Goal: Task Accomplishment & Management: Use online tool/utility

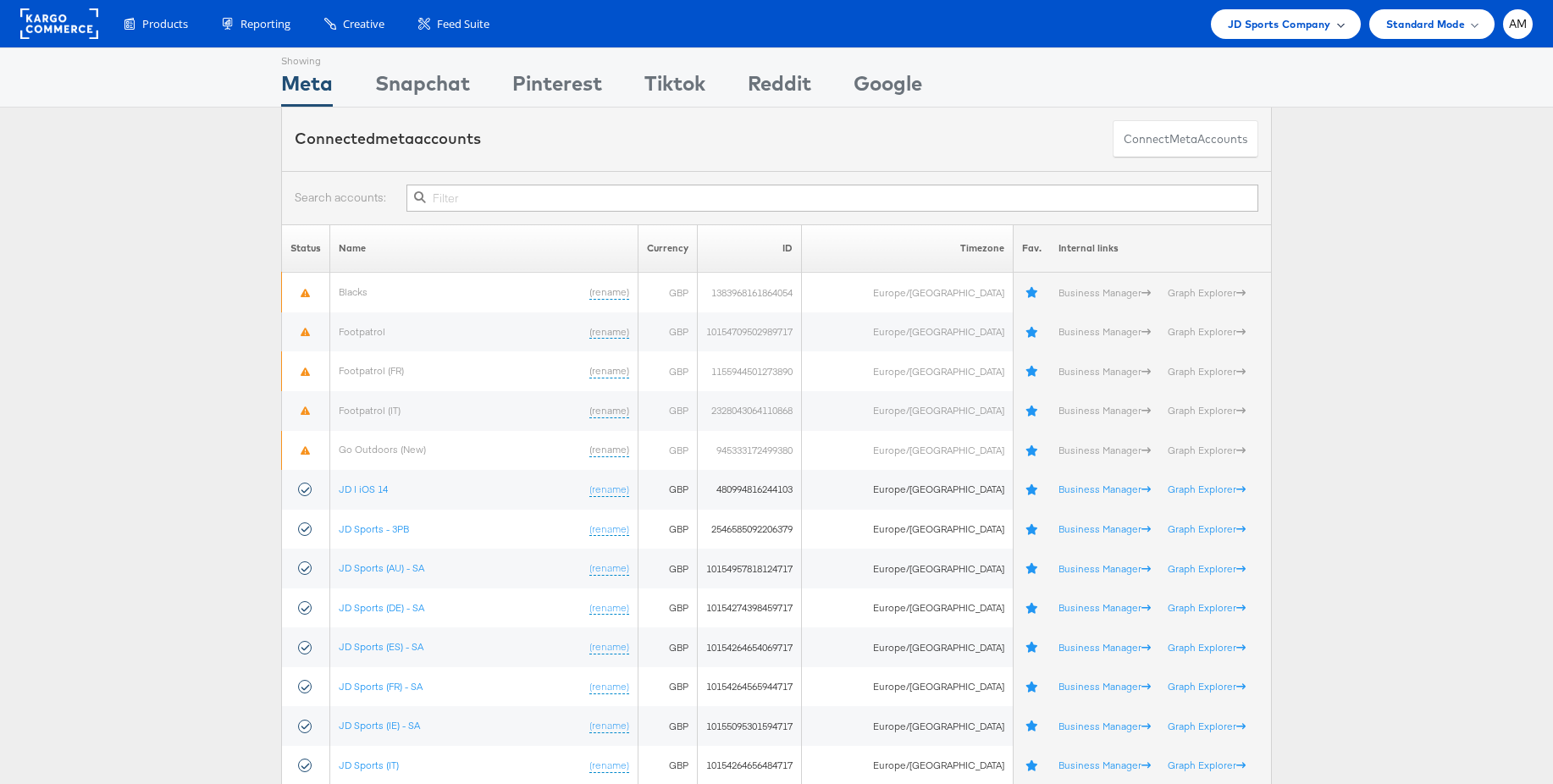
click at [1287, 26] on span "JD Sports Company" at bounding box center [1279, 24] width 103 height 18
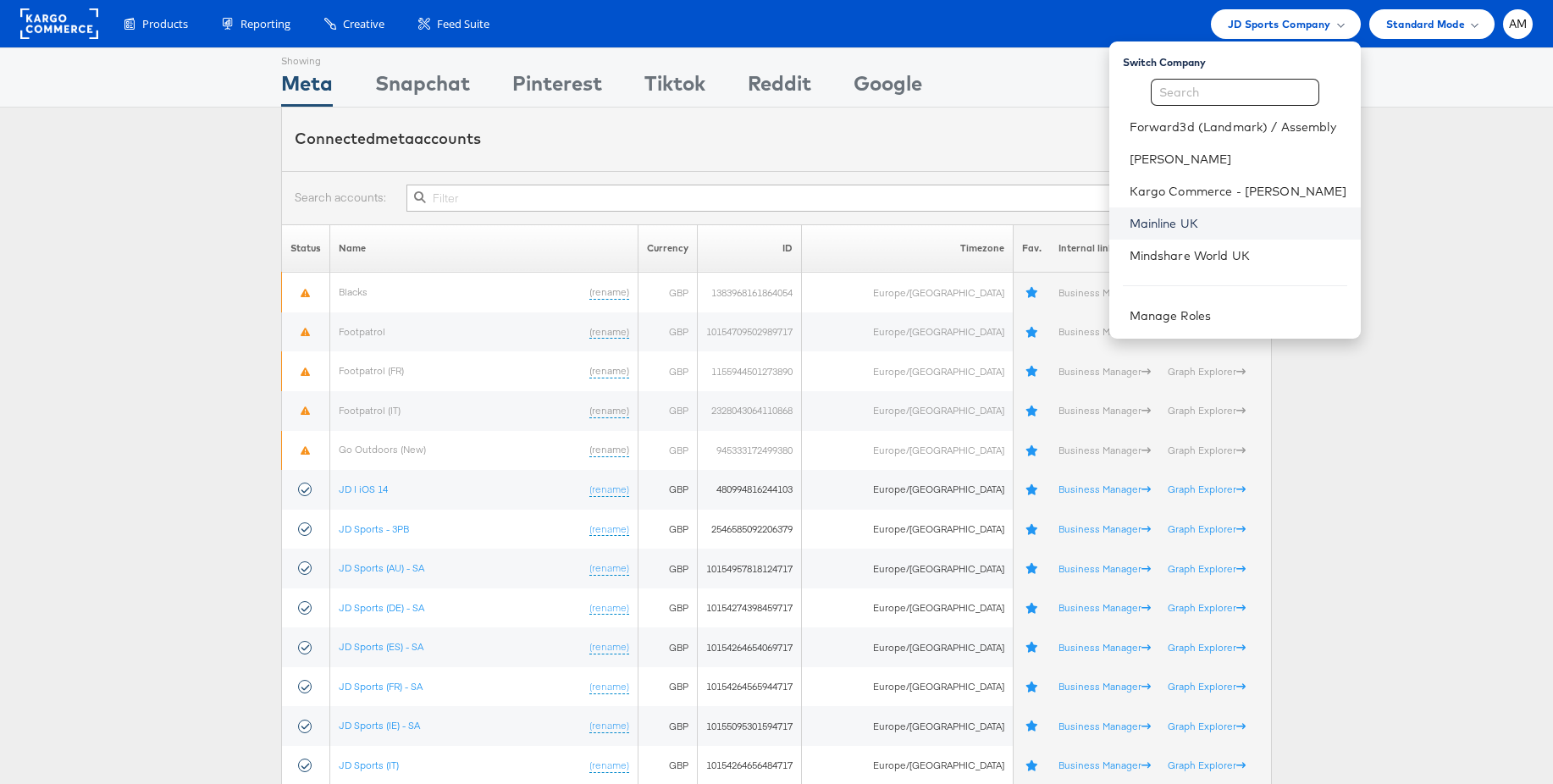
click at [1173, 223] on link "Mainline UK" at bounding box center [1238, 223] width 218 height 17
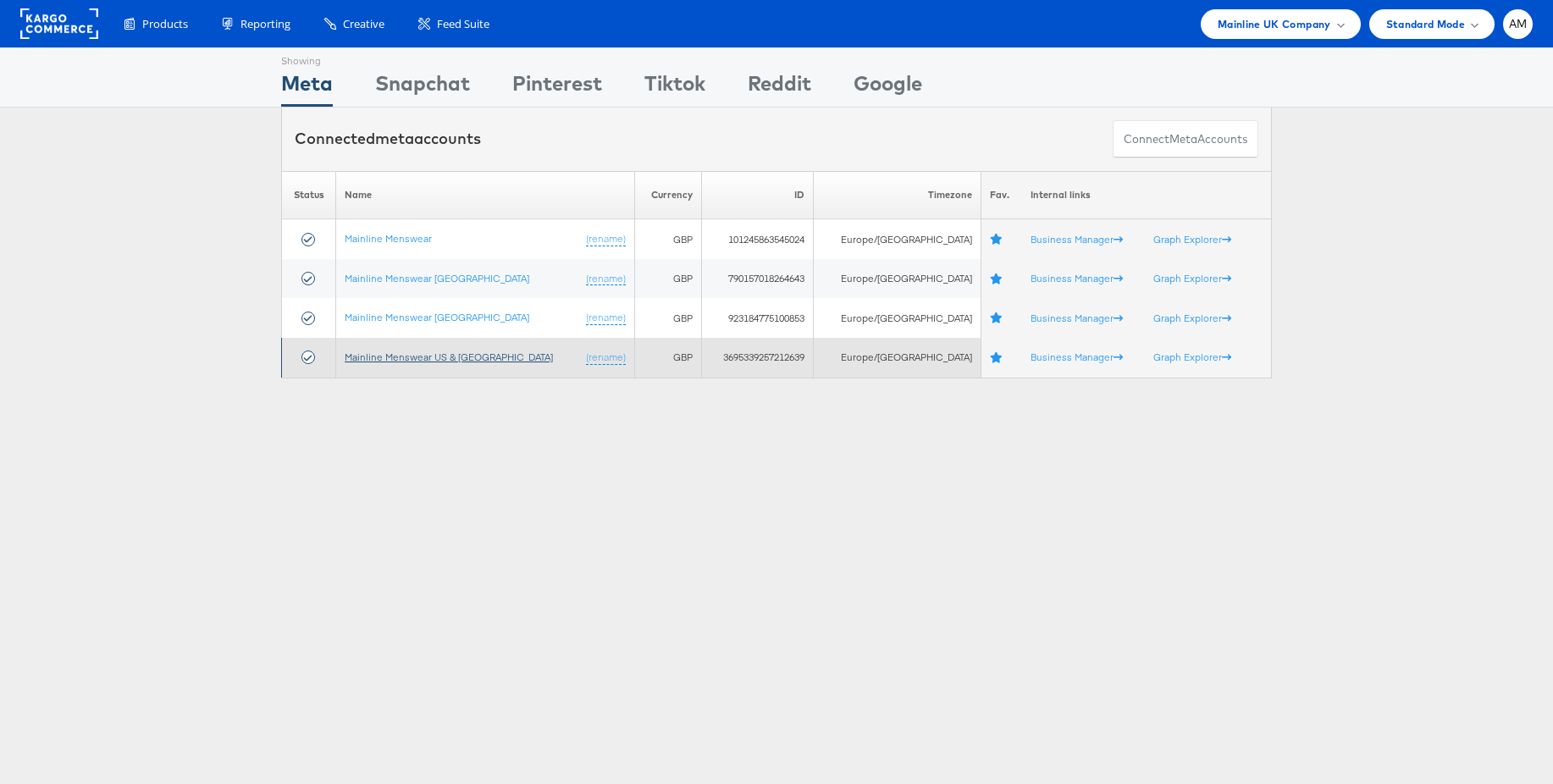
click at [412, 355] on link "Mainline Menswear US & Canada" at bounding box center [449, 357] width 208 height 13
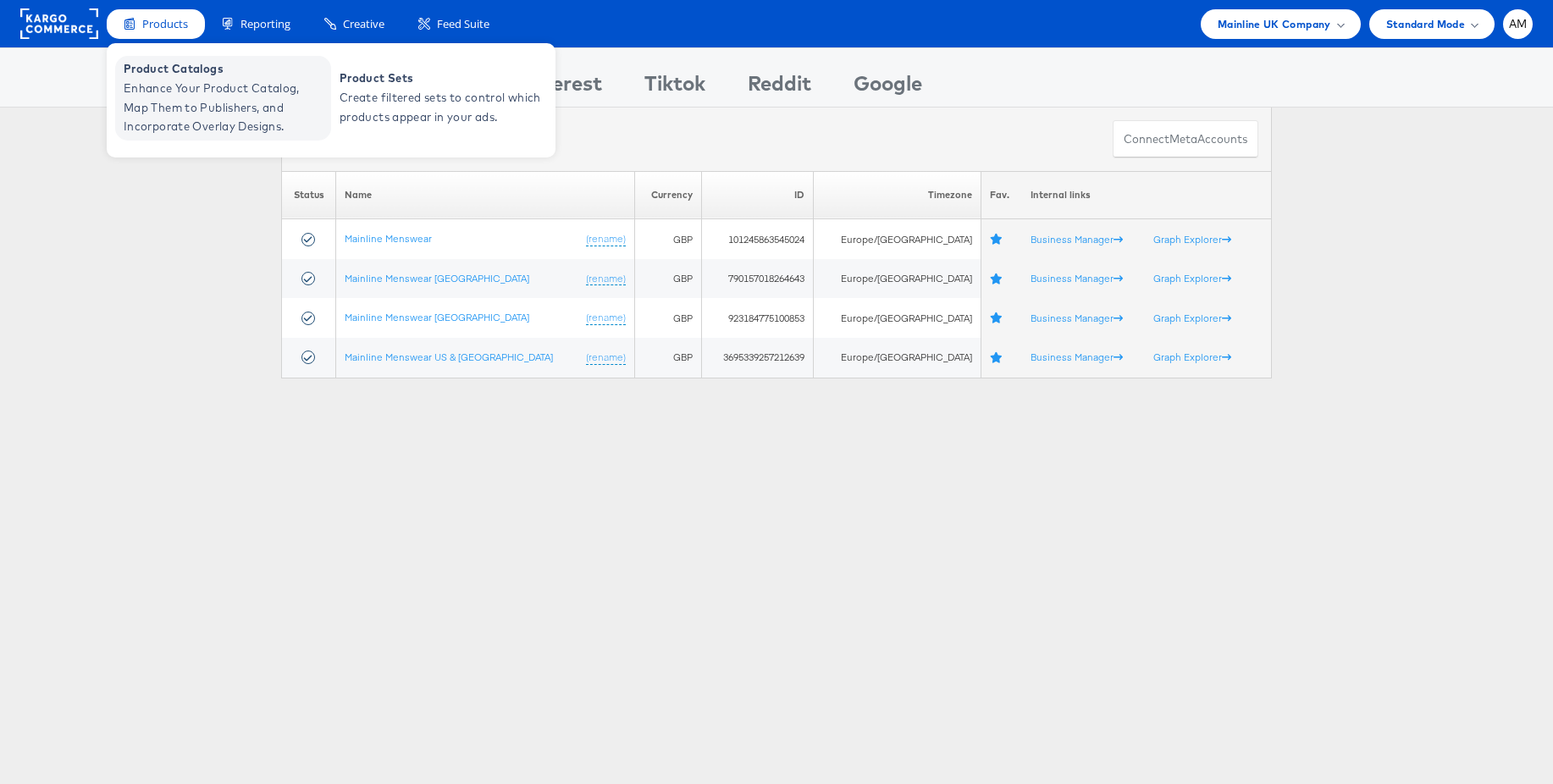
click at [175, 73] on span "Product Catalogs" at bounding box center [225, 69] width 203 height 20
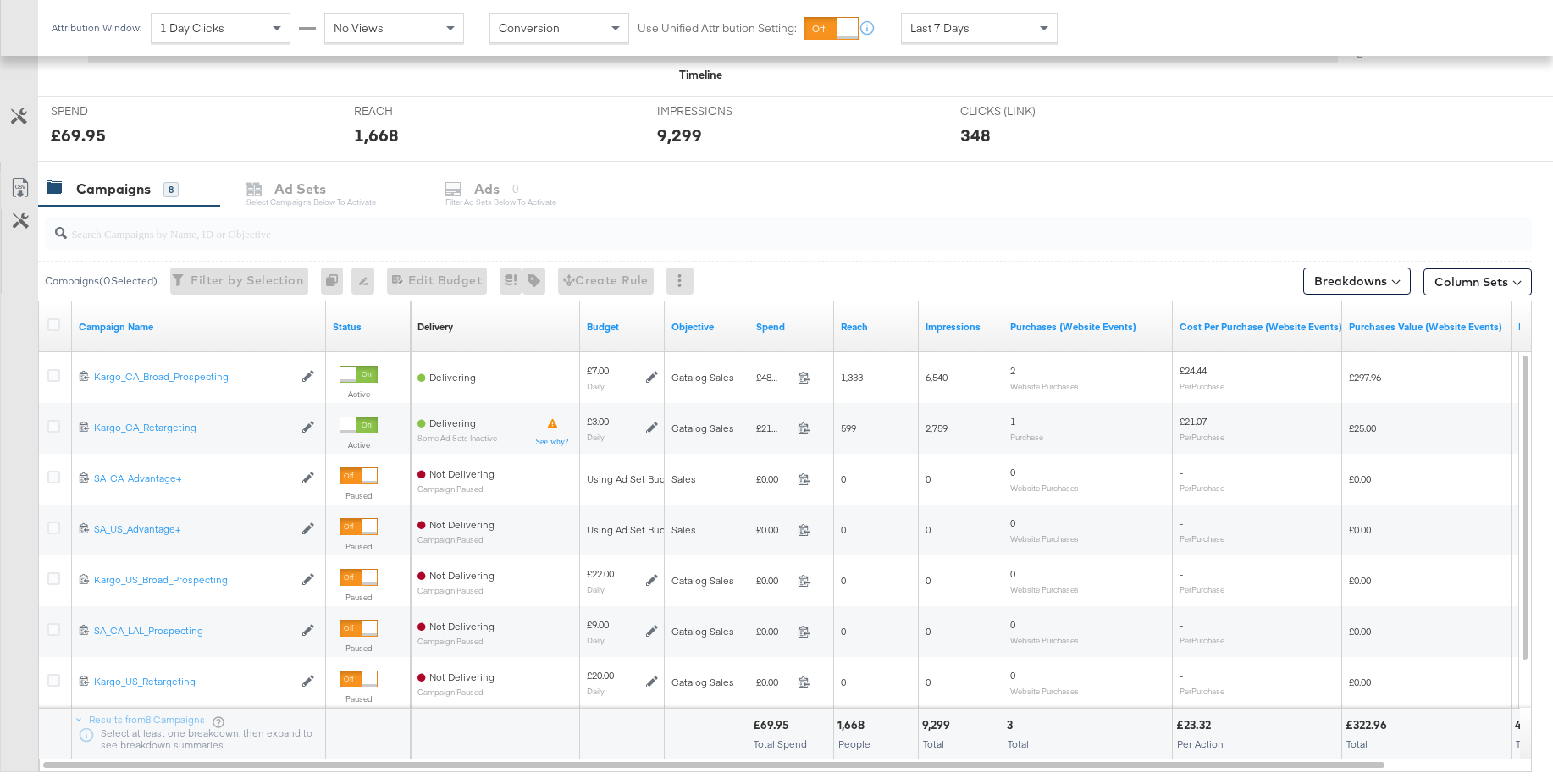
scroll to position [703, 0]
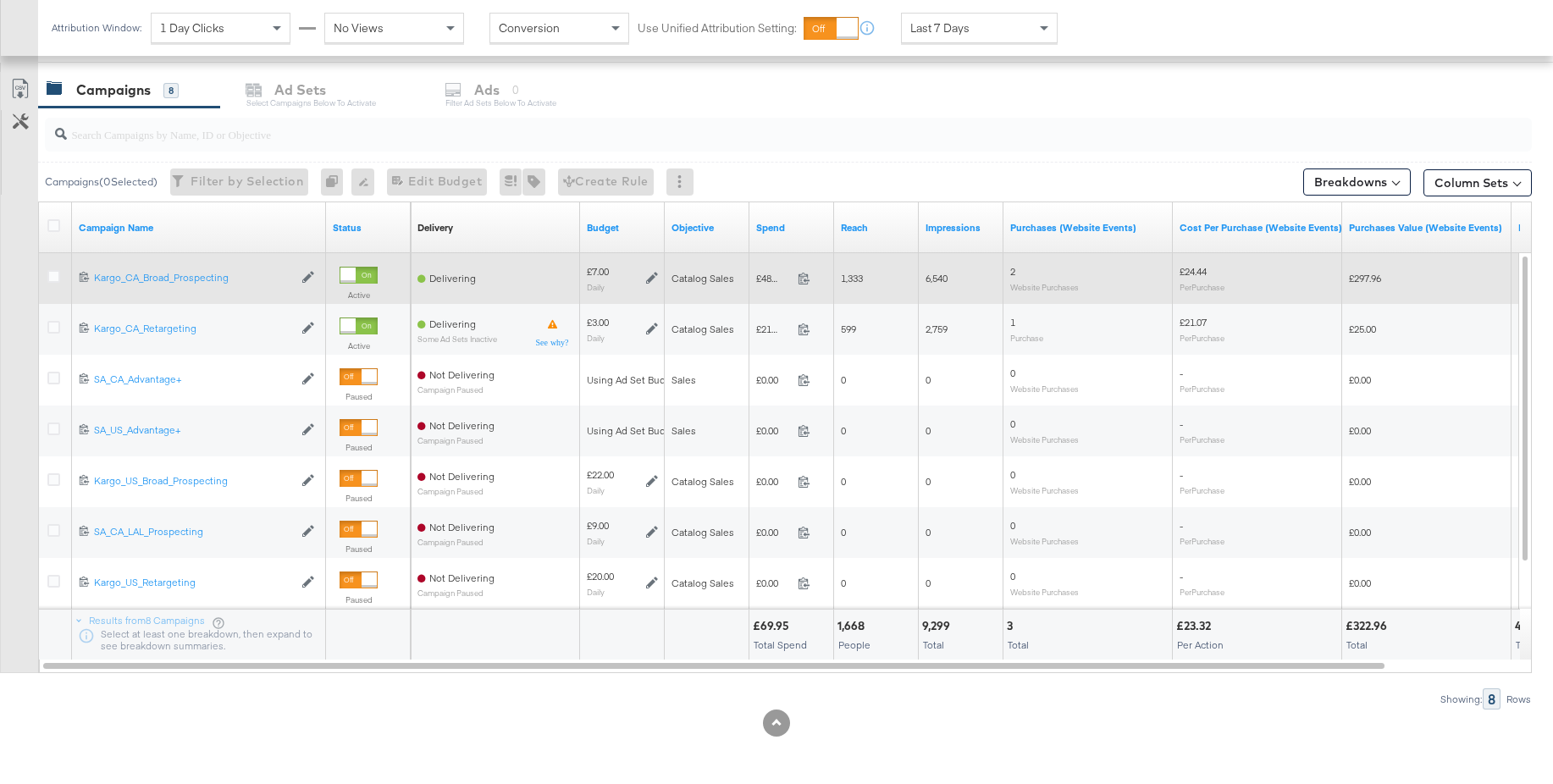
drag, startPoint x: 55, startPoint y: 278, endPoint x: 56, endPoint y: 293, distance: 15.0
click at [55, 278] on icon at bounding box center [54, 276] width 13 height 13
click at [0, 0] on input "checkbox" at bounding box center [0, 0] width 0 height 0
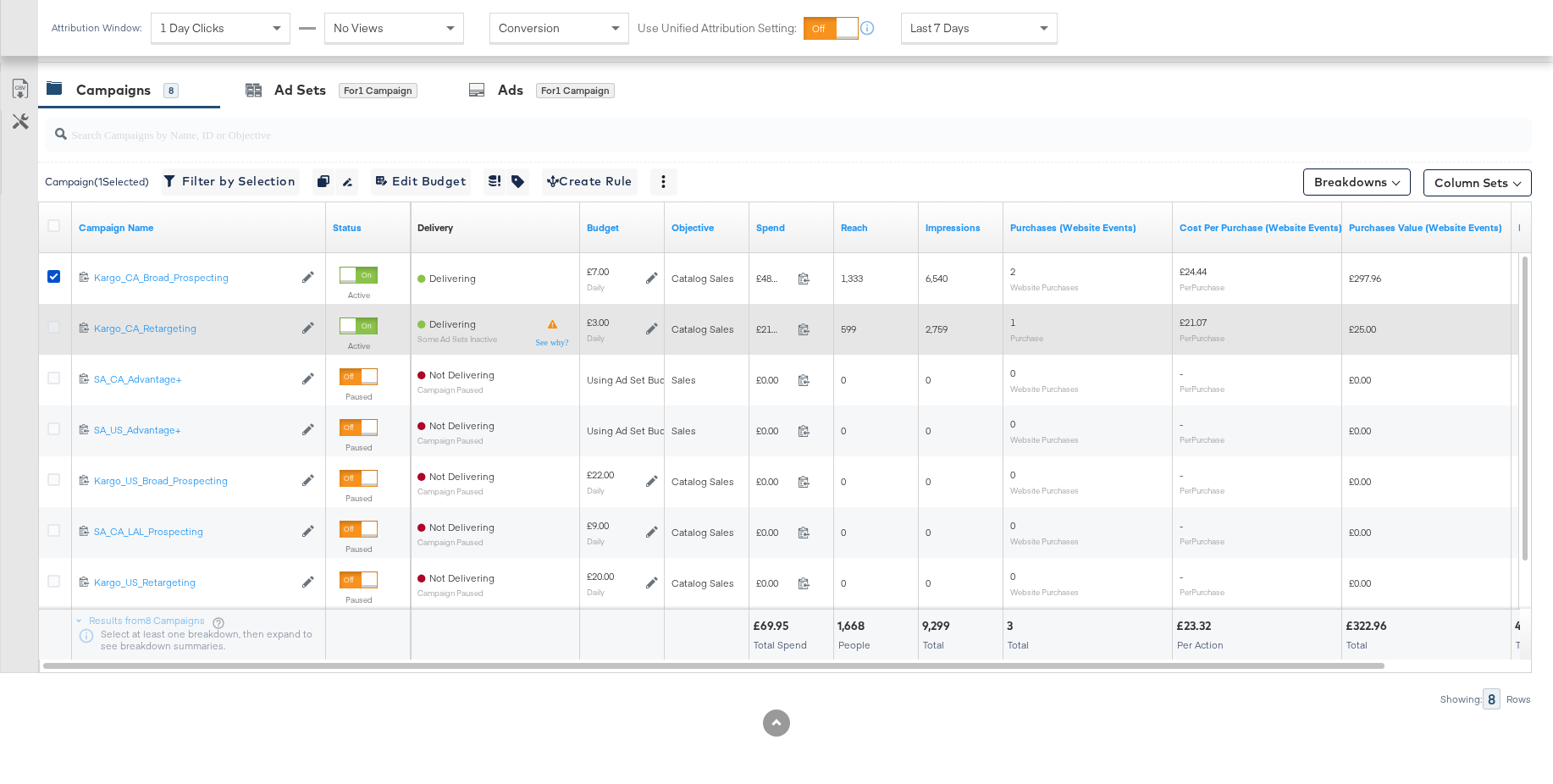
click at [52, 327] on icon at bounding box center [54, 327] width 13 height 13
click at [0, 0] on input "checkbox" at bounding box center [0, 0] width 0 height 0
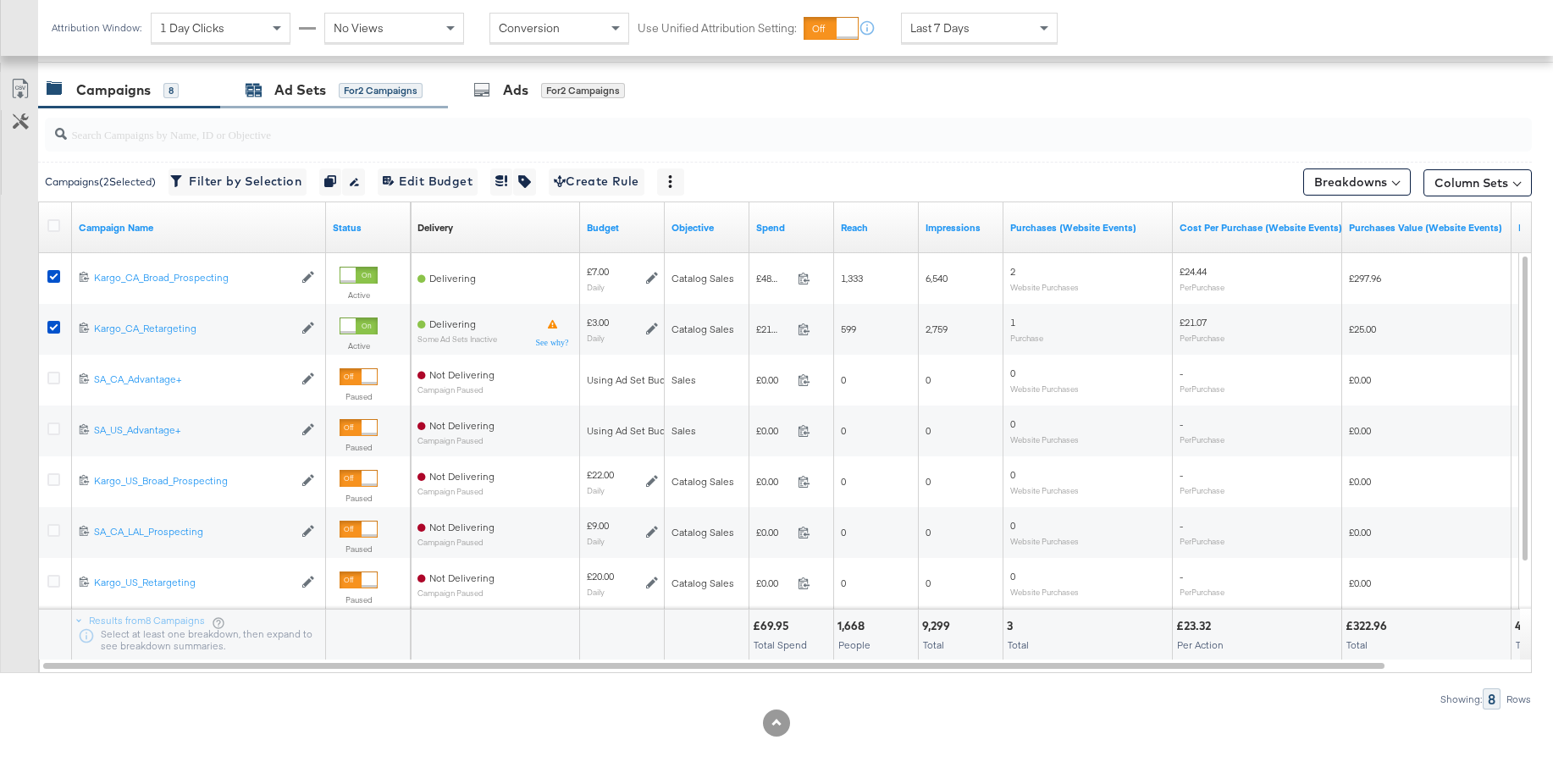
click at [296, 81] on div "Ad Sets" at bounding box center [300, 90] width 52 height 20
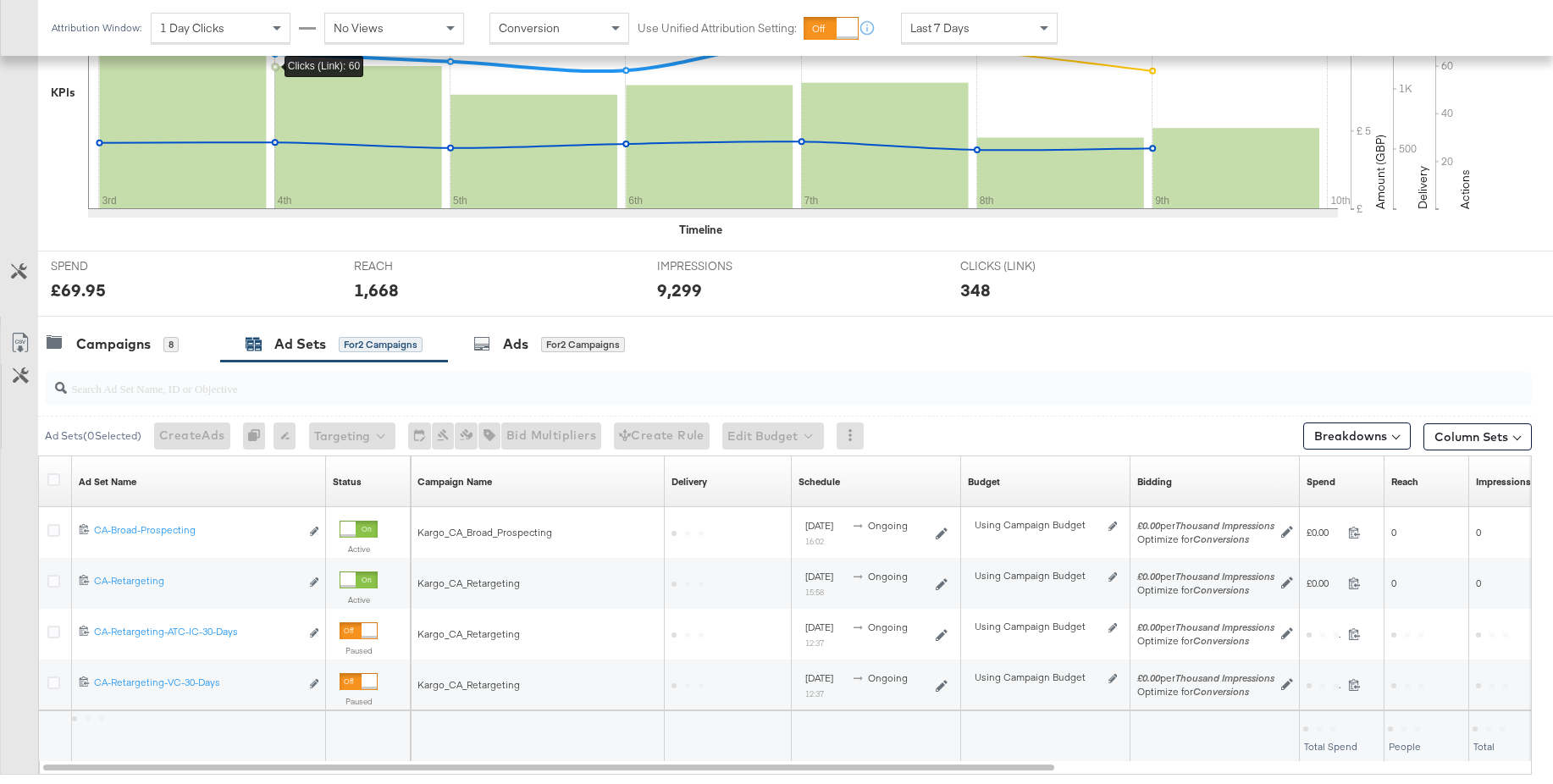
scroll to position [551, 0]
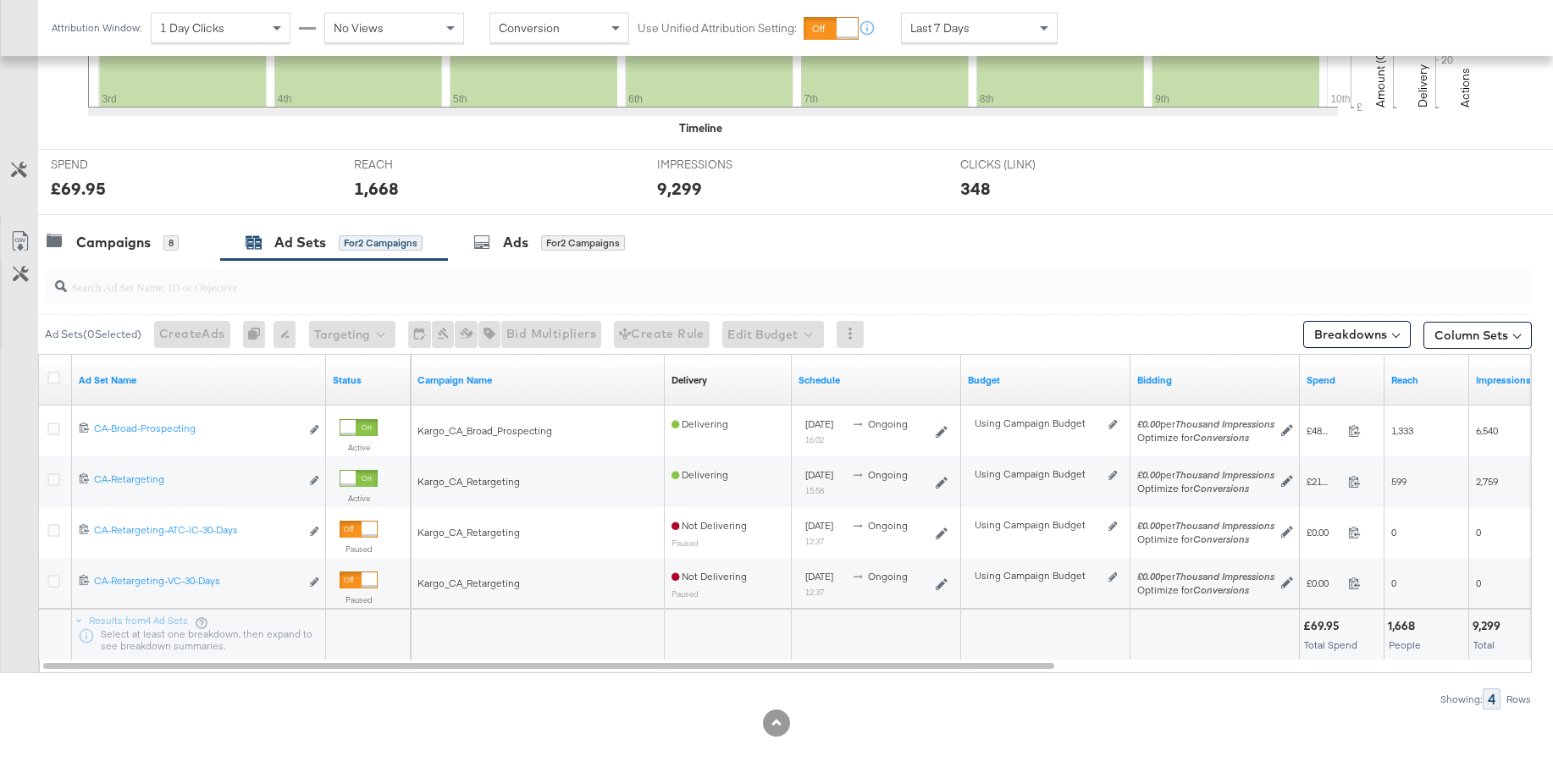
drag, startPoint x: 518, startPoint y: 245, endPoint x: 741, endPoint y: 251, distance: 223.1
click at [518, 245] on div "Ads" at bounding box center [515, 243] width 25 height 20
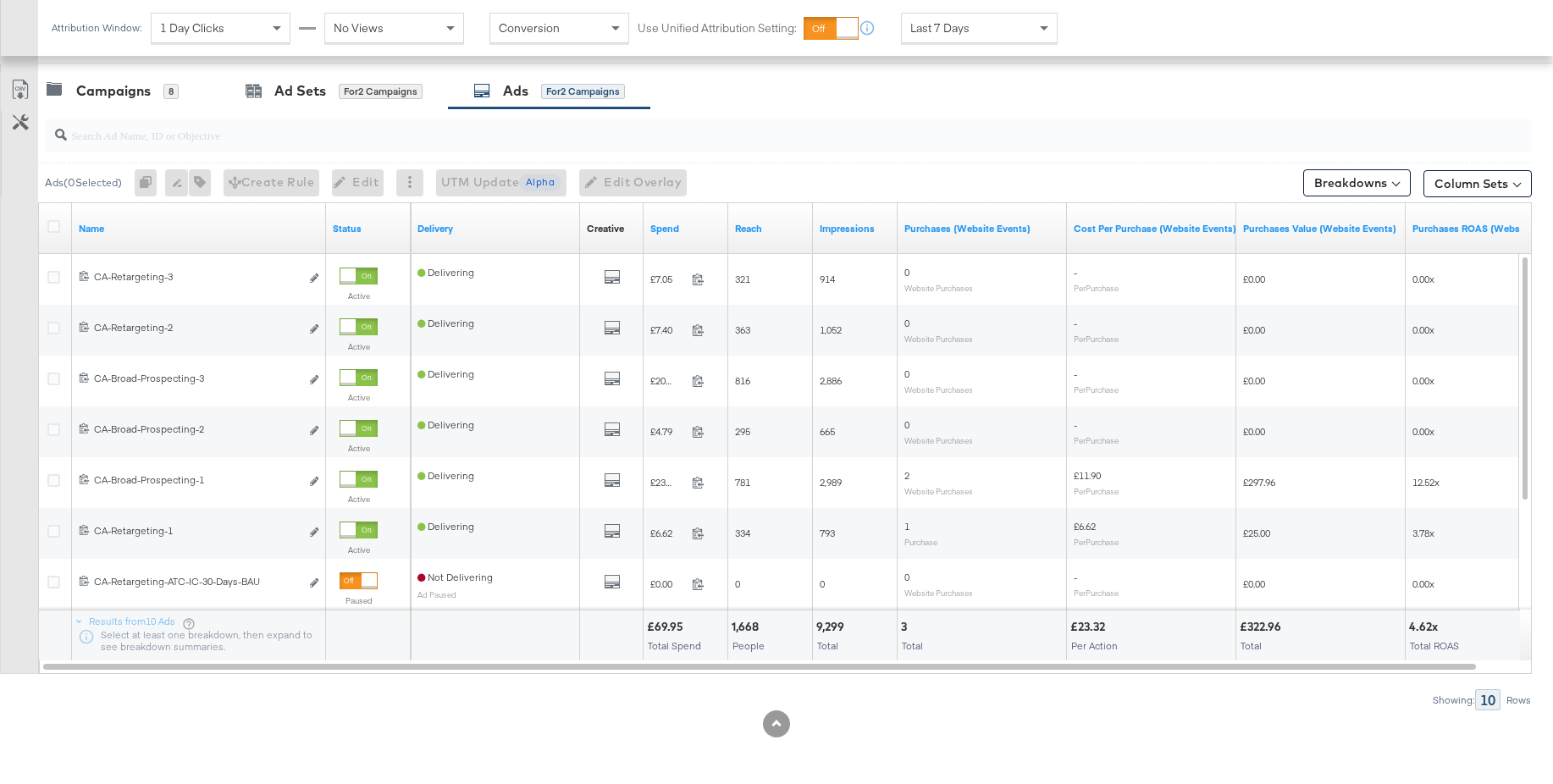
scroll to position [703, 0]
click at [235, 133] on input "search" at bounding box center [732, 127] width 1330 height 33
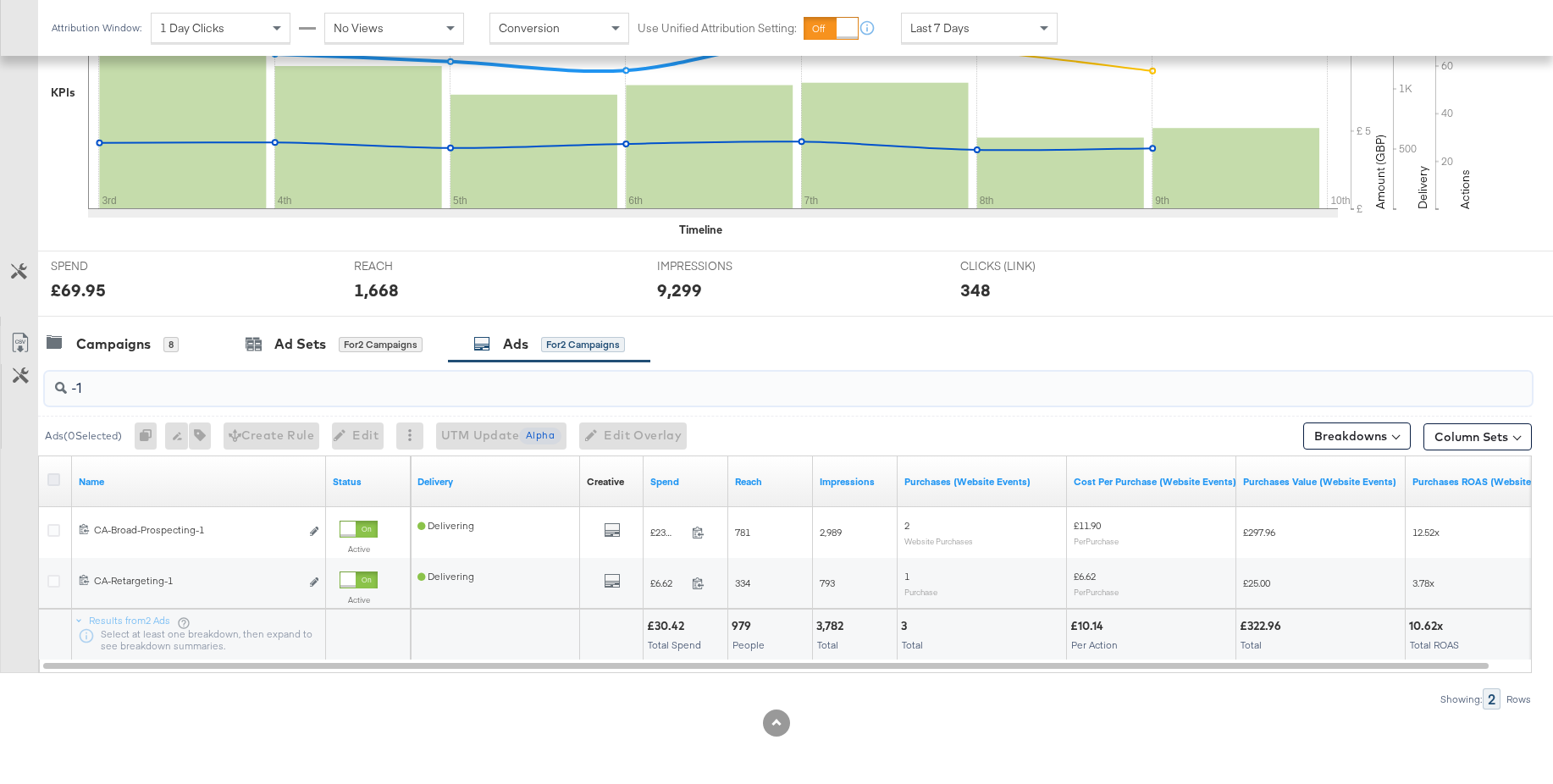
type input "-1"
click at [51, 481] on icon at bounding box center [54, 479] width 13 height 13
click at [0, 0] on input "checkbox" at bounding box center [0, 0] width 0 height 0
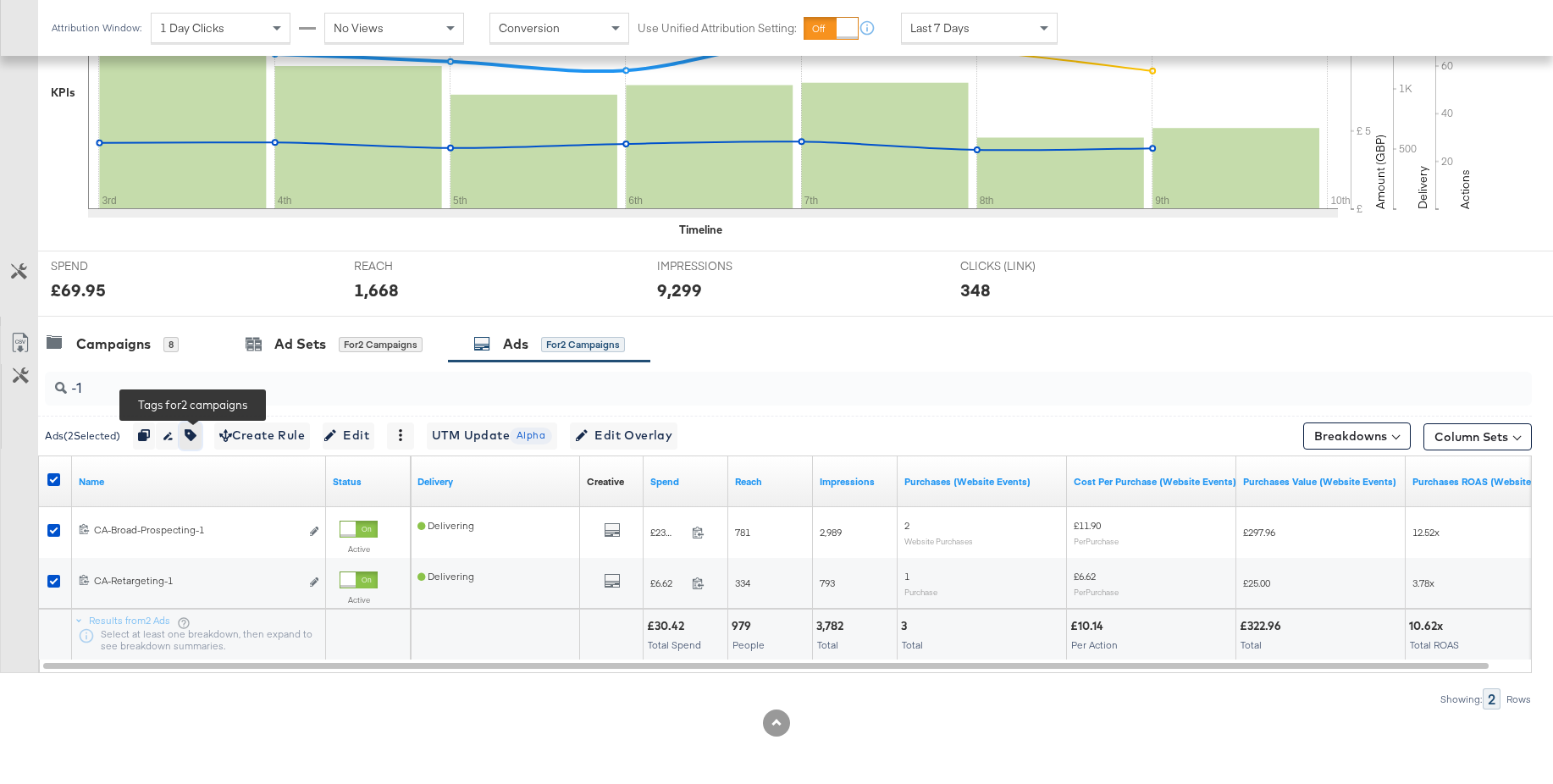
click at [193, 435] on icon "button" at bounding box center [190, 435] width 12 height 12
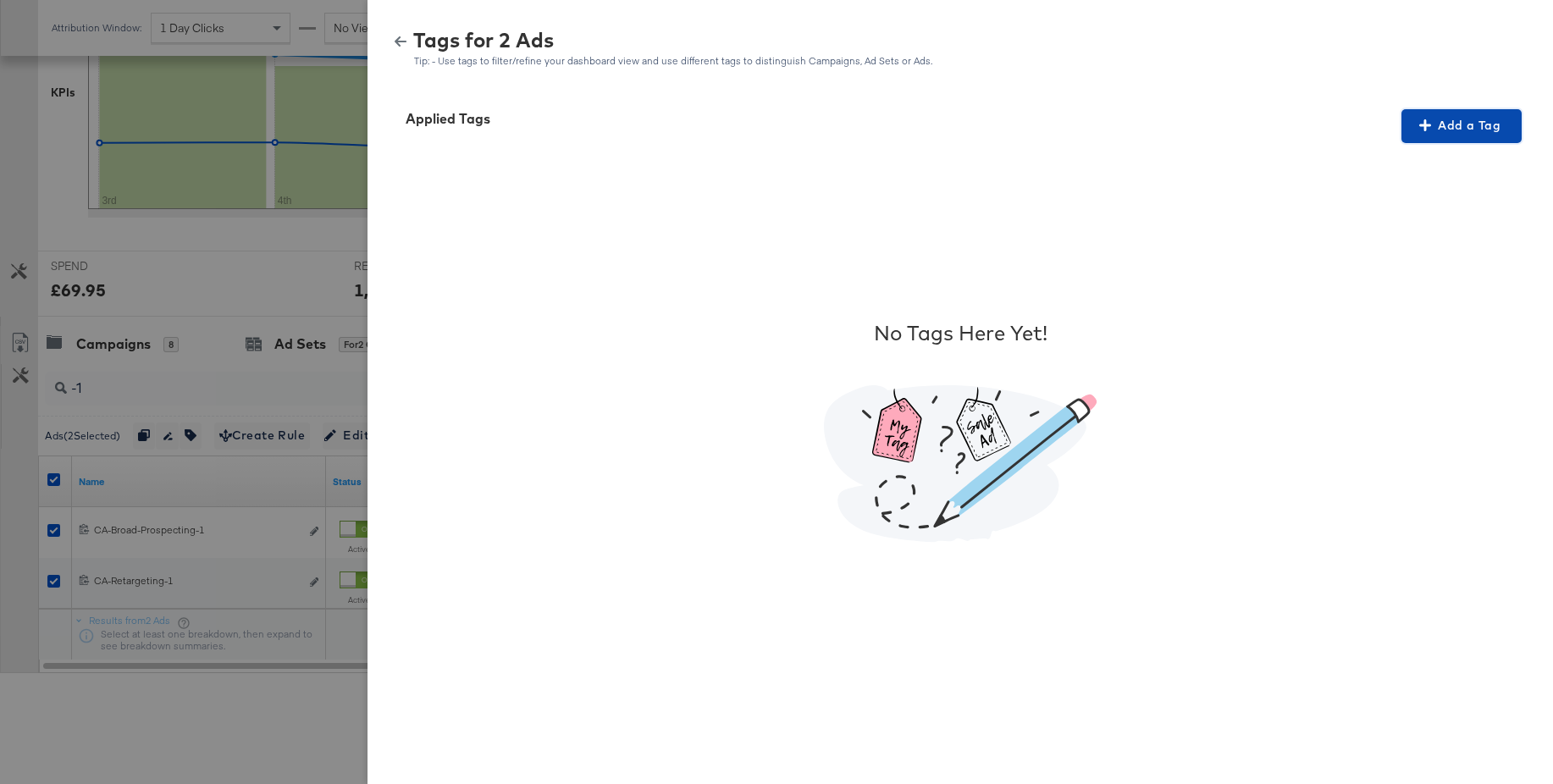
click at [1465, 134] on span "Add a Tag" at bounding box center [1461, 126] width 107 height 22
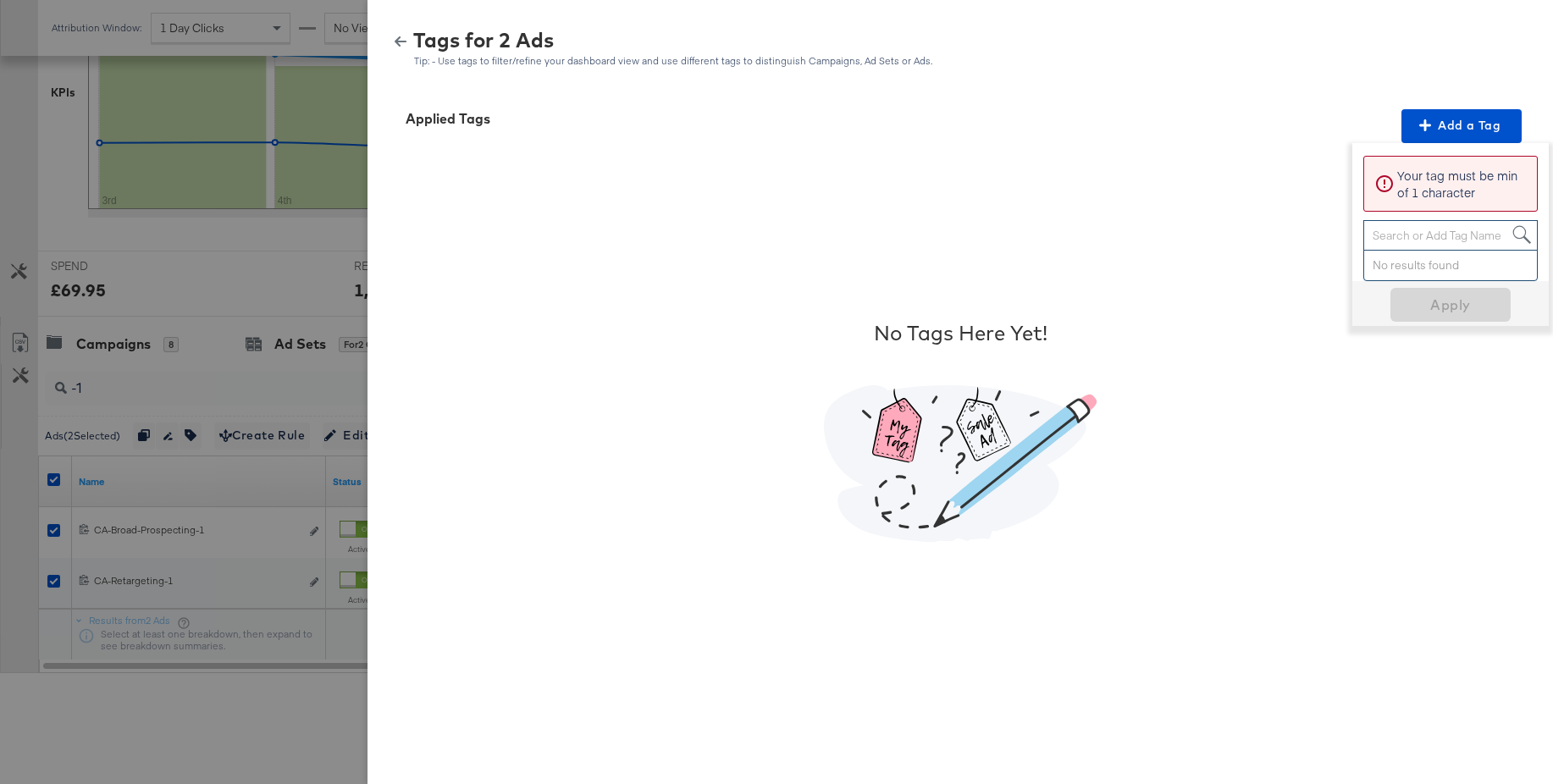
click at [1408, 237] on div "Search or Add Tag Name" at bounding box center [1450, 236] width 173 height 29
paste input "Multi-Image + Price Strike"
type input "Multi-Image + Price Strike"
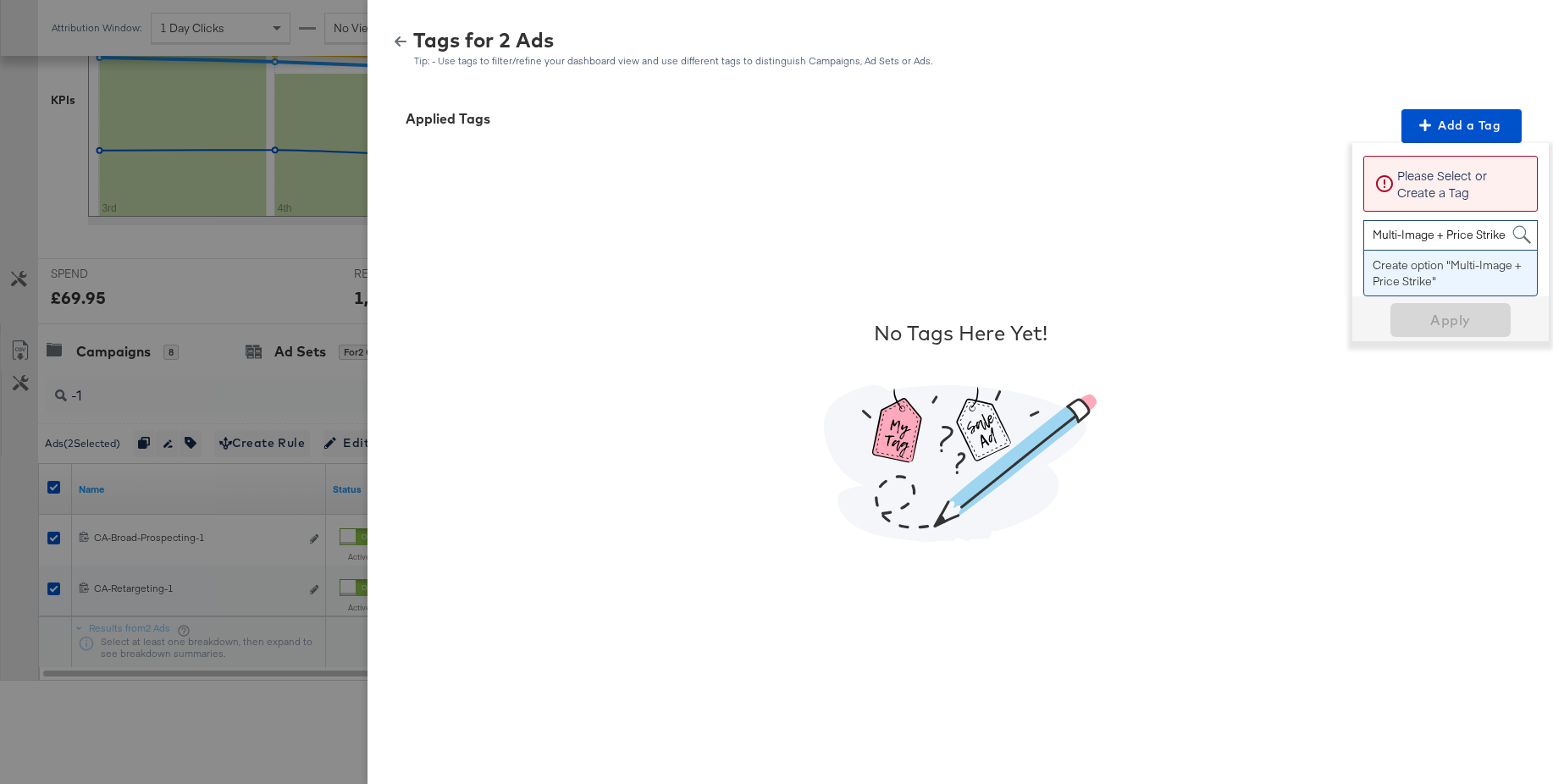
scroll to position [443, 0]
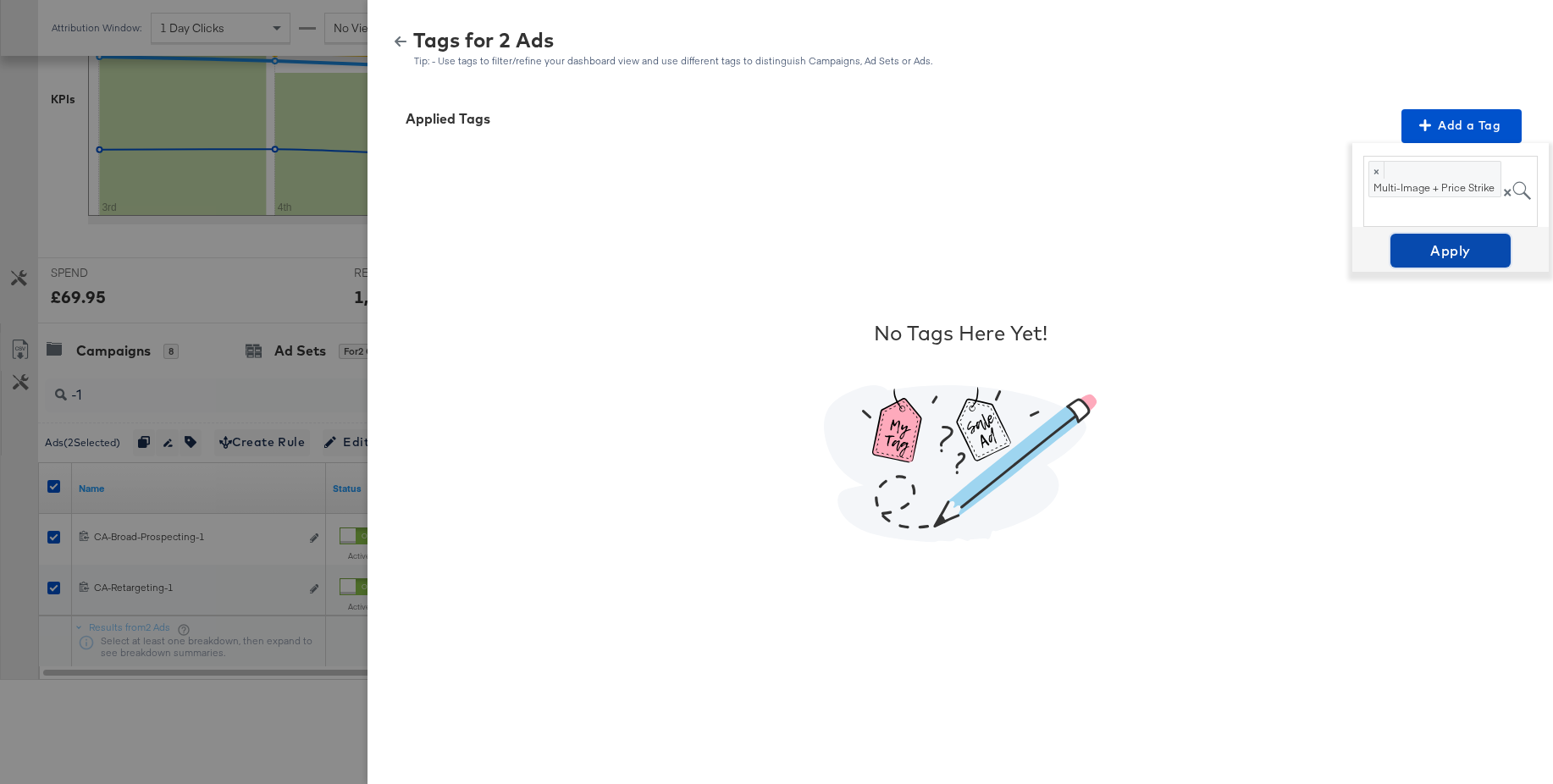
click at [1437, 249] on span "Apply" at bounding box center [1450, 250] width 107 height 23
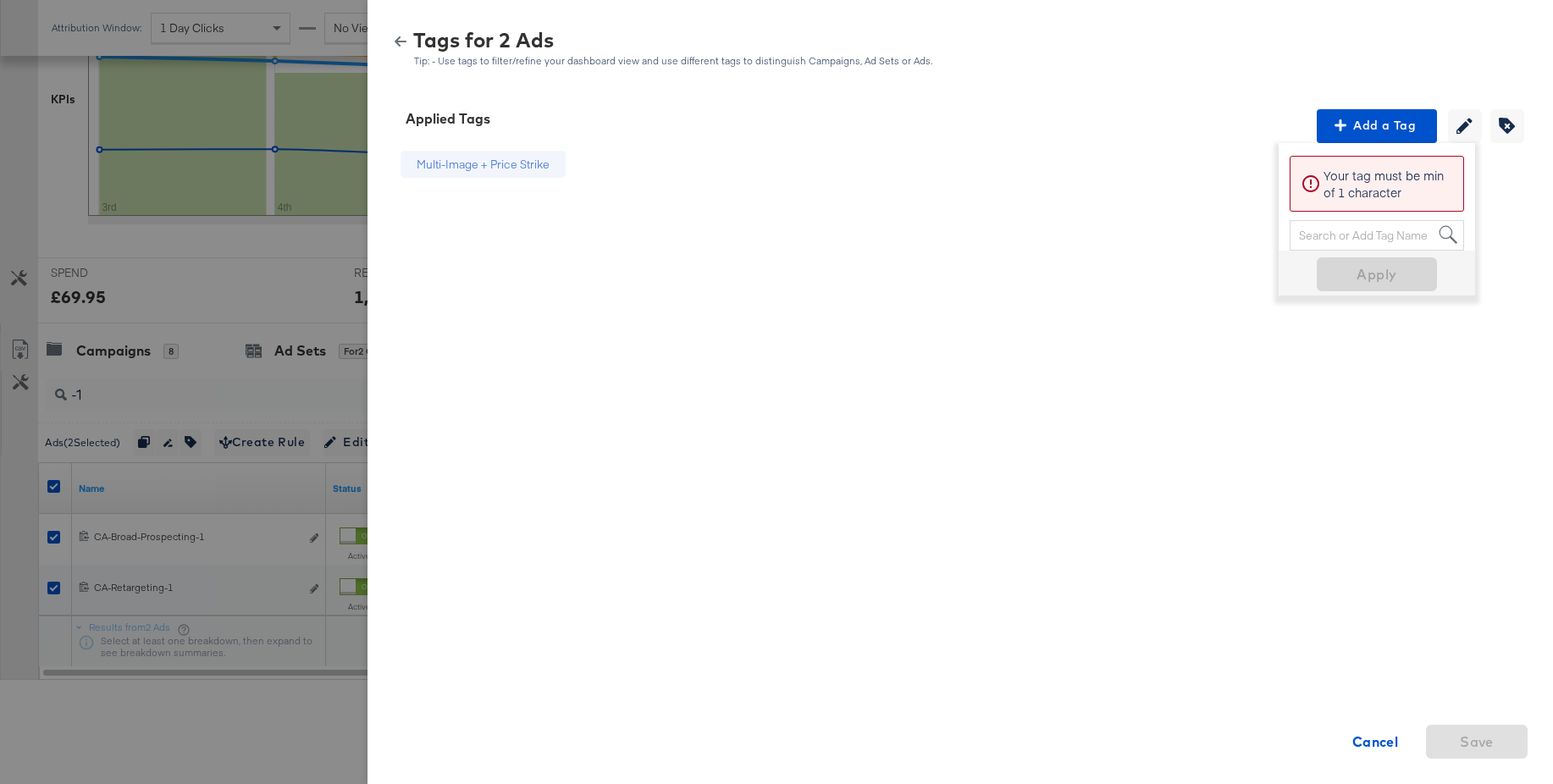
click at [402, 42] on icon "button" at bounding box center [400, 41] width 12 height 12
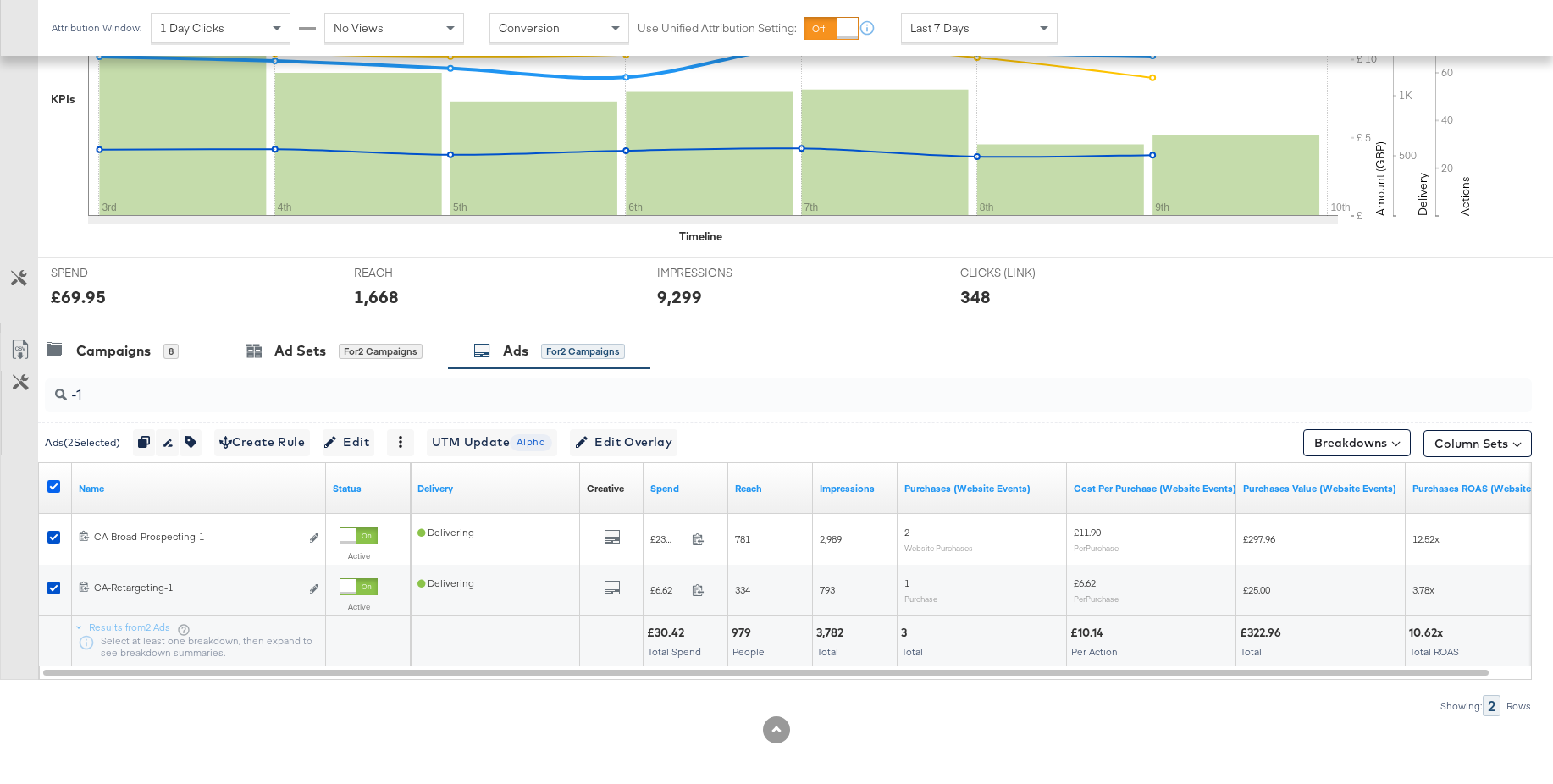
click at [50, 487] on icon at bounding box center [54, 487] width 13 height 13
click at [0, 0] on input "checkbox" at bounding box center [0, 0] width 0 height 0
click at [95, 390] on input "-1" at bounding box center [732, 388] width 1330 height 33
click at [56, 485] on icon at bounding box center [54, 487] width 13 height 13
click at [0, 0] on input "checkbox" at bounding box center [0, 0] width 0 height 0
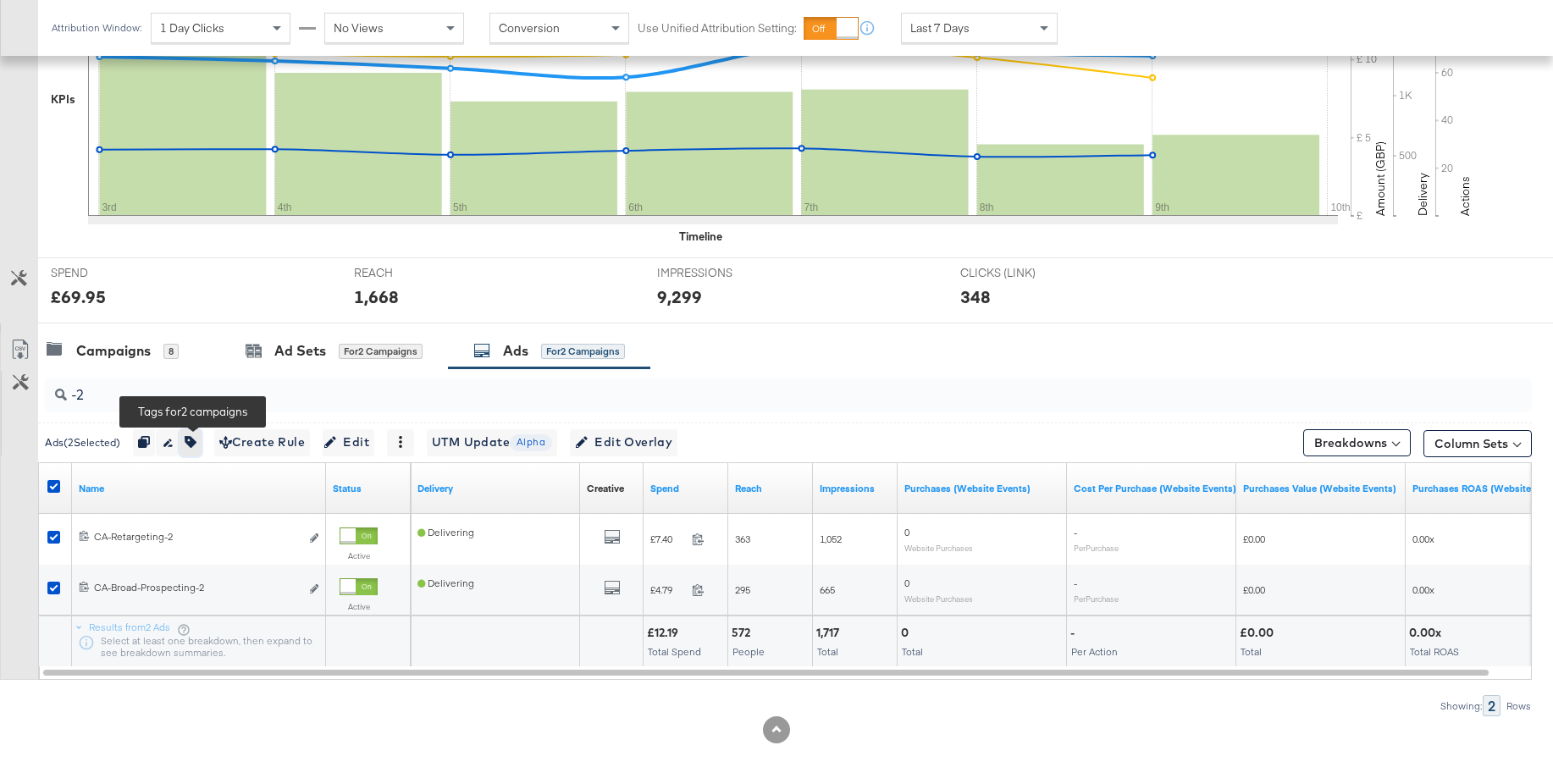
click at [196, 443] on icon "button" at bounding box center [190, 442] width 12 height 12
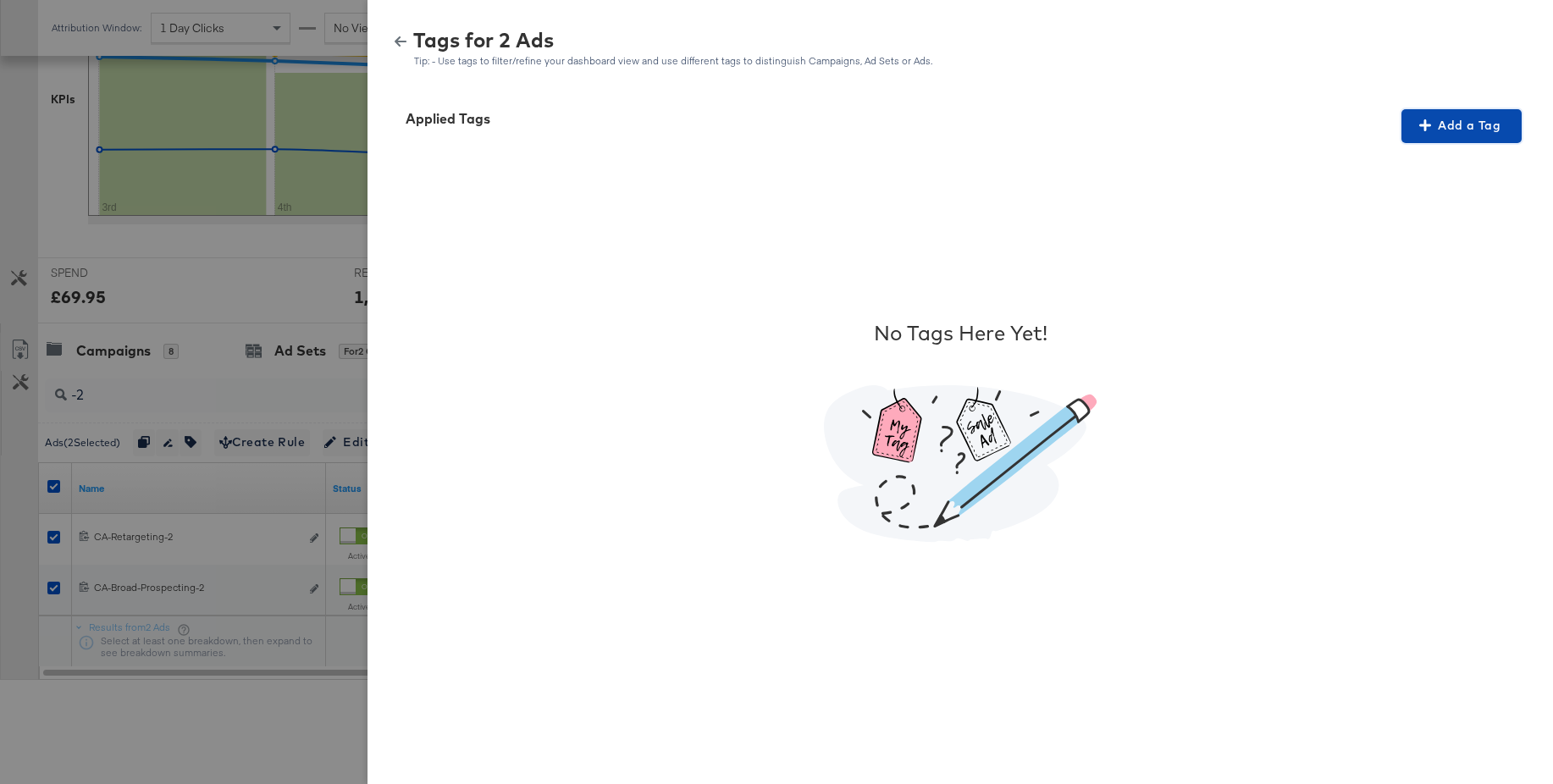
click at [1438, 133] on span "Add a Tag" at bounding box center [1461, 126] width 107 height 22
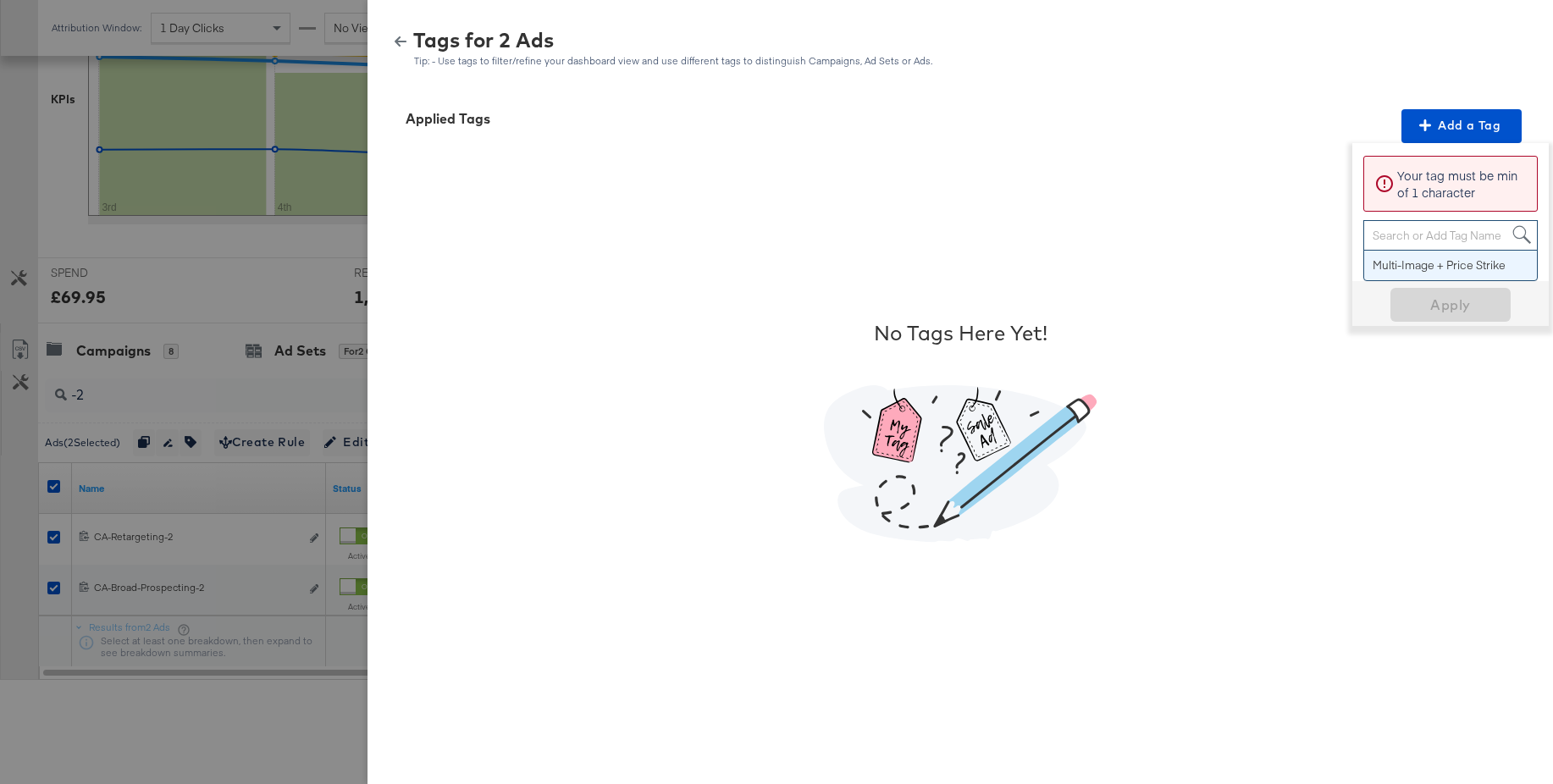
click at [1431, 237] on div "Search or Add Tag Name" at bounding box center [1450, 236] width 173 height 29
click at [1440, 309] on span "Apply" at bounding box center [1450, 314] width 107 height 23
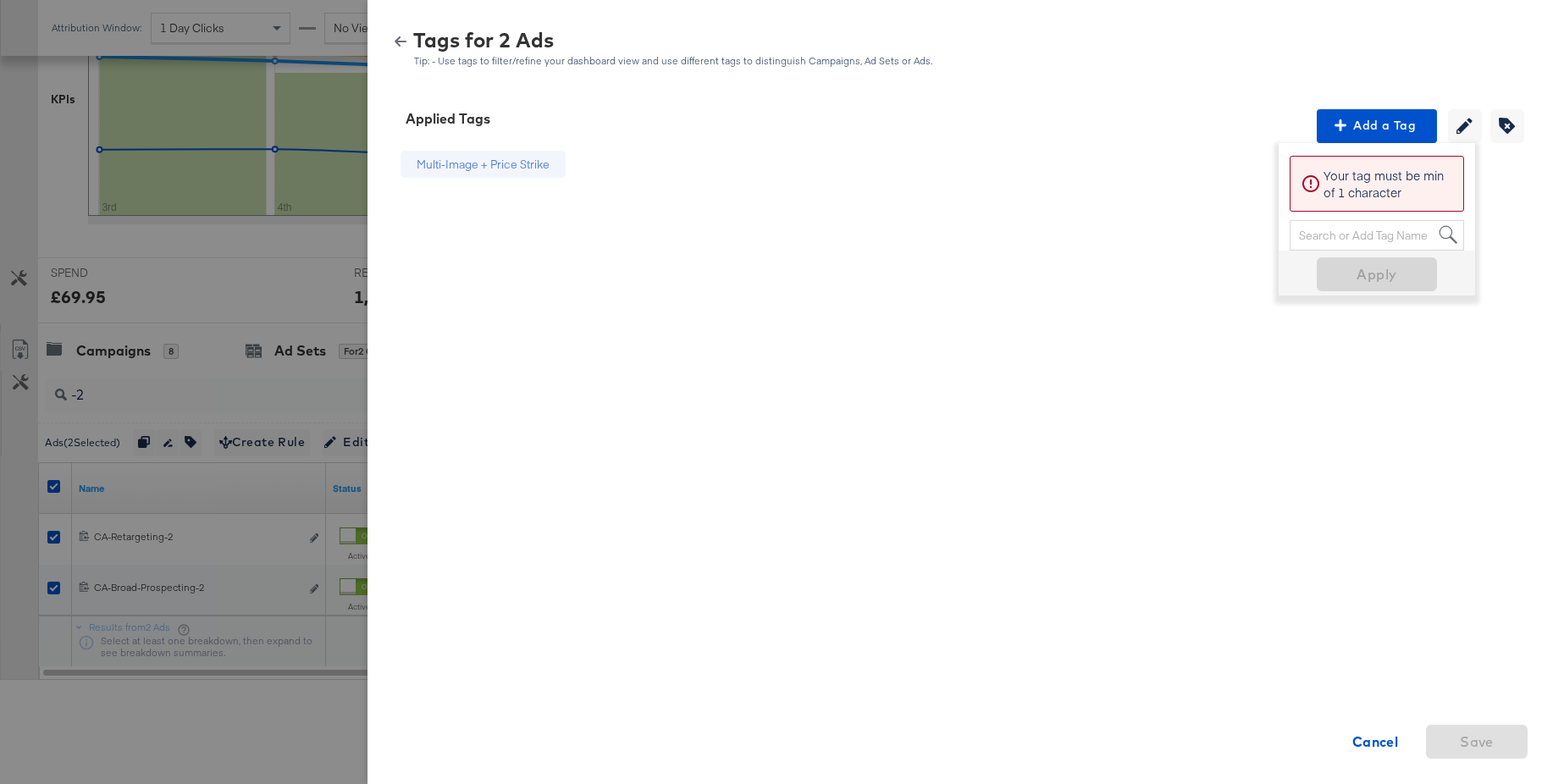
click at [400, 43] on icon "button" at bounding box center [400, 41] width 12 height 12
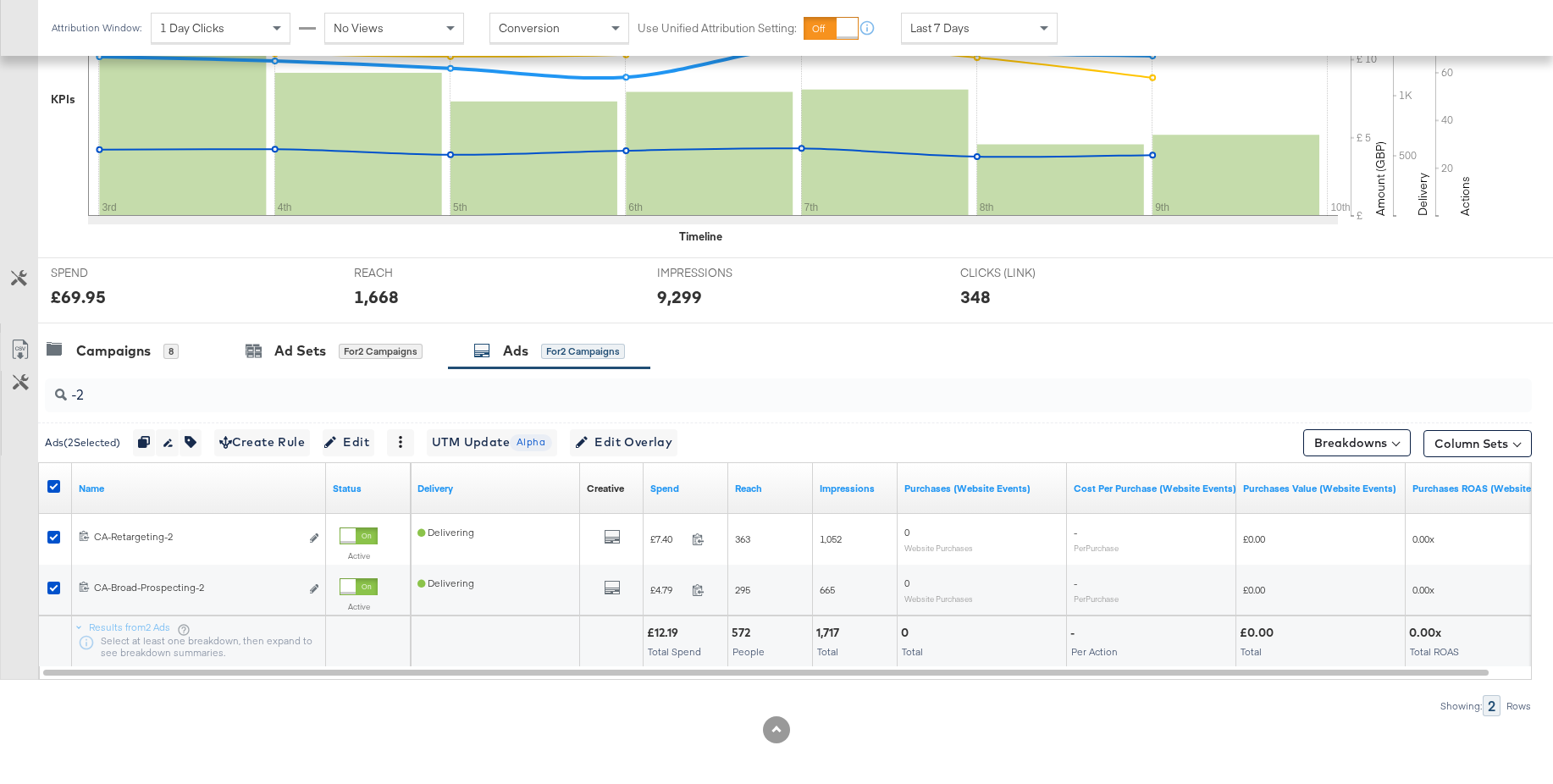
click at [46, 487] on div at bounding box center [56, 488] width 31 height 30
click at [53, 487] on icon at bounding box center [54, 487] width 13 height 13
click at [0, 0] on input "checkbox" at bounding box center [0, 0] width 0 height 0
click at [103, 401] on input "-2" at bounding box center [732, 388] width 1330 height 33
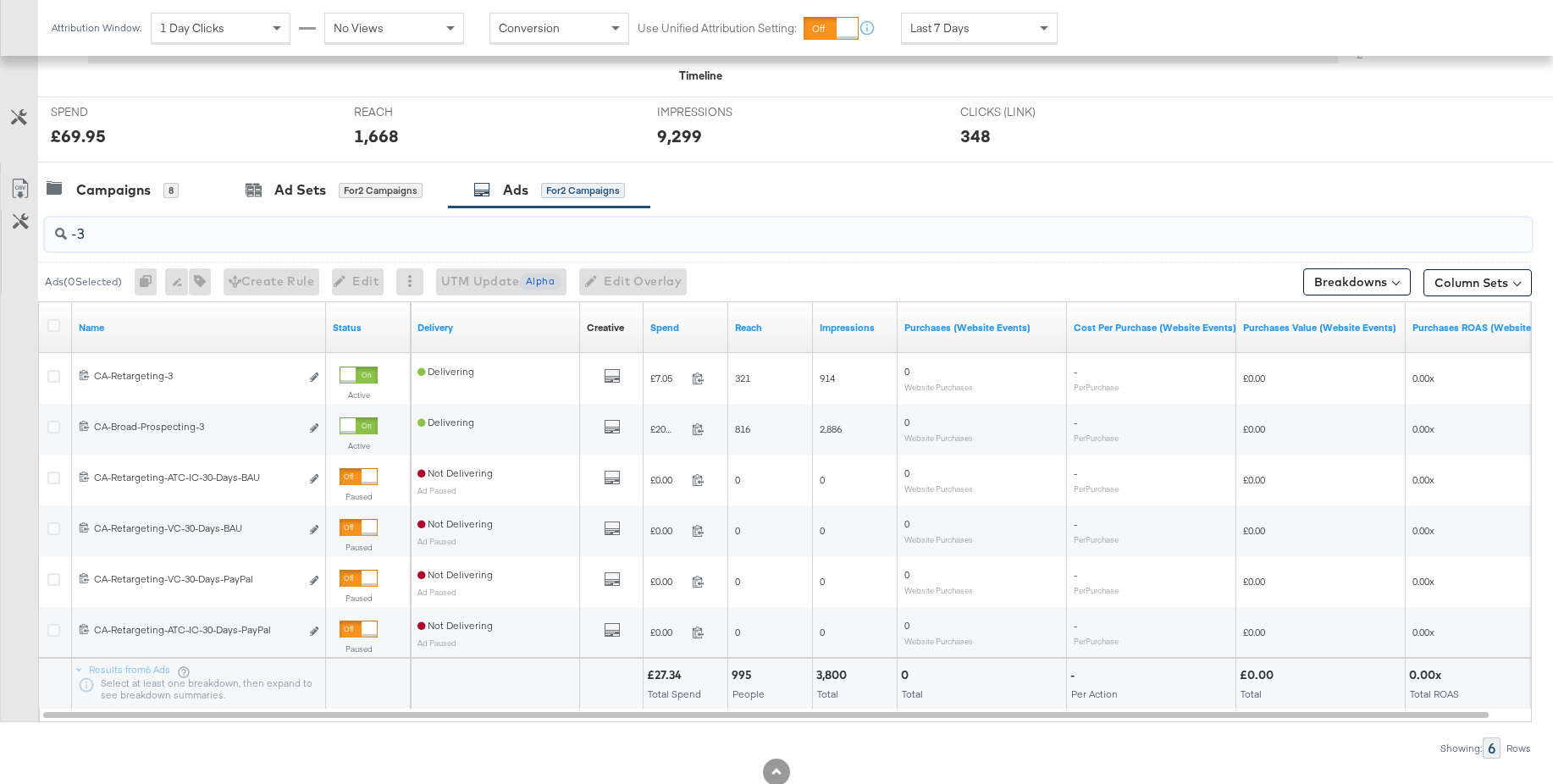
scroll to position [653, 0]
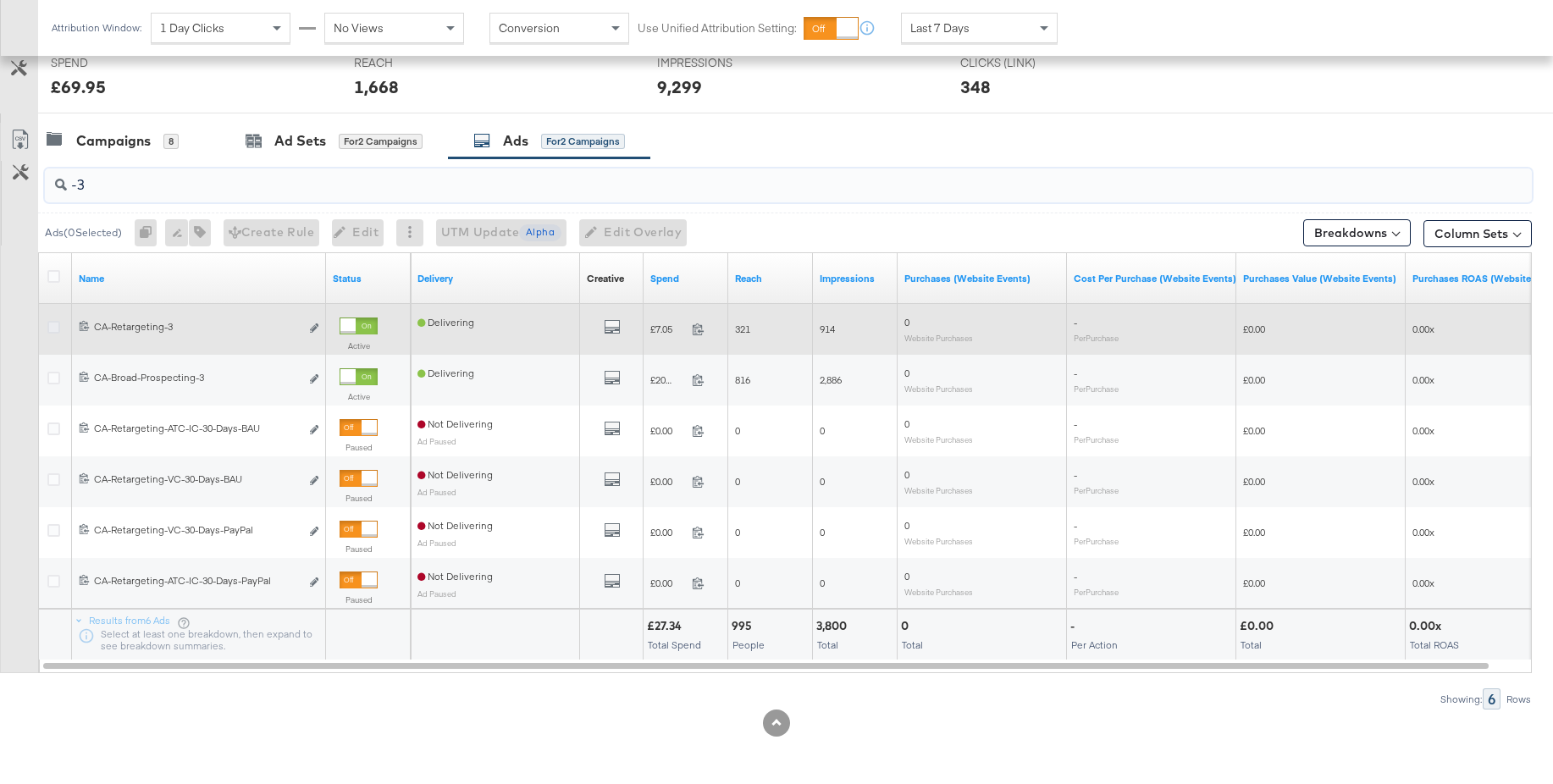
type input "-3"
click at [52, 324] on icon at bounding box center [54, 327] width 13 height 13
click at [0, 0] on input "checkbox" at bounding box center [0, 0] width 0 height 0
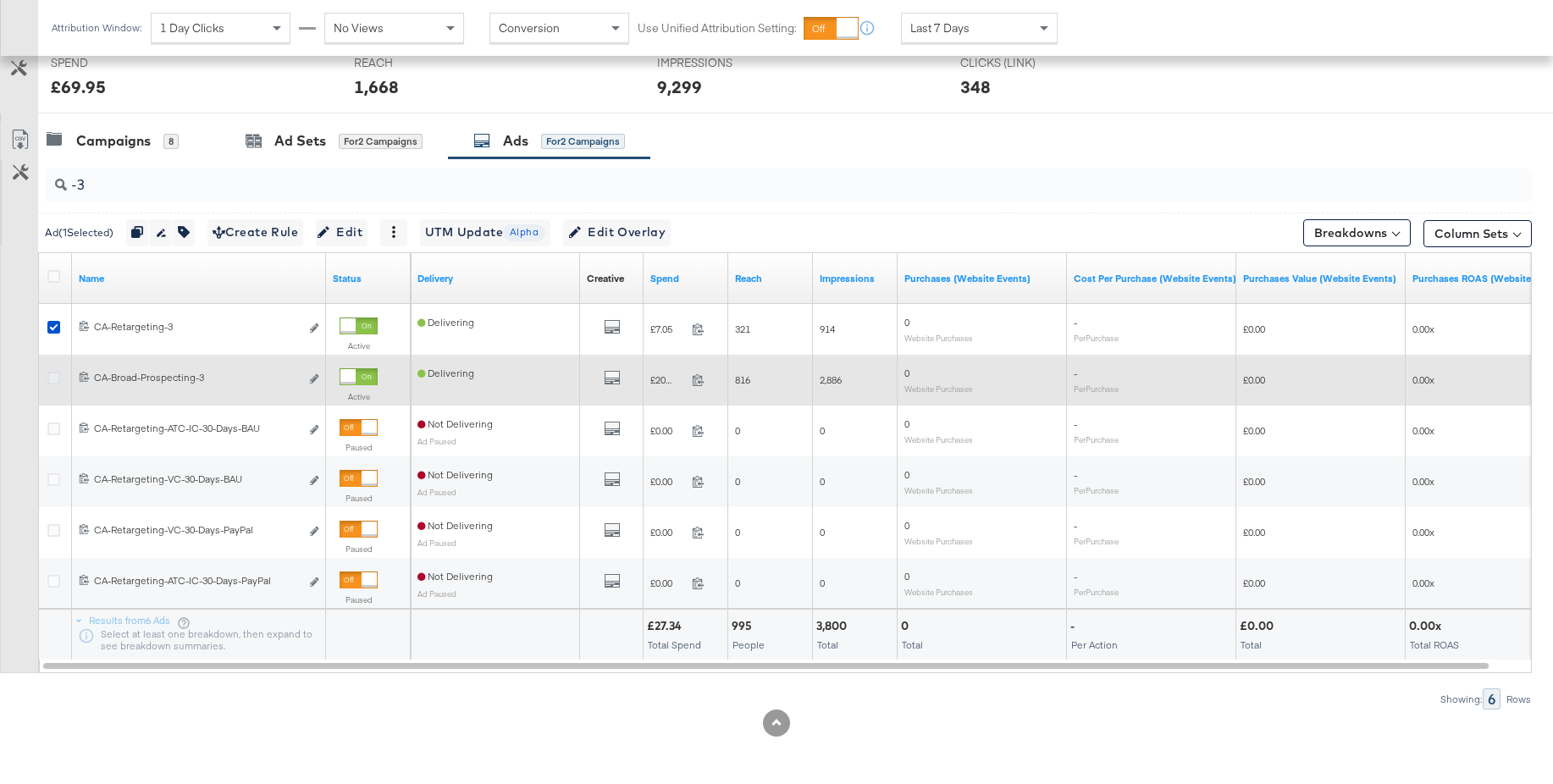
click at [53, 377] on icon at bounding box center [54, 378] width 13 height 13
click at [0, 0] on input "checkbox" at bounding box center [0, 0] width 0 height 0
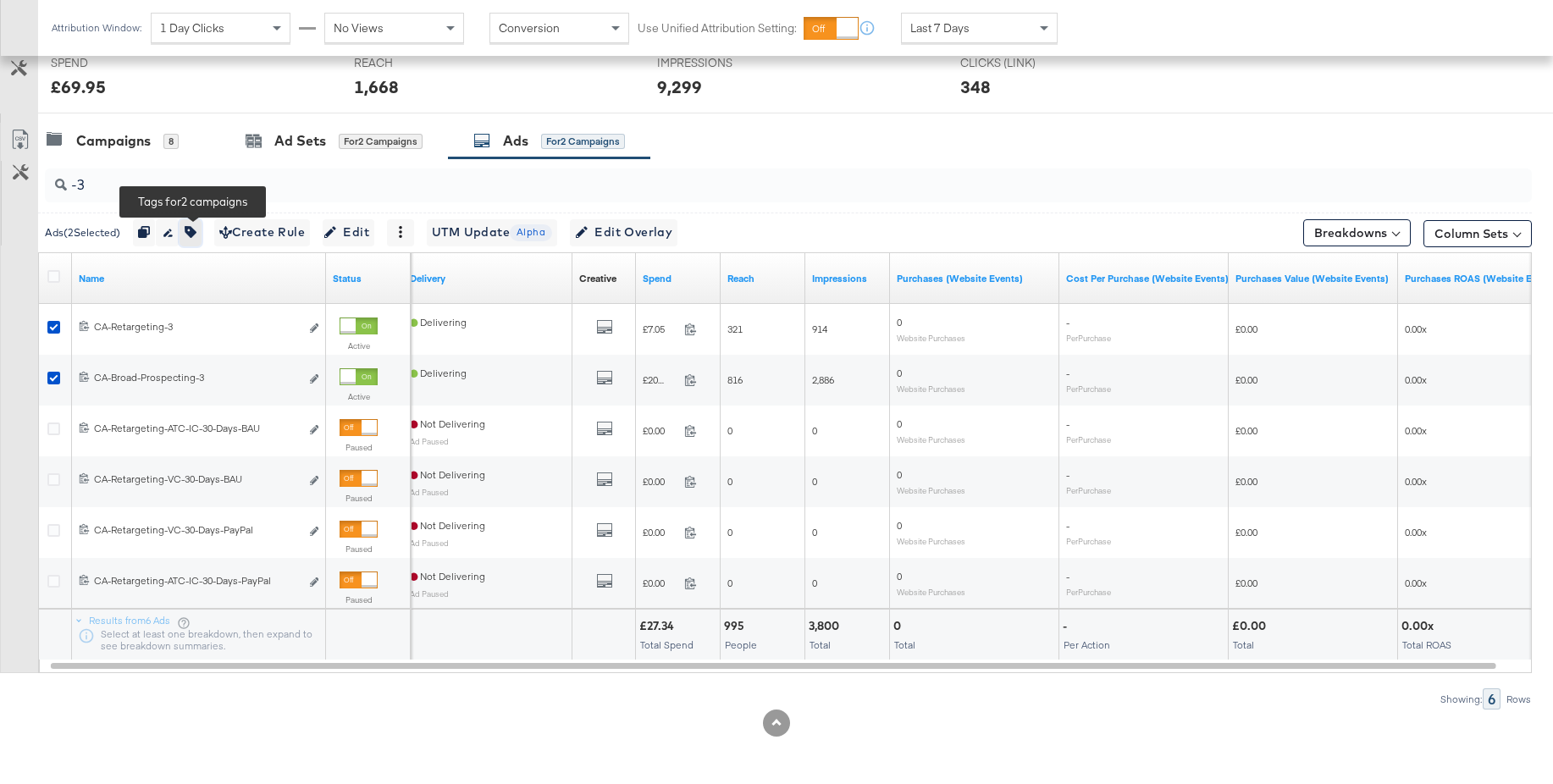
click at [196, 231] on icon "button" at bounding box center [190, 231] width 12 height 12
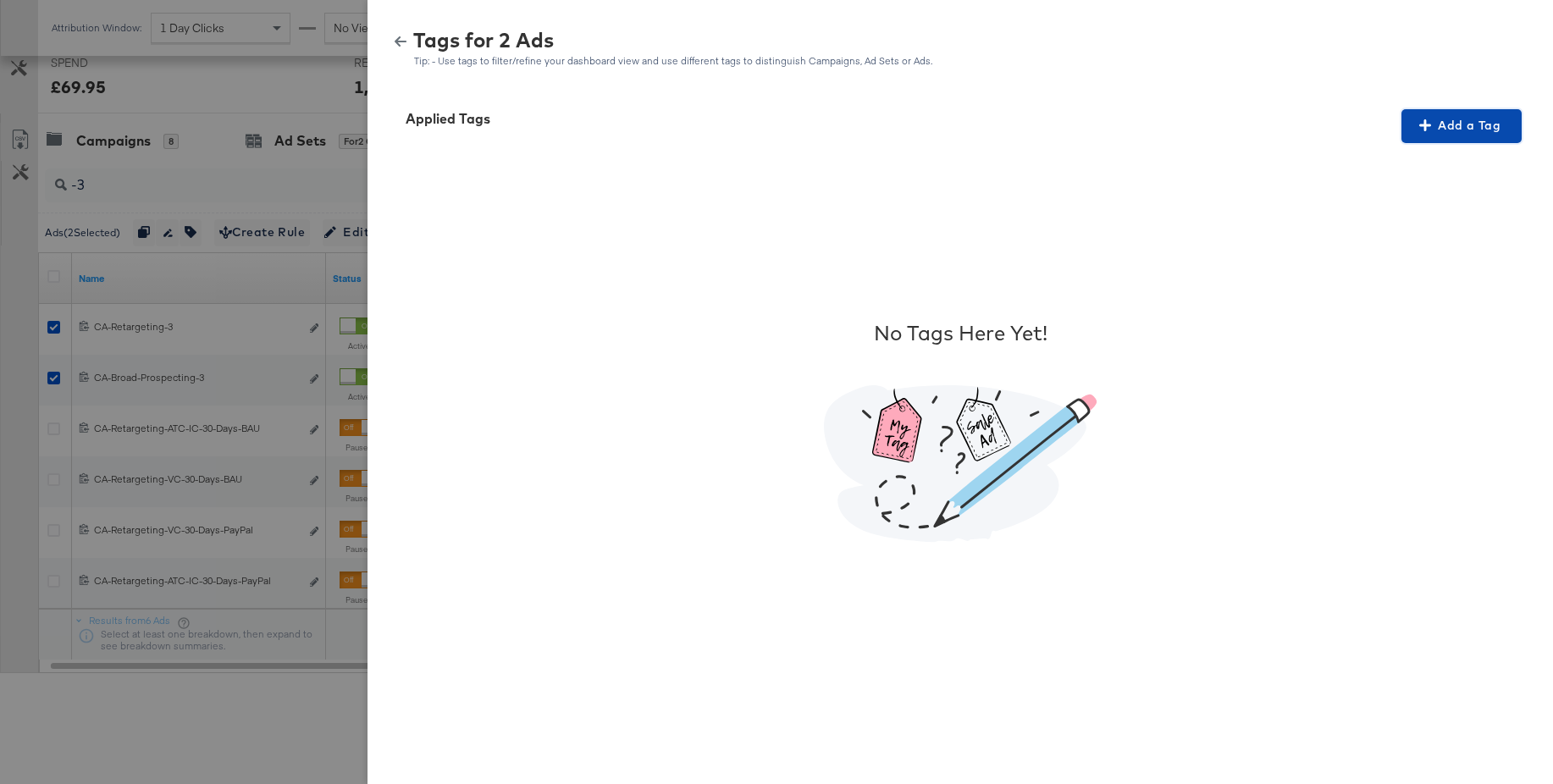
click at [1460, 125] on span "Add a Tag" at bounding box center [1461, 126] width 107 height 22
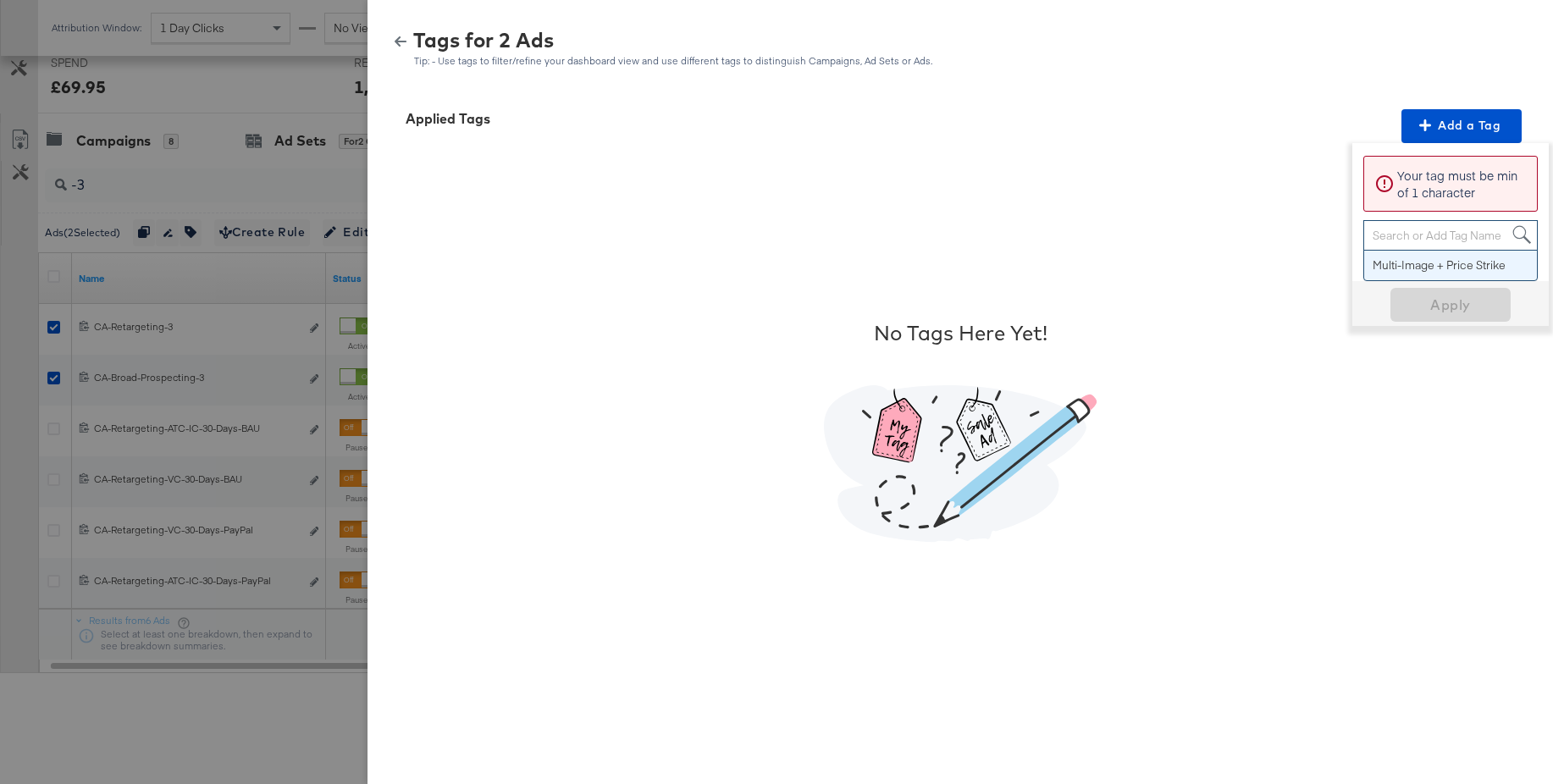
click at [1414, 237] on div "Search or Add Tag Name" at bounding box center [1450, 236] width 173 height 29
paste input "Price Strike"
type input "Price Strike"
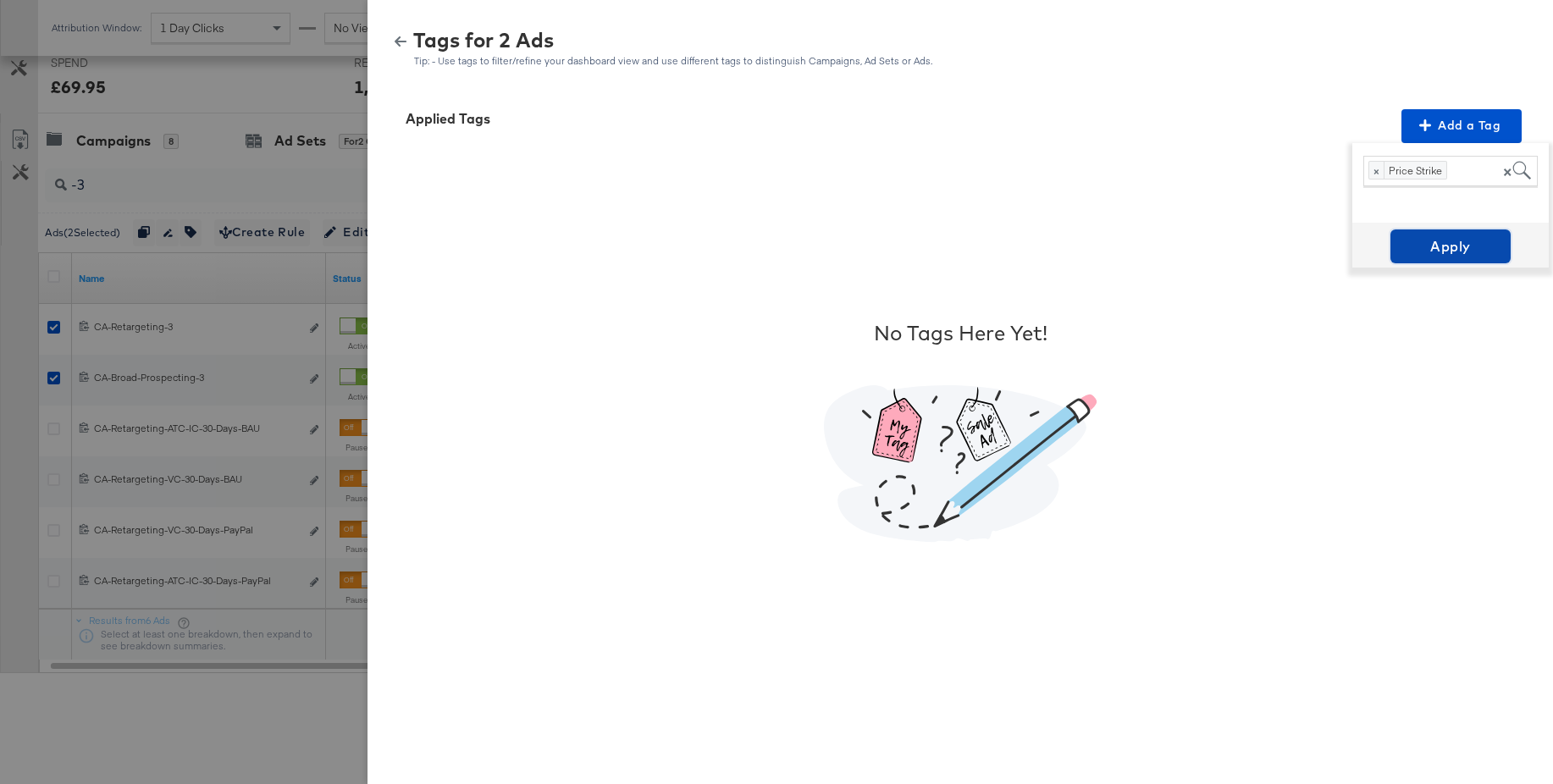
click at [1438, 247] on span "Apply" at bounding box center [1450, 246] width 107 height 23
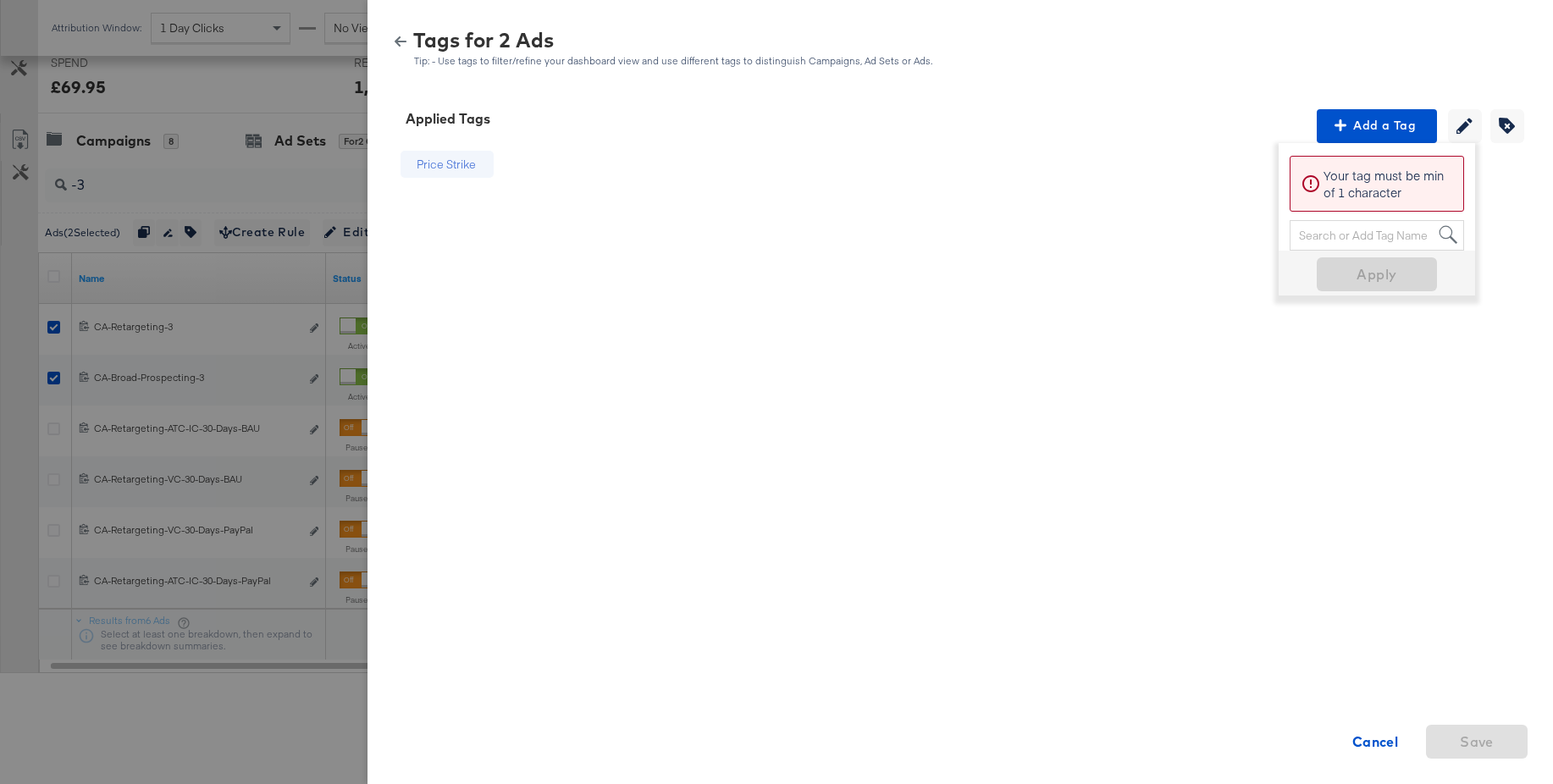
click at [395, 39] on icon "button" at bounding box center [400, 41] width 12 height 10
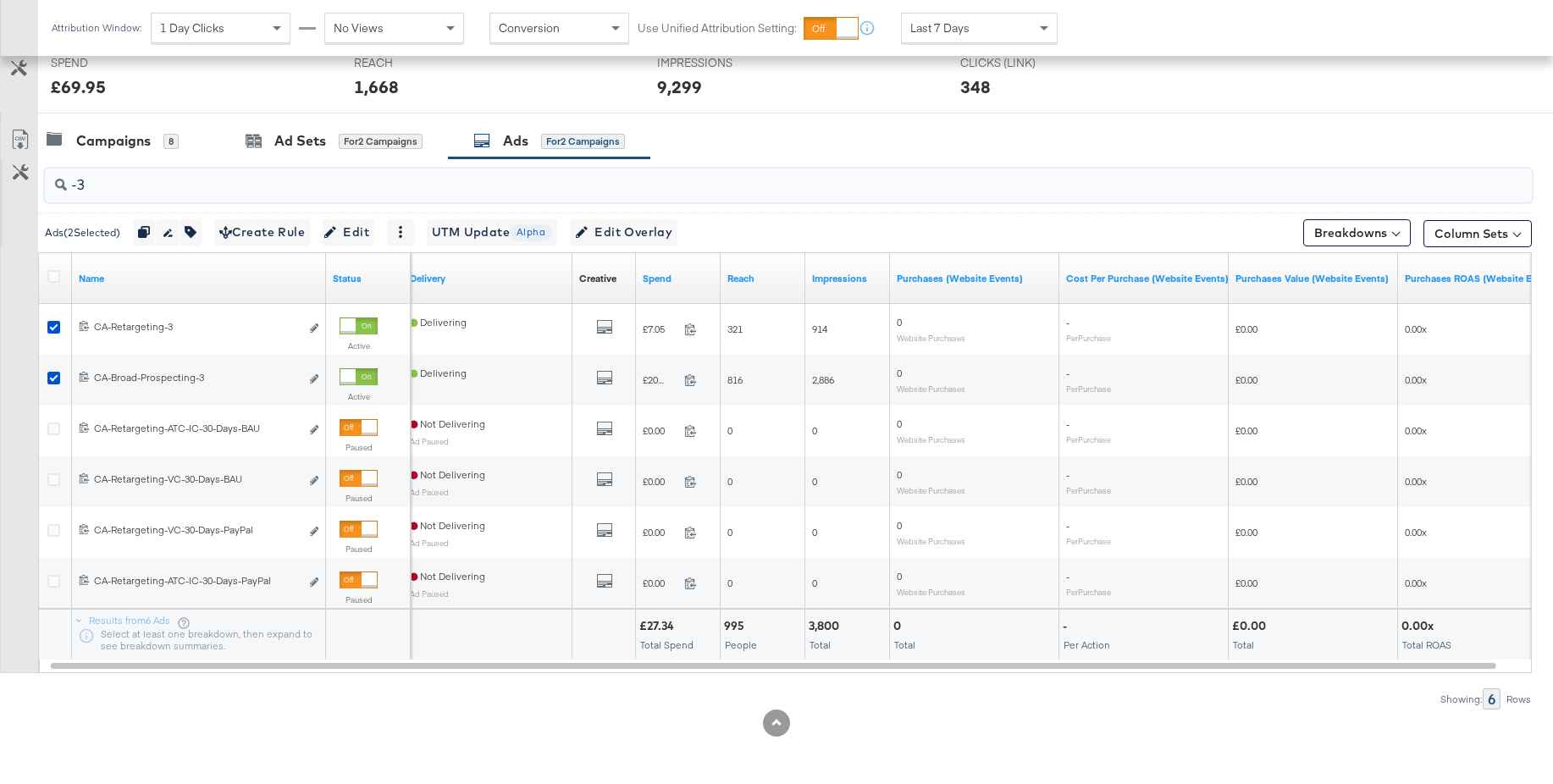
drag, startPoint x: 109, startPoint y: 186, endPoint x: 45, endPoint y: 181, distance: 64.2
click at [45, 181] on div "-3" at bounding box center [788, 185] width 1487 height 34
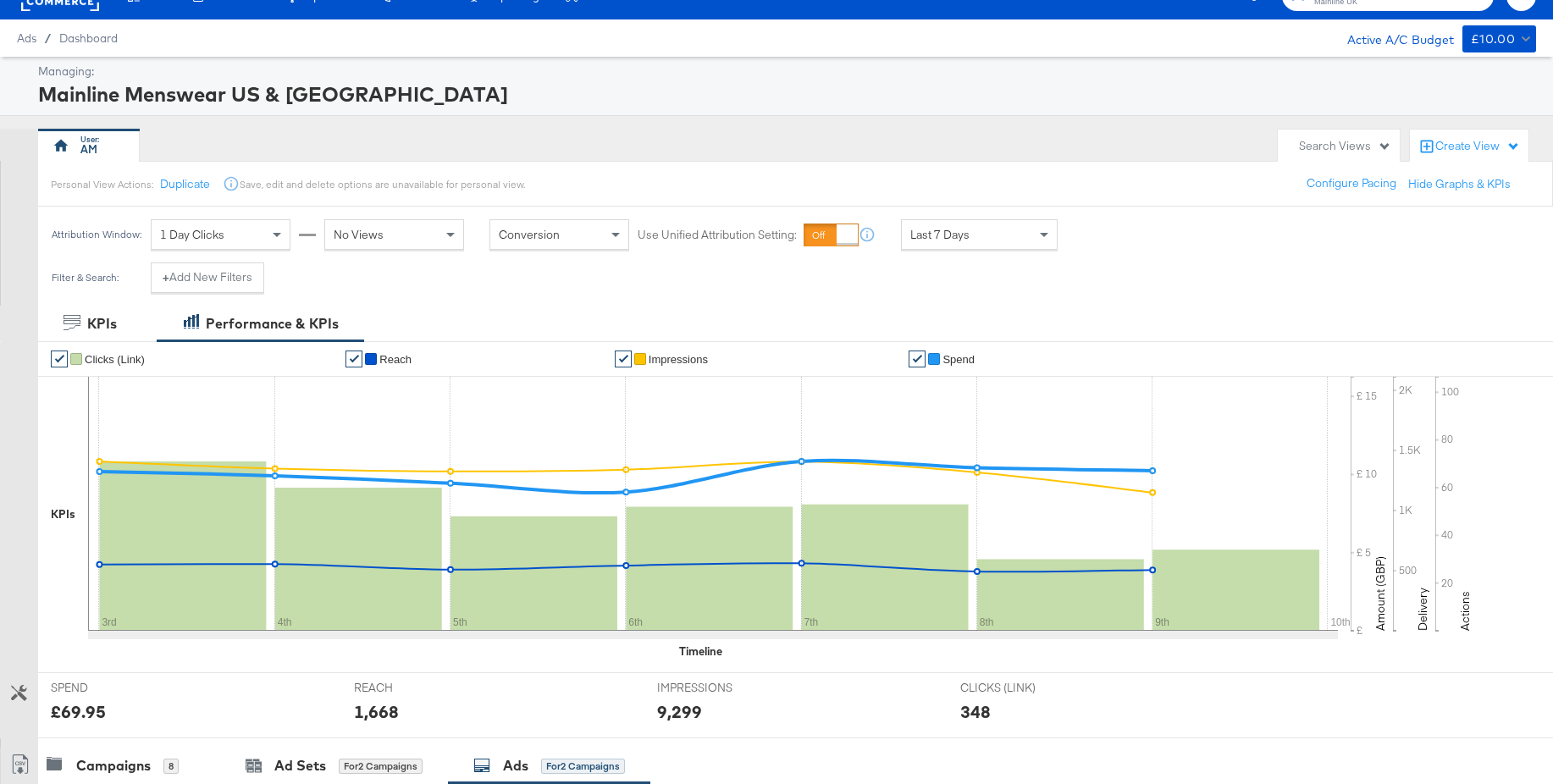
scroll to position [0, 0]
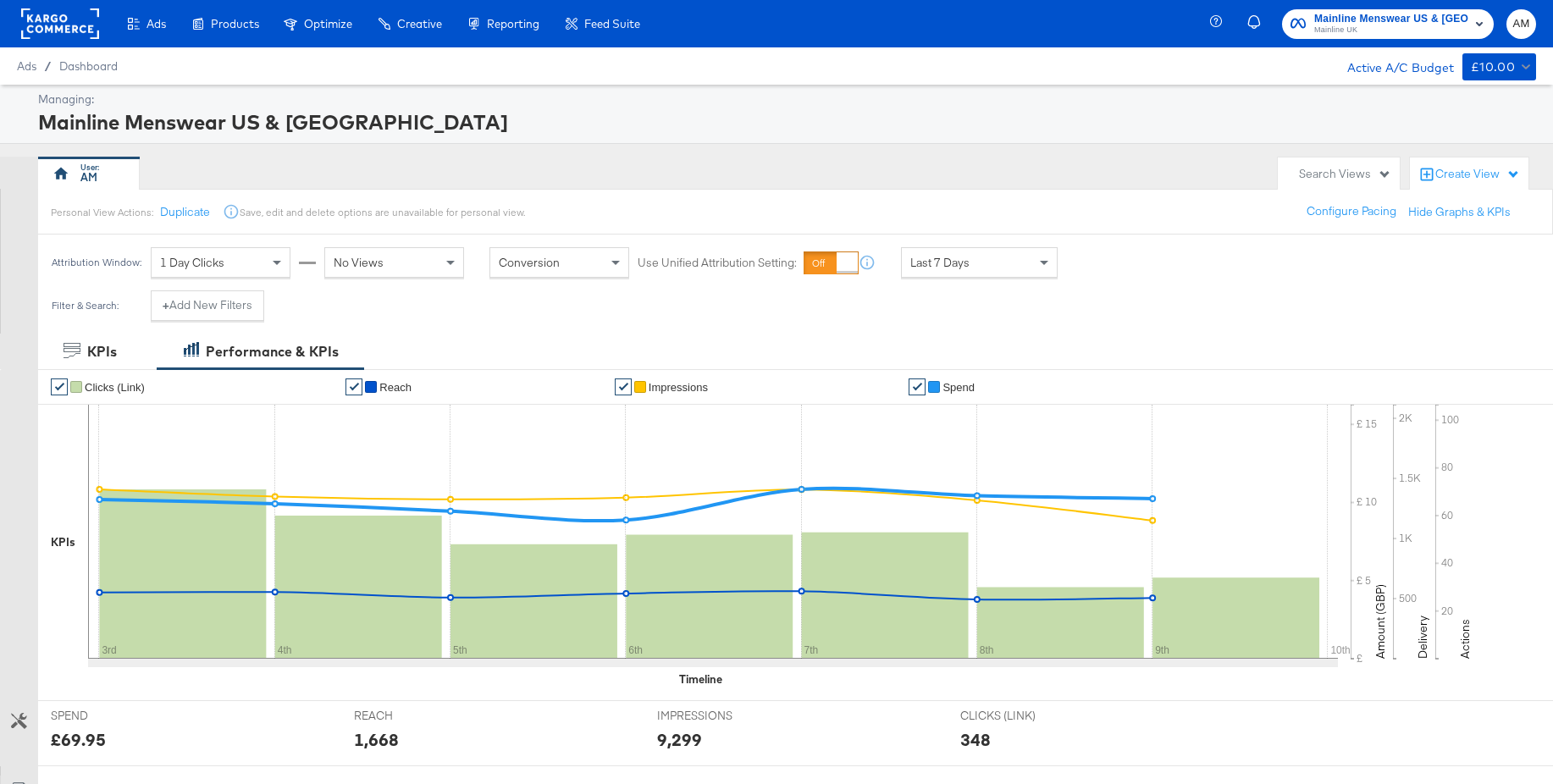
click at [42, 28] on rect at bounding box center [60, 23] width 78 height 30
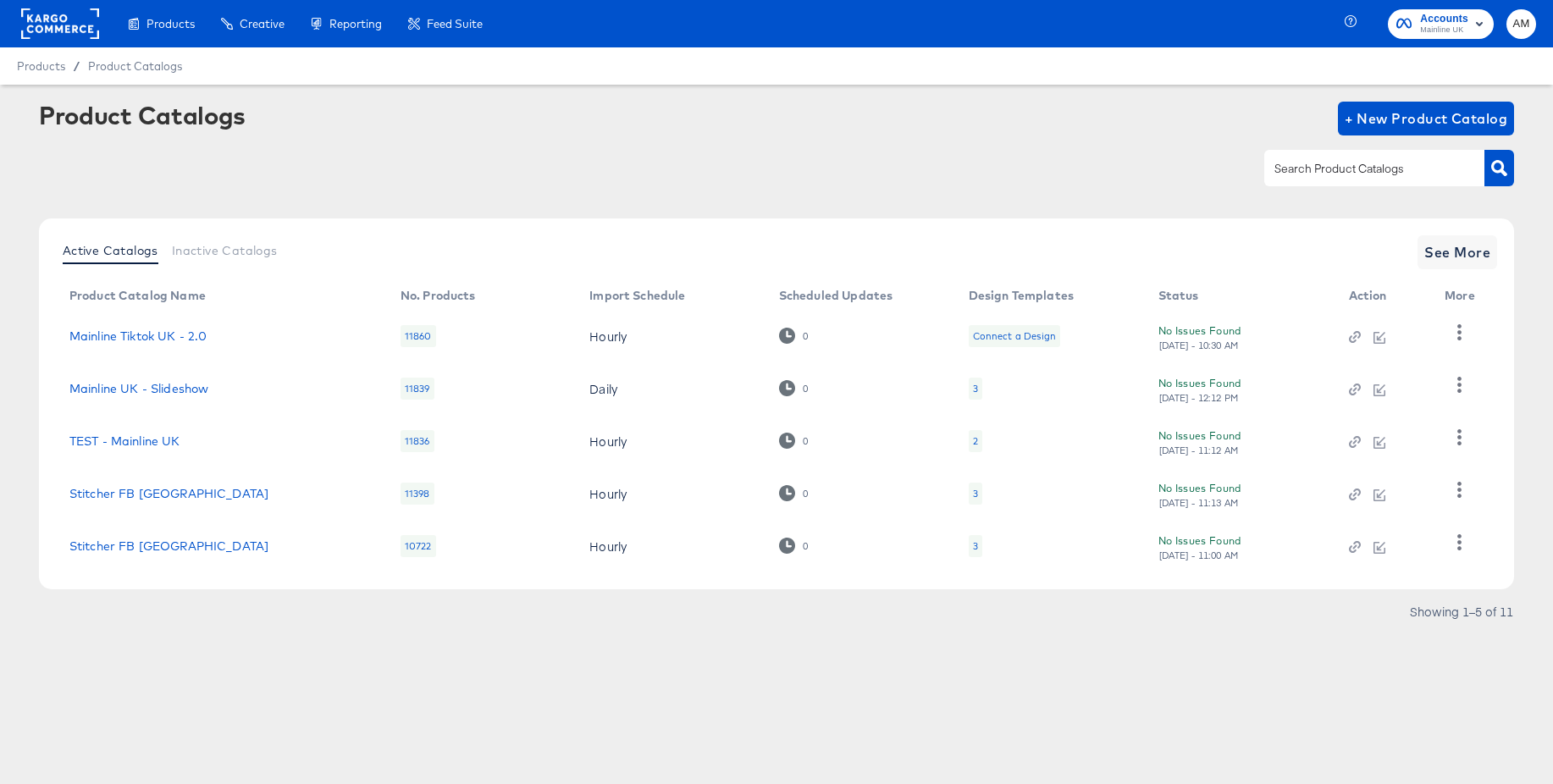
click at [1319, 160] on input "text" at bounding box center [1360, 169] width 180 height 20
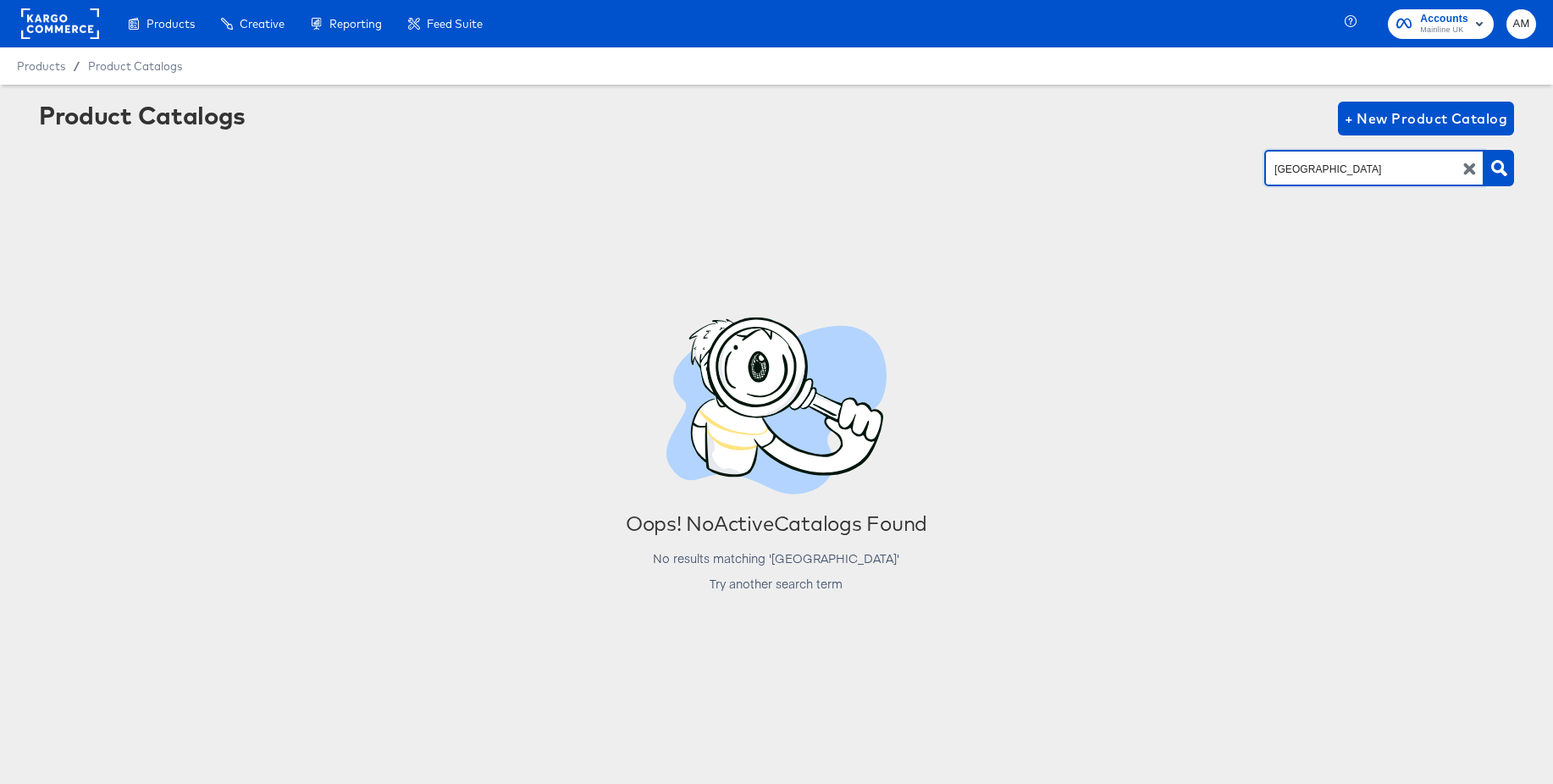
drag, startPoint x: 1342, startPoint y: 178, endPoint x: 1225, endPoint y: 175, distance: 117.0
click at [1225, 175] on div "[GEOGRAPHIC_DATA]" at bounding box center [776, 168] width 1475 height 39
type input "c"
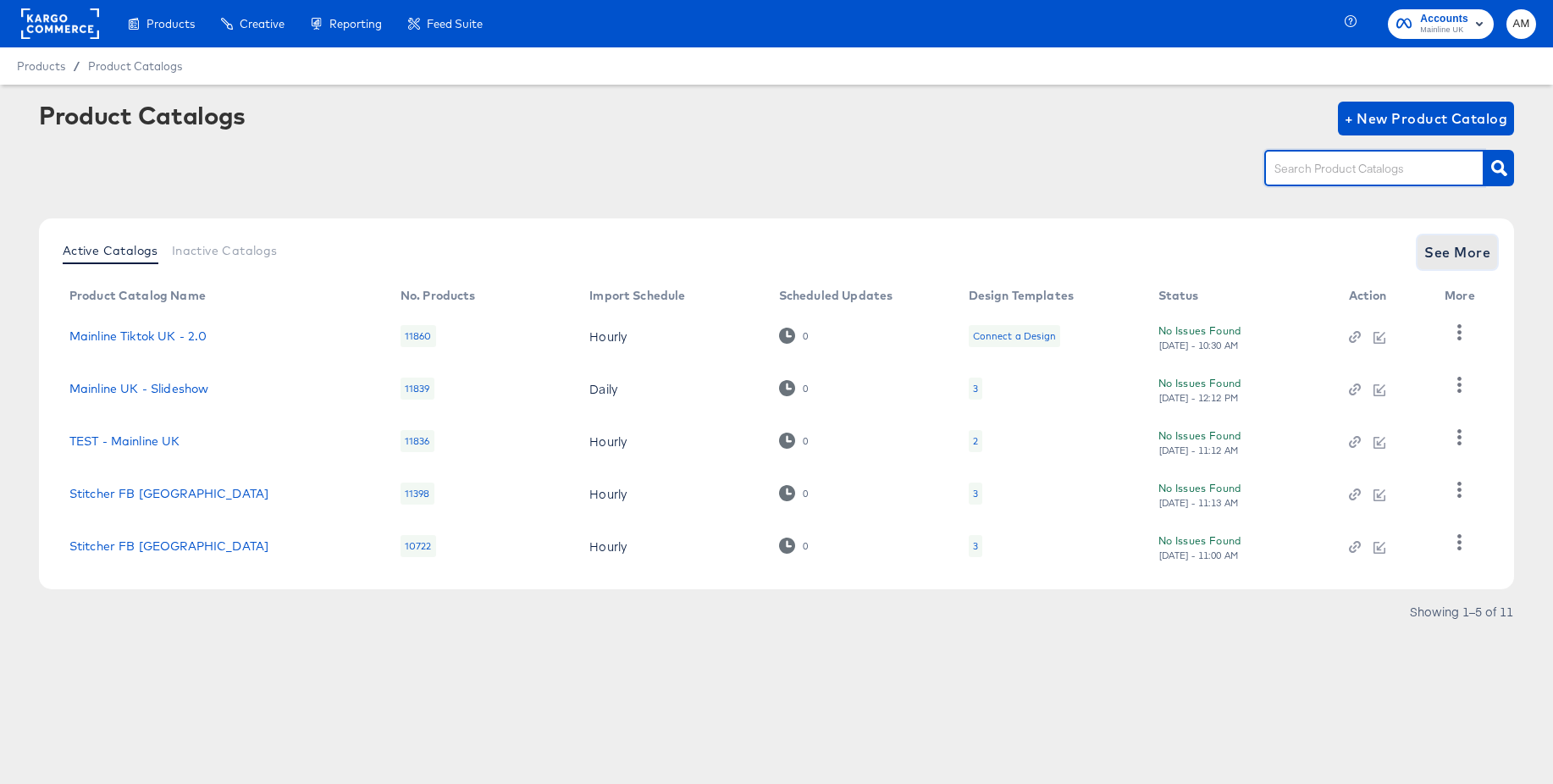
click at [1447, 261] on span "See More" at bounding box center [1457, 252] width 66 height 23
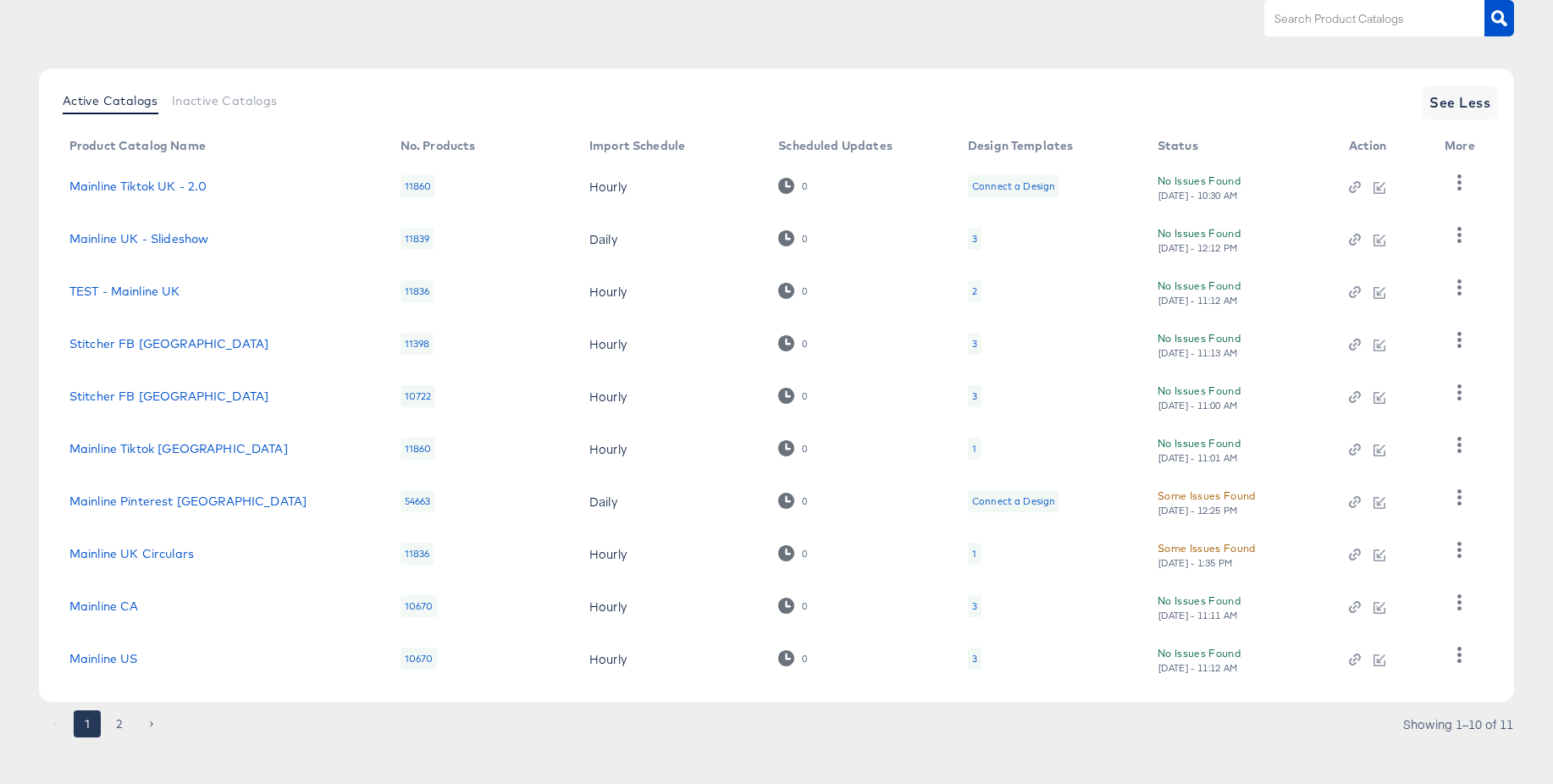
scroll to position [162, 0]
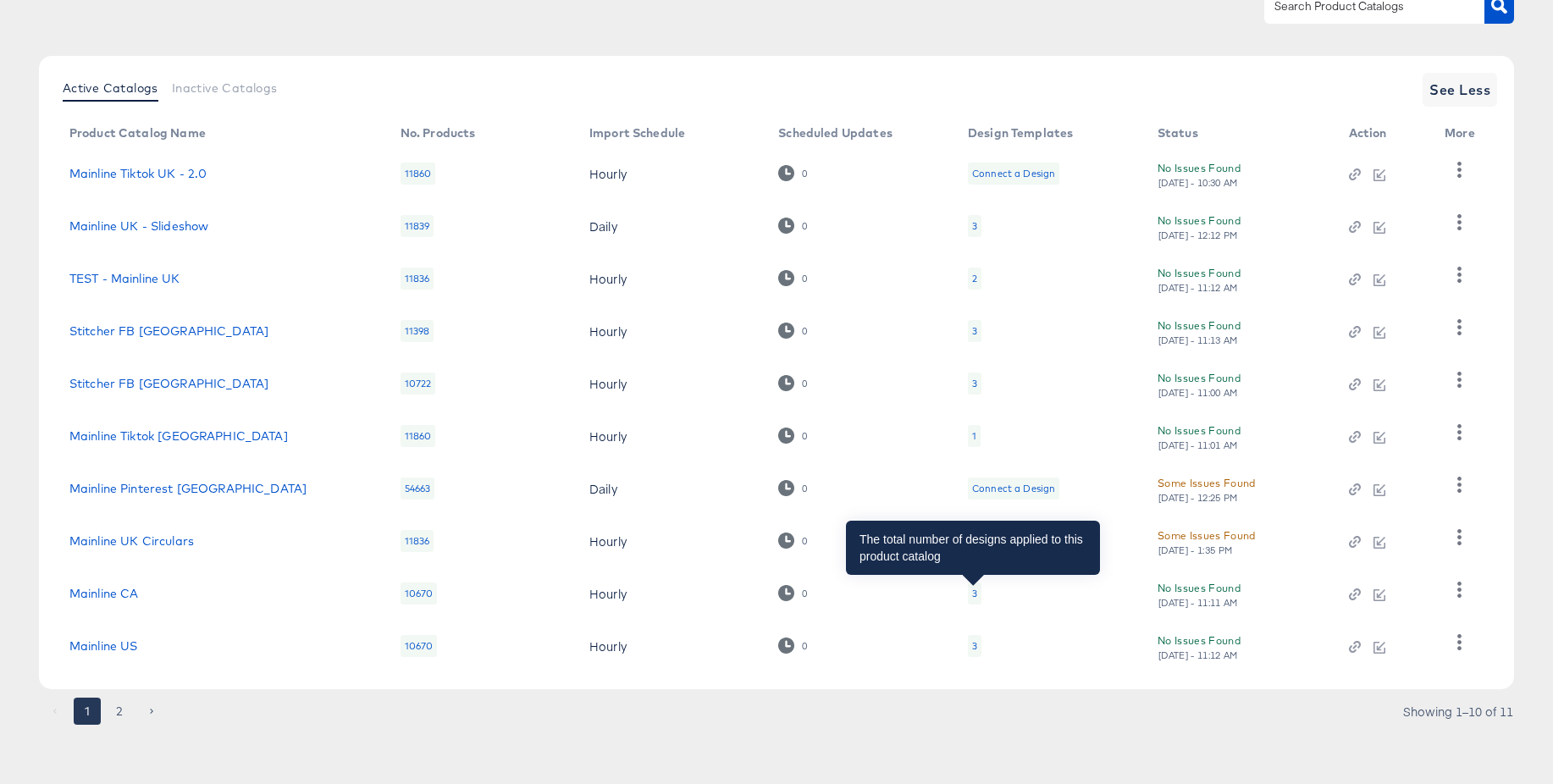
click at [974, 589] on div "3" at bounding box center [975, 593] width 5 height 13
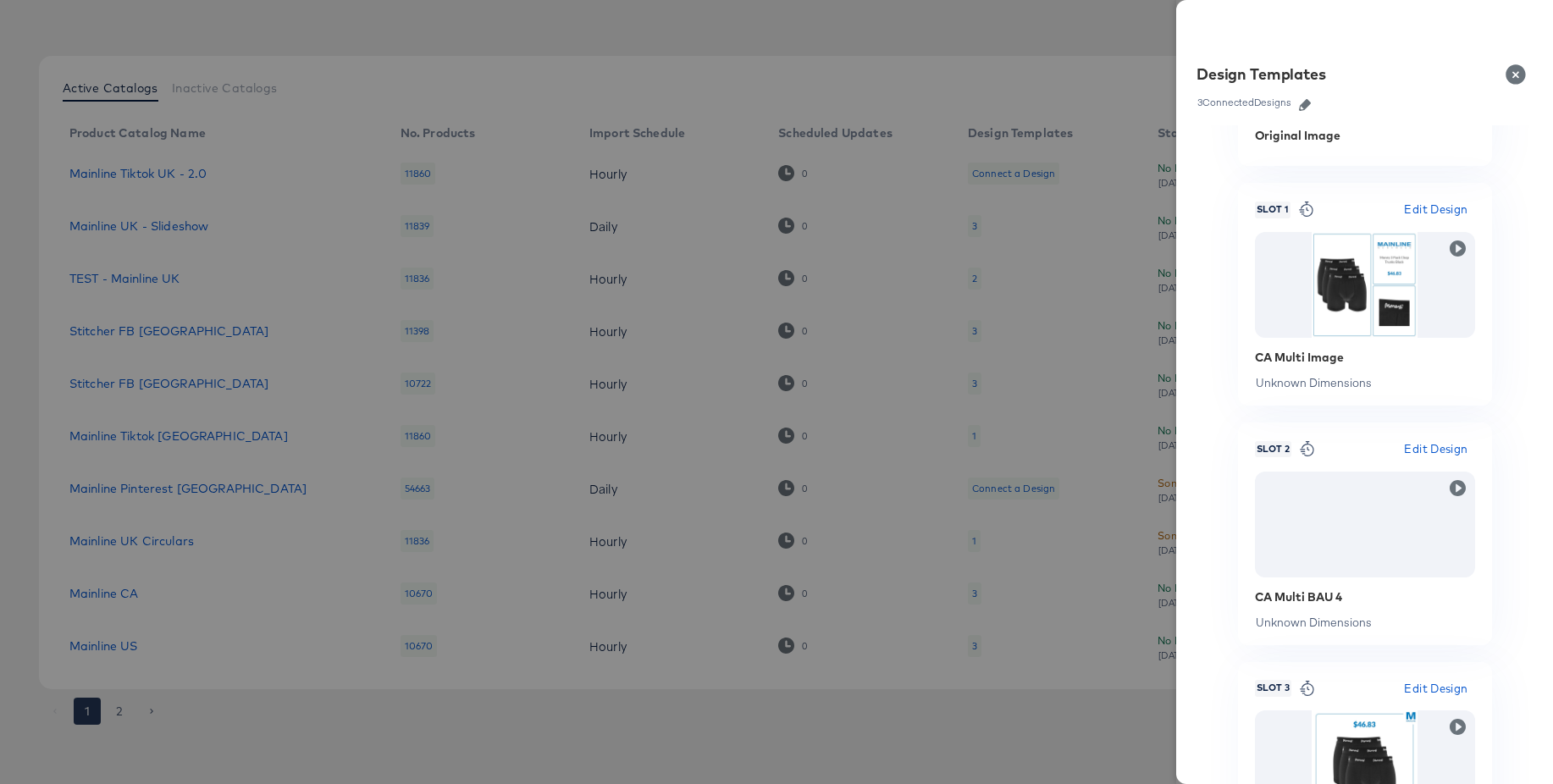
scroll to position [177, 0]
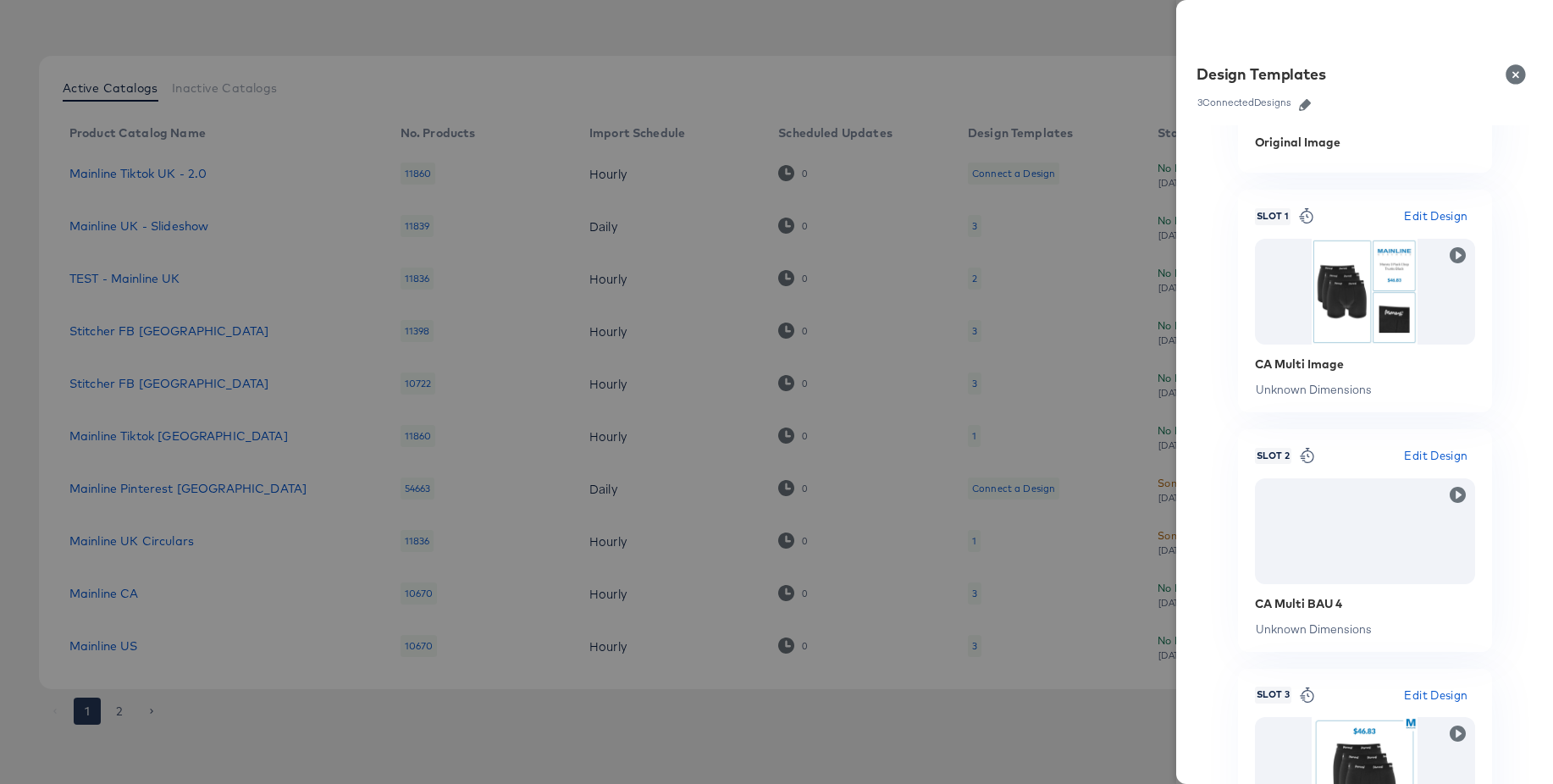
click at [921, 689] on div at bounding box center [776, 392] width 1553 height 784
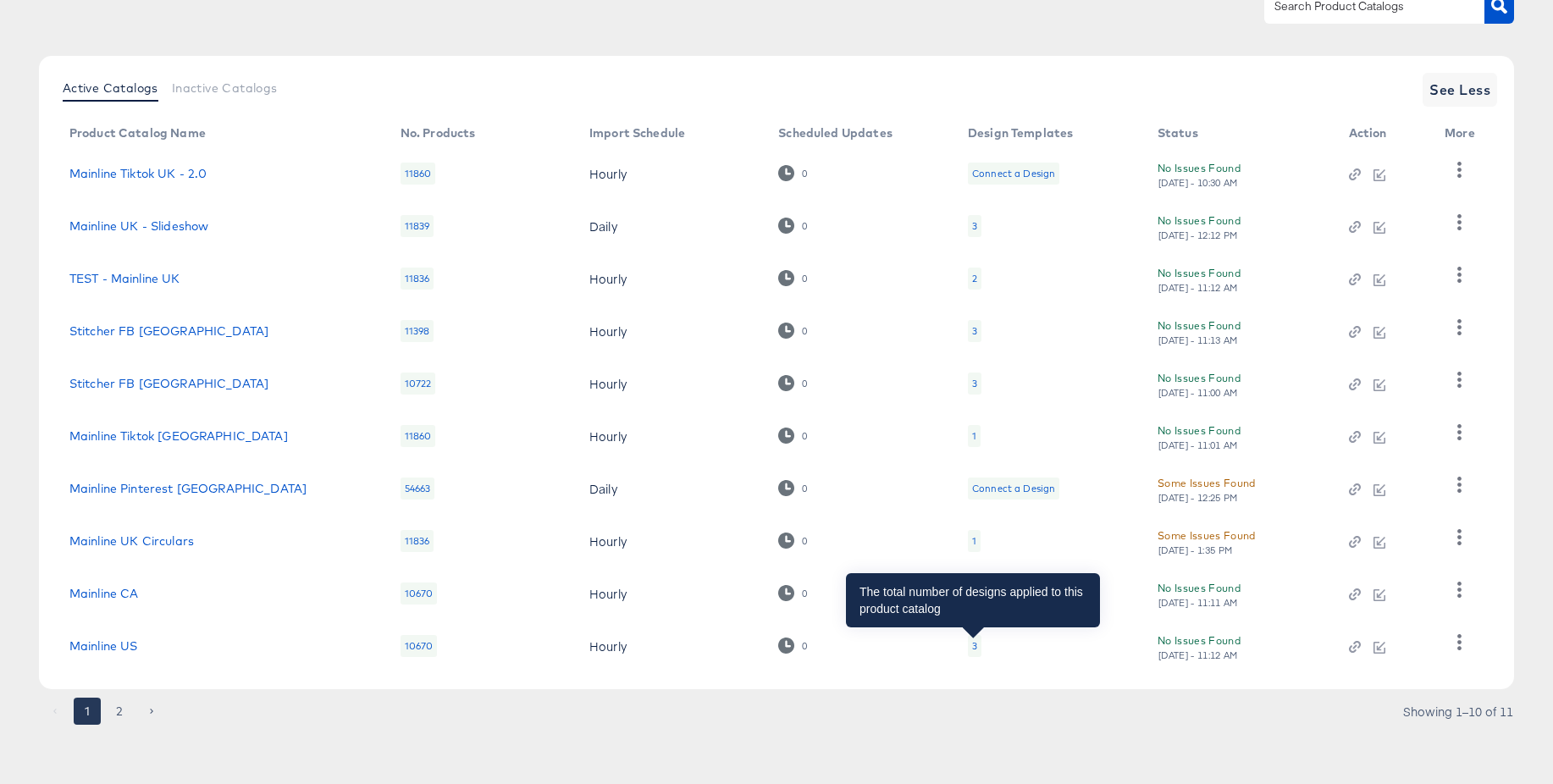
click at [975, 650] on div "3" at bounding box center [975, 645] width 5 height 13
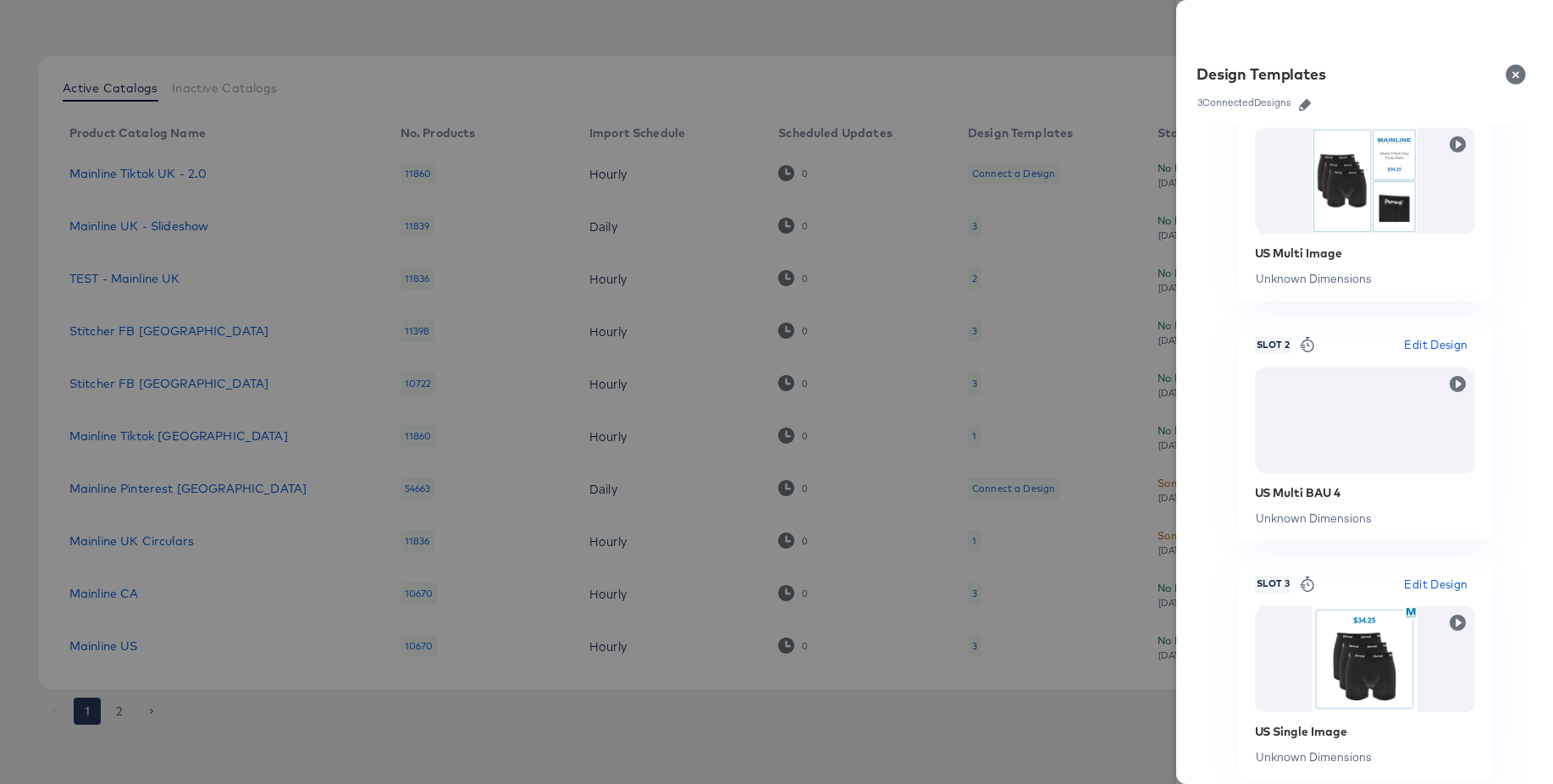
scroll to position [289, 0]
click at [1307, 107] on icon "button" at bounding box center [1305, 105] width 12 height 12
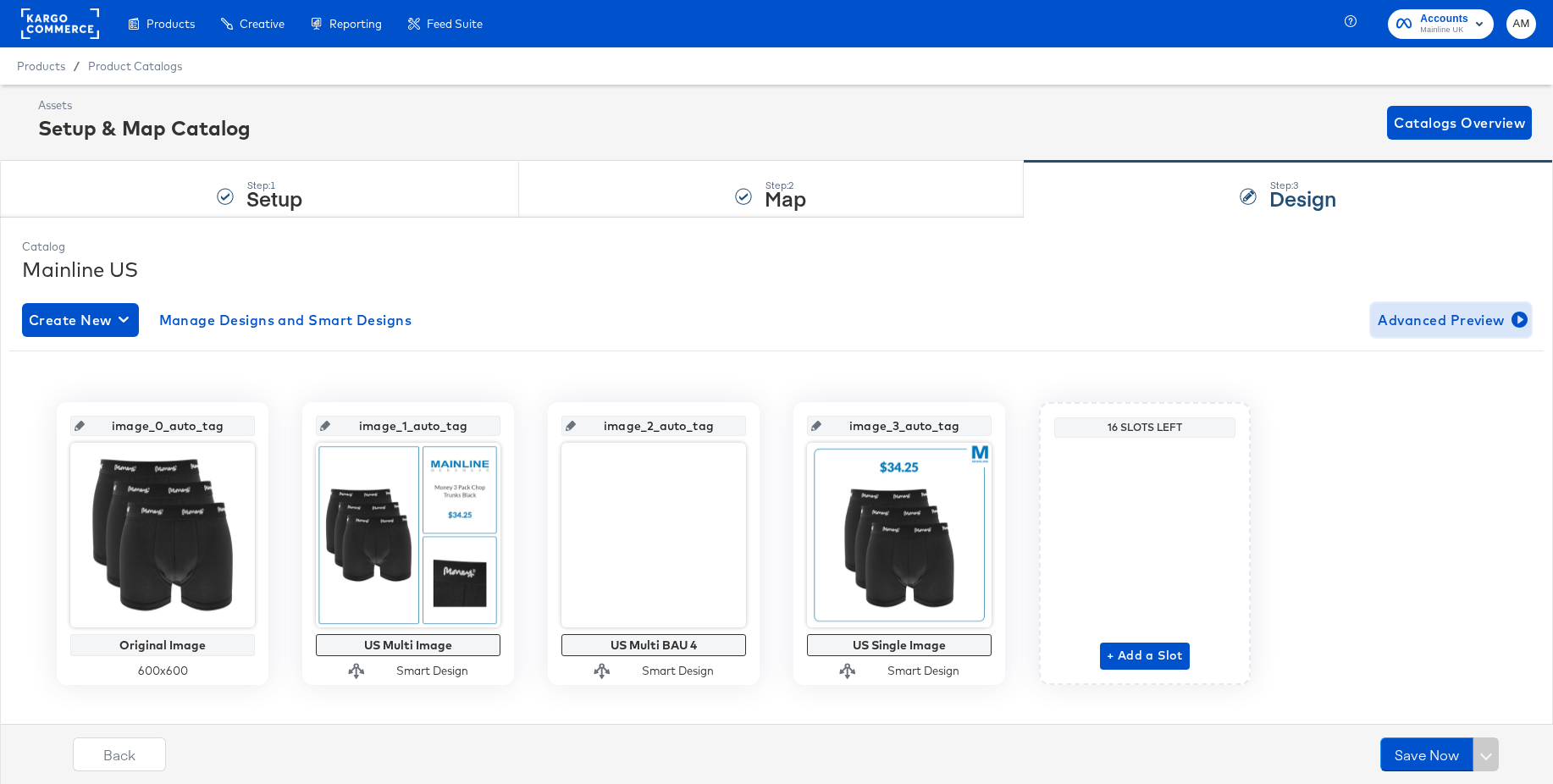
click at [1400, 322] on span "Advanced Preview" at bounding box center [1450, 320] width 146 height 23
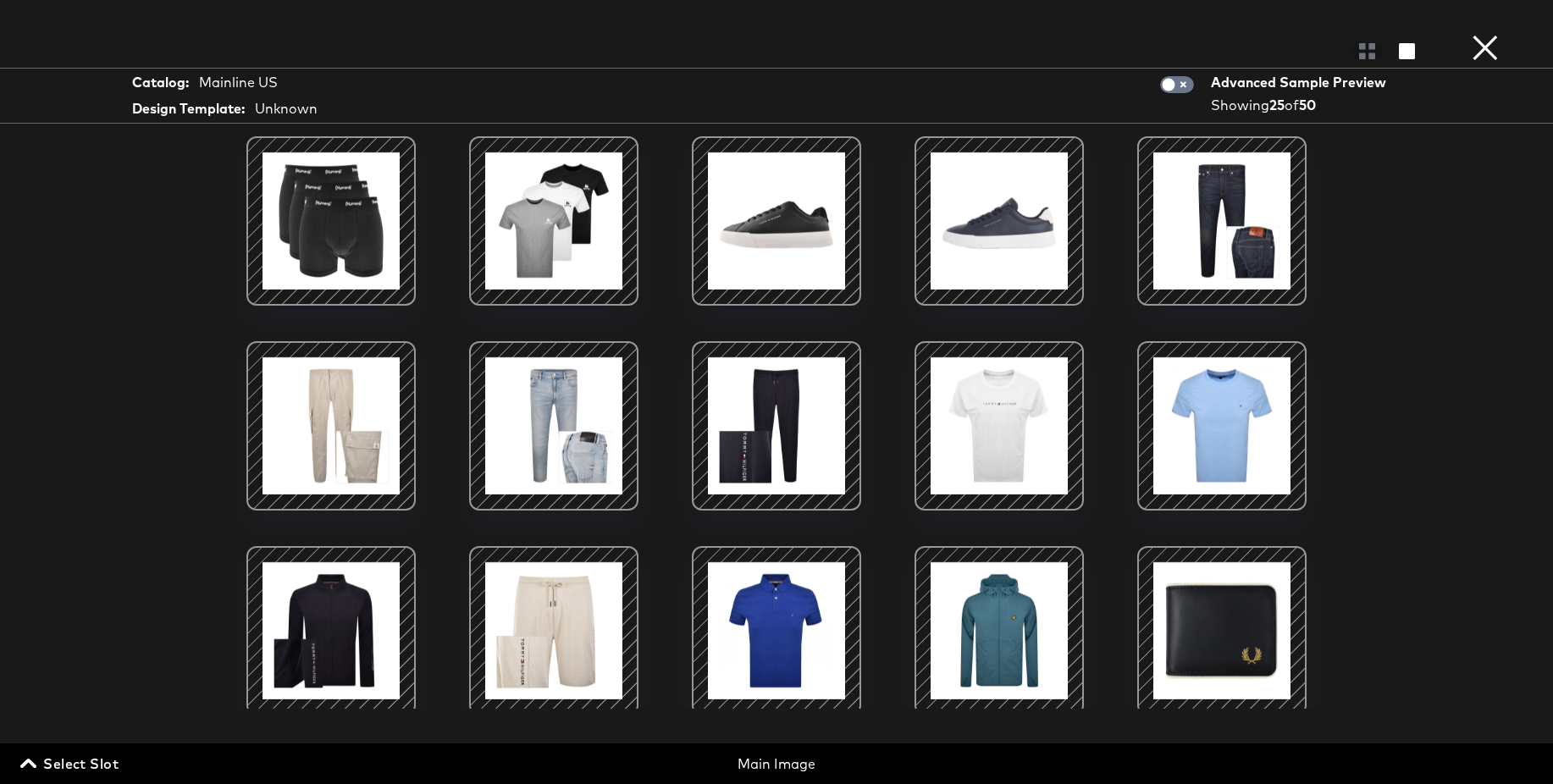
drag, startPoint x: 93, startPoint y: 766, endPoint x: 544, endPoint y: 680, distance: 459.1
click at [94, 766] on span "Select Slot" at bounding box center [71, 763] width 95 height 23
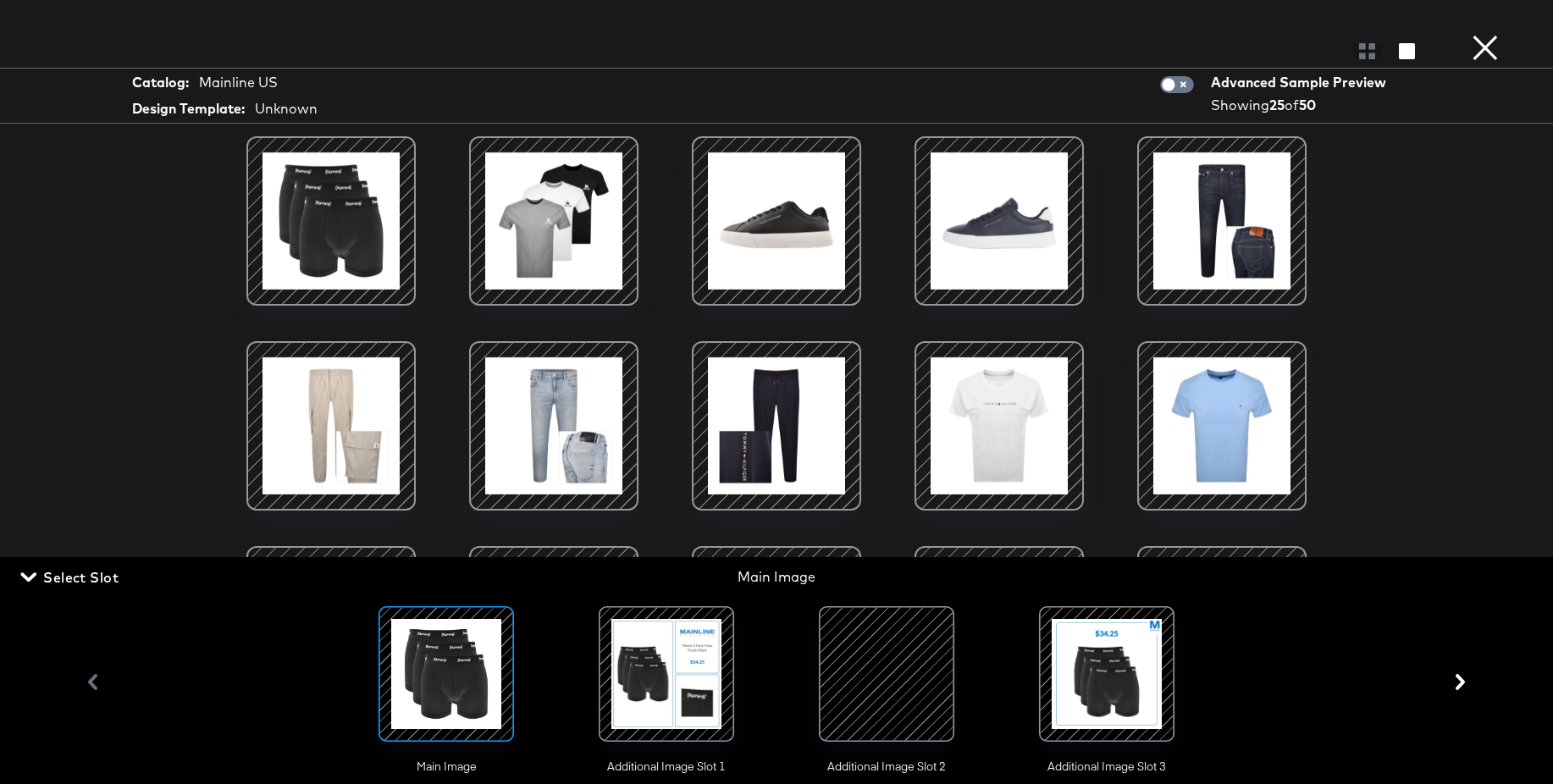
click at [638, 659] on div at bounding box center [666, 674] width 116 height 116
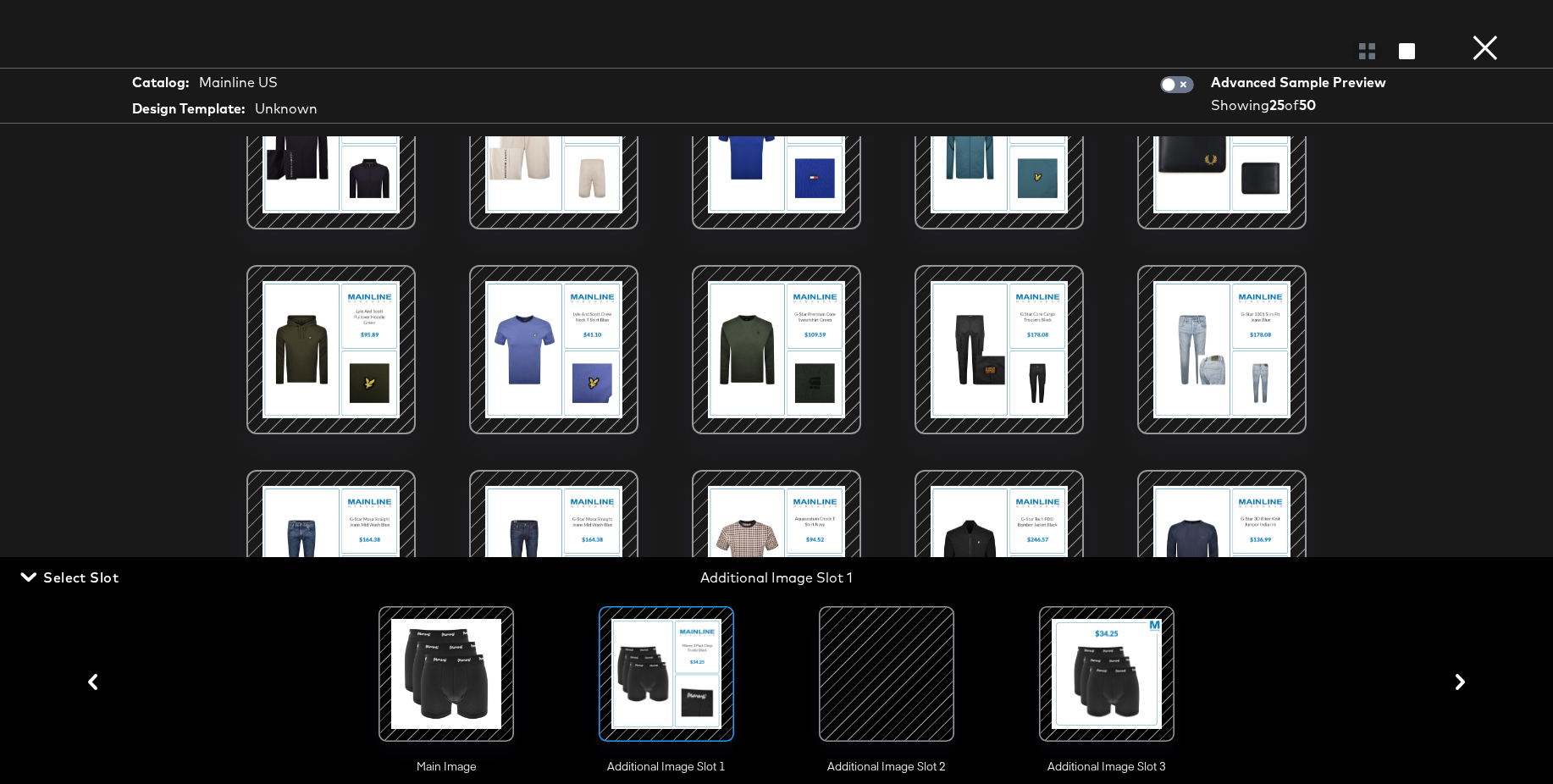
scroll to position [23, 0]
drag, startPoint x: 83, startPoint y: 575, endPoint x: 485, endPoint y: 558, distance: 402.4
click at [83, 575] on span "Select Slot" at bounding box center [71, 577] width 95 height 23
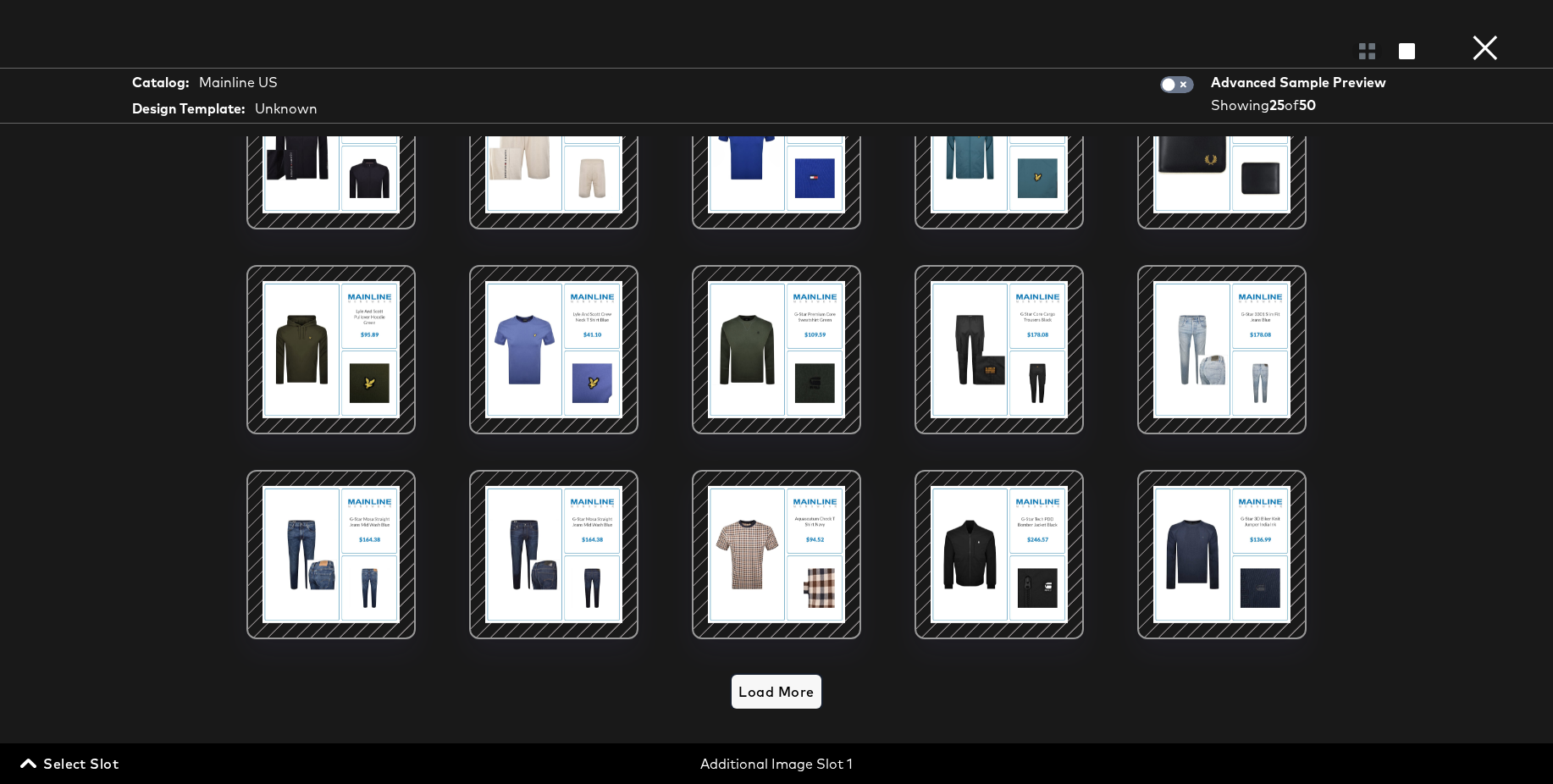
click at [764, 690] on span "Load More" at bounding box center [776, 692] width 75 height 23
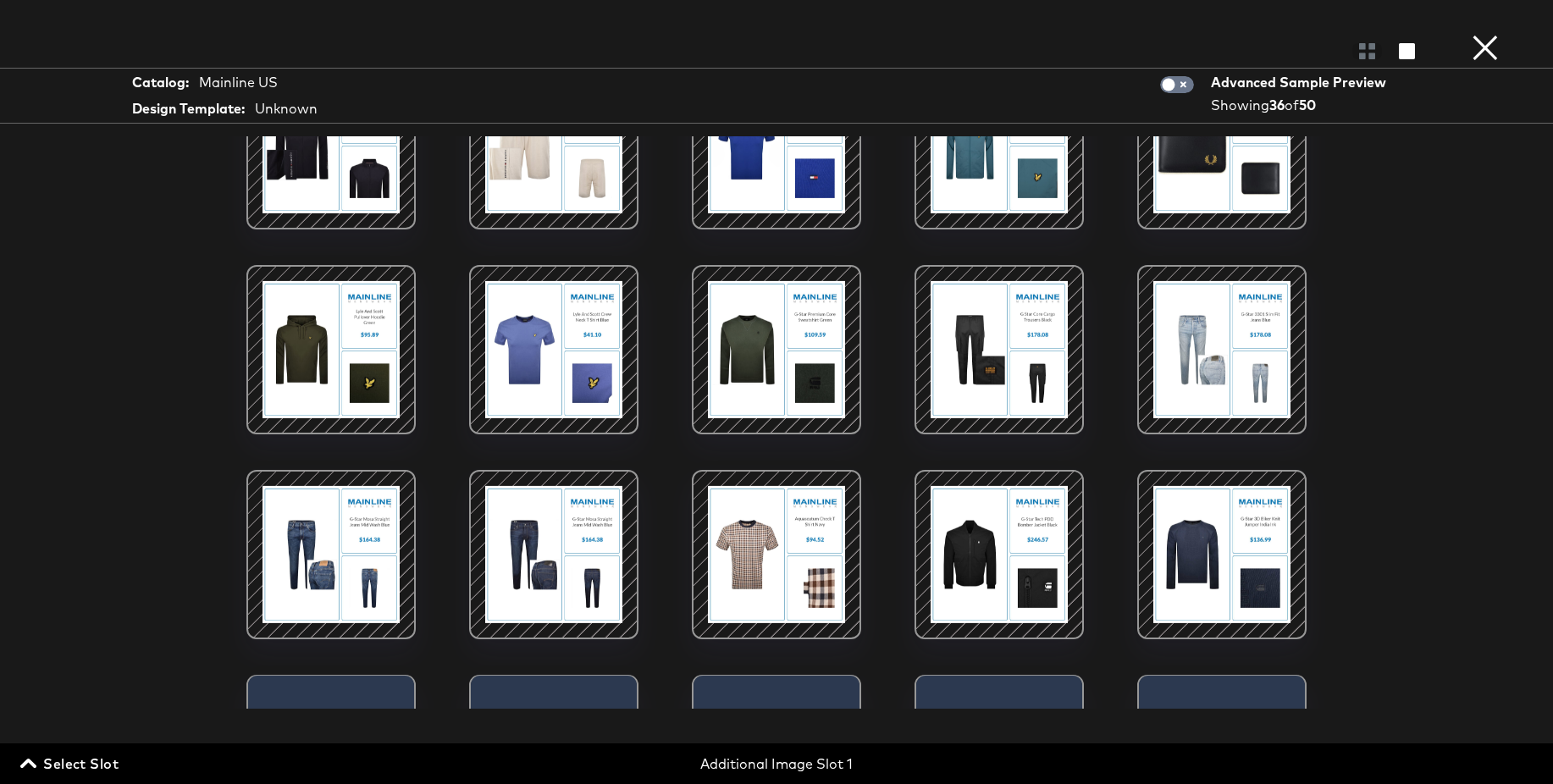
click at [764, 690] on div at bounding box center [776, 764] width 166 height 177
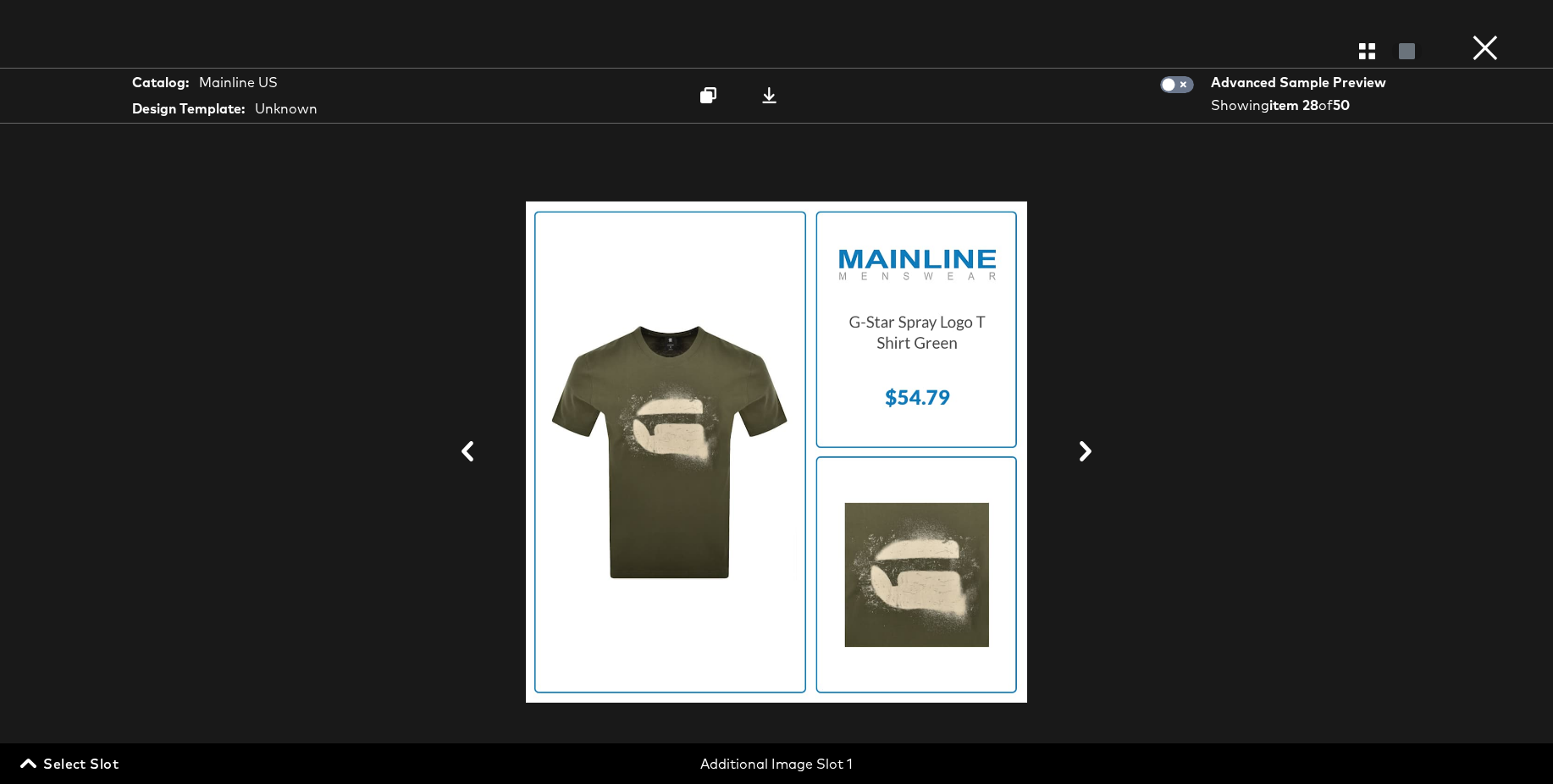
click at [1227, 326] on div at bounding box center [776, 452] width 1270 height 615
click at [1368, 54] on icon "button" at bounding box center [1368, 51] width 16 height 16
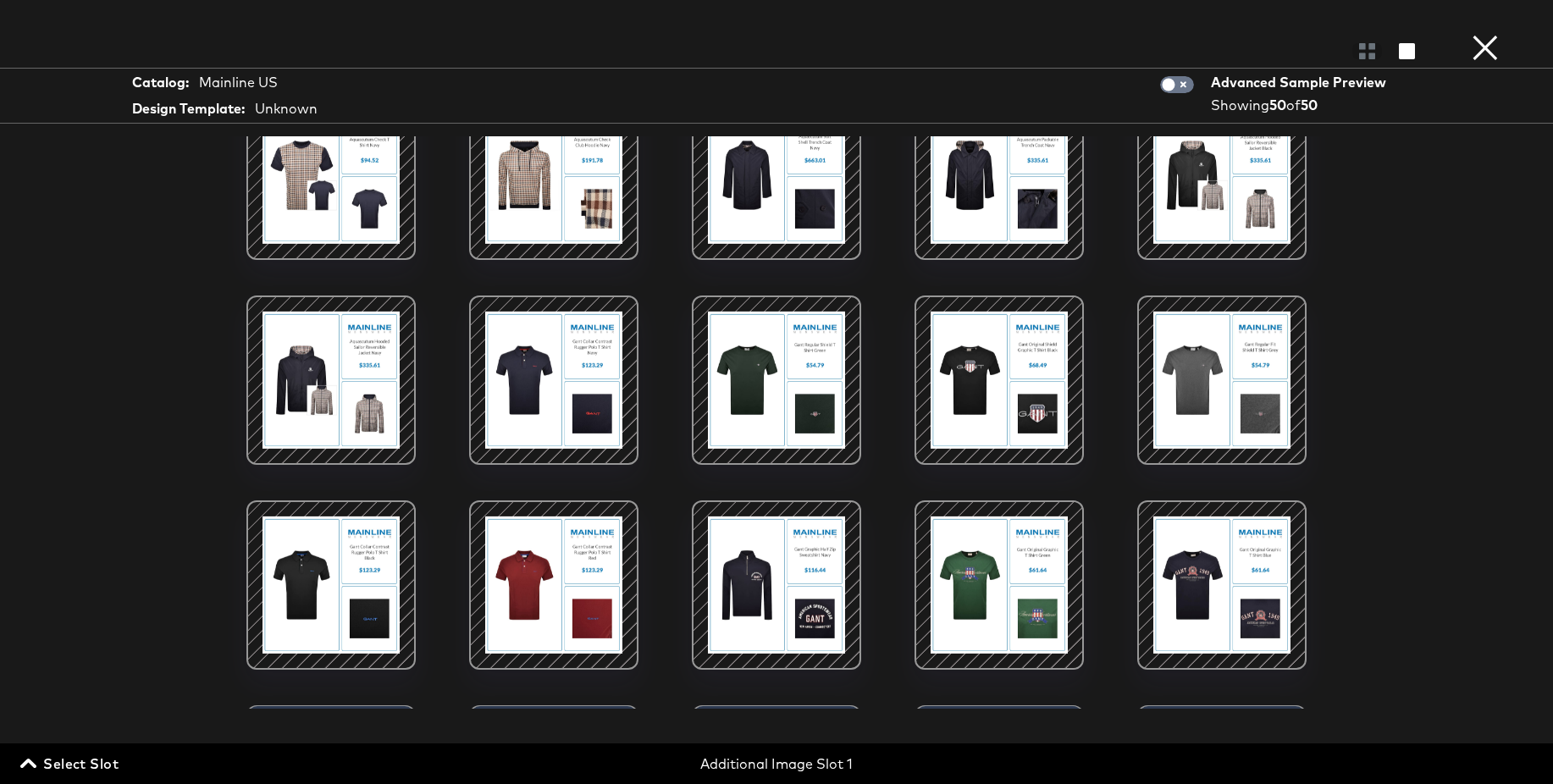
scroll to position [1441, 0]
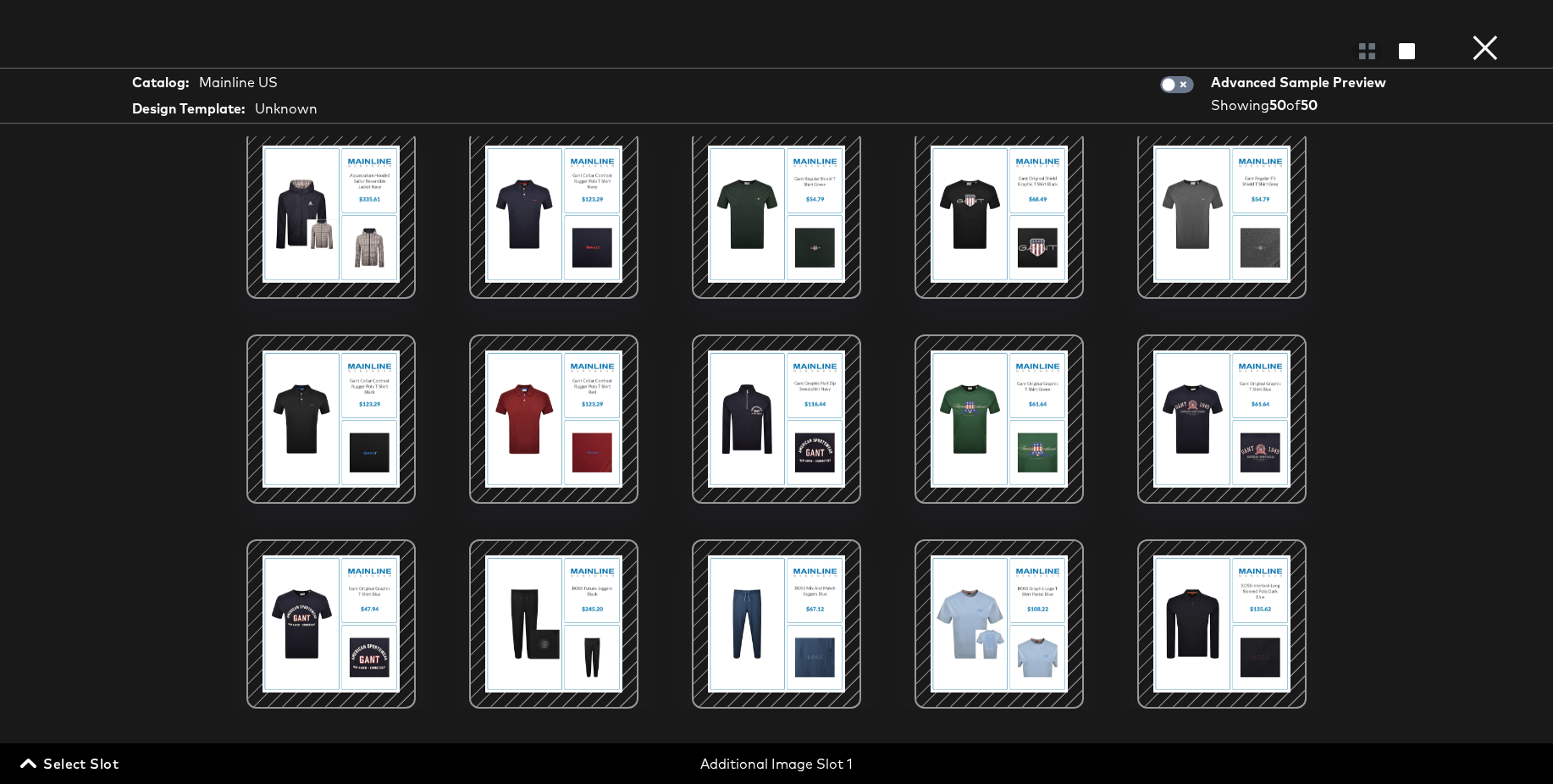
click at [1479, 34] on button "×" at bounding box center [1486, 17] width 34 height 34
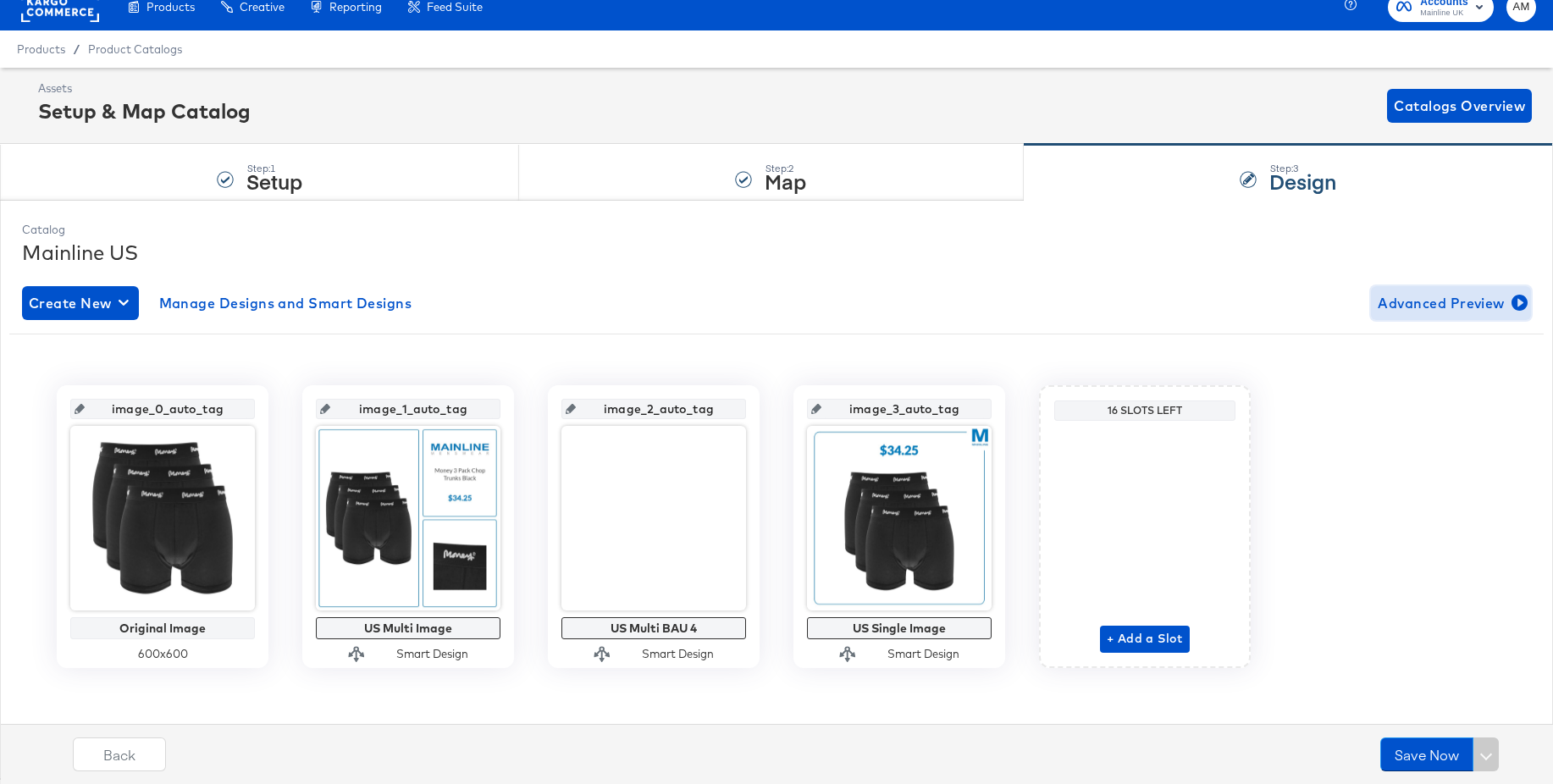
scroll to position [20, 0]
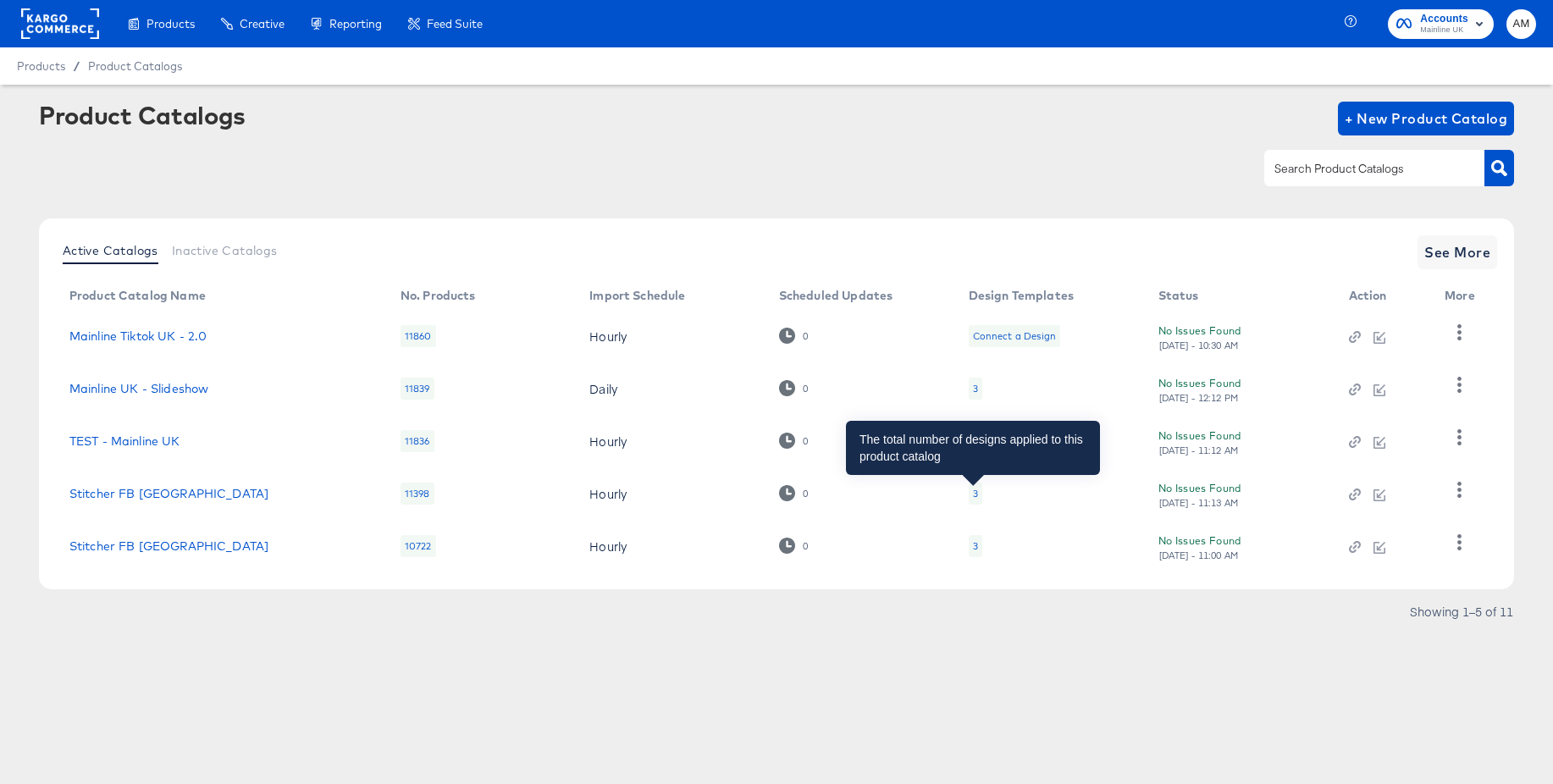
click at [974, 490] on div "3" at bounding box center [976, 493] width 5 height 13
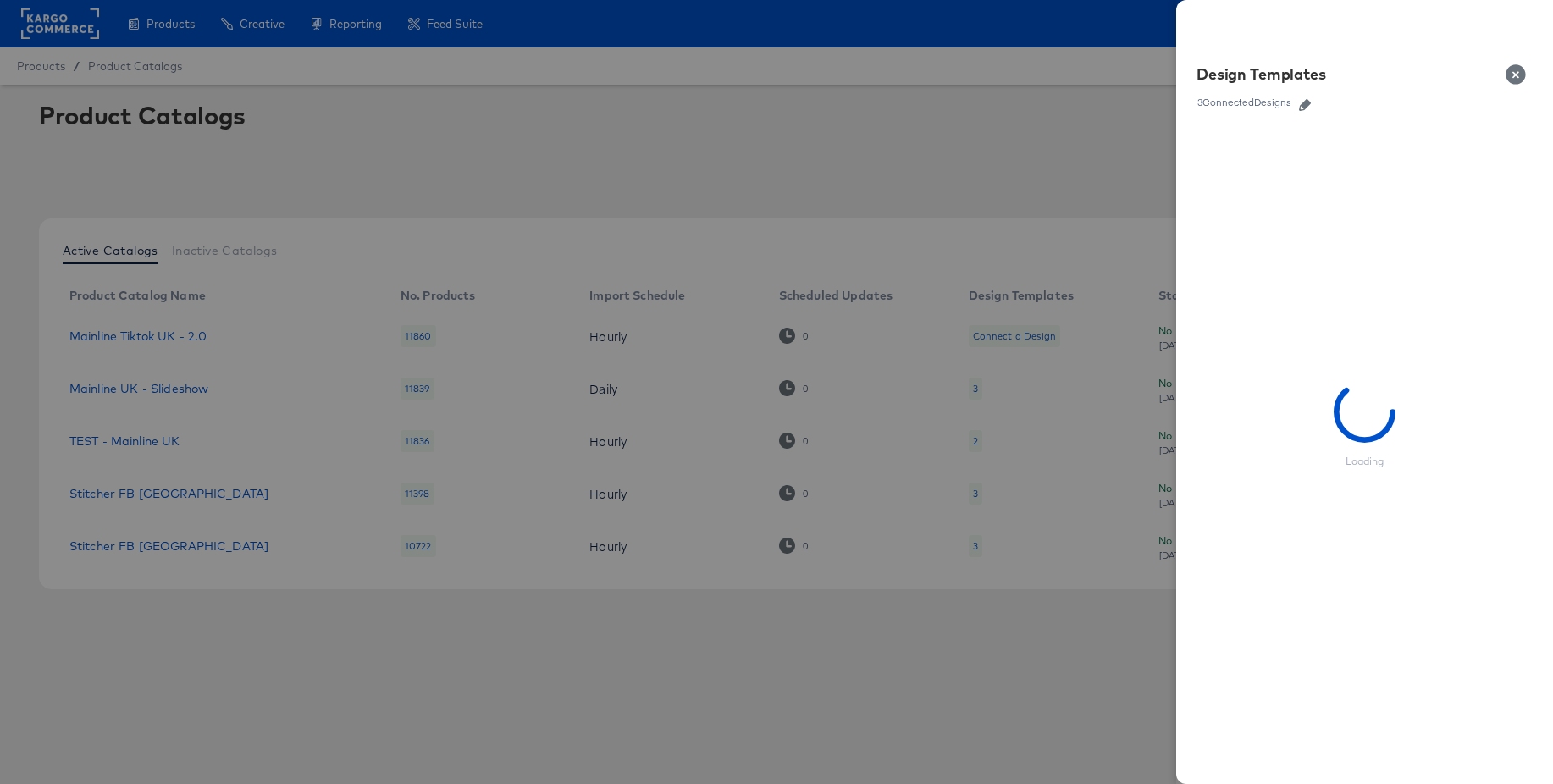
click at [1307, 103] on icon "button" at bounding box center [1305, 105] width 12 height 12
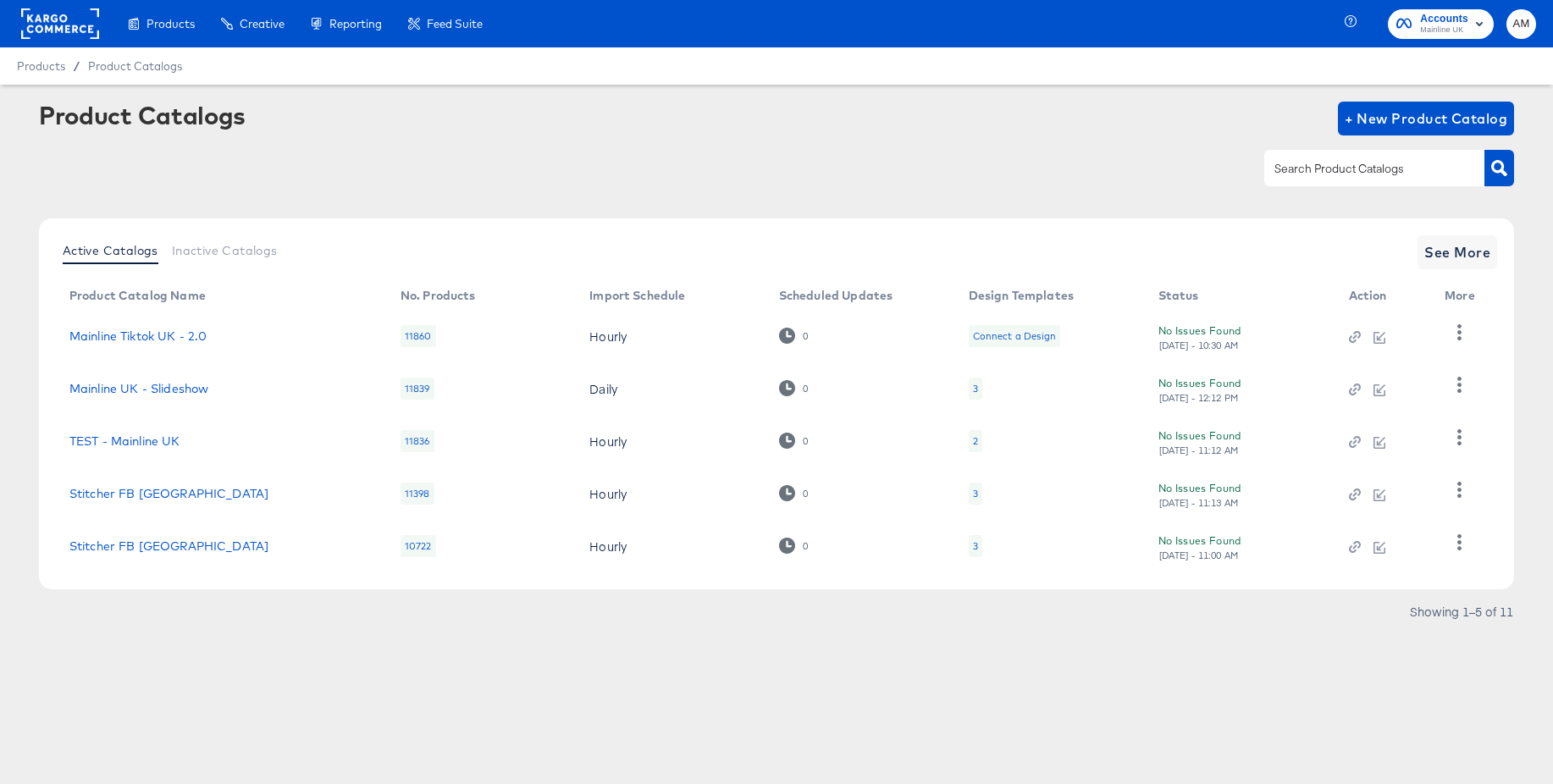
click at [1290, 165] on input "text" at bounding box center [1360, 169] width 180 height 20
type input "aust"
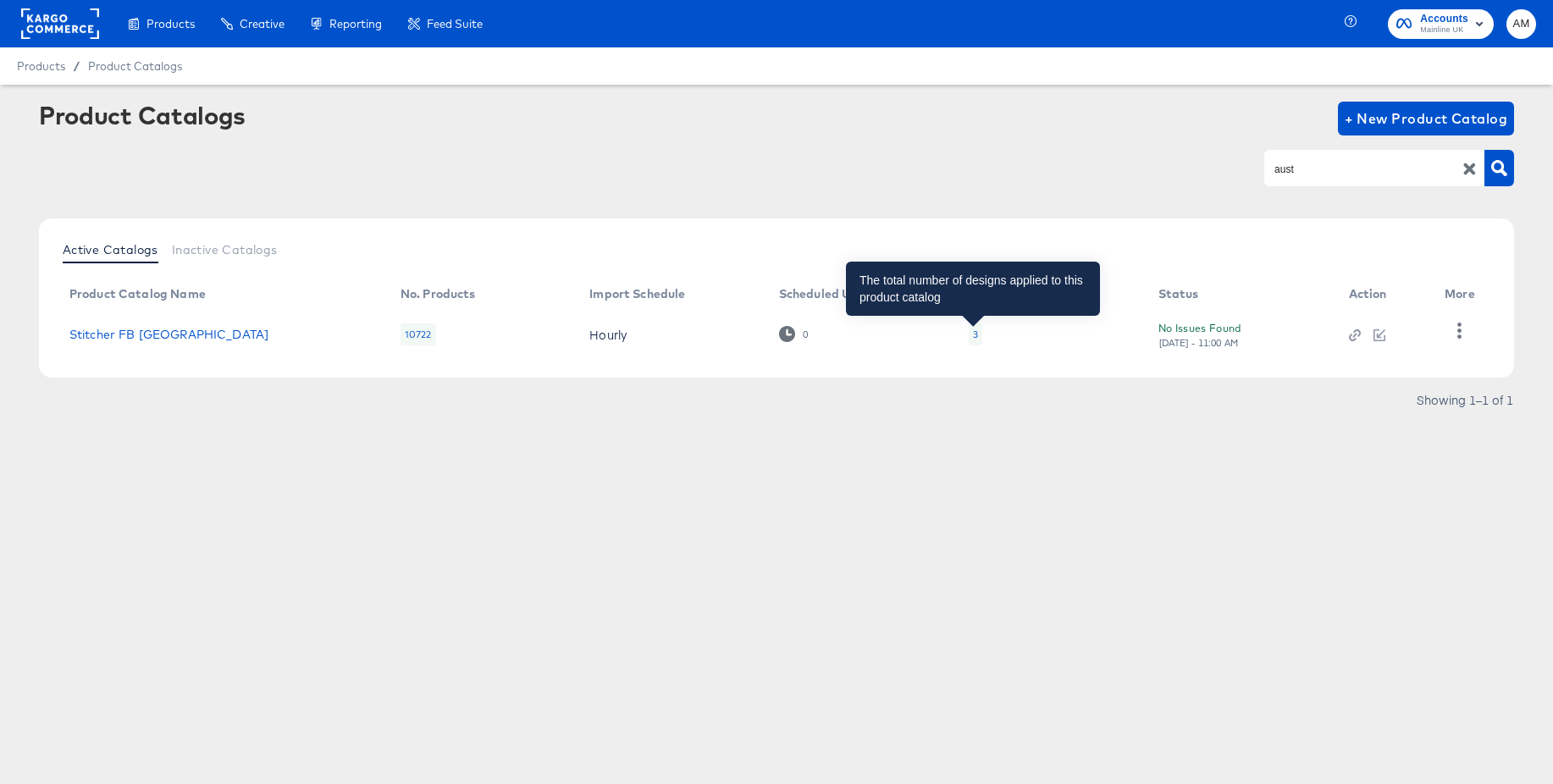
click at [973, 338] on div "3" at bounding box center [976, 334] width 5 height 13
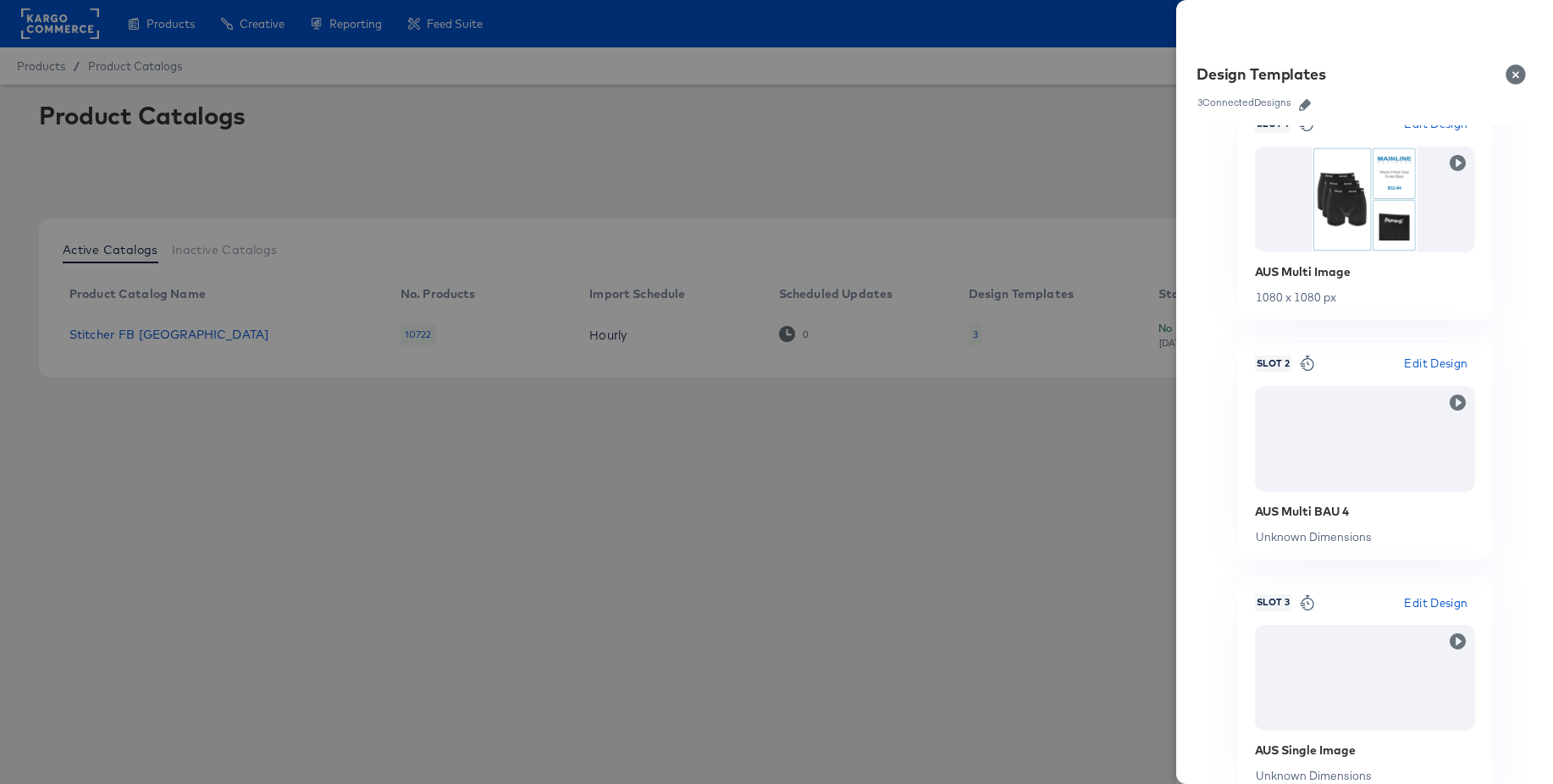
scroll to position [367, 0]
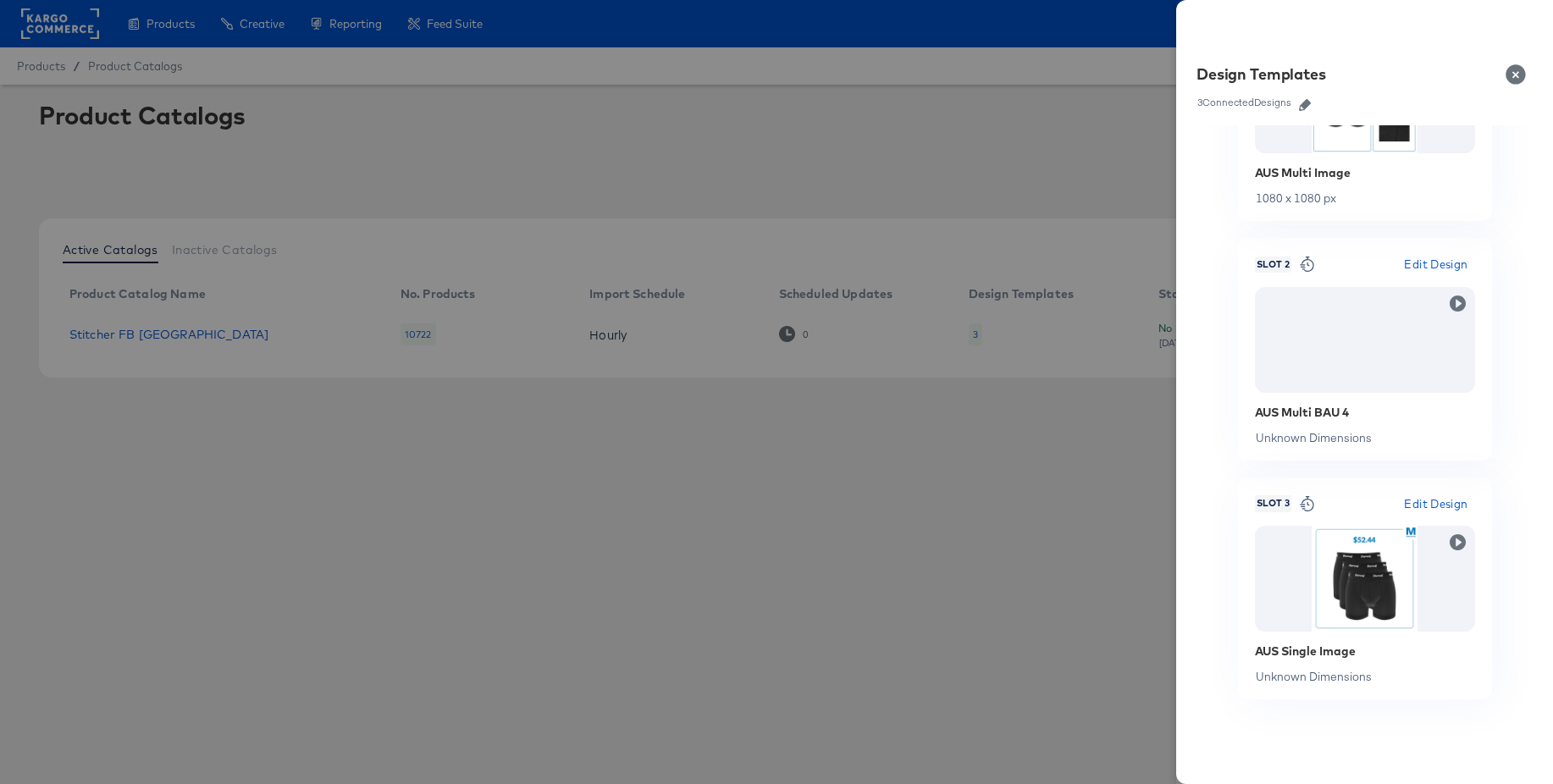
click at [1515, 79] on button "Close" at bounding box center [1519, 74] width 47 height 47
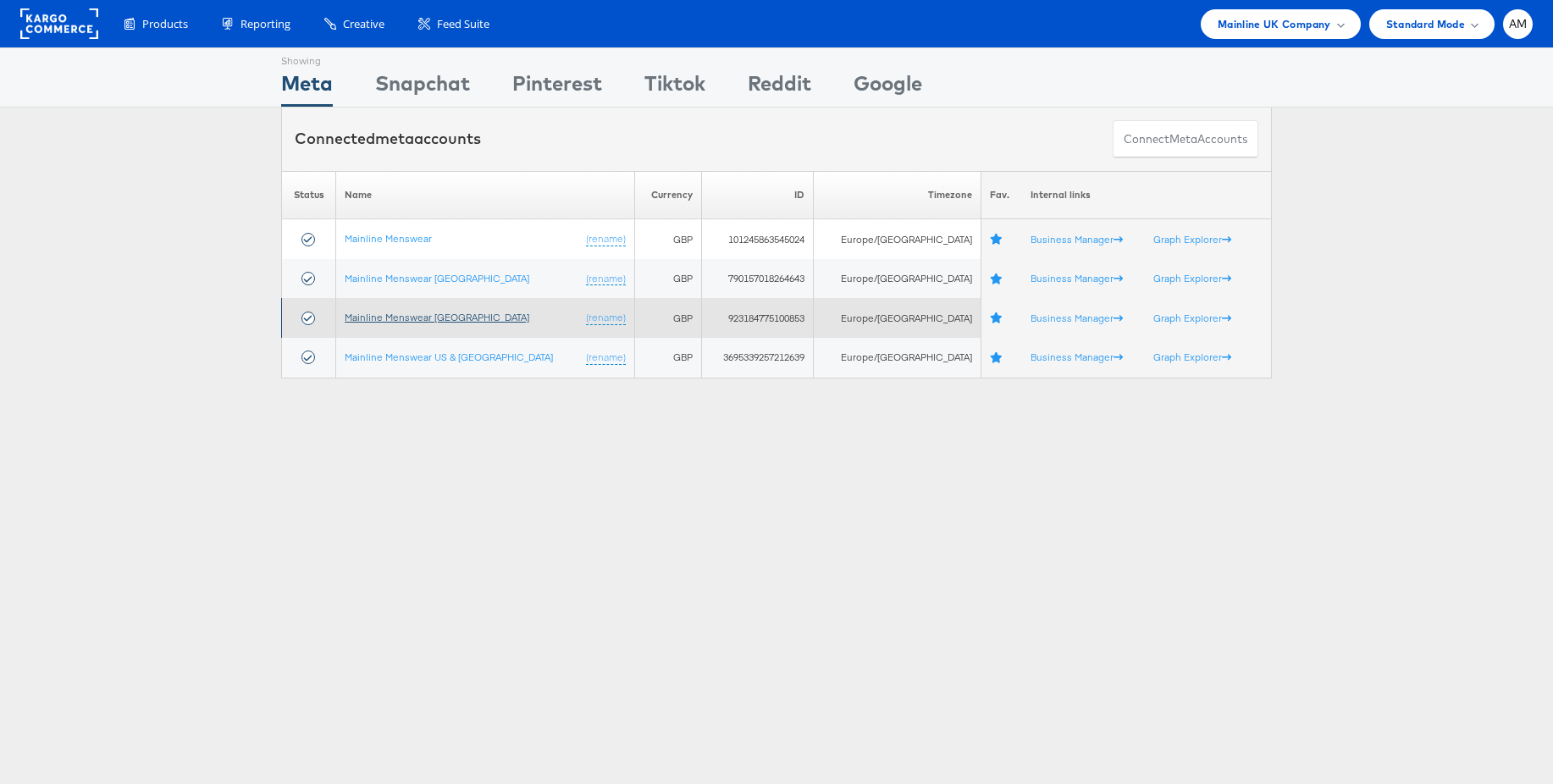
click at [421, 315] on link "Mainline Menswear Ireland" at bounding box center [437, 317] width 185 height 13
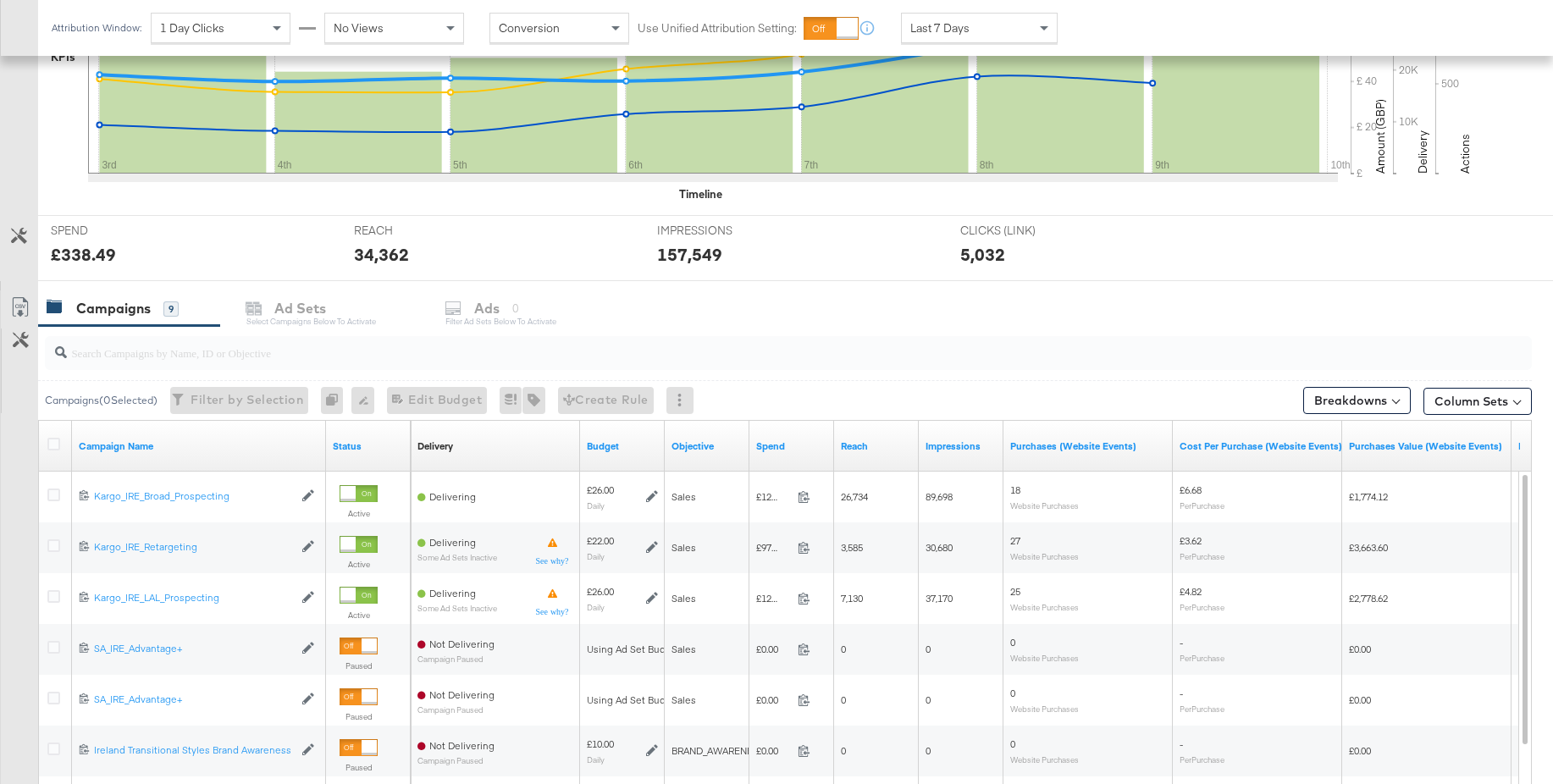
scroll to position [703, 0]
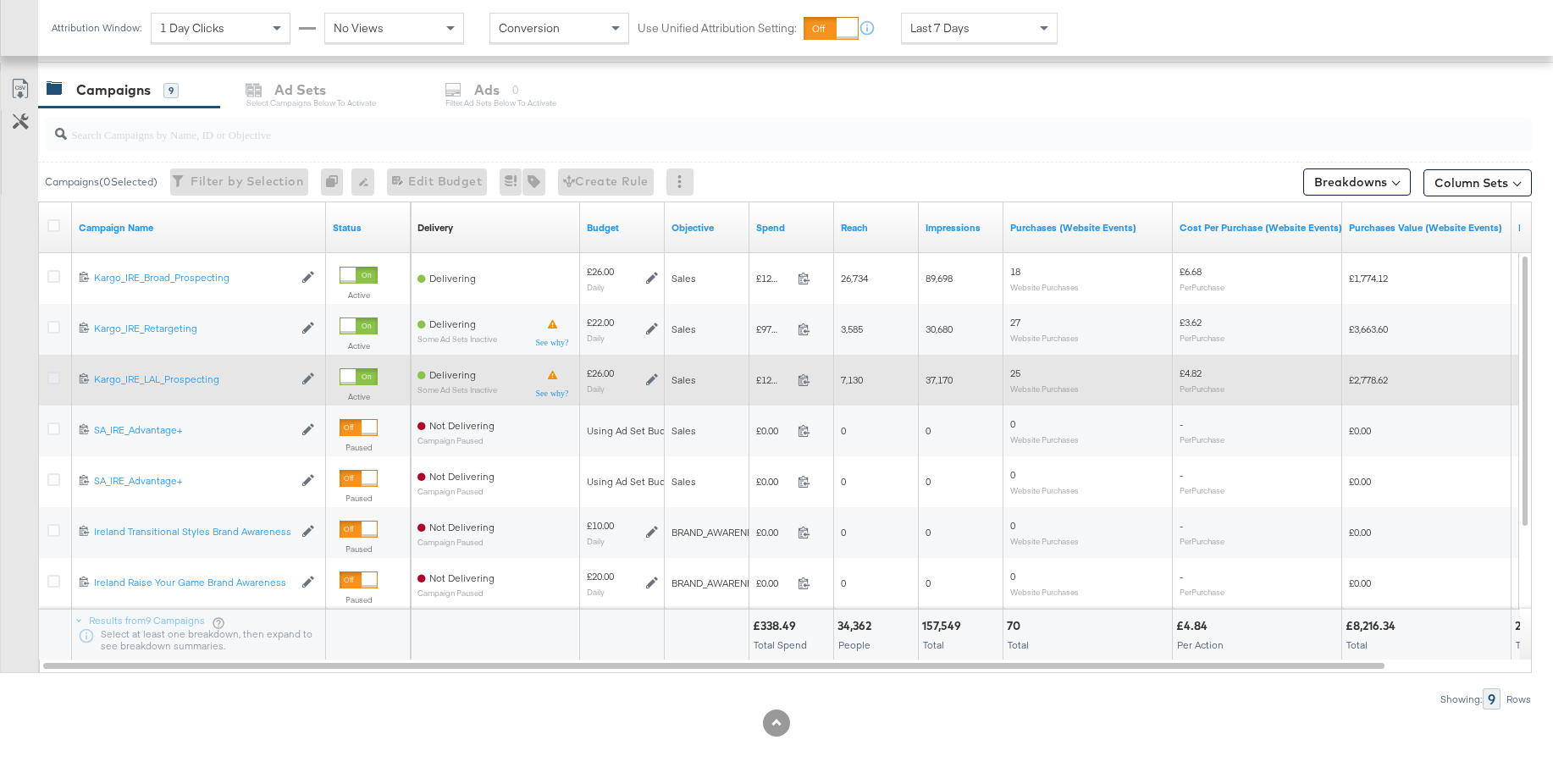
click at [54, 378] on icon at bounding box center [54, 378] width 13 height 13
click at [0, 0] on input "checkbox" at bounding box center [0, 0] width 0 height 0
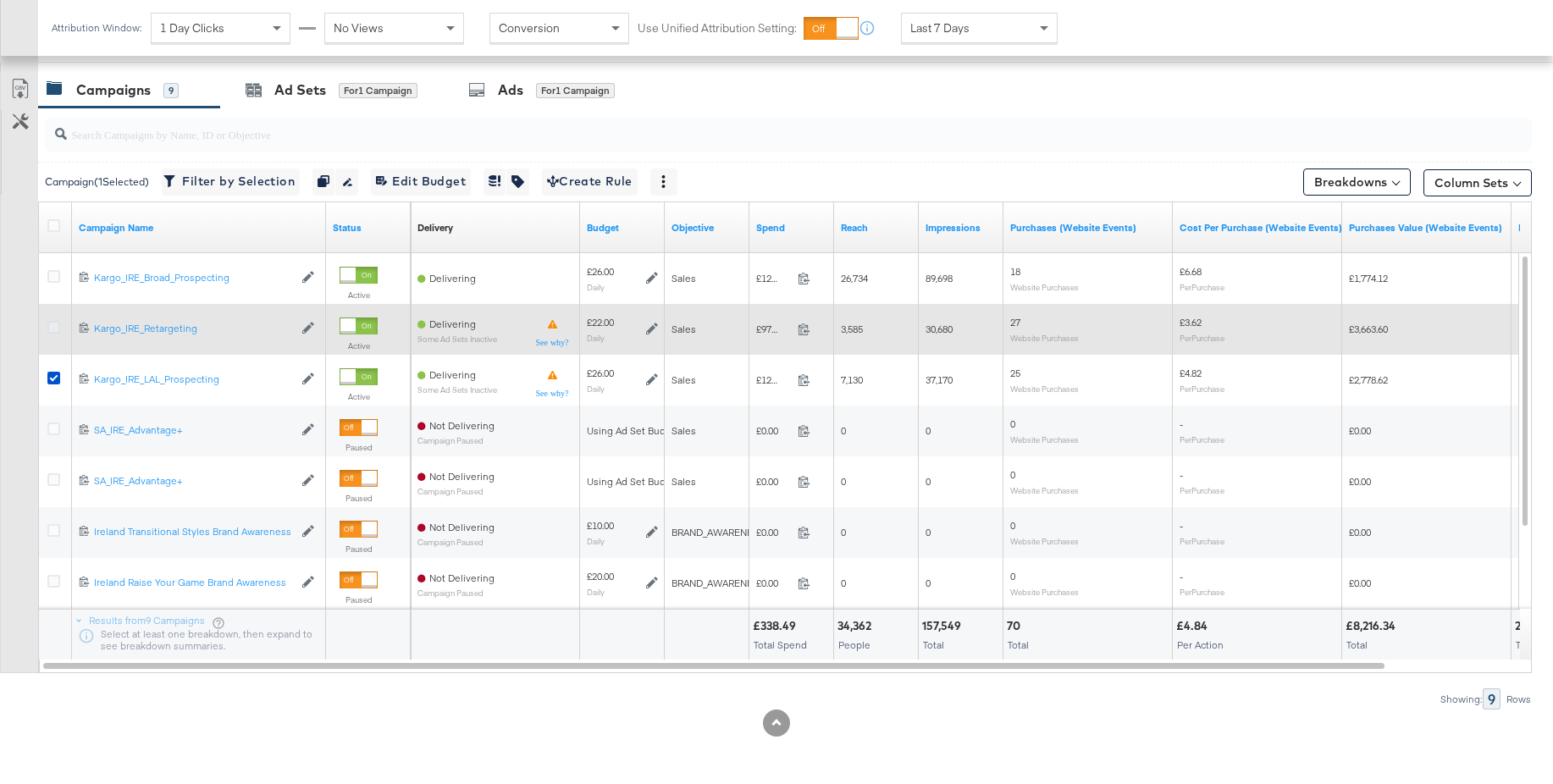
click at [53, 330] on icon at bounding box center [54, 327] width 13 height 13
click at [0, 0] on input "checkbox" at bounding box center [0, 0] width 0 height 0
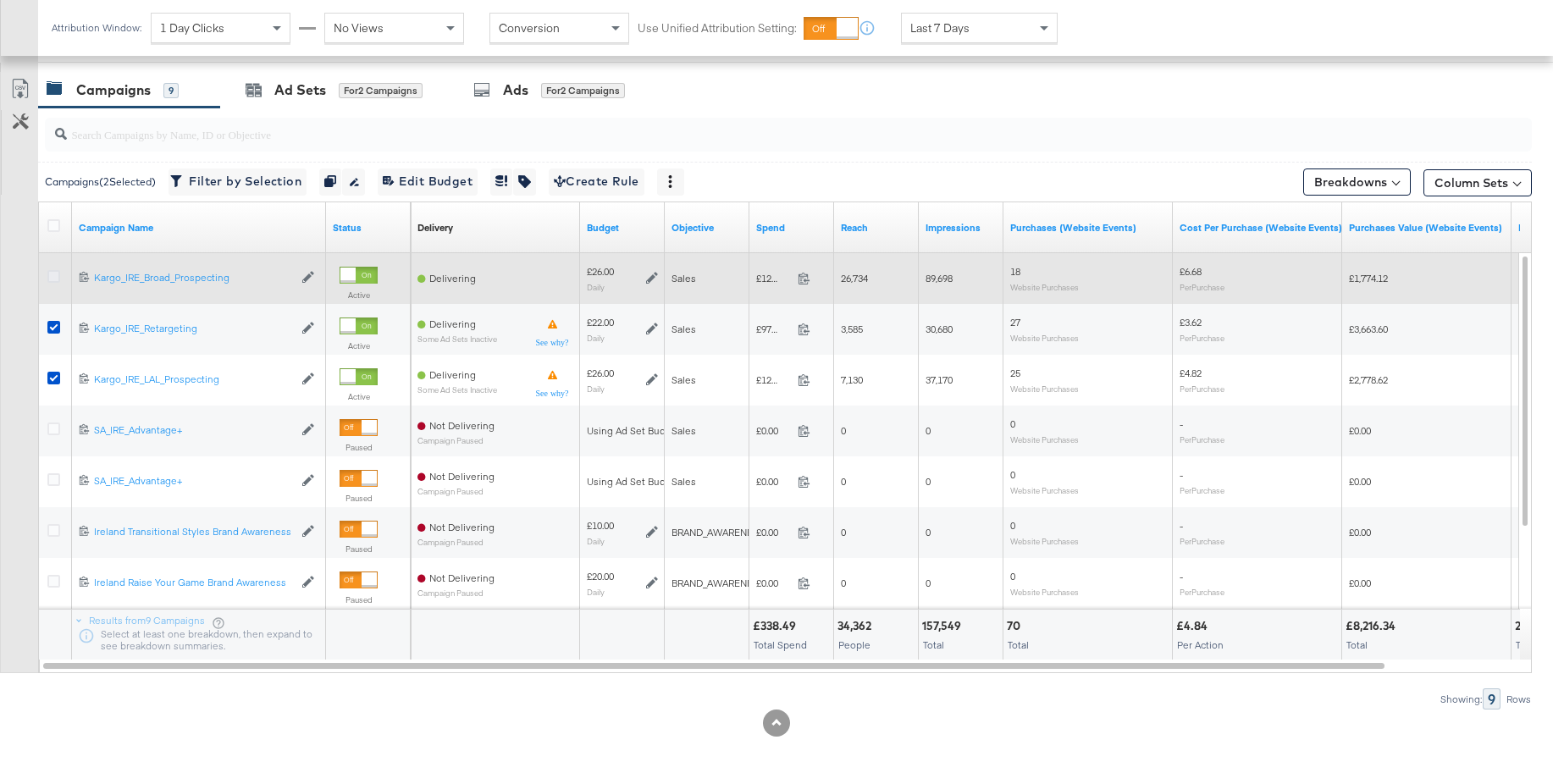
click at [54, 273] on icon at bounding box center [54, 276] width 13 height 13
click at [0, 0] on input "checkbox" at bounding box center [0, 0] width 0 height 0
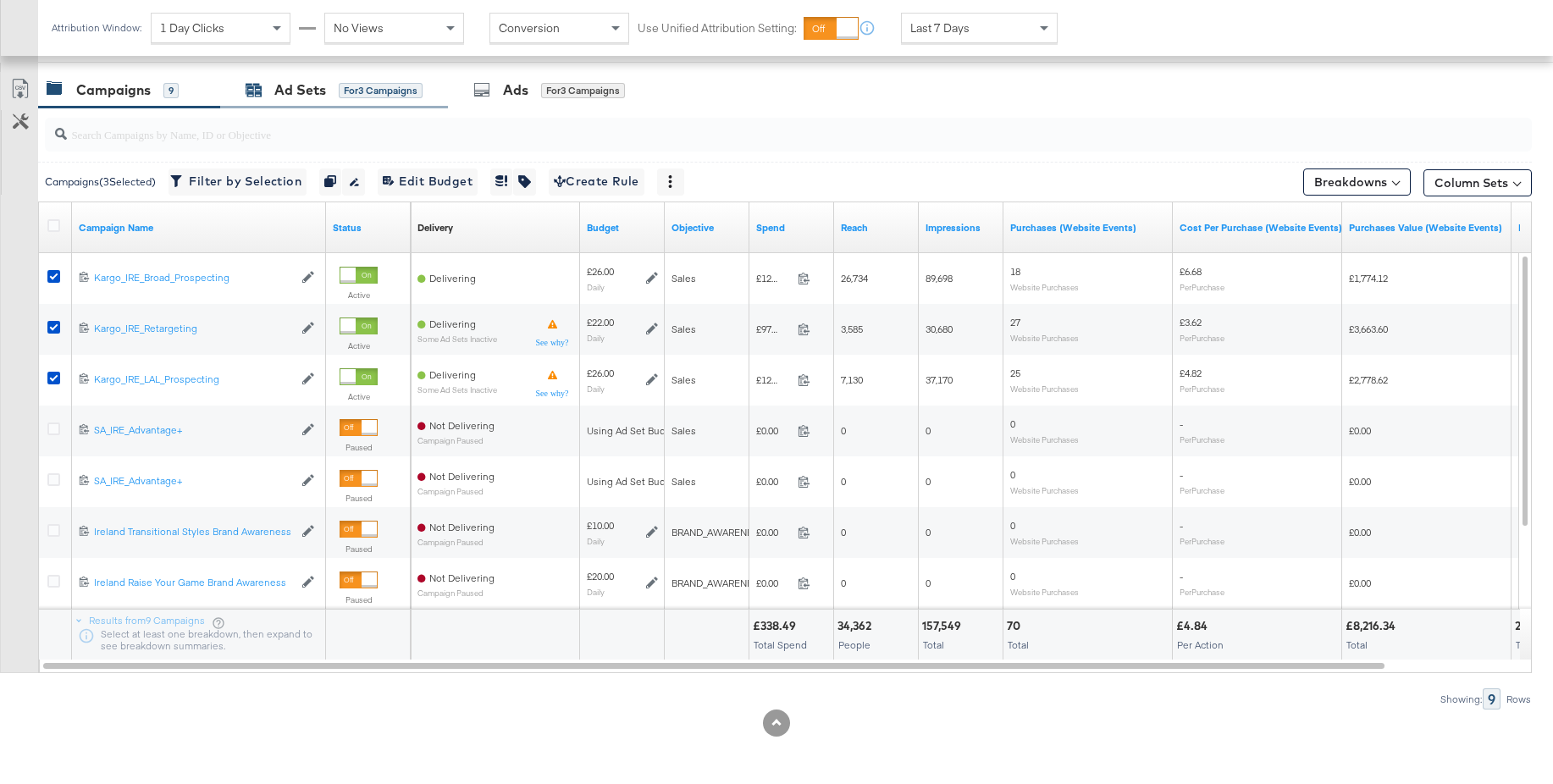
click at [282, 99] on div "Ad Sets" at bounding box center [300, 90] width 52 height 20
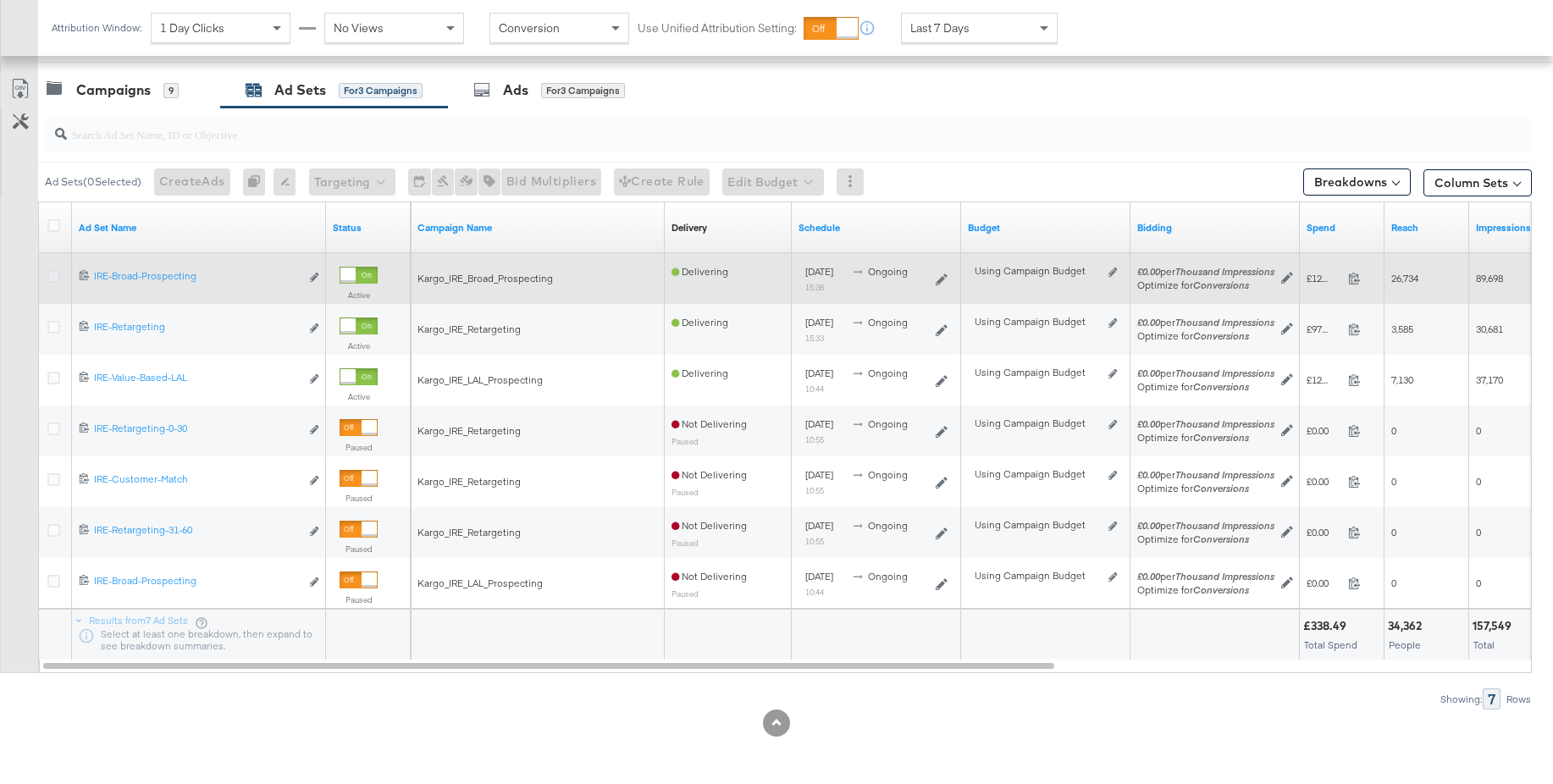
drag, startPoint x: 54, startPoint y: 272, endPoint x: 56, endPoint y: 282, distance: 10.2
click at [54, 273] on icon at bounding box center [54, 276] width 13 height 13
click at [0, 0] on input "checkbox" at bounding box center [0, 0] width 0 height 0
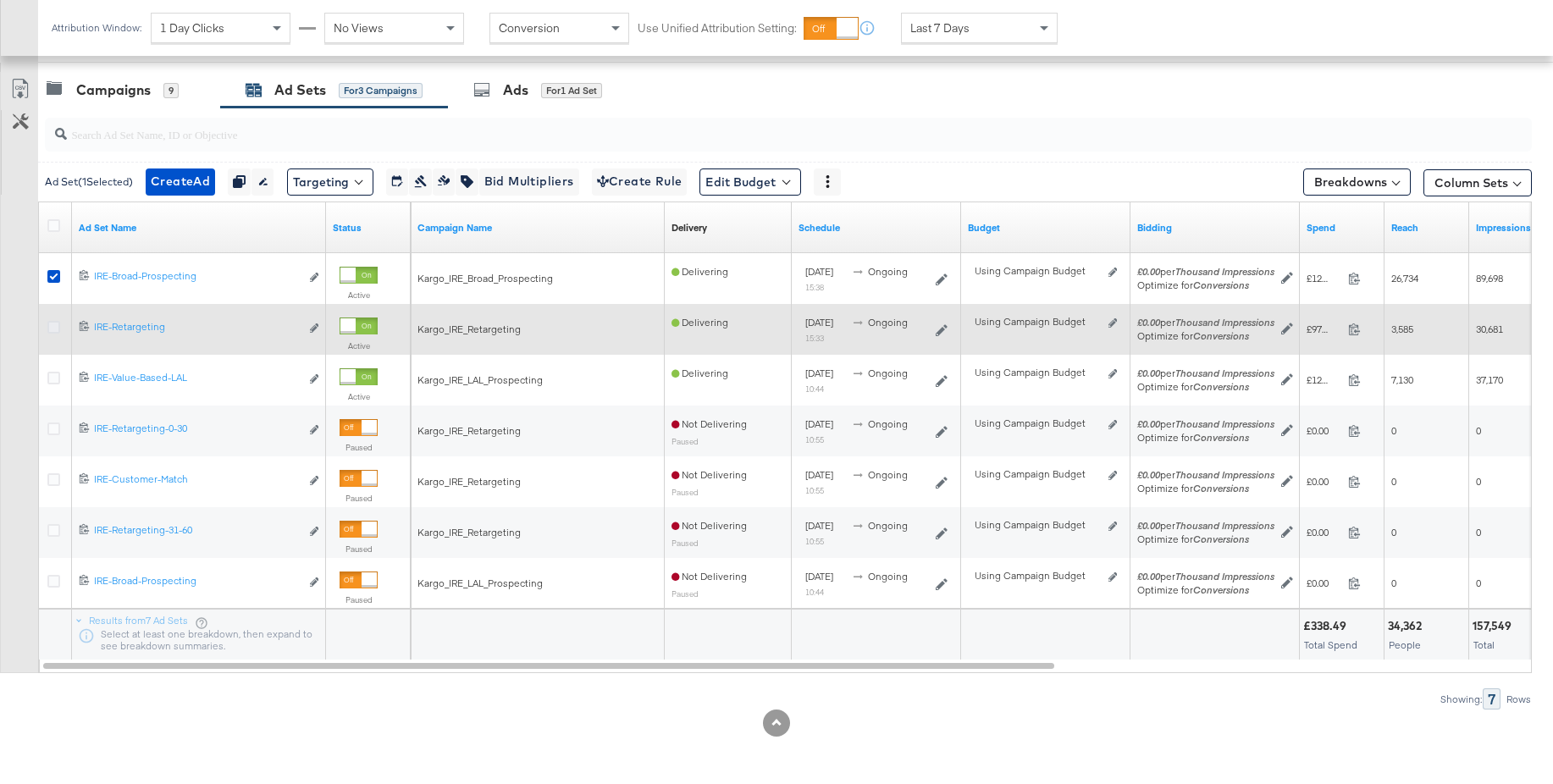
click at [52, 331] on icon at bounding box center [54, 327] width 13 height 13
click at [0, 0] on input "checkbox" at bounding box center [0, 0] width 0 height 0
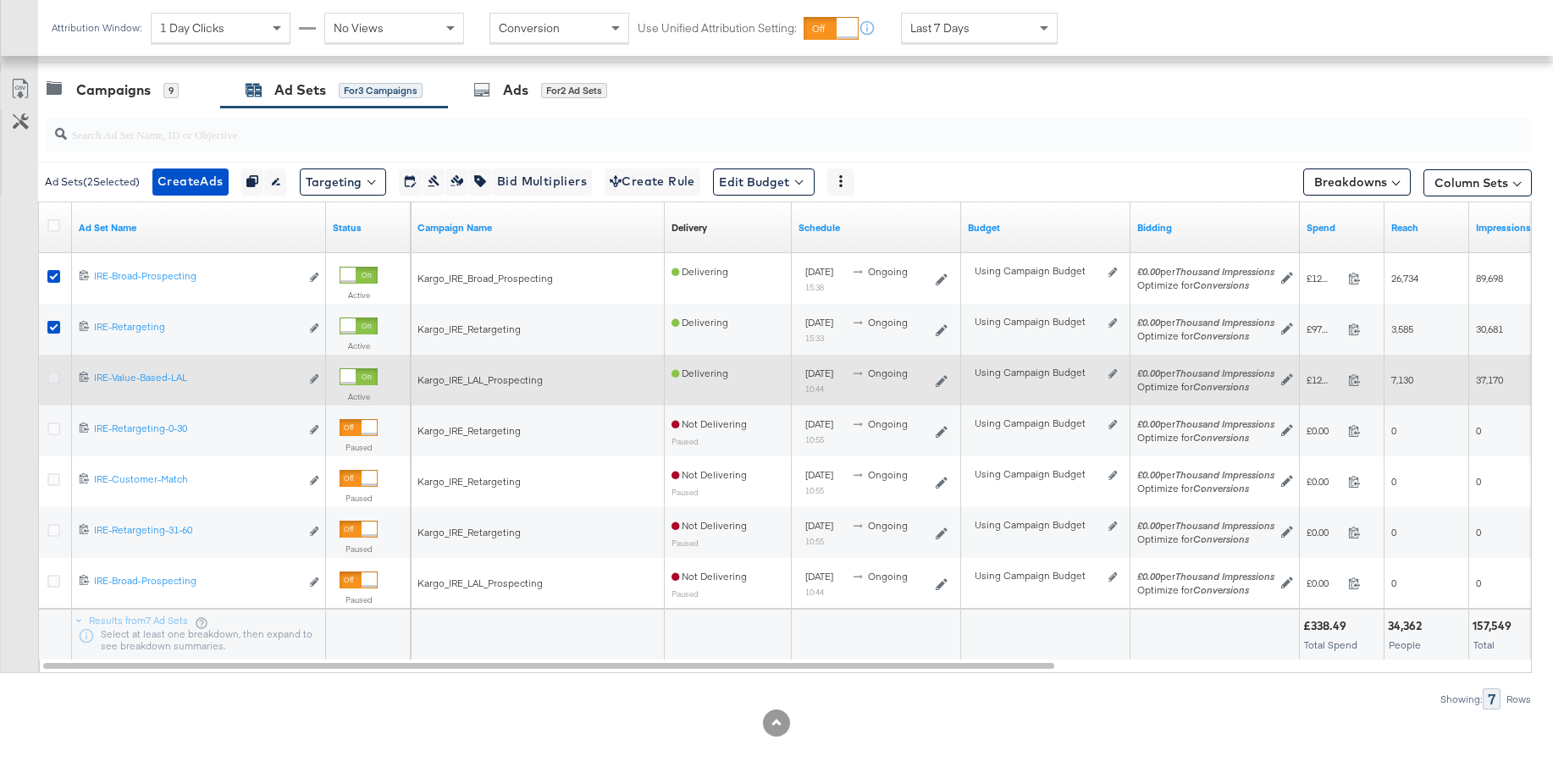
click at [55, 377] on icon at bounding box center [54, 378] width 13 height 13
click at [0, 0] on input "checkbox" at bounding box center [0, 0] width 0 height 0
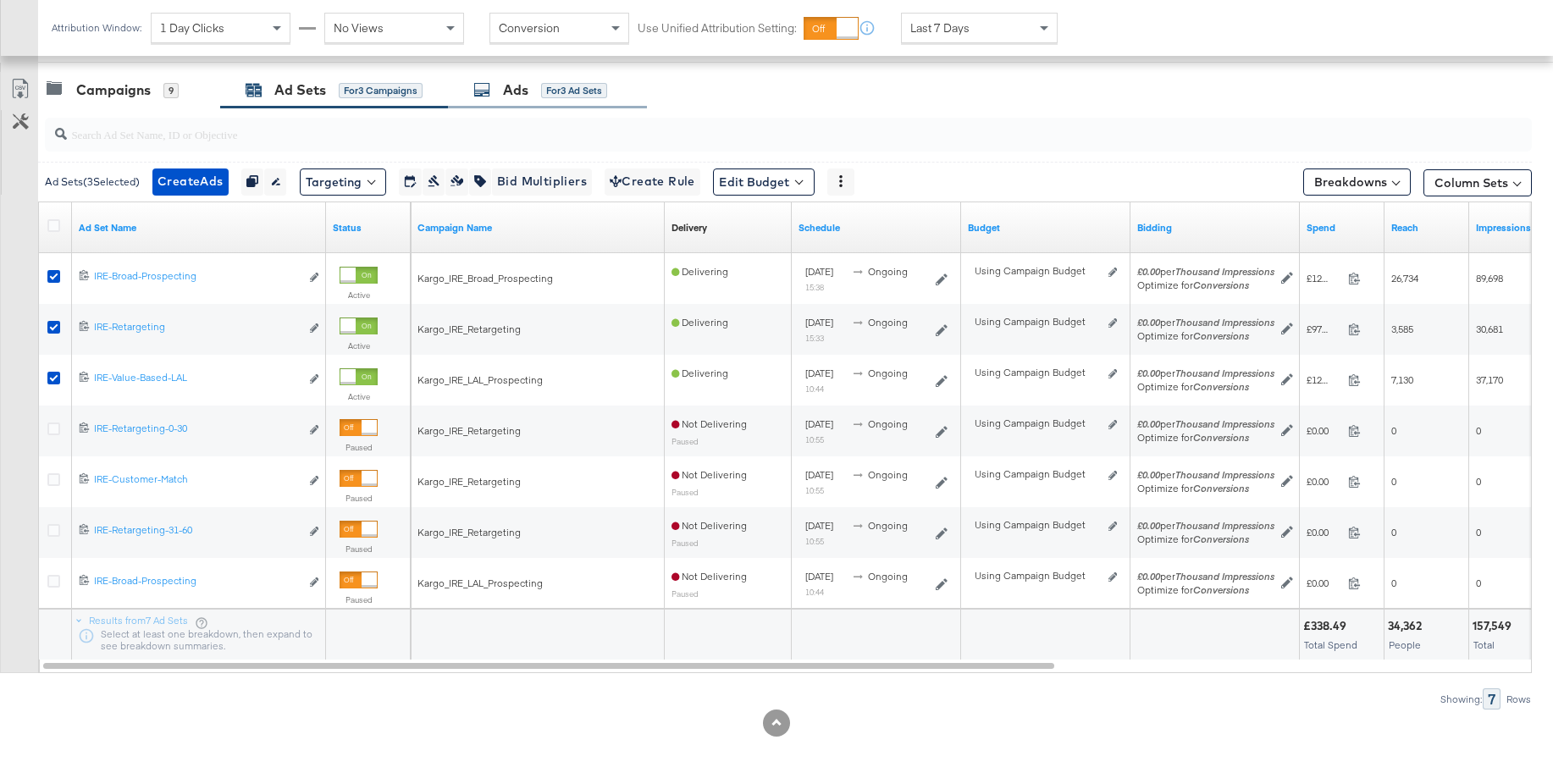
click at [515, 94] on div "Ads" at bounding box center [515, 90] width 25 height 20
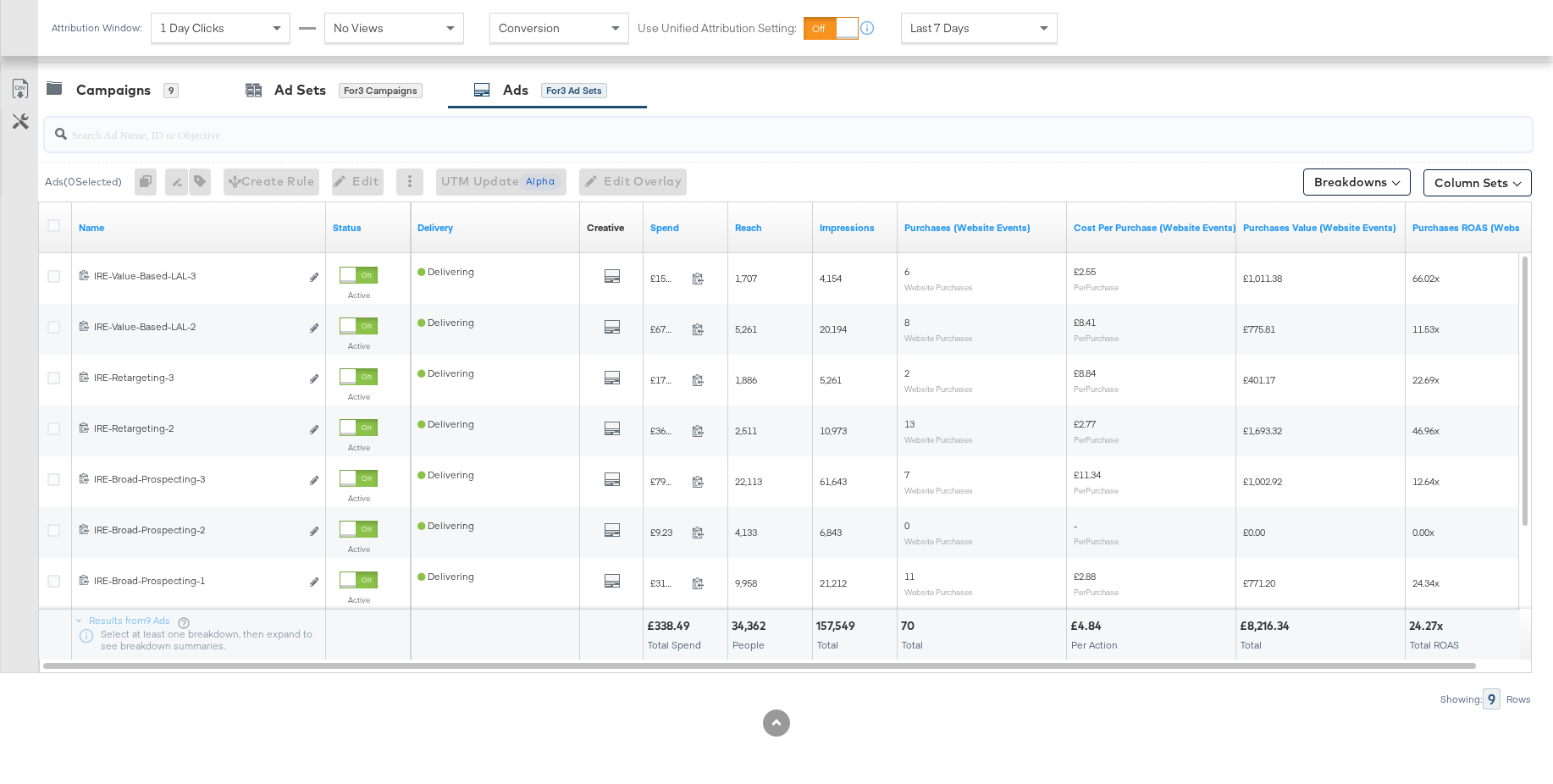
click at [185, 134] on input "search" at bounding box center [732, 127] width 1330 height 33
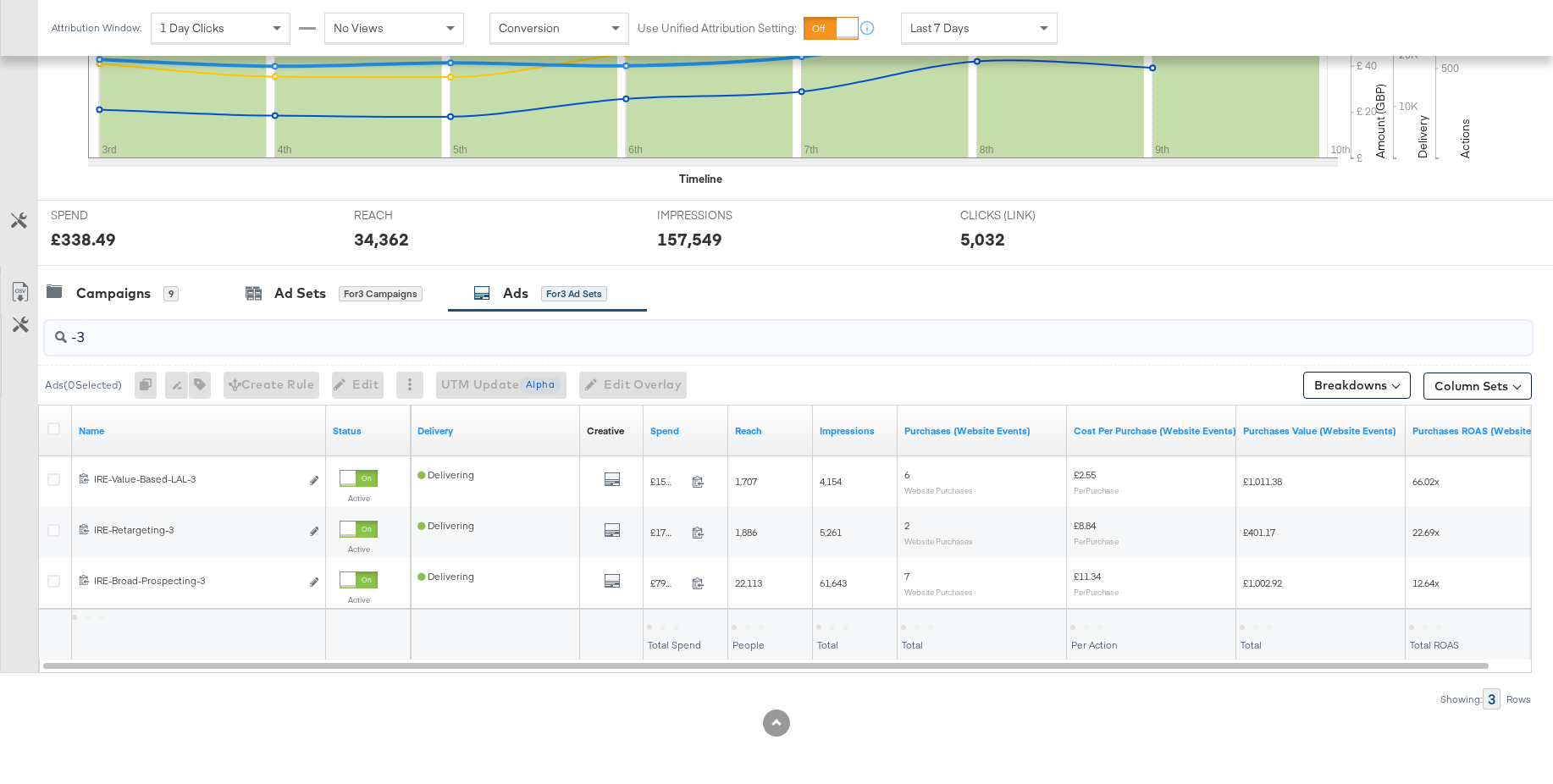
scroll to position [500, 0]
type input "-3"
click at [54, 432] on icon at bounding box center [54, 429] width 13 height 13
click at [0, 0] on input "checkbox" at bounding box center [0, 0] width 0 height 0
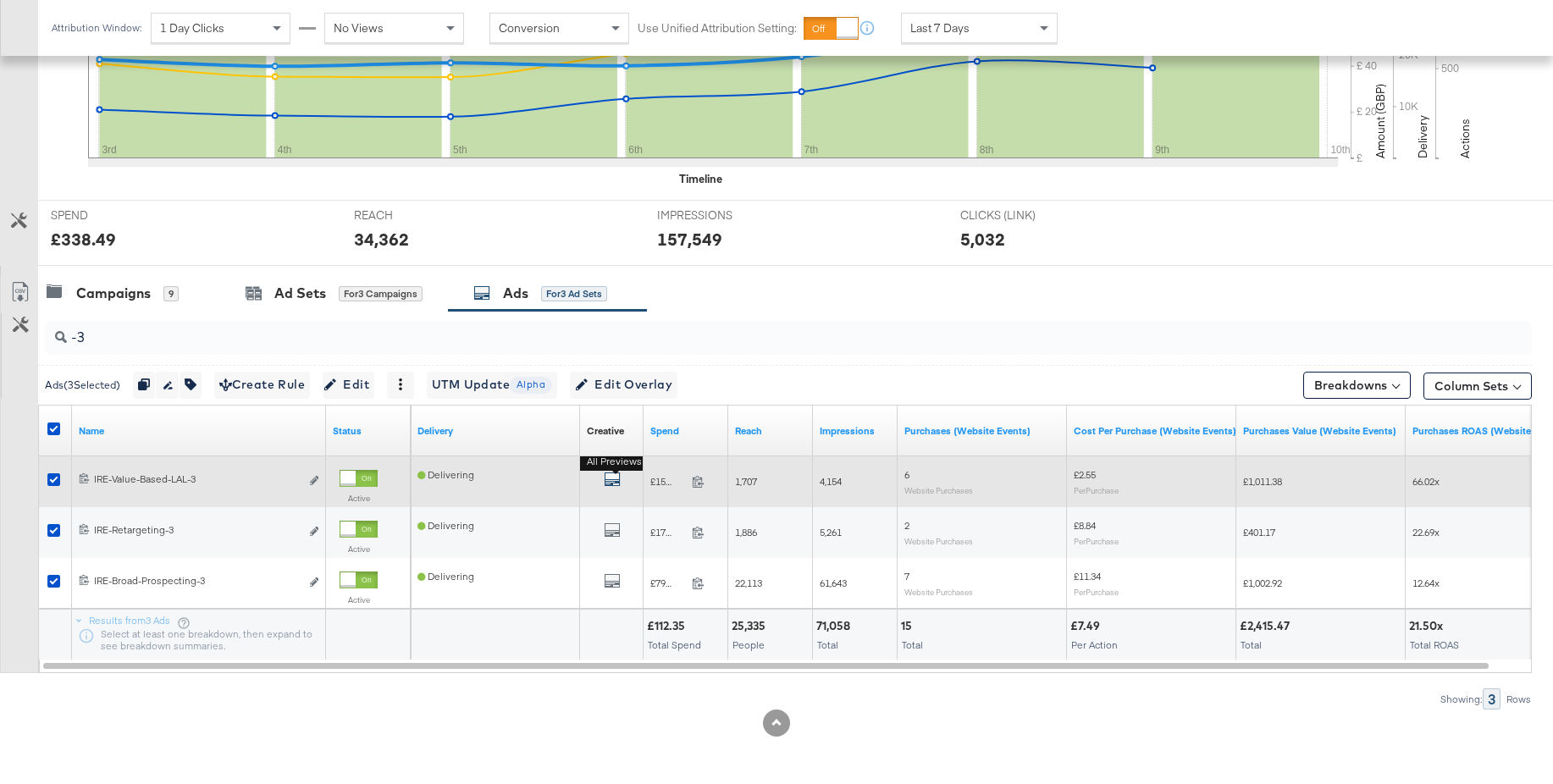
click at [610, 481] on icon "default" at bounding box center [612, 478] width 17 height 17
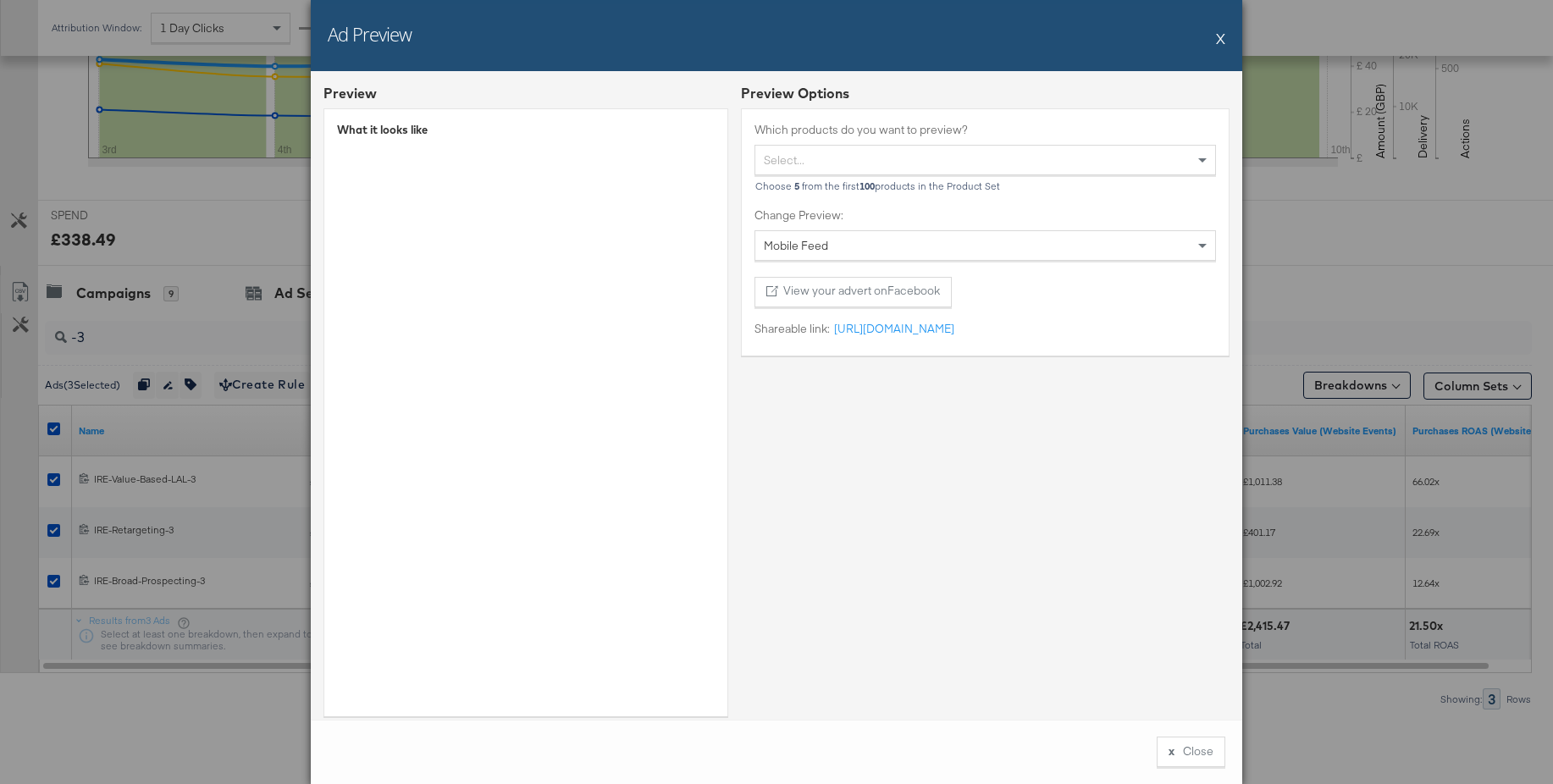
click at [1222, 39] on button "X" at bounding box center [1221, 39] width 9 height 34
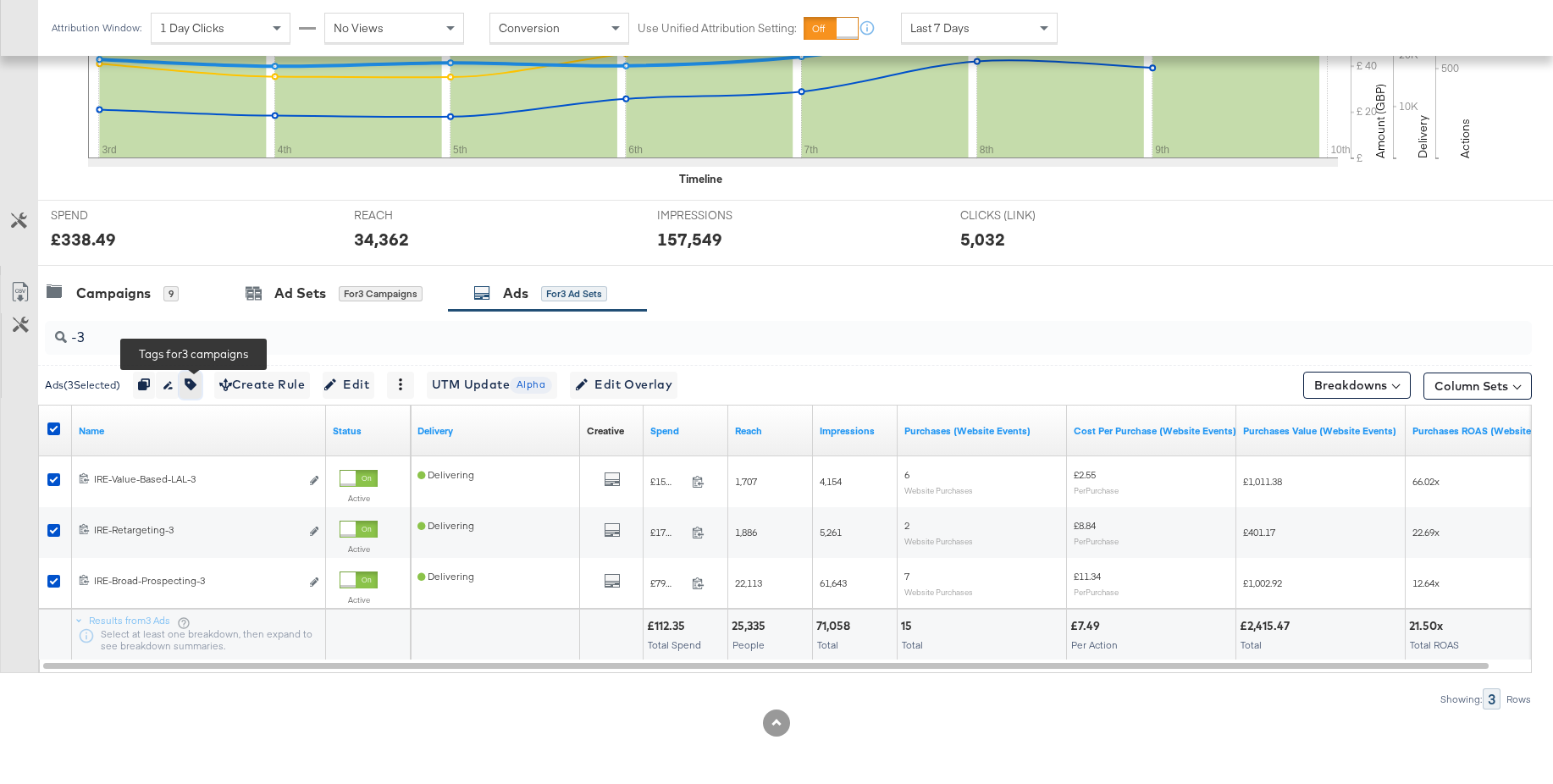
click at [196, 384] on icon "button" at bounding box center [190, 383] width 12 height 12
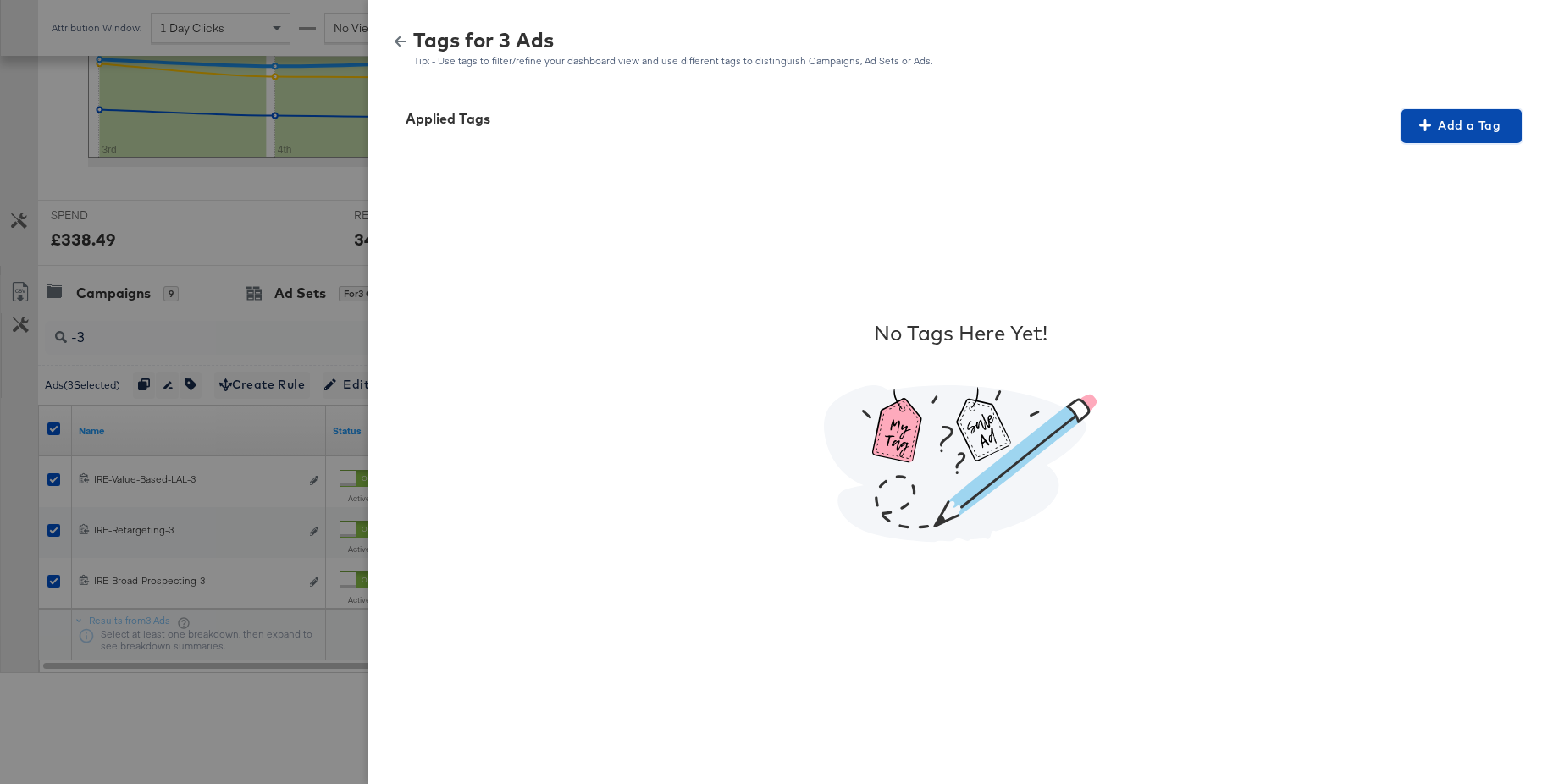
click at [1439, 127] on span "Add a Tag" at bounding box center [1461, 126] width 107 height 22
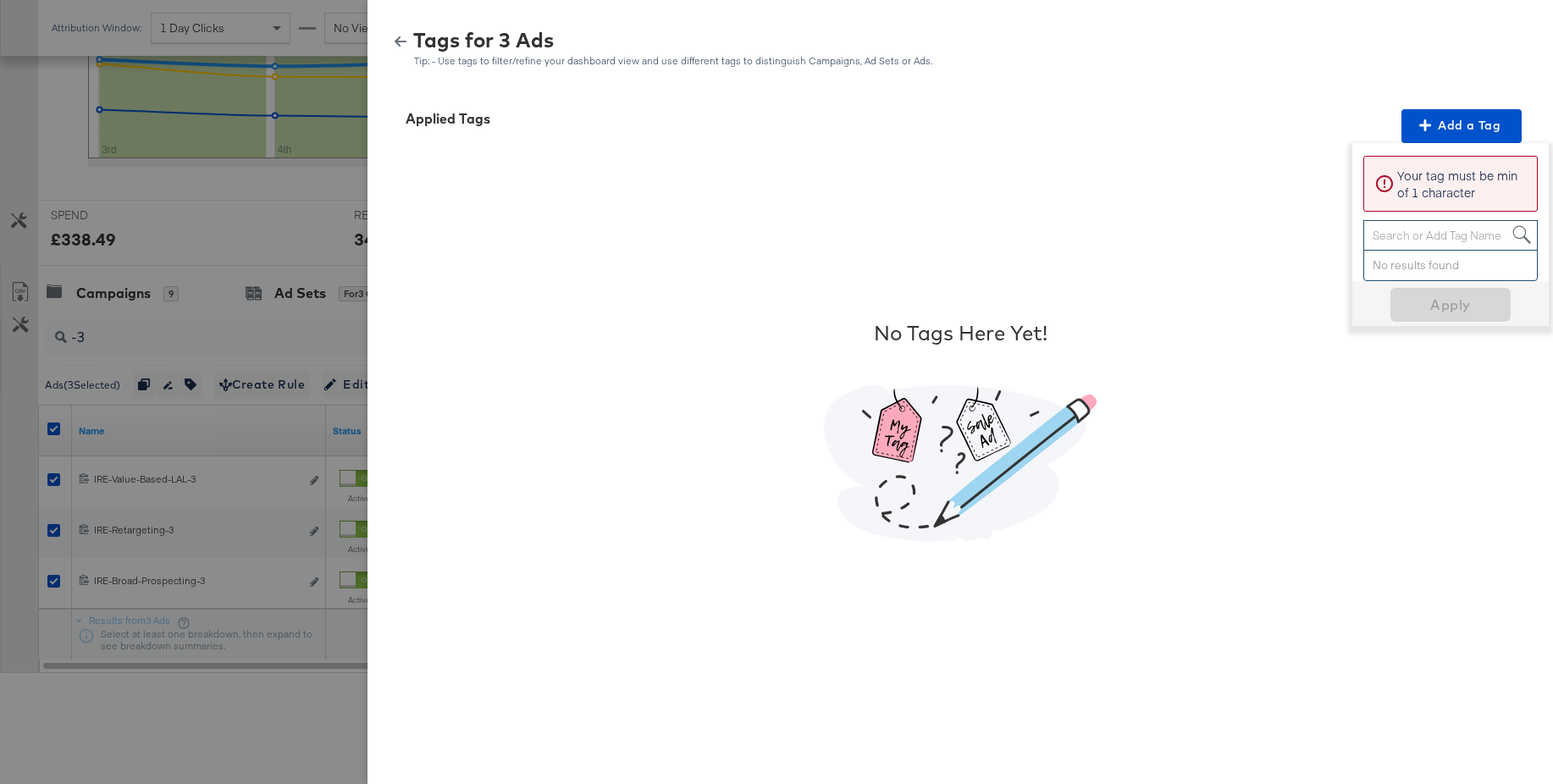
click at [1396, 235] on div "Search or Add Tag Name" at bounding box center [1450, 236] width 173 height 29
paste input "Price Strike"
type input "Price Strike"
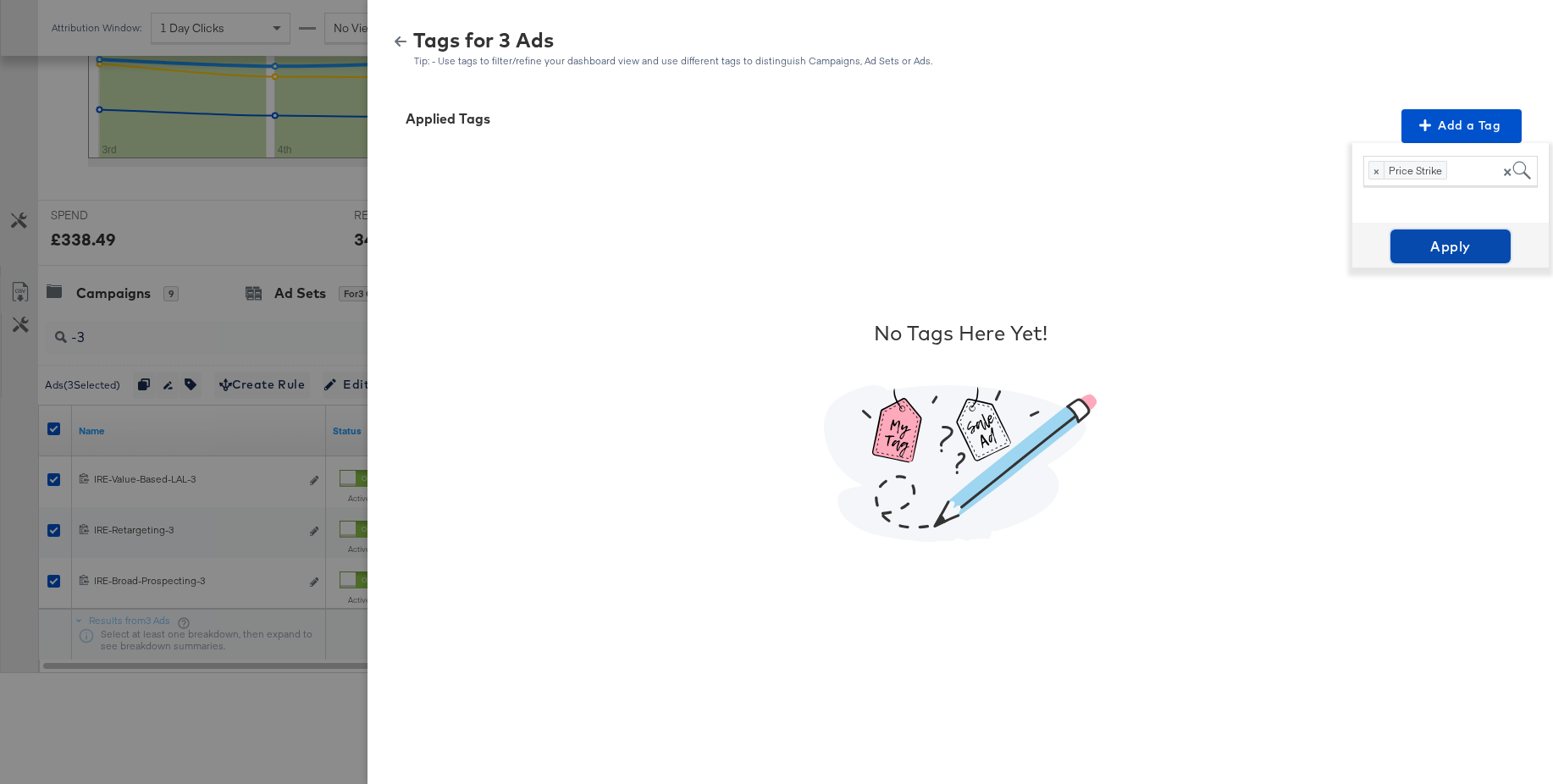
click at [1450, 246] on span "Apply" at bounding box center [1450, 246] width 107 height 23
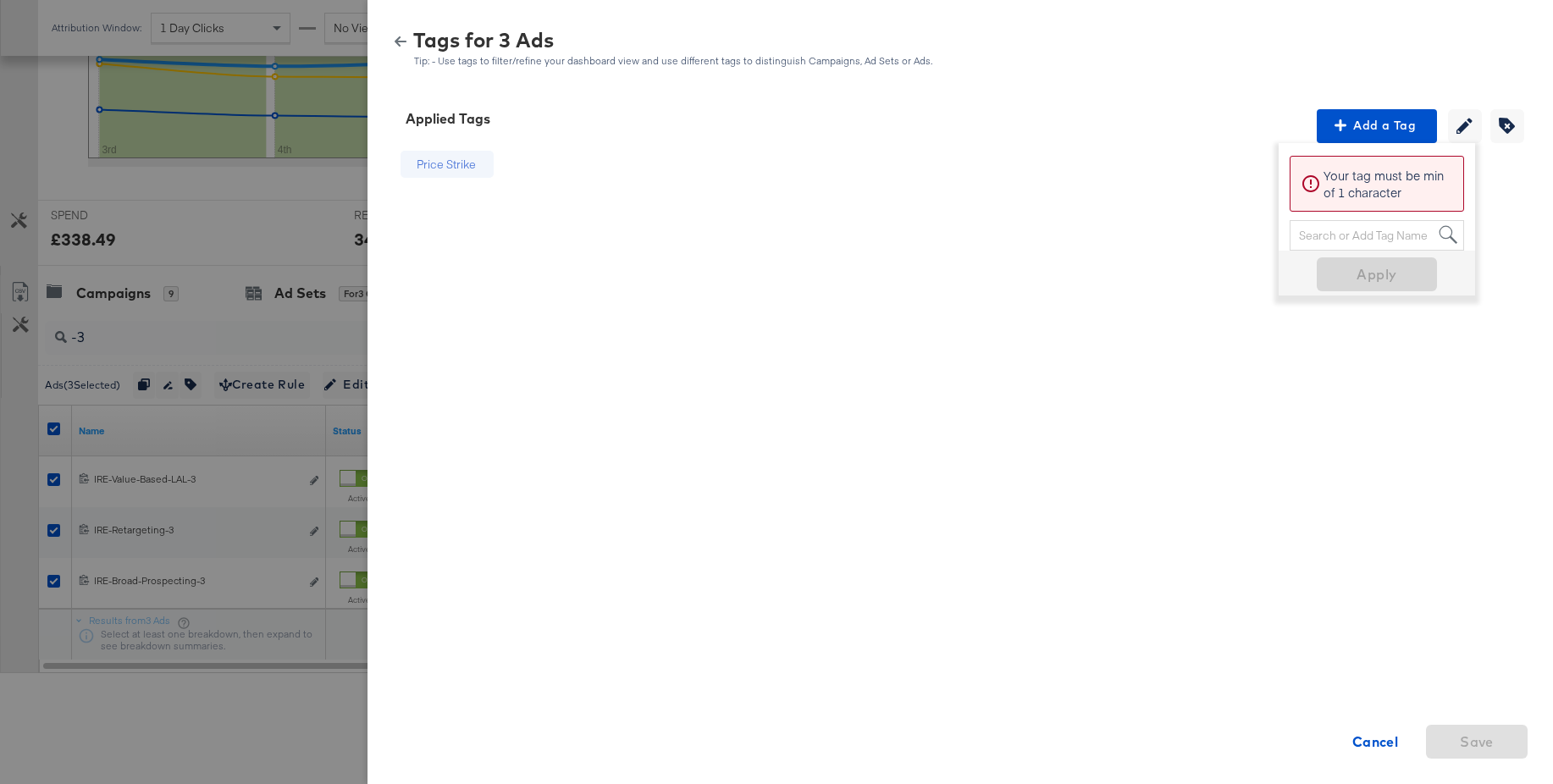
click at [405, 41] on icon "button" at bounding box center [400, 41] width 12 height 10
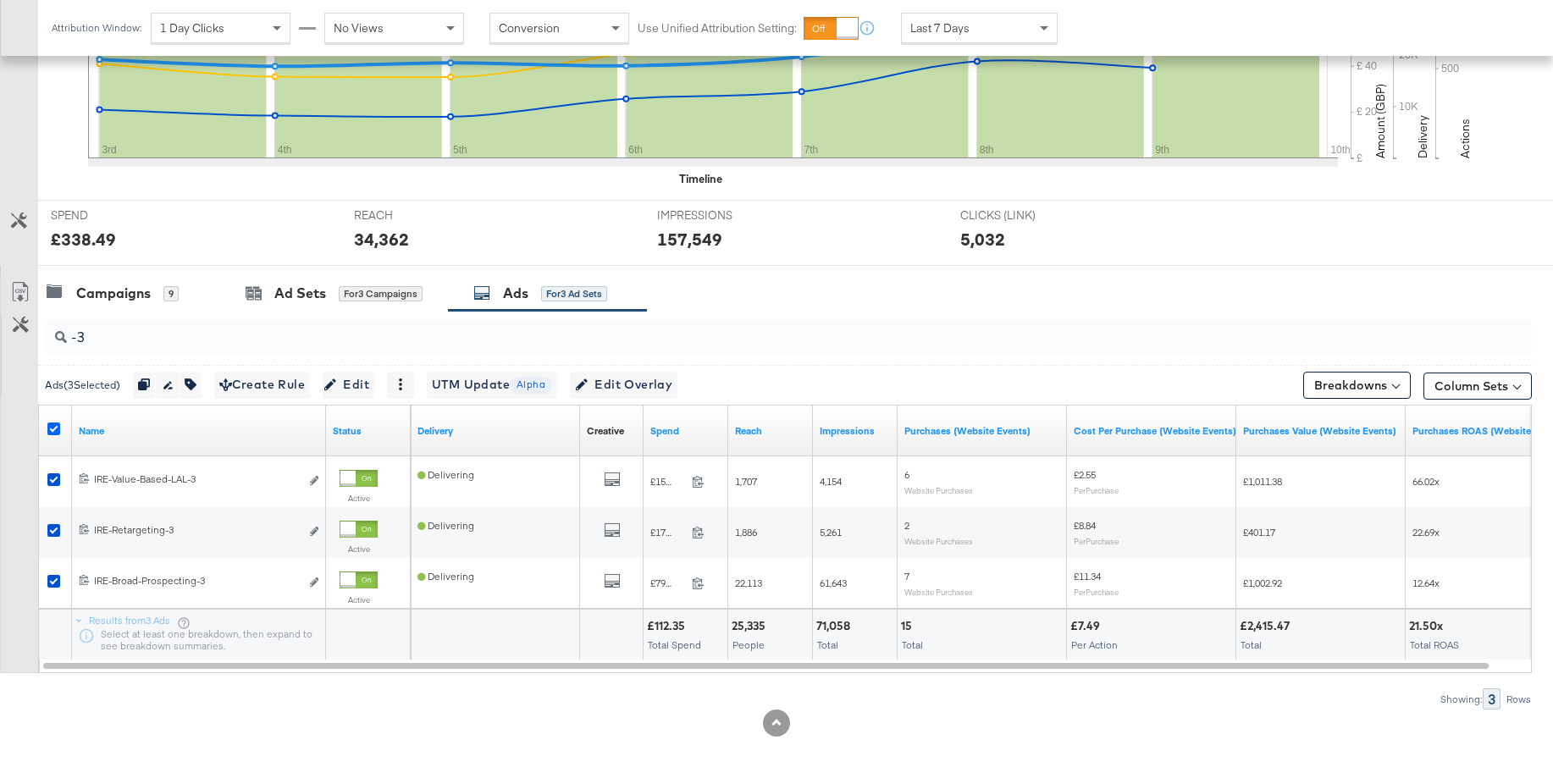
click at [54, 429] on icon at bounding box center [54, 429] width 13 height 13
click at [0, 0] on input "checkbox" at bounding box center [0, 0] width 0 height 0
click at [135, 335] on input "-3" at bounding box center [732, 331] width 1330 height 33
type input "-"
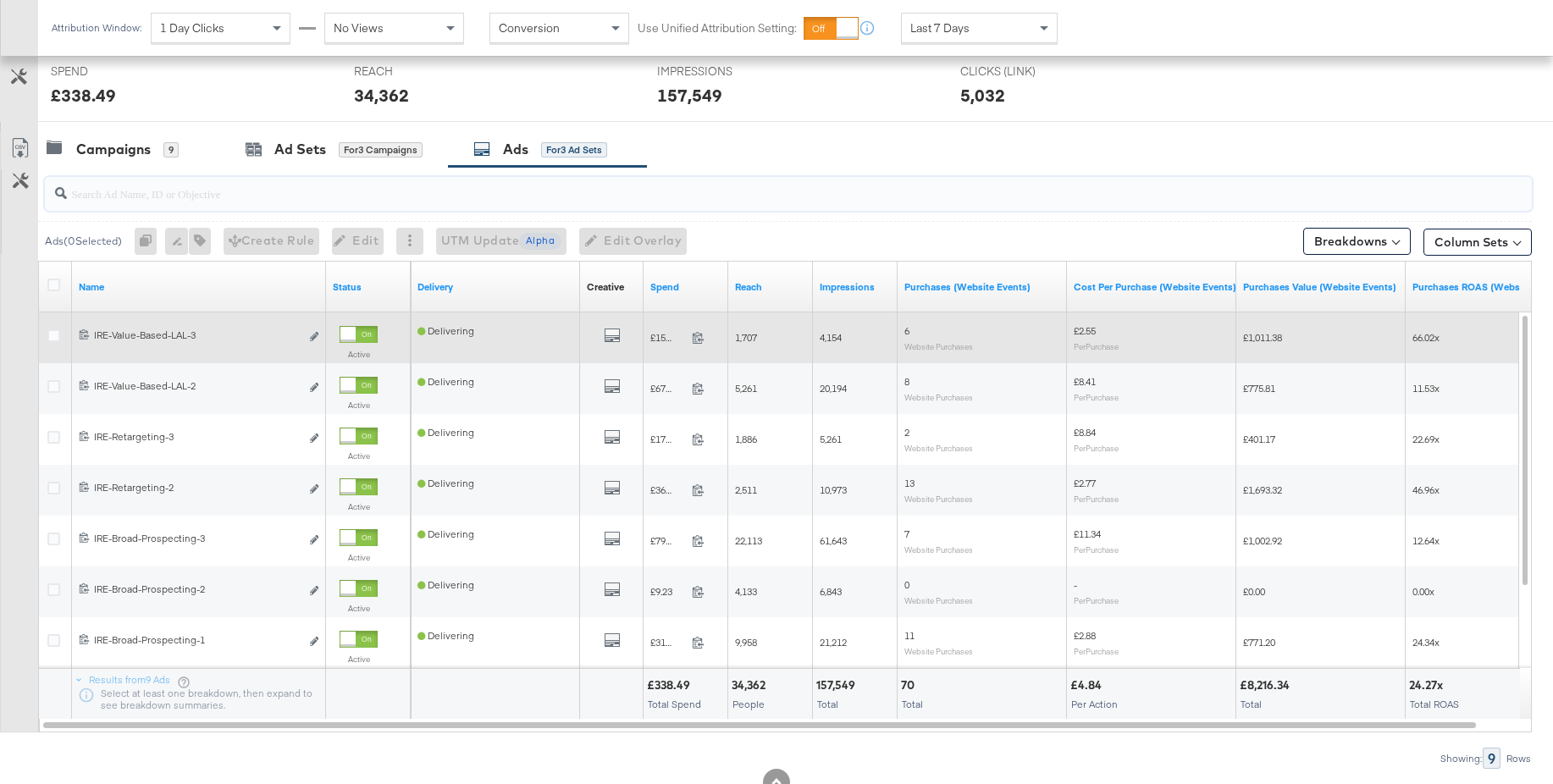
scroll to position [656, 0]
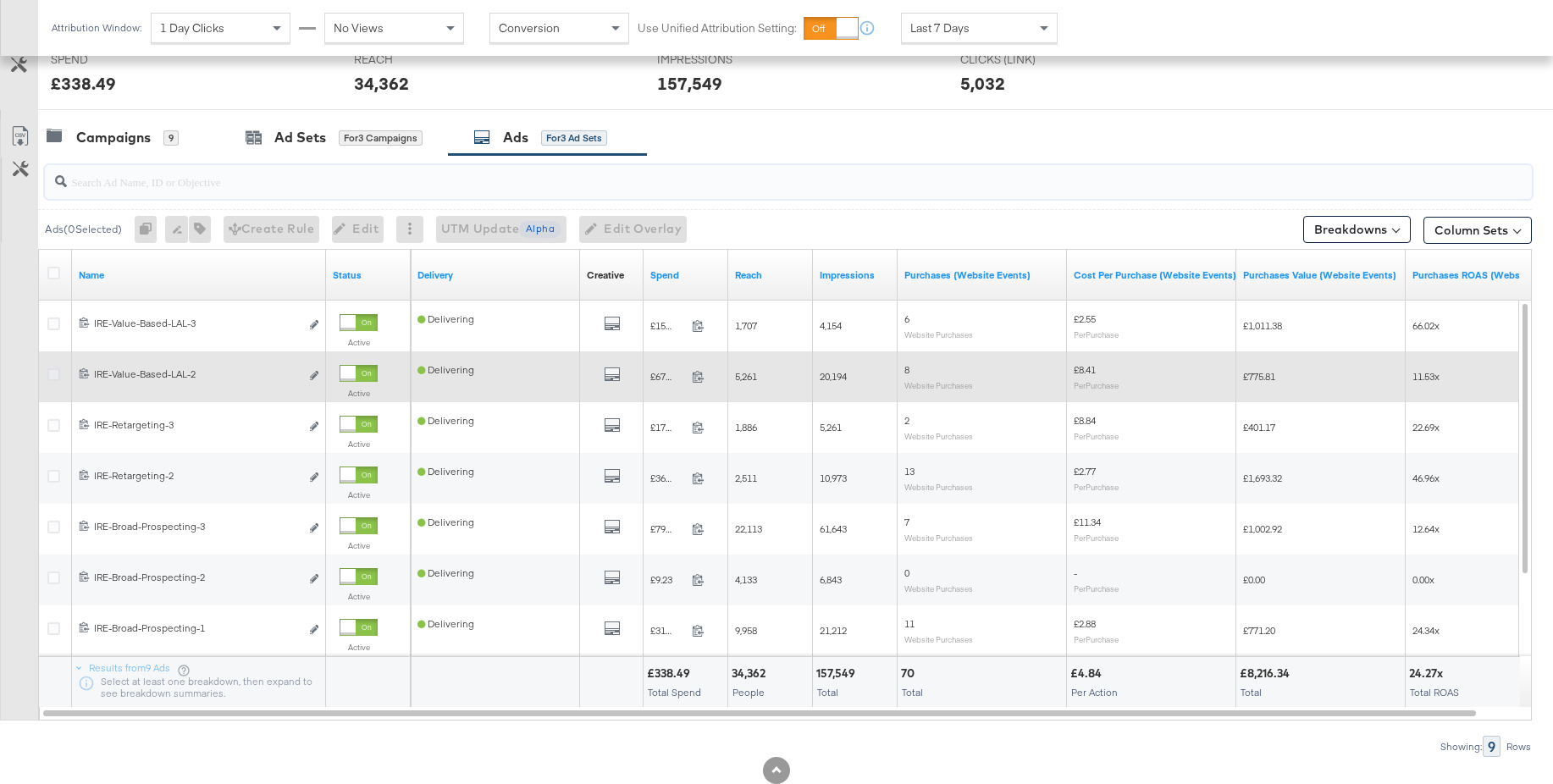
click at [56, 373] on icon at bounding box center [54, 375] width 13 height 13
click at [0, 0] on input "checkbox" at bounding box center [0, 0] width 0 height 0
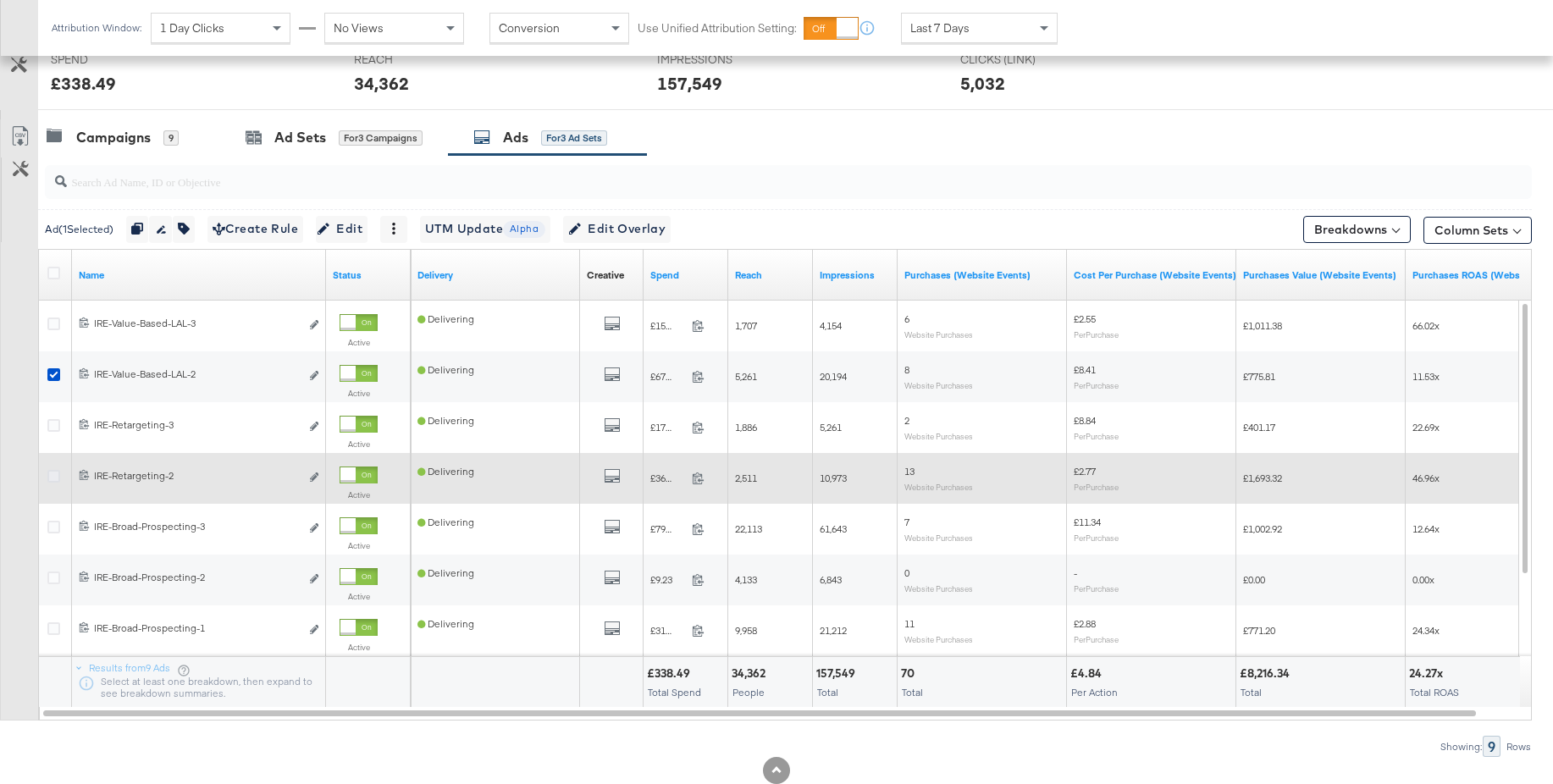
click at [55, 476] on icon at bounding box center [54, 476] width 13 height 13
click at [0, 0] on input "checkbox" at bounding box center [0, 0] width 0 height 0
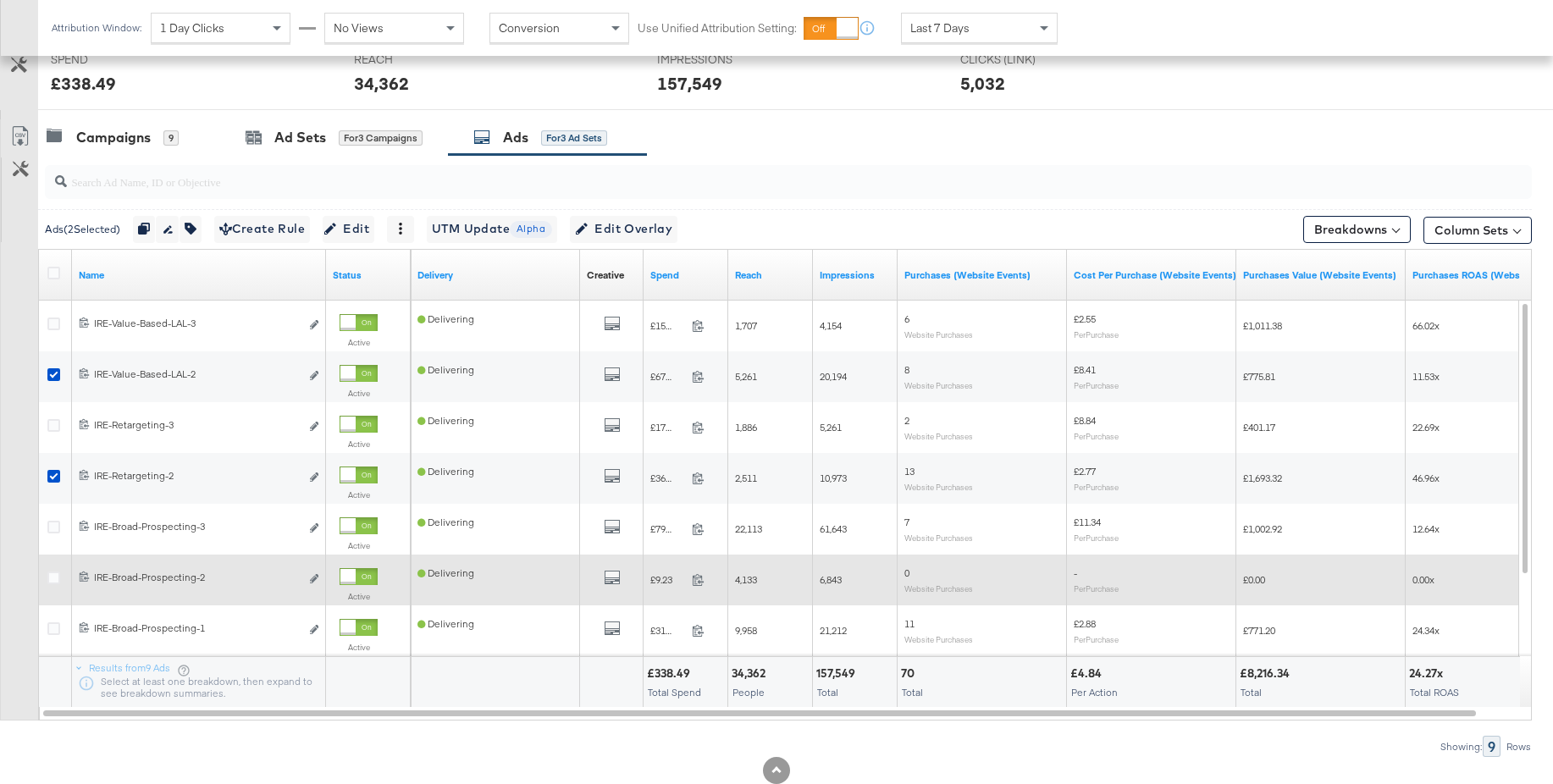
drag, startPoint x: 54, startPoint y: 581, endPoint x: 66, endPoint y: 575, distance: 13.4
click at [54, 581] on icon at bounding box center [54, 578] width 13 height 13
click at [0, 0] on input "checkbox" at bounding box center [0, 0] width 0 height 0
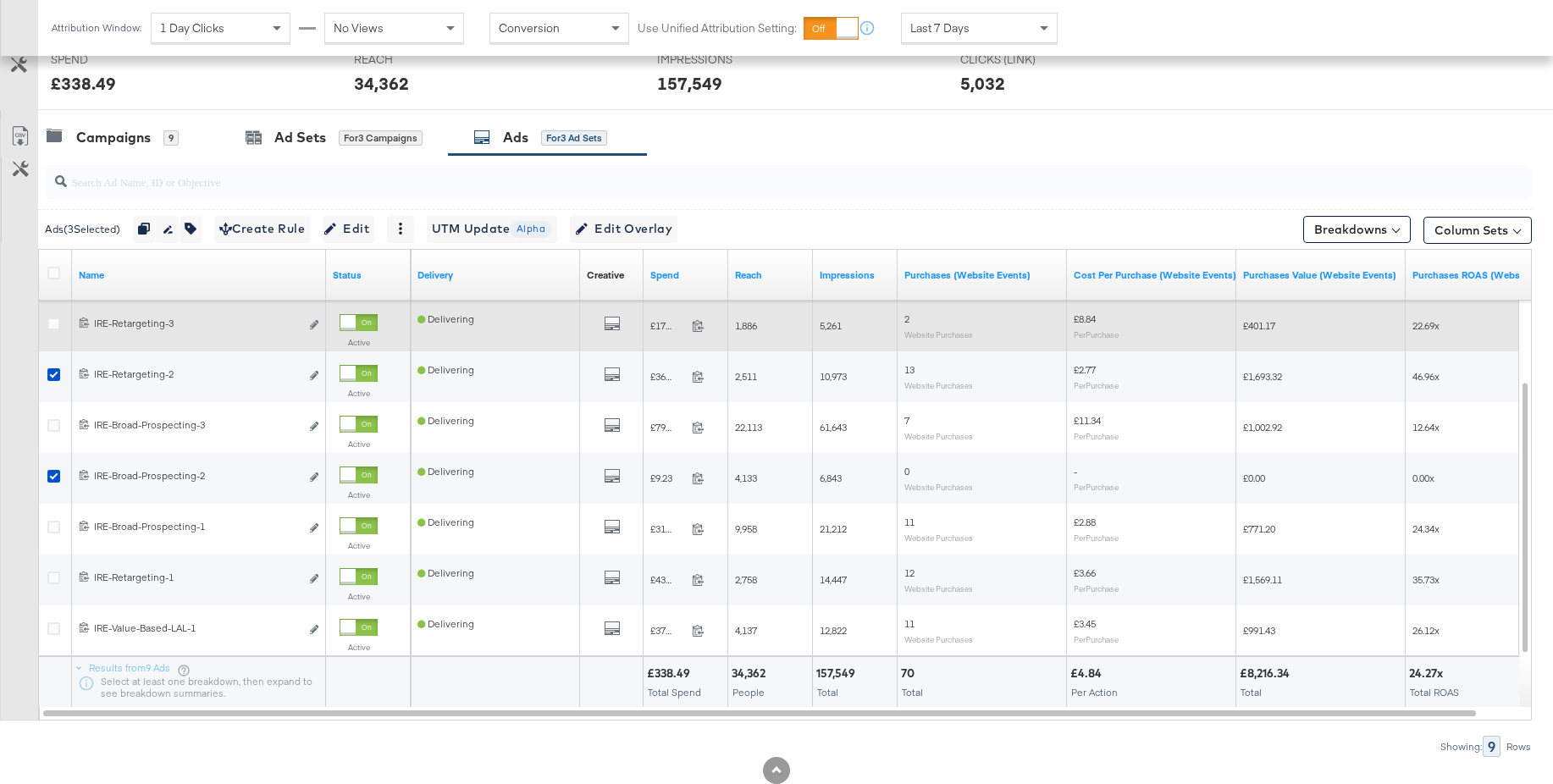
scroll to position [703, 0]
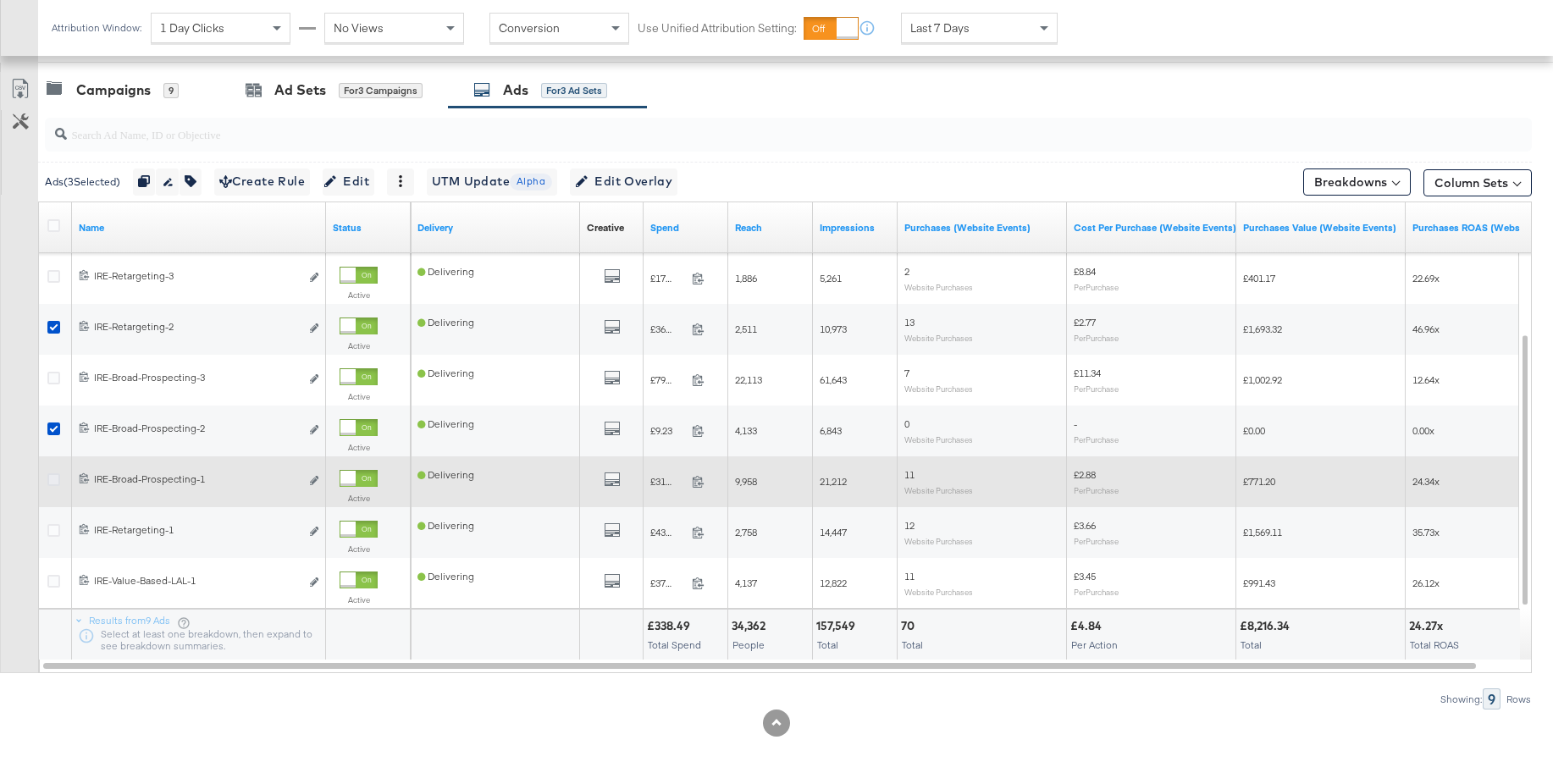
click at [56, 480] on icon at bounding box center [54, 479] width 13 height 13
click at [0, 0] on input "checkbox" at bounding box center [0, 0] width 0 height 0
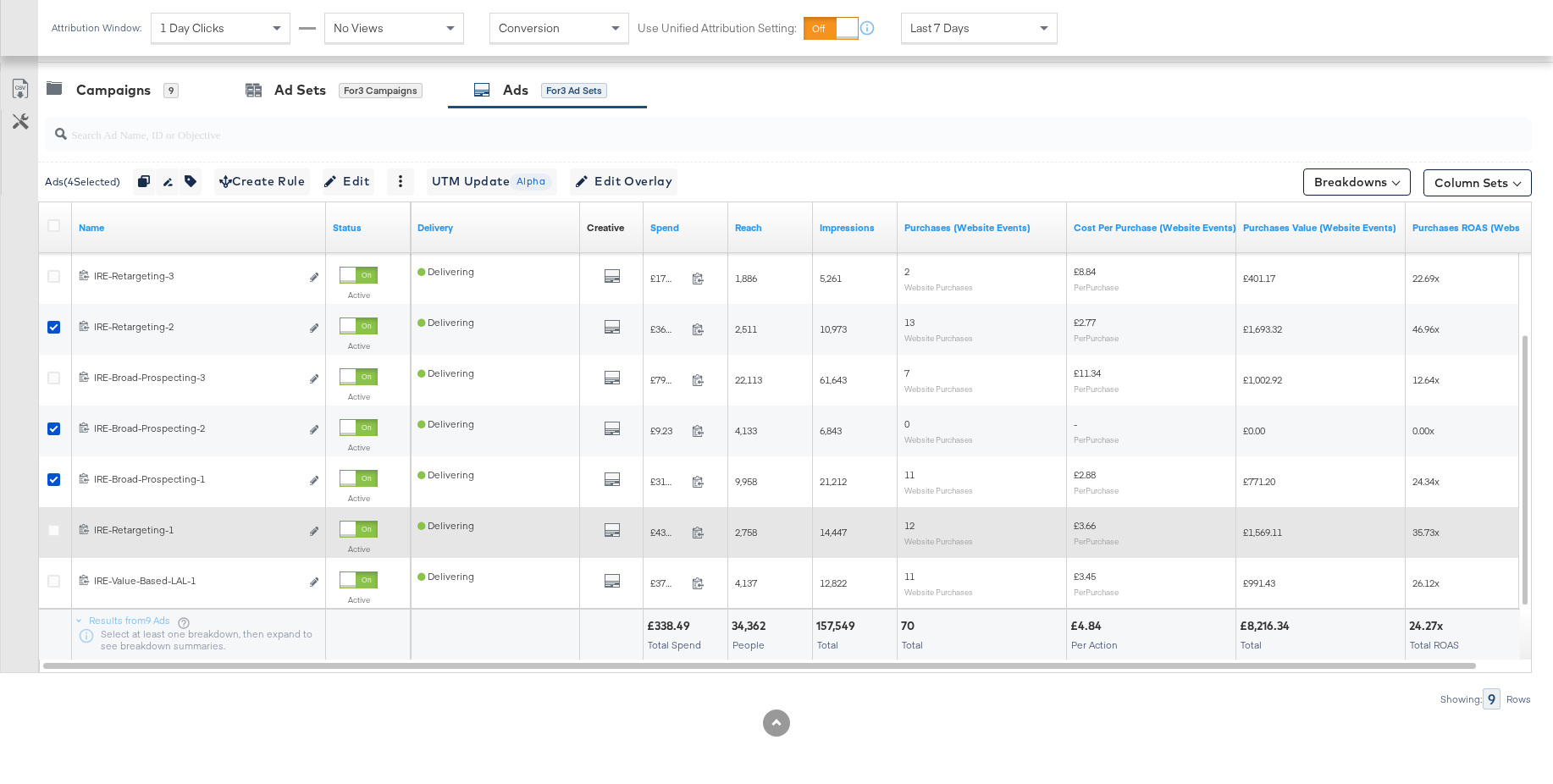
drag, startPoint x: 52, startPoint y: 527, endPoint x: 57, endPoint y: 553, distance: 26.5
click at [52, 527] on icon at bounding box center [54, 530] width 13 height 13
click at [0, 0] on input "checkbox" at bounding box center [0, 0] width 0 height 0
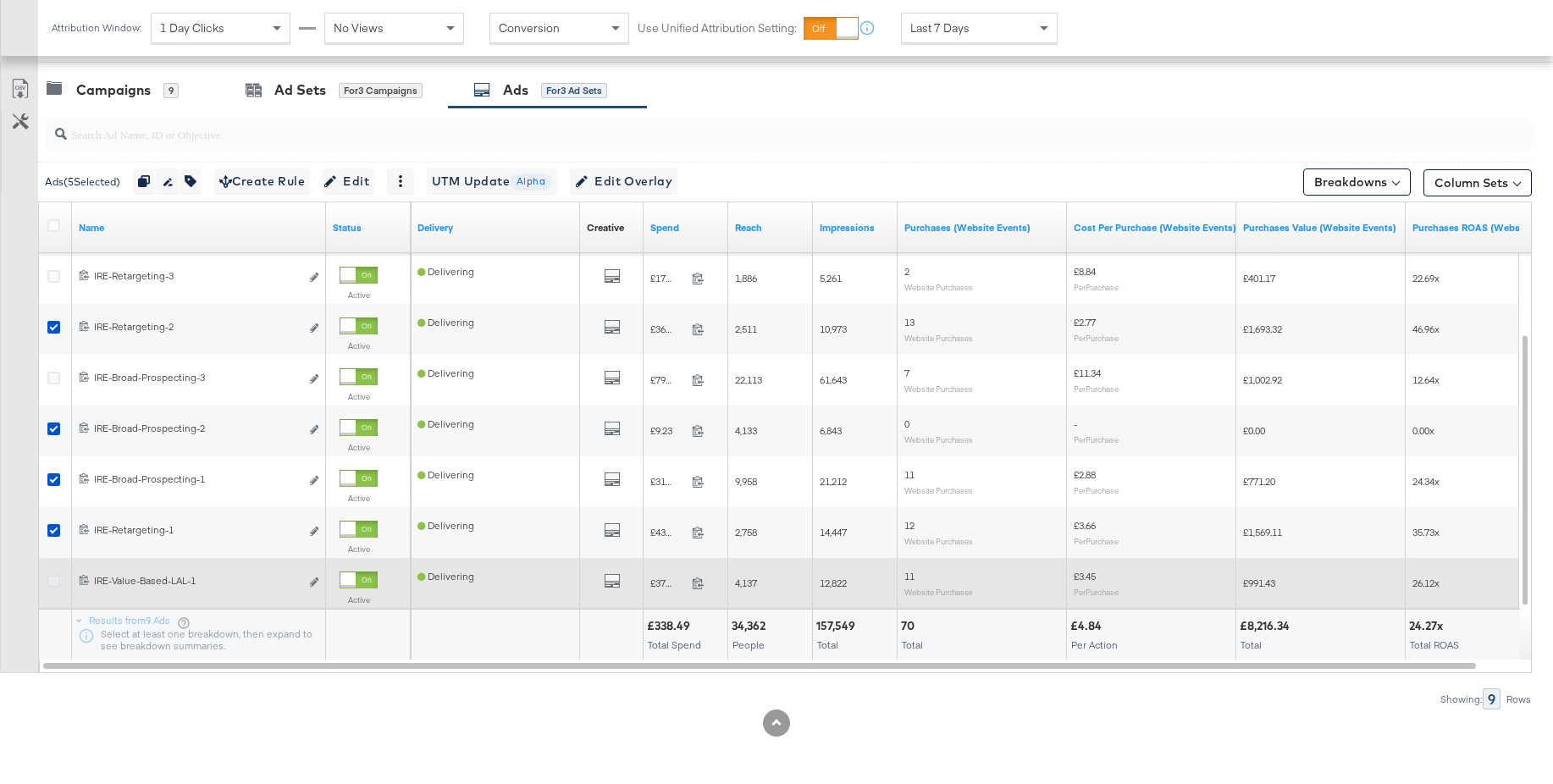
click at [57, 583] on icon at bounding box center [54, 582] width 13 height 13
click at [0, 0] on input "checkbox" at bounding box center [0, 0] width 0 height 0
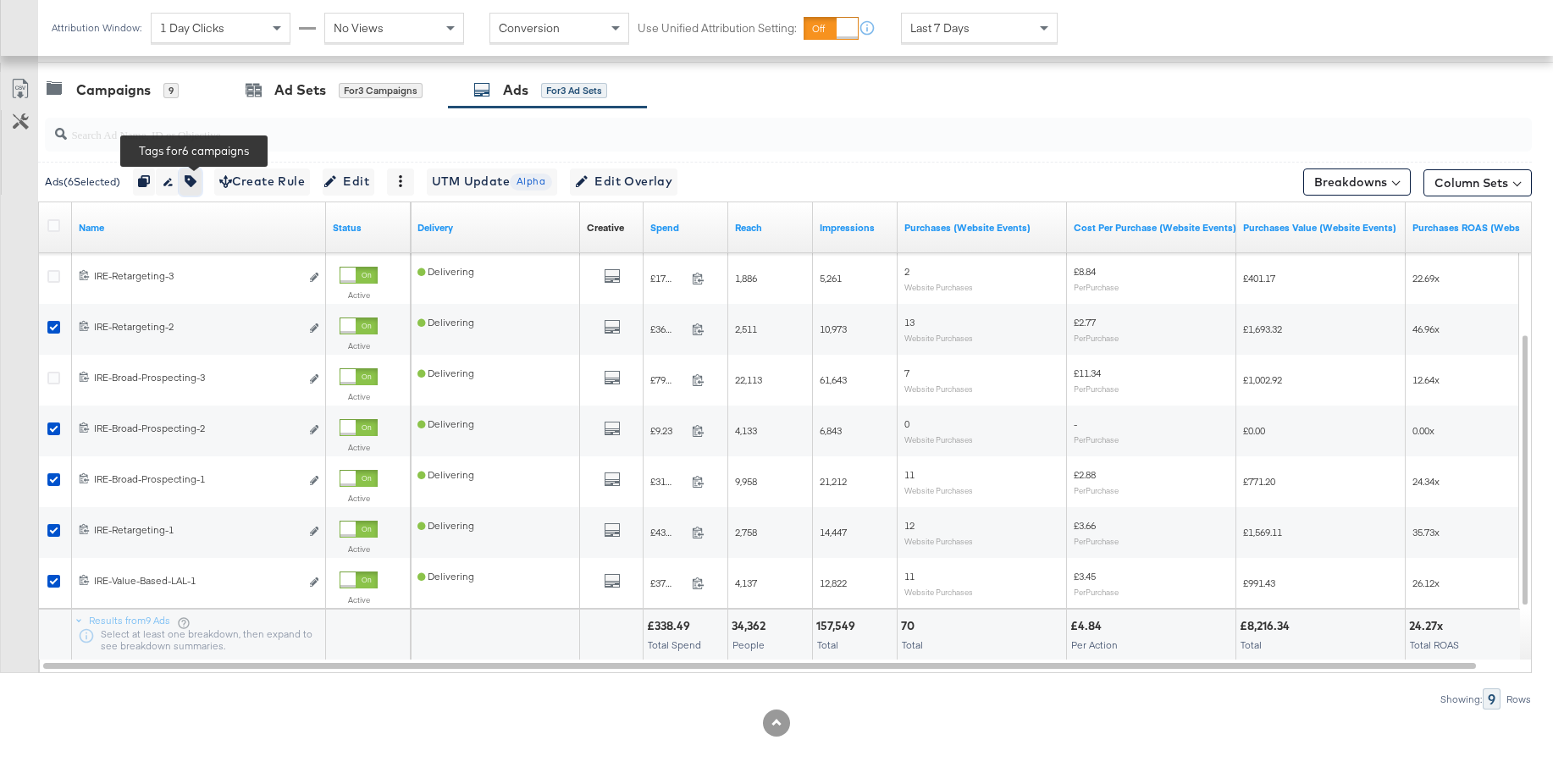
click at [196, 184] on icon "button" at bounding box center [190, 181] width 12 height 12
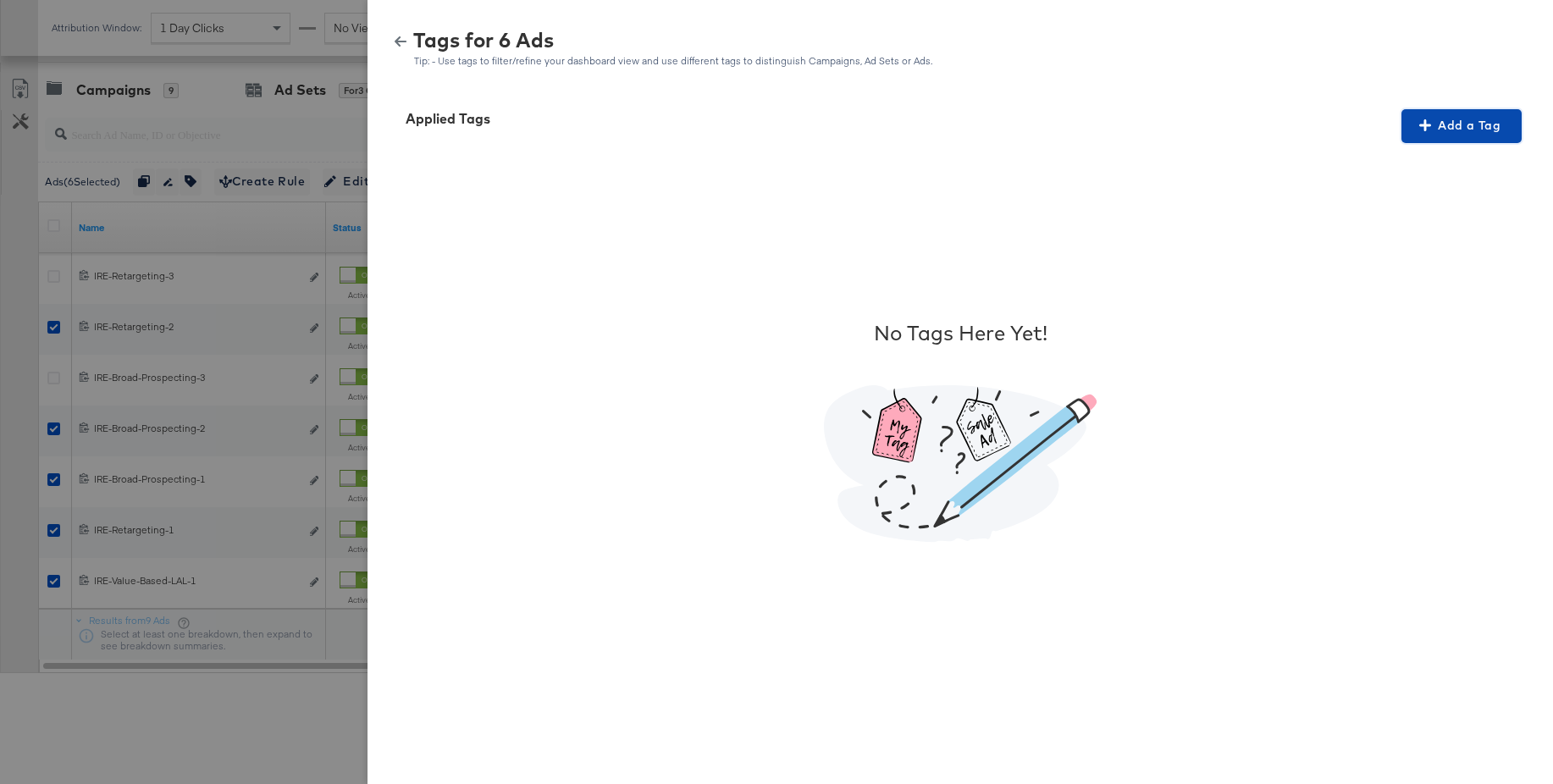
click at [1439, 131] on span "Add a Tag" at bounding box center [1461, 126] width 107 height 22
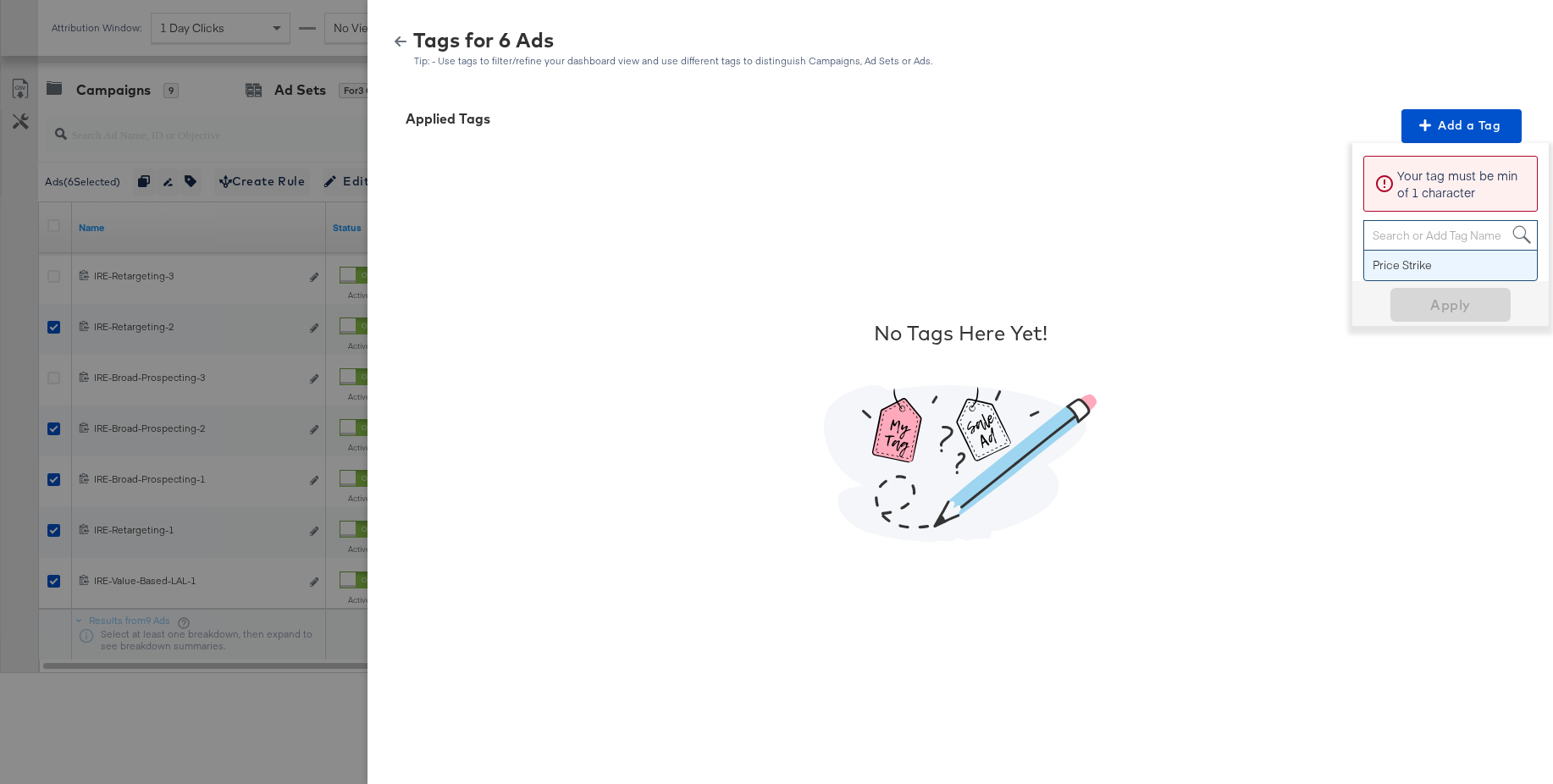
click at [1392, 234] on div "Search or Add Tag Name" at bounding box center [1450, 236] width 173 height 29
paste input "Multi-Image + Price Strike"
type input "Multi-Image + Price Strike"
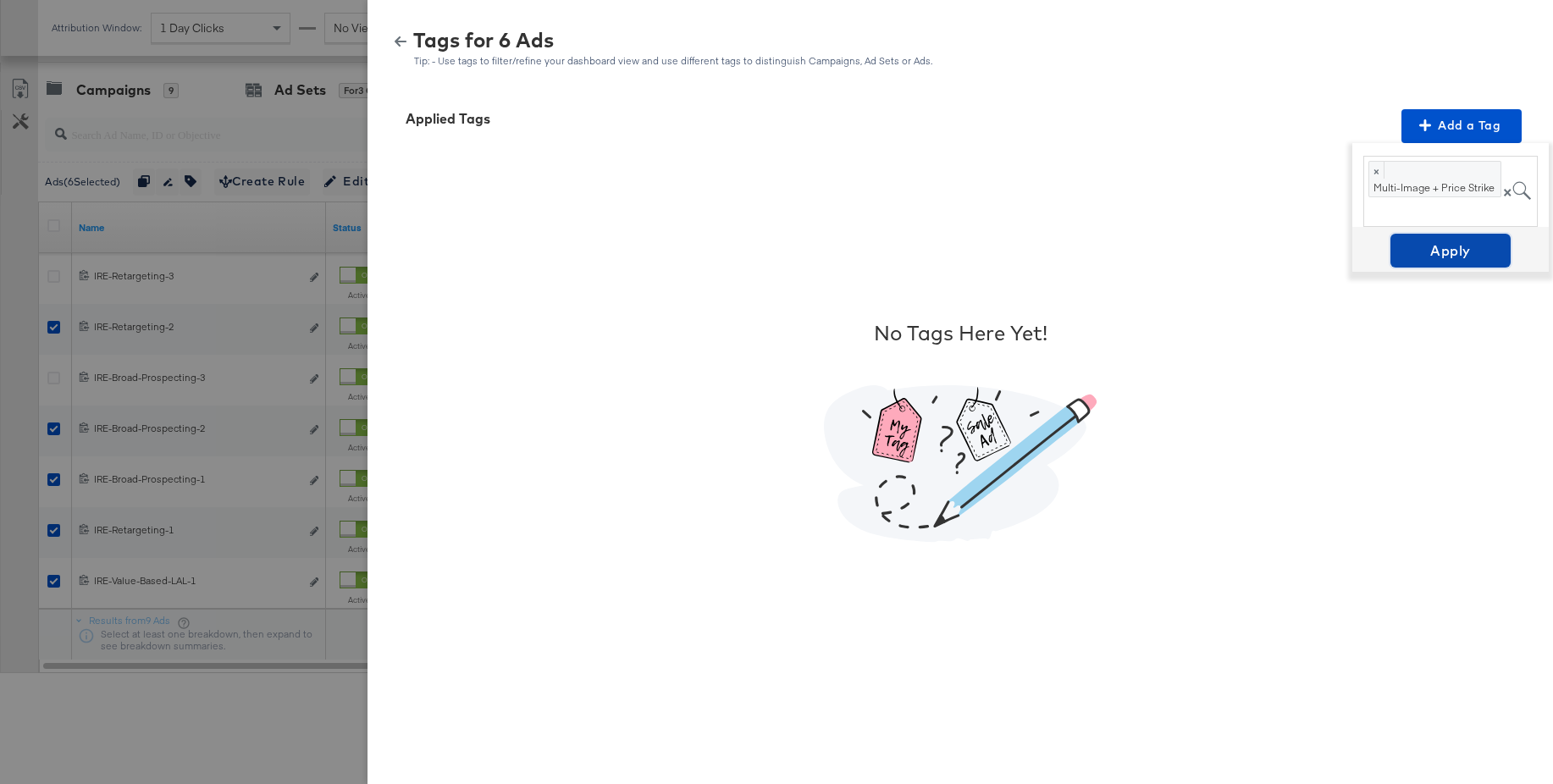
click at [1439, 251] on span "Apply" at bounding box center [1450, 250] width 107 height 23
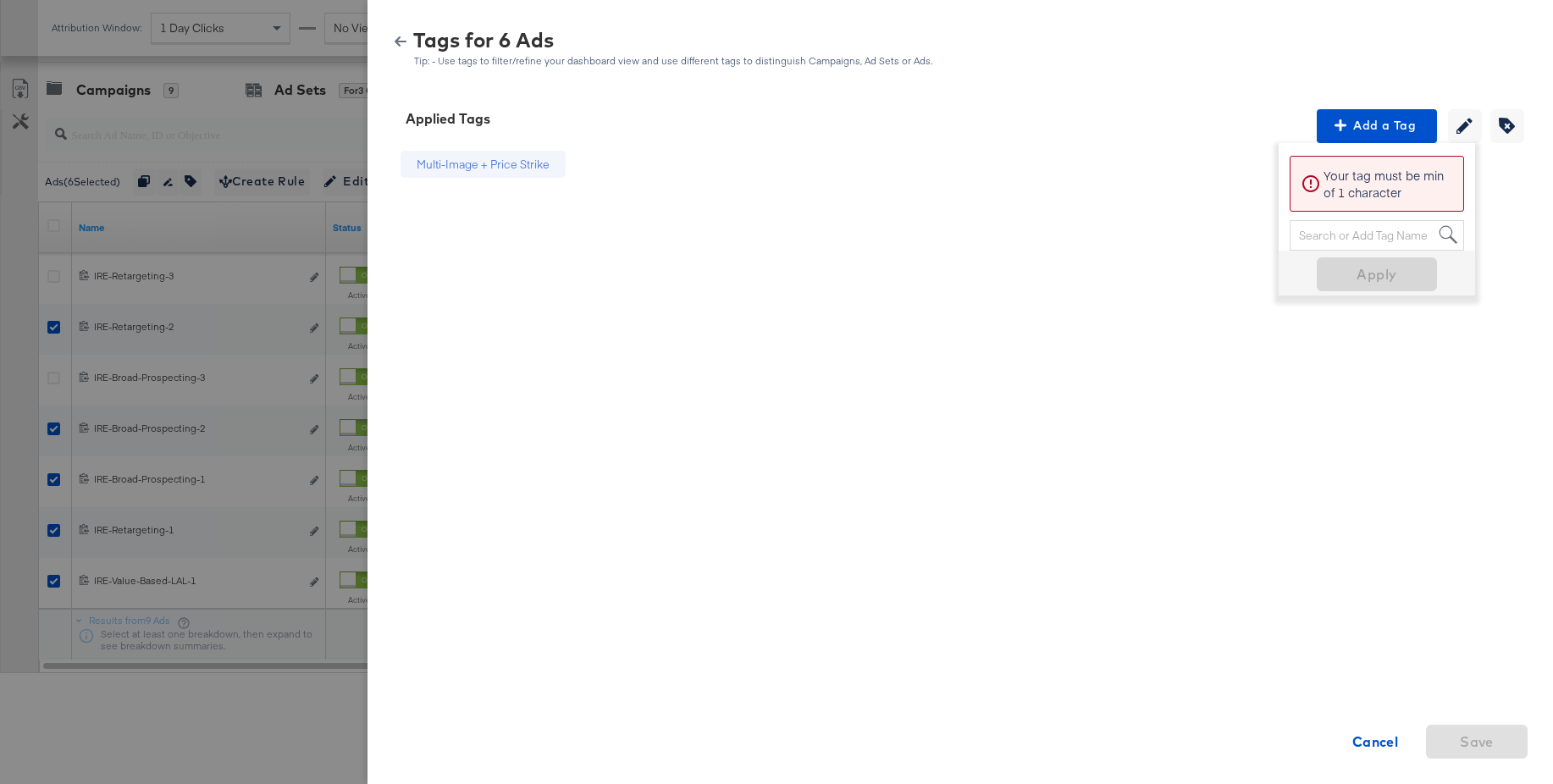
click at [400, 41] on icon "button" at bounding box center [400, 41] width 12 height 10
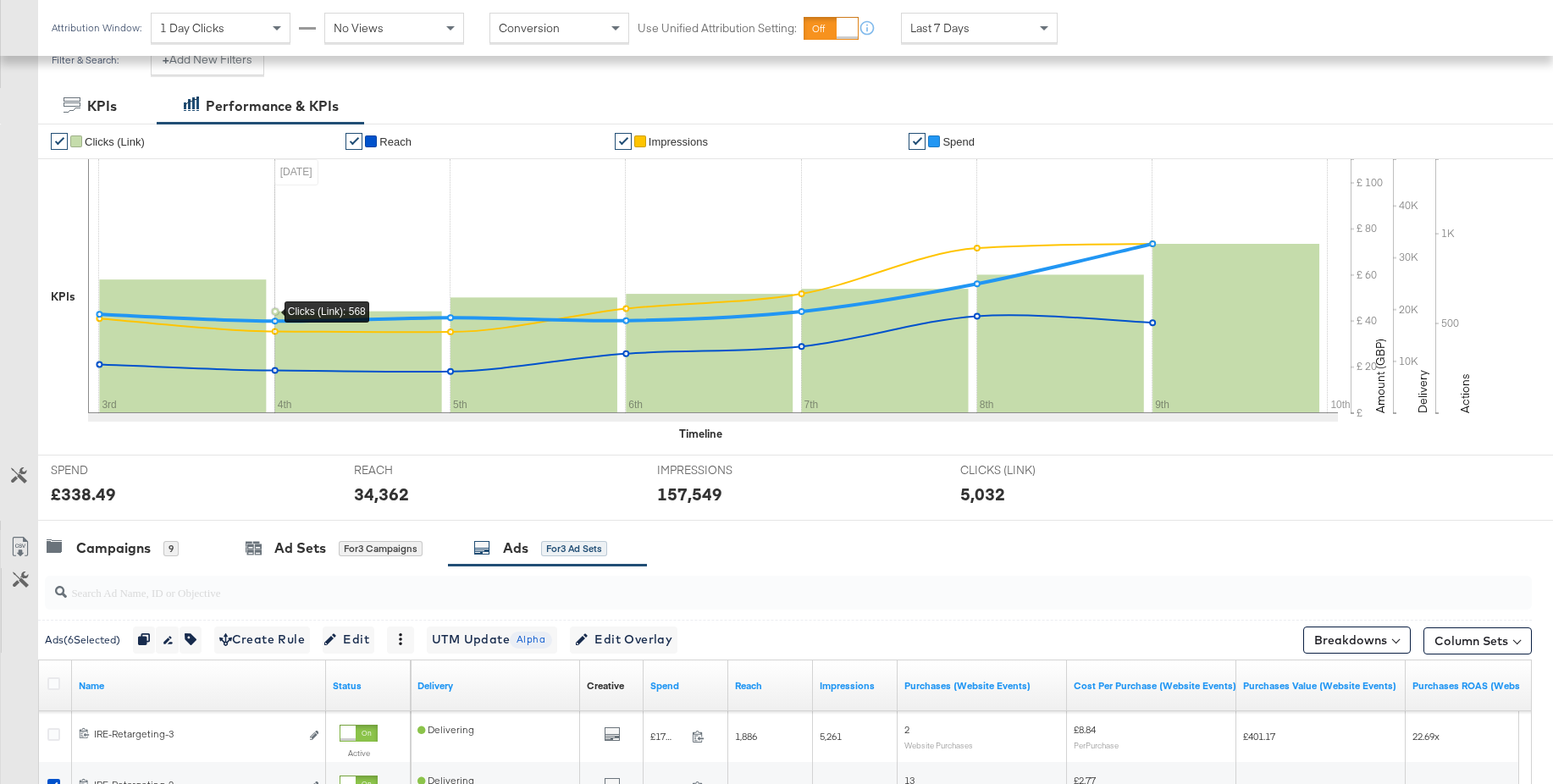
scroll to position [0, 0]
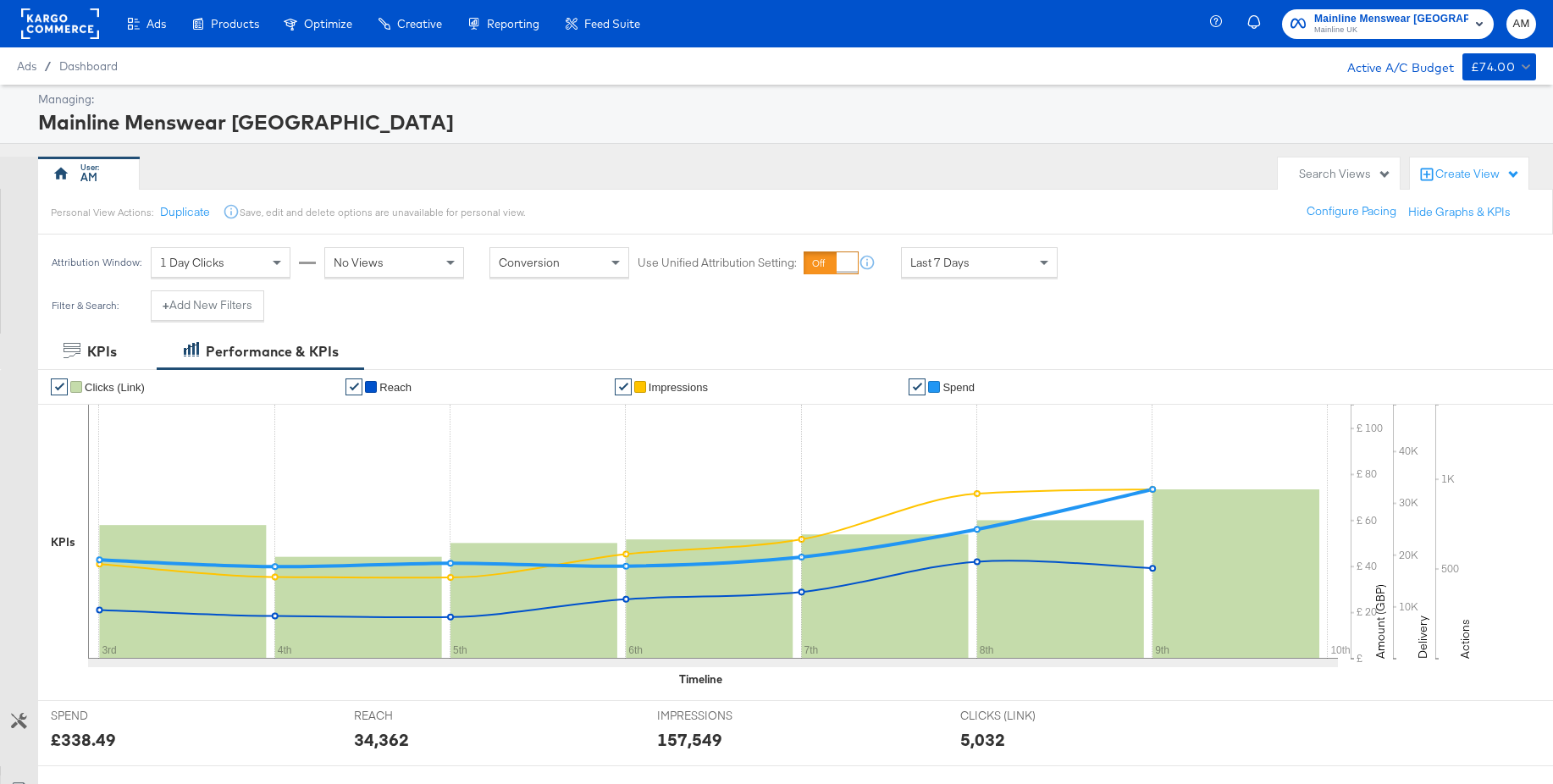
click at [40, 23] on rect at bounding box center [60, 23] width 78 height 30
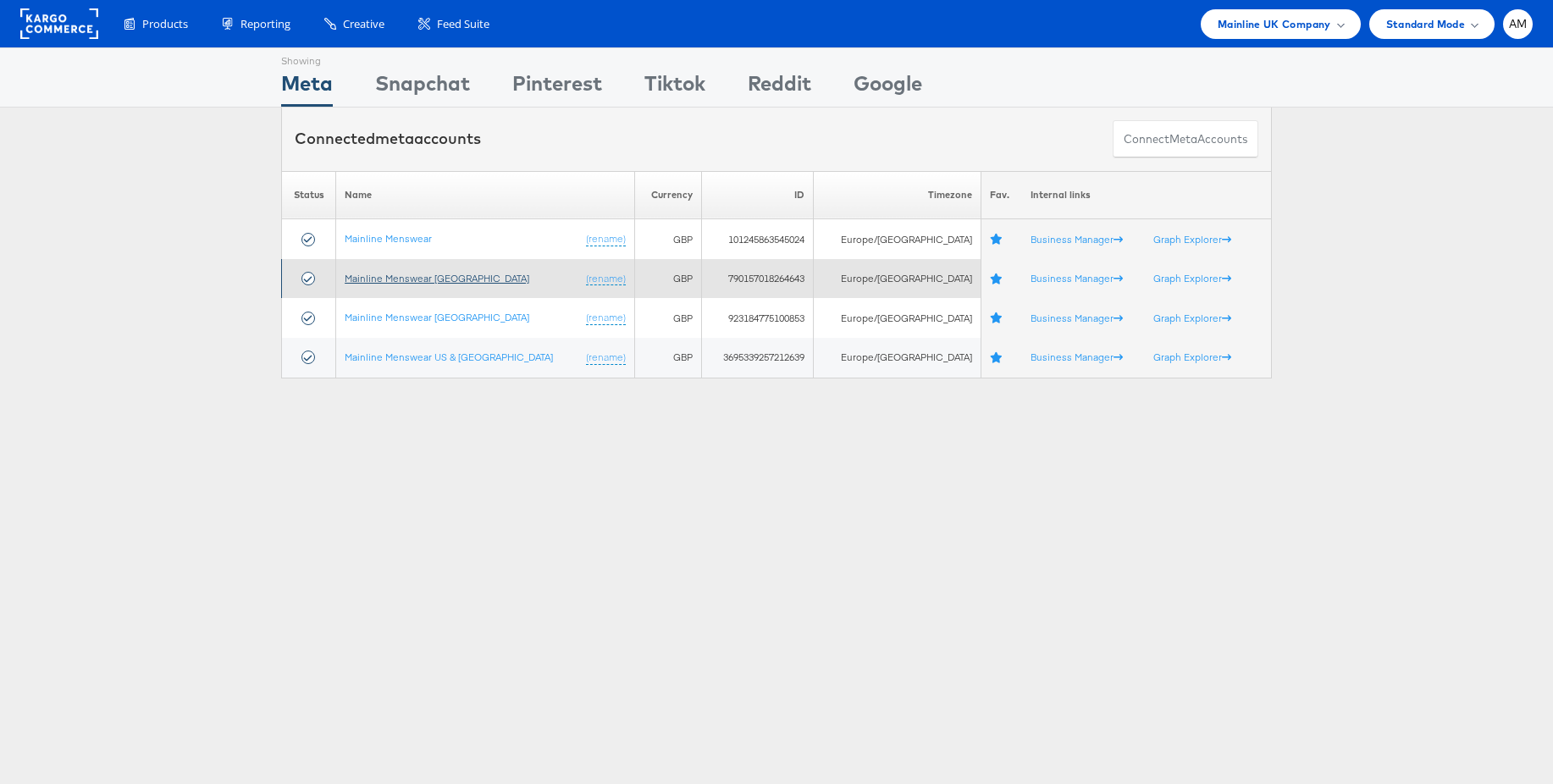
click at [427, 271] on link "Mainline Menswear [GEOGRAPHIC_DATA]" at bounding box center [437, 278] width 185 height 13
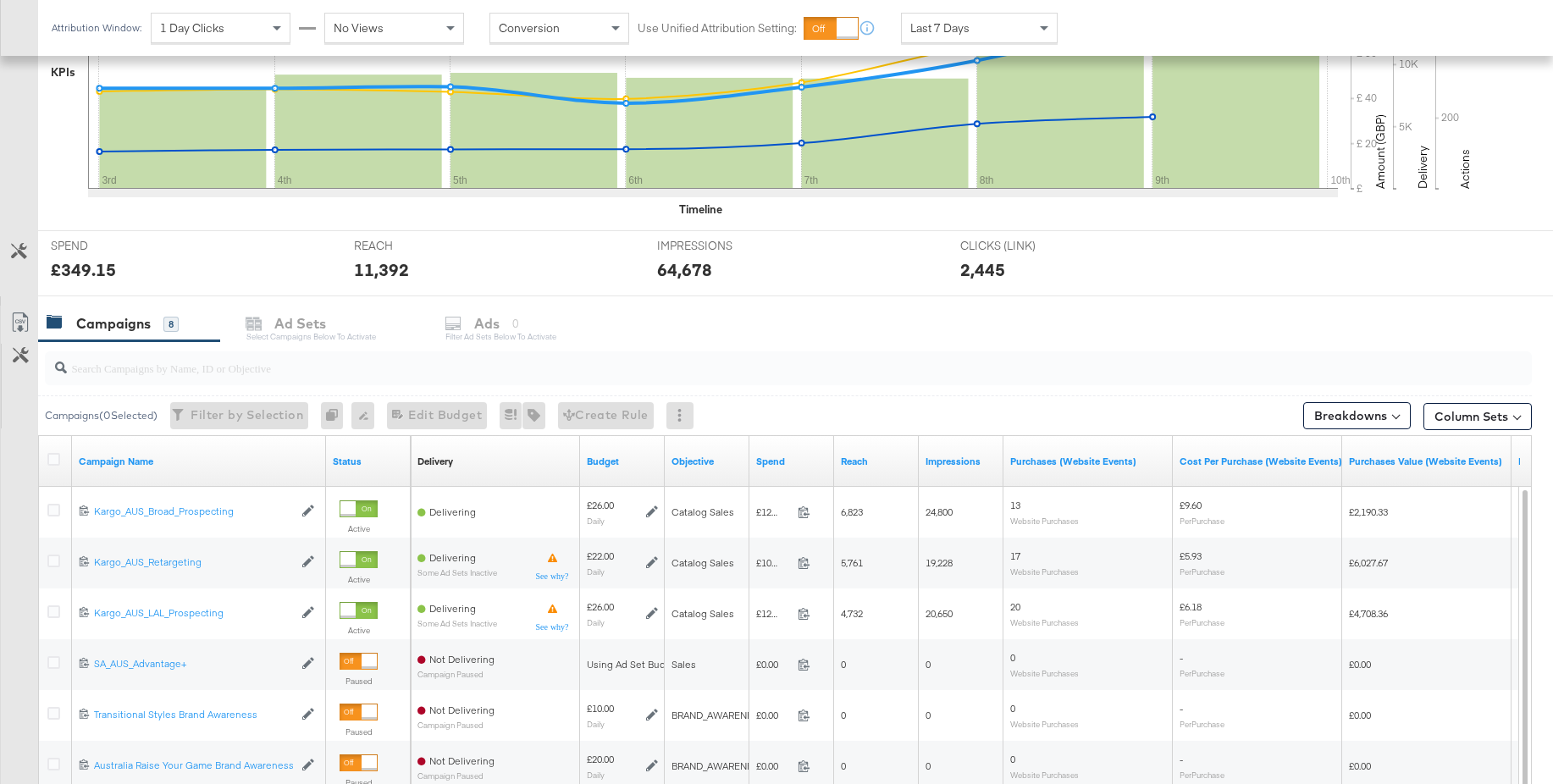
scroll to position [703, 0]
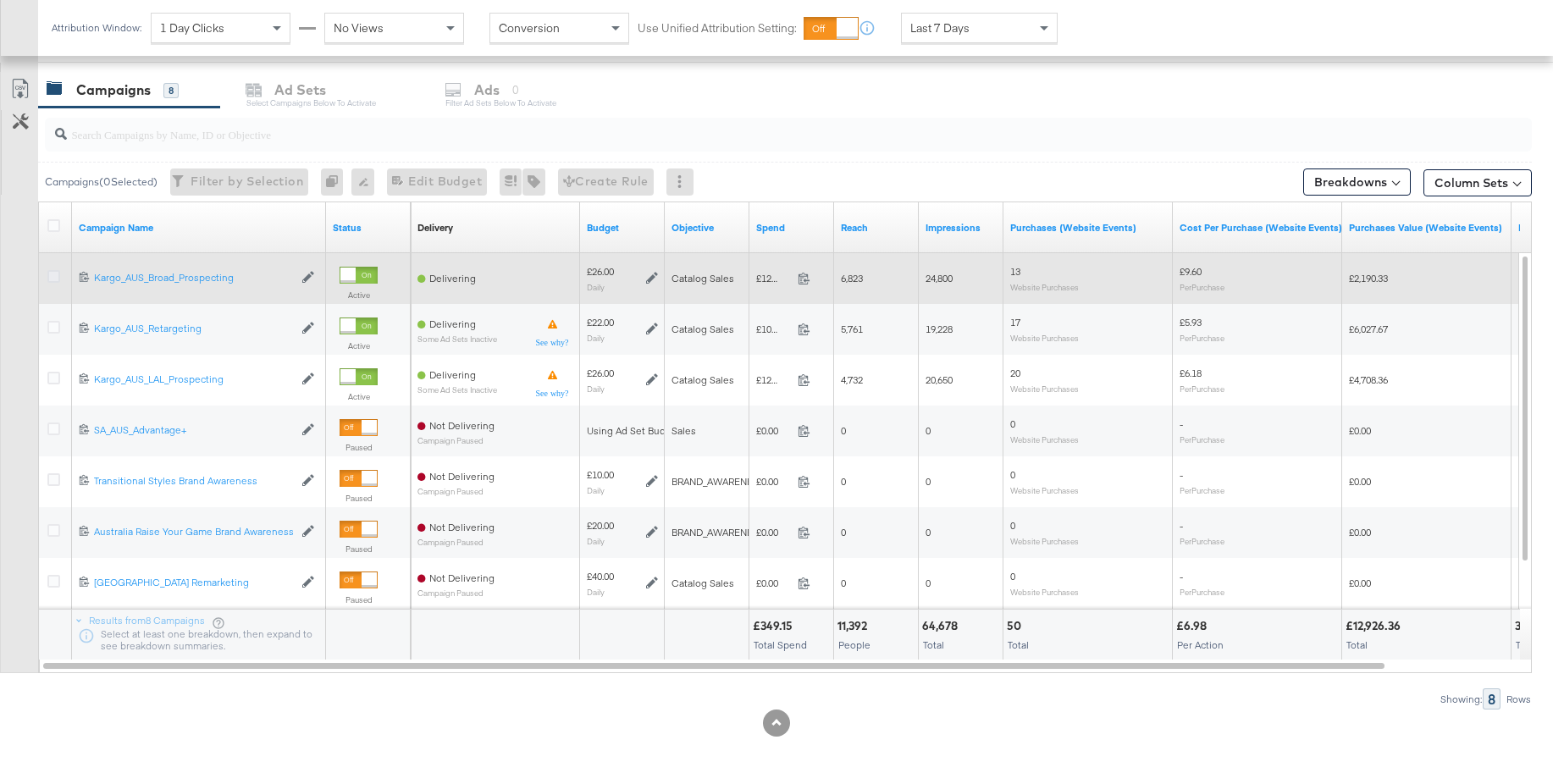
click at [58, 277] on icon at bounding box center [54, 276] width 13 height 13
click at [0, 0] on input "checkbox" at bounding box center [0, 0] width 0 height 0
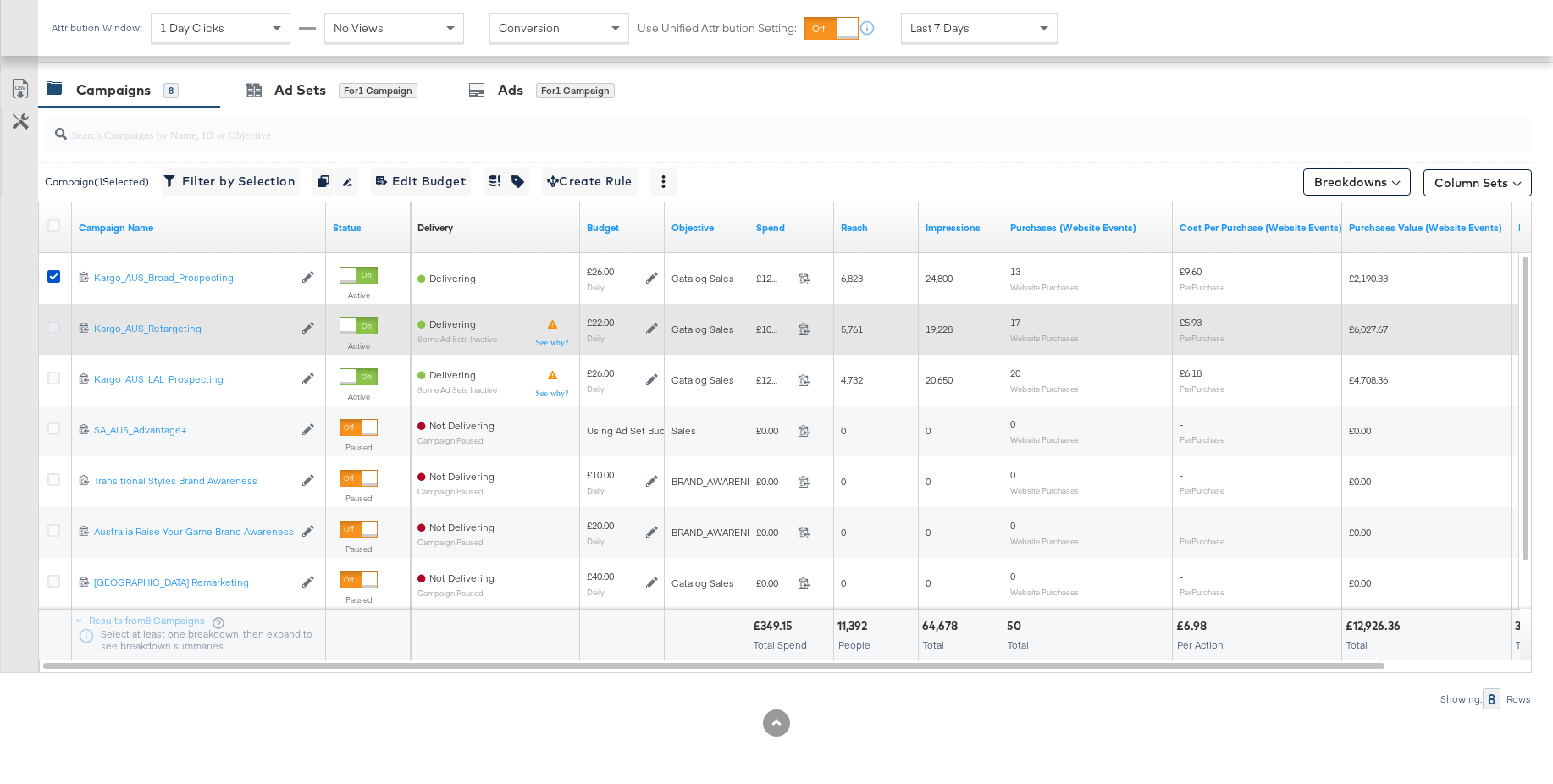
click at [56, 323] on icon at bounding box center [54, 327] width 13 height 13
click at [0, 0] on input "checkbox" at bounding box center [0, 0] width 0 height 0
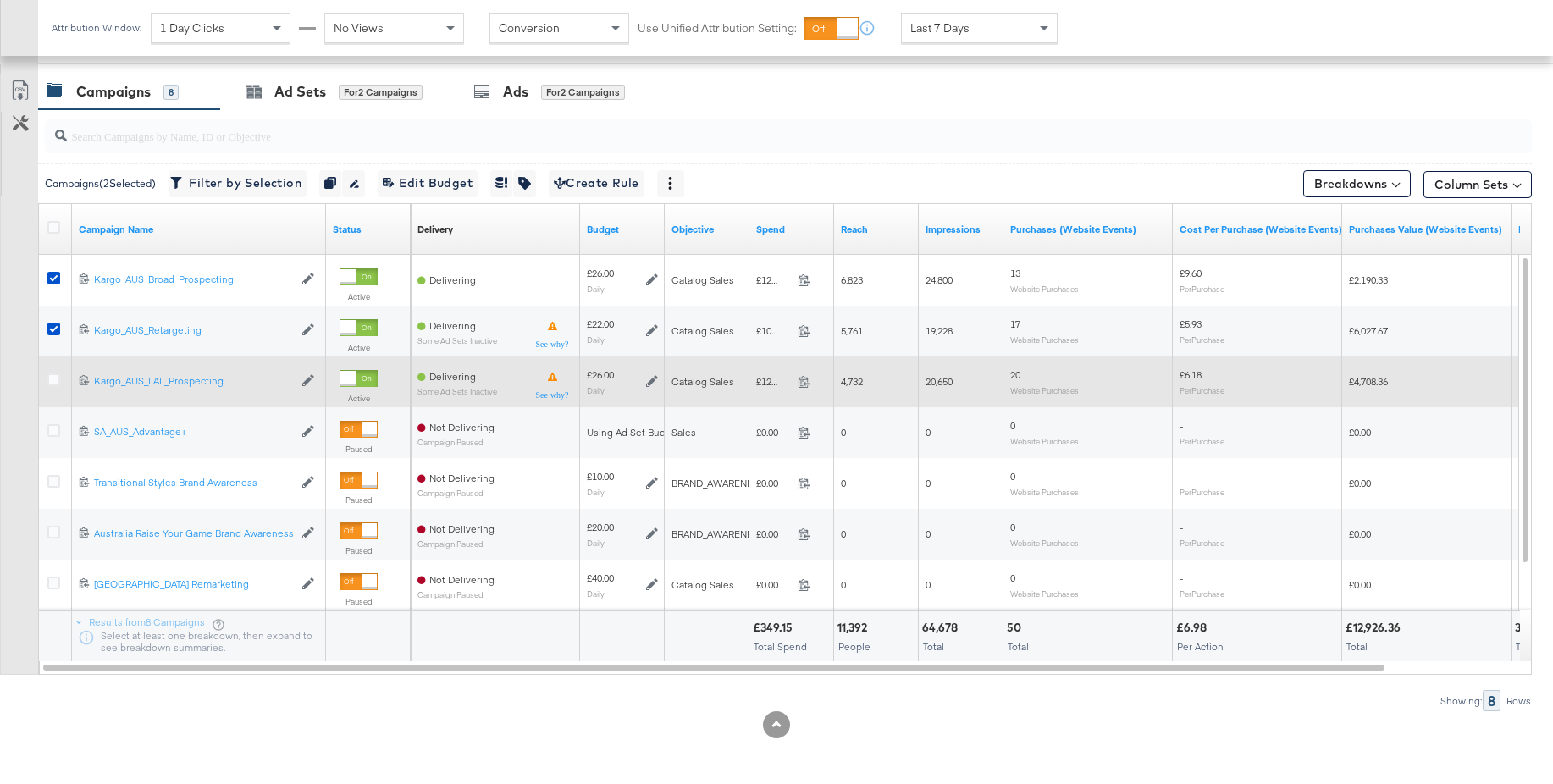
click at [51, 386] on div at bounding box center [56, 382] width 18 height 17
click at [55, 383] on icon at bounding box center [54, 379] width 13 height 13
click at [0, 0] on input "checkbox" at bounding box center [0, 0] width 0 height 0
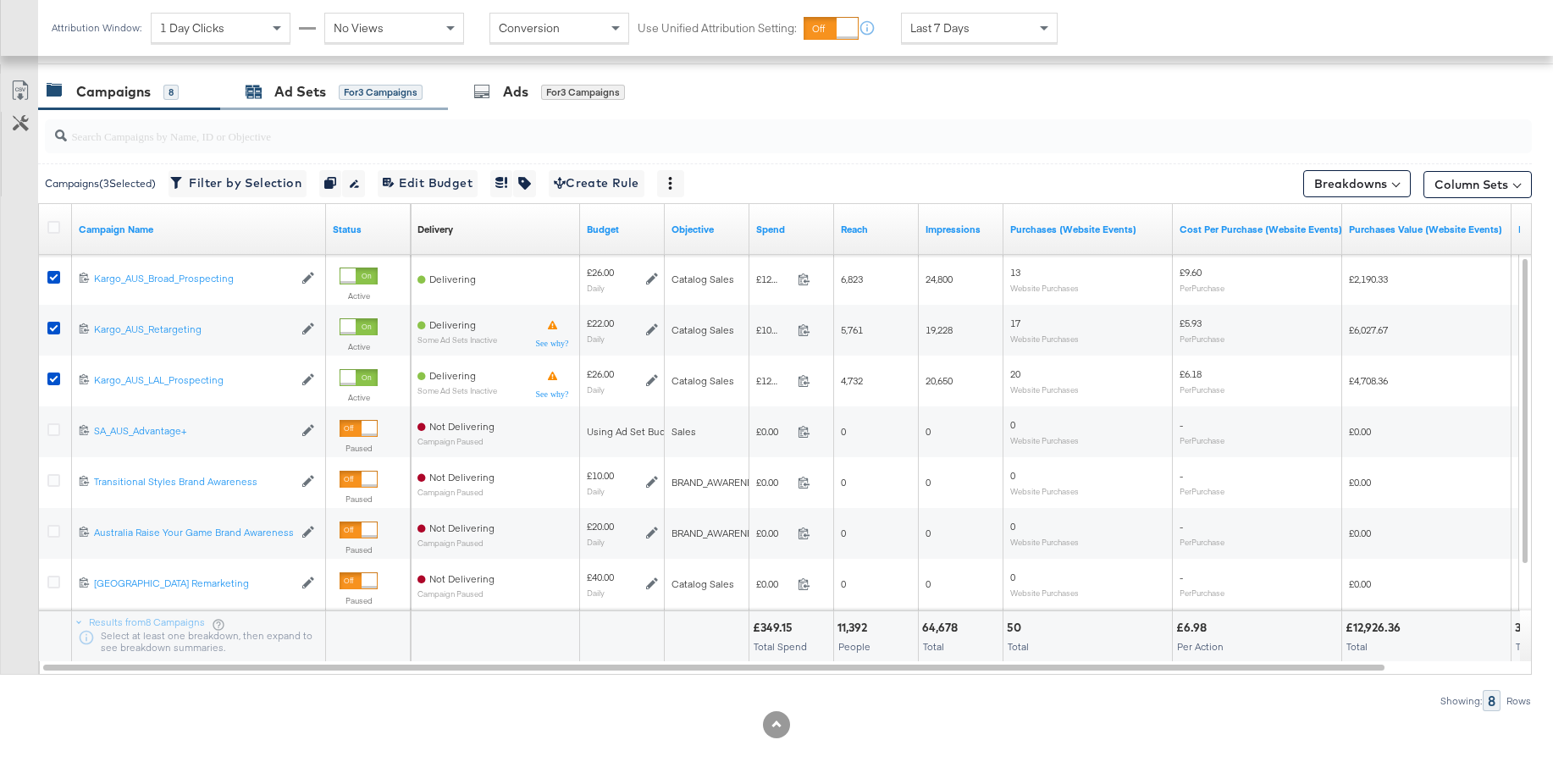
click at [282, 93] on div "Ad Sets" at bounding box center [300, 92] width 52 height 20
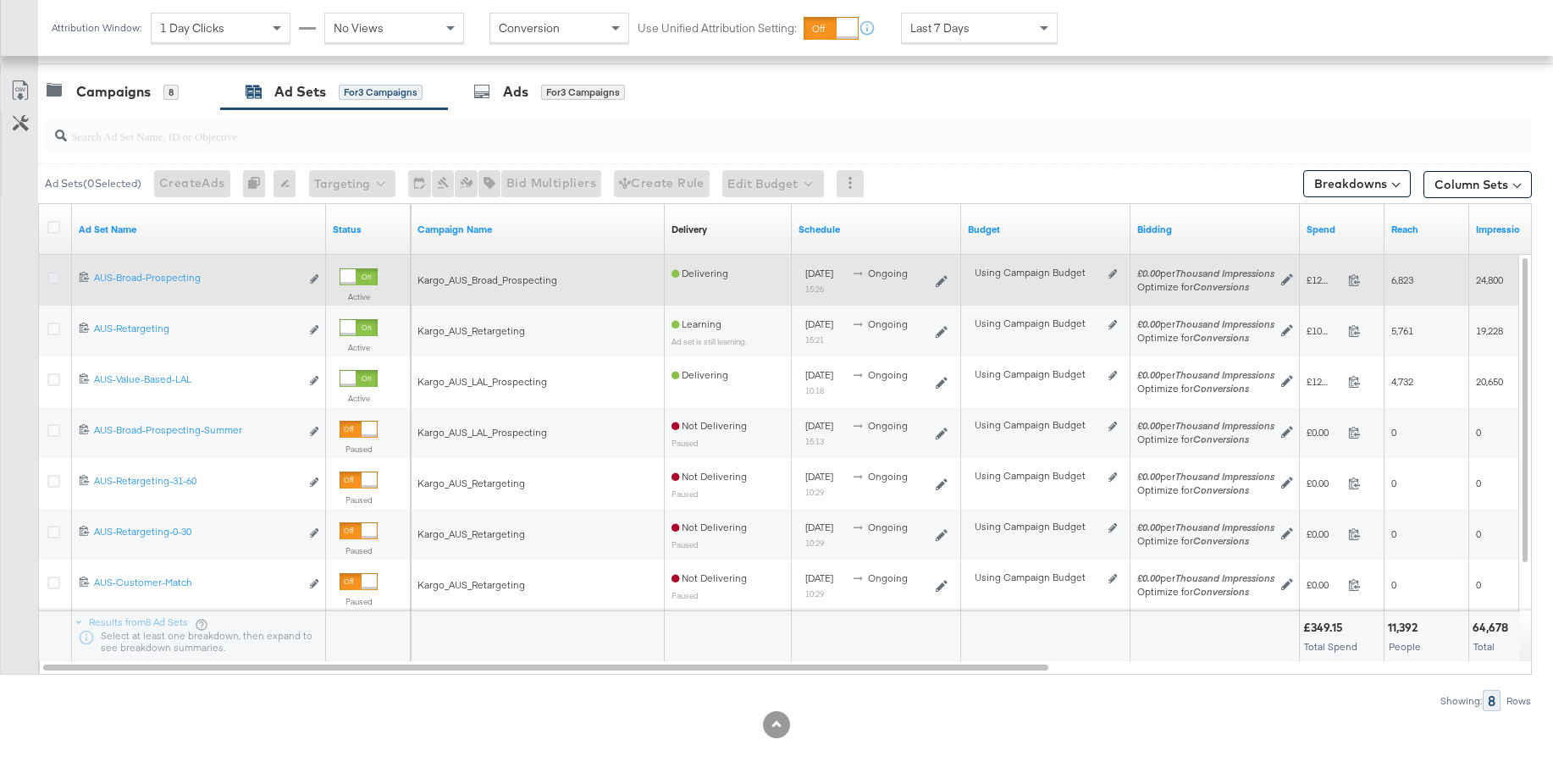
click at [57, 273] on icon at bounding box center [54, 278] width 13 height 13
click at [0, 0] on input "checkbox" at bounding box center [0, 0] width 0 height 0
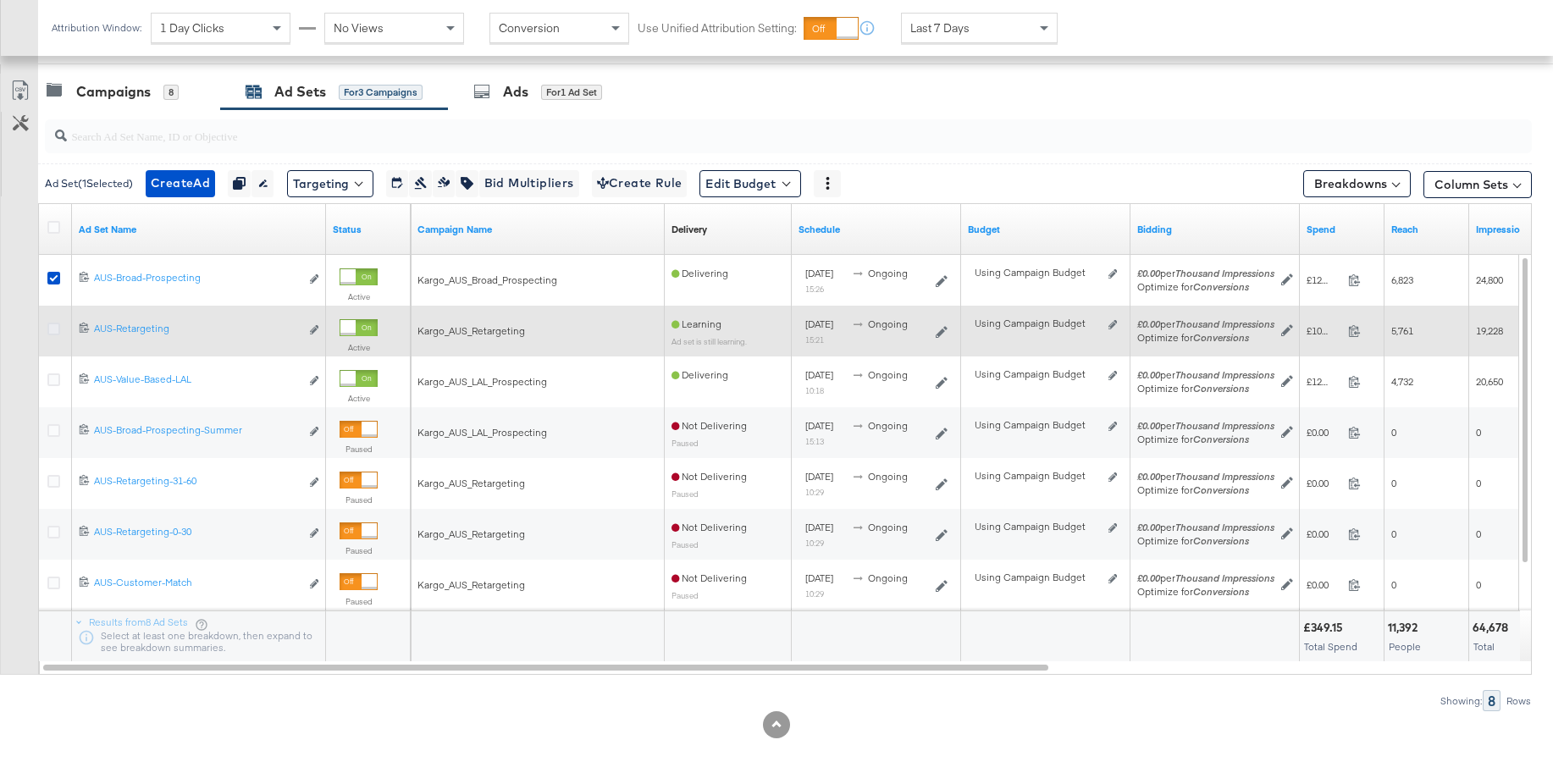
click at [51, 327] on icon at bounding box center [54, 329] width 13 height 13
click at [0, 0] on input "checkbox" at bounding box center [0, 0] width 0 height 0
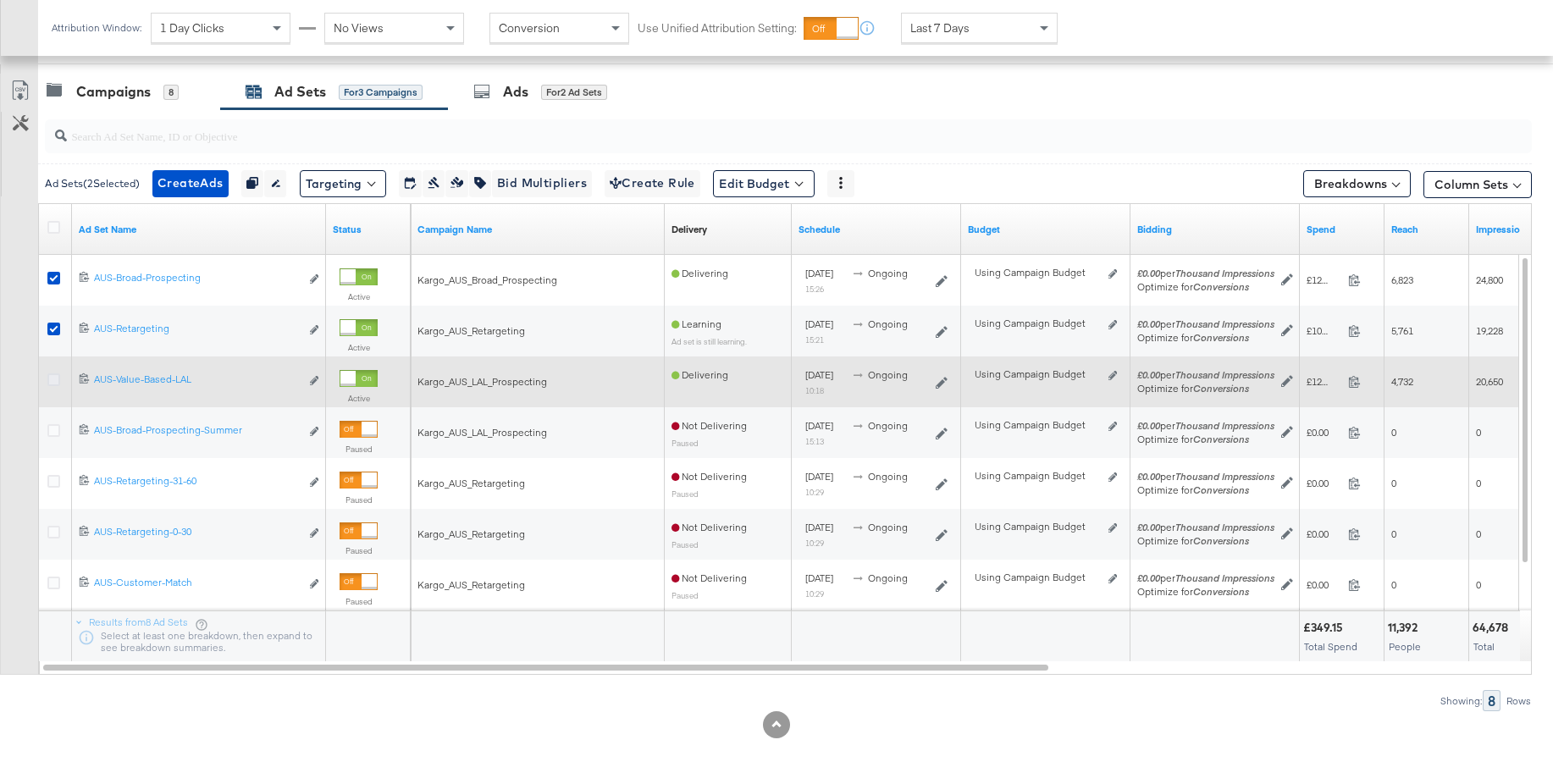
click at [54, 382] on icon at bounding box center [54, 380] width 13 height 13
click at [0, 0] on input "checkbox" at bounding box center [0, 0] width 0 height 0
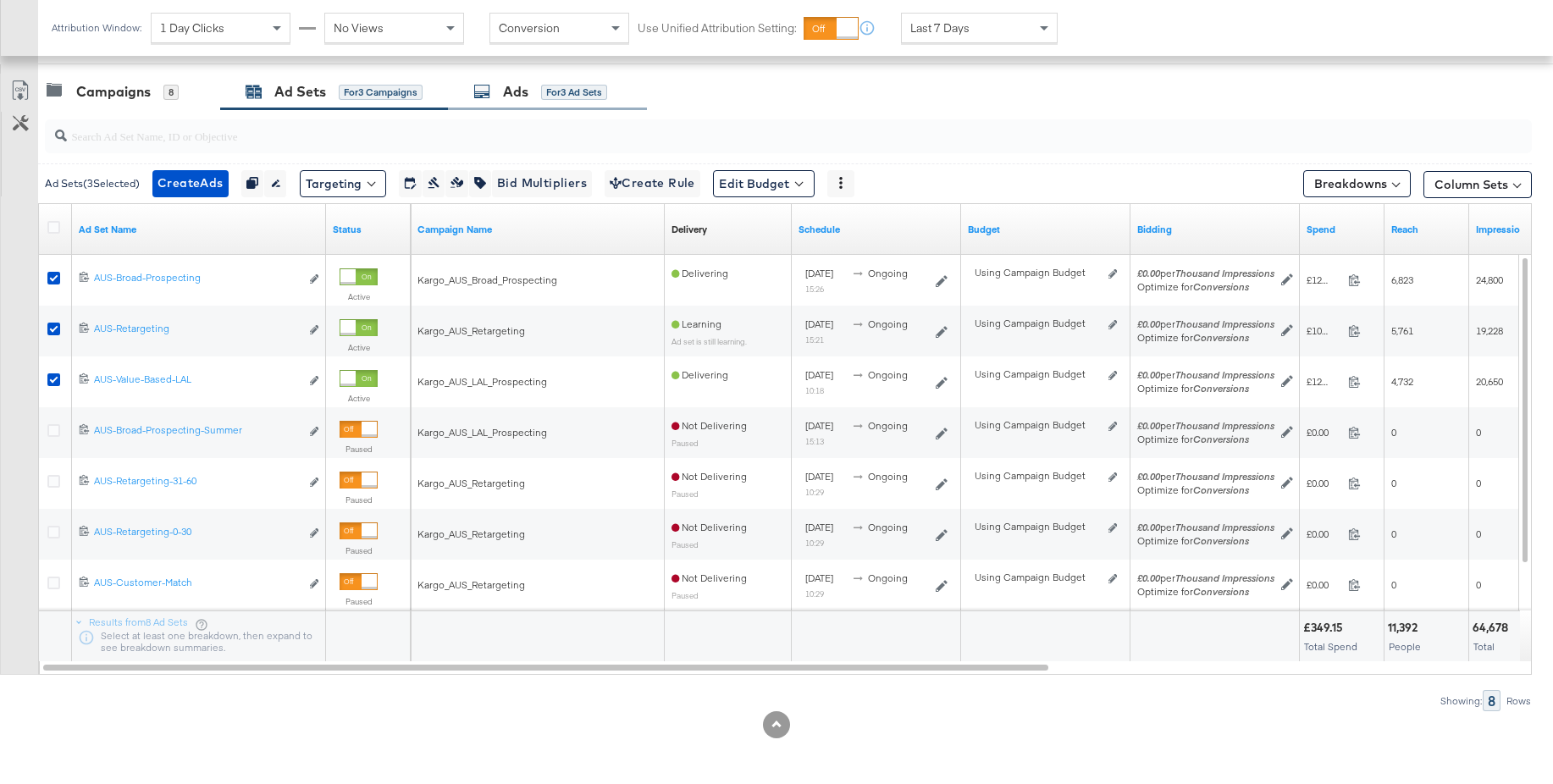
click at [501, 100] on div "Ads for 3 Ad Sets" at bounding box center [539, 92] width 134 height 20
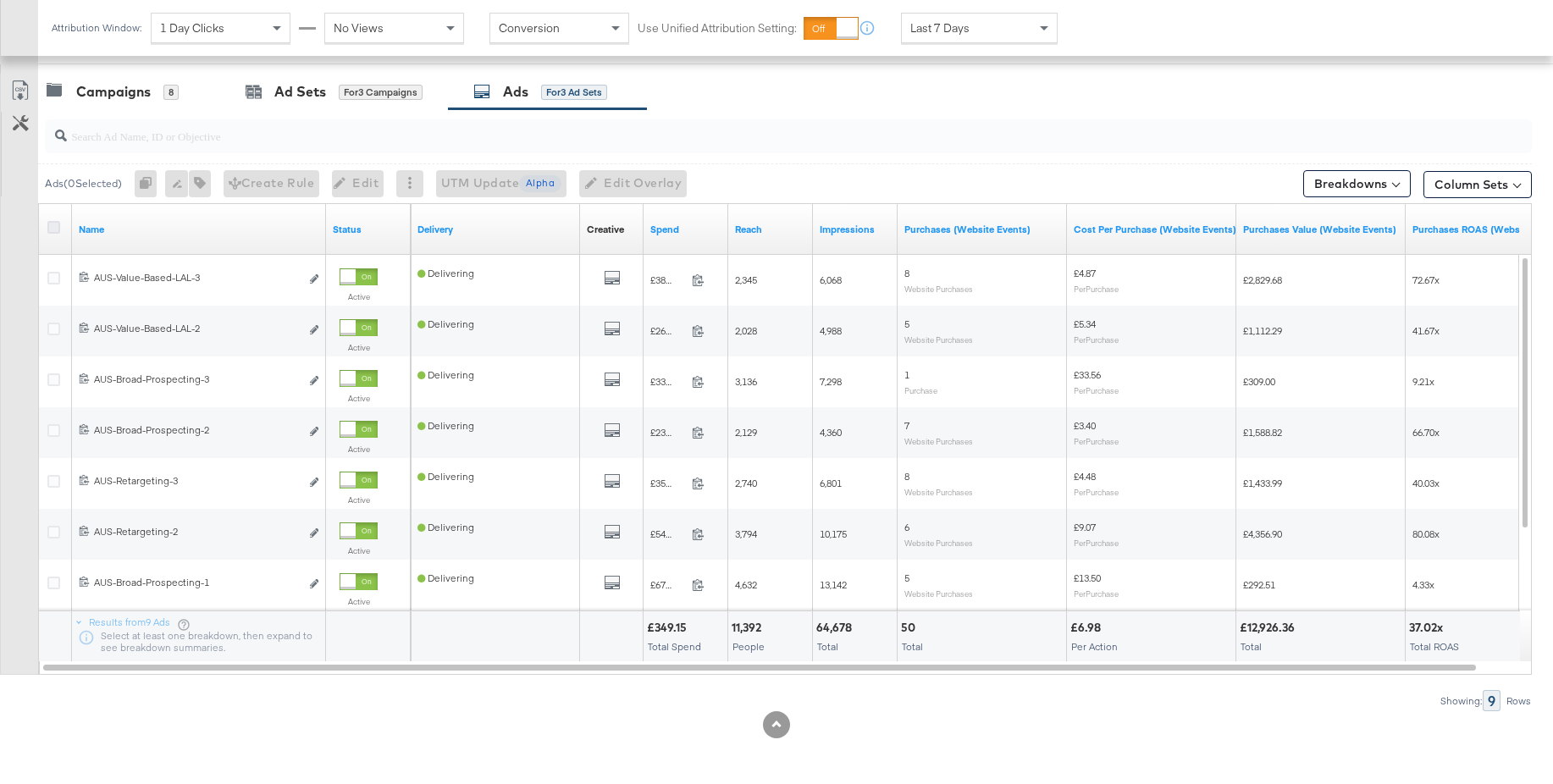
click at [54, 227] on icon at bounding box center [54, 228] width 13 height 13
click at [0, 0] on input "checkbox" at bounding box center [0, 0] width 0 height 0
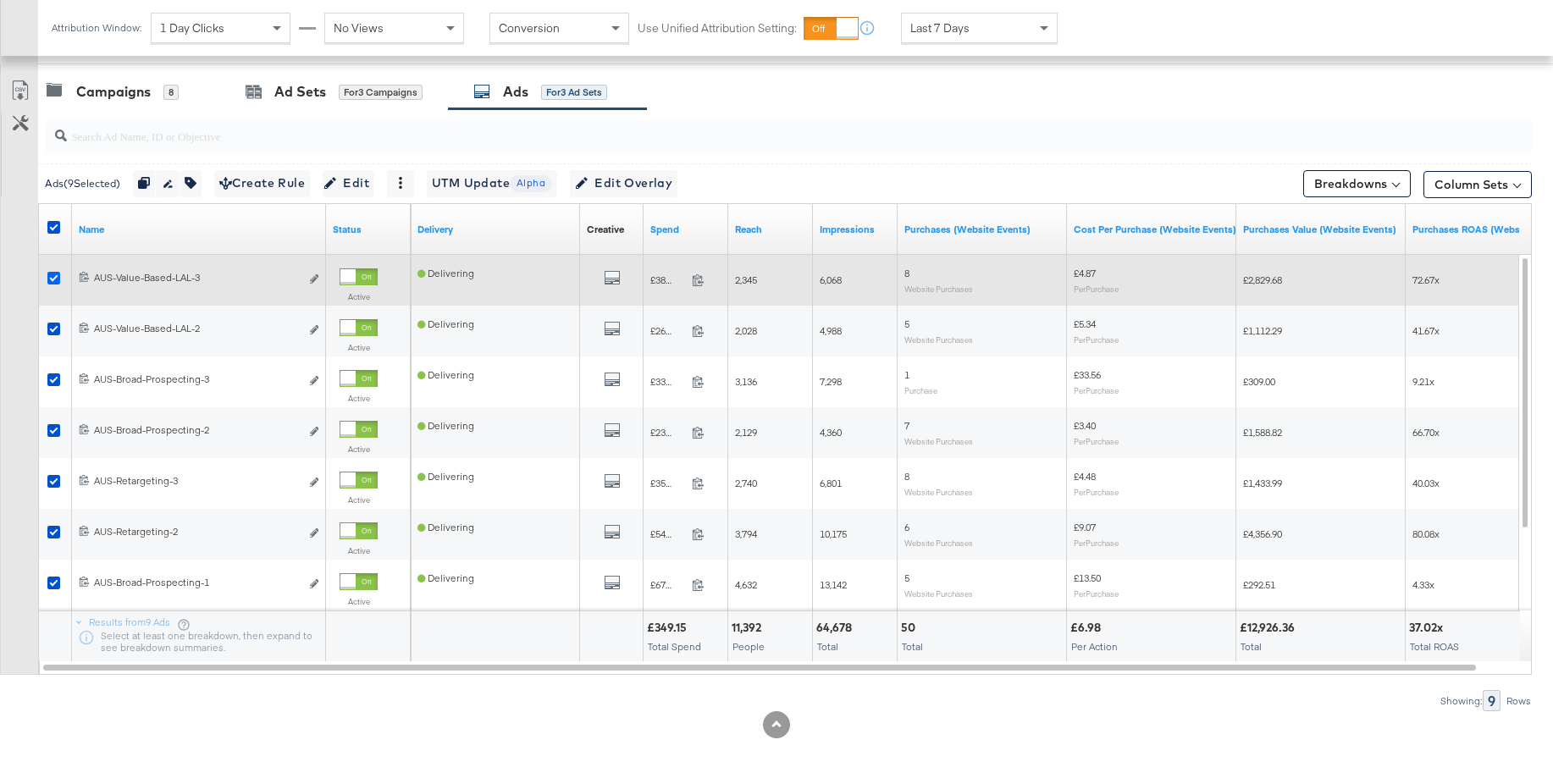
click at [54, 279] on icon at bounding box center [54, 278] width 13 height 13
click at [0, 0] on input "checkbox" at bounding box center [0, 0] width 0 height 0
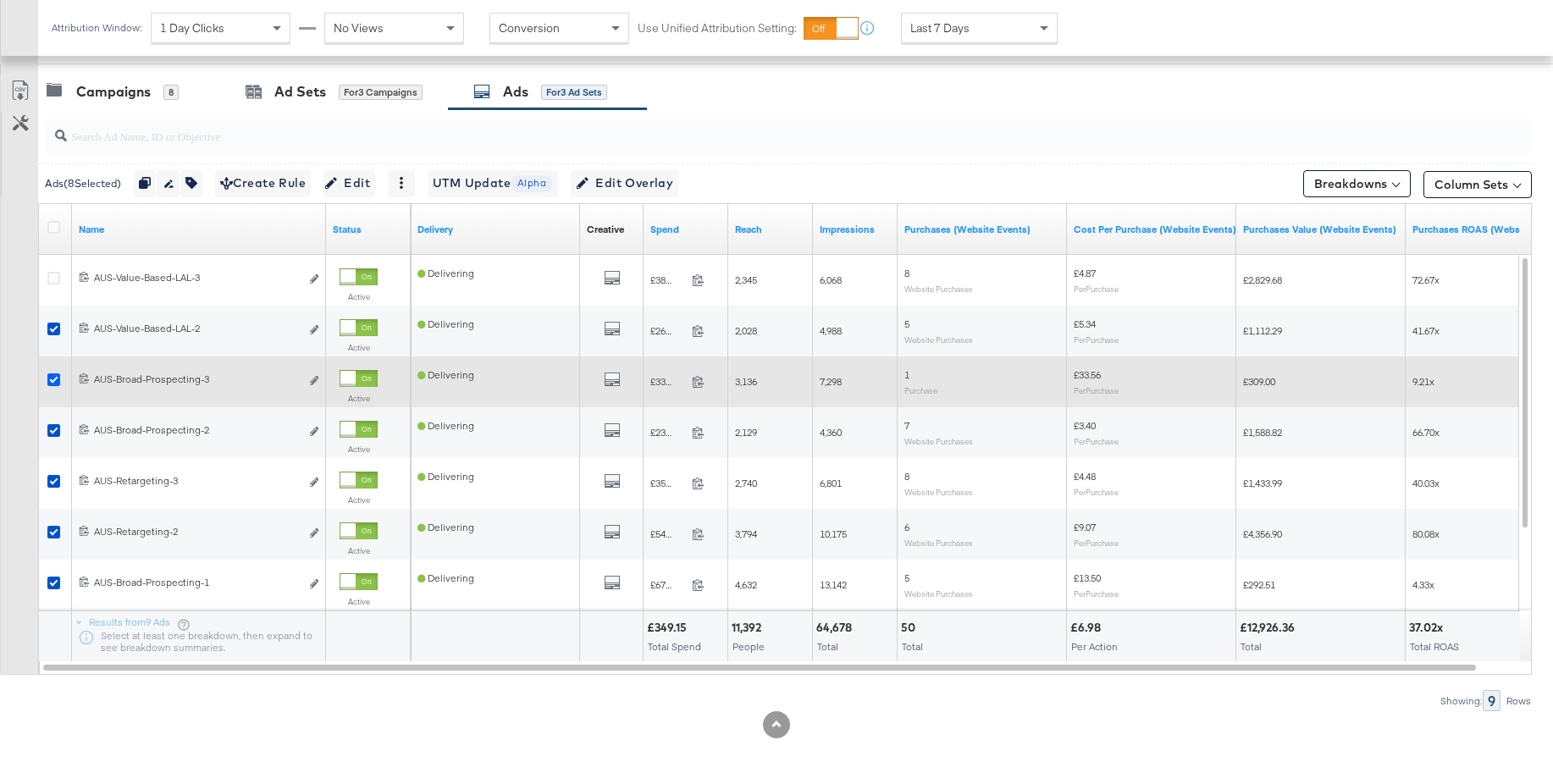
click at [51, 377] on icon at bounding box center [54, 380] width 13 height 13
click at [0, 0] on input "checkbox" at bounding box center [0, 0] width 0 height 0
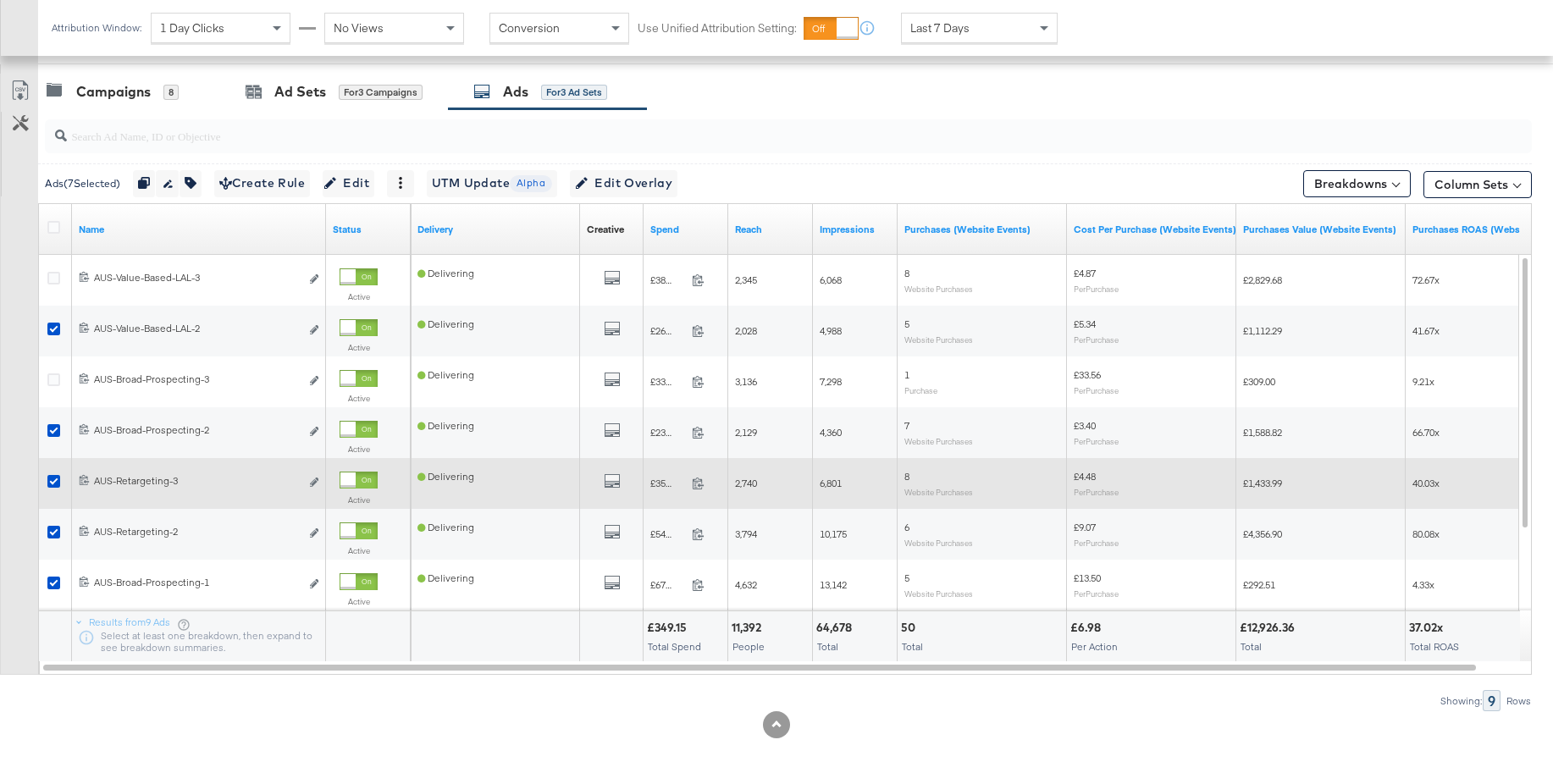
drag, startPoint x: 54, startPoint y: 480, endPoint x: 89, endPoint y: 479, distance: 35.0
click at [54, 480] on icon at bounding box center [54, 481] width 13 height 13
click at [0, 0] on input "checkbox" at bounding box center [0, 0] width 0 height 0
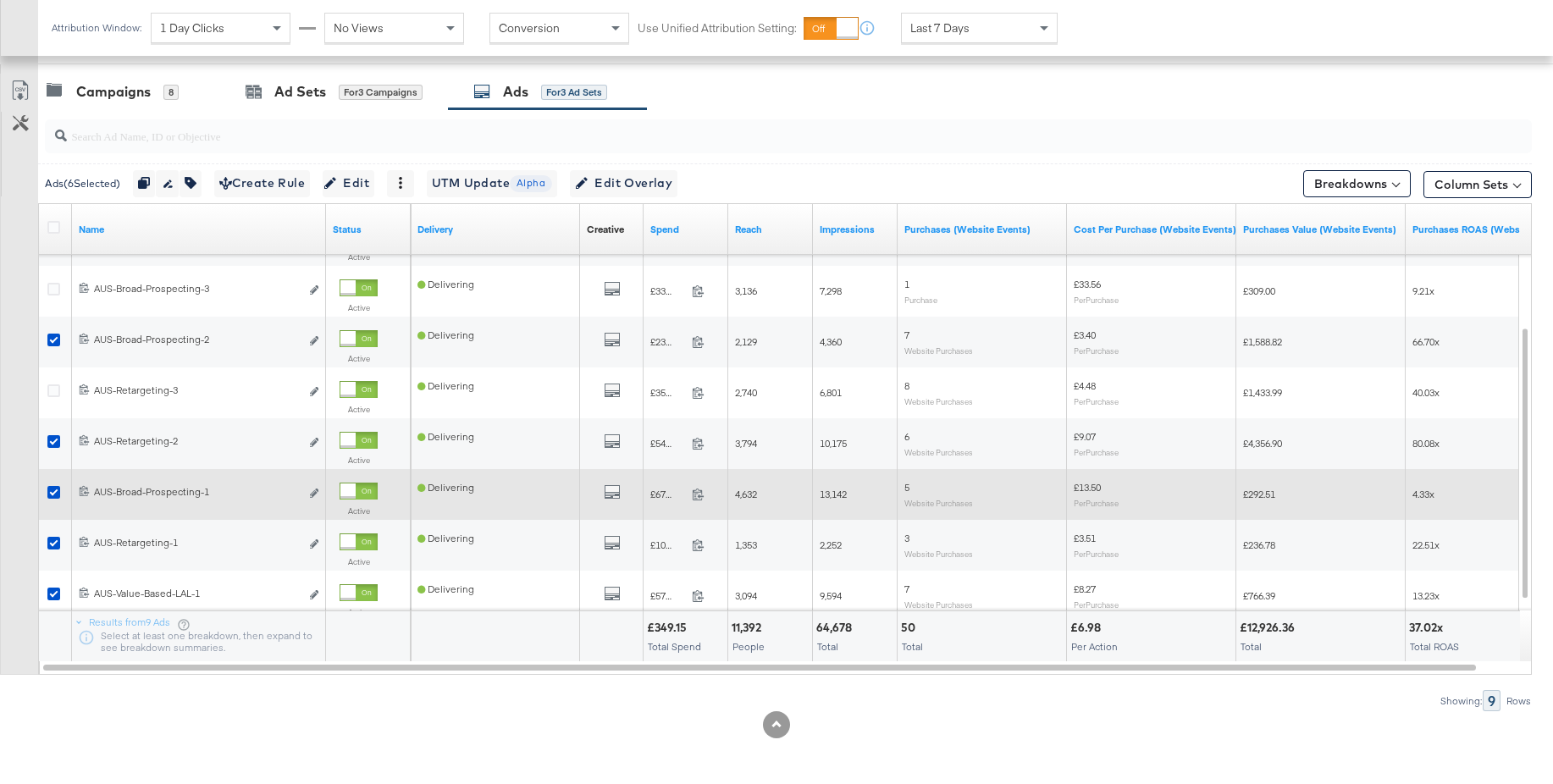
scroll to position [703, 0]
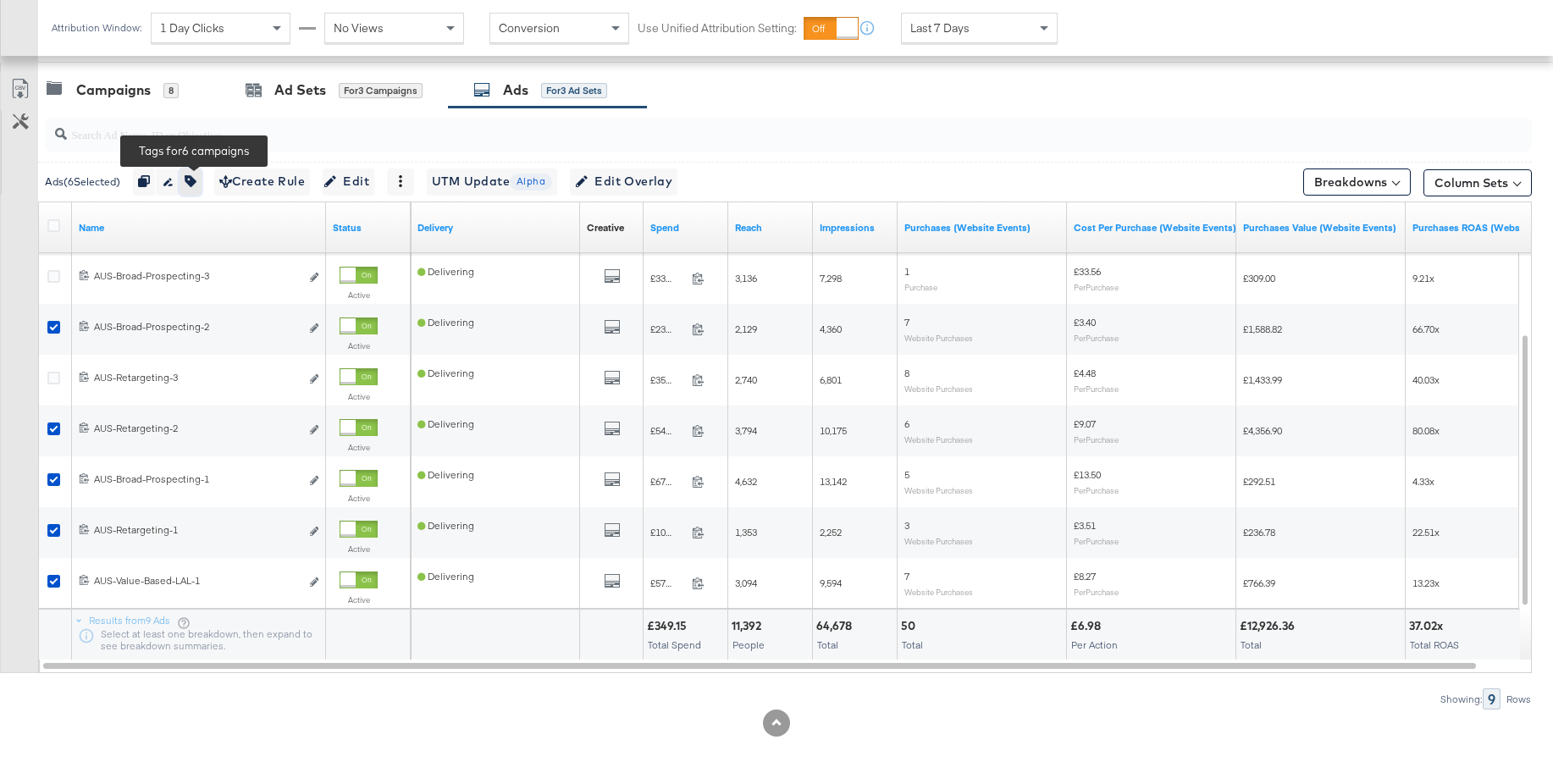
click at [196, 178] on icon "button" at bounding box center [190, 181] width 12 height 12
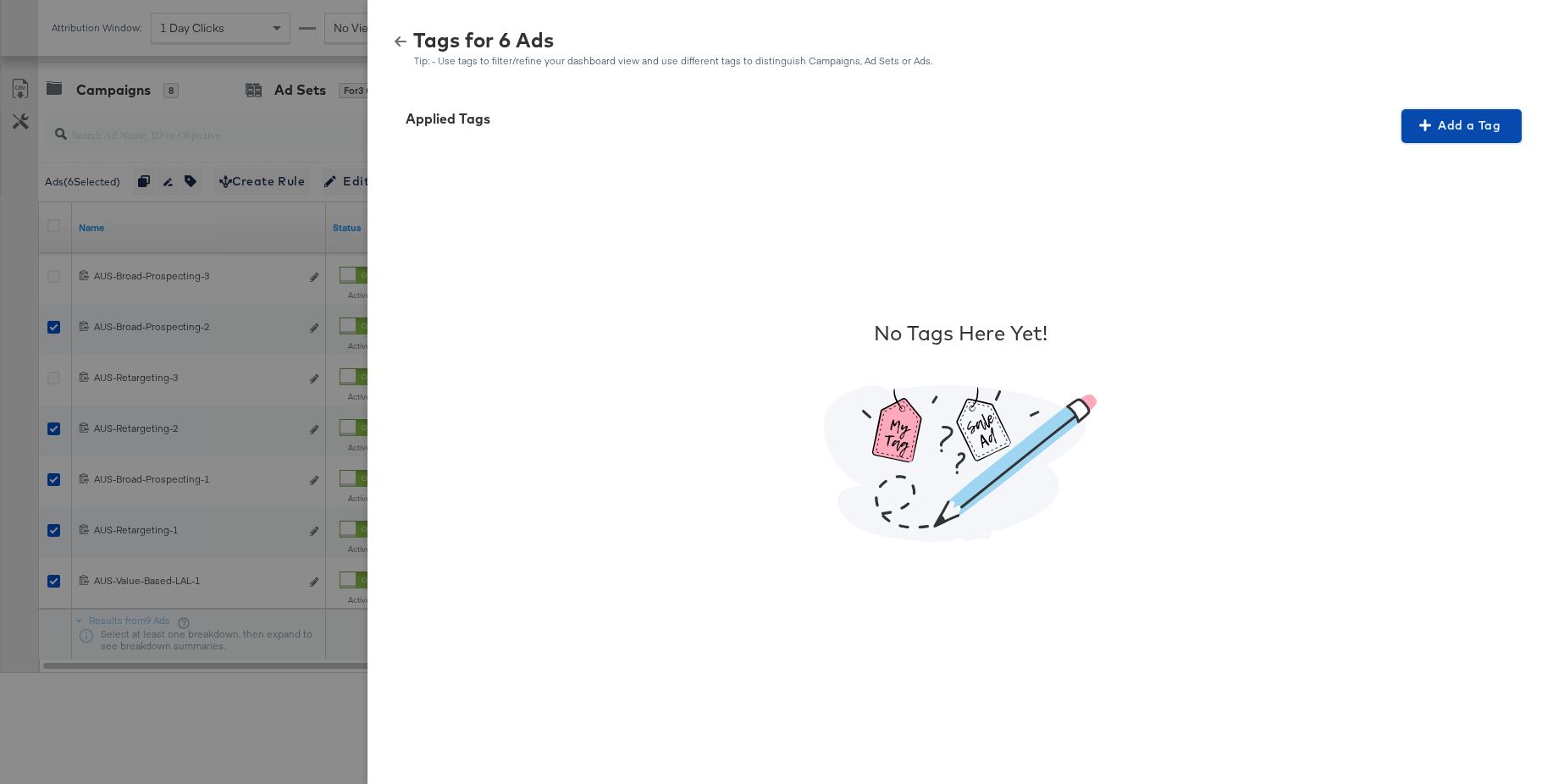
click at [1428, 124] on icon "button" at bounding box center [1425, 125] width 12 height 12
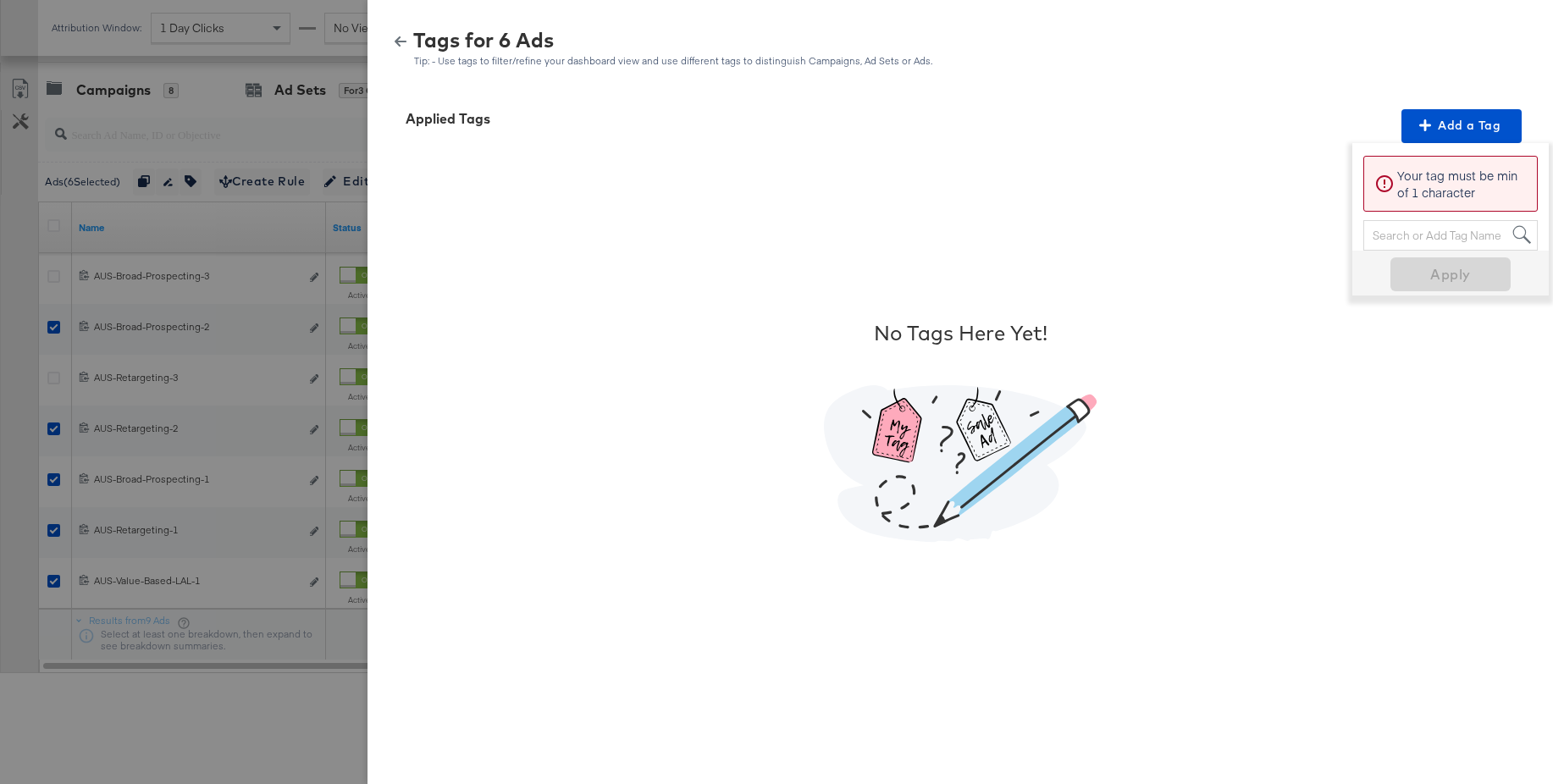
click at [1402, 234] on div "Search or Add Tag Name" at bounding box center [1450, 236] width 173 height 29
paste input "Multi-Image + Price Strike"
type input "Multi-Image + Price Strike"
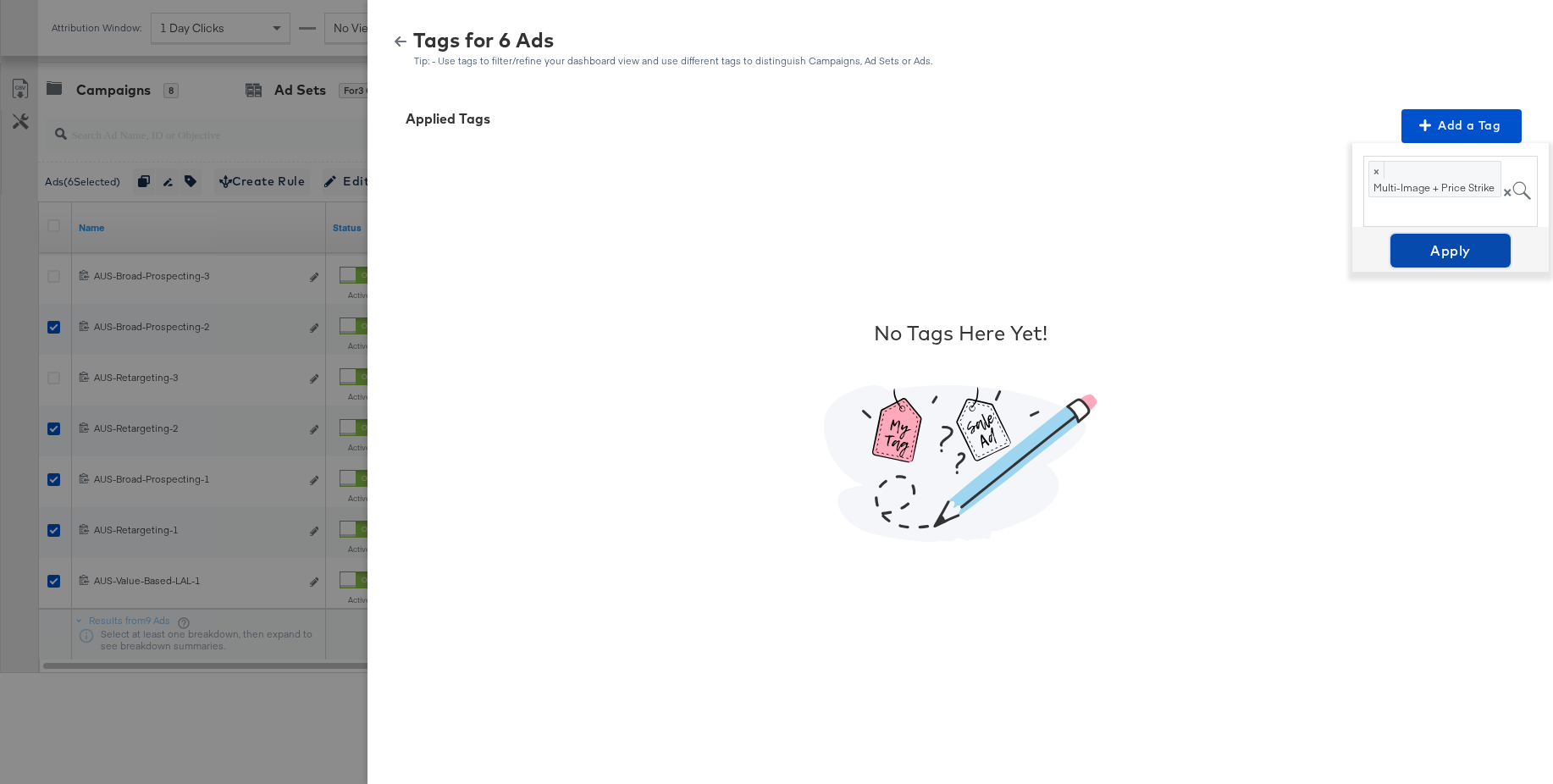
click at [1434, 256] on span "Apply" at bounding box center [1450, 250] width 107 height 23
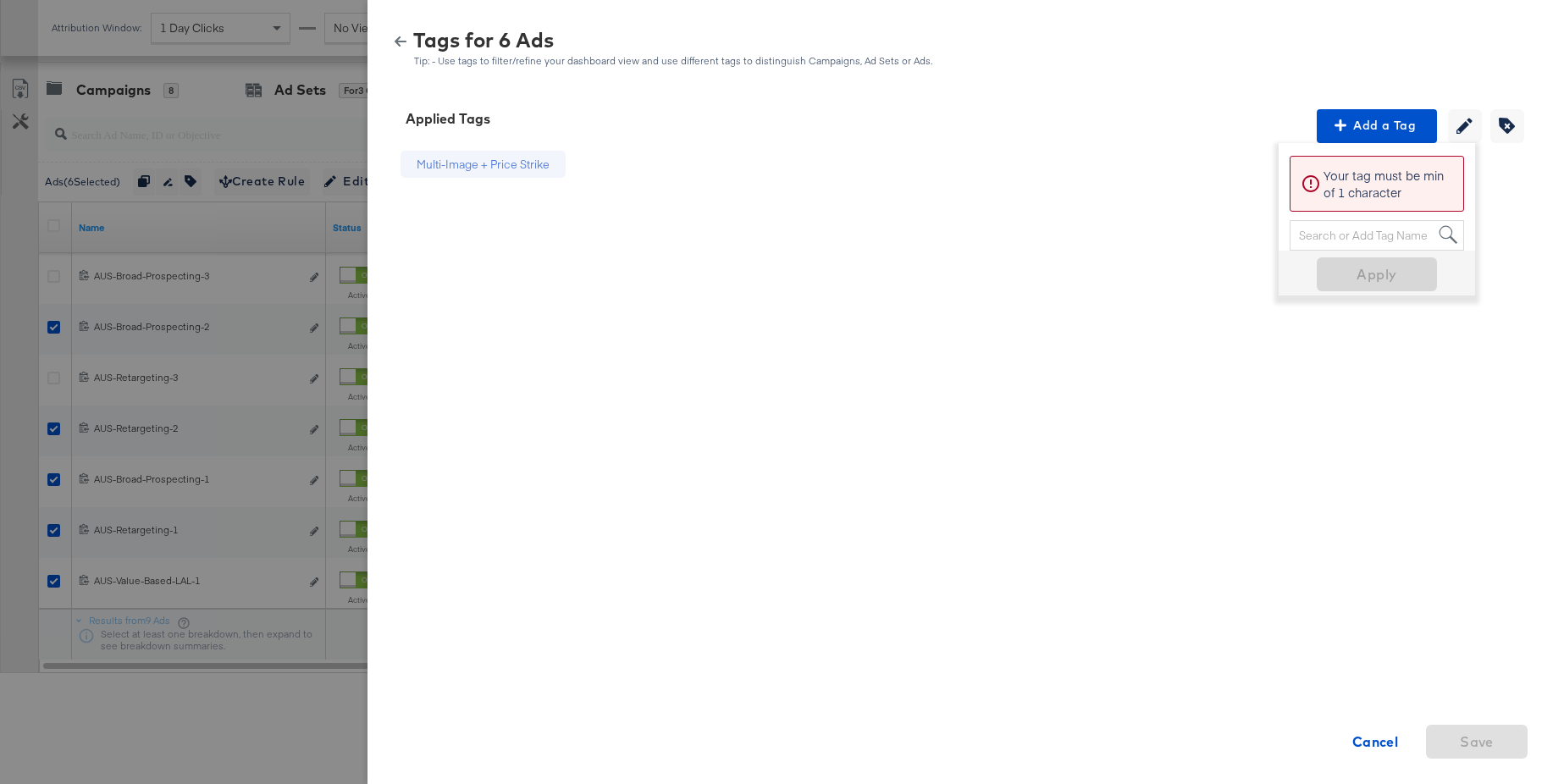
click at [397, 42] on icon "button" at bounding box center [400, 41] width 12 height 10
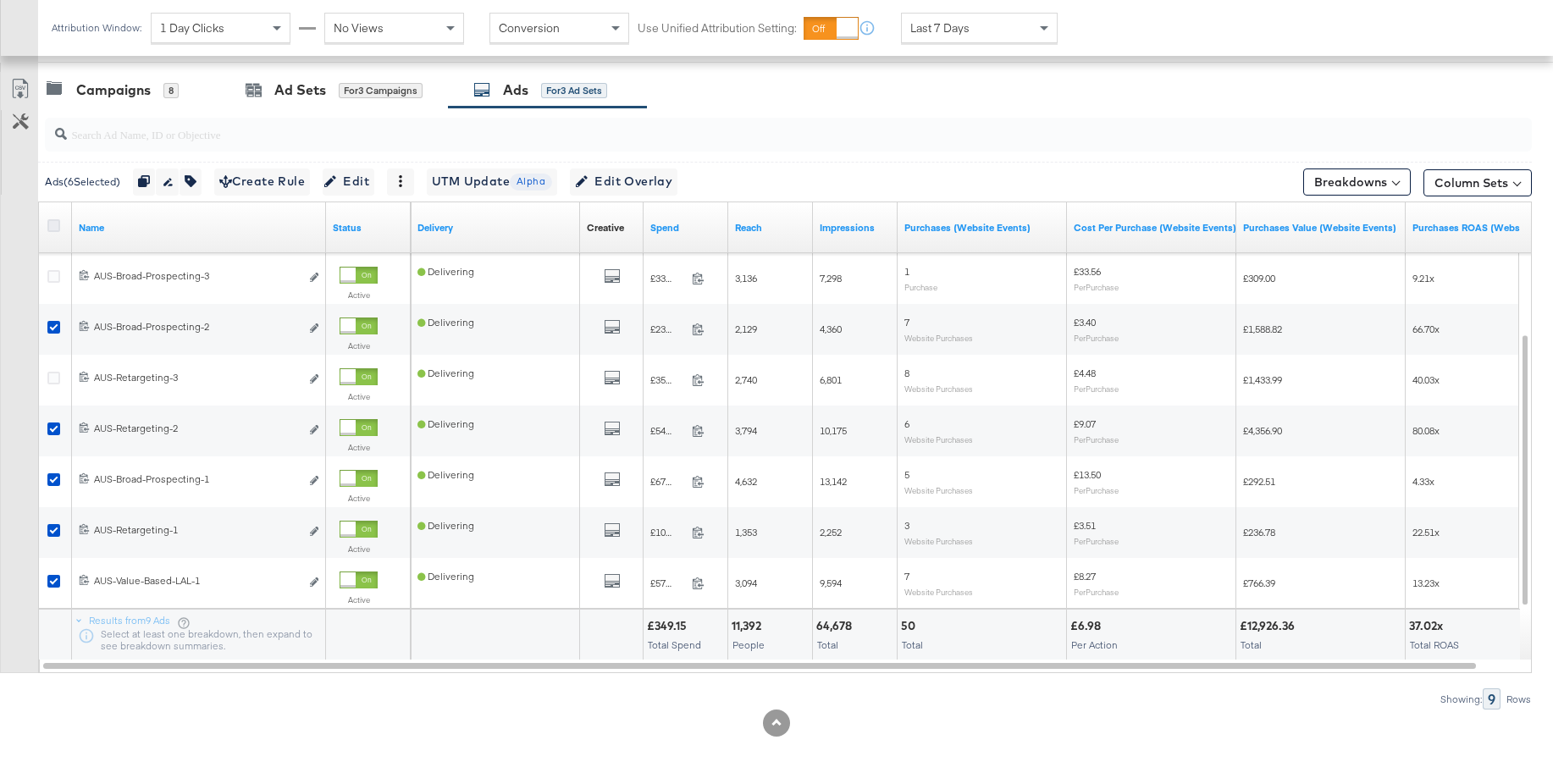
click at [51, 225] on icon at bounding box center [54, 226] width 13 height 13
click at [0, 0] on input "checkbox" at bounding box center [0, 0] width 0 height 0
click at [52, 225] on icon at bounding box center [54, 226] width 13 height 13
click at [0, 0] on input "checkbox" at bounding box center [0, 0] width 0 height 0
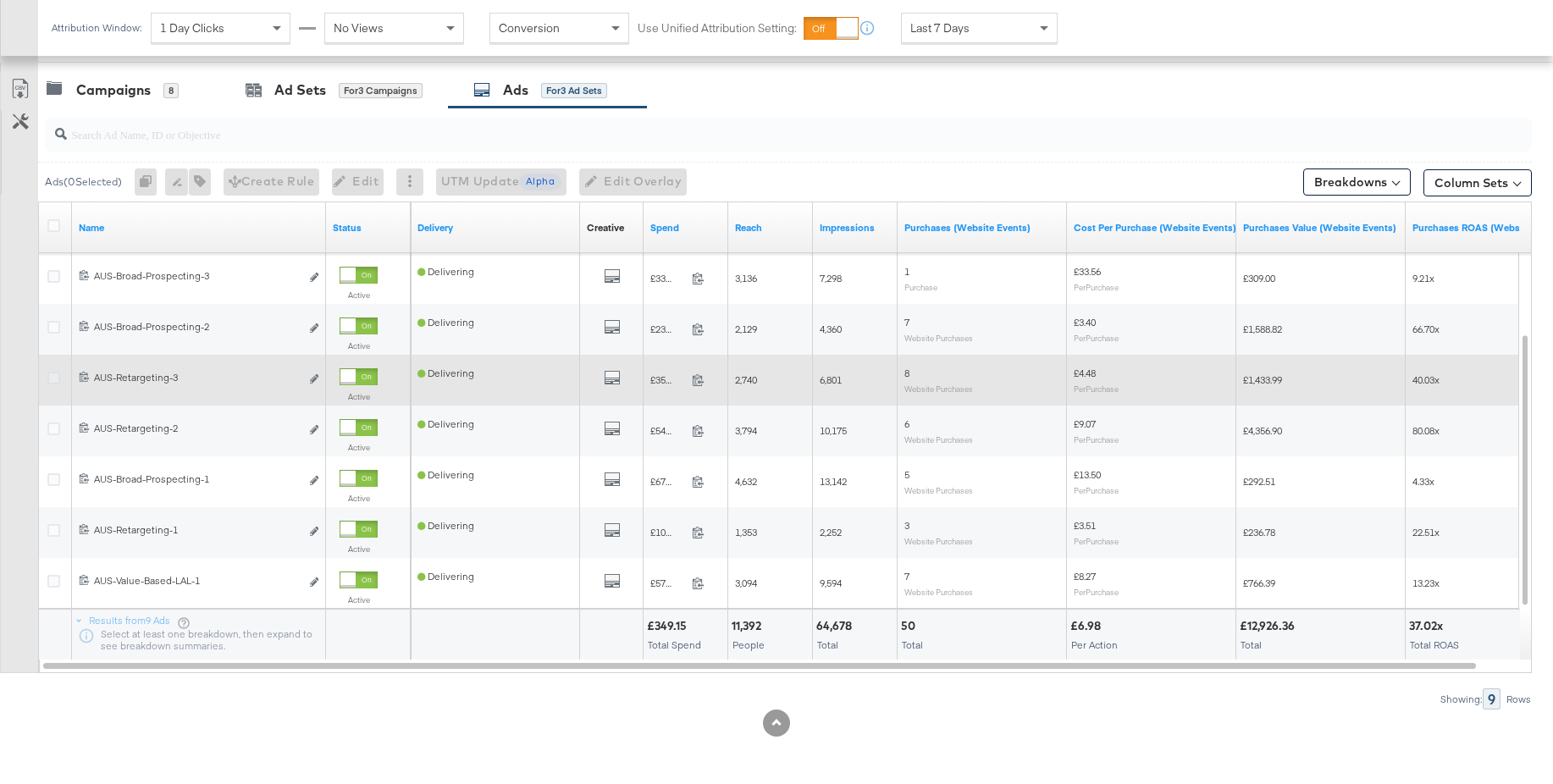
click at [53, 377] on icon at bounding box center [54, 378] width 13 height 13
click at [0, 0] on input "checkbox" at bounding box center [0, 0] width 0 height 0
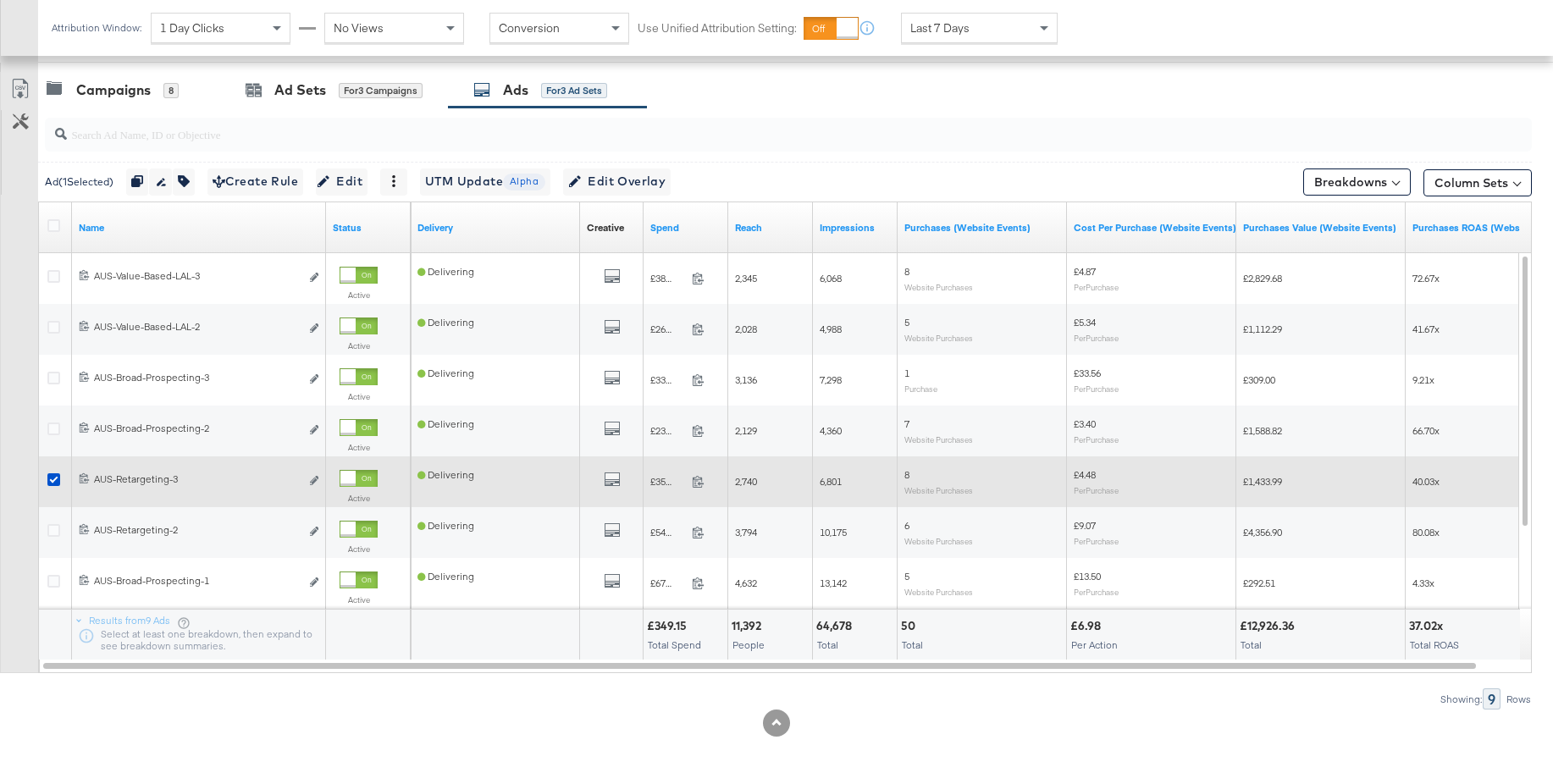
scroll to position [685, 0]
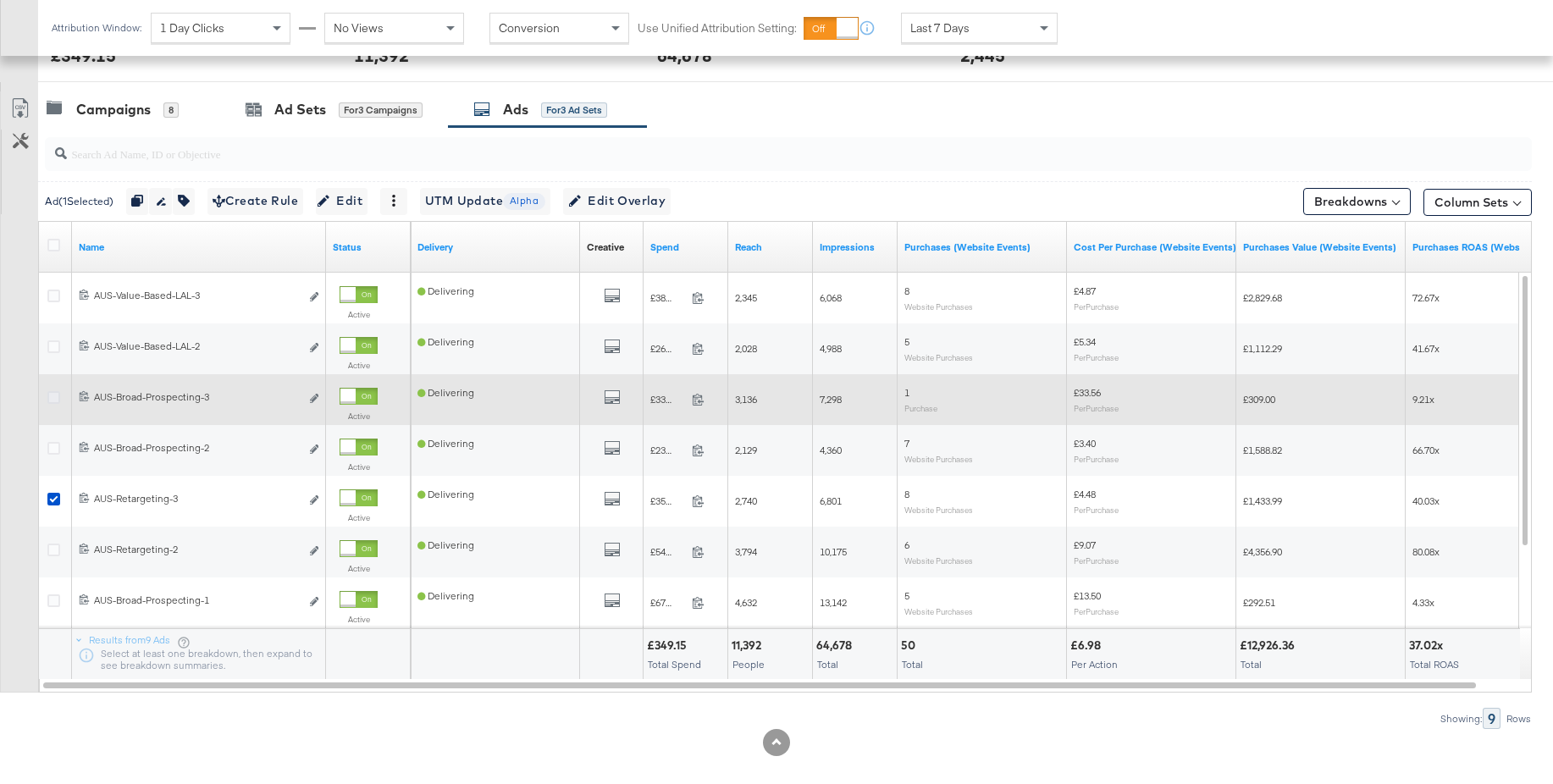
click at [54, 396] on icon at bounding box center [54, 398] width 13 height 13
click at [0, 0] on input "checkbox" at bounding box center [0, 0] width 0 height 0
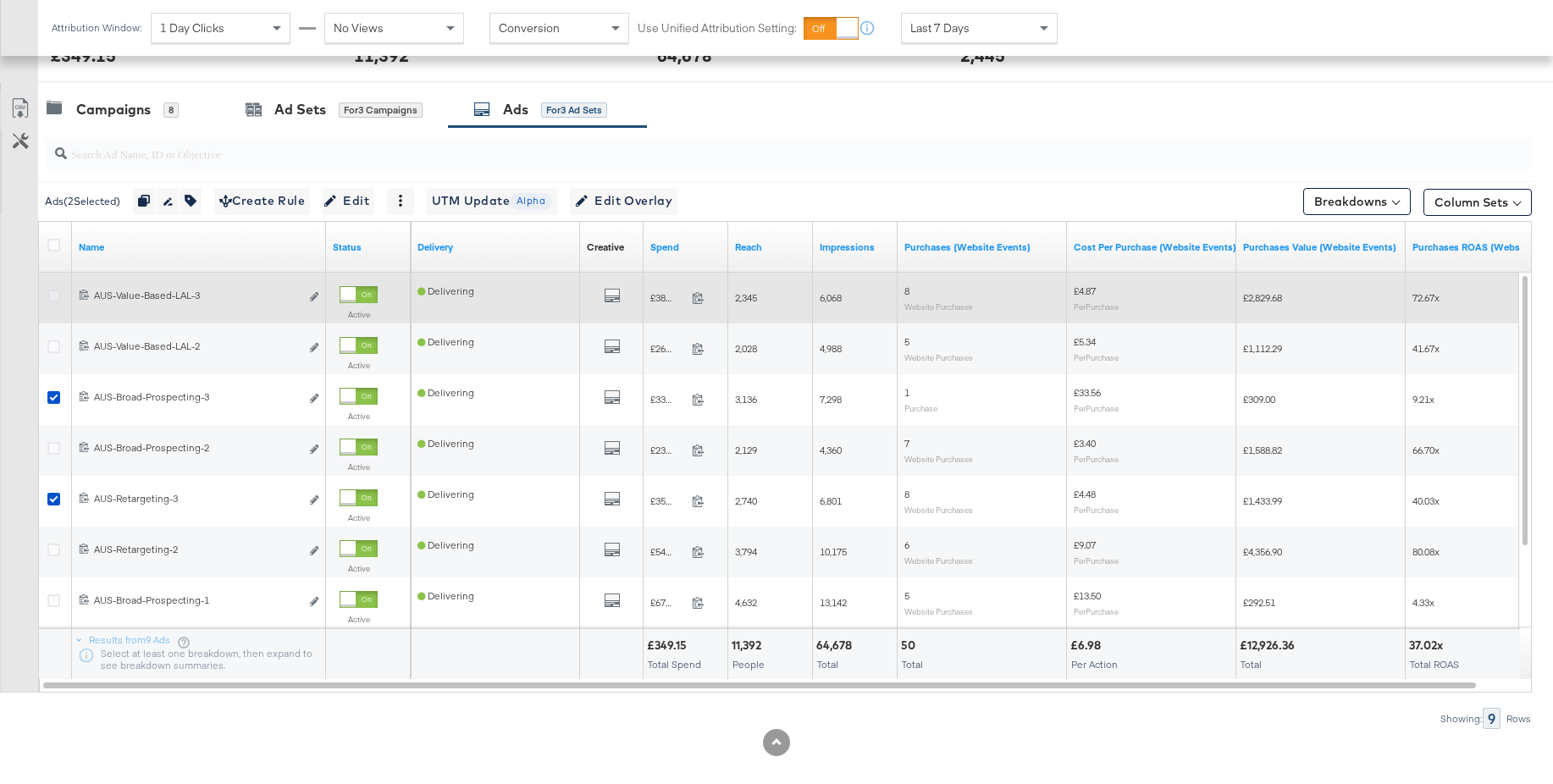
click at [52, 293] on icon at bounding box center [54, 296] width 13 height 13
click at [0, 0] on input "checkbox" at bounding box center [0, 0] width 0 height 0
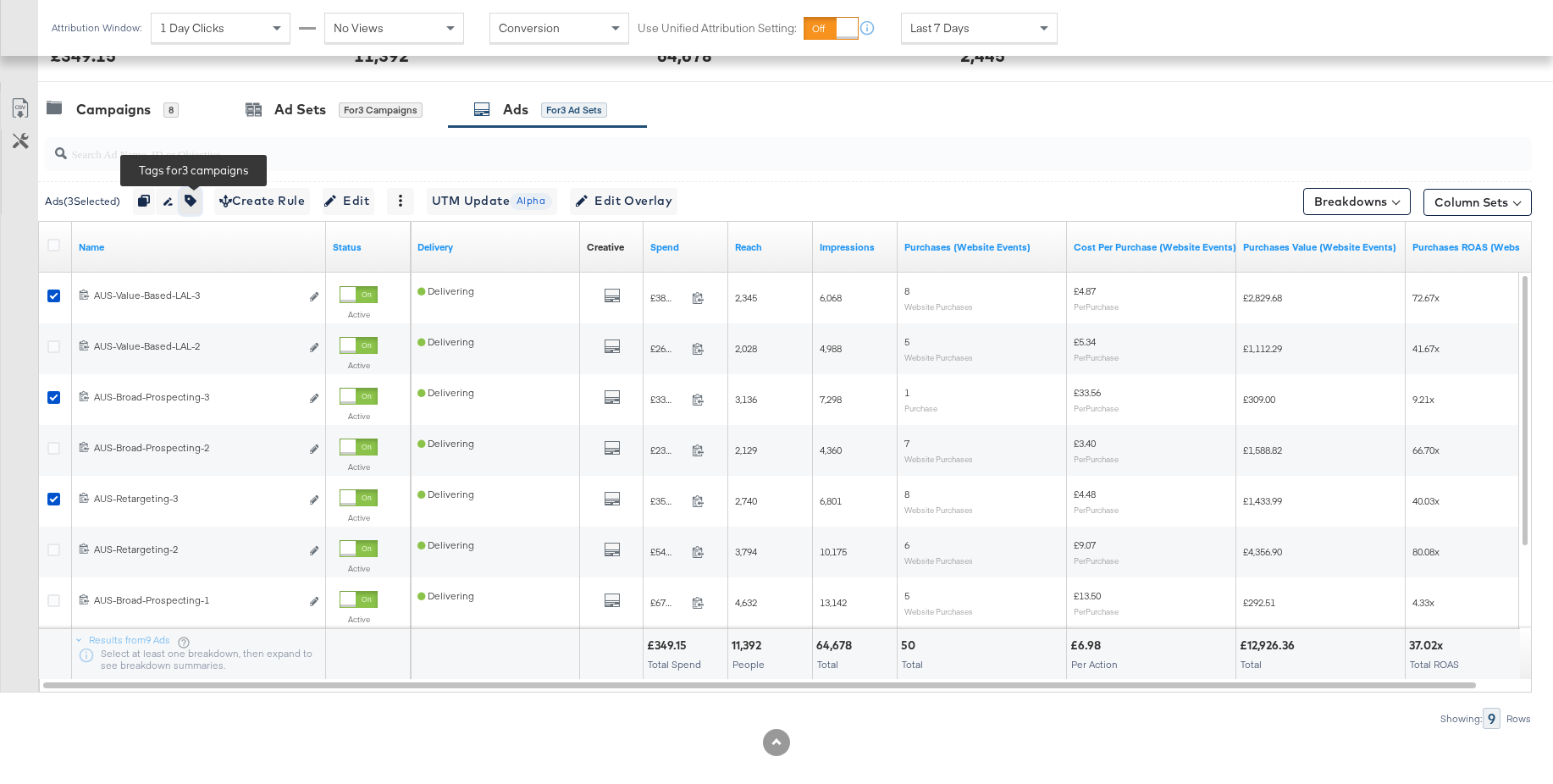
click at [196, 196] on icon "button" at bounding box center [190, 200] width 12 height 12
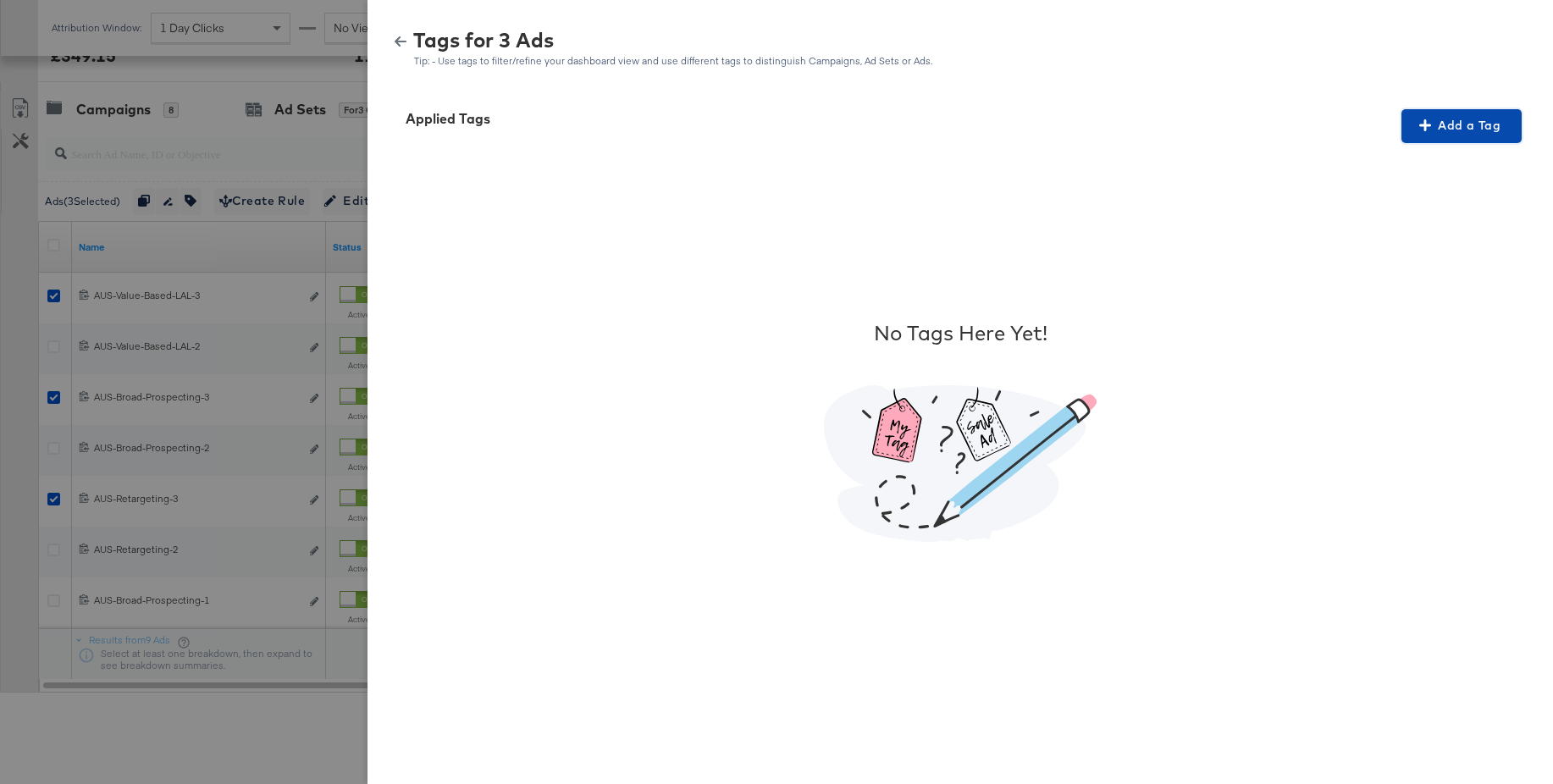
click at [1461, 118] on span "Add a Tag" at bounding box center [1461, 126] width 107 height 22
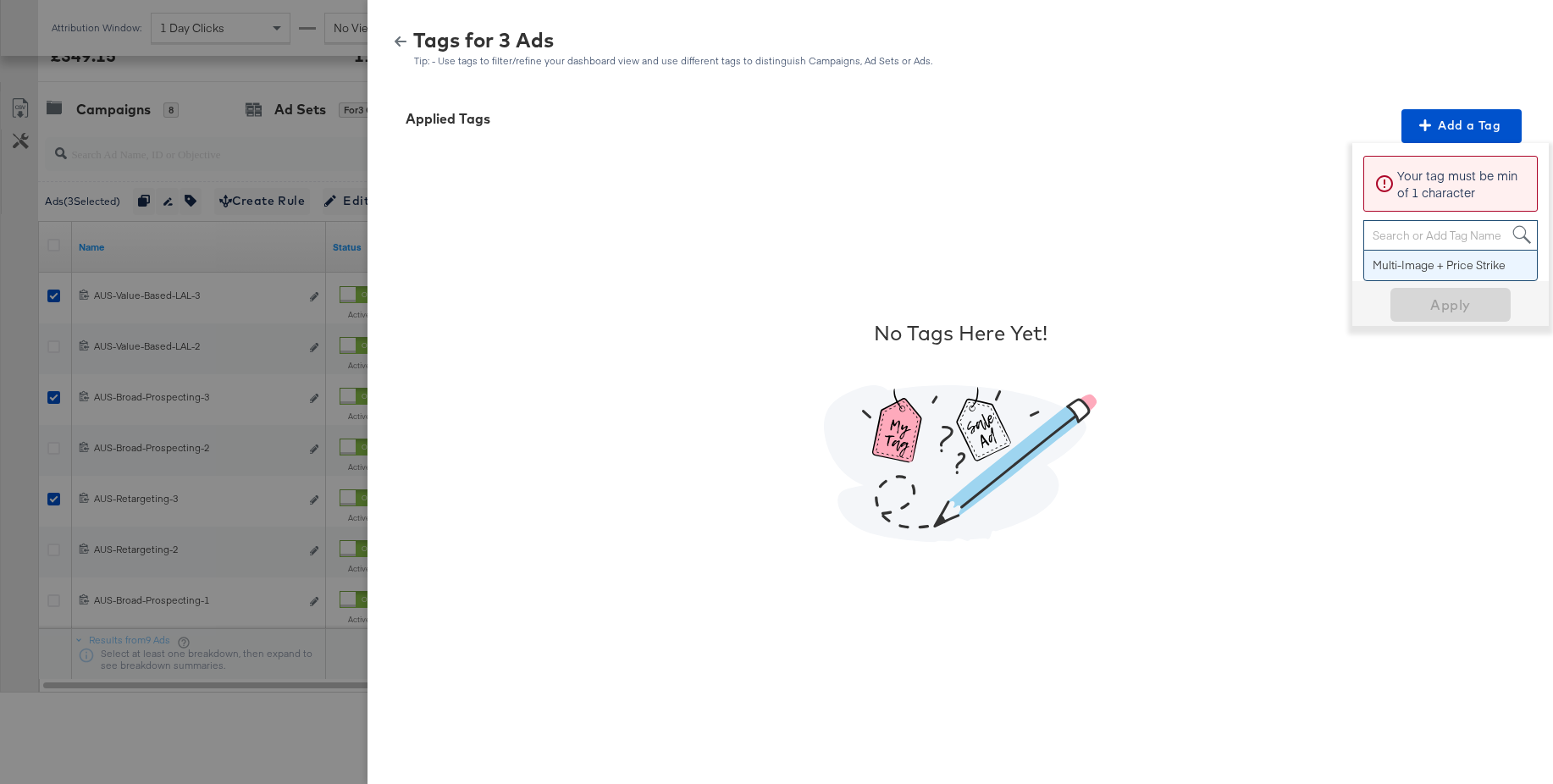
click at [1398, 237] on div "Search or Add Tag Name" at bounding box center [1450, 236] width 173 height 29
paste input "Price Strike"
type input "Price Strike"
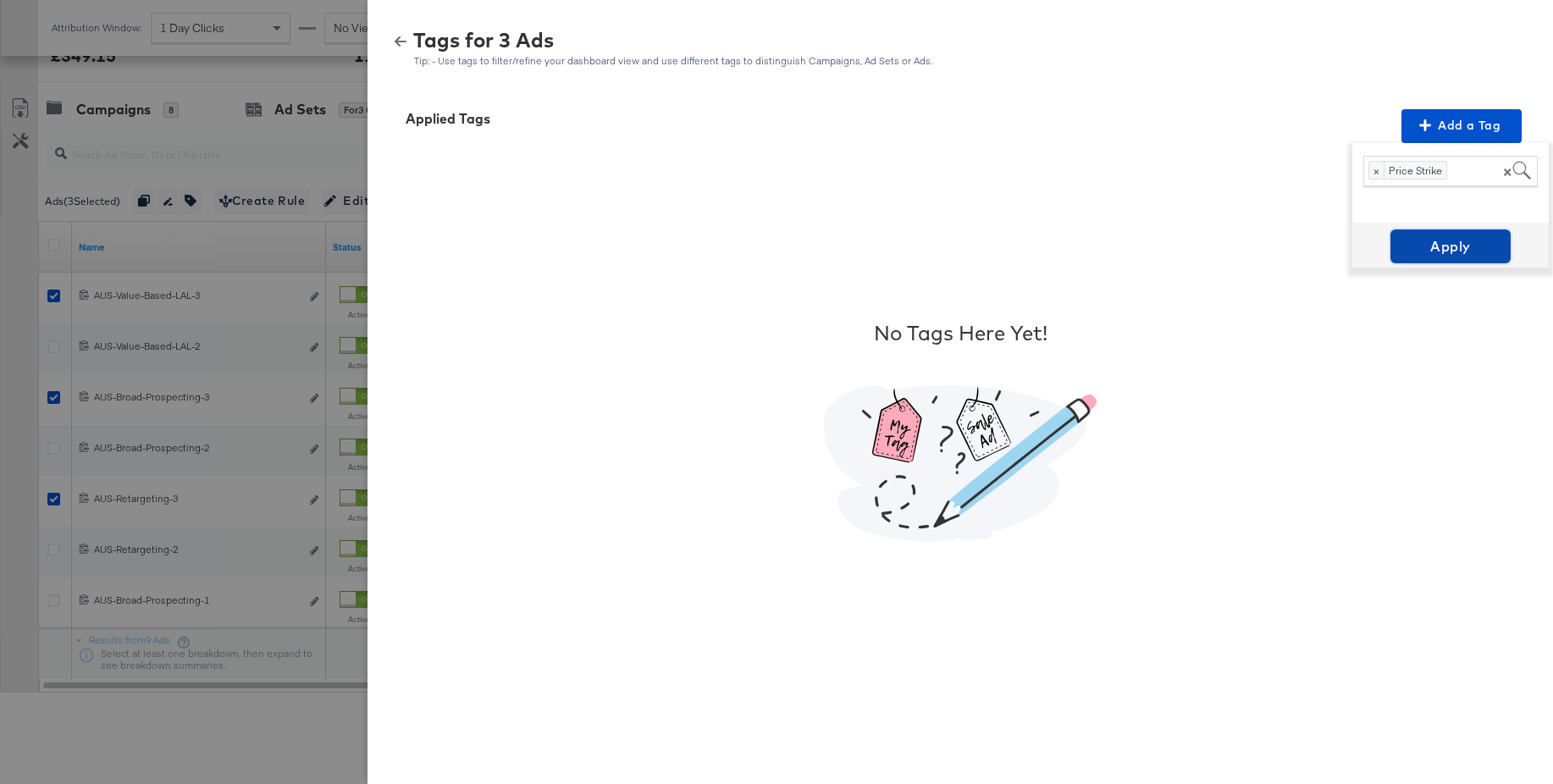
click at [1434, 244] on span "Apply" at bounding box center [1450, 246] width 107 height 23
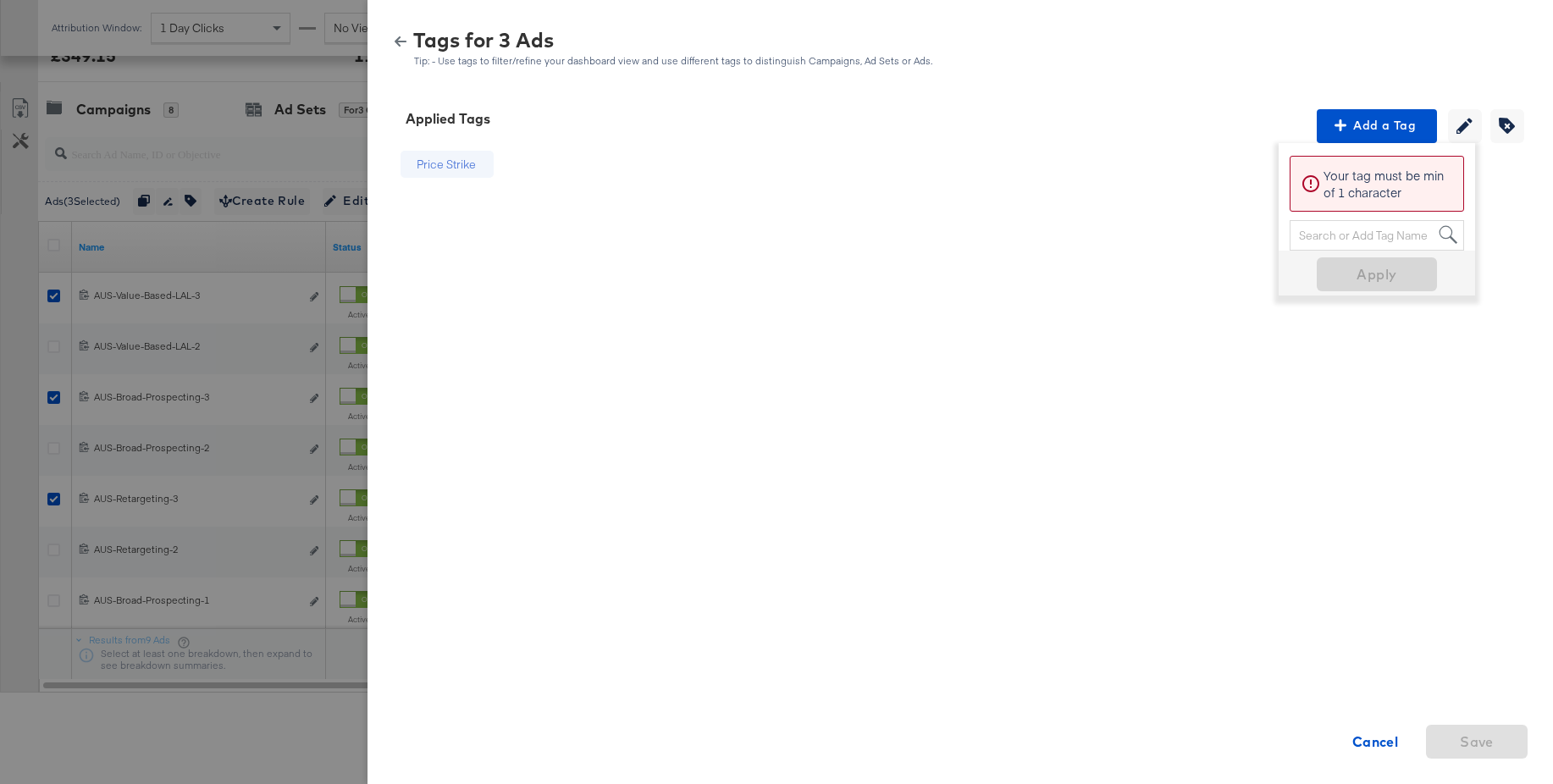
click at [405, 40] on icon "button" at bounding box center [400, 41] width 12 height 10
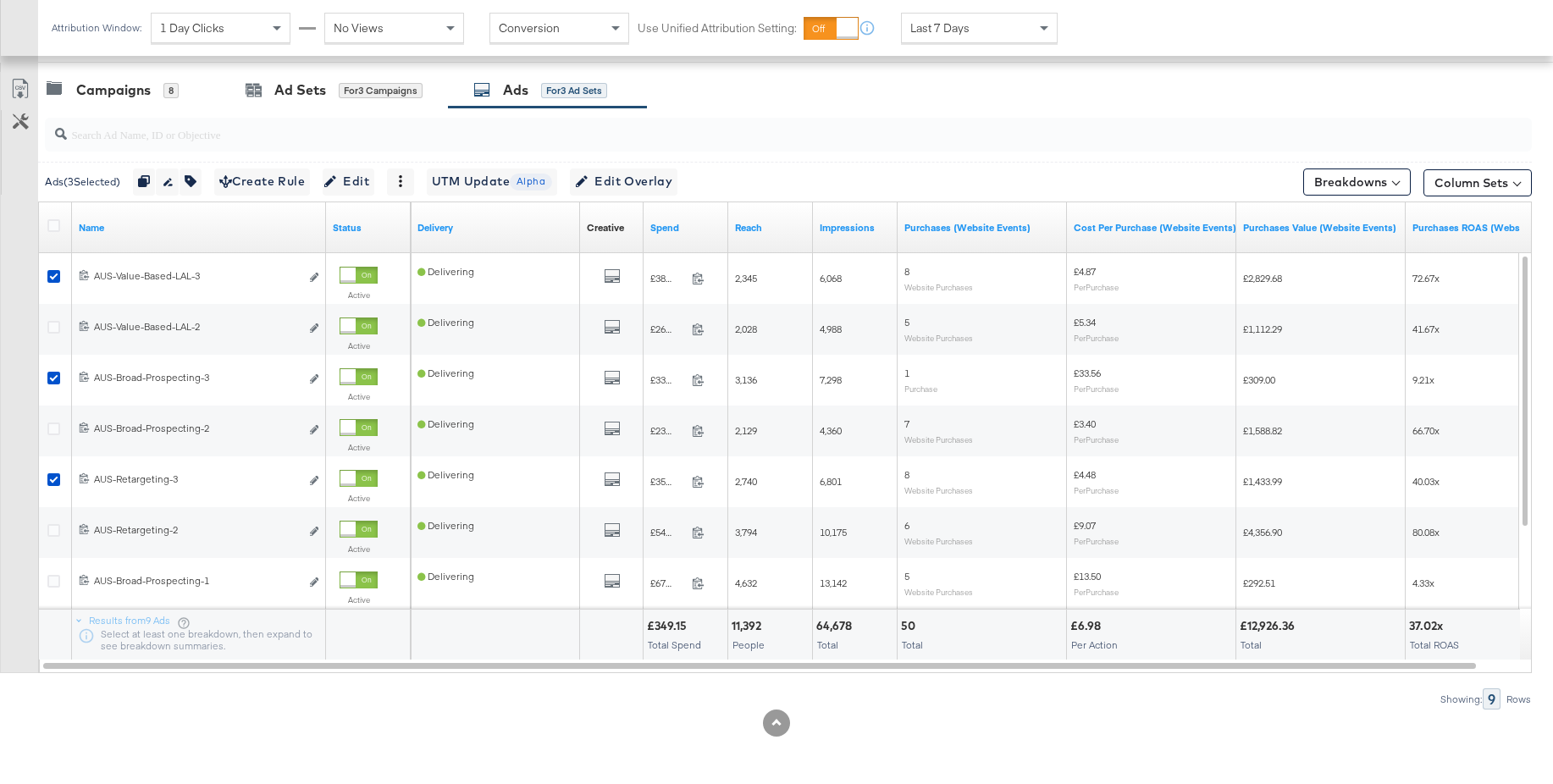
scroll to position [512, 0]
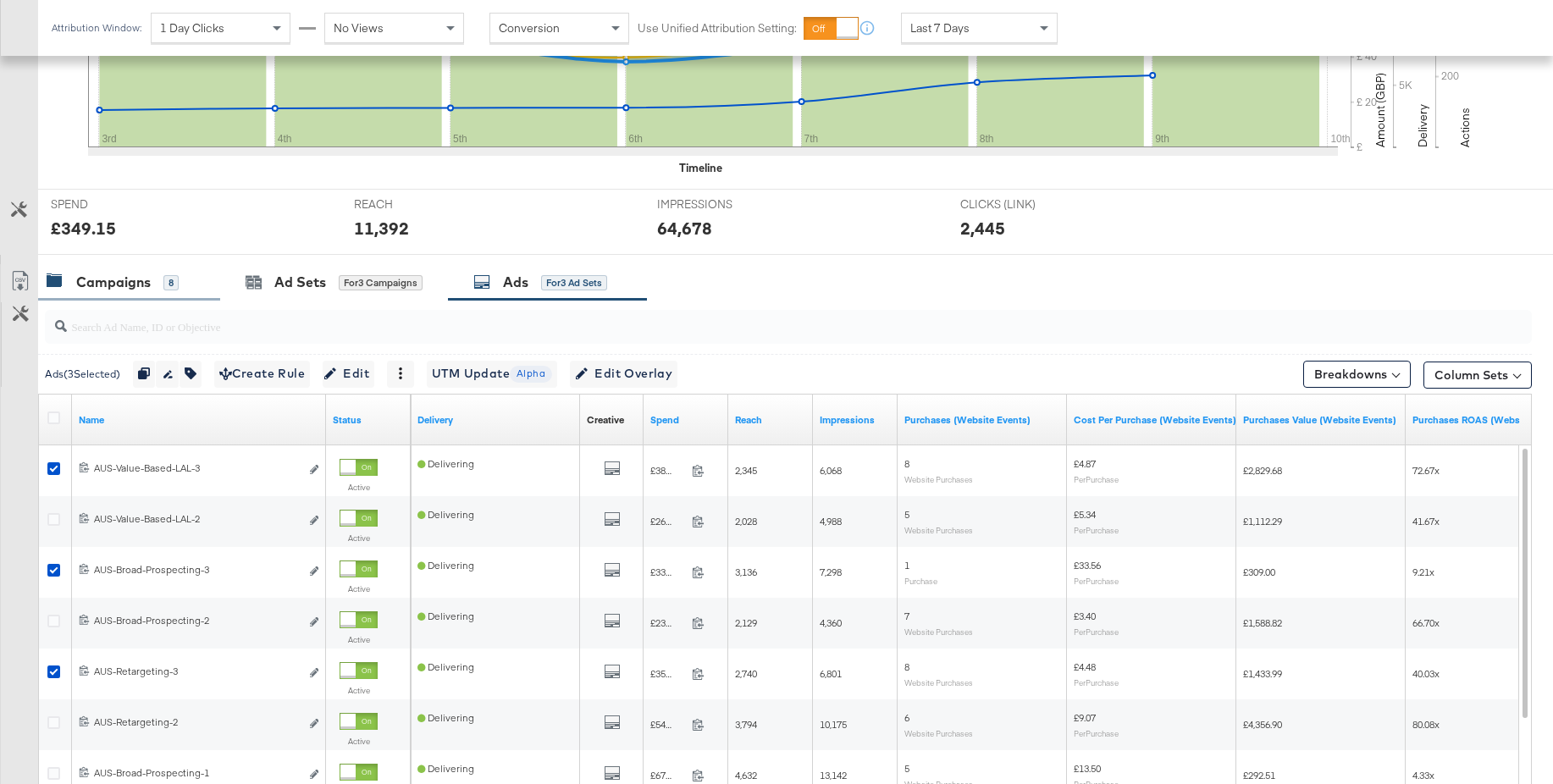
click at [146, 278] on div "Campaigns" at bounding box center [113, 282] width 74 height 20
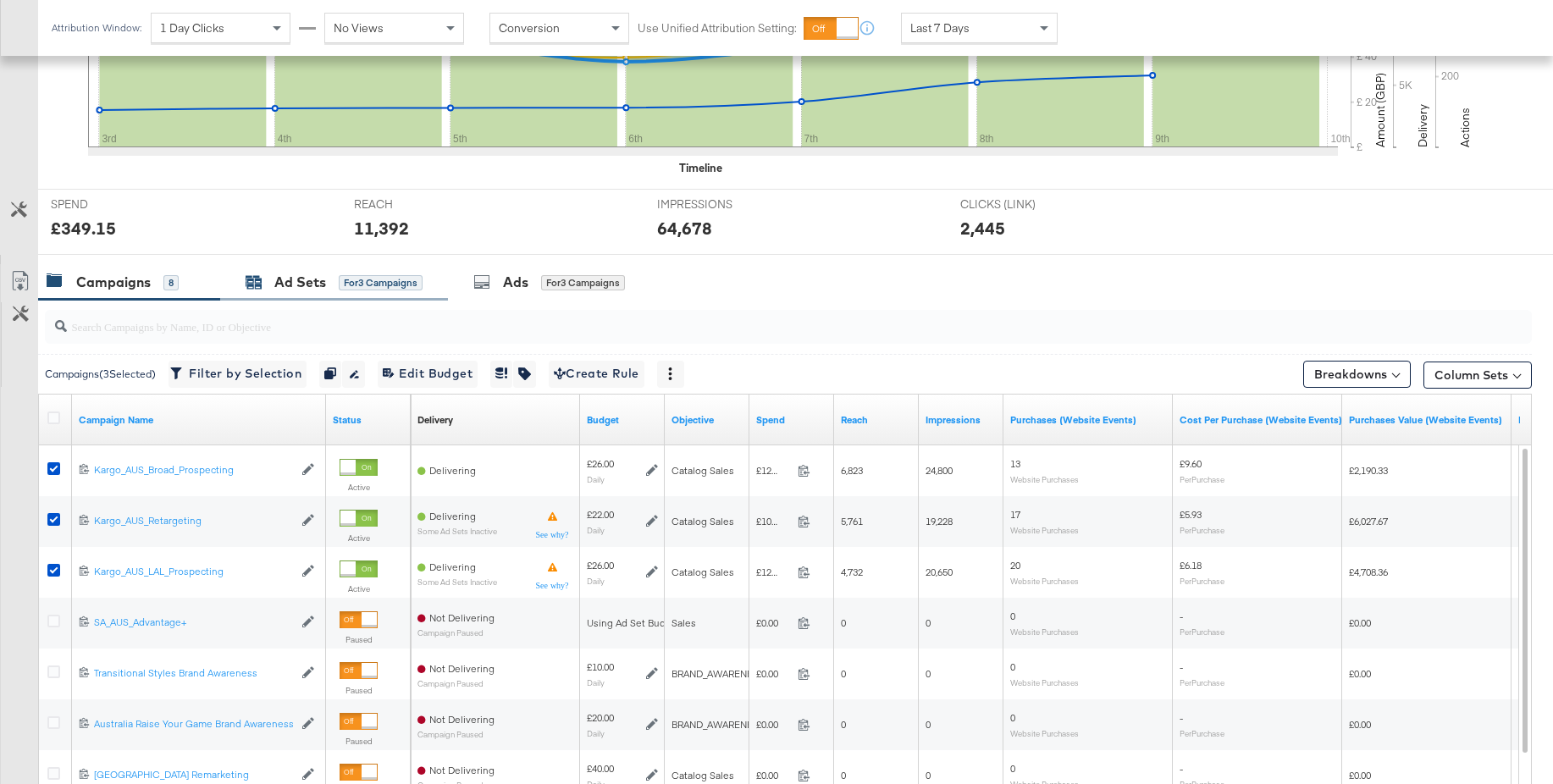
click at [281, 280] on div "Ad Sets" at bounding box center [300, 282] width 52 height 20
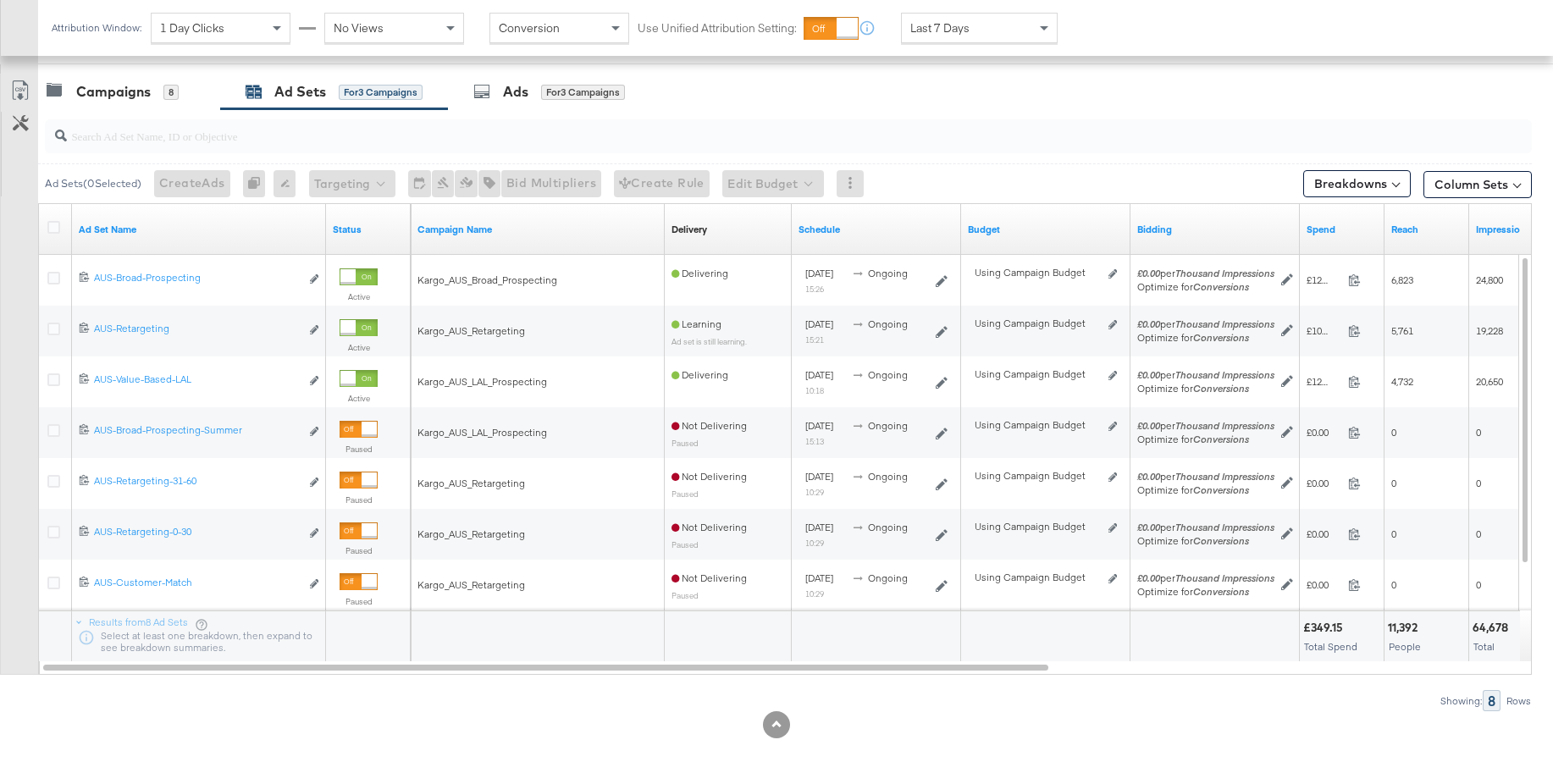
scroll to position [703, 0]
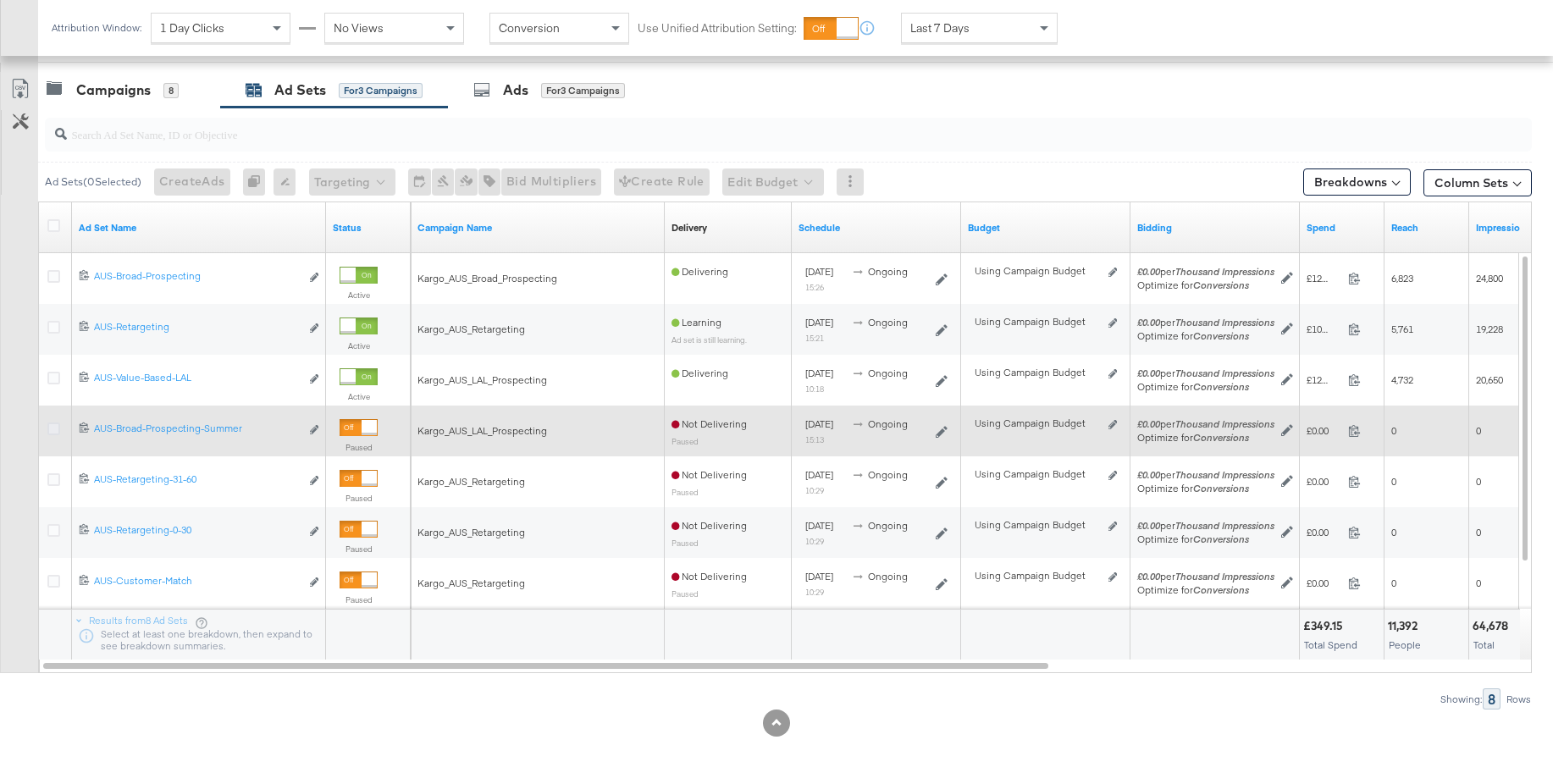
click at [53, 434] on icon at bounding box center [54, 429] width 13 height 13
click at [0, 0] on input "checkbox" at bounding box center [0, 0] width 0 height 0
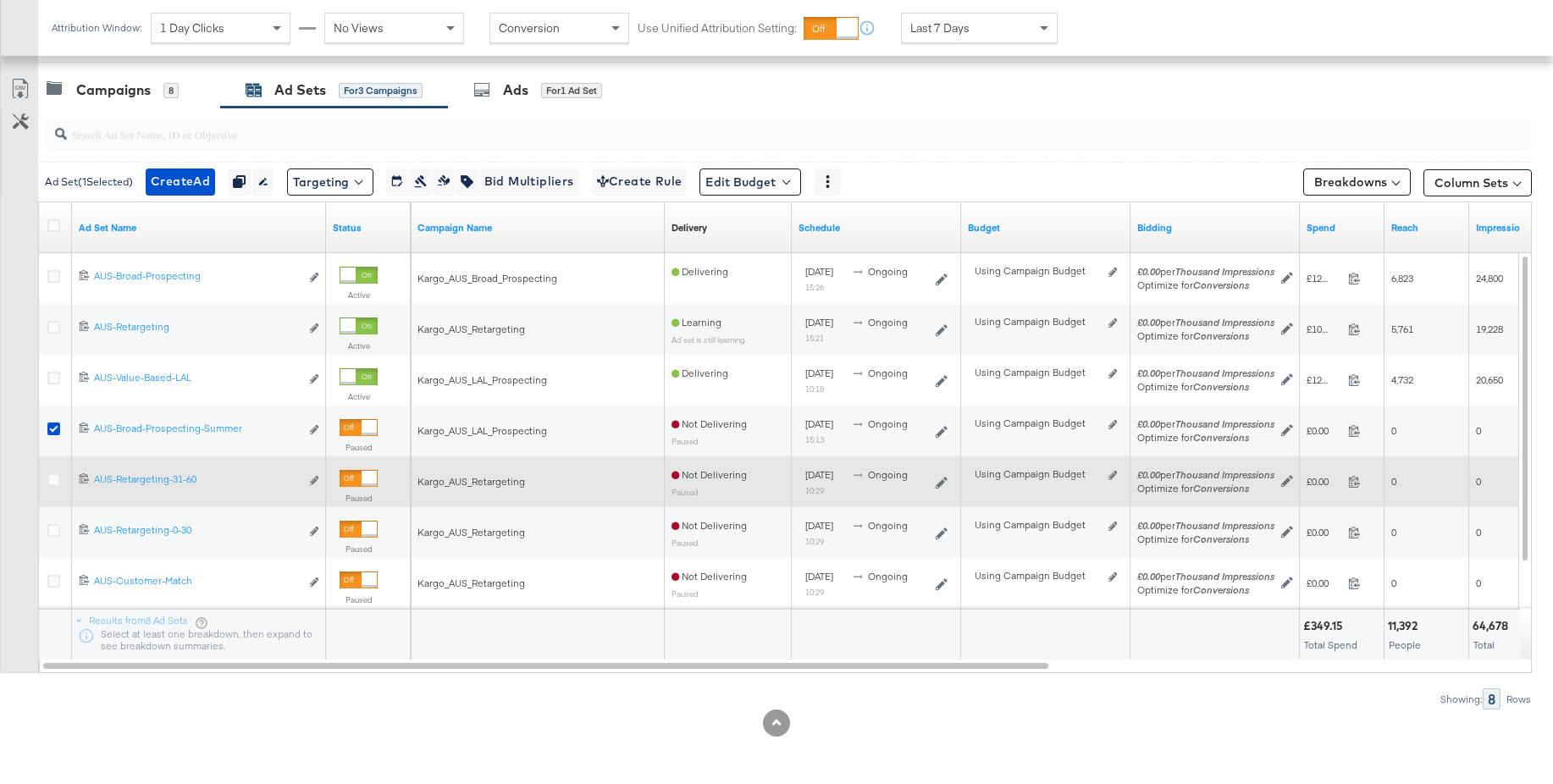
click at [53, 486] on div at bounding box center [56, 481] width 18 height 17
click at [53, 479] on icon at bounding box center [54, 479] width 13 height 13
click at [0, 0] on input "checkbox" at bounding box center [0, 0] width 0 height 0
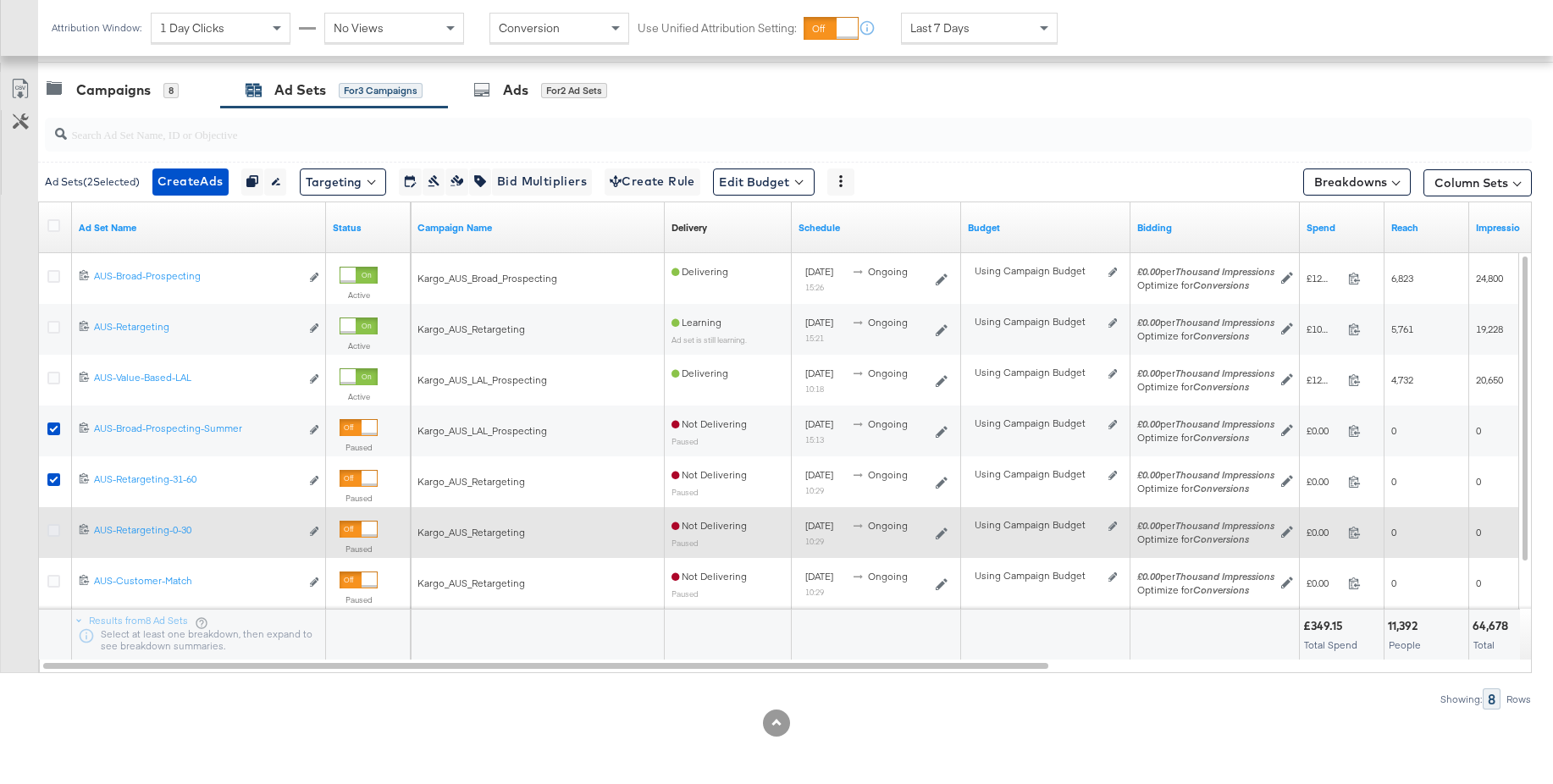
click at [53, 530] on icon at bounding box center [54, 530] width 13 height 13
click at [0, 0] on input "checkbox" at bounding box center [0, 0] width 0 height 0
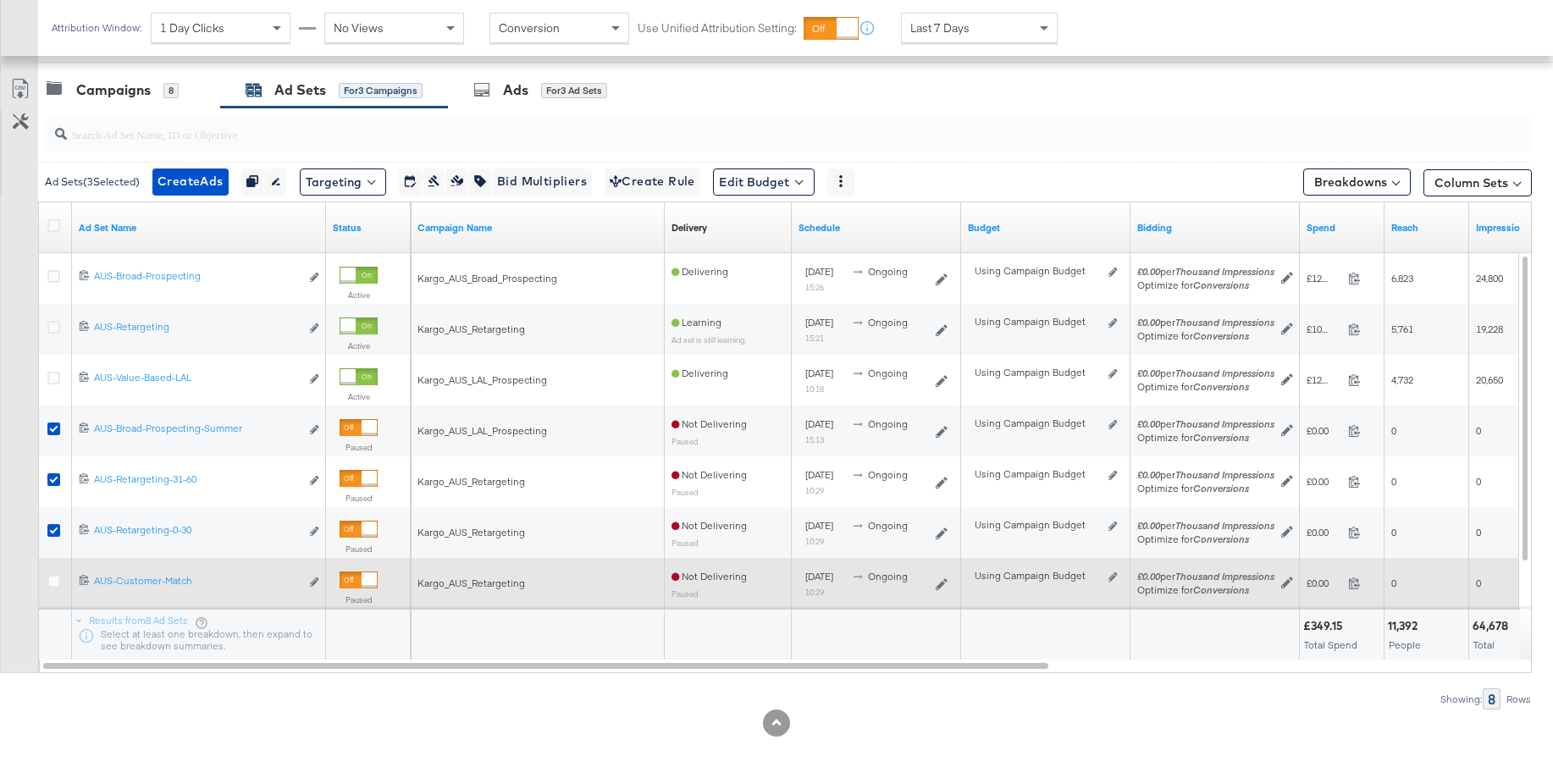
click at [52, 582] on icon at bounding box center [54, 582] width 13 height 13
click at [0, 0] on input "checkbox" at bounding box center [0, 0] width 0 height 0
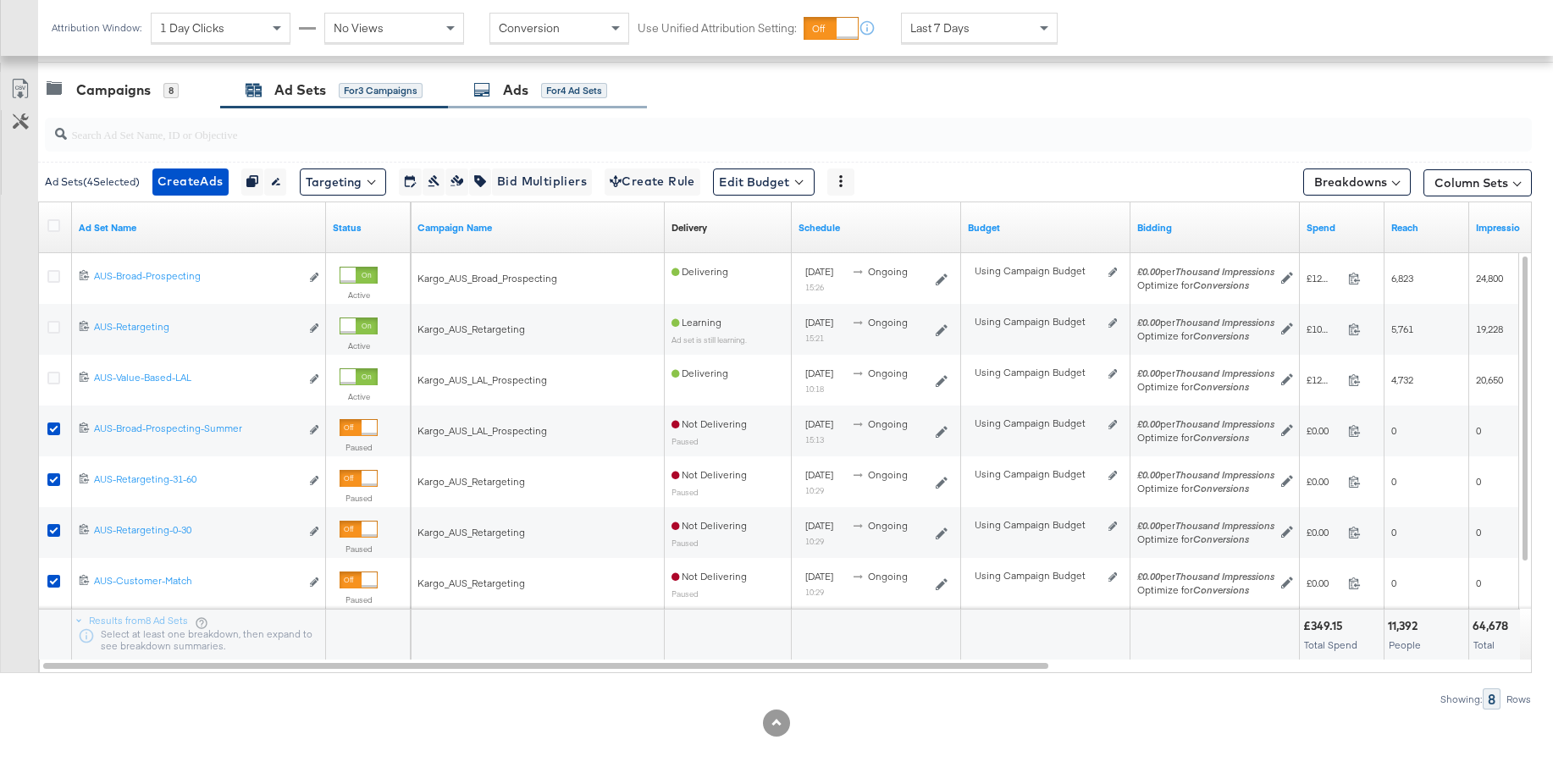
click at [503, 85] on div "Ads for 4 Ad Sets" at bounding box center [539, 90] width 134 height 20
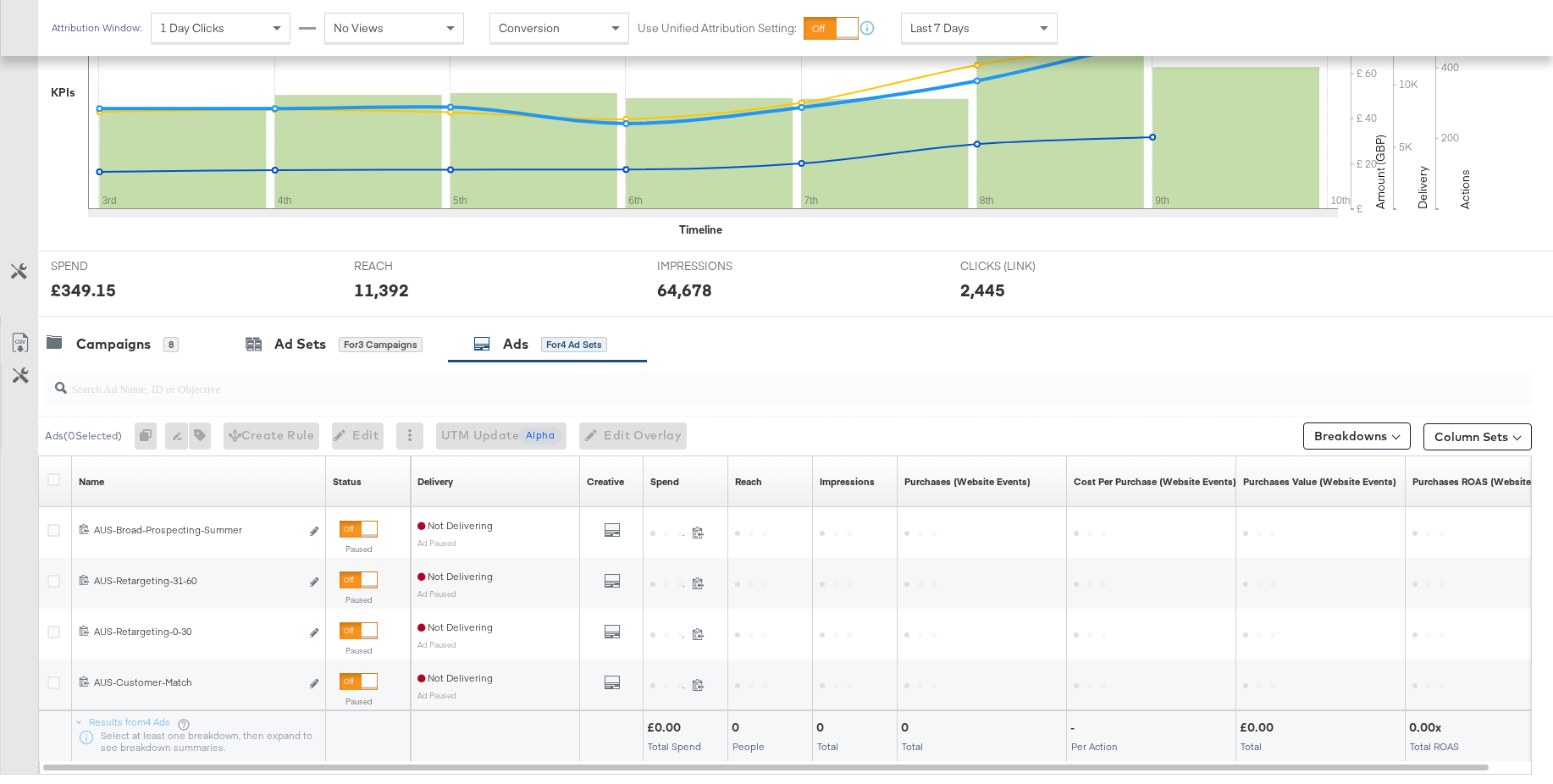
scroll to position [551, 0]
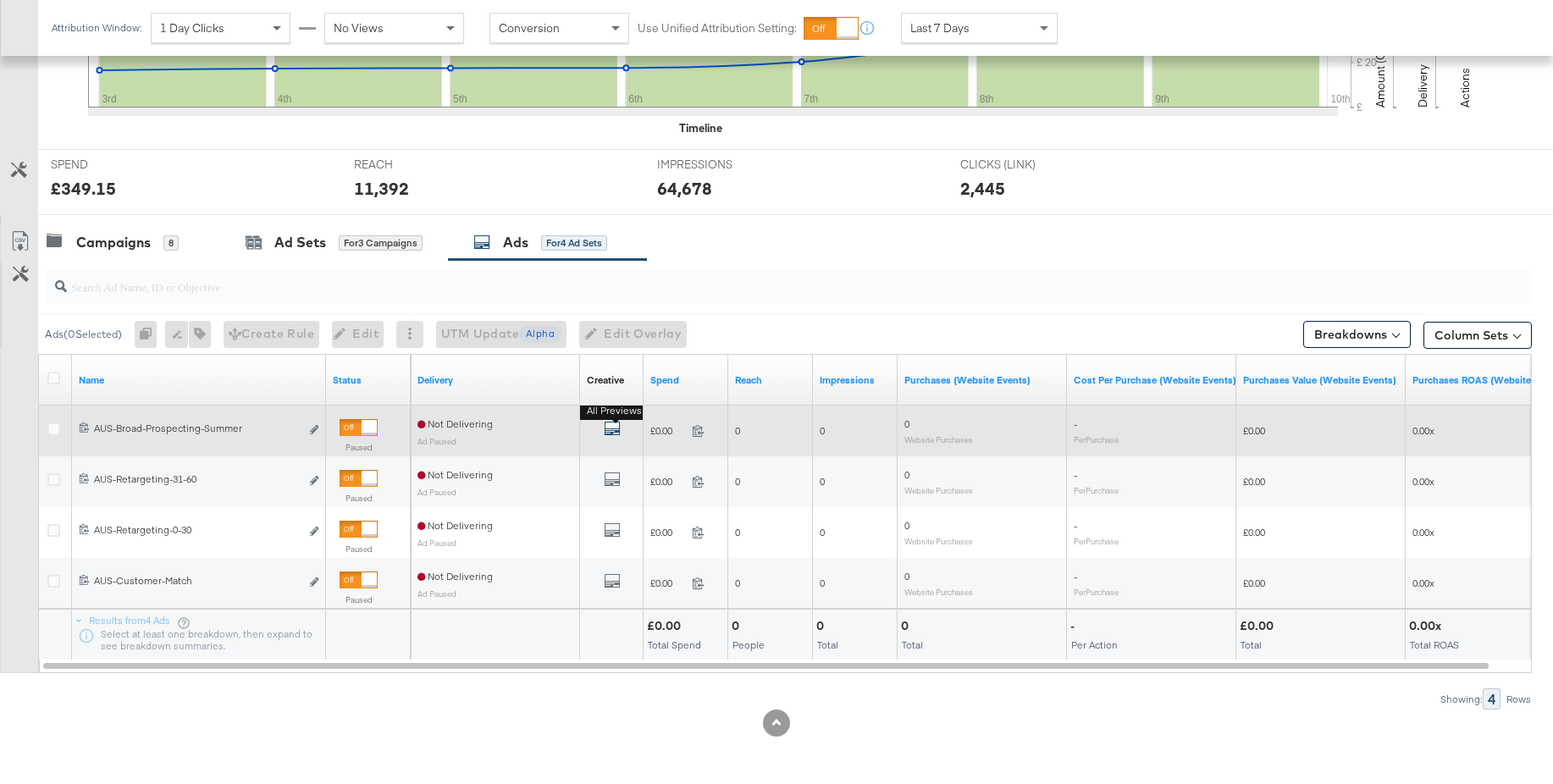
click at [613, 431] on icon "default" at bounding box center [612, 428] width 17 height 17
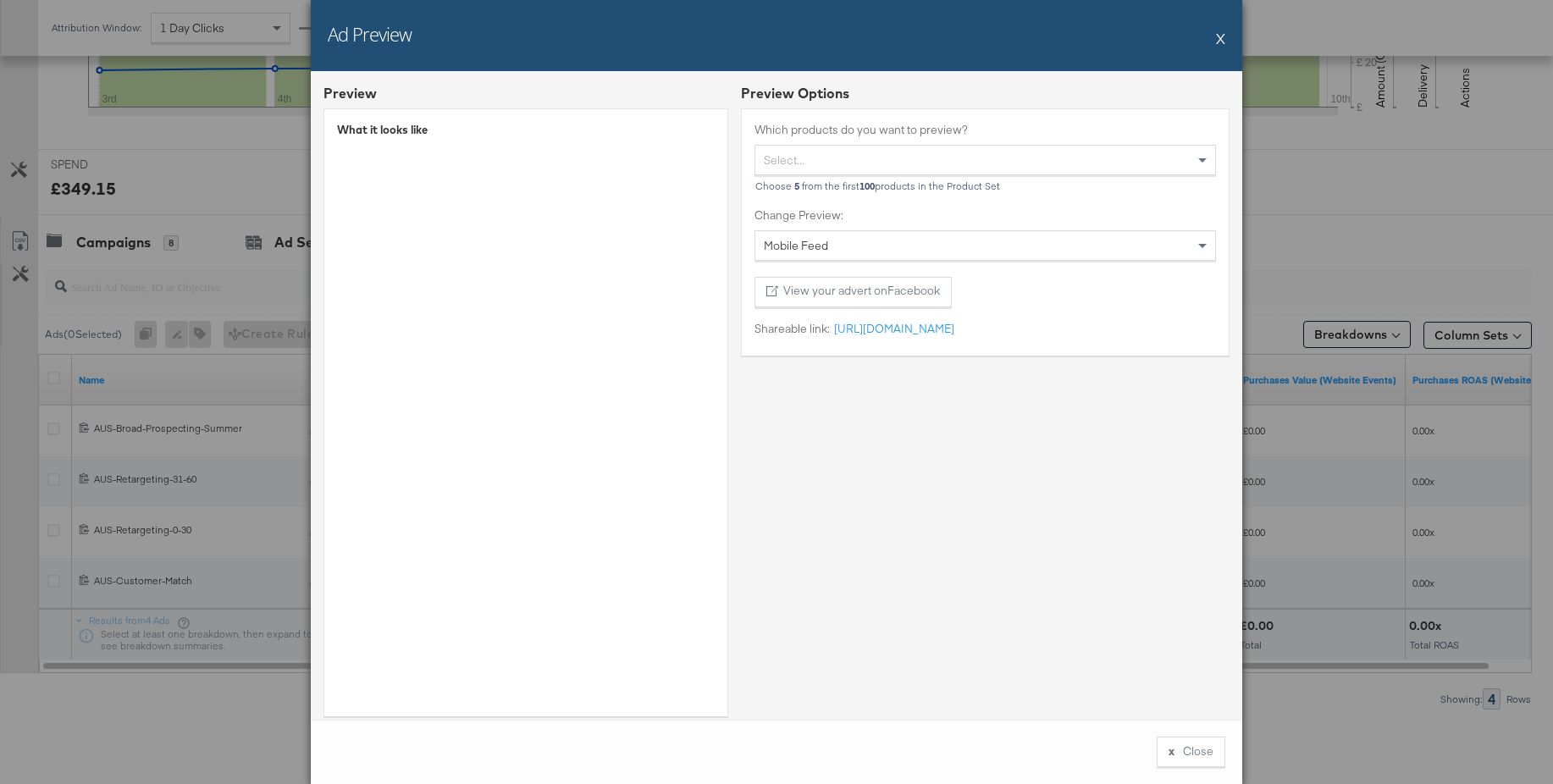
click at [1217, 44] on button "X" at bounding box center [1221, 39] width 9 height 34
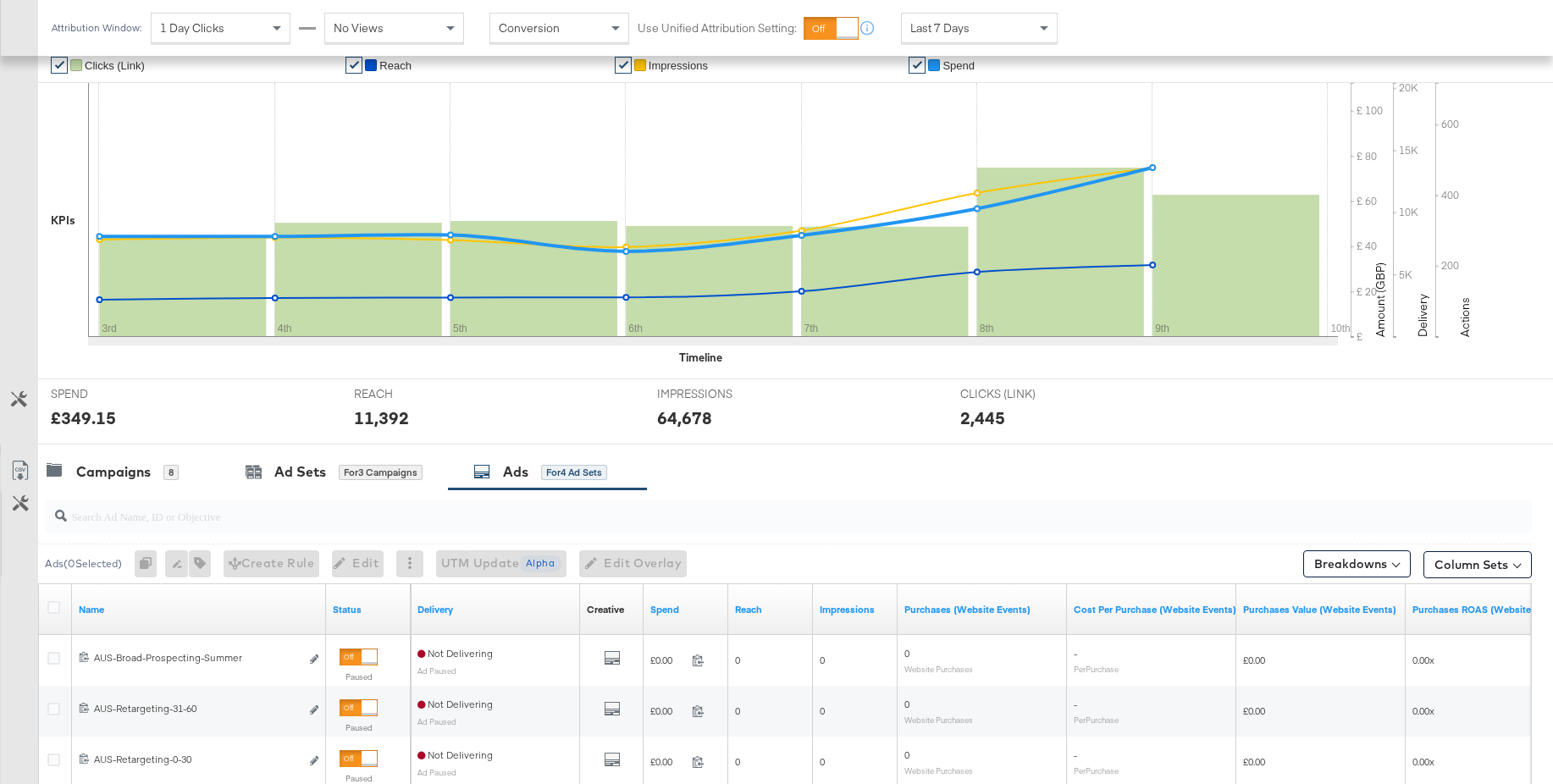
scroll to position [0, 0]
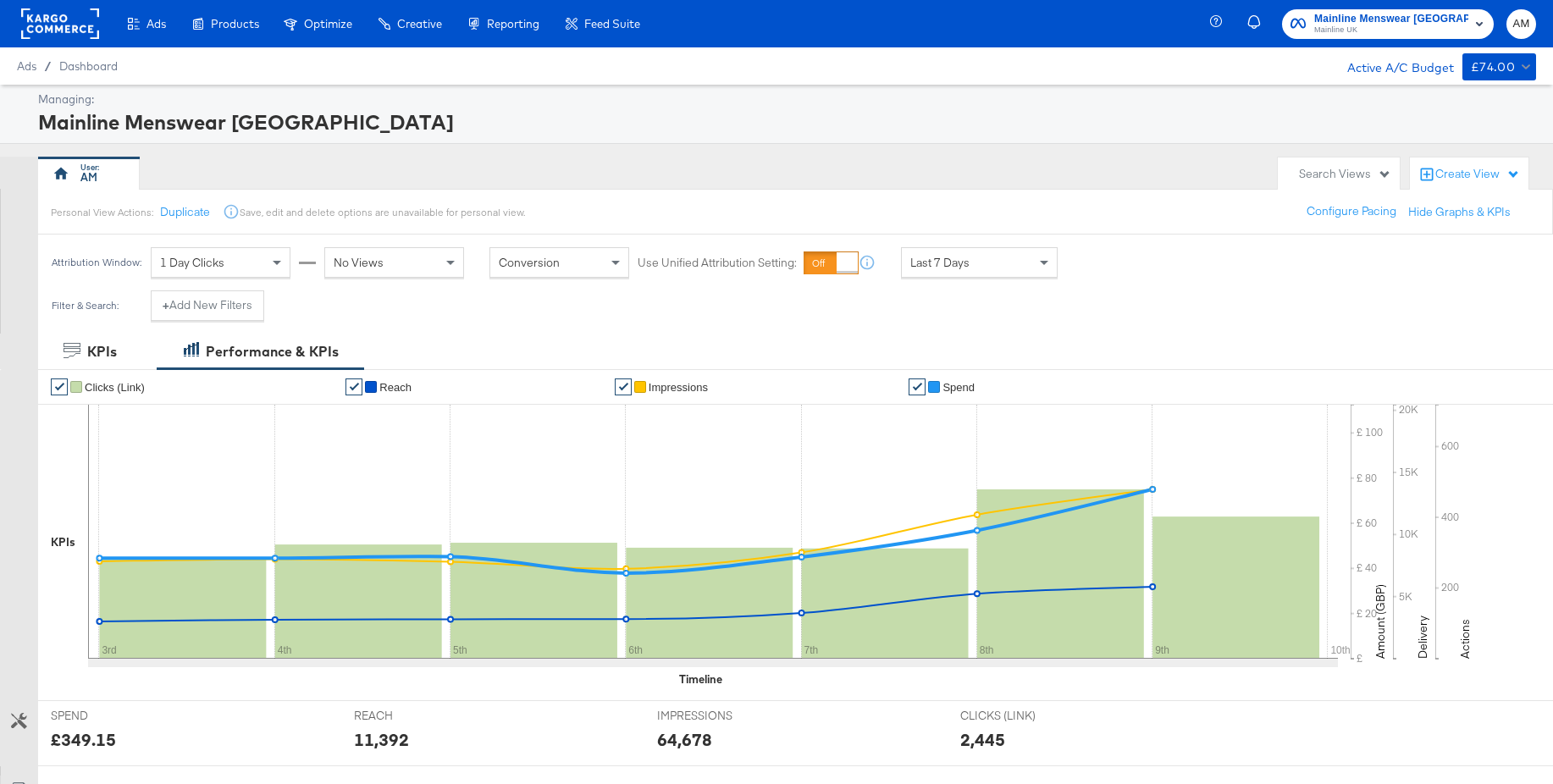
click at [1376, 22] on span "Mainline Menswear Australia" at bounding box center [1392, 19] width 154 height 18
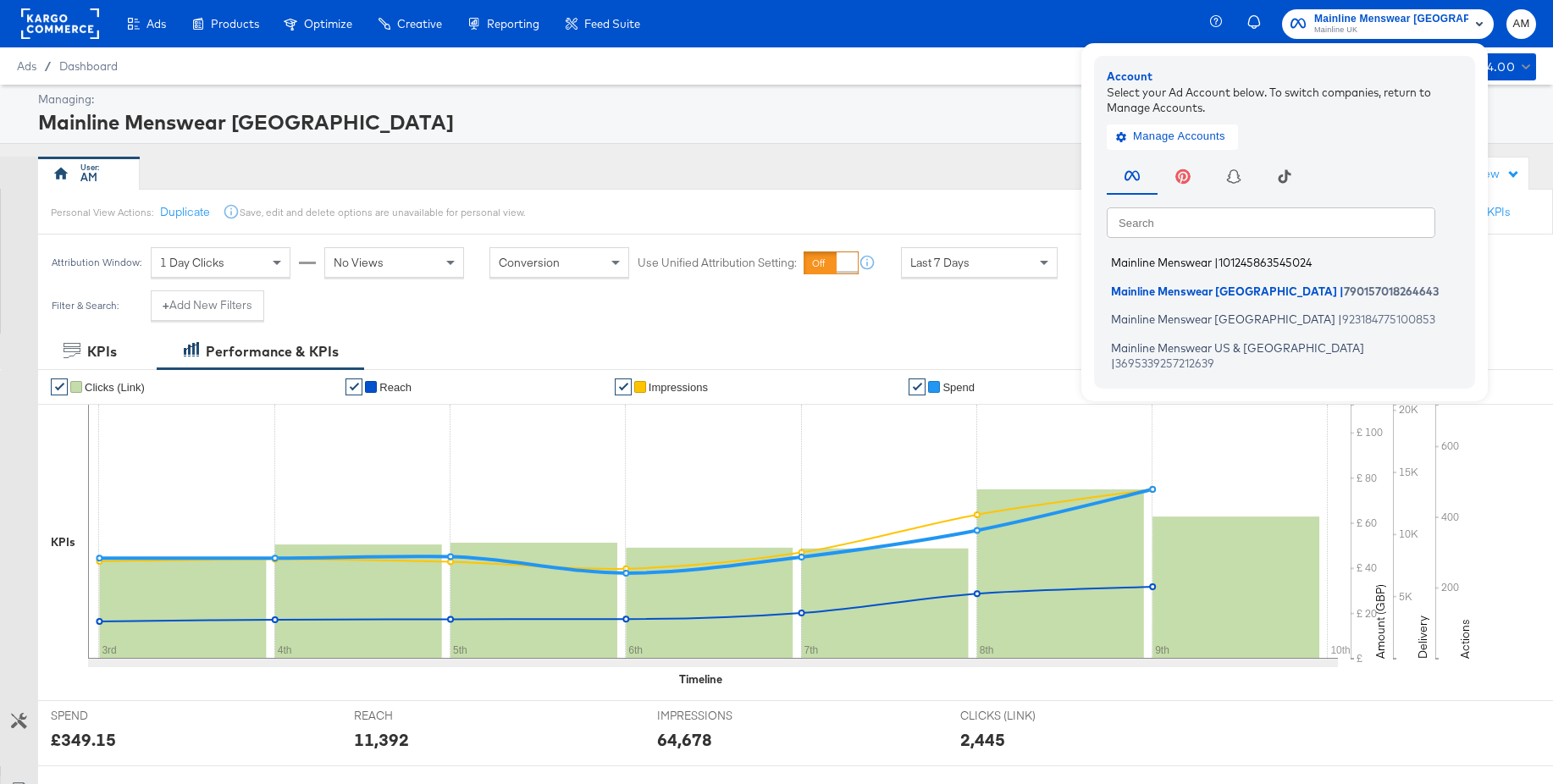
click at [1171, 264] on span "Mainline Menswear" at bounding box center [1161, 262] width 100 height 13
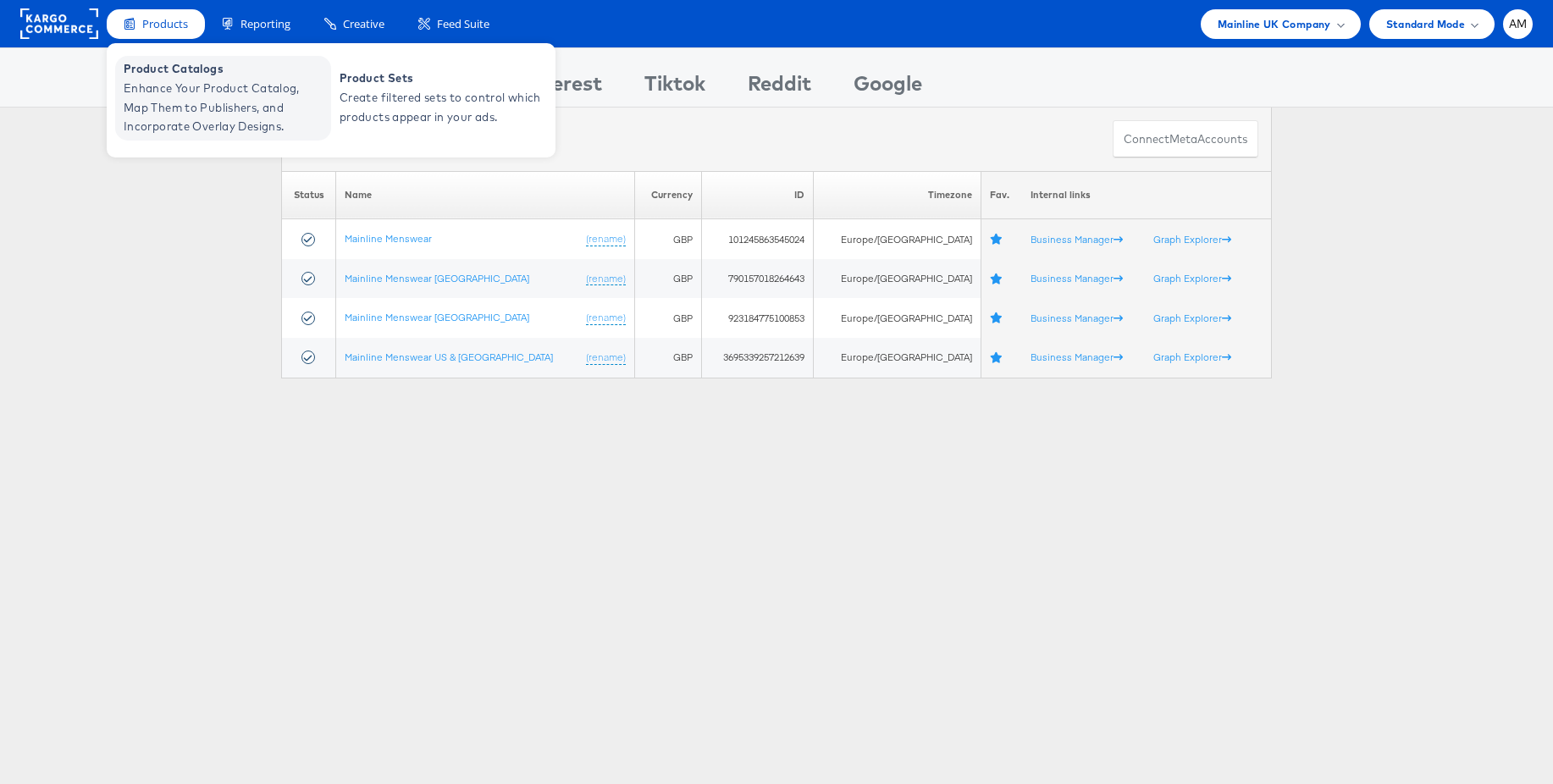
click at [164, 82] on span "Enhance Your Product Catalog, Map Them to Publishers, and Incorporate Overlay D…" at bounding box center [225, 108] width 203 height 57
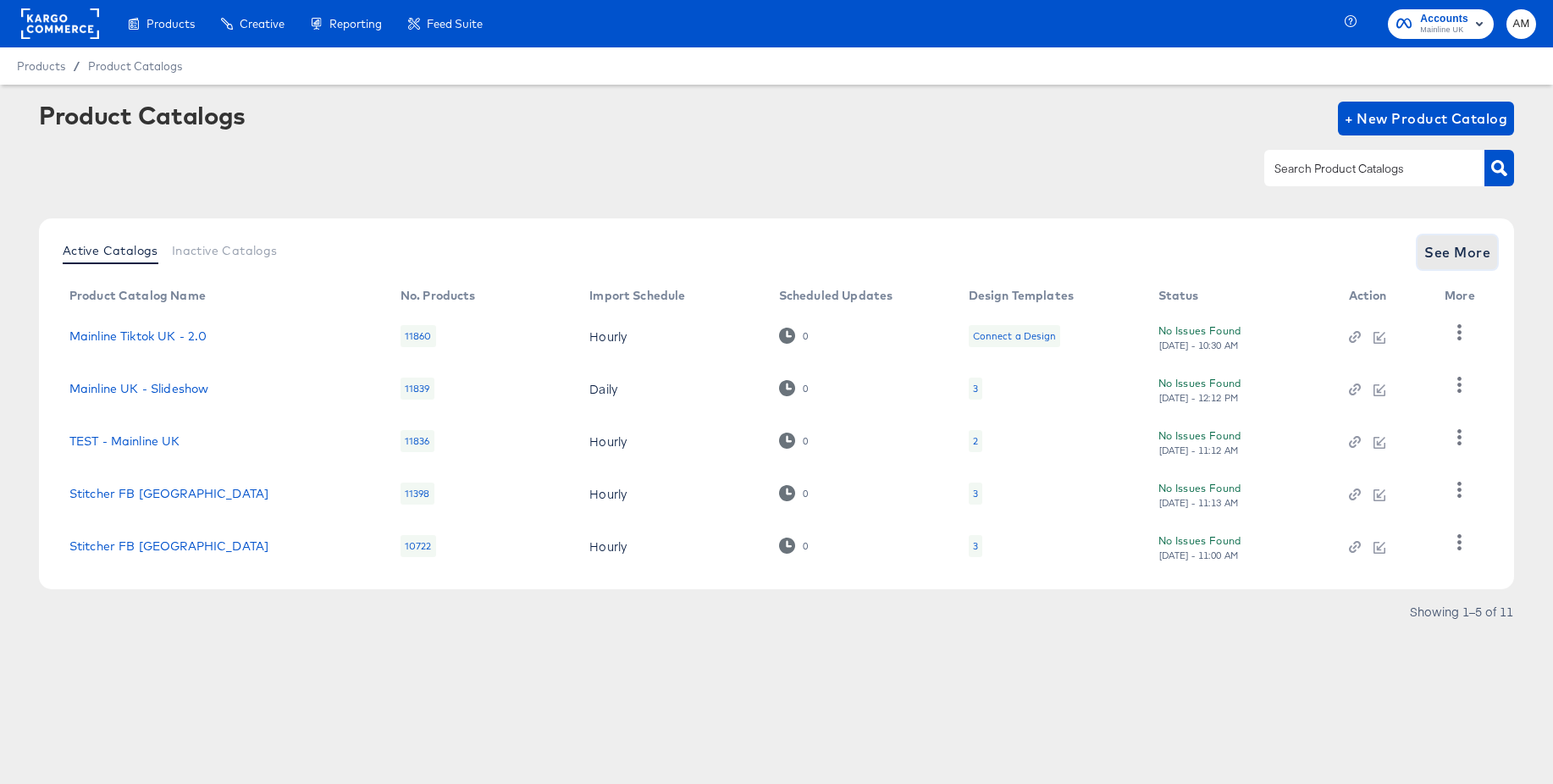
click at [1452, 255] on span "See More" at bounding box center [1457, 252] width 66 height 23
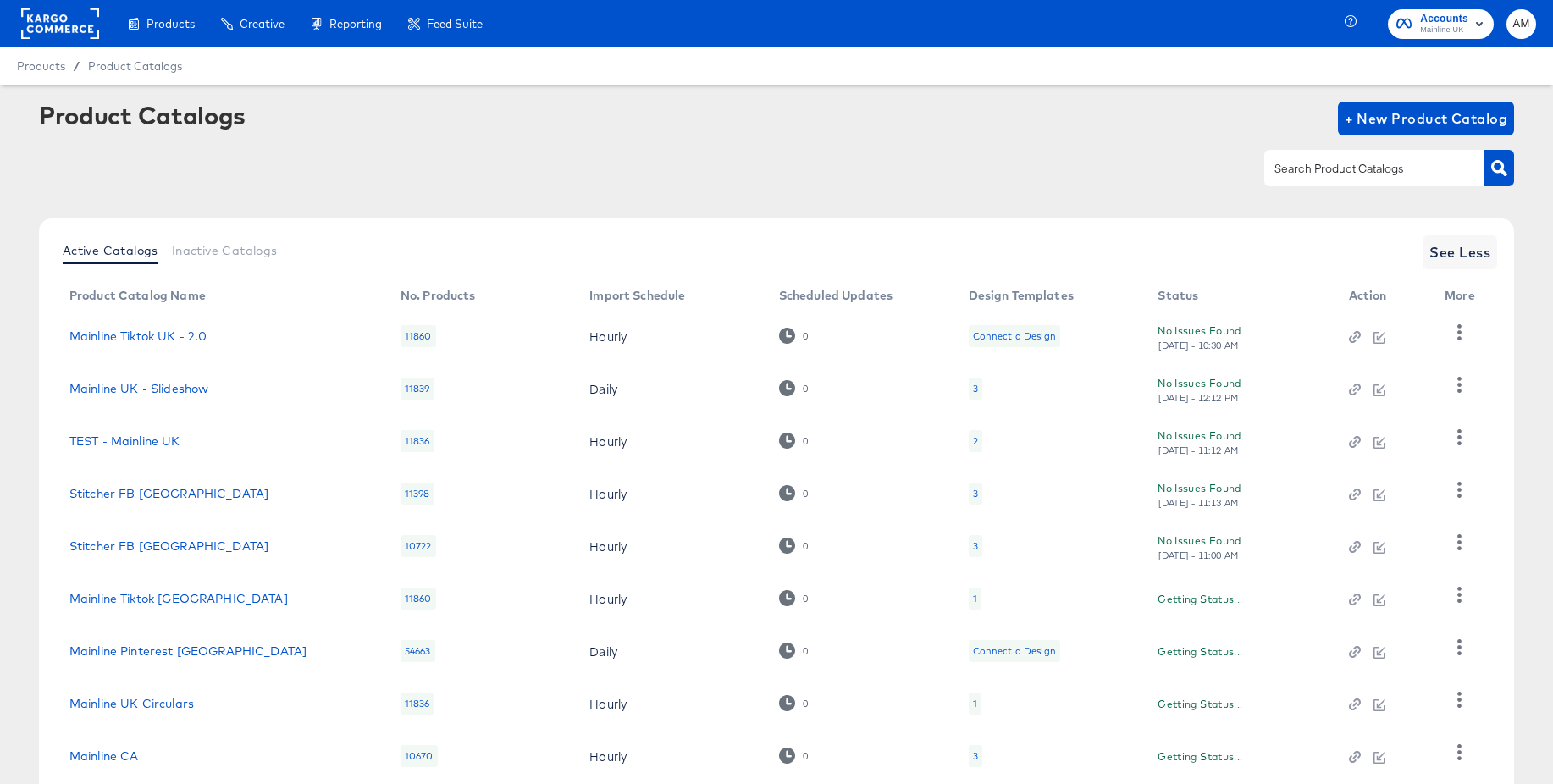
scroll to position [162, 0]
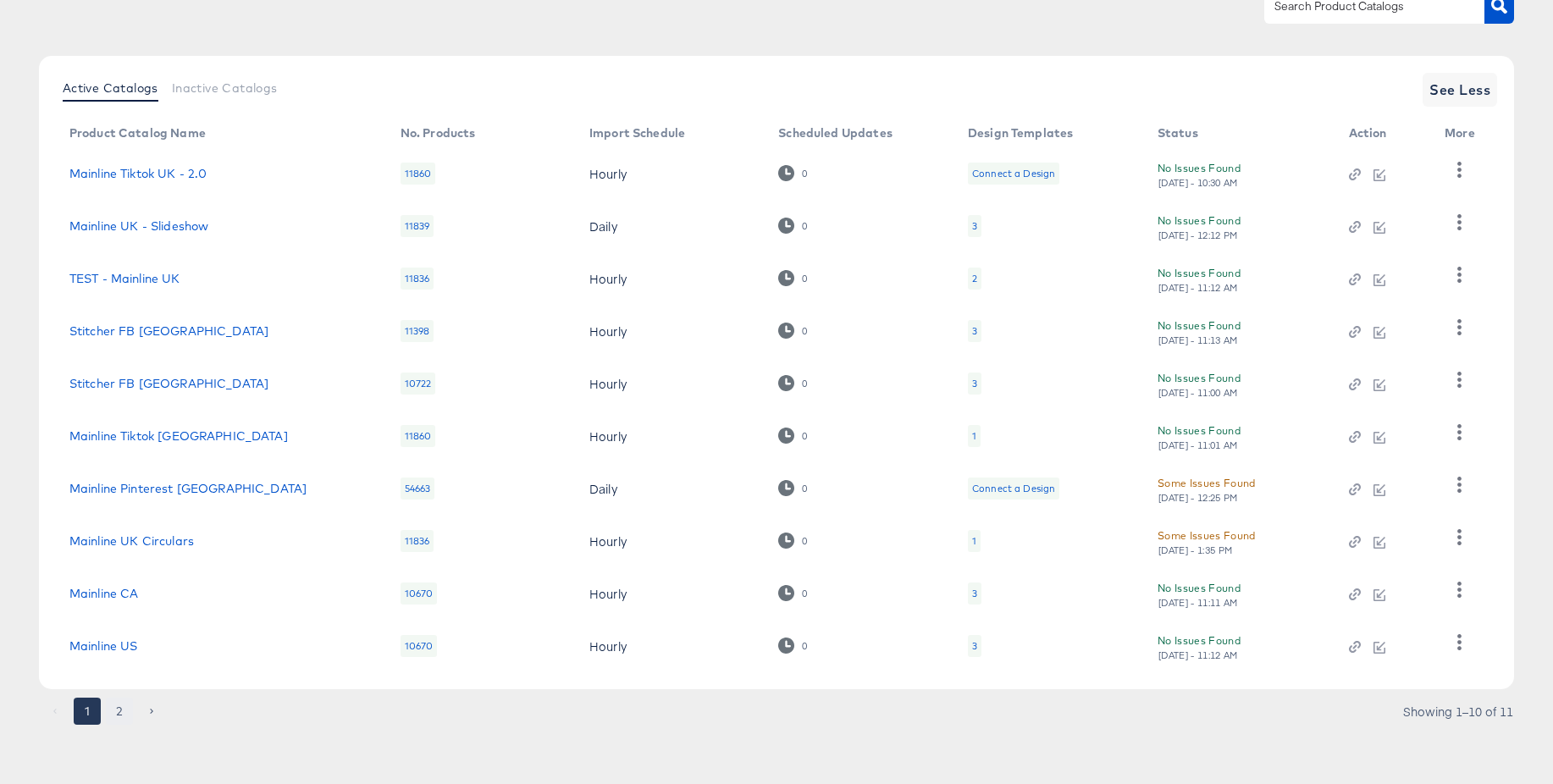
click at [122, 711] on button "2" at bounding box center [119, 711] width 27 height 27
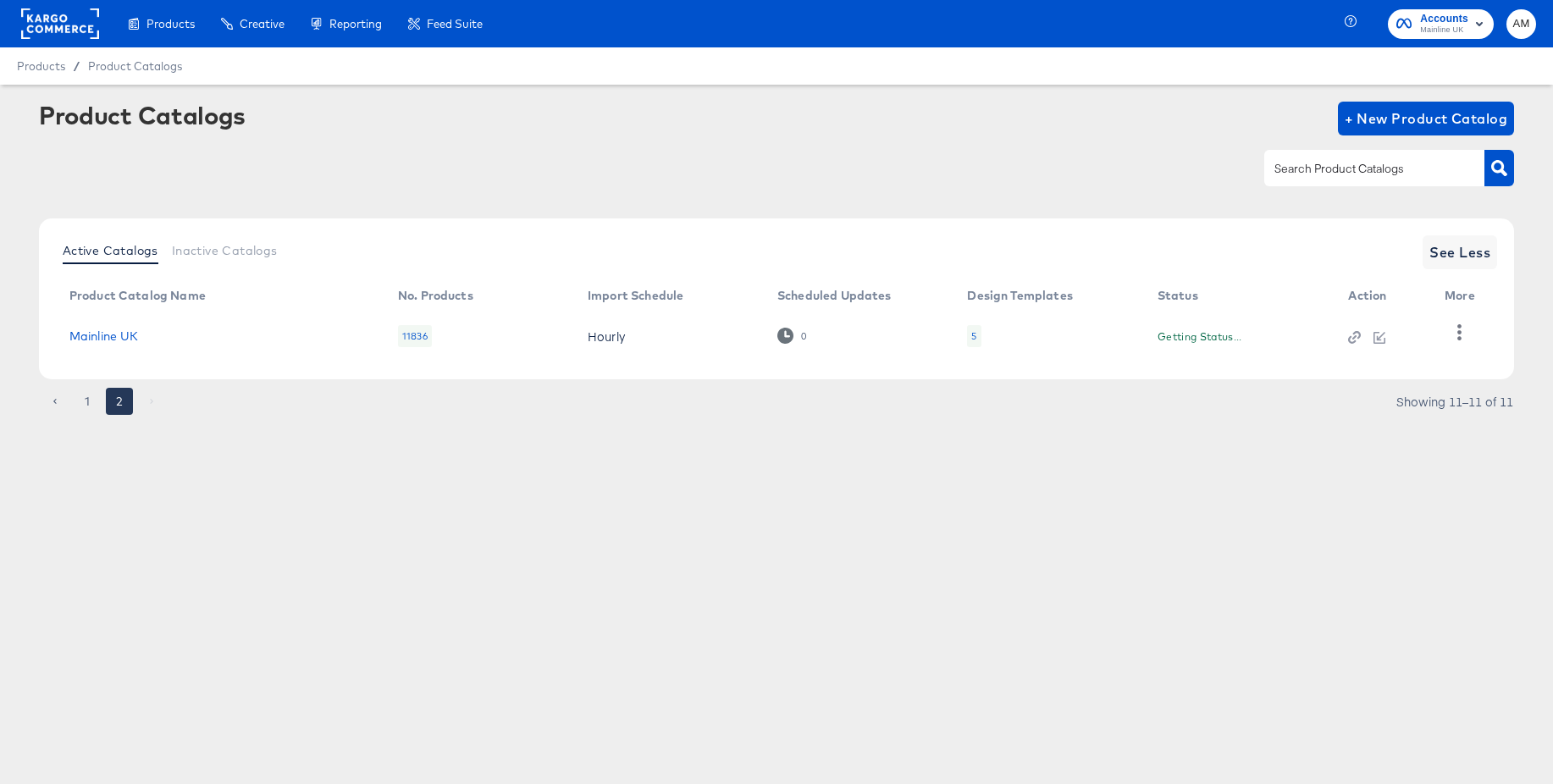
scroll to position [0, 0]
click at [976, 334] on div "5" at bounding box center [973, 336] width 13 height 22
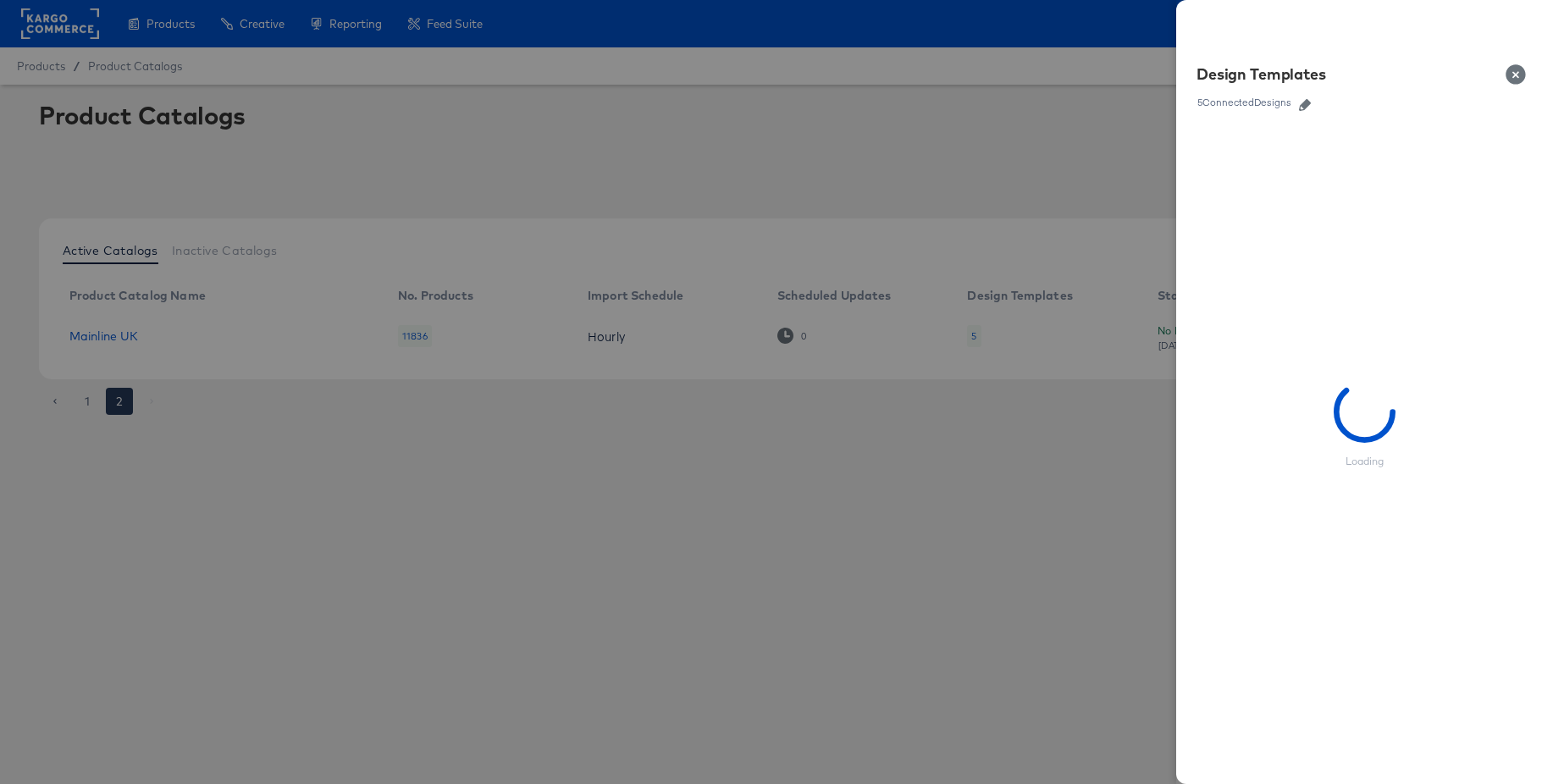
click at [1304, 105] on icon "button" at bounding box center [1305, 105] width 12 height 12
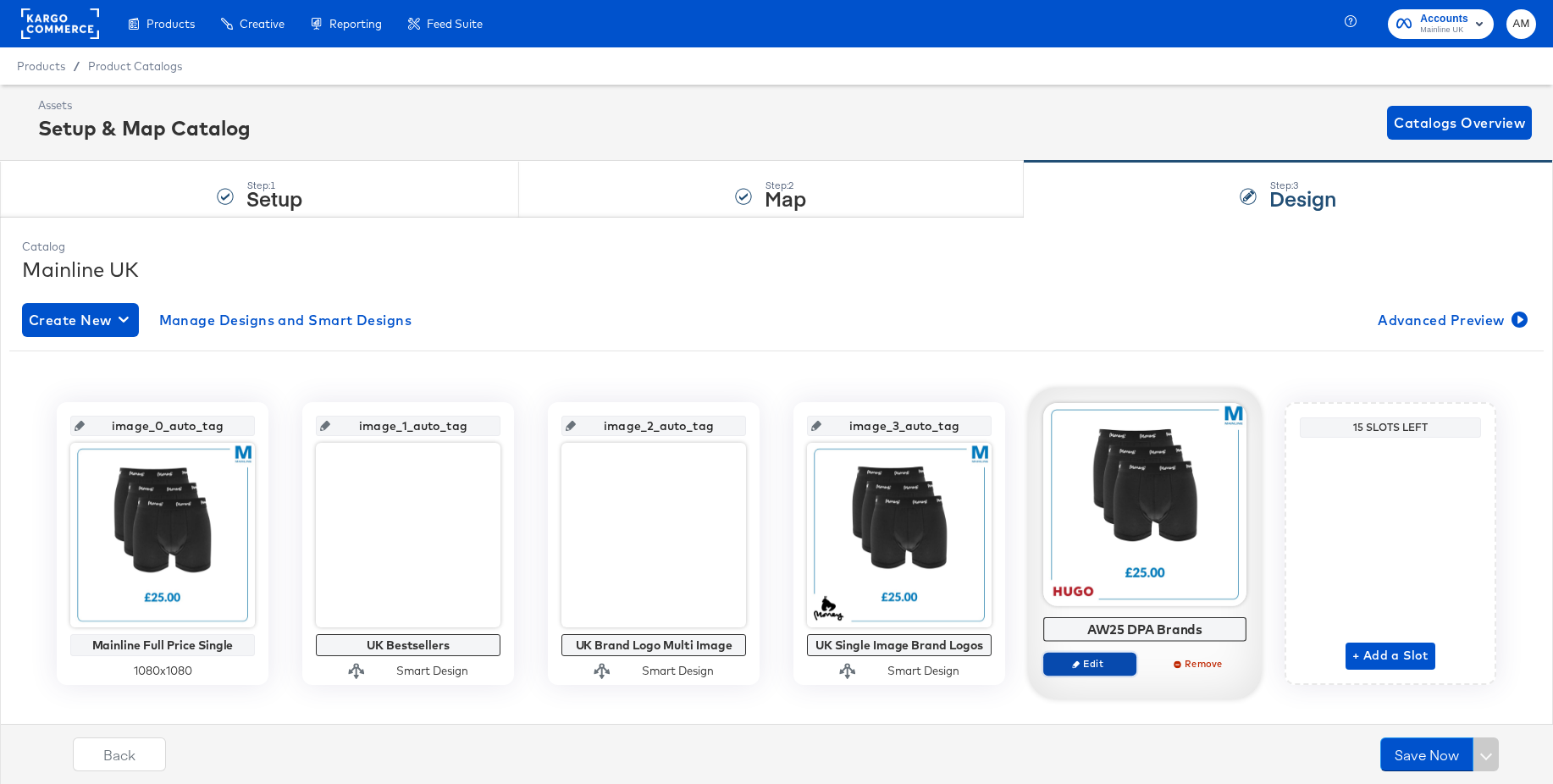
click at [1081, 661] on span "Edit" at bounding box center [1090, 663] width 78 height 13
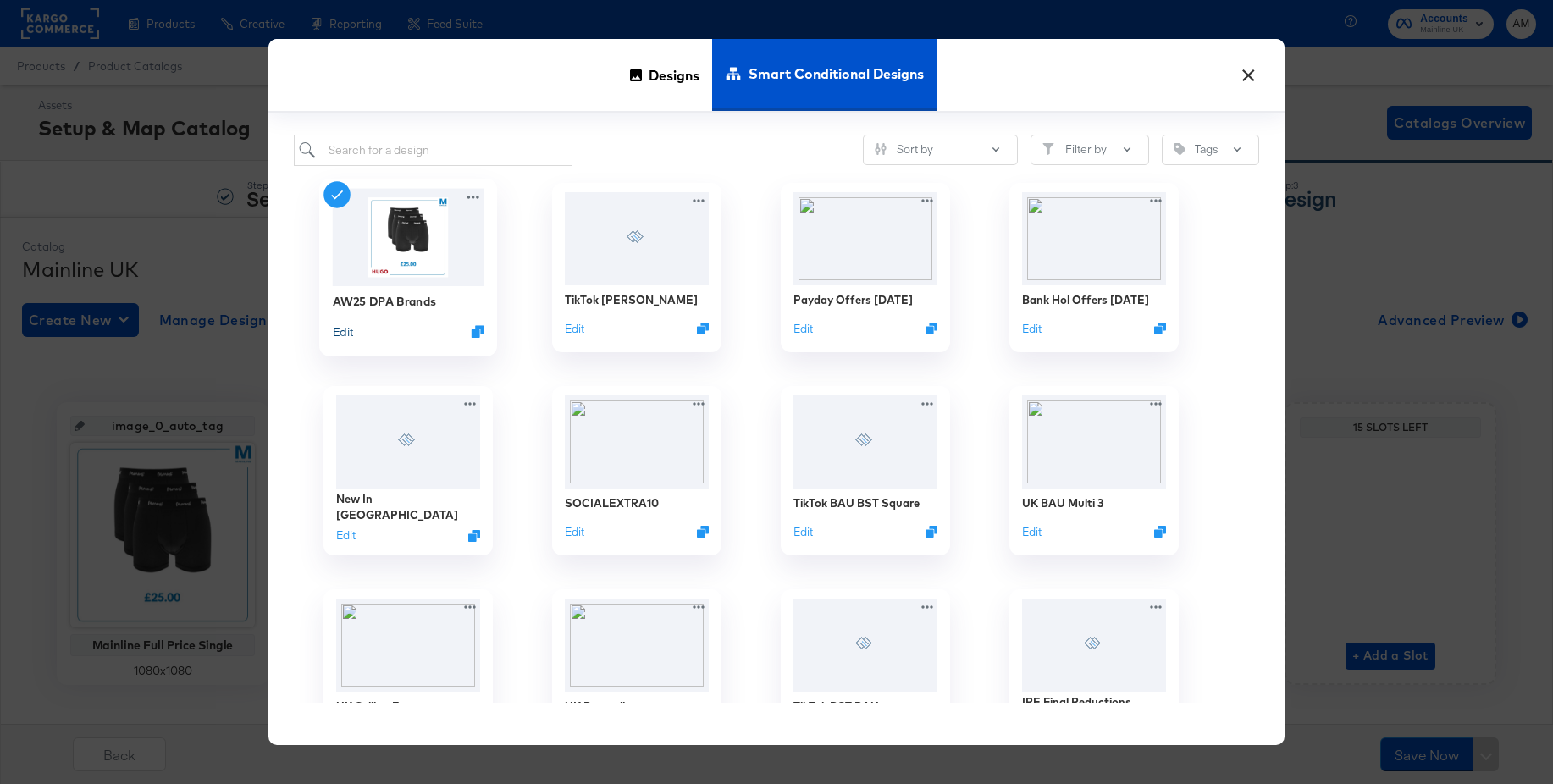
click at [342, 330] on button "Edit" at bounding box center [342, 332] width 21 height 16
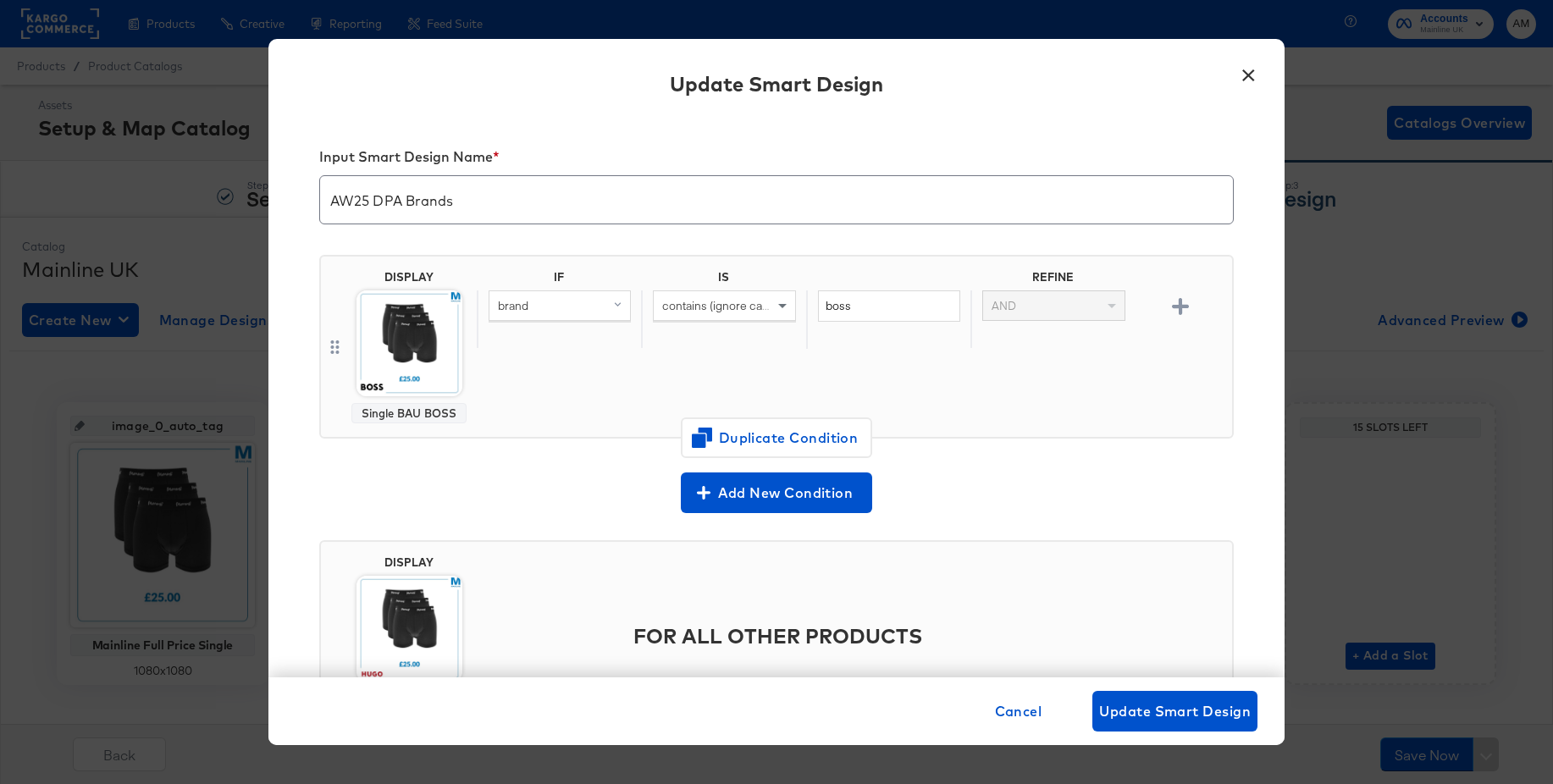
click at [1250, 77] on button "×" at bounding box center [1248, 71] width 30 height 30
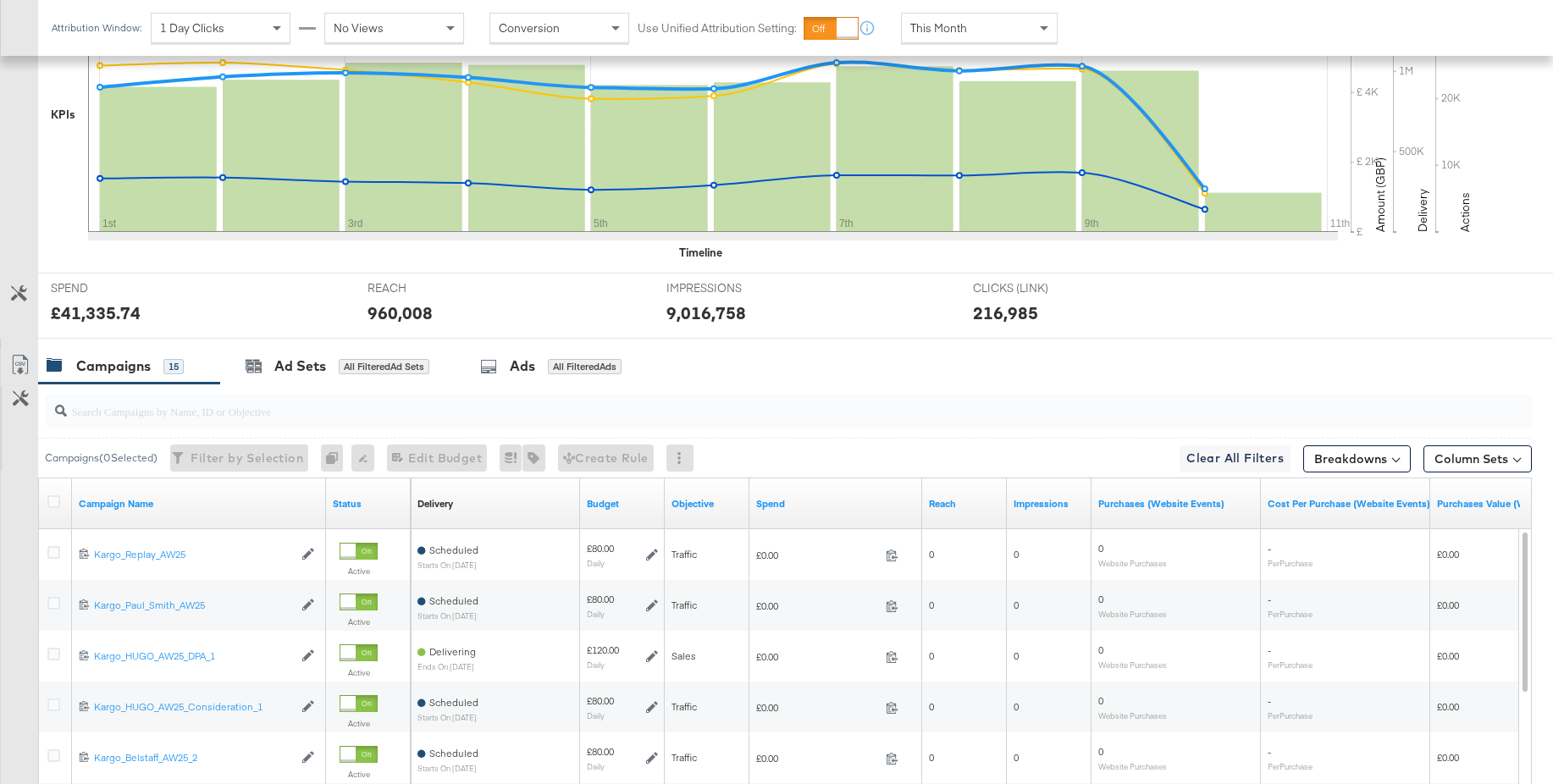
scroll to position [780, 0]
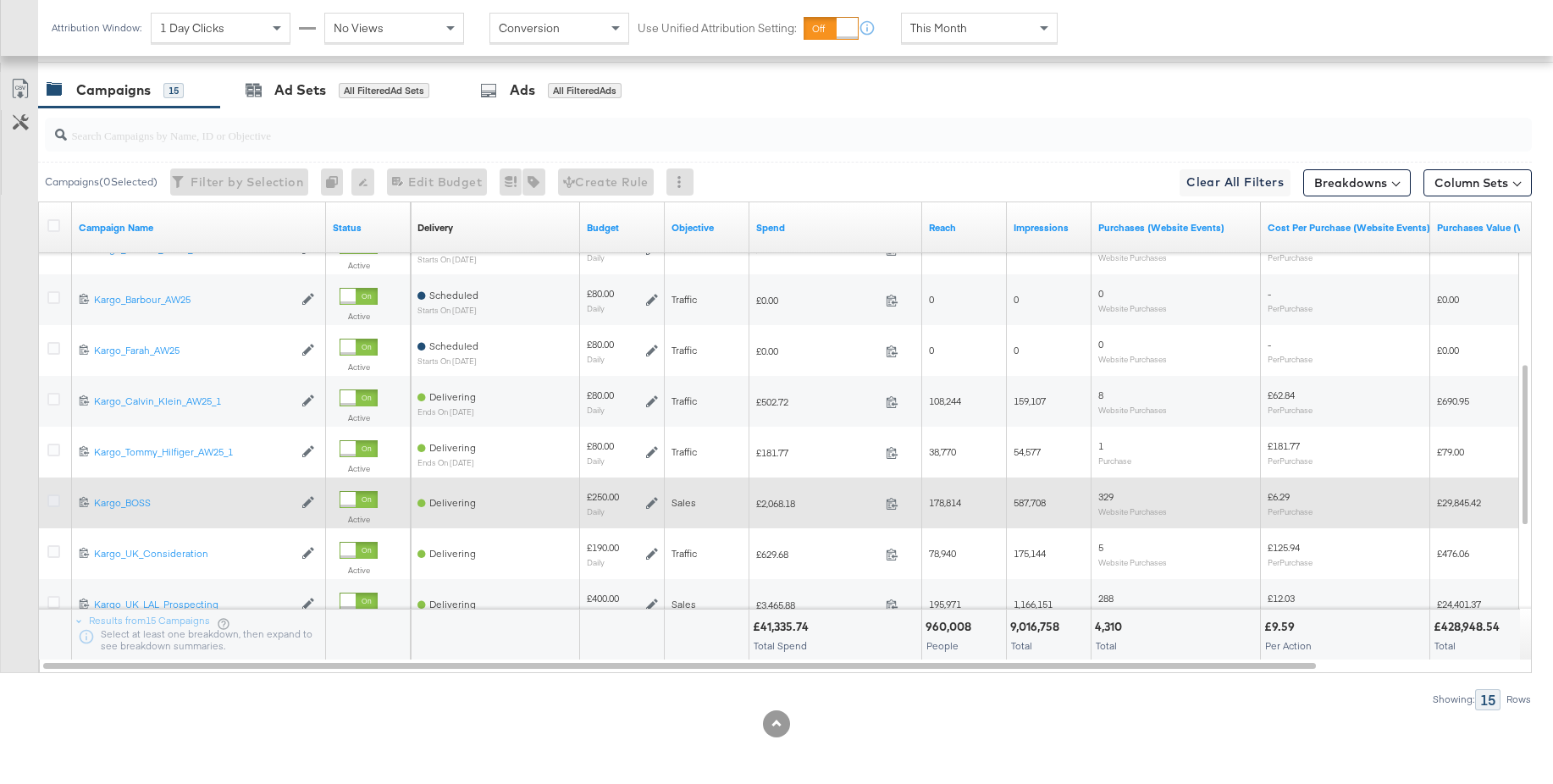
click at [56, 501] on icon at bounding box center [54, 501] width 13 height 13
click at [0, 0] on input "checkbox" at bounding box center [0, 0] width 0 height 0
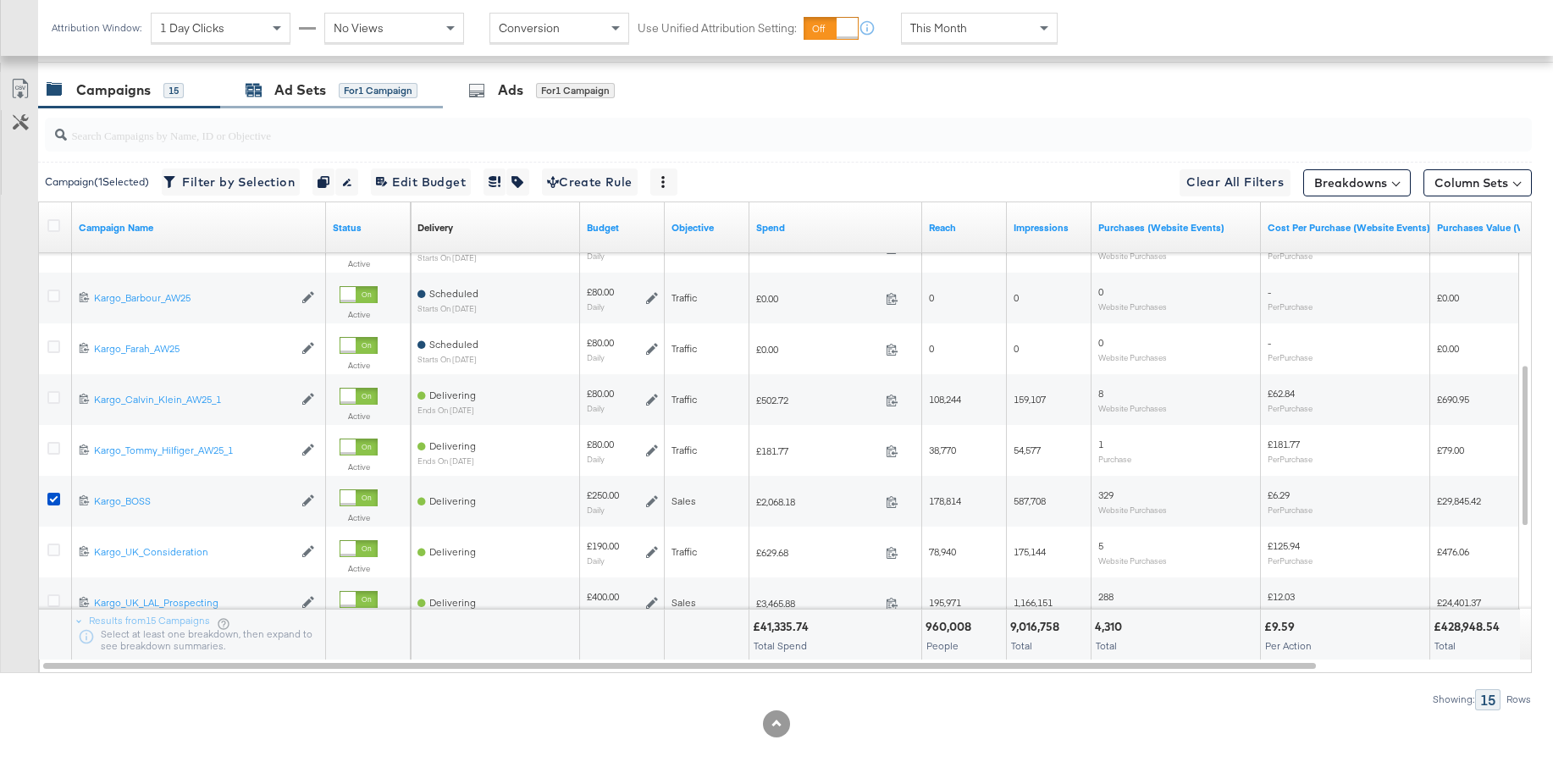
click at [330, 89] on div "Ad Sets for 1 Campaign" at bounding box center [332, 90] width 172 height 20
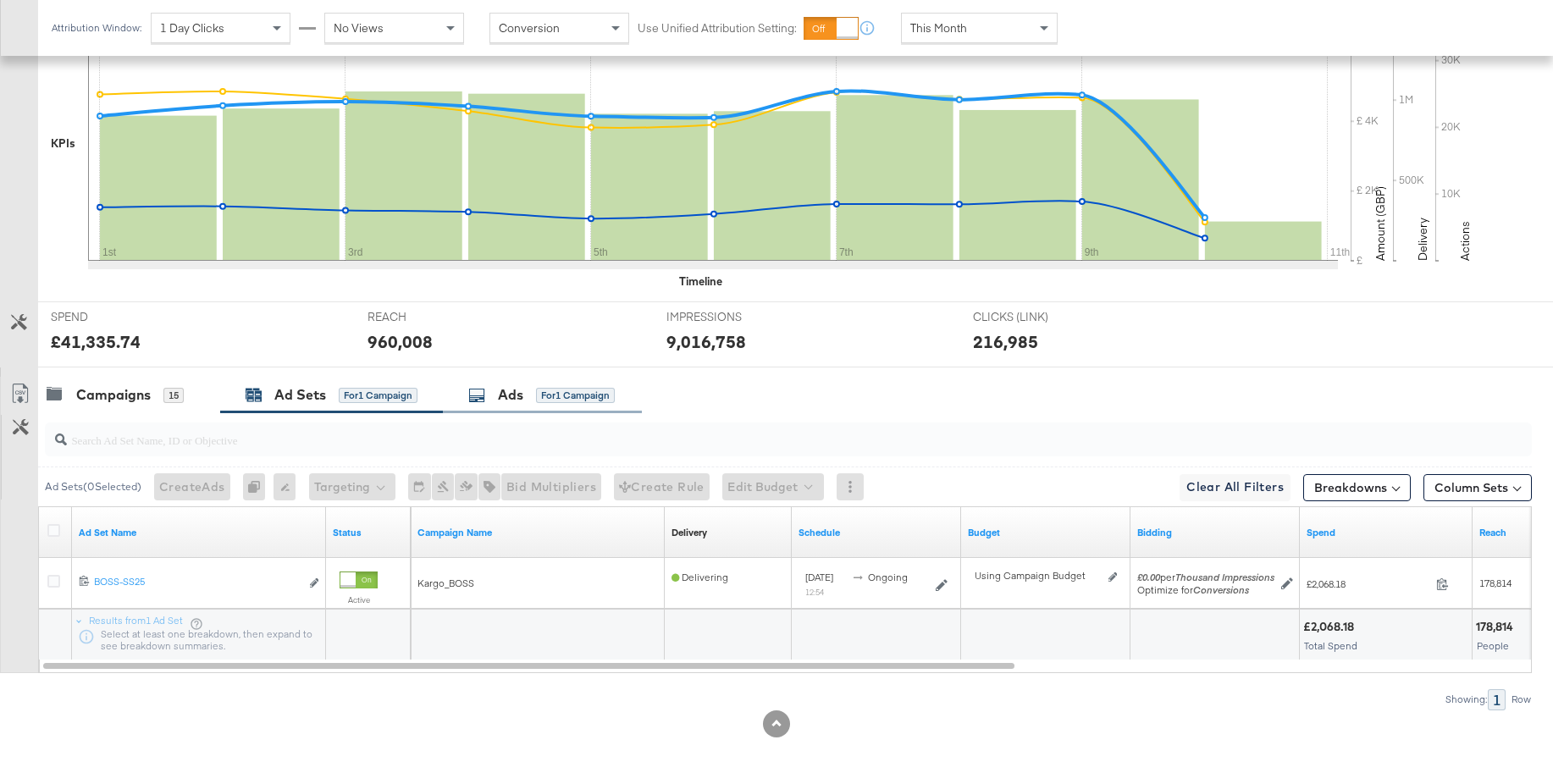
click at [511, 392] on div "Ads" at bounding box center [511, 395] width 25 height 20
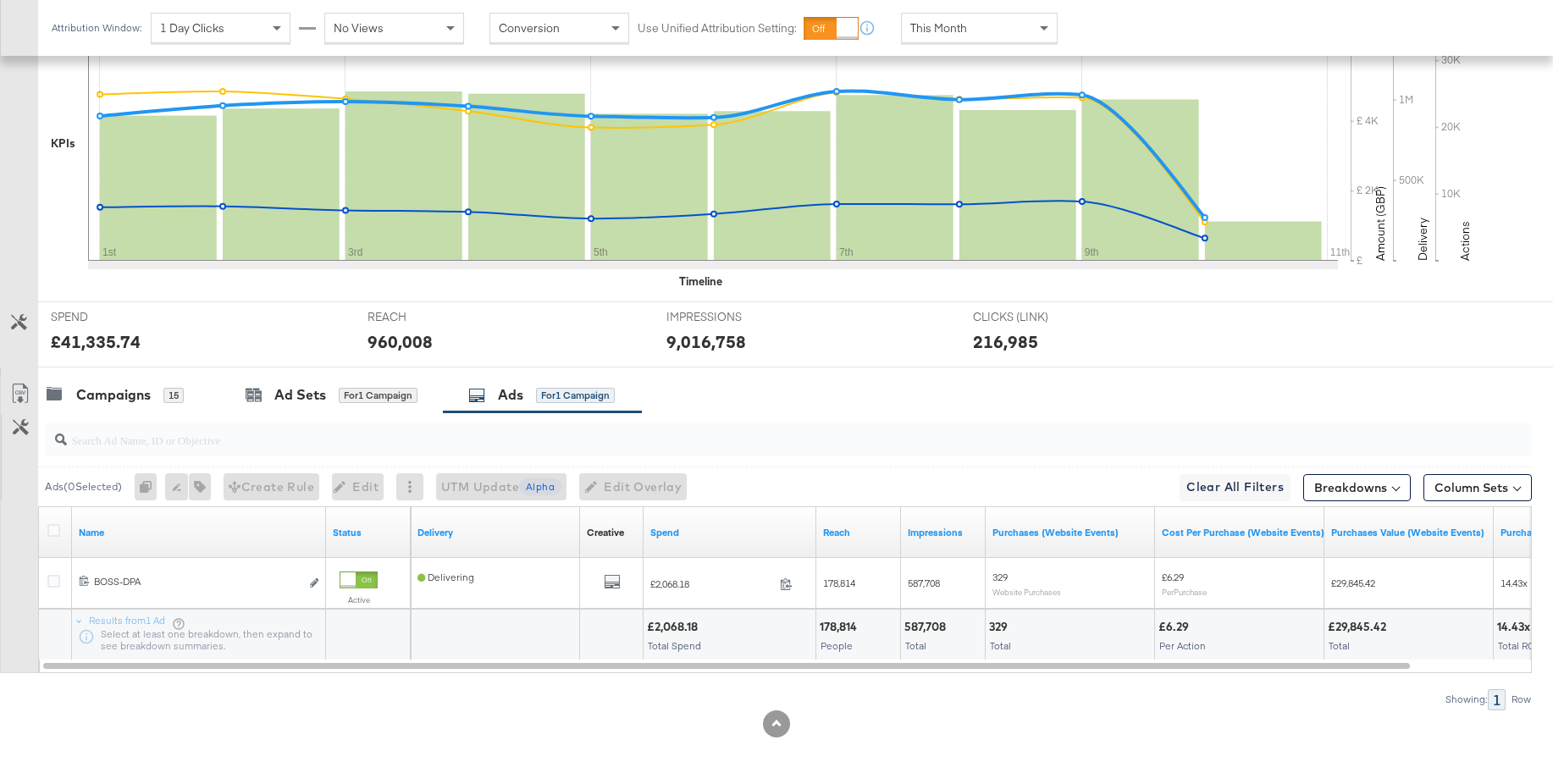
scroll to position [475, 0]
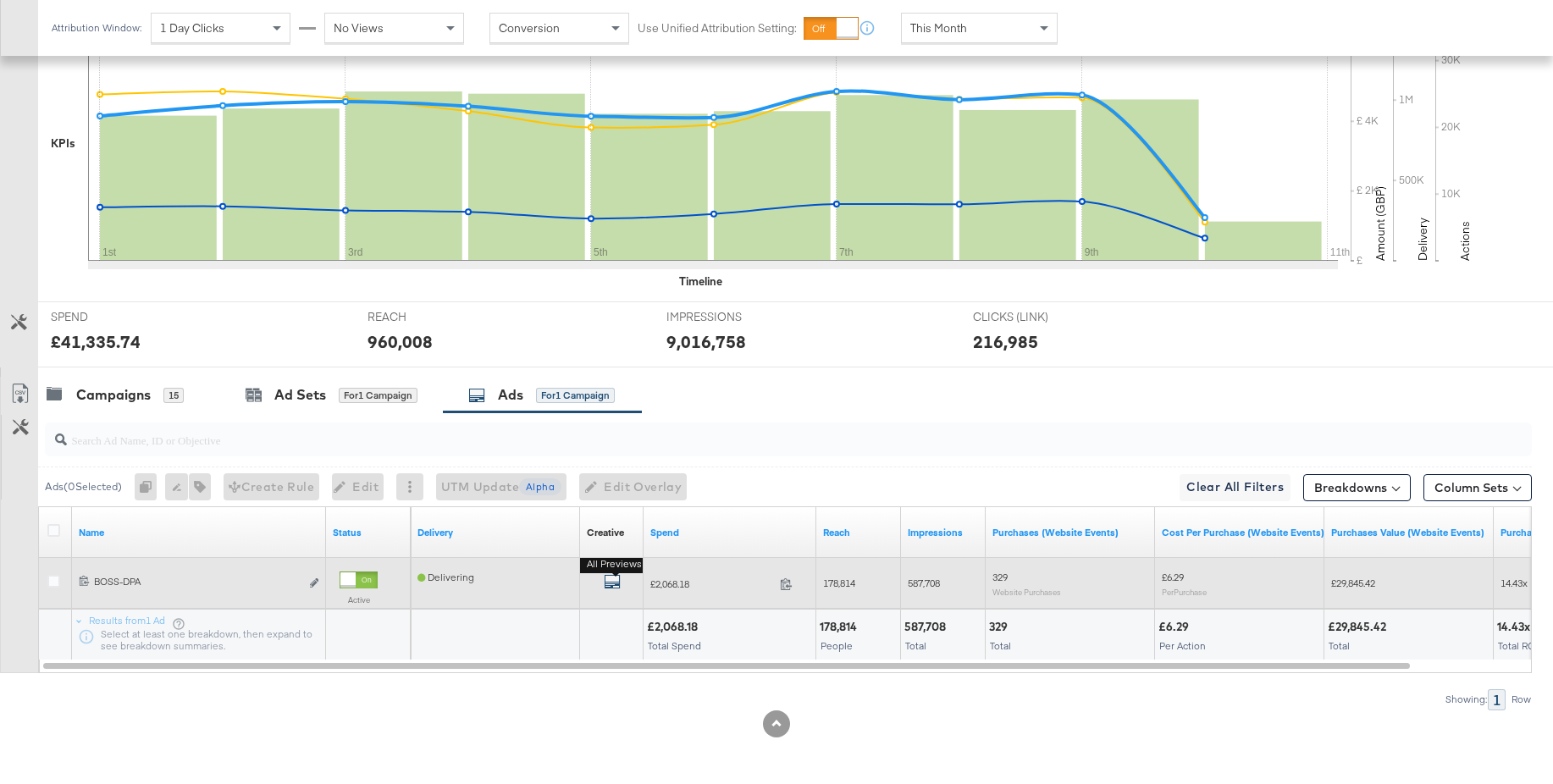
click at [608, 582] on icon "default" at bounding box center [612, 582] width 17 height 17
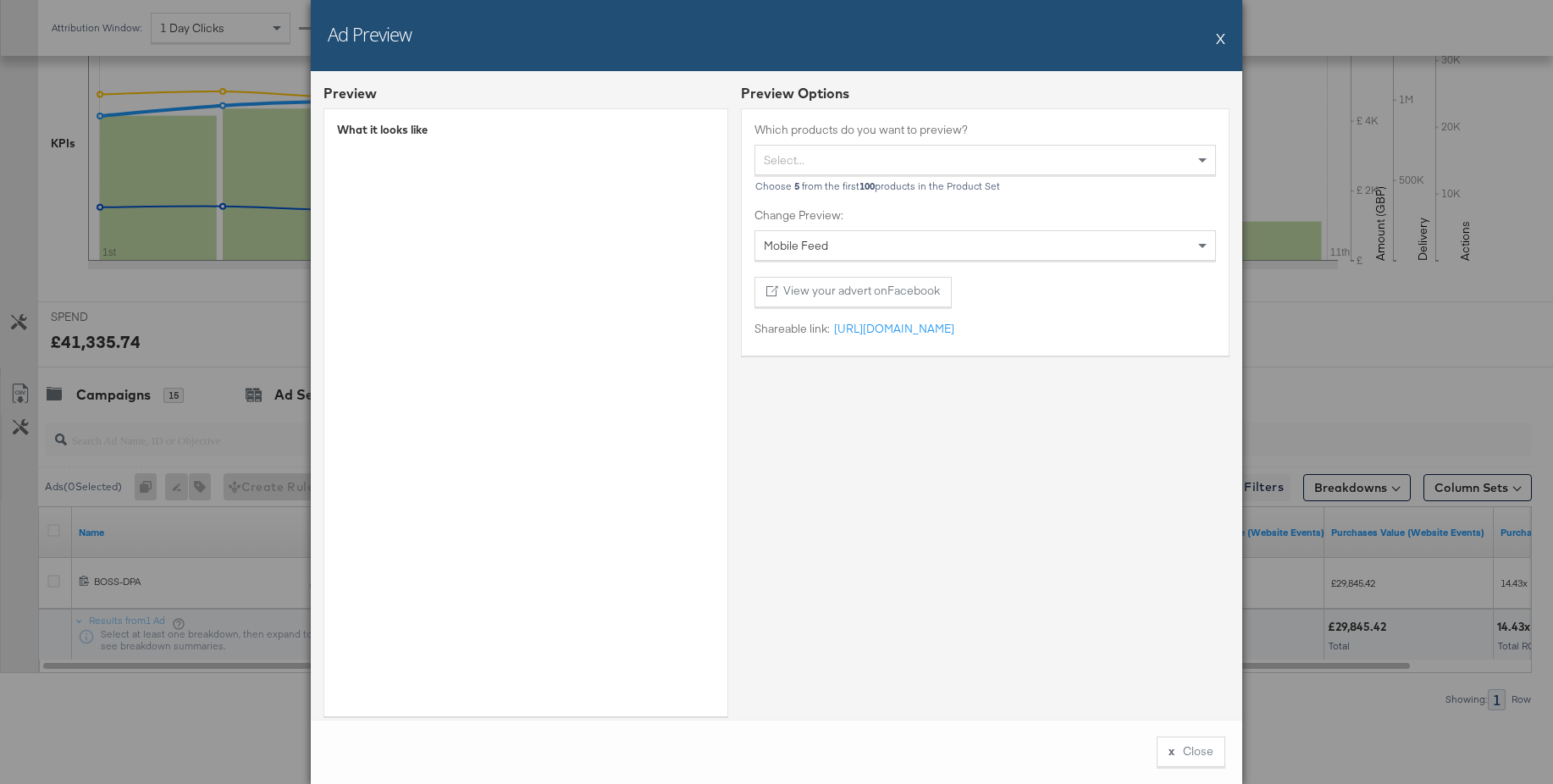
click at [1224, 39] on button "X" at bounding box center [1221, 39] width 9 height 34
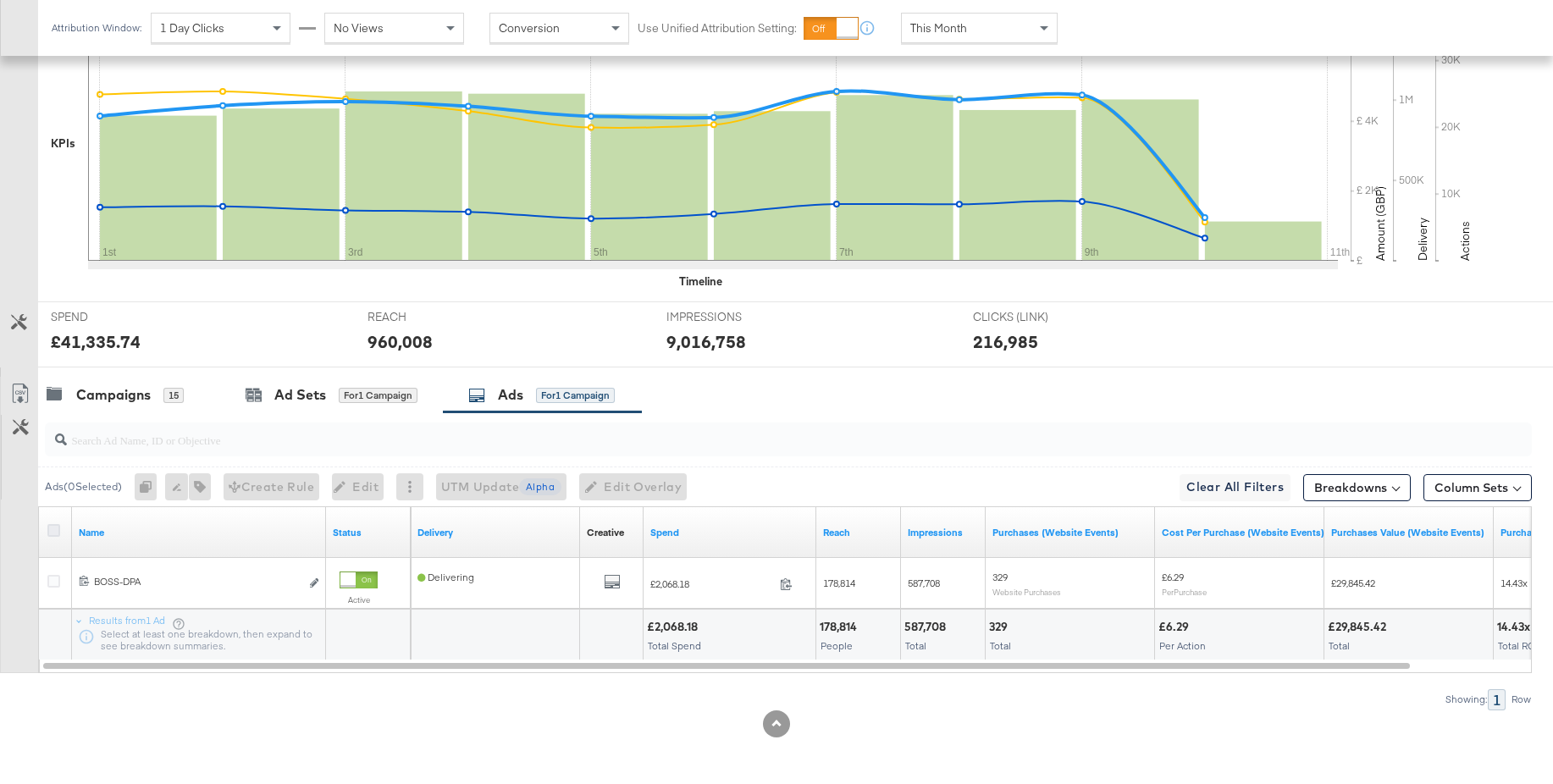
click at [49, 533] on icon at bounding box center [54, 530] width 13 height 13
click at [0, 0] on input "checkbox" at bounding box center [0, 0] width 0 height 0
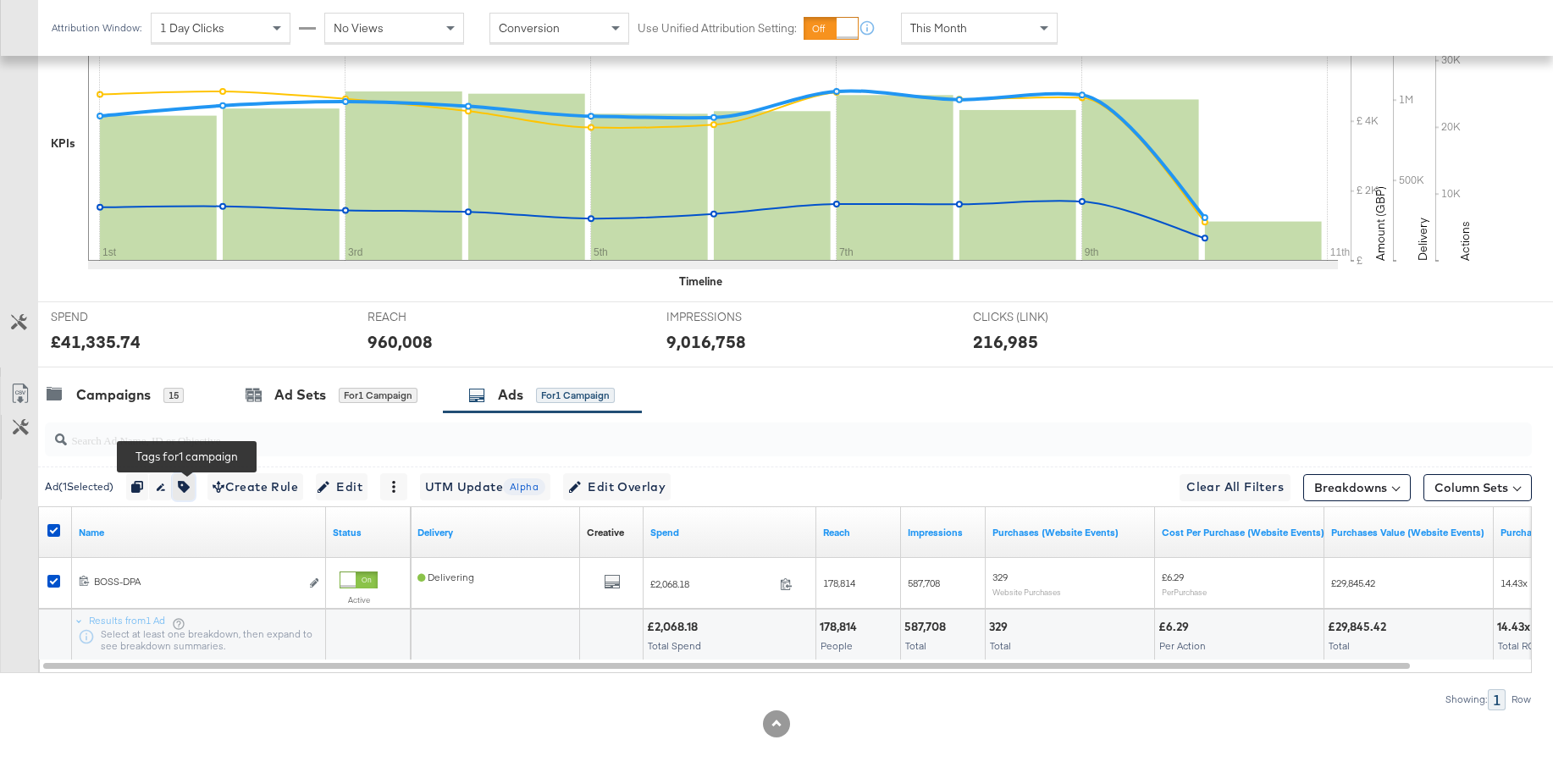
click at [190, 488] on icon "button" at bounding box center [183, 487] width 12 height 12
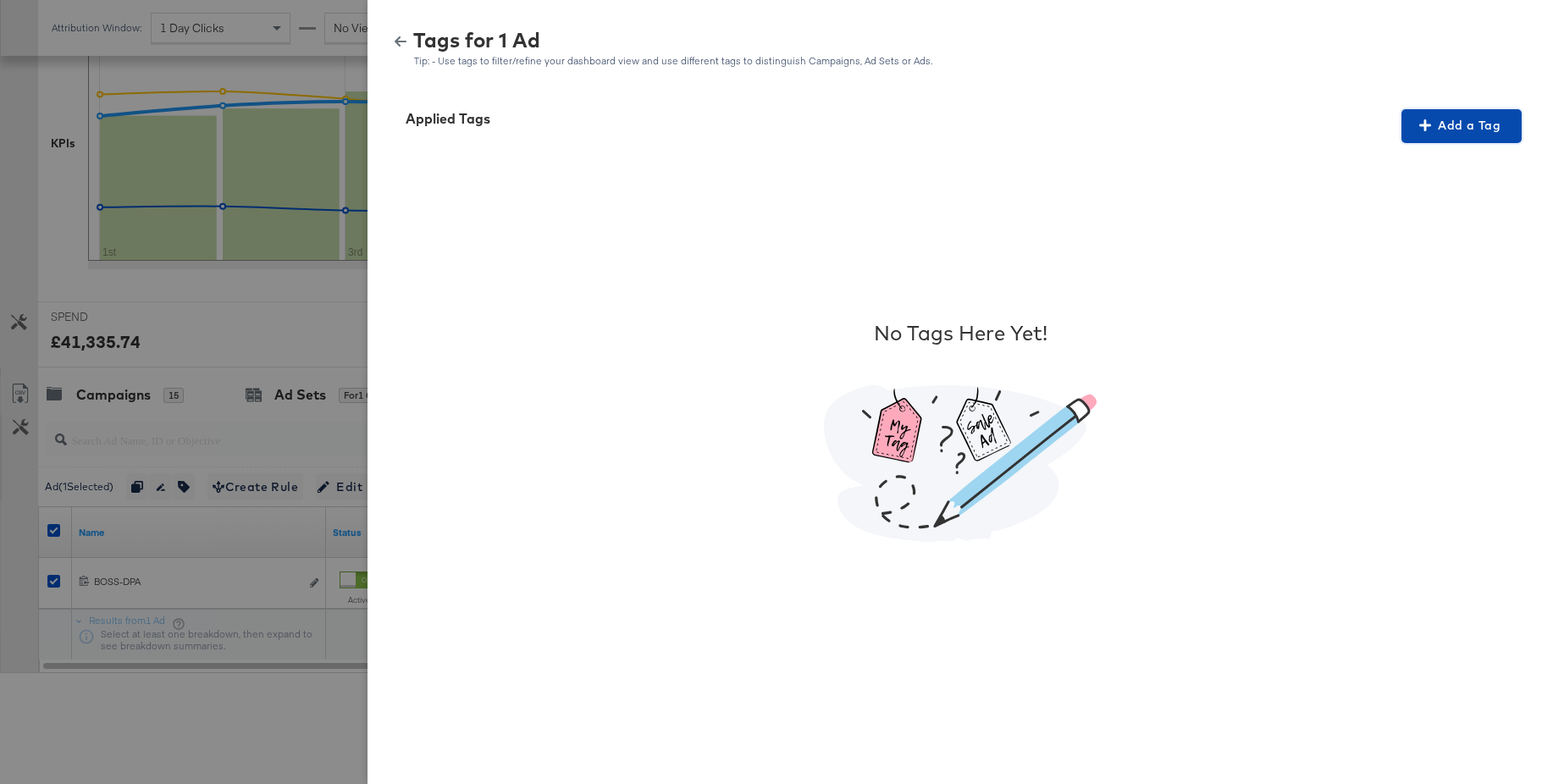
click at [1503, 121] on span "Add a Tag" at bounding box center [1461, 126] width 107 height 22
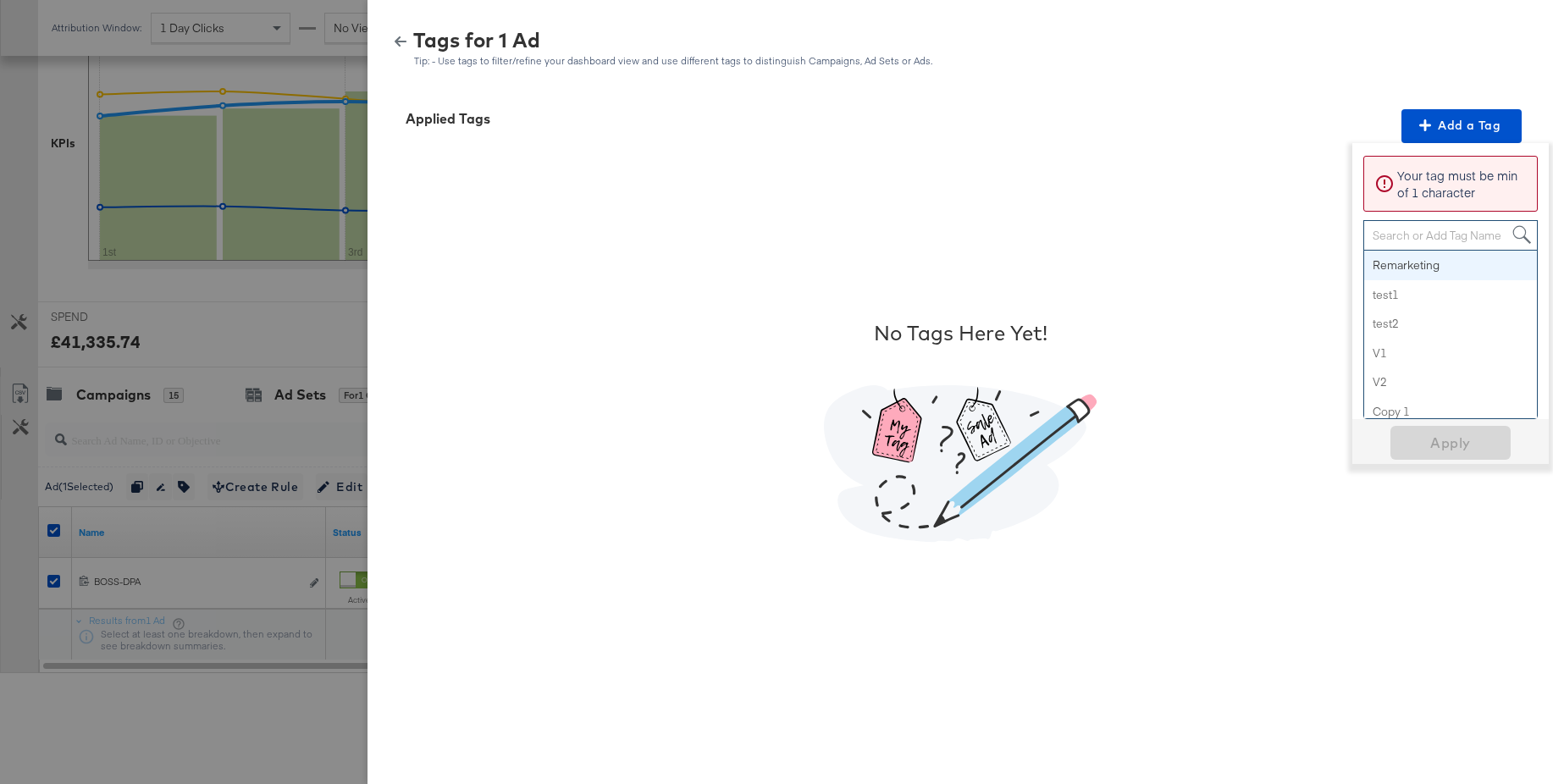
click at [1395, 234] on div "Search or Add Tag Name" at bounding box center [1450, 236] width 173 height 29
paste input "Logo + Price"
type input "Logo + Price"
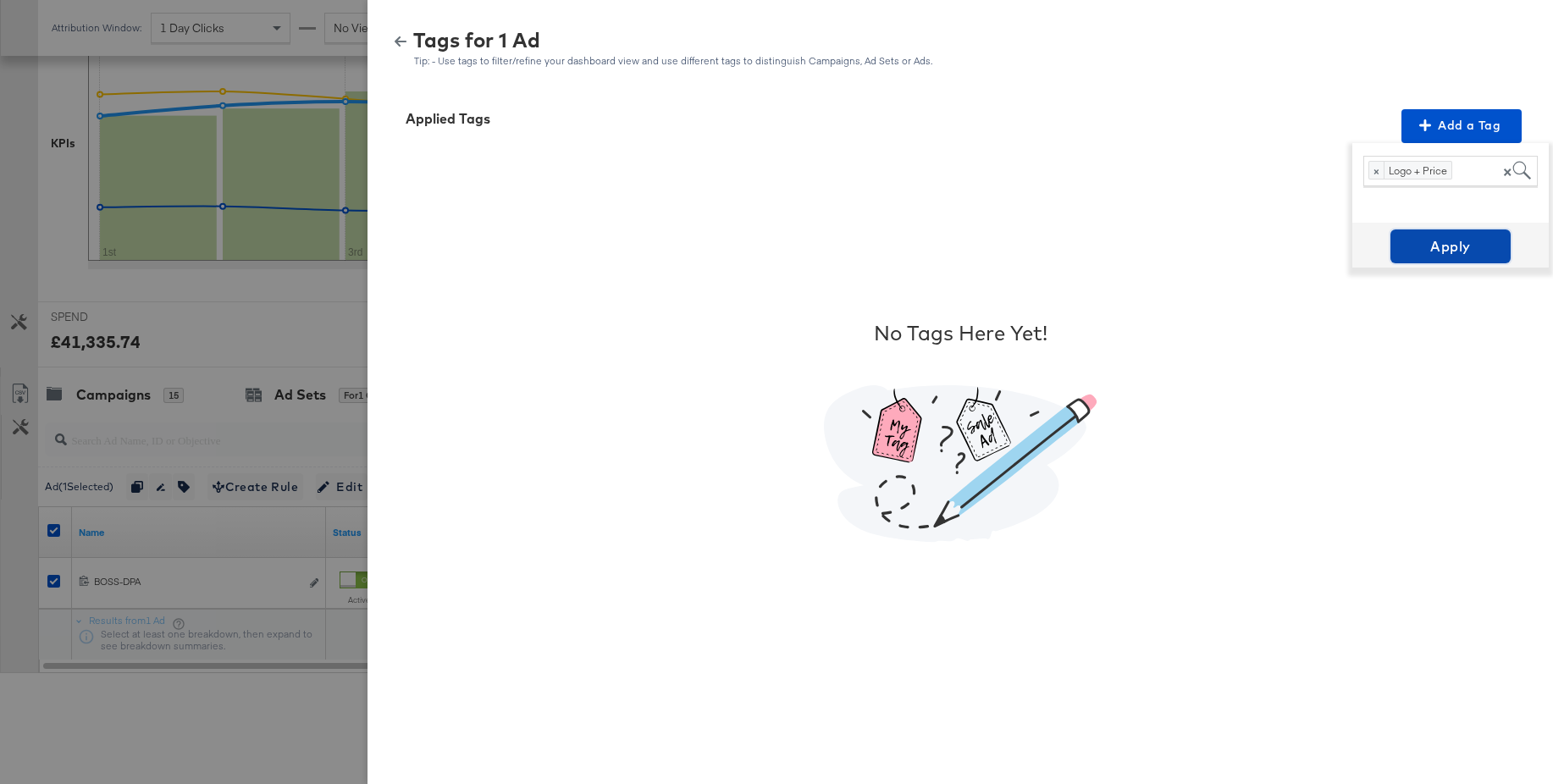
click at [1438, 251] on span "Apply" at bounding box center [1450, 246] width 107 height 23
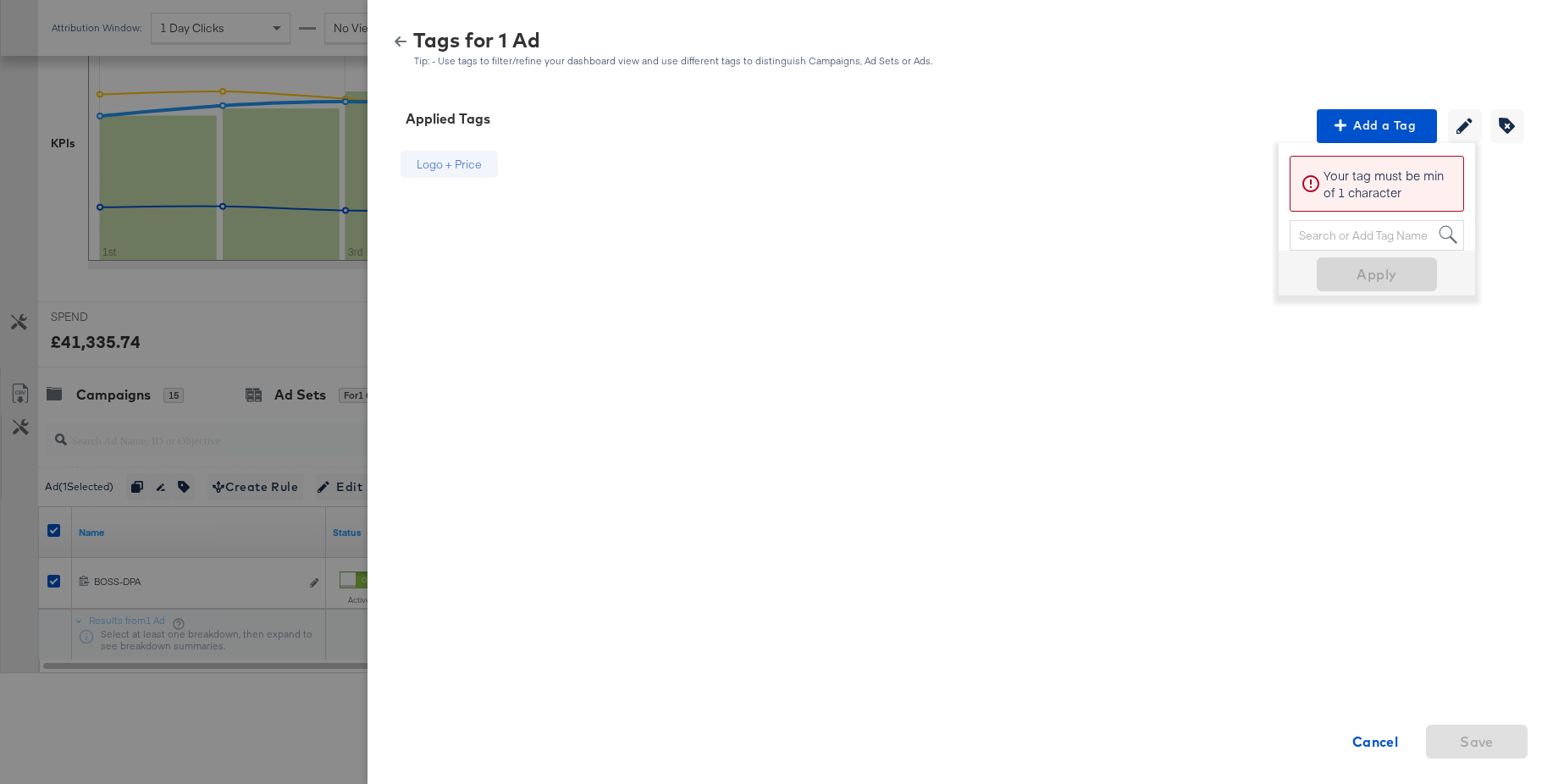
click at [402, 39] on icon "button" at bounding box center [400, 41] width 12 height 12
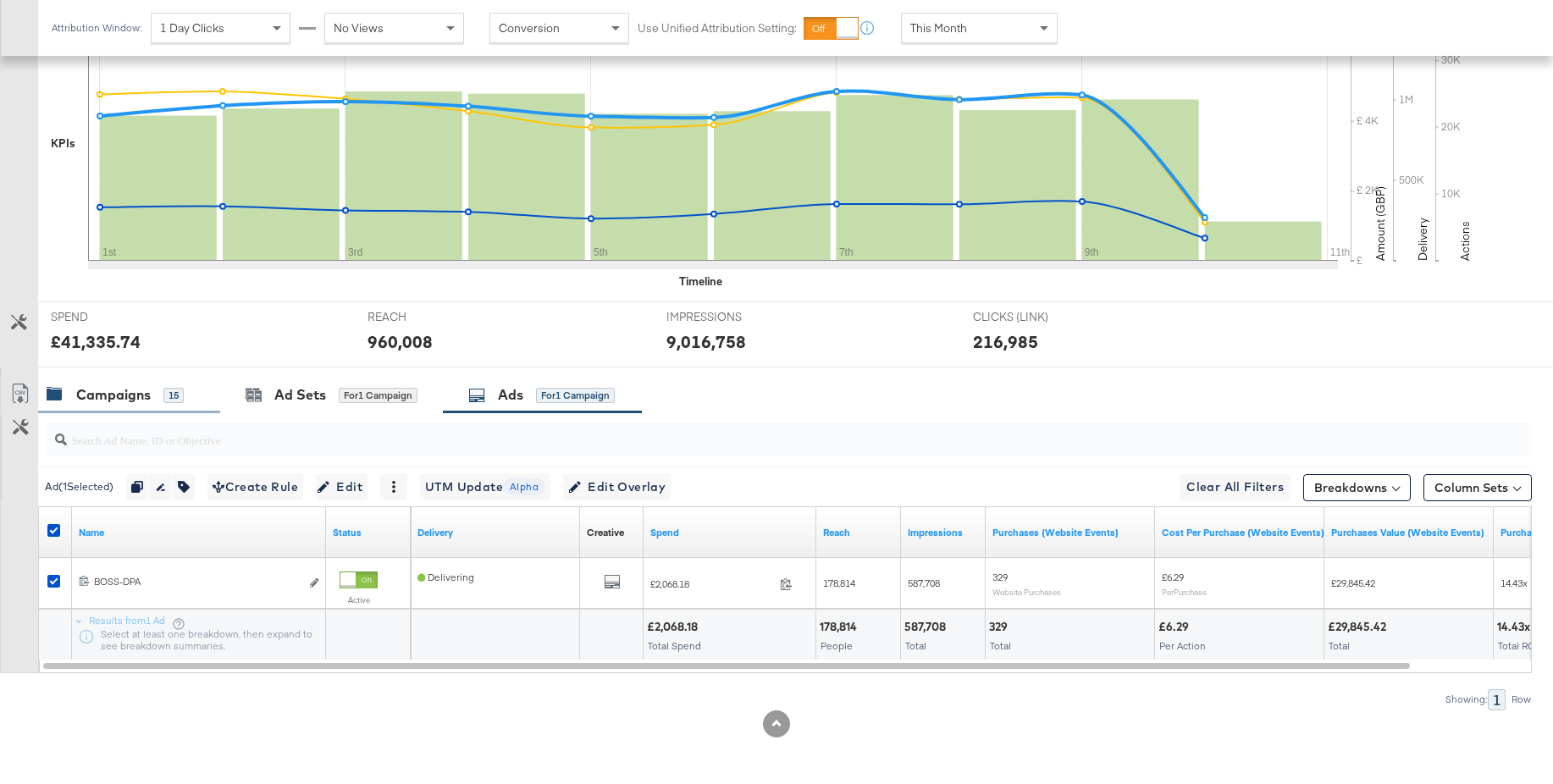
click at [105, 403] on div "Campaigns" at bounding box center [113, 395] width 74 height 20
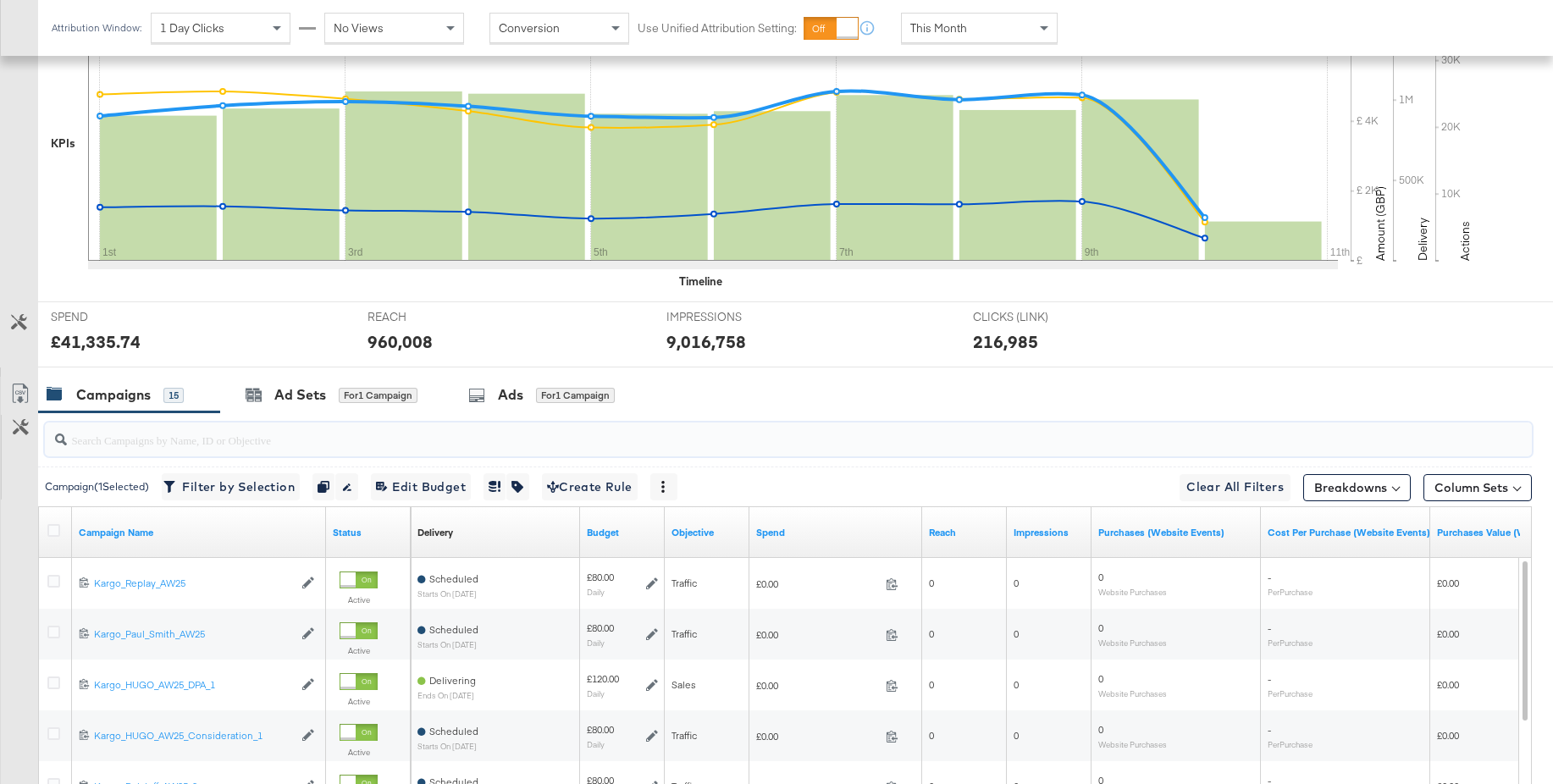
click at [98, 439] on input "search" at bounding box center [732, 433] width 1330 height 33
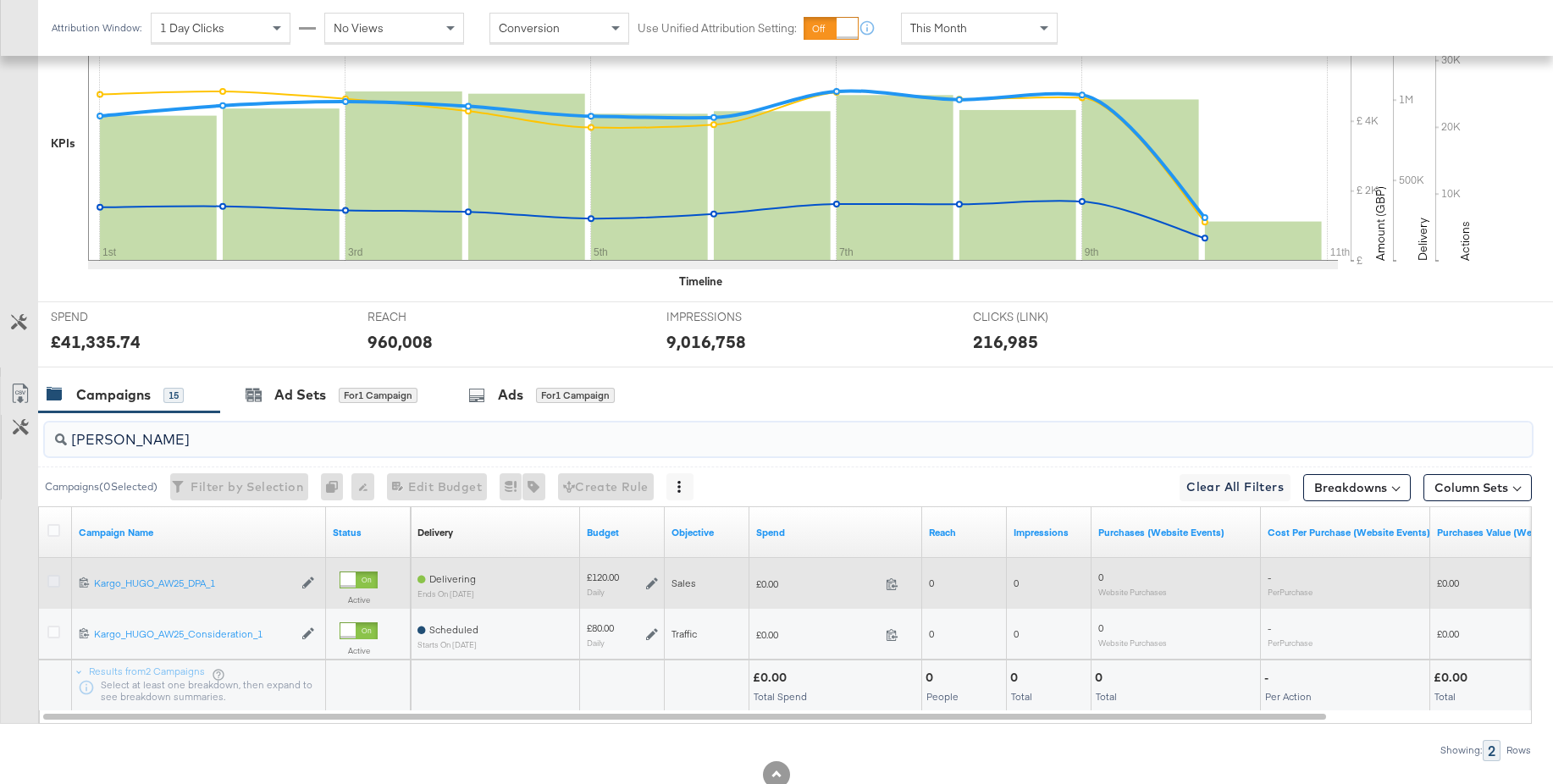
type input "[PERSON_NAME]"
click at [56, 579] on icon at bounding box center [54, 582] width 13 height 13
click at [0, 0] on input "checkbox" at bounding box center [0, 0] width 0 height 0
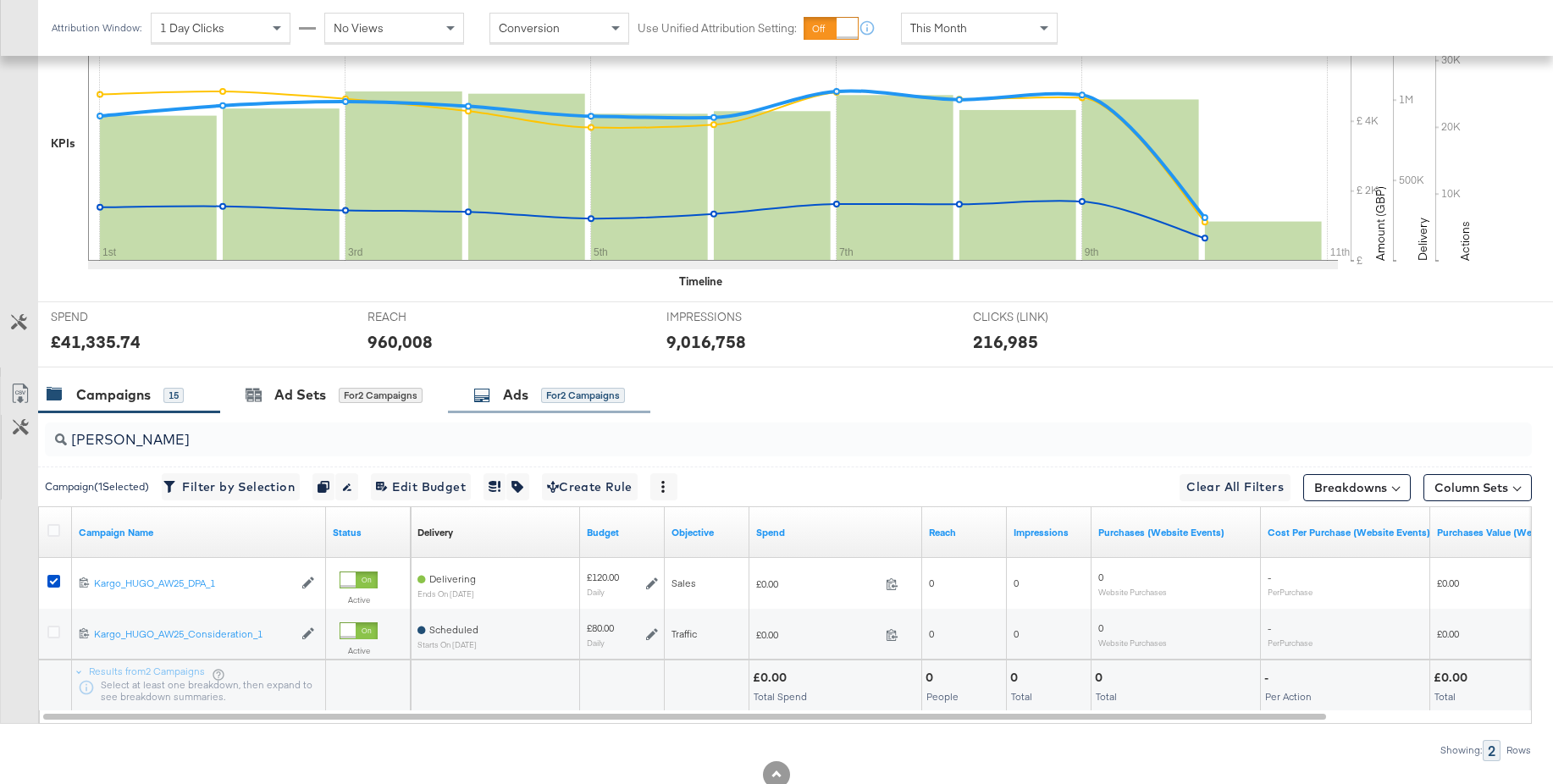
click at [515, 396] on div "Ads" at bounding box center [515, 395] width 25 height 20
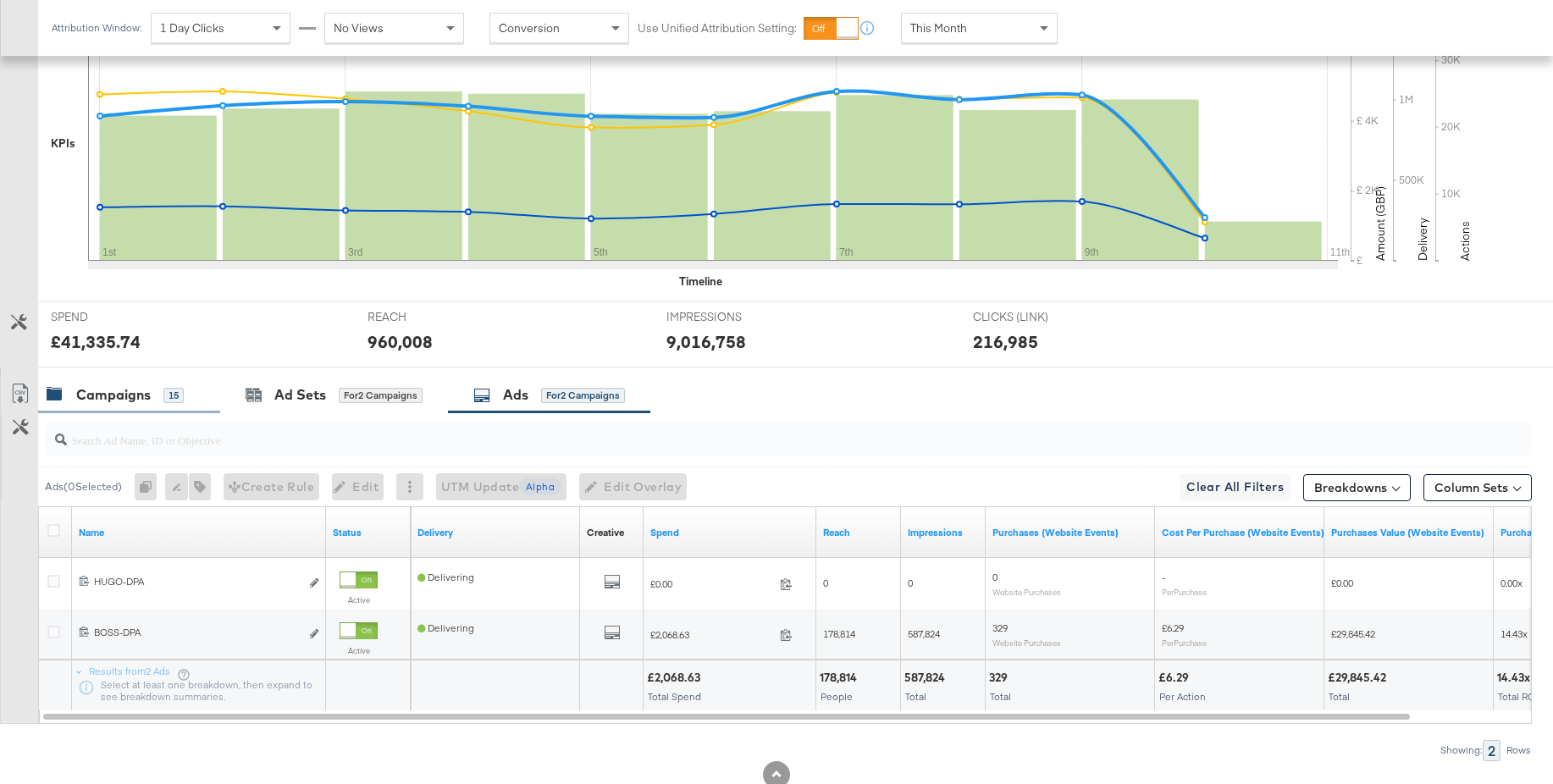
click at [120, 394] on div "Campaigns" at bounding box center [113, 395] width 74 height 20
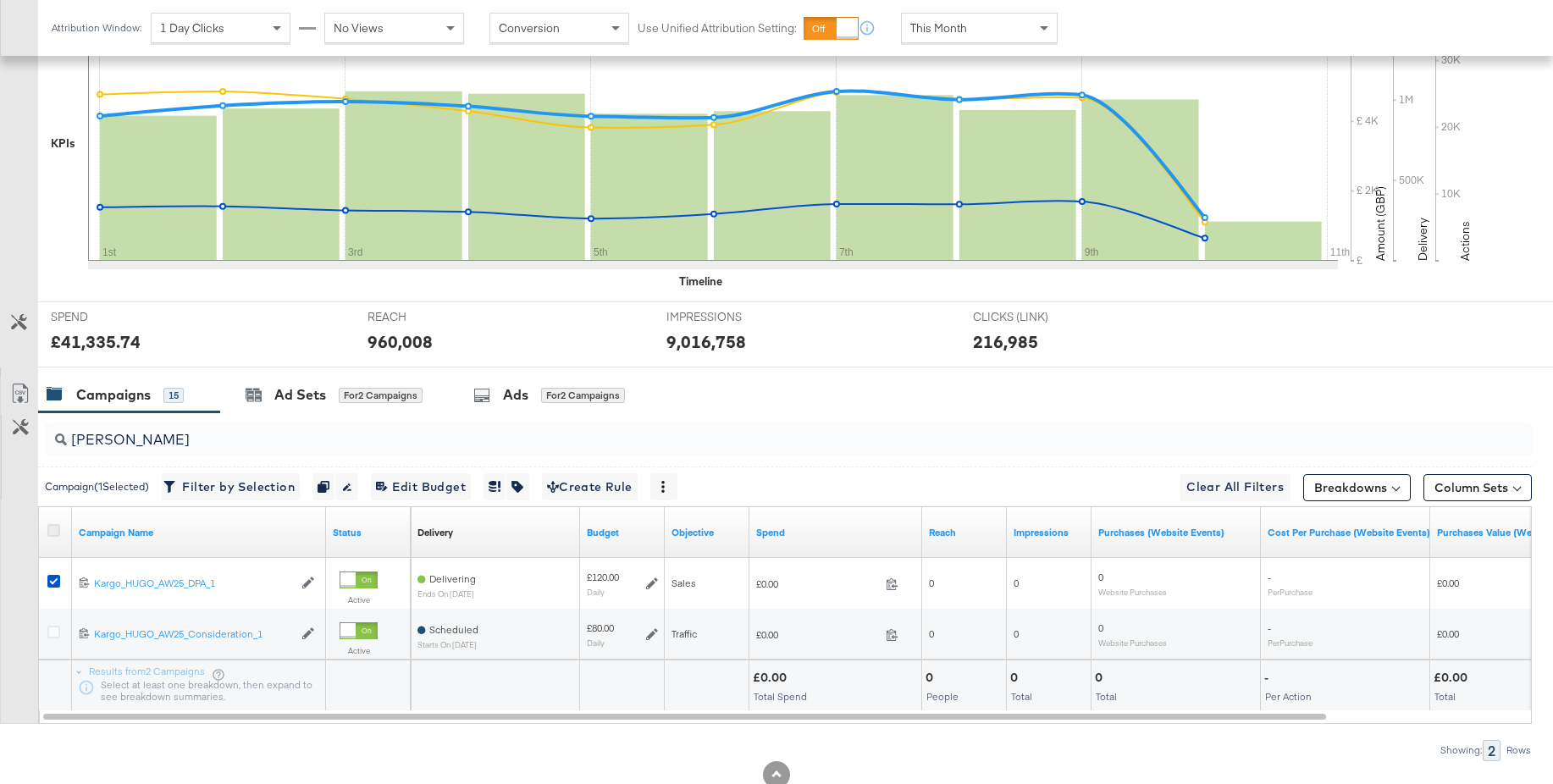
click at [52, 530] on icon at bounding box center [54, 530] width 13 height 13
click at [0, 0] on input "checkbox" at bounding box center [0, 0] width 0 height 0
drag, startPoint x: 125, startPoint y: 444, endPoint x: 41, endPoint y: 437, distance: 84.3
click at [41, 437] on div "hugo" at bounding box center [785, 439] width 1494 height 54
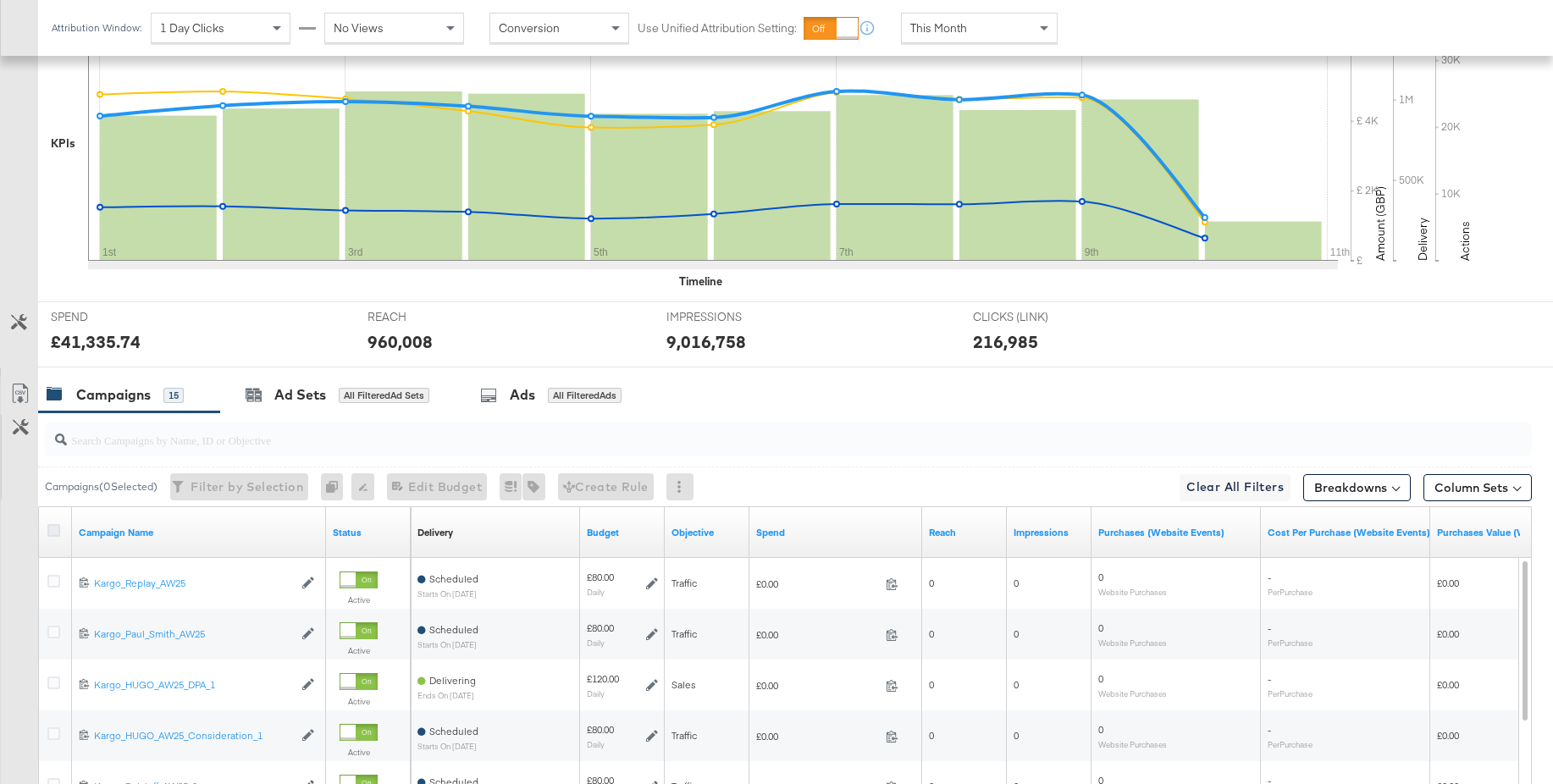
click at [54, 530] on icon at bounding box center [54, 530] width 13 height 13
click at [0, 0] on input "checkbox" at bounding box center [0, 0] width 0 height 0
click at [54, 530] on icon at bounding box center [54, 530] width 13 height 13
click at [0, 0] on input "checkbox" at bounding box center [0, 0] width 0 height 0
click at [108, 440] on input "search" at bounding box center [732, 433] width 1330 height 33
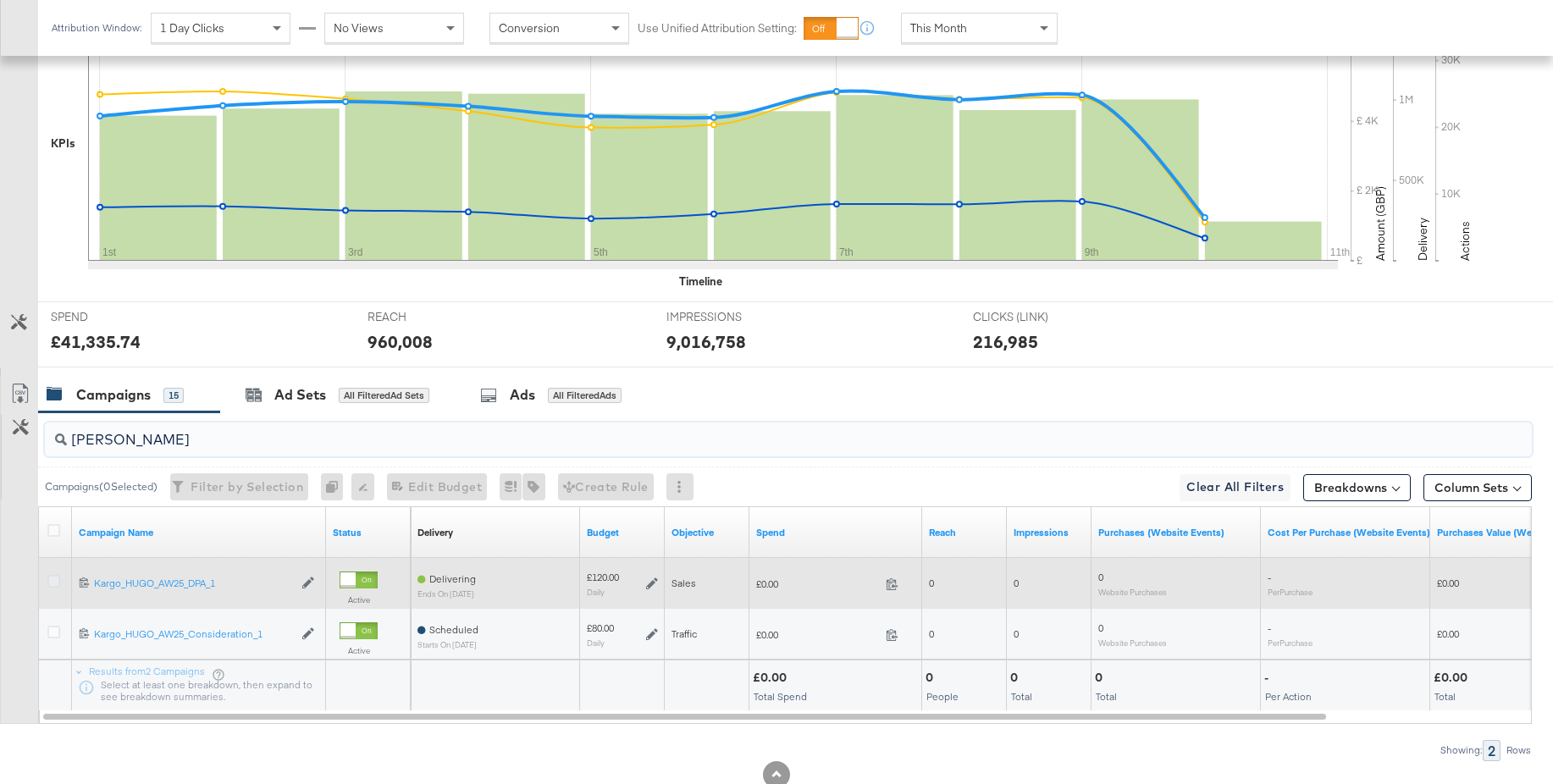
type input "hugo"
click at [54, 579] on icon at bounding box center [54, 582] width 13 height 13
click at [0, 0] on input "checkbox" at bounding box center [0, 0] width 0 height 0
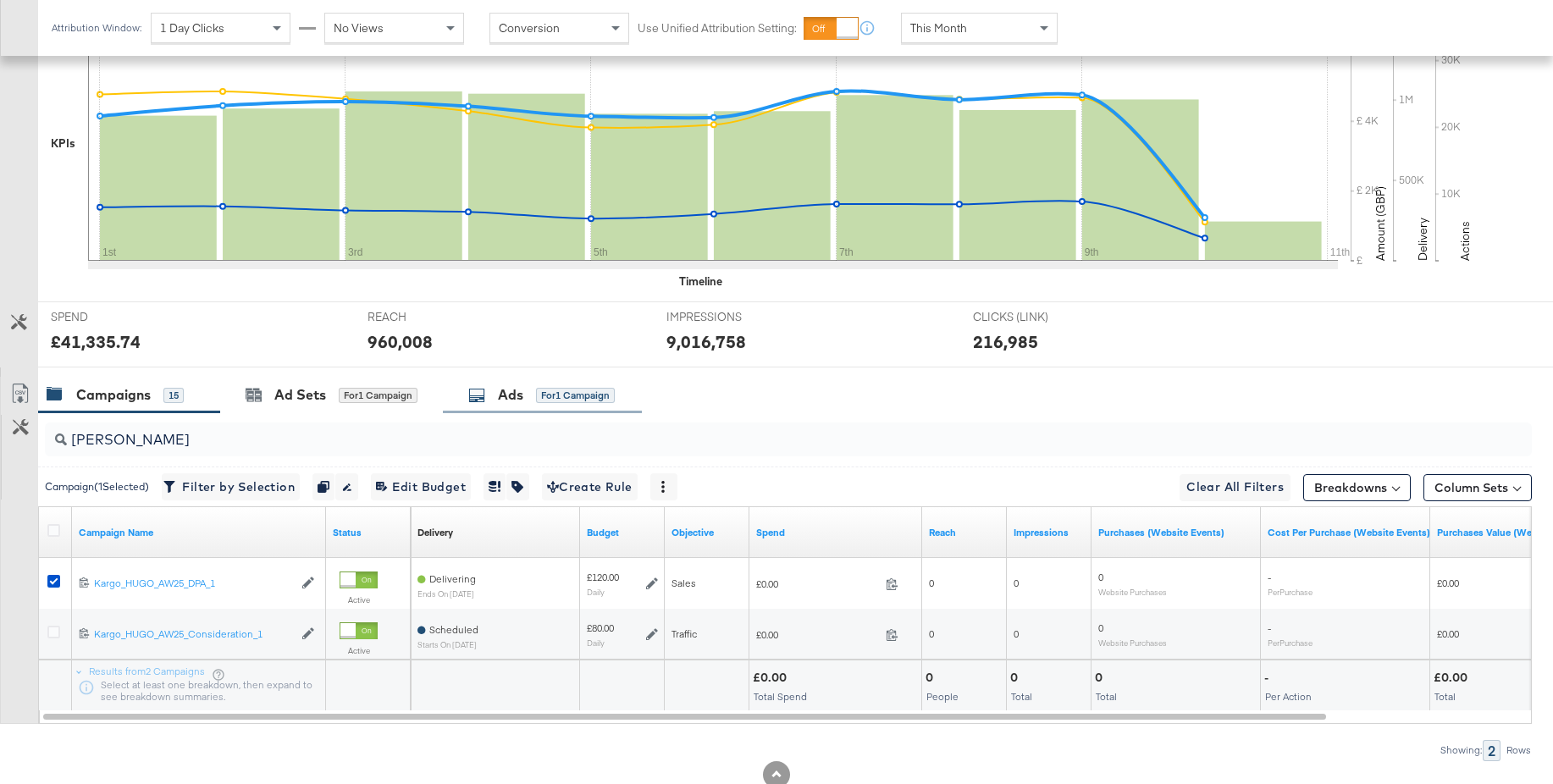
click at [502, 402] on div "Ads" at bounding box center [511, 395] width 25 height 20
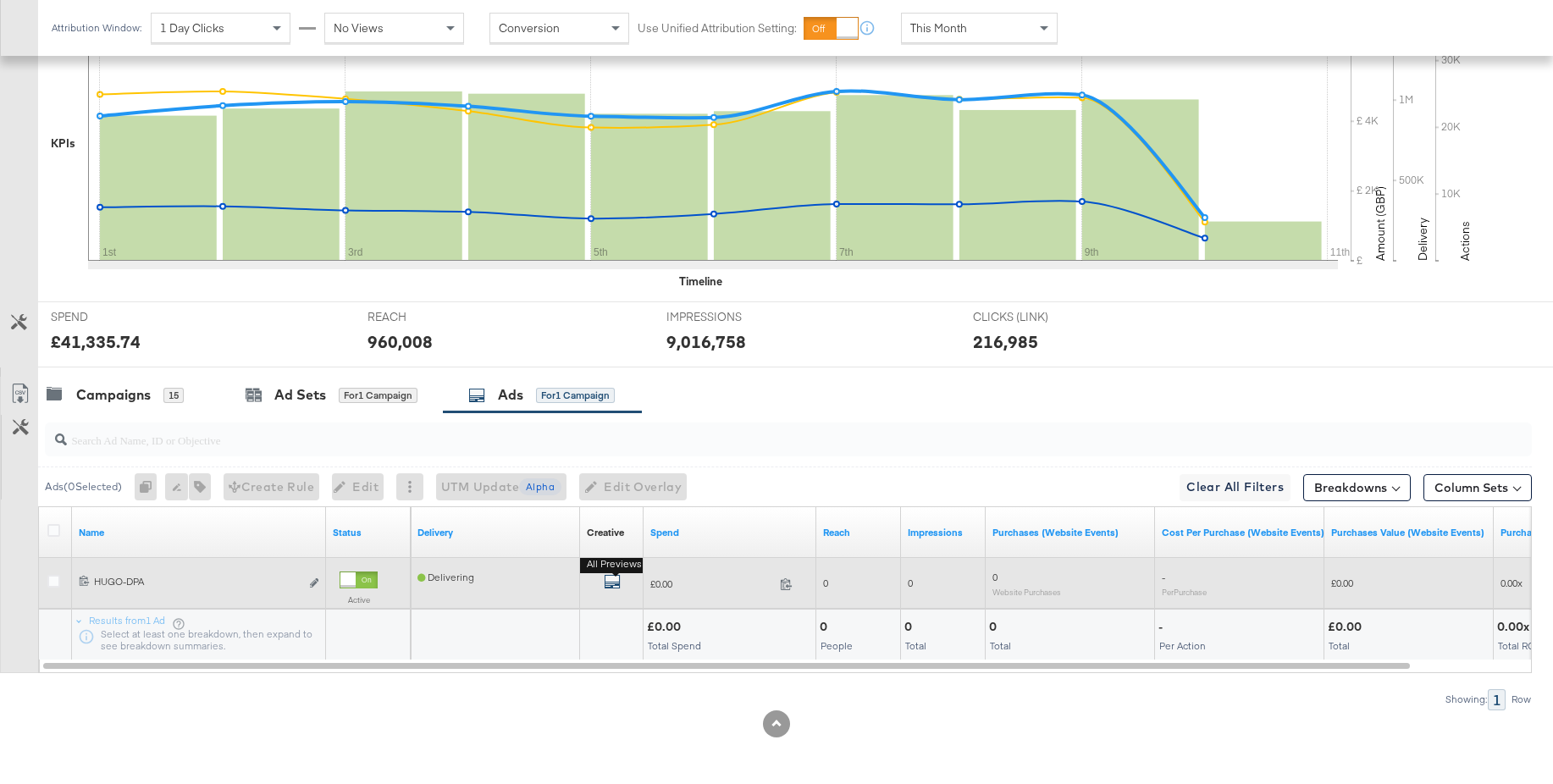
click at [606, 580] on icon "default" at bounding box center [612, 582] width 17 height 17
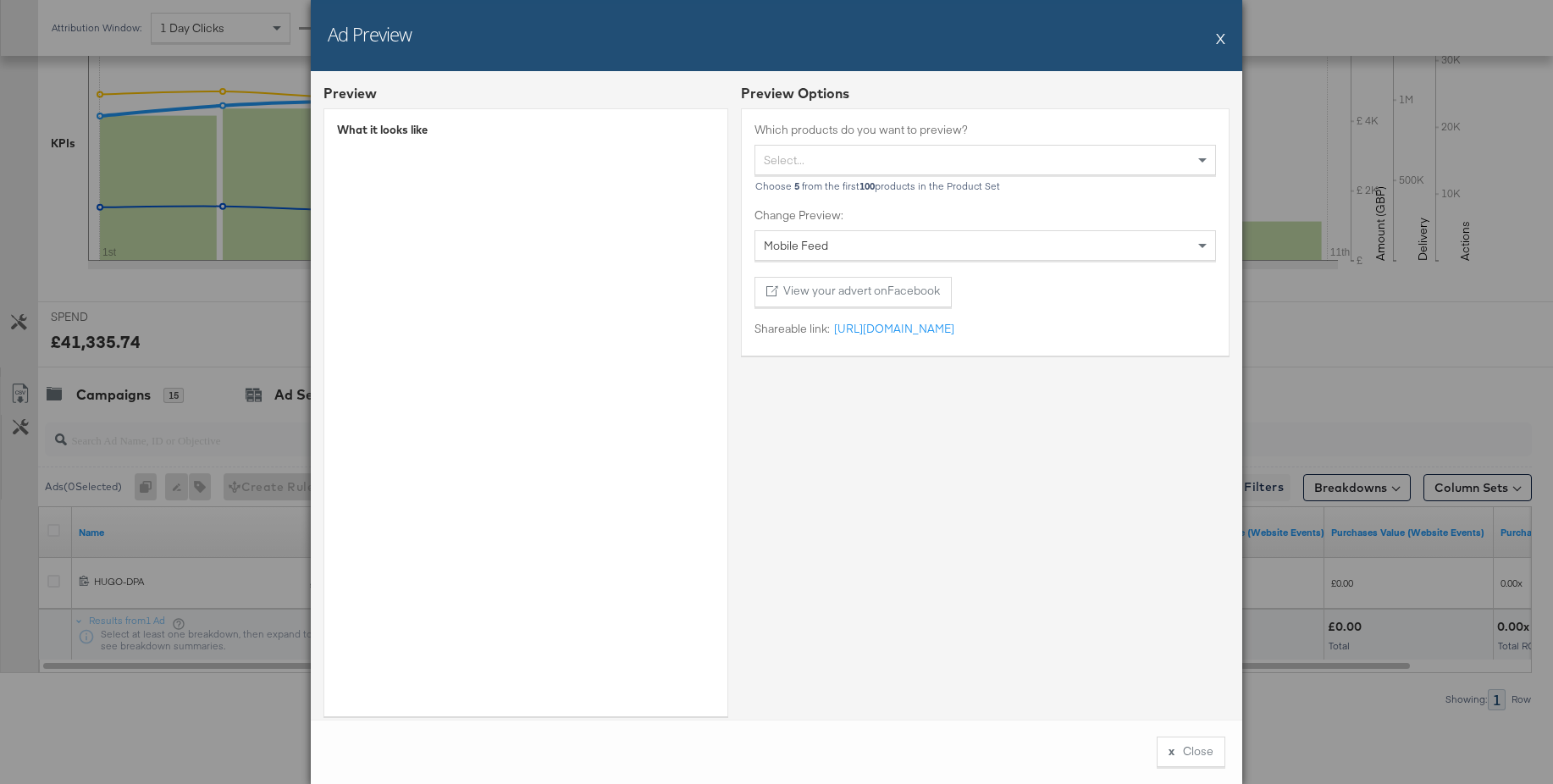
click at [1221, 39] on button "X" at bounding box center [1221, 39] width 9 height 34
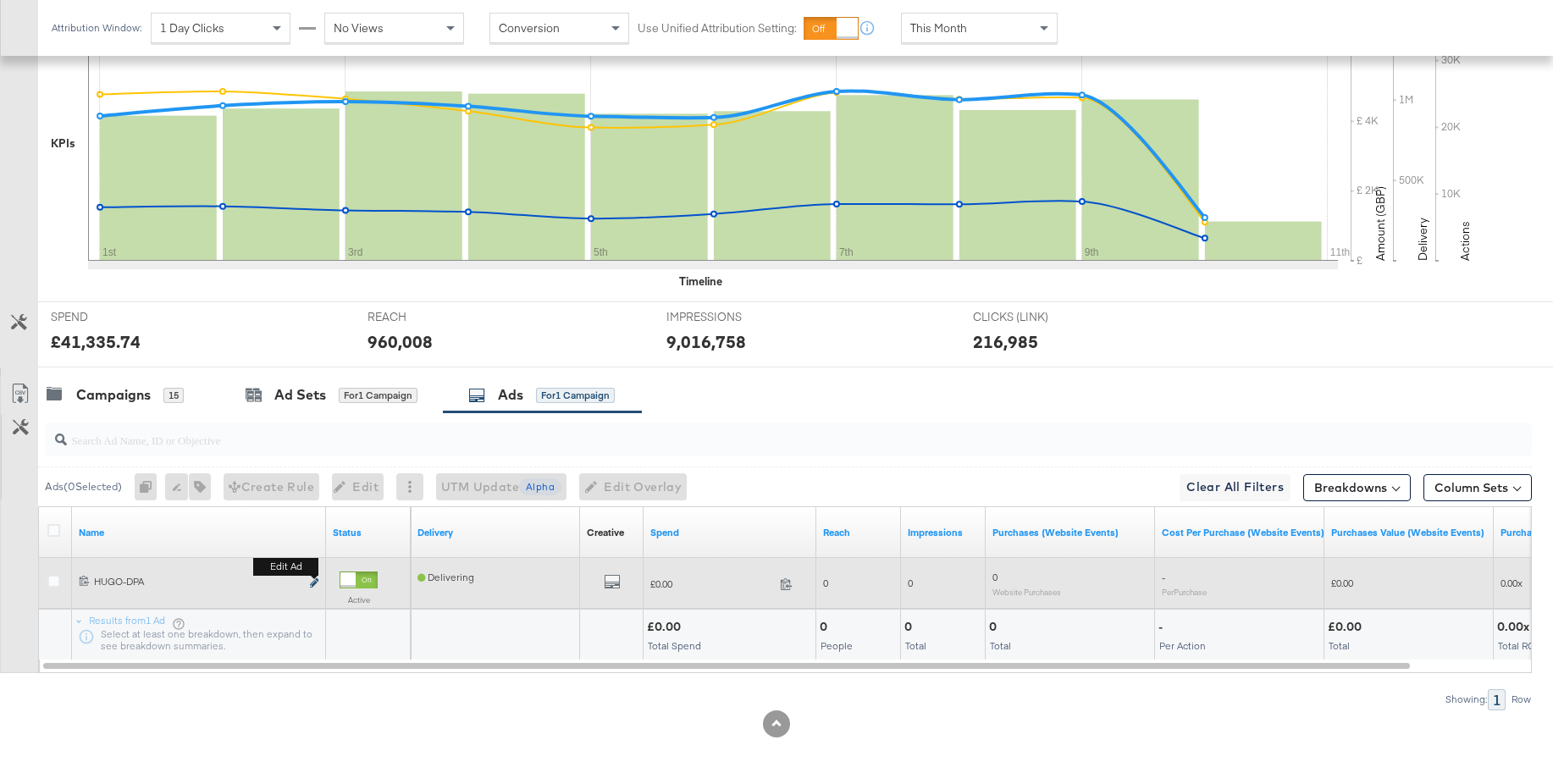
click at [314, 585] on icon "link" at bounding box center [314, 582] width 8 height 9
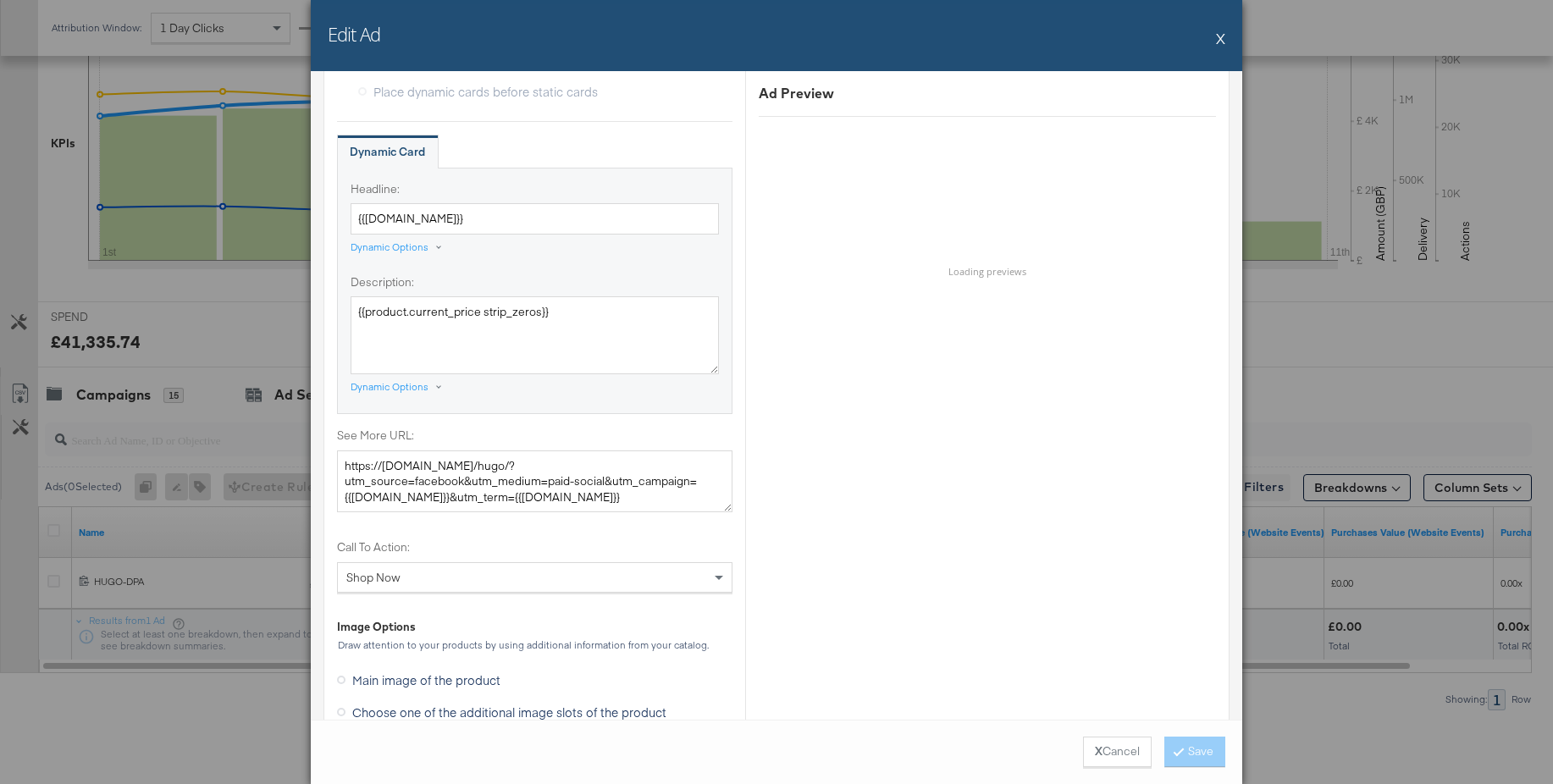
scroll to position [1615, 0]
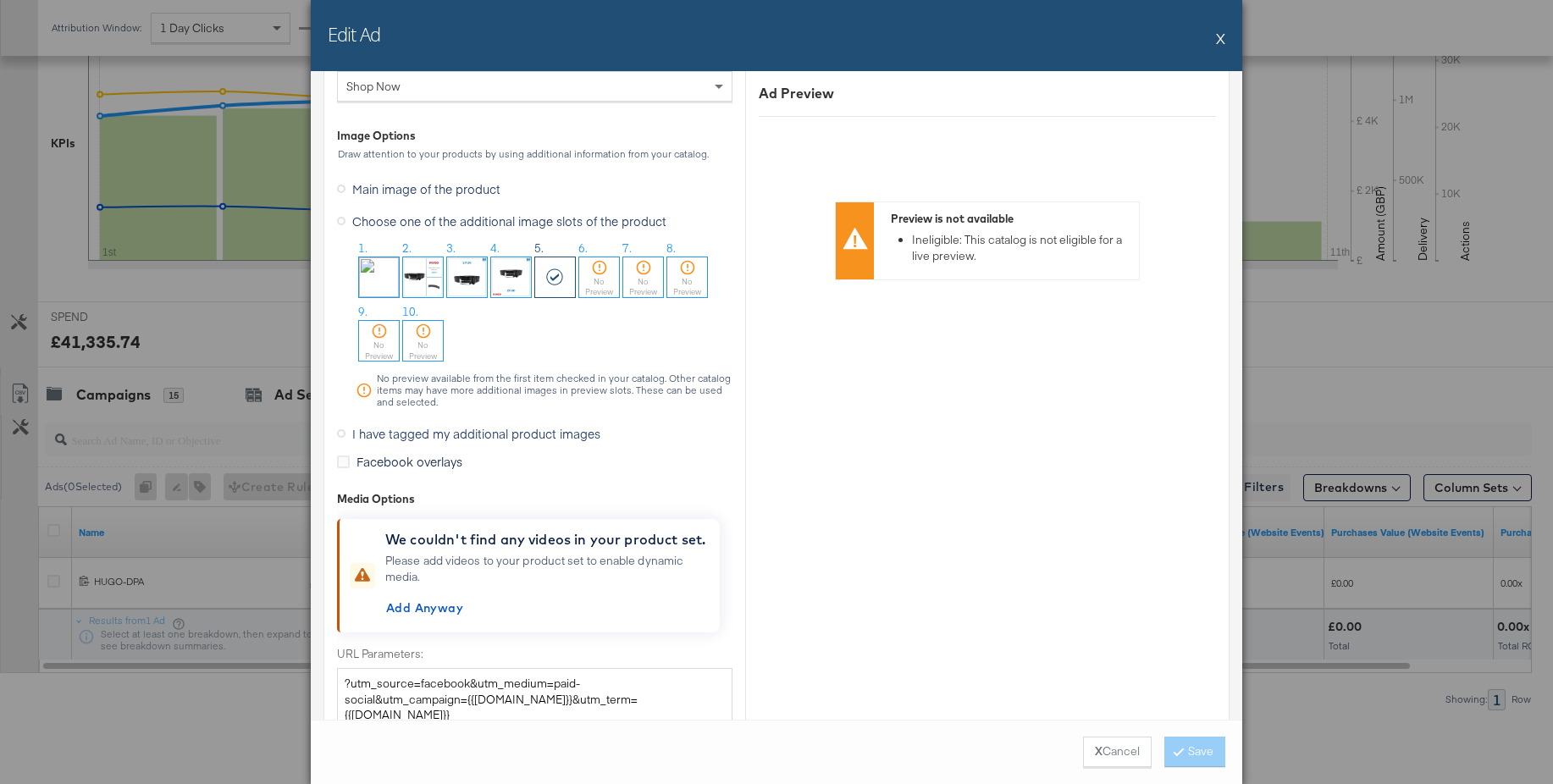
click at [1224, 38] on button "X" at bounding box center [1221, 39] width 9 height 34
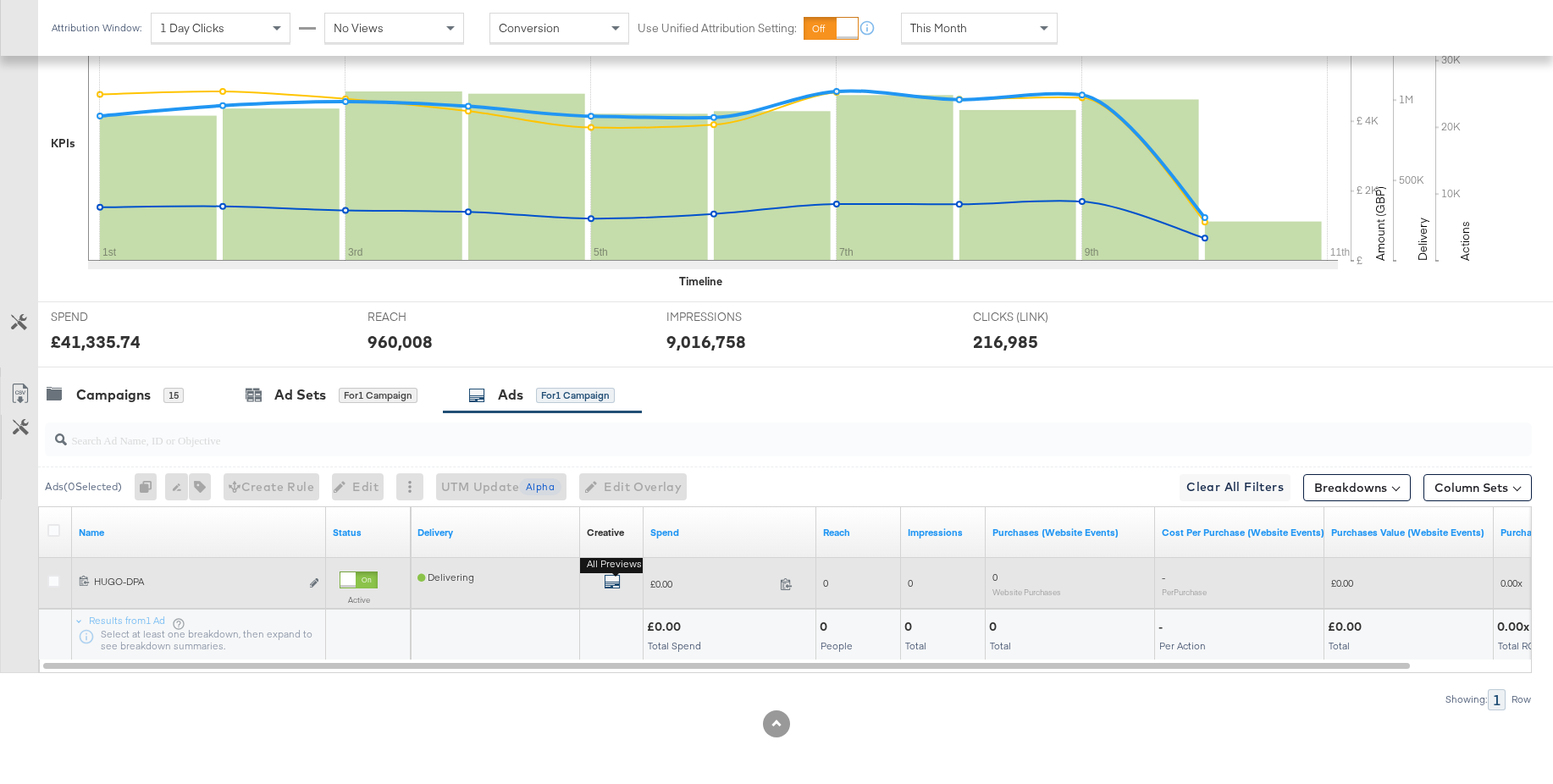
click at [610, 579] on icon "default" at bounding box center [612, 582] width 17 height 17
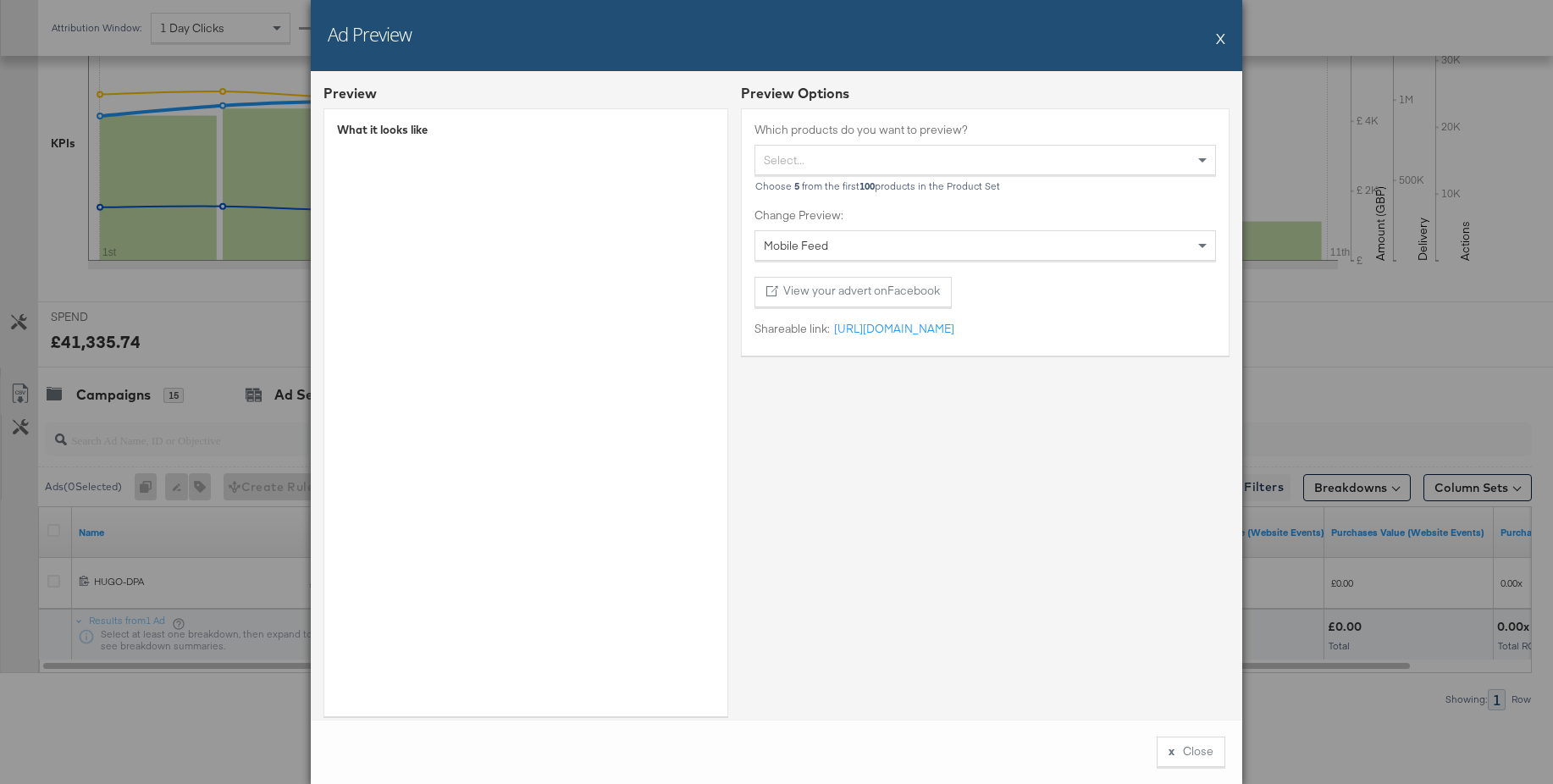
click at [1223, 38] on button "X" at bounding box center [1221, 39] width 9 height 34
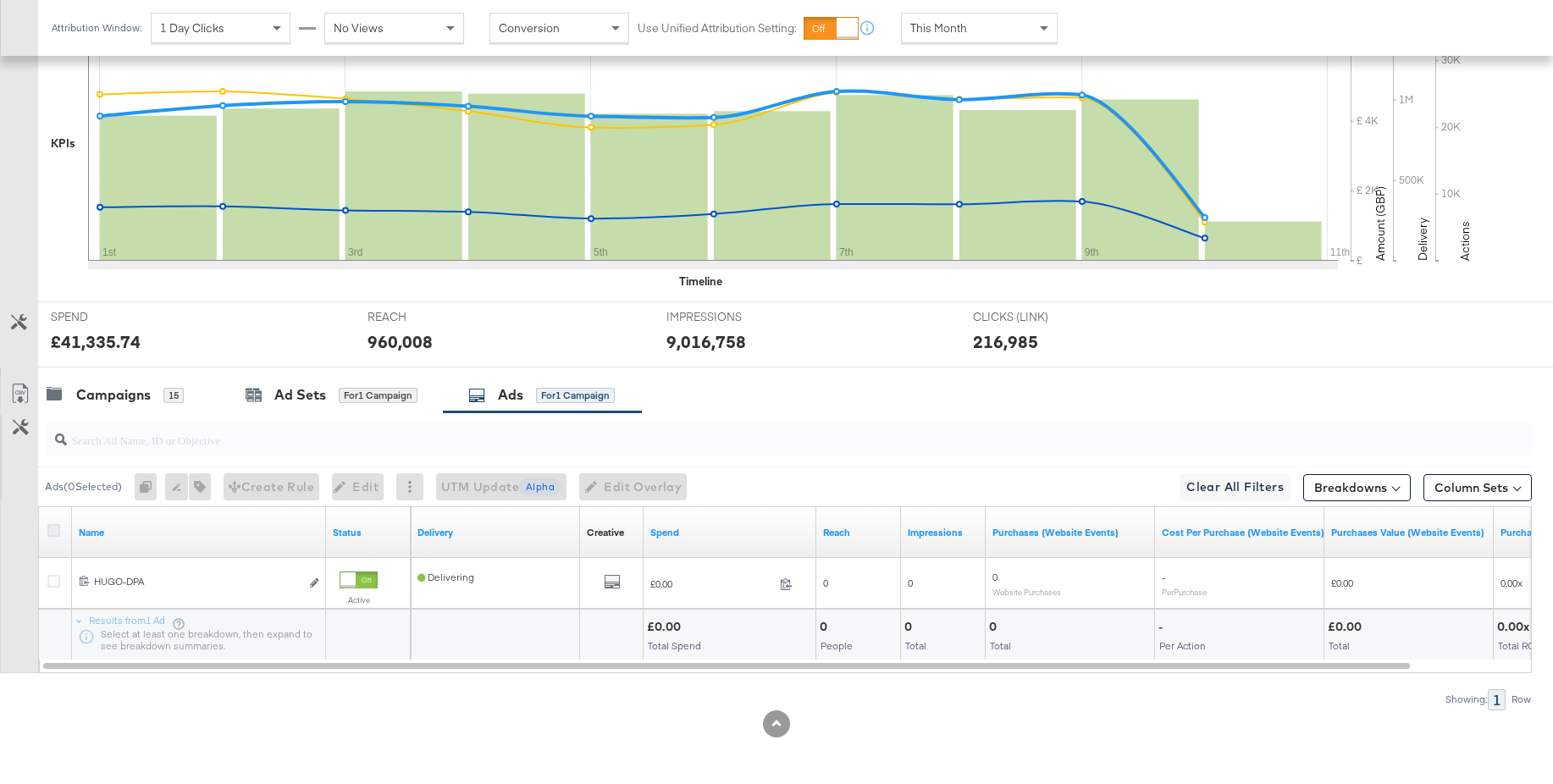
click at [54, 531] on icon at bounding box center [54, 530] width 13 height 13
click at [0, 0] on input "checkbox" at bounding box center [0, 0] width 0 height 0
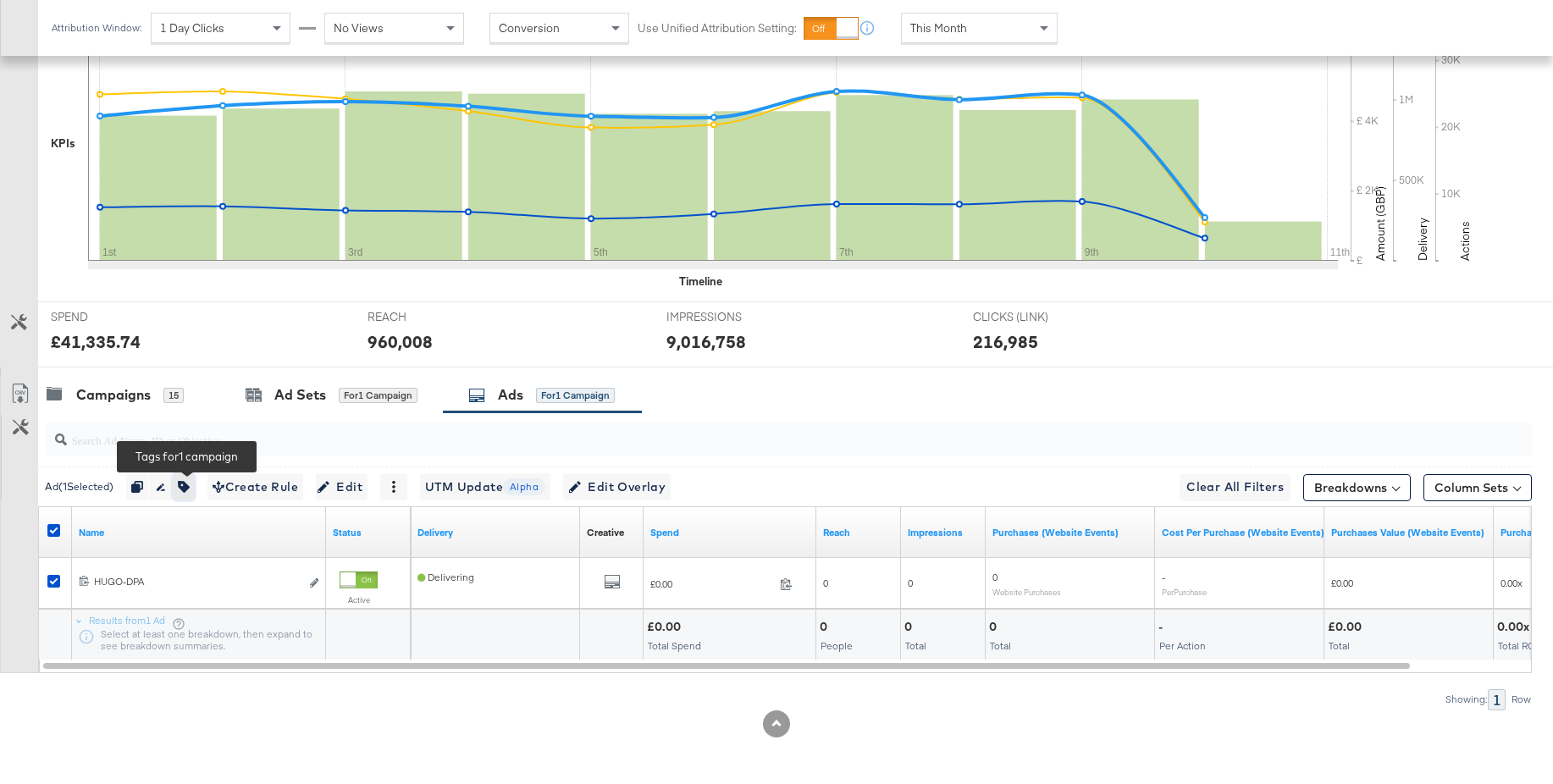
click at [186, 492] on icon "button" at bounding box center [183, 487] width 12 height 12
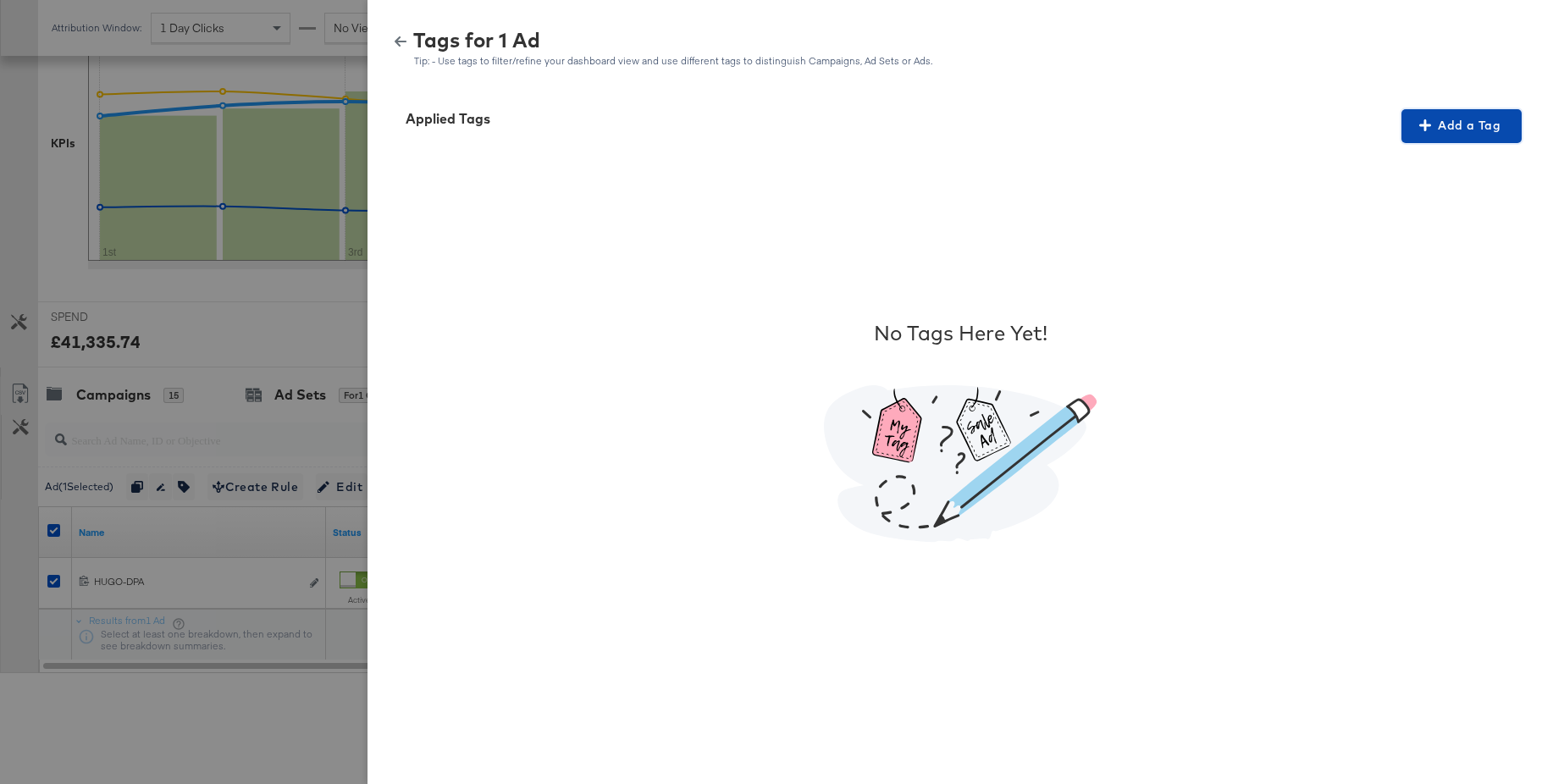
click at [1489, 125] on span "Add a Tag" at bounding box center [1461, 126] width 107 height 22
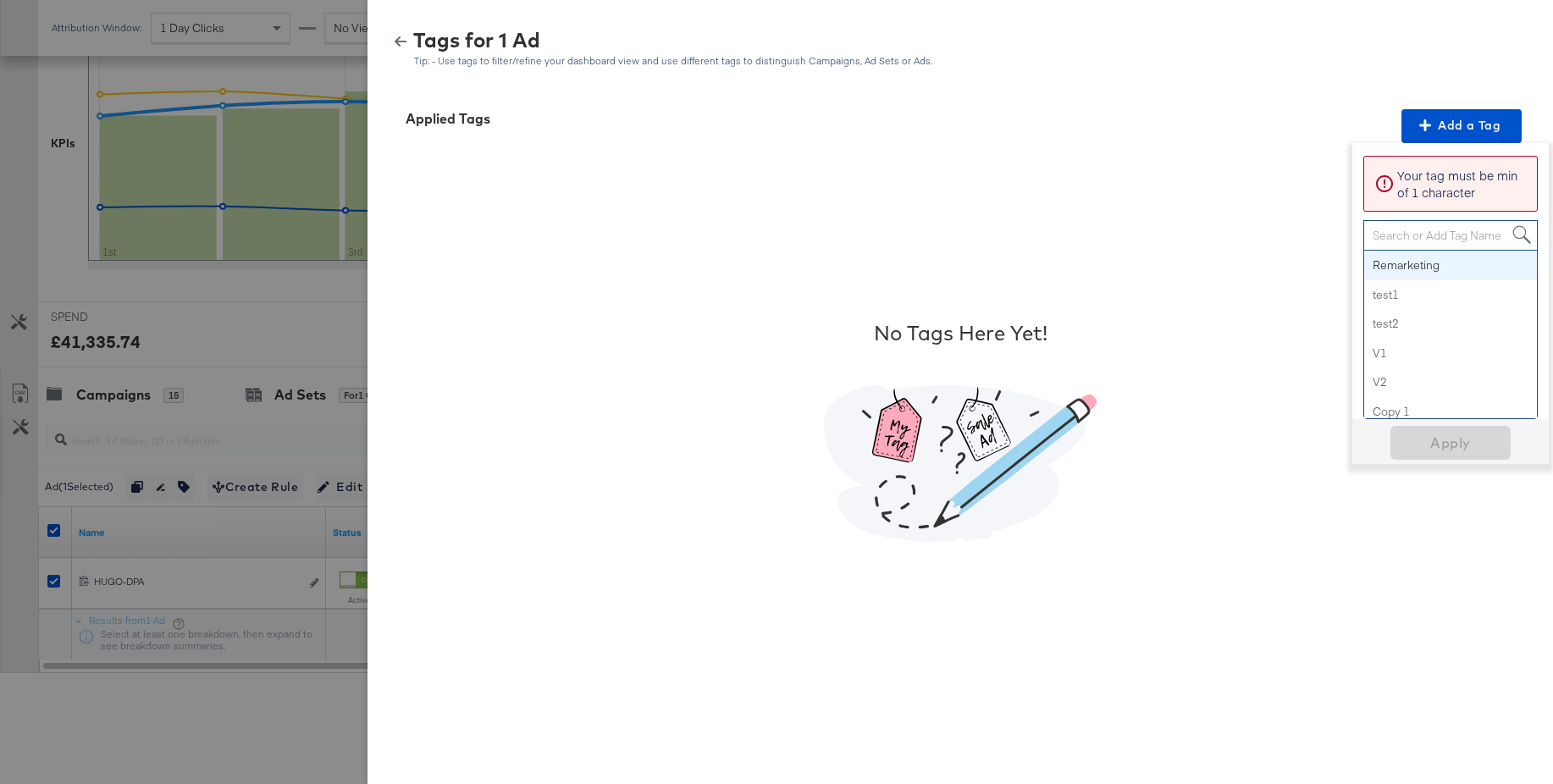
click at [1413, 237] on div "Search or Add Tag Name" at bounding box center [1450, 236] width 173 height 29
paste input "Price Strike"
type input "Price Strike"
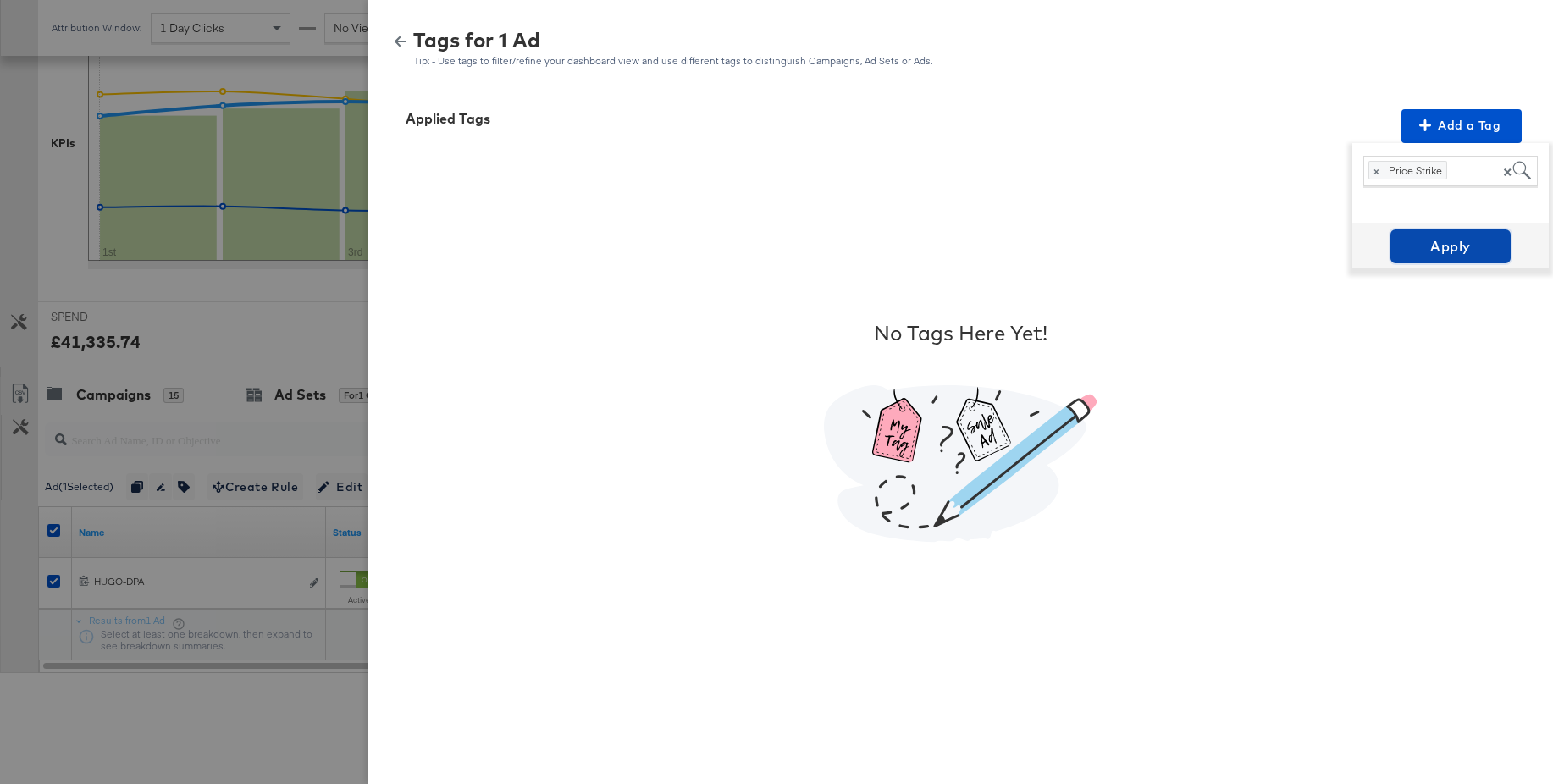
drag, startPoint x: 1445, startPoint y: 249, endPoint x: 1435, endPoint y: 245, distance: 10.8
click at [1445, 250] on span "Apply" at bounding box center [1450, 246] width 107 height 23
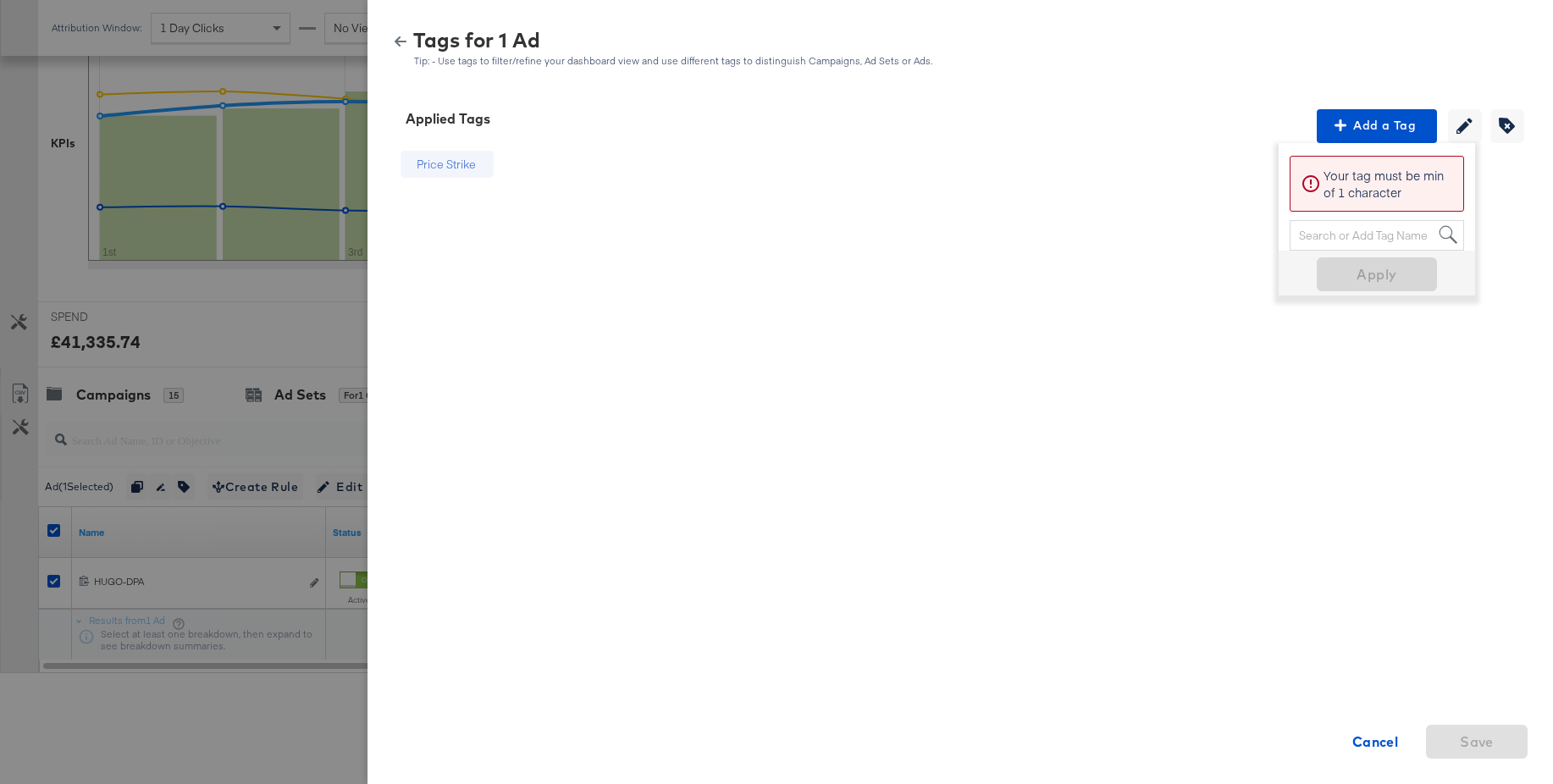
click at [401, 39] on icon "button" at bounding box center [400, 41] width 12 height 10
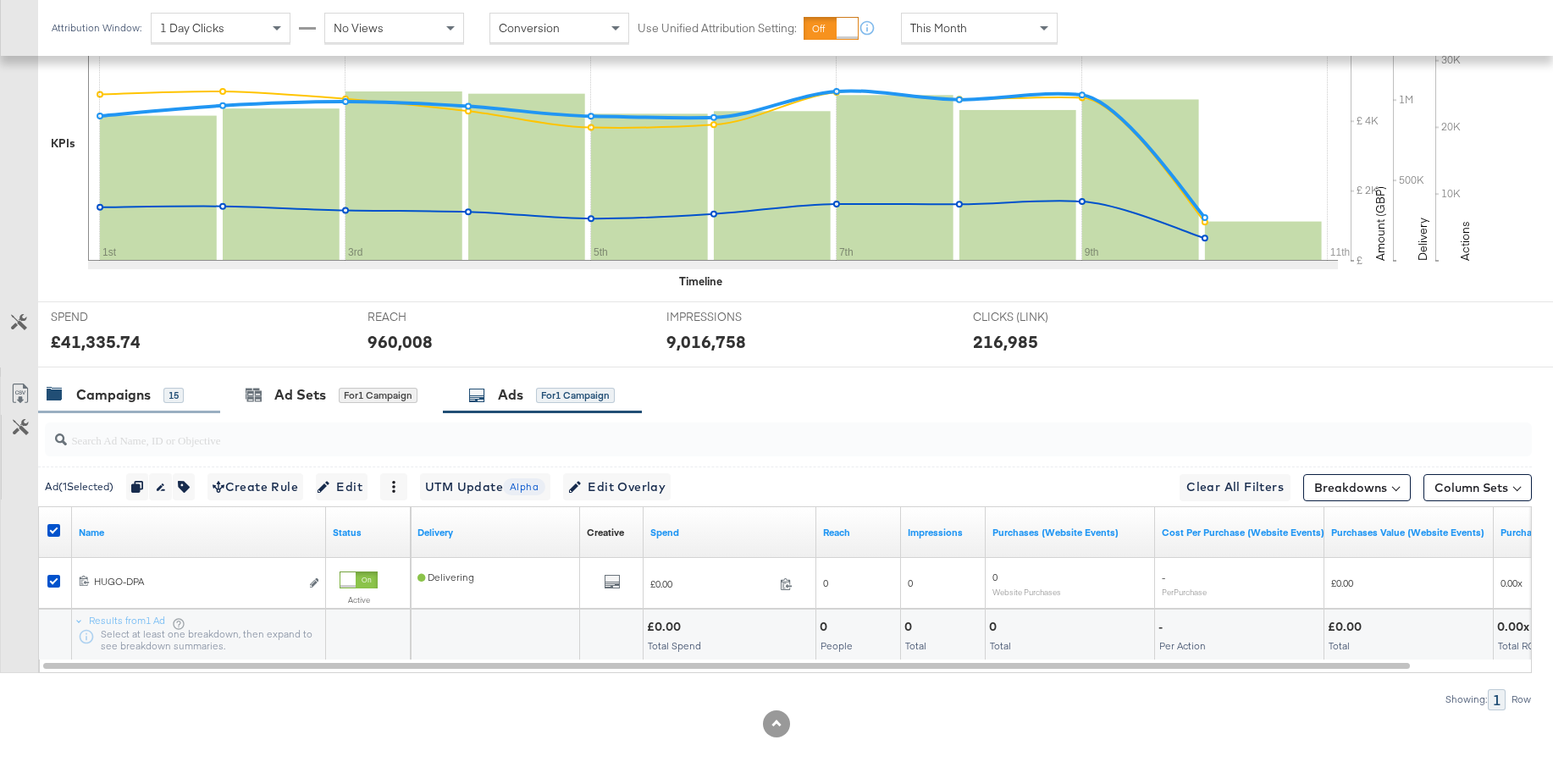
click at [110, 387] on div "Campaigns" at bounding box center [113, 395] width 74 height 20
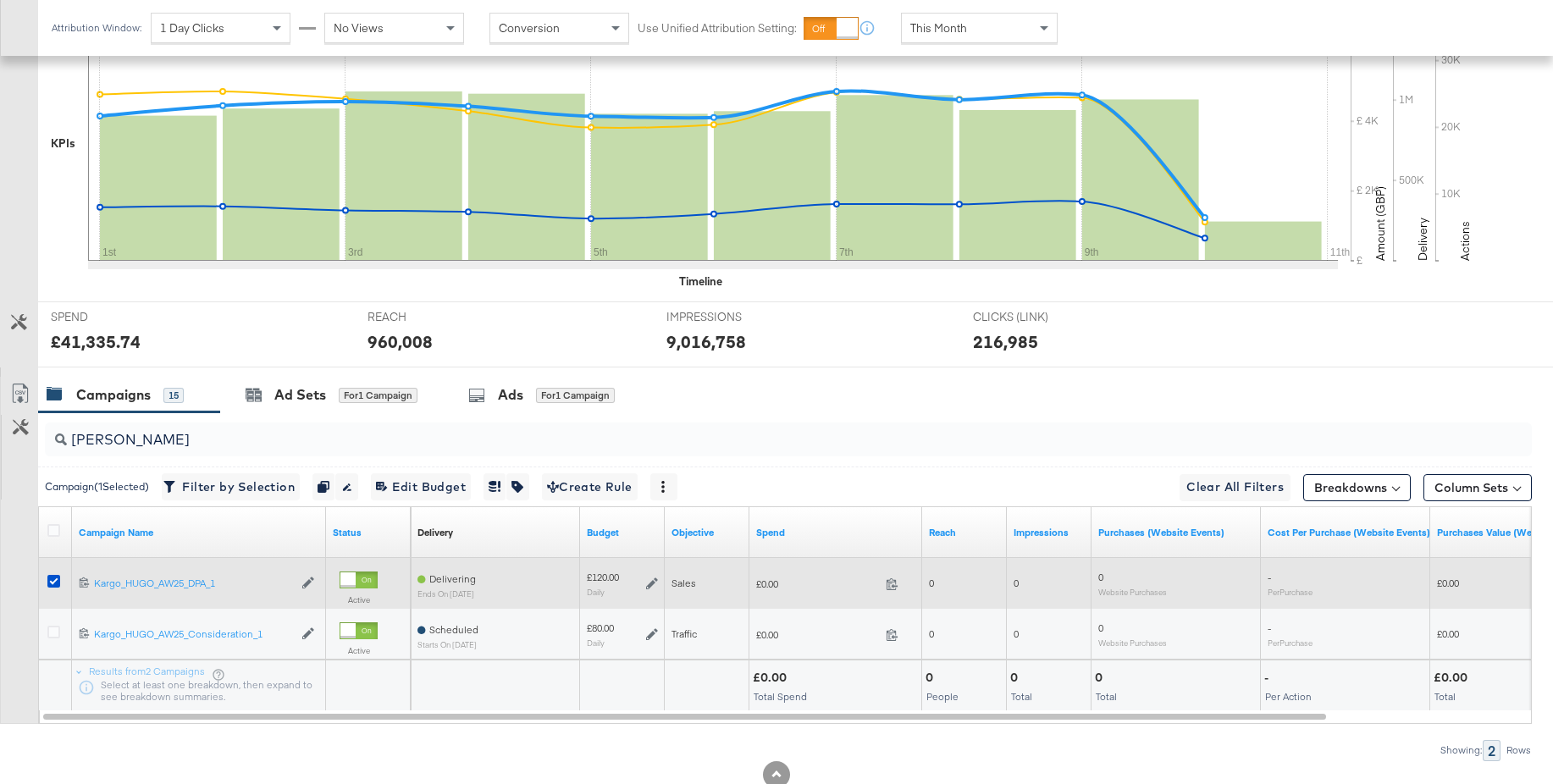
click at [46, 584] on div at bounding box center [56, 583] width 31 height 30
drag, startPoint x: 56, startPoint y: 579, endPoint x: 69, endPoint y: 560, distance: 23.0
click at [56, 578] on icon at bounding box center [54, 582] width 13 height 13
click at [0, 0] on input "checkbox" at bounding box center [0, 0] width 0 height 0
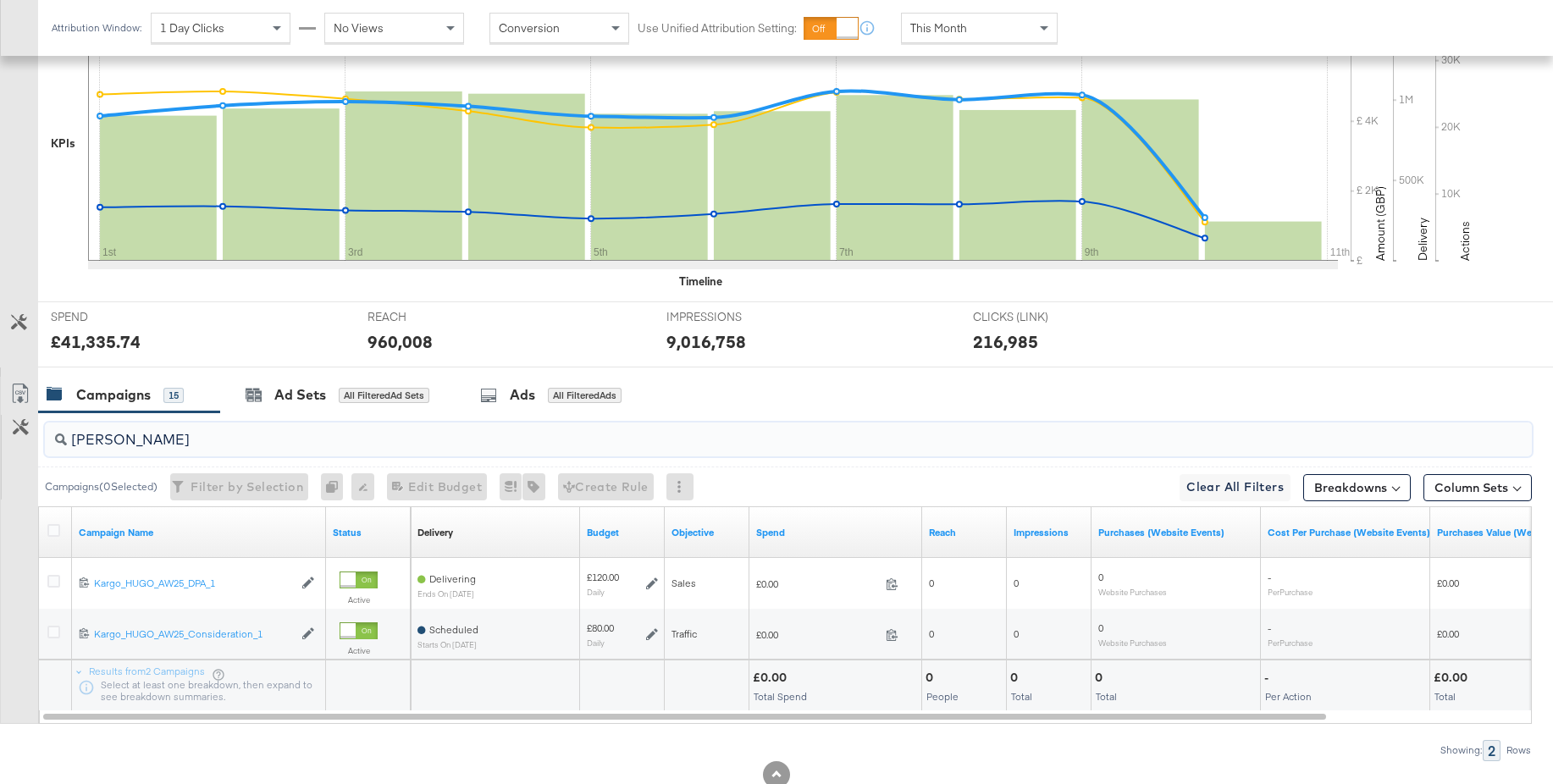
drag, startPoint x: 81, startPoint y: 441, endPoint x: 47, endPoint y: 439, distance: 34.1
click at [47, 439] on div "hugo" at bounding box center [788, 440] width 1487 height 34
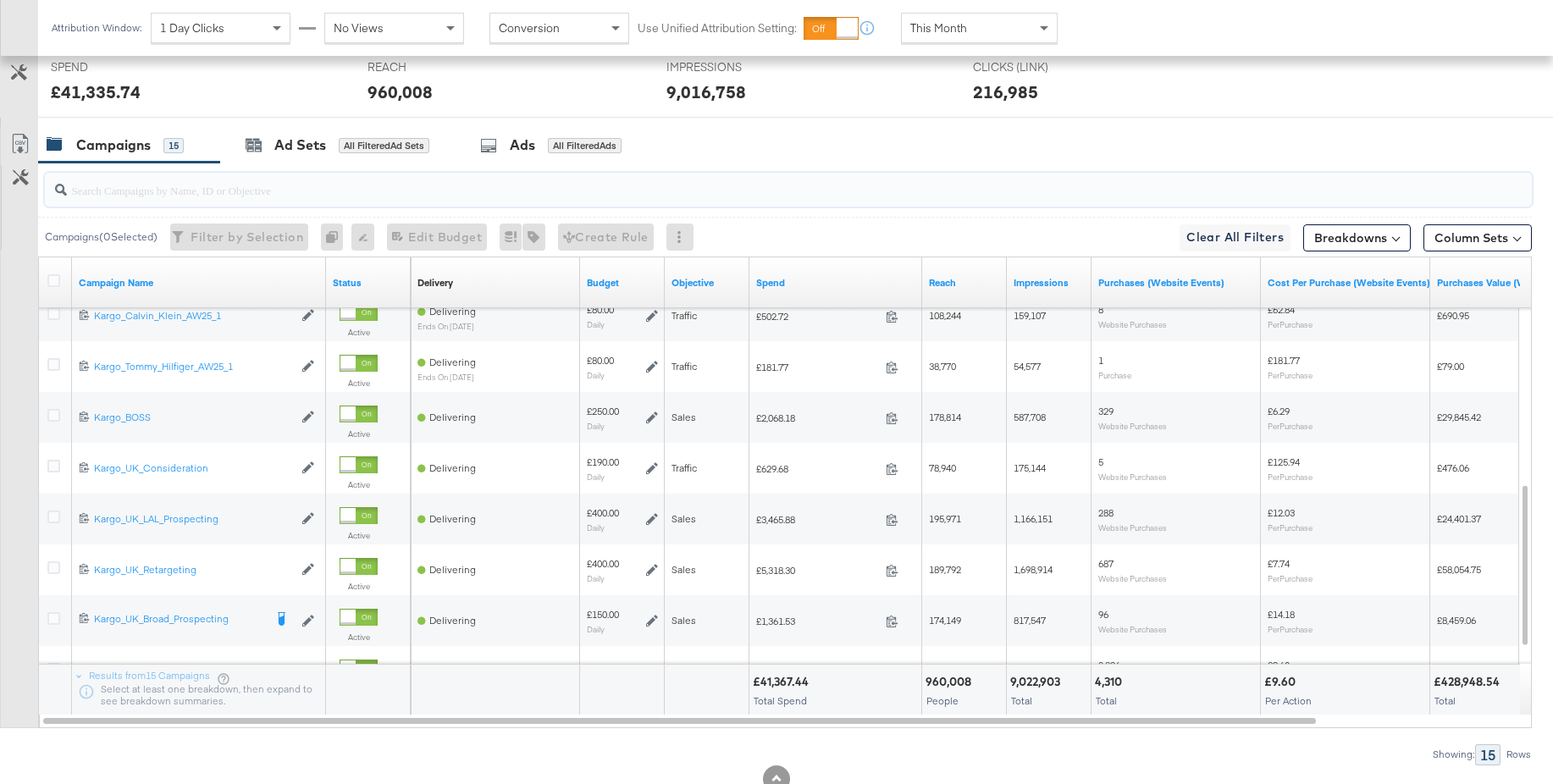
scroll to position [746, 0]
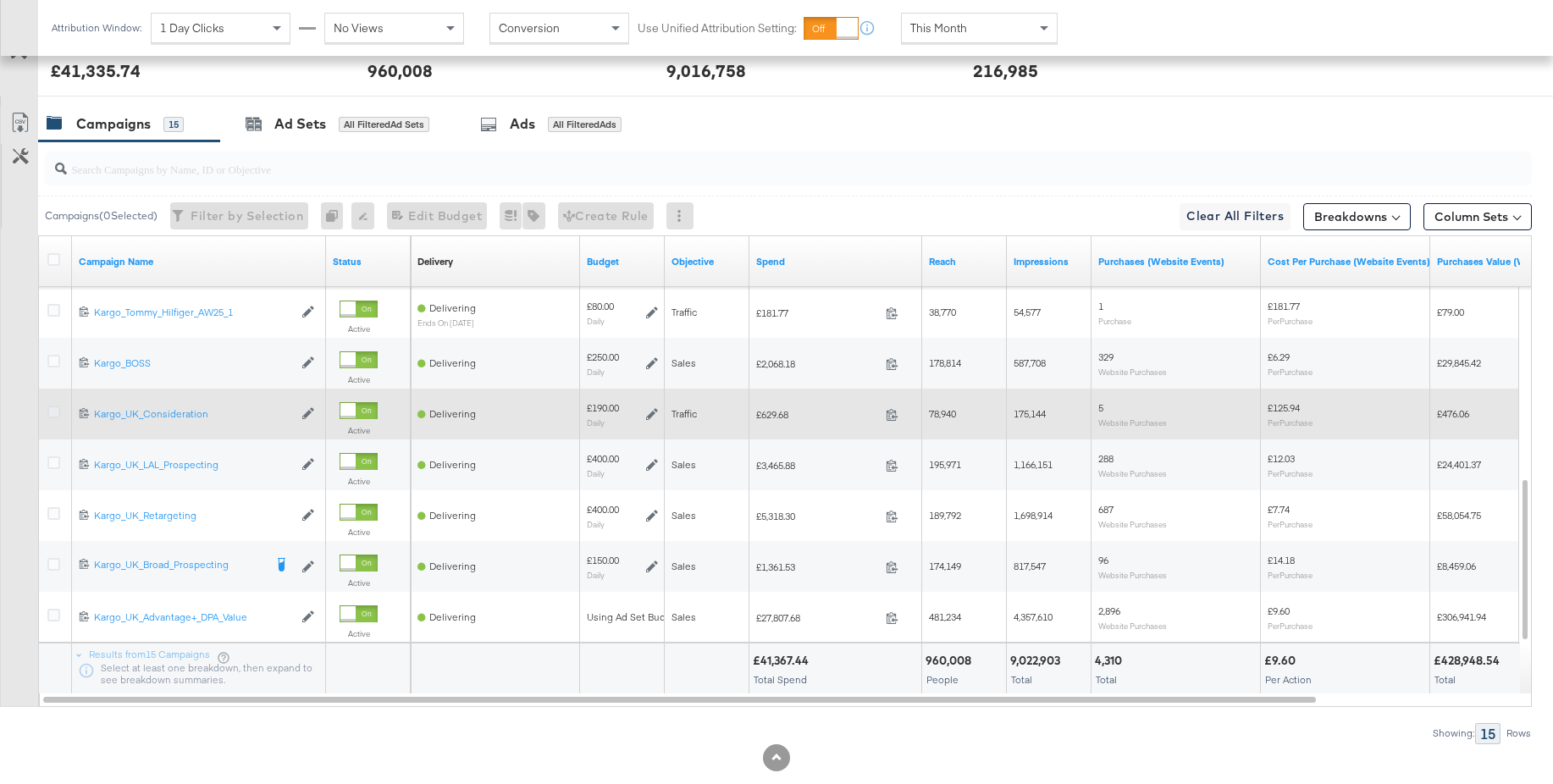
click at [54, 412] on icon at bounding box center [54, 412] width 13 height 13
click at [0, 0] on input "checkbox" at bounding box center [0, 0] width 0 height 0
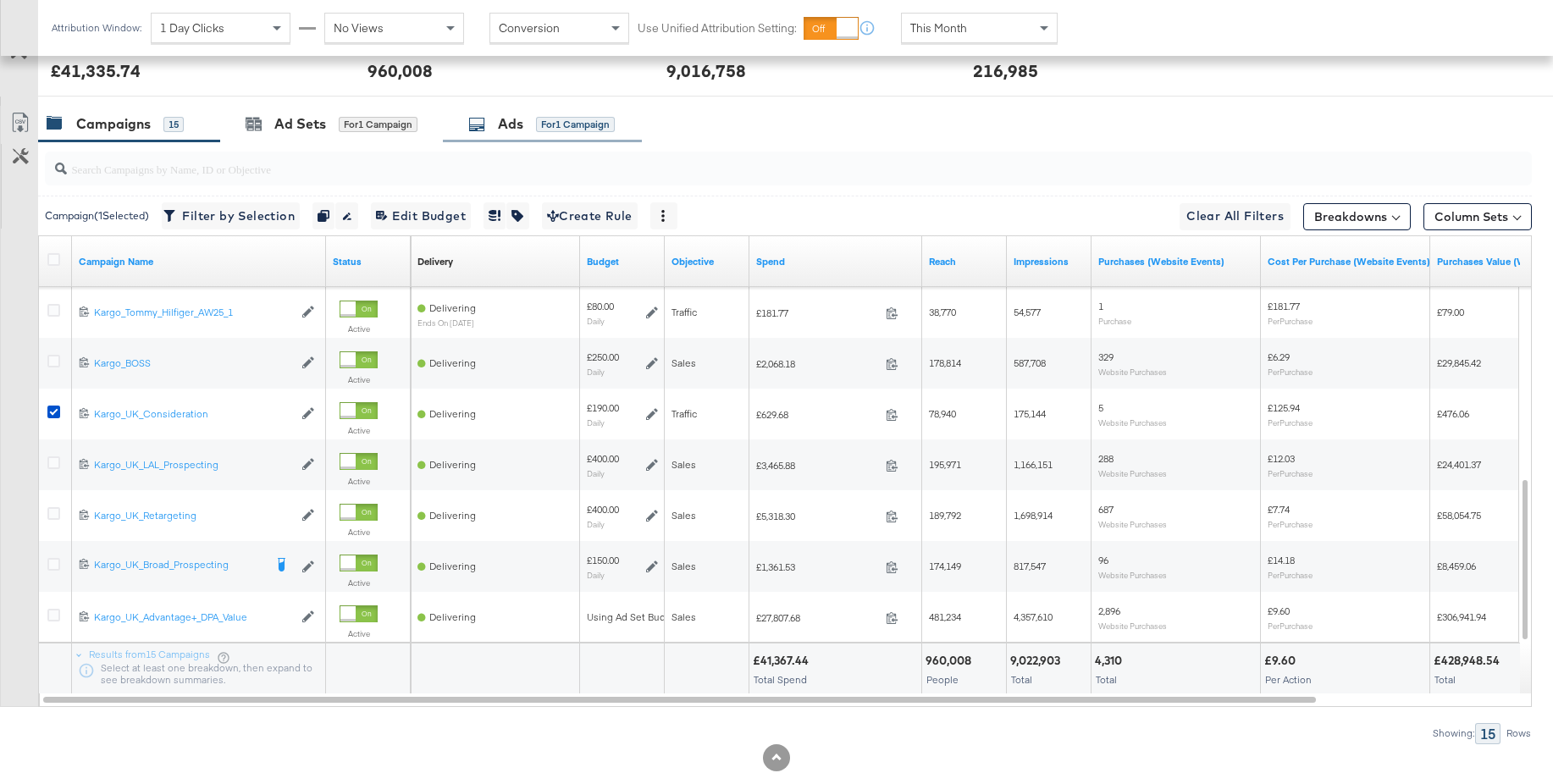
click at [496, 118] on div "Ads for 1 Campaign" at bounding box center [541, 125] width 146 height 20
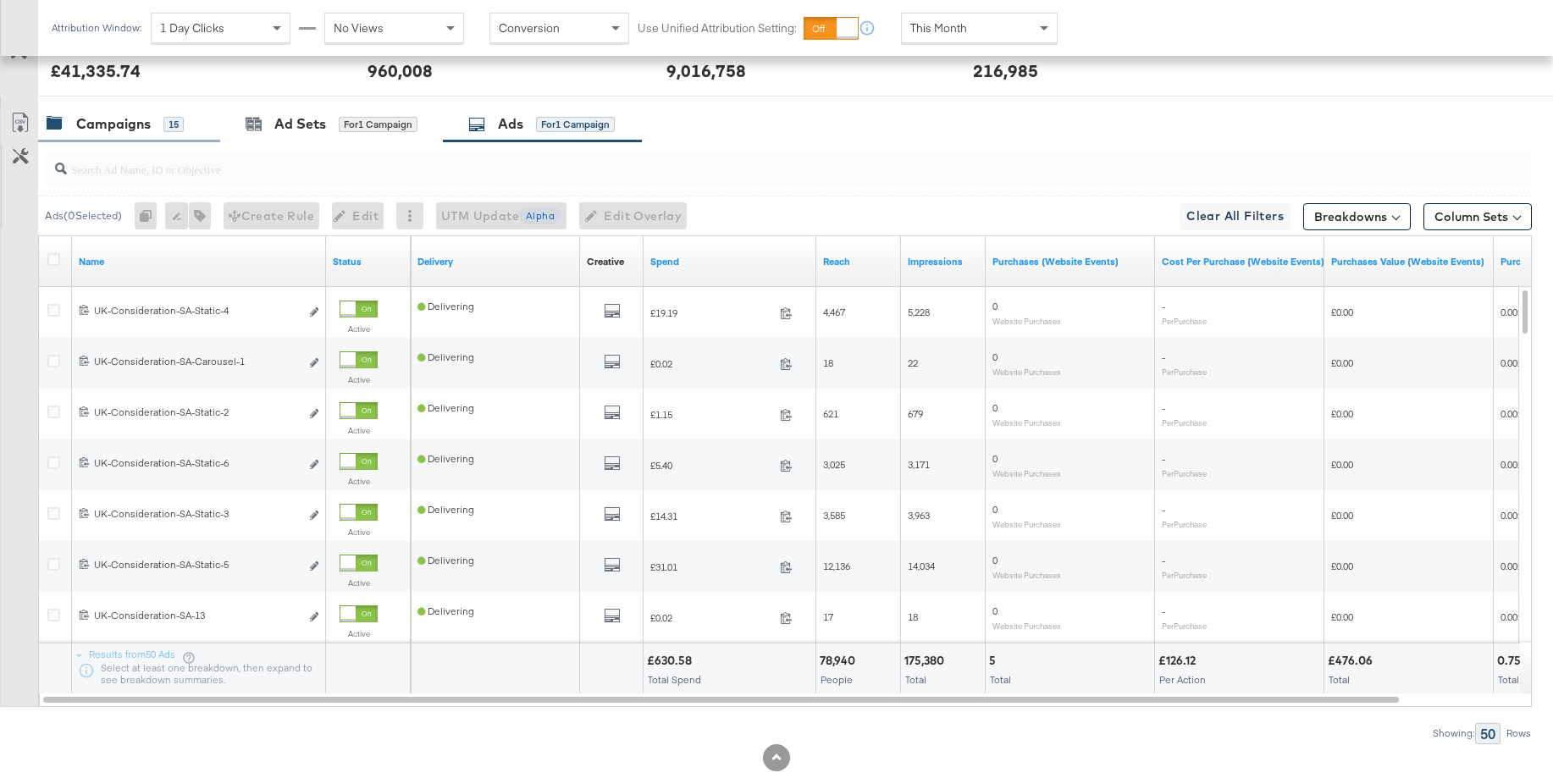
click at [119, 129] on div "Campaigns" at bounding box center [113, 125] width 74 height 20
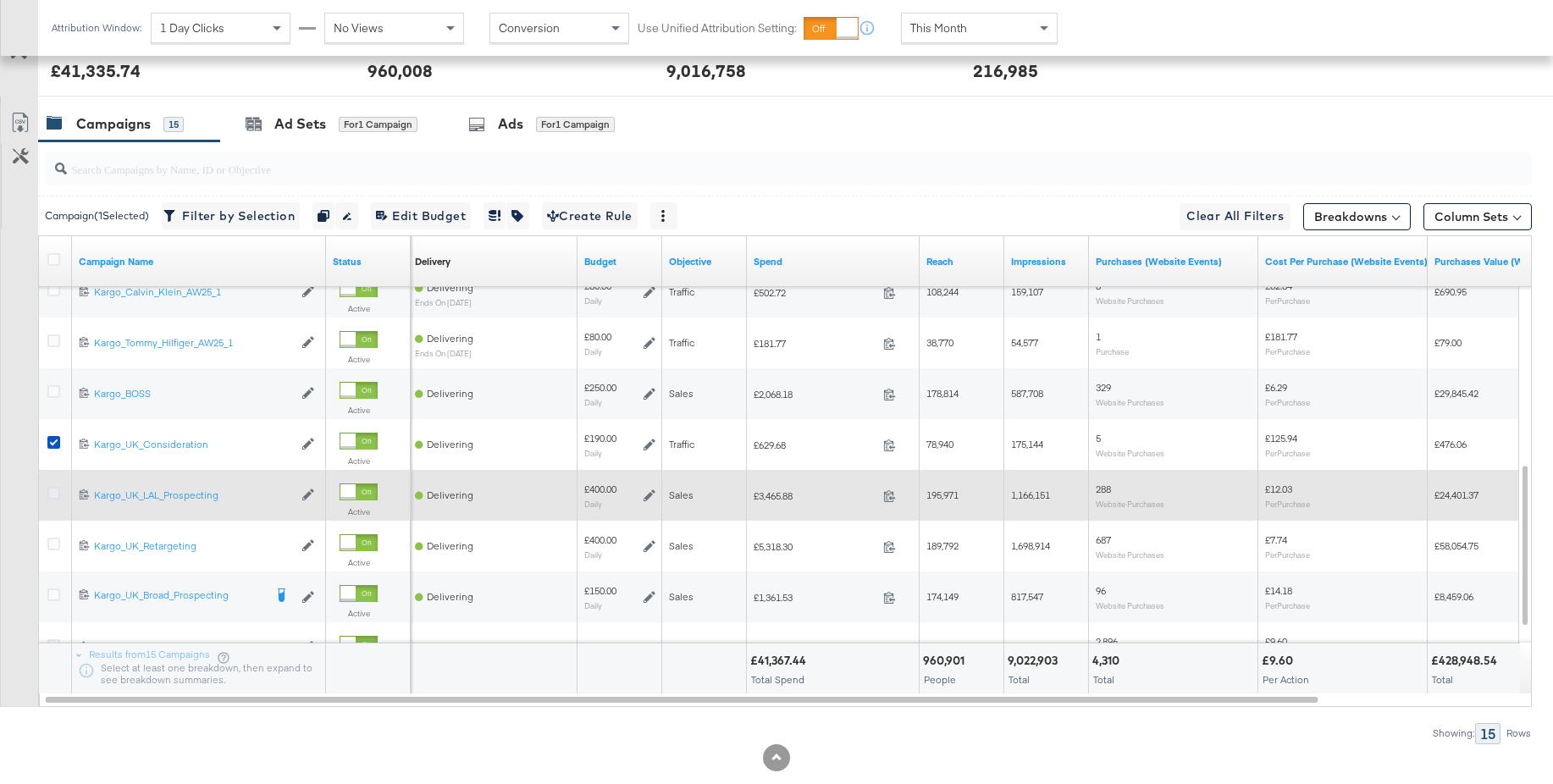
click at [50, 495] on icon at bounding box center [54, 493] width 13 height 13
click at [0, 0] on input "checkbox" at bounding box center [0, 0] width 0 height 0
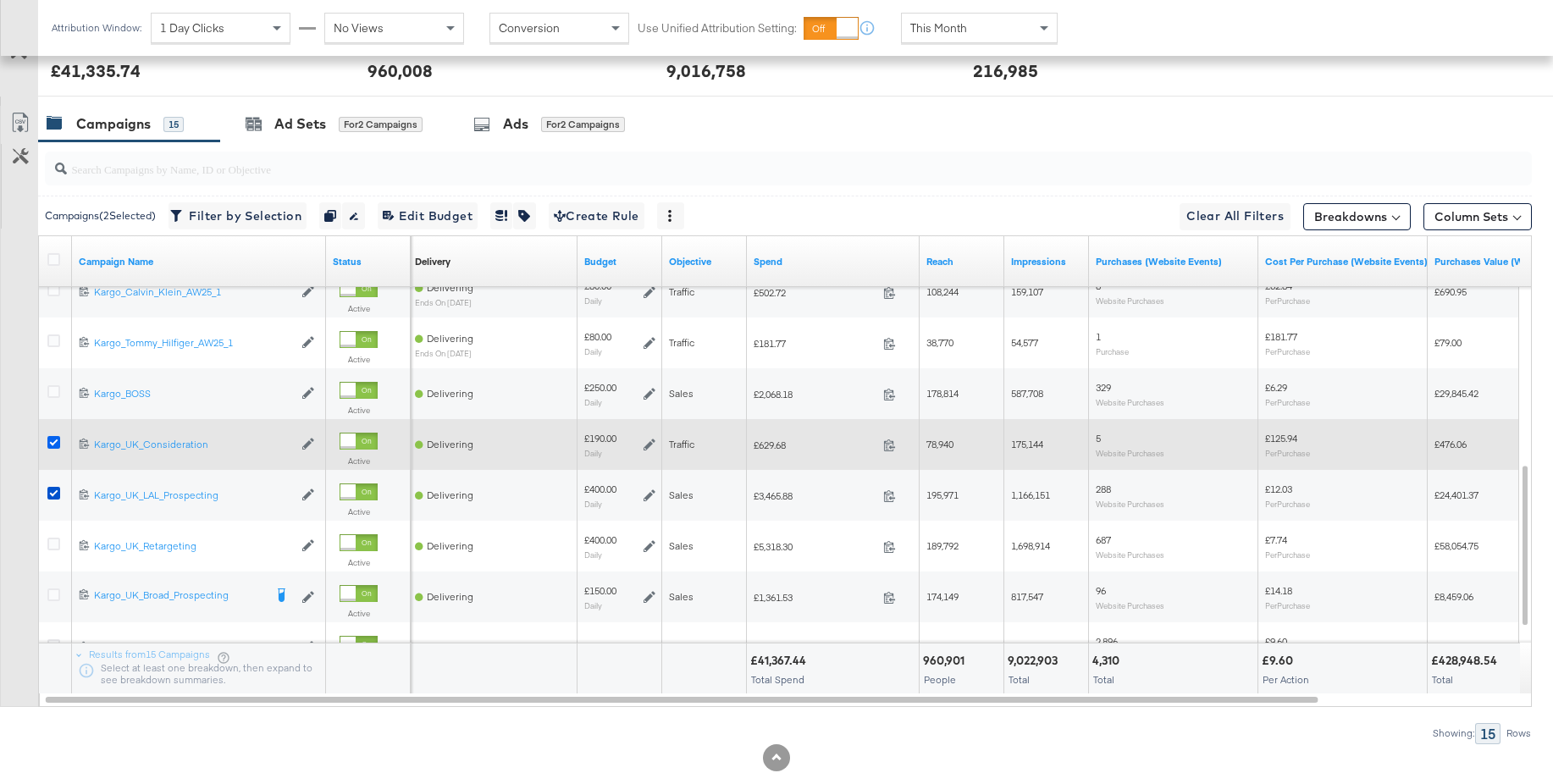
click at [51, 442] on icon at bounding box center [54, 443] width 13 height 13
click at [0, 0] on input "checkbox" at bounding box center [0, 0] width 0 height 0
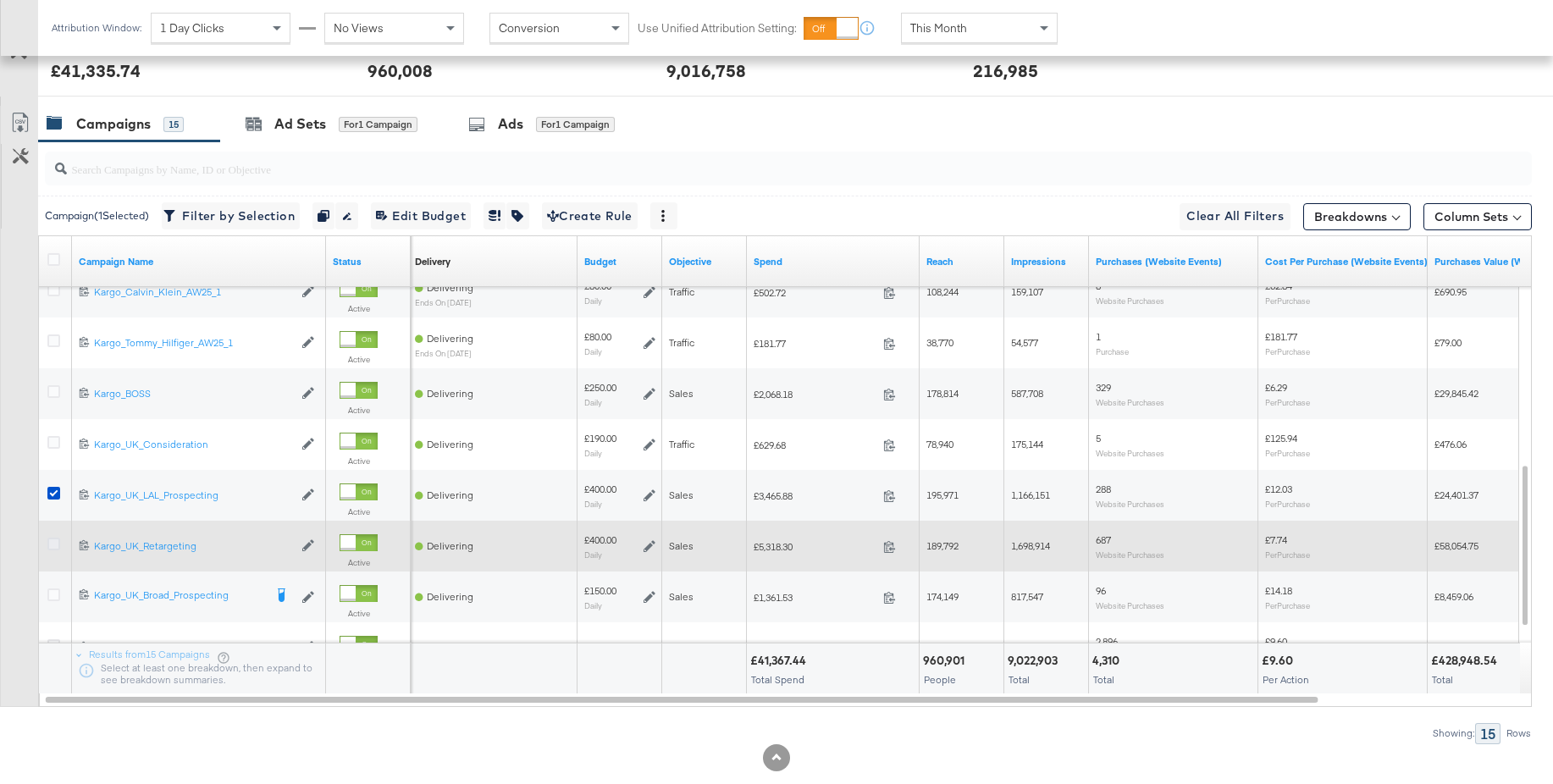
click at [54, 538] on icon at bounding box center [54, 544] width 13 height 13
click at [0, 0] on input "checkbox" at bounding box center [0, 0] width 0 height 0
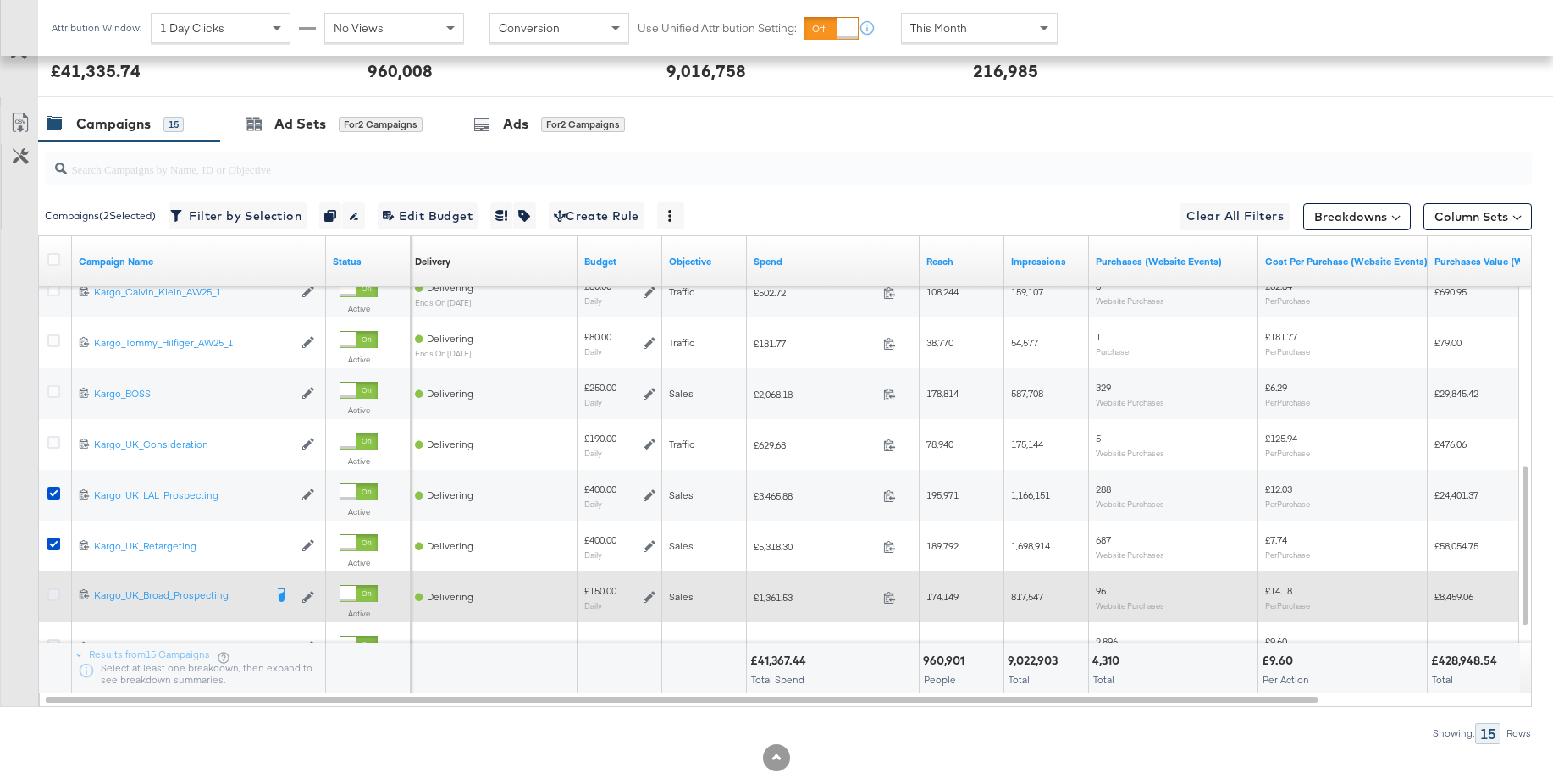
click at [54, 599] on icon at bounding box center [54, 595] width 13 height 13
click at [0, 0] on input "checkbox" at bounding box center [0, 0] width 0 height 0
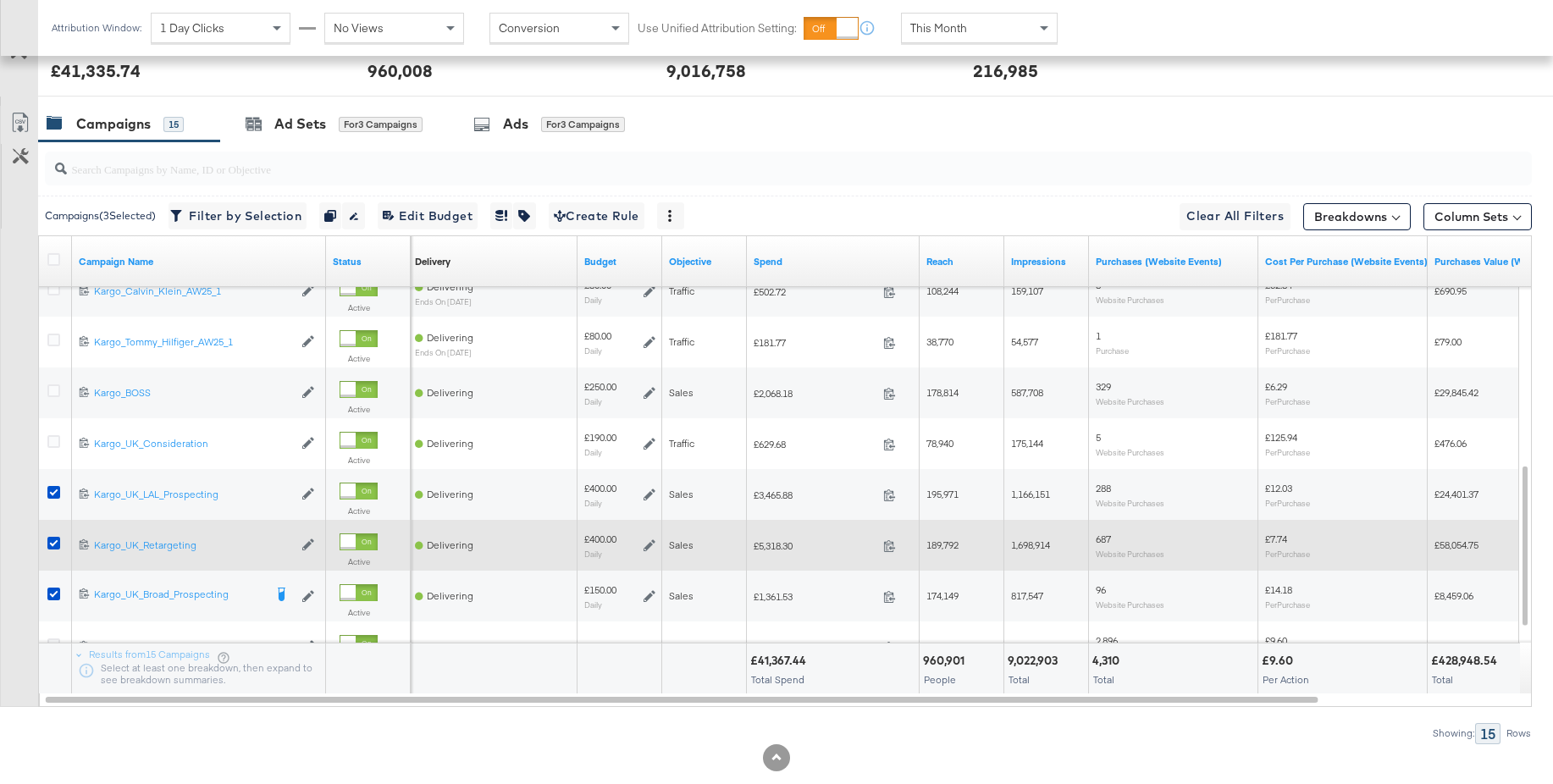
scroll to position [780, 0]
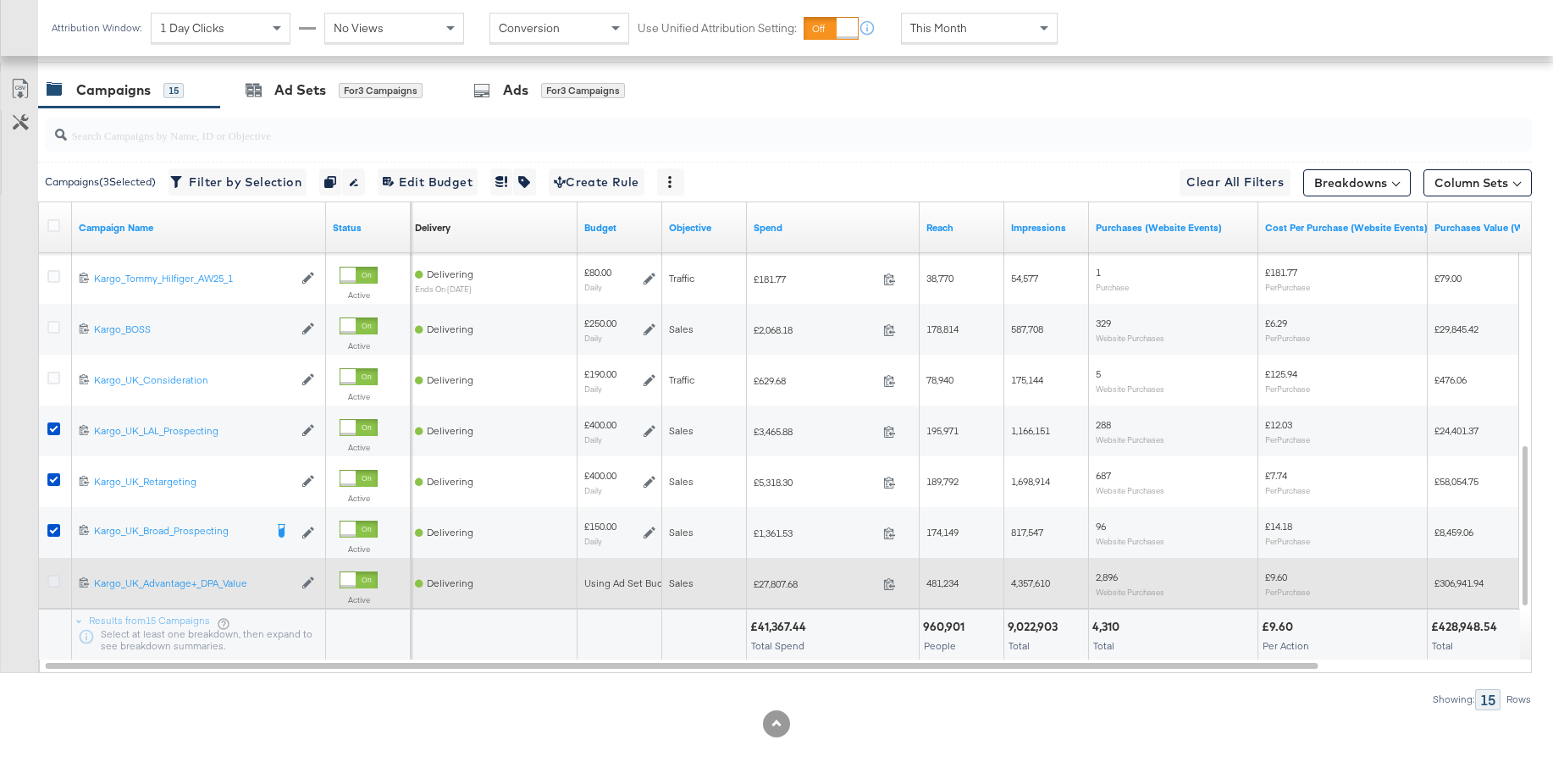
click at [51, 581] on icon at bounding box center [54, 582] width 13 height 13
click at [0, 0] on input "checkbox" at bounding box center [0, 0] width 0 height 0
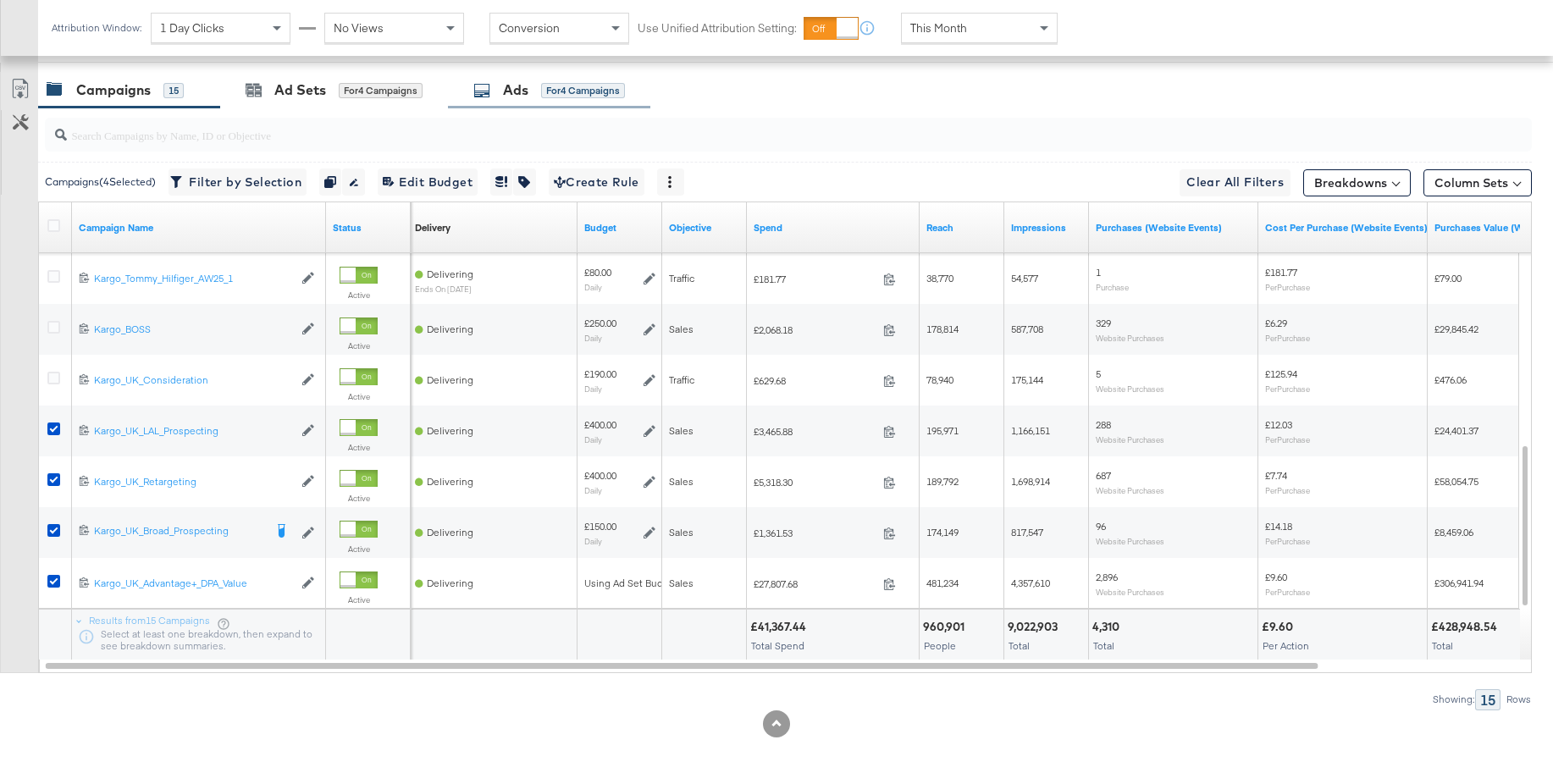
click at [516, 85] on div "Ads" at bounding box center [515, 90] width 25 height 20
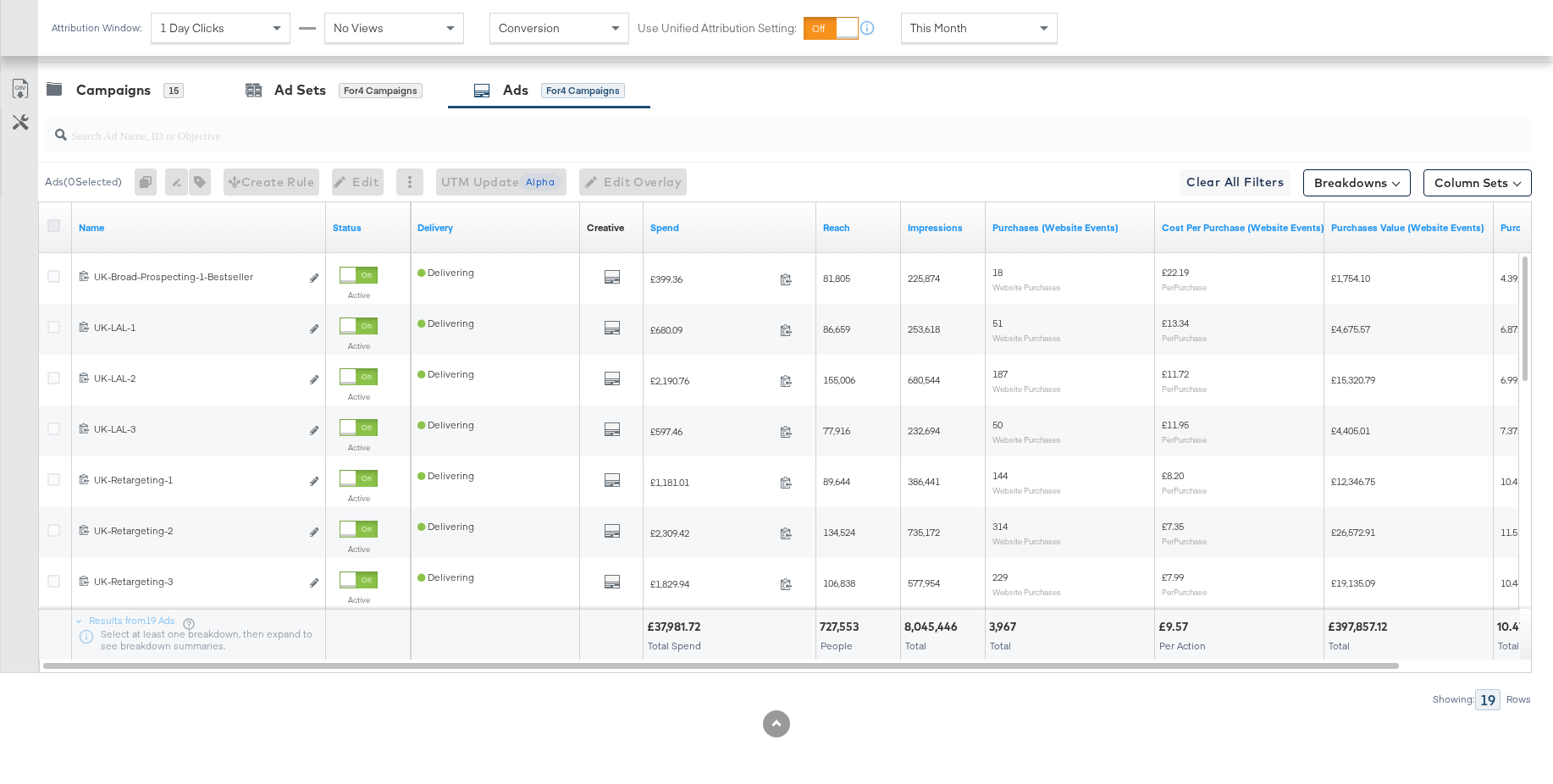
click at [51, 223] on icon at bounding box center [54, 226] width 13 height 13
click at [0, 0] on input "checkbox" at bounding box center [0, 0] width 0 height 0
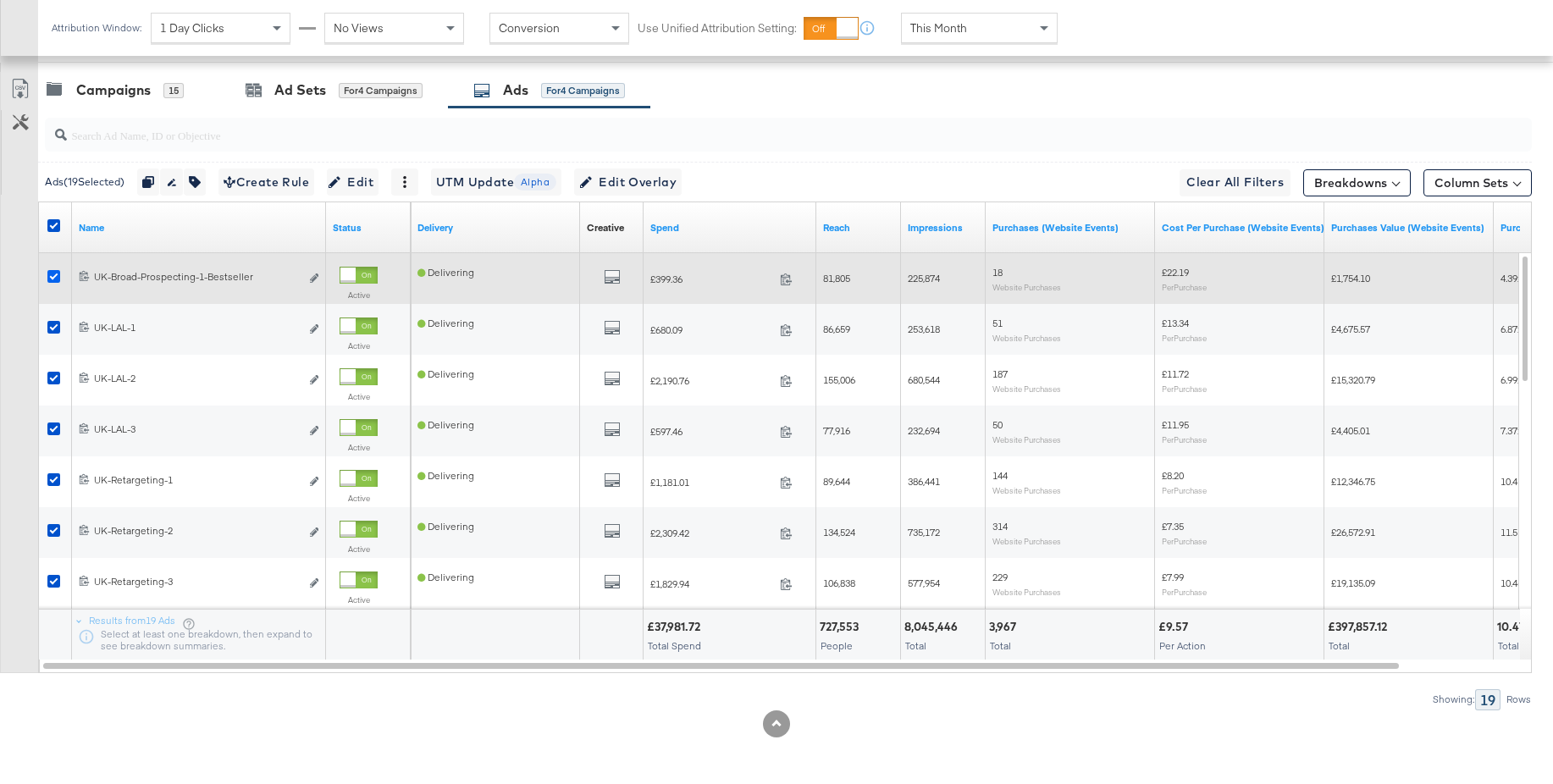
click at [54, 274] on icon at bounding box center [54, 276] width 13 height 13
click at [0, 0] on input "checkbox" at bounding box center [0, 0] width 0 height 0
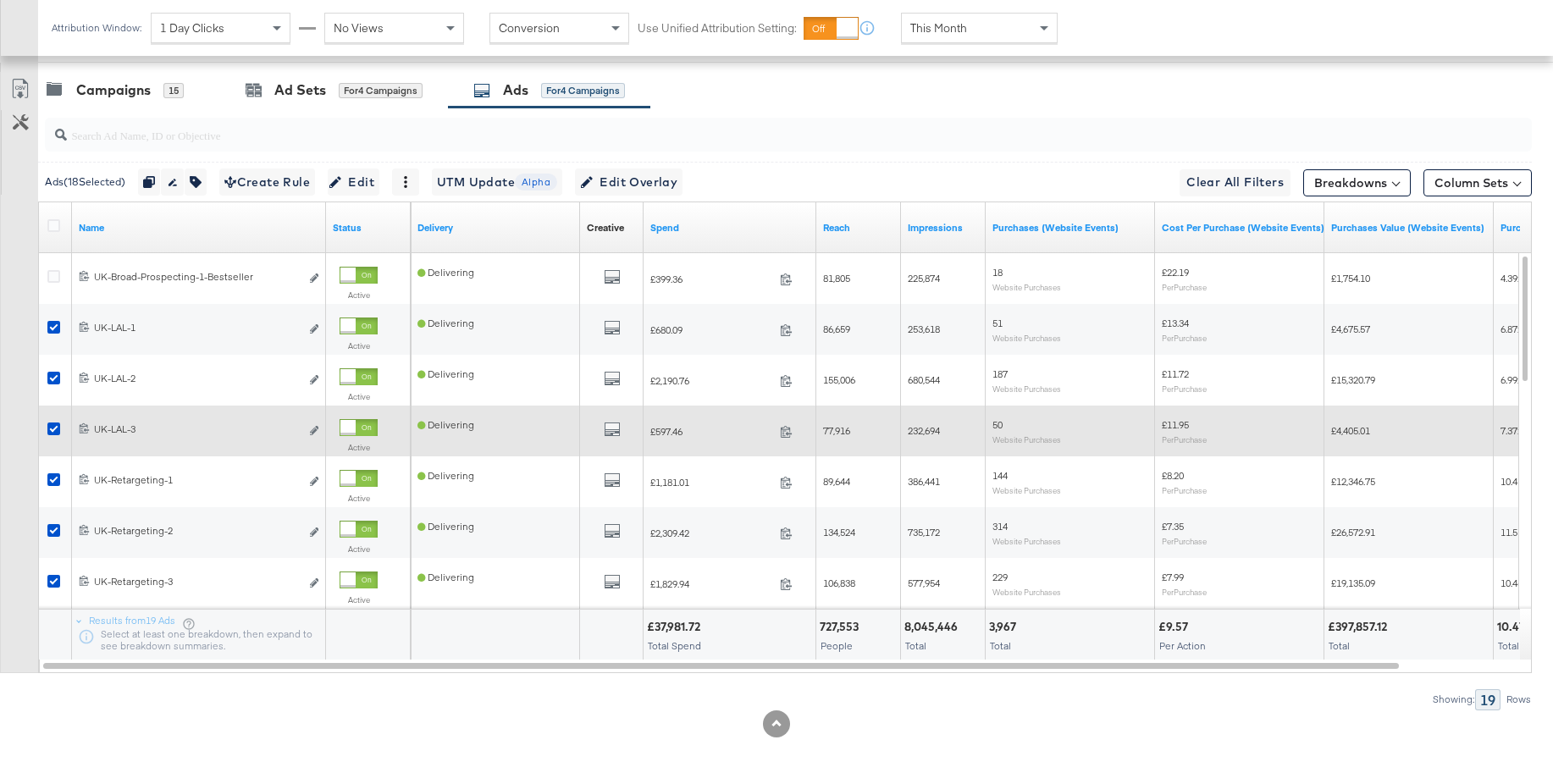
drag, startPoint x: 51, startPoint y: 430, endPoint x: 65, endPoint y: 437, distance: 15.7
click at [51, 430] on icon at bounding box center [54, 429] width 13 height 13
click at [0, 0] on input "checkbox" at bounding box center [0, 0] width 0 height 0
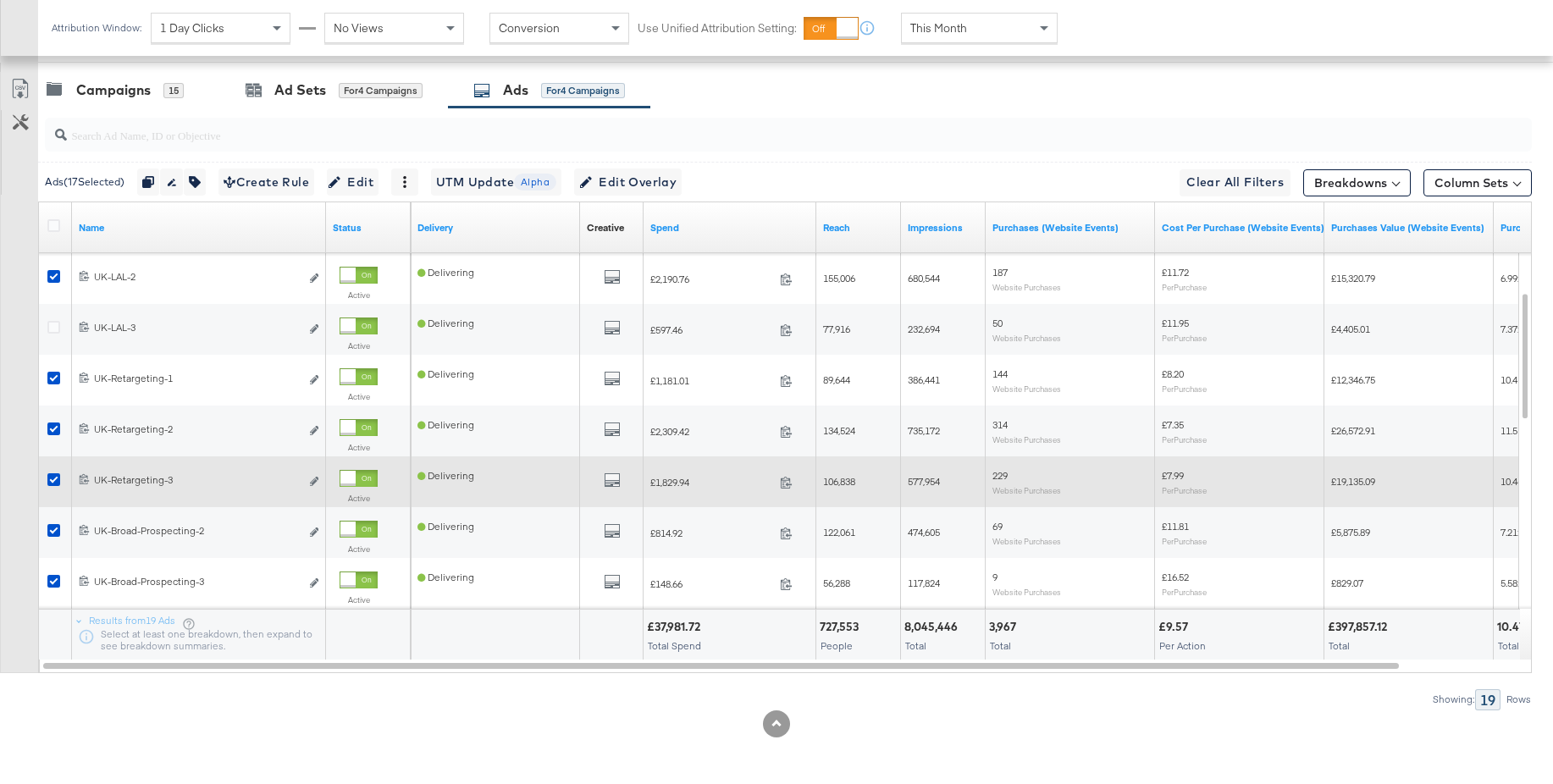
drag, startPoint x: 53, startPoint y: 478, endPoint x: 73, endPoint y: 476, distance: 20.1
click at [53, 478] on icon at bounding box center [54, 479] width 13 height 13
click at [0, 0] on input "checkbox" at bounding box center [0, 0] width 0 height 0
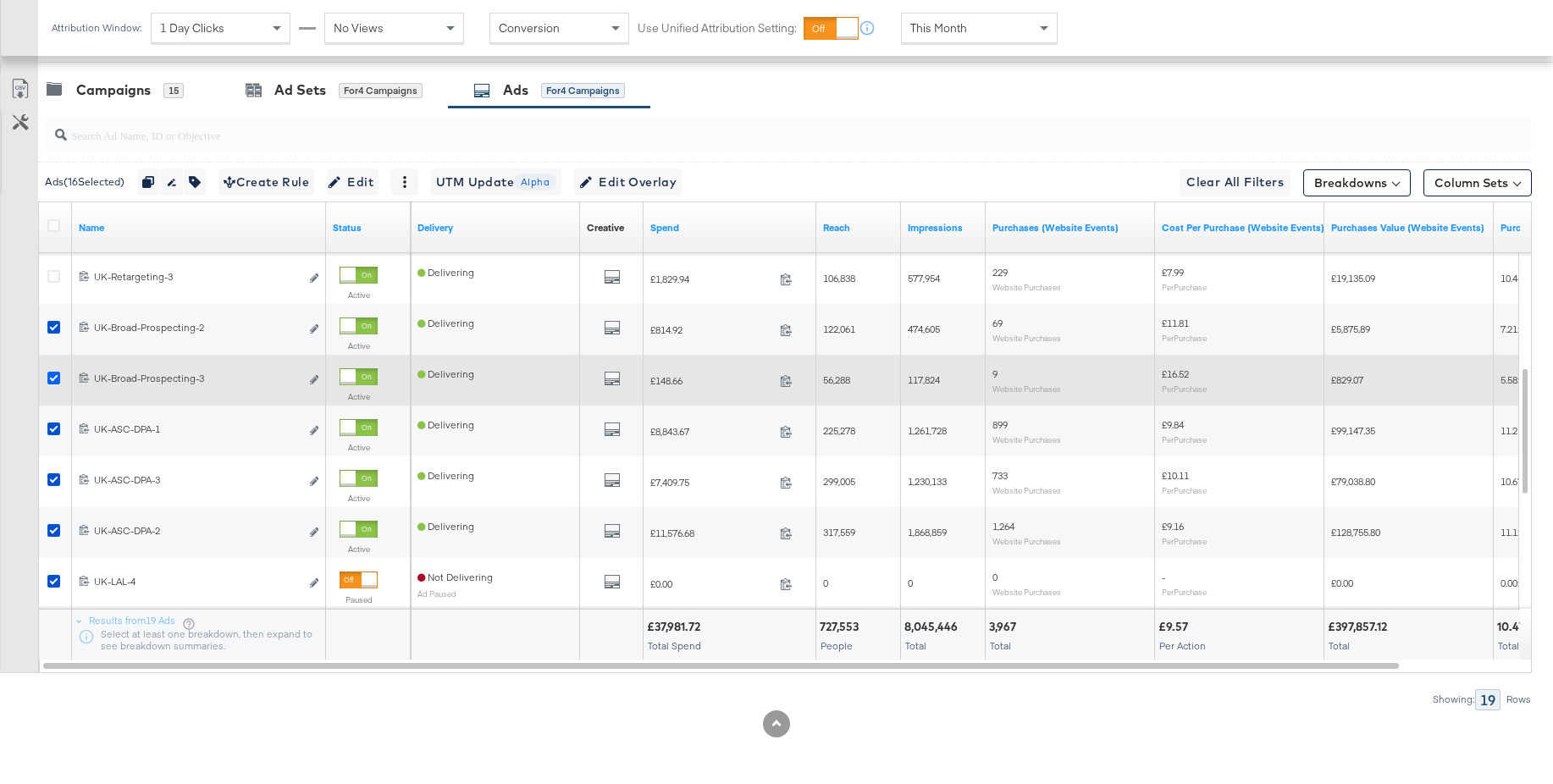
click at [52, 381] on icon at bounding box center [54, 378] width 13 height 13
click at [0, 0] on input "checkbox" at bounding box center [0, 0] width 0 height 0
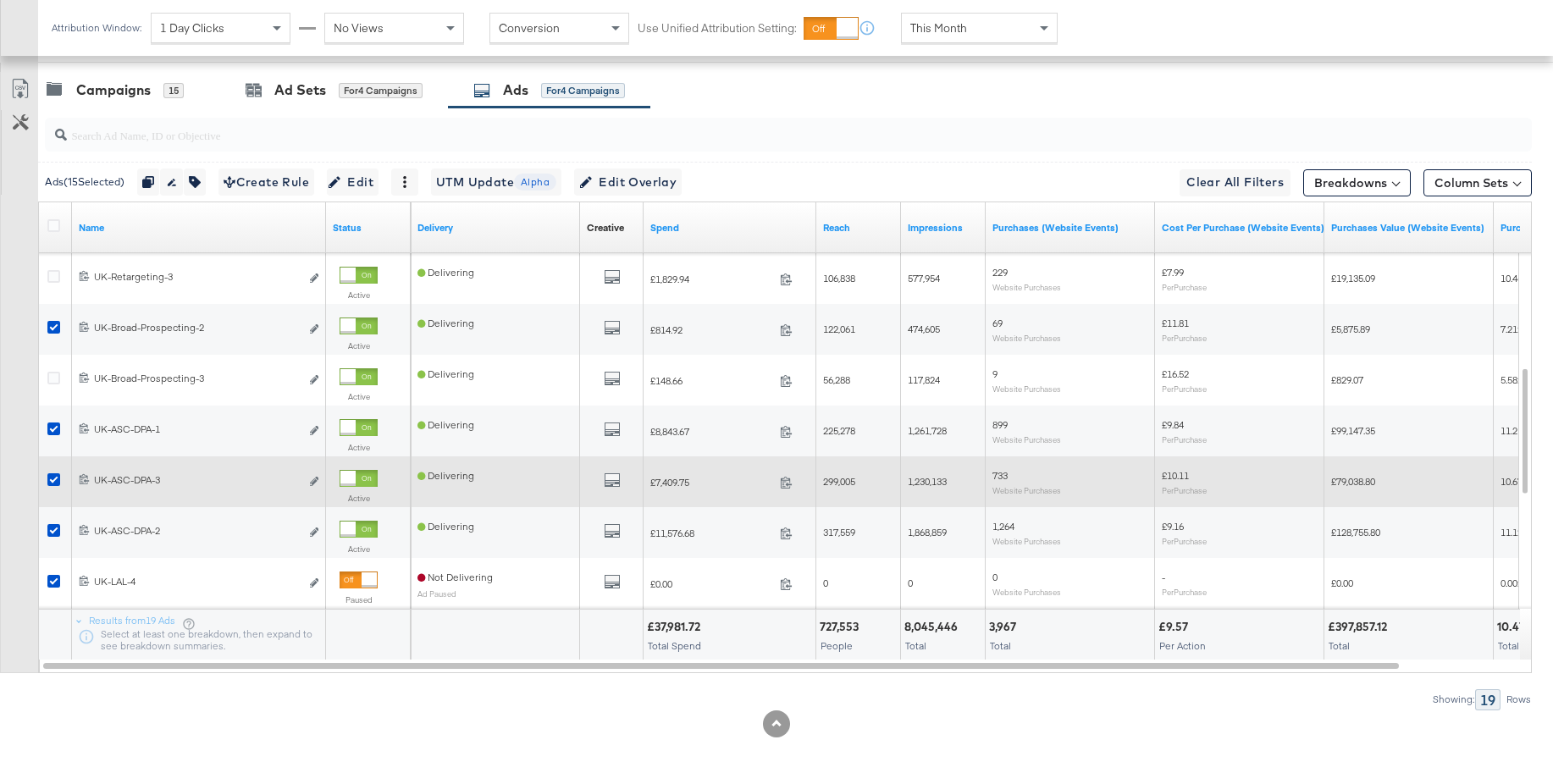
click at [55, 478] on icon at bounding box center [54, 479] width 13 height 13
click at [0, 0] on input "checkbox" at bounding box center [0, 0] width 0 height 0
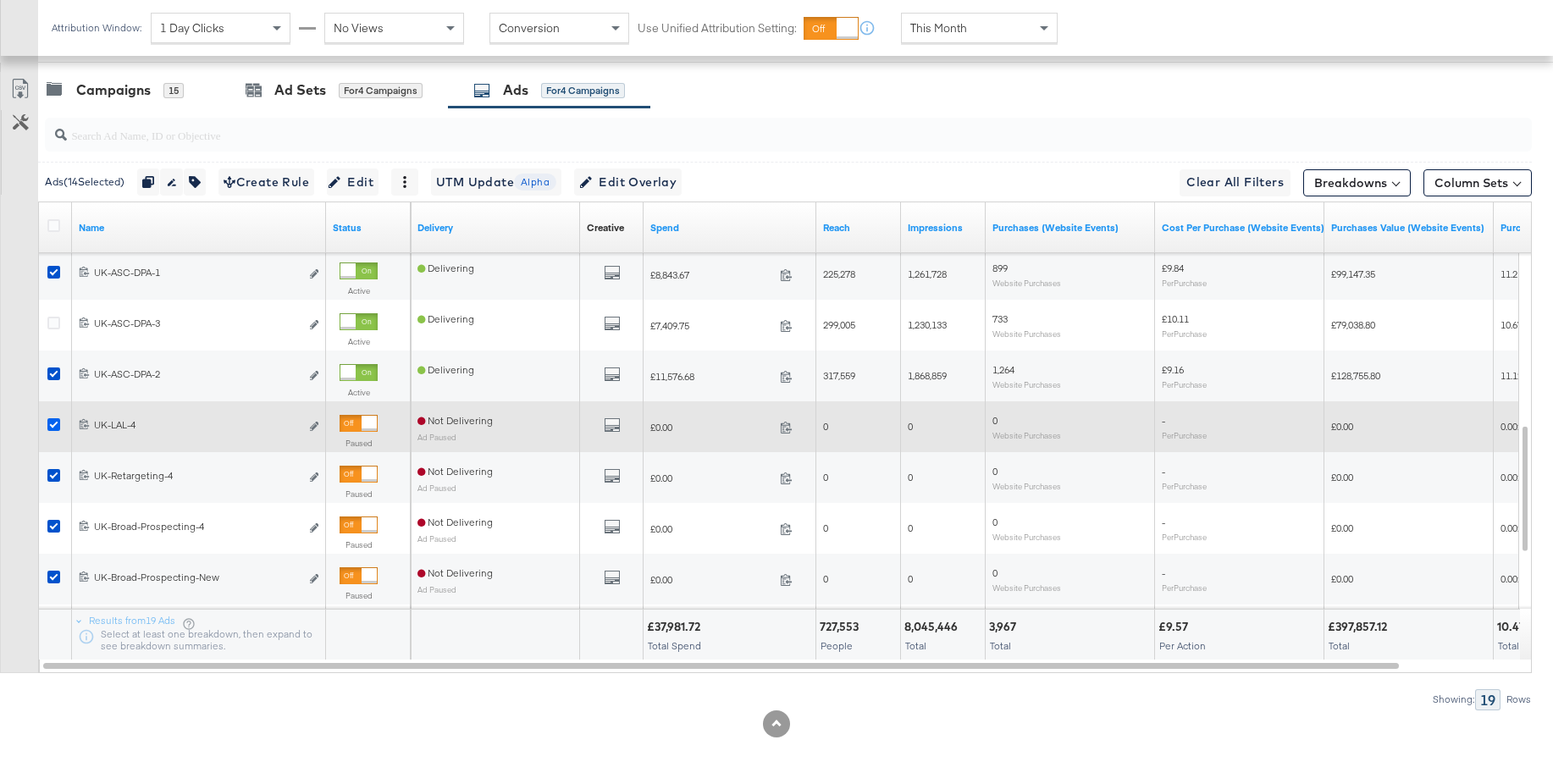
click at [50, 425] on icon at bounding box center [54, 425] width 13 height 13
click at [0, 0] on input "checkbox" at bounding box center [0, 0] width 0 height 0
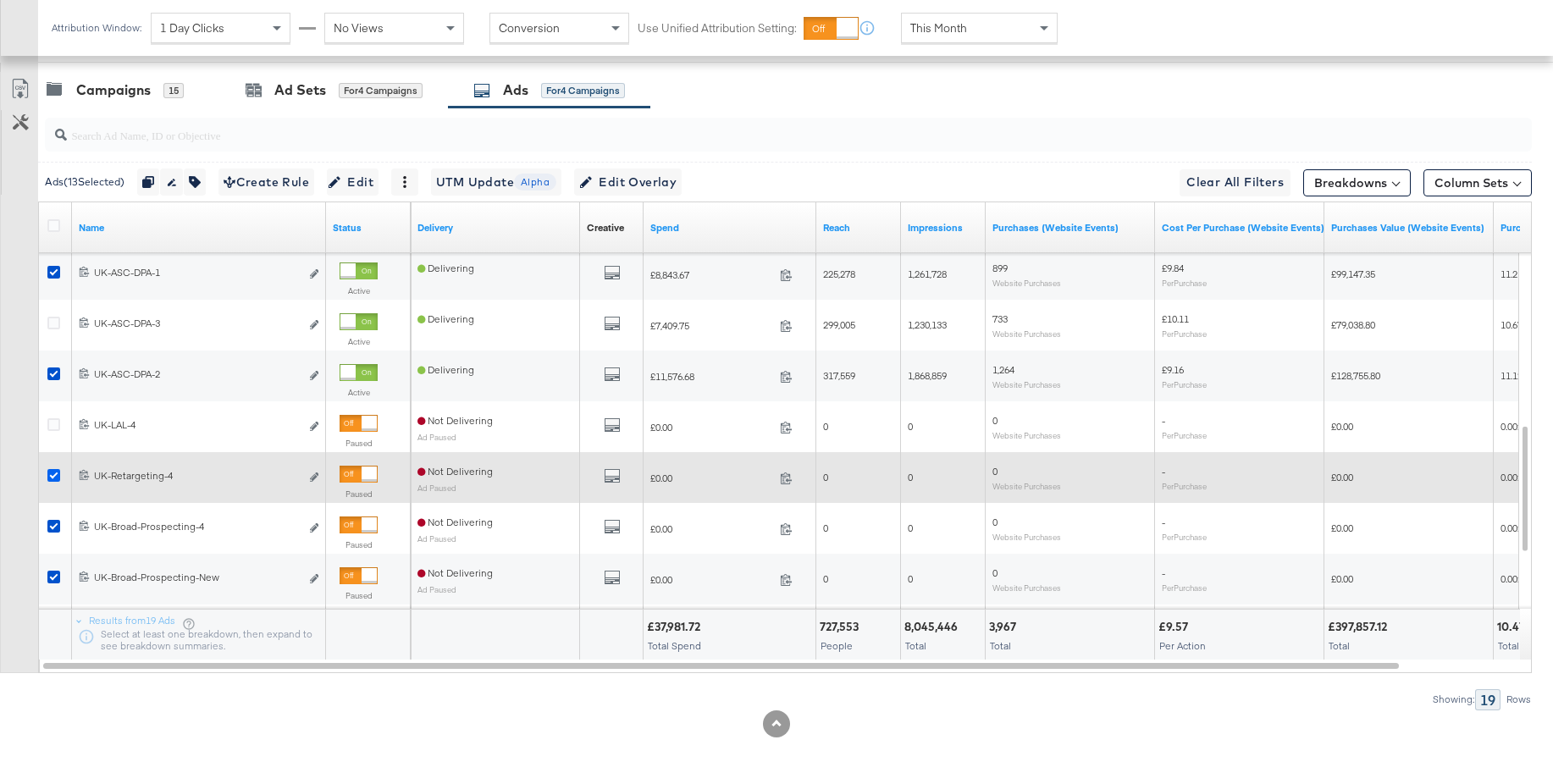
click at [54, 473] on icon at bounding box center [54, 476] width 13 height 13
click at [0, 0] on input "checkbox" at bounding box center [0, 0] width 0 height 0
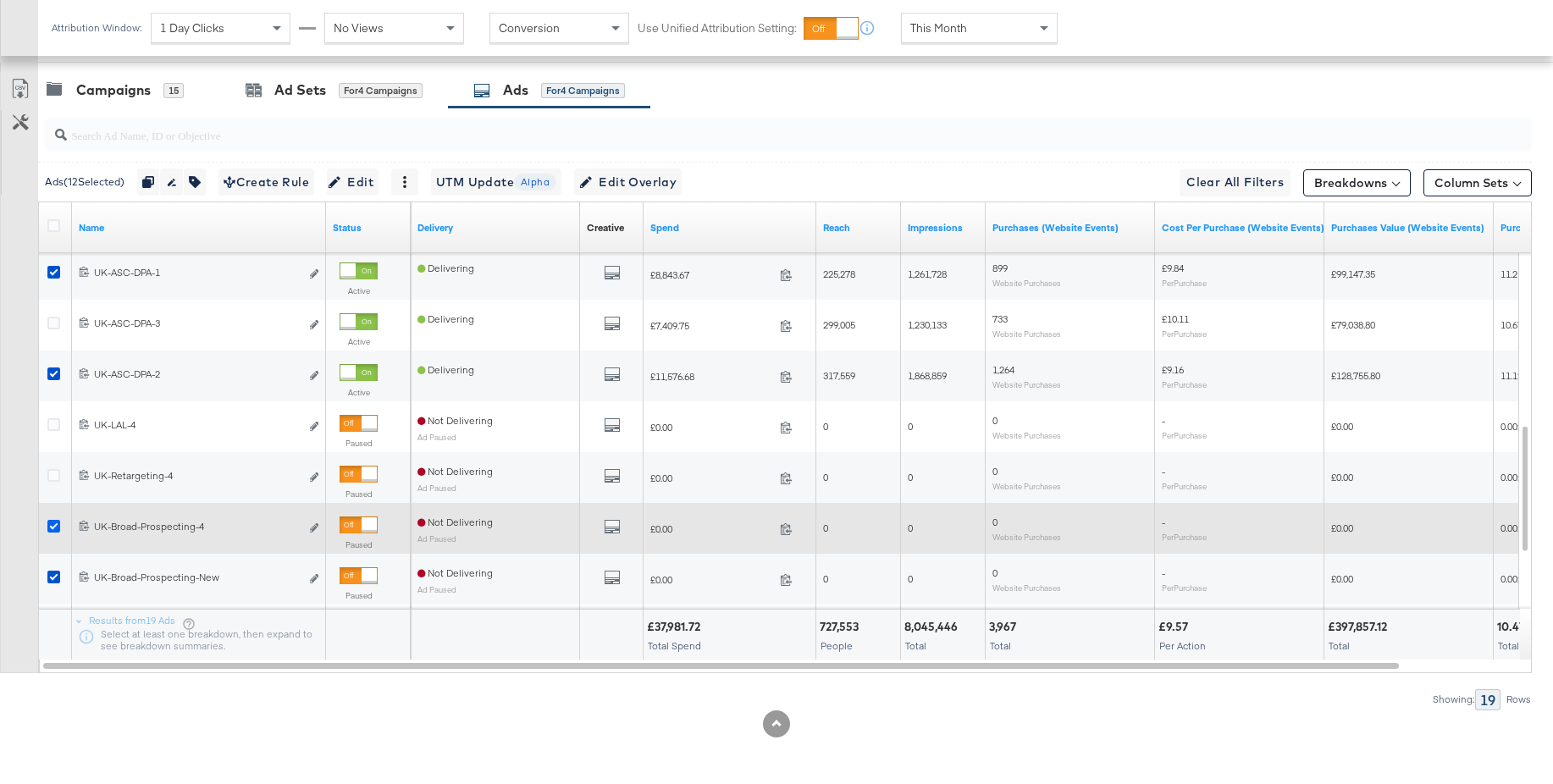
click at [51, 524] on icon at bounding box center [54, 526] width 13 height 13
click at [0, 0] on input "checkbox" at bounding box center [0, 0] width 0 height 0
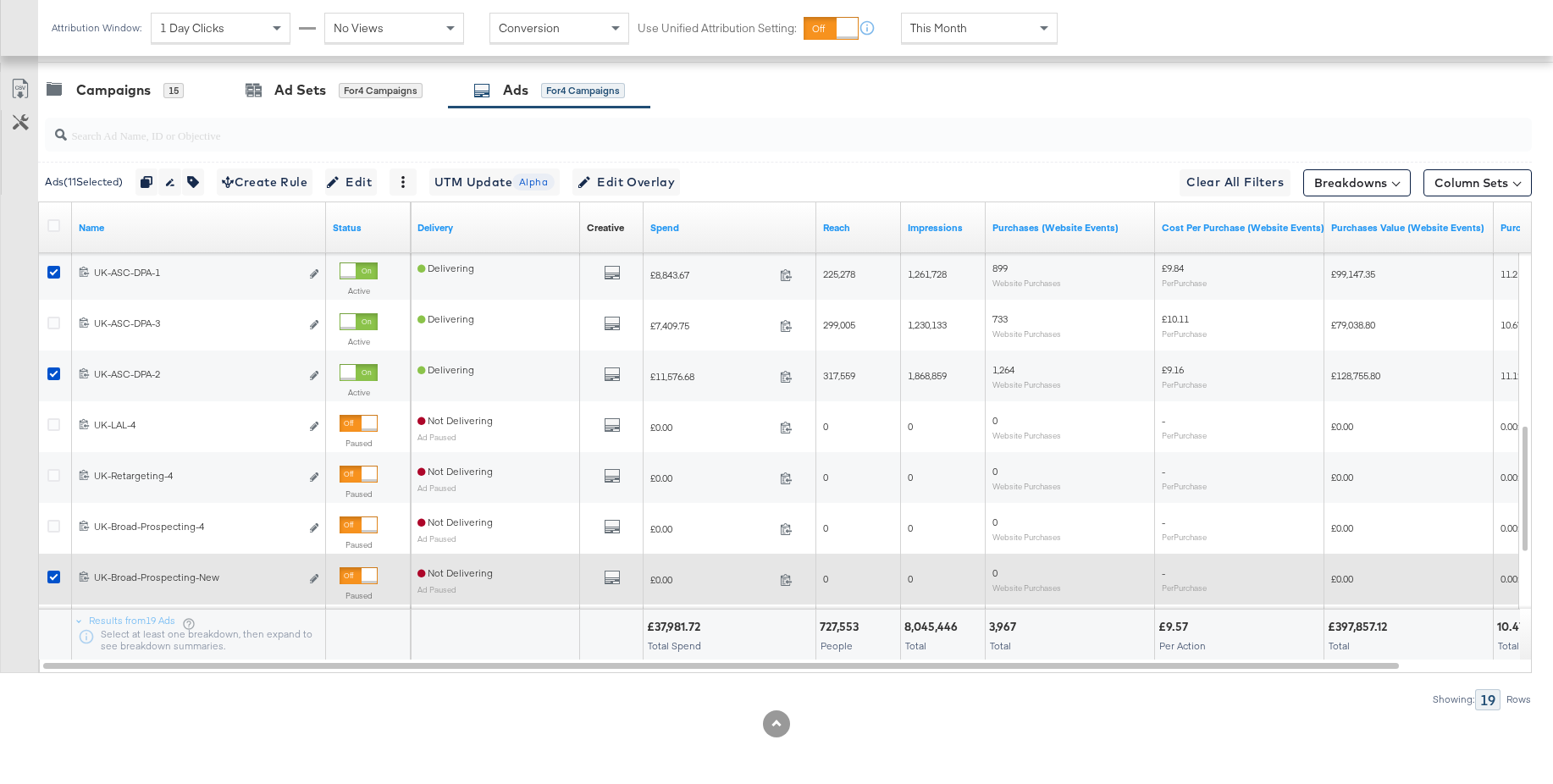
drag, startPoint x: 52, startPoint y: 576, endPoint x: 165, endPoint y: 558, distance: 114.4
click at [52, 576] on icon at bounding box center [54, 577] width 13 height 13
click at [0, 0] on input "checkbox" at bounding box center [0, 0] width 0 height 0
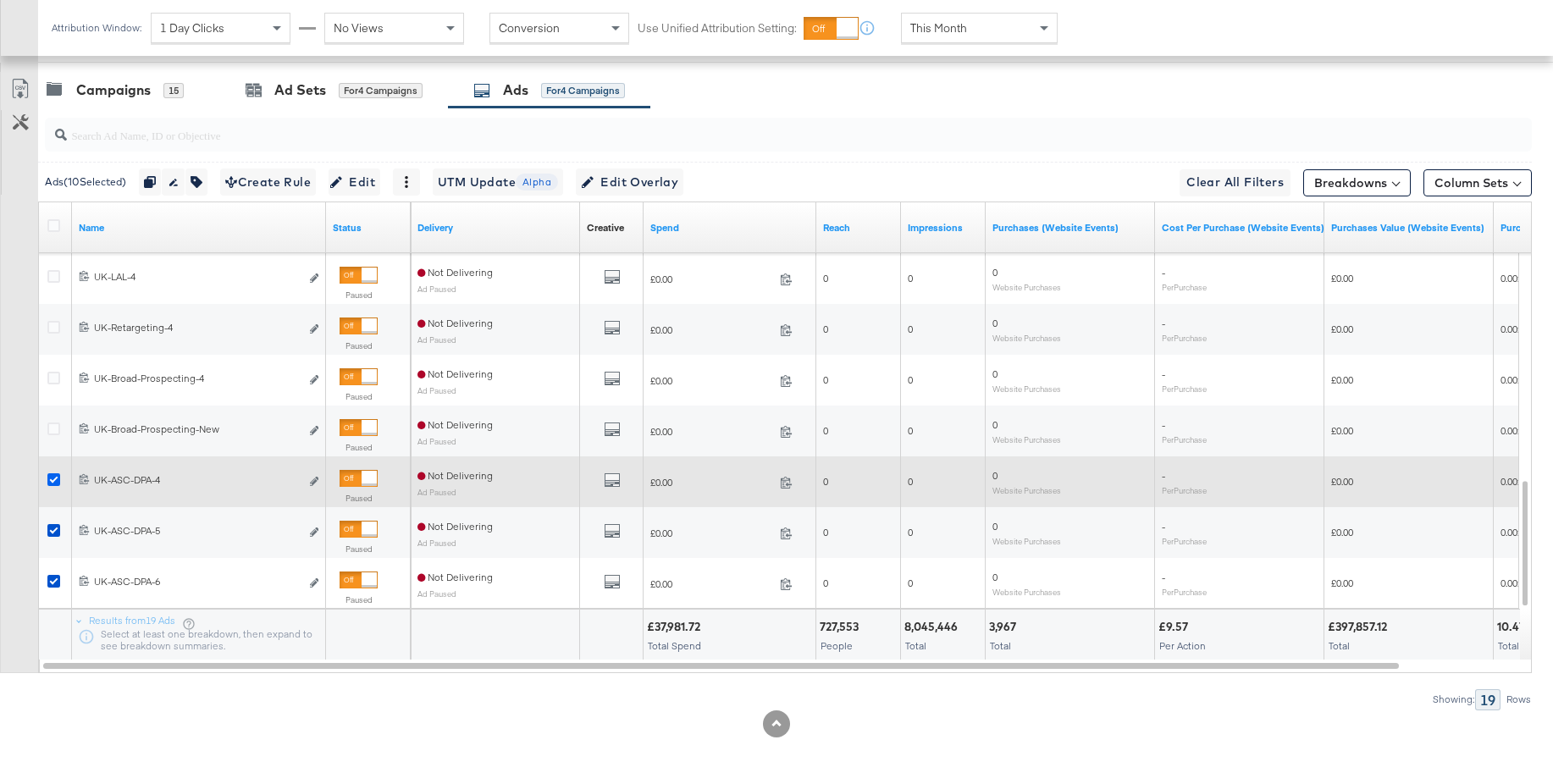
click at [56, 478] on icon at bounding box center [54, 479] width 13 height 13
click at [0, 0] on input "checkbox" at bounding box center [0, 0] width 0 height 0
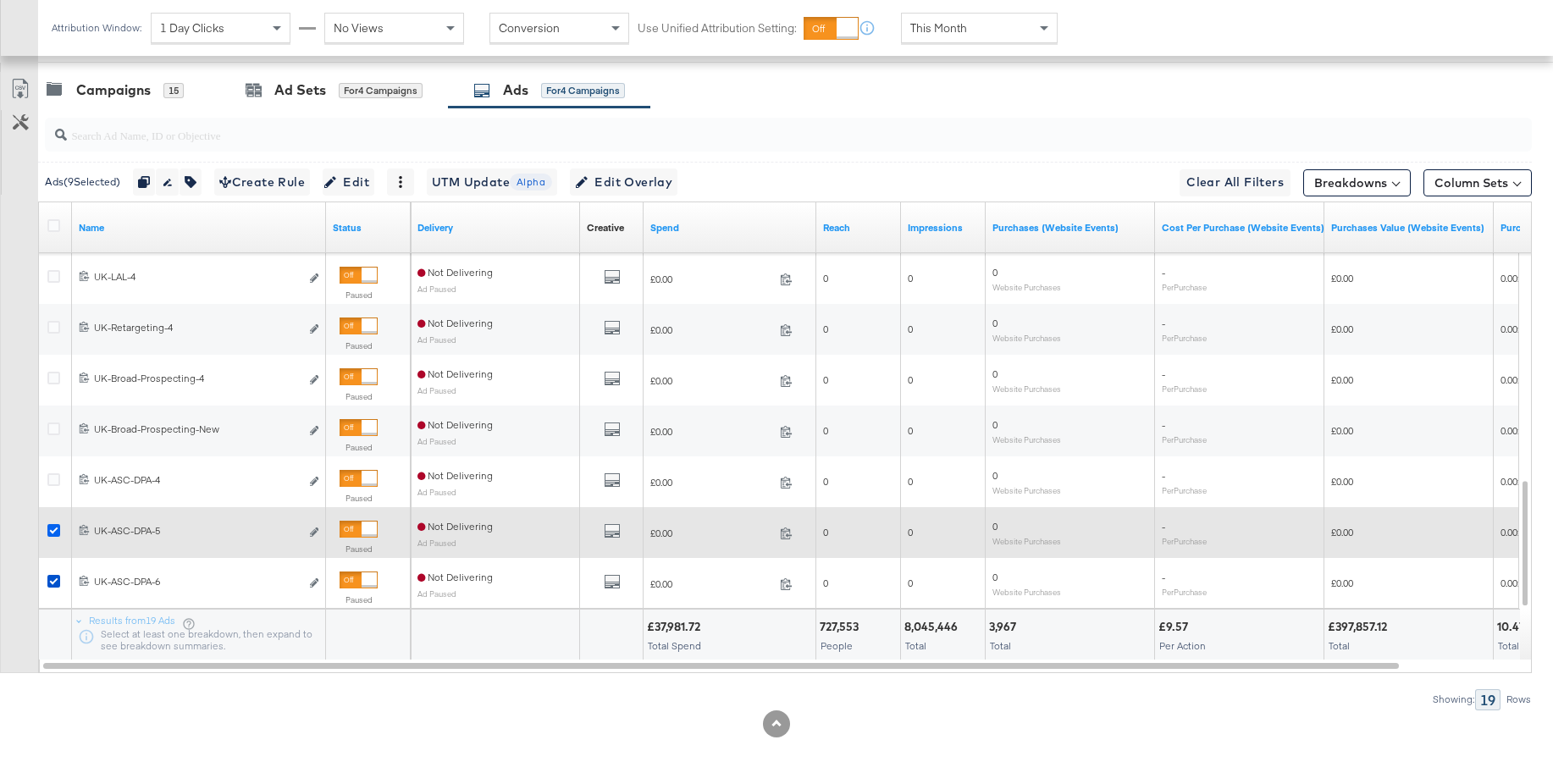
click at [53, 530] on icon at bounding box center [54, 530] width 13 height 13
click at [0, 0] on input "checkbox" at bounding box center [0, 0] width 0 height 0
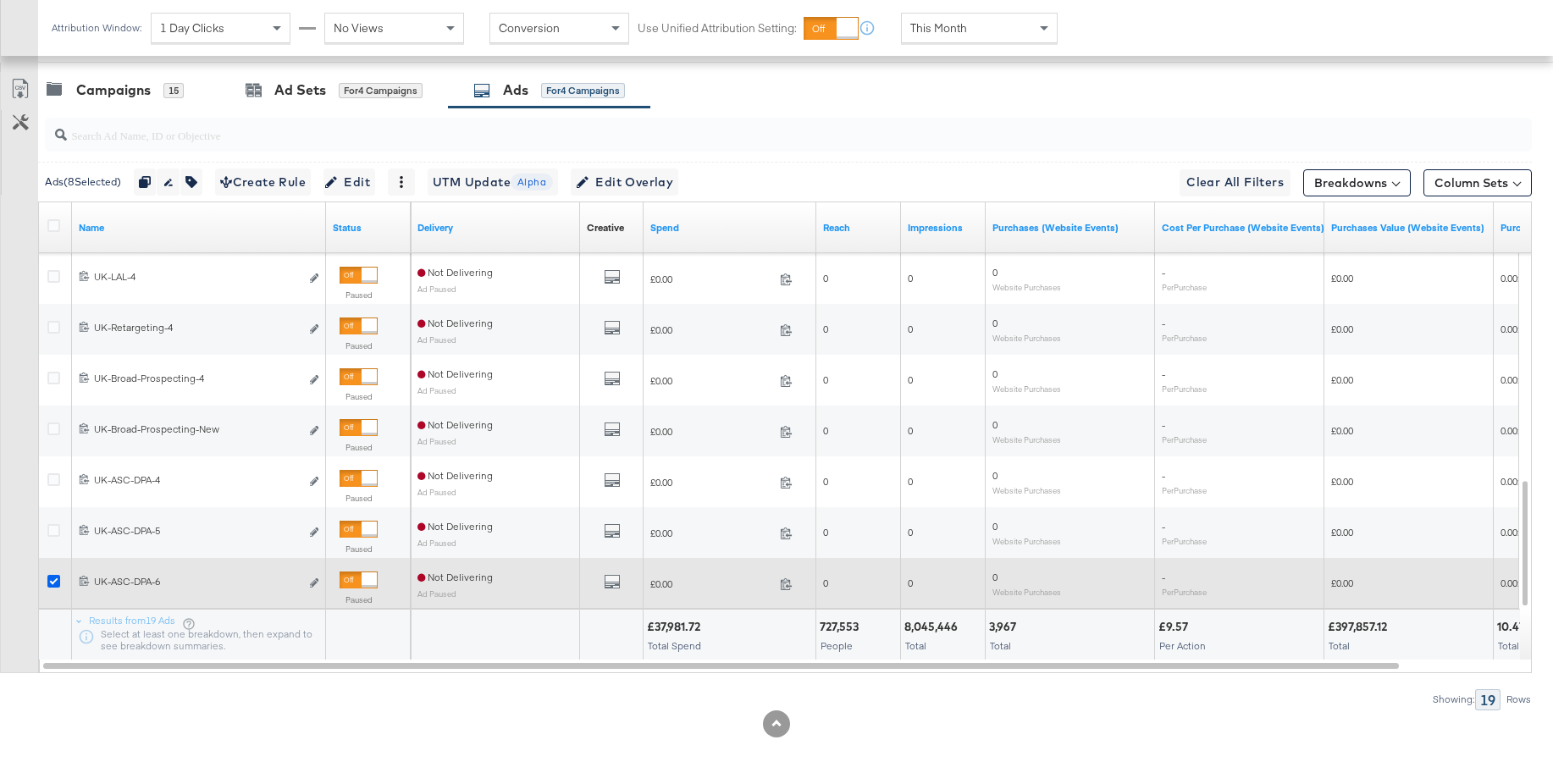
click at [51, 577] on icon at bounding box center [54, 582] width 13 height 13
click at [0, 0] on input "checkbox" at bounding box center [0, 0] width 0 height 0
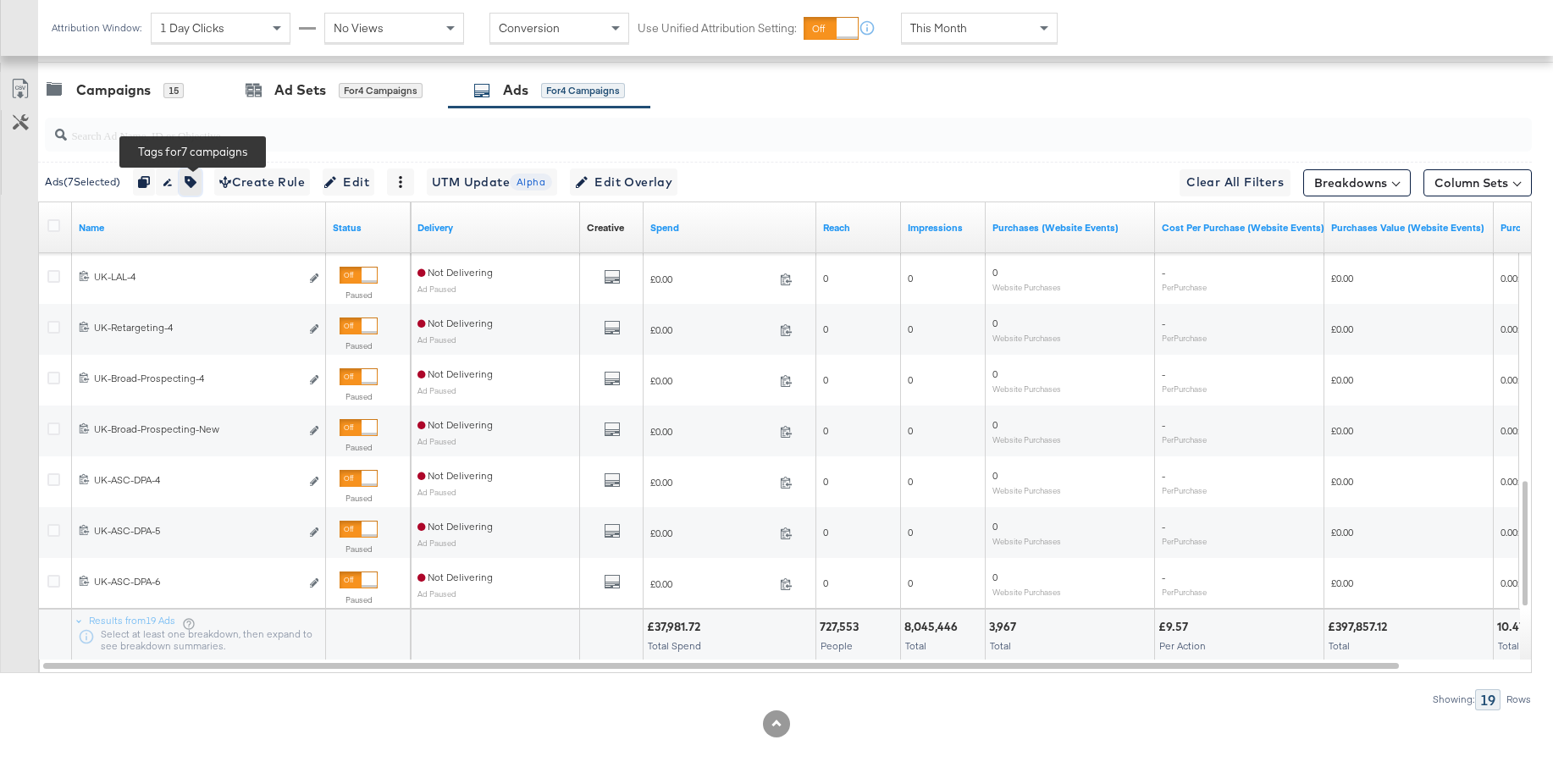
click at [195, 185] on icon "button" at bounding box center [190, 182] width 12 height 12
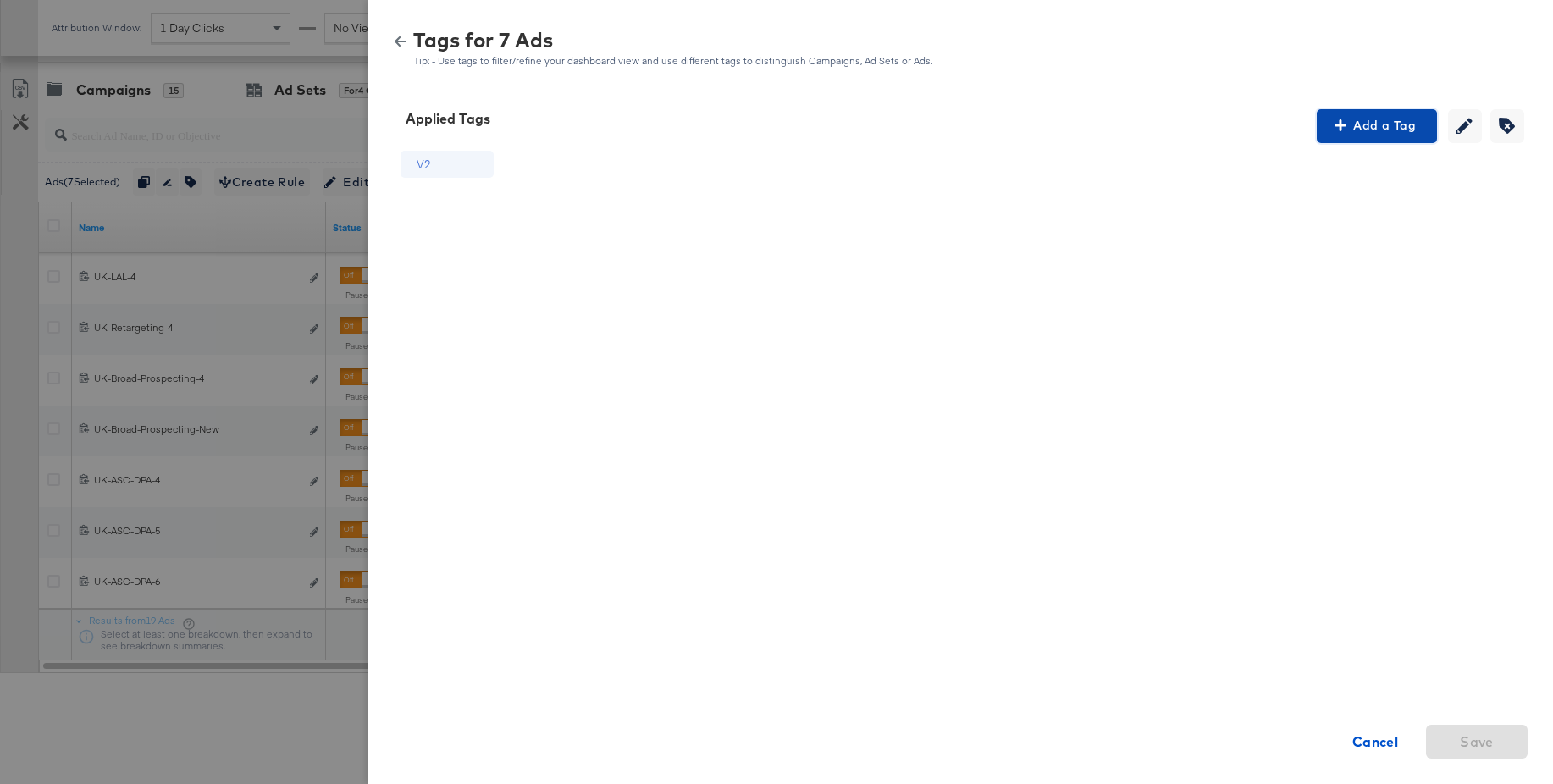
click at [1387, 137] on button "Add a Tag" at bounding box center [1376, 126] width 120 height 34
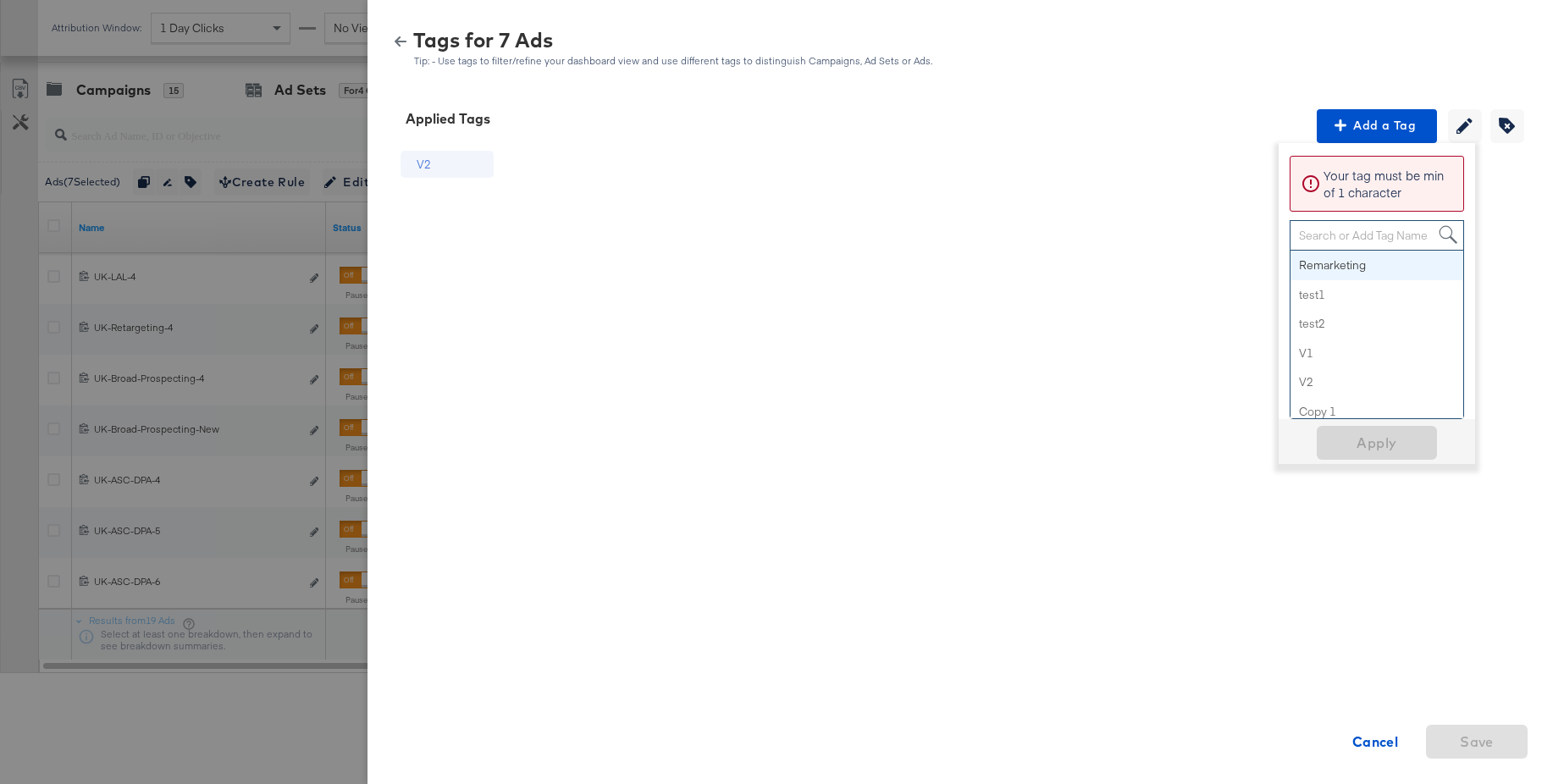
click at [1315, 237] on div "Search or Add Tag Name" at bounding box center [1376, 236] width 173 height 29
paste input "Multi-Image + Price Strike"
type input "Multi-Image + Price Strike"
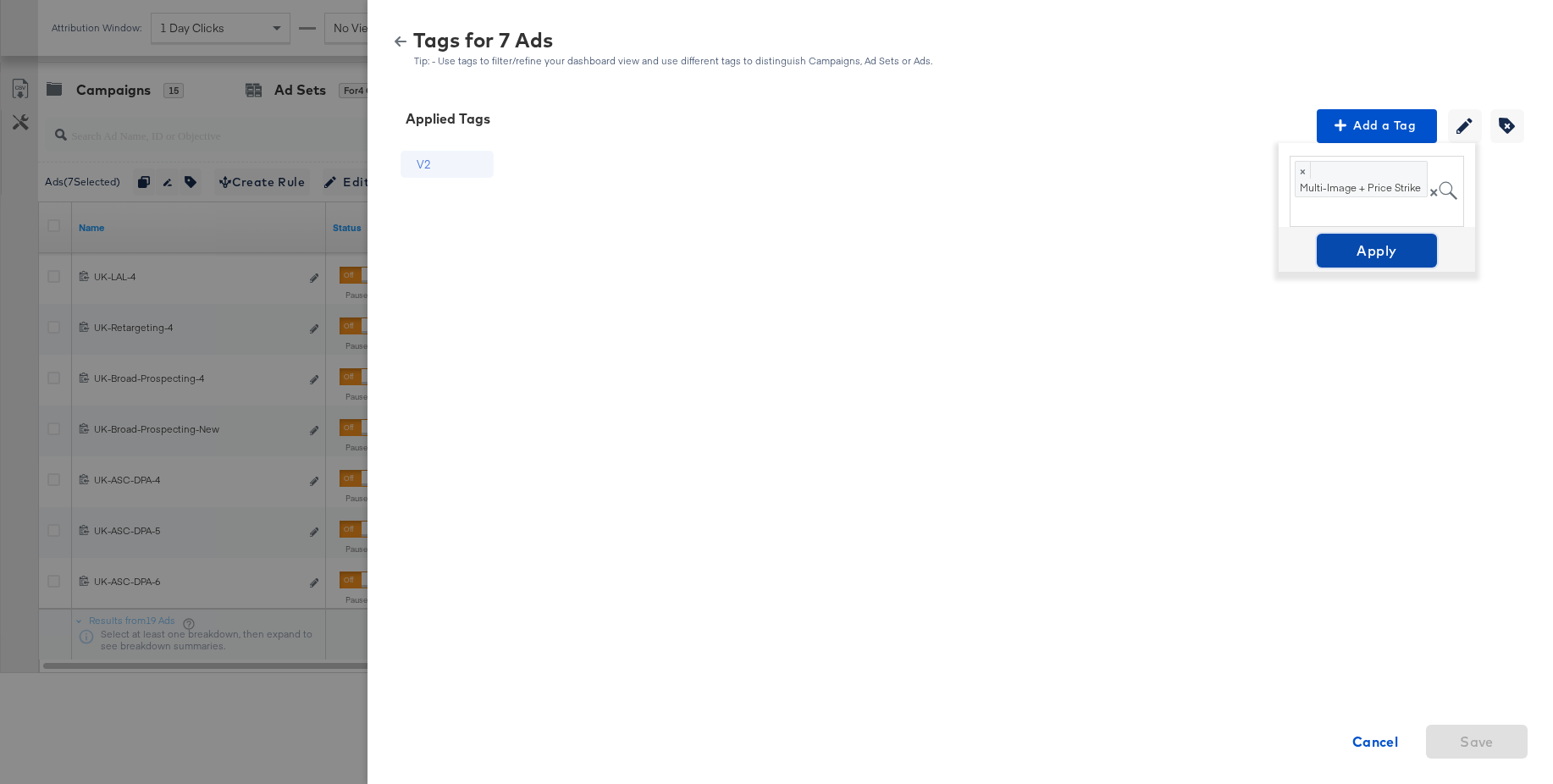
click at [1368, 254] on span "Apply" at bounding box center [1376, 250] width 107 height 23
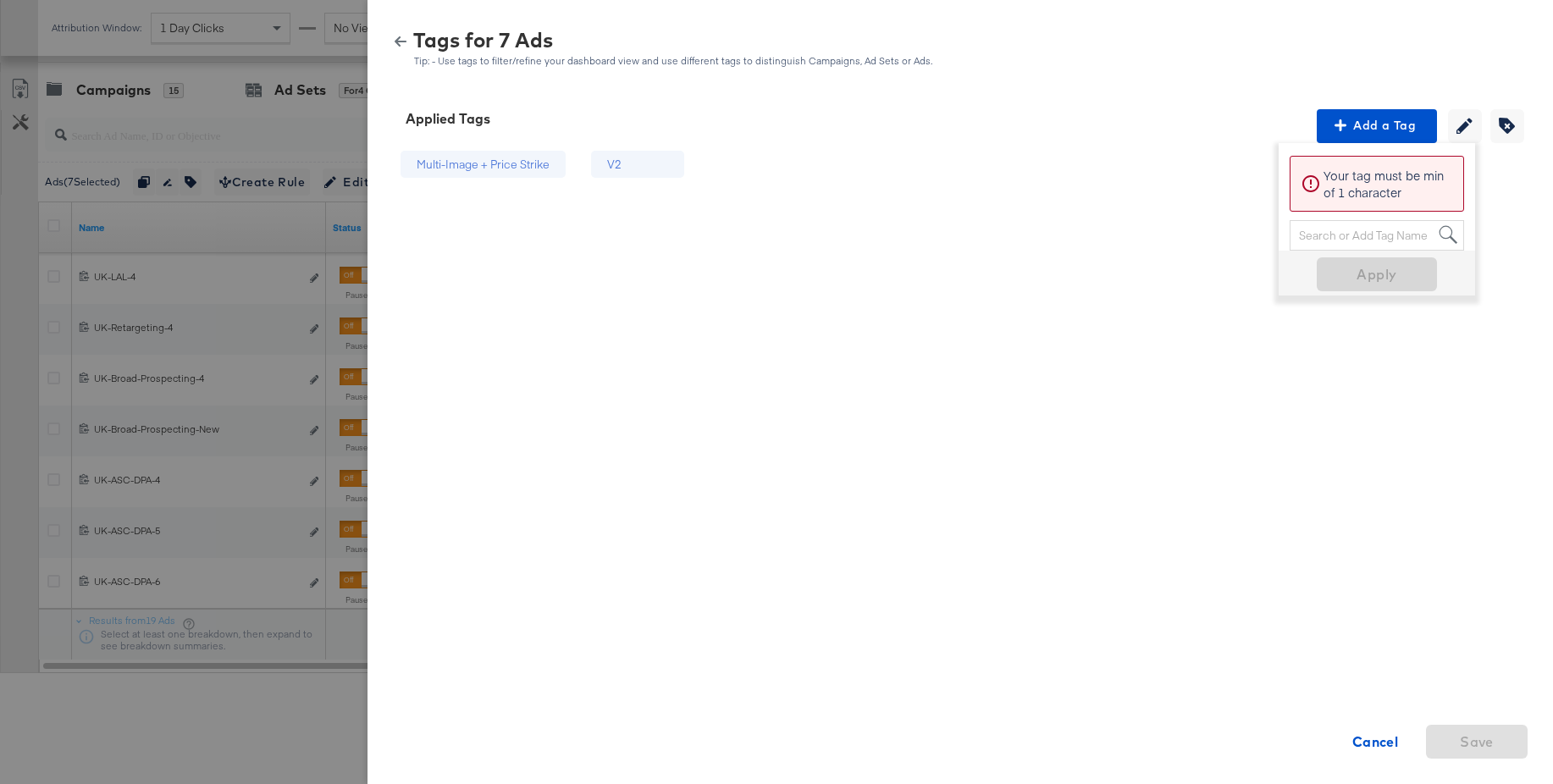
click at [403, 45] on icon "button" at bounding box center [400, 41] width 12 height 12
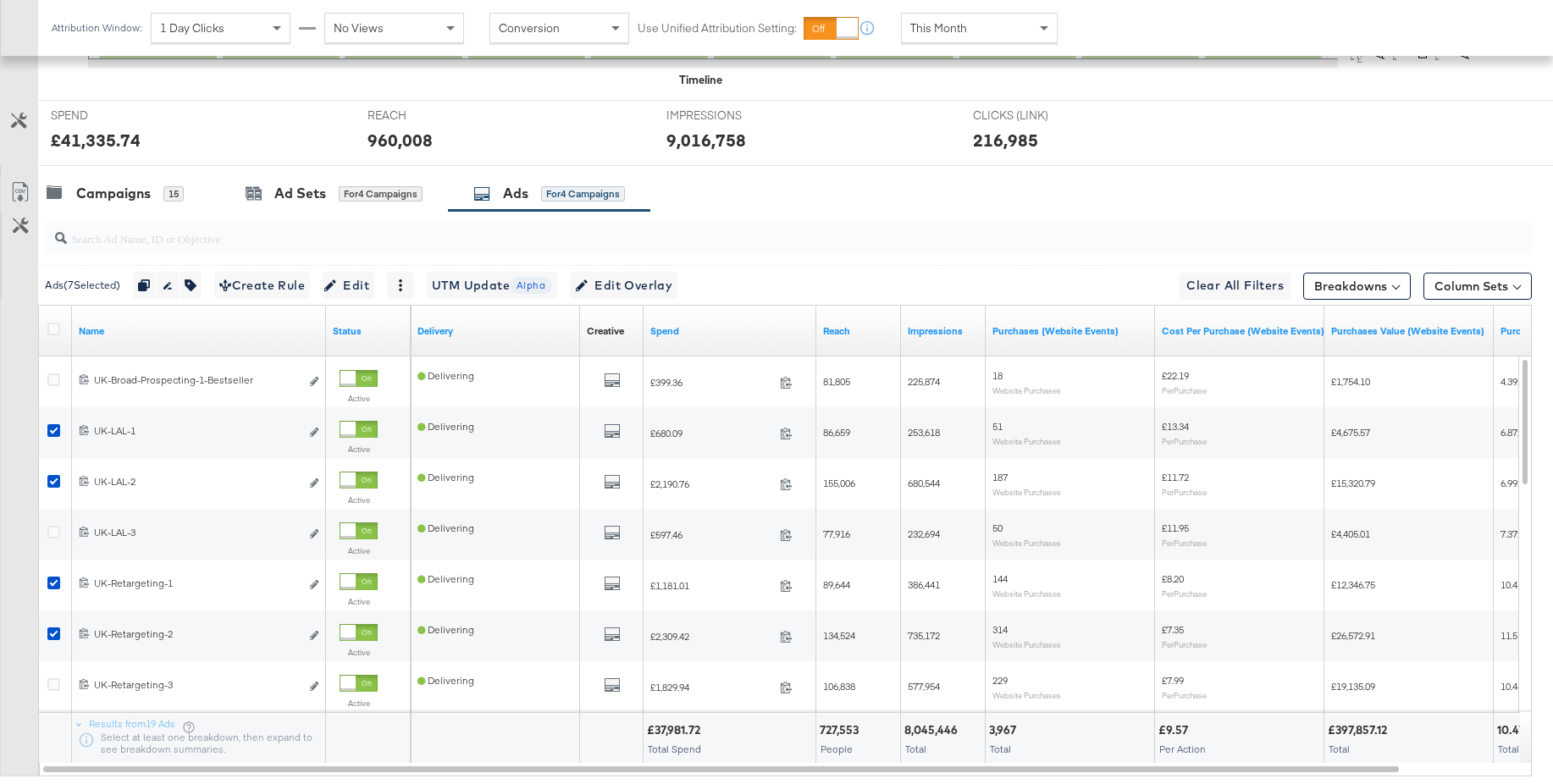
scroll to position [670, 0]
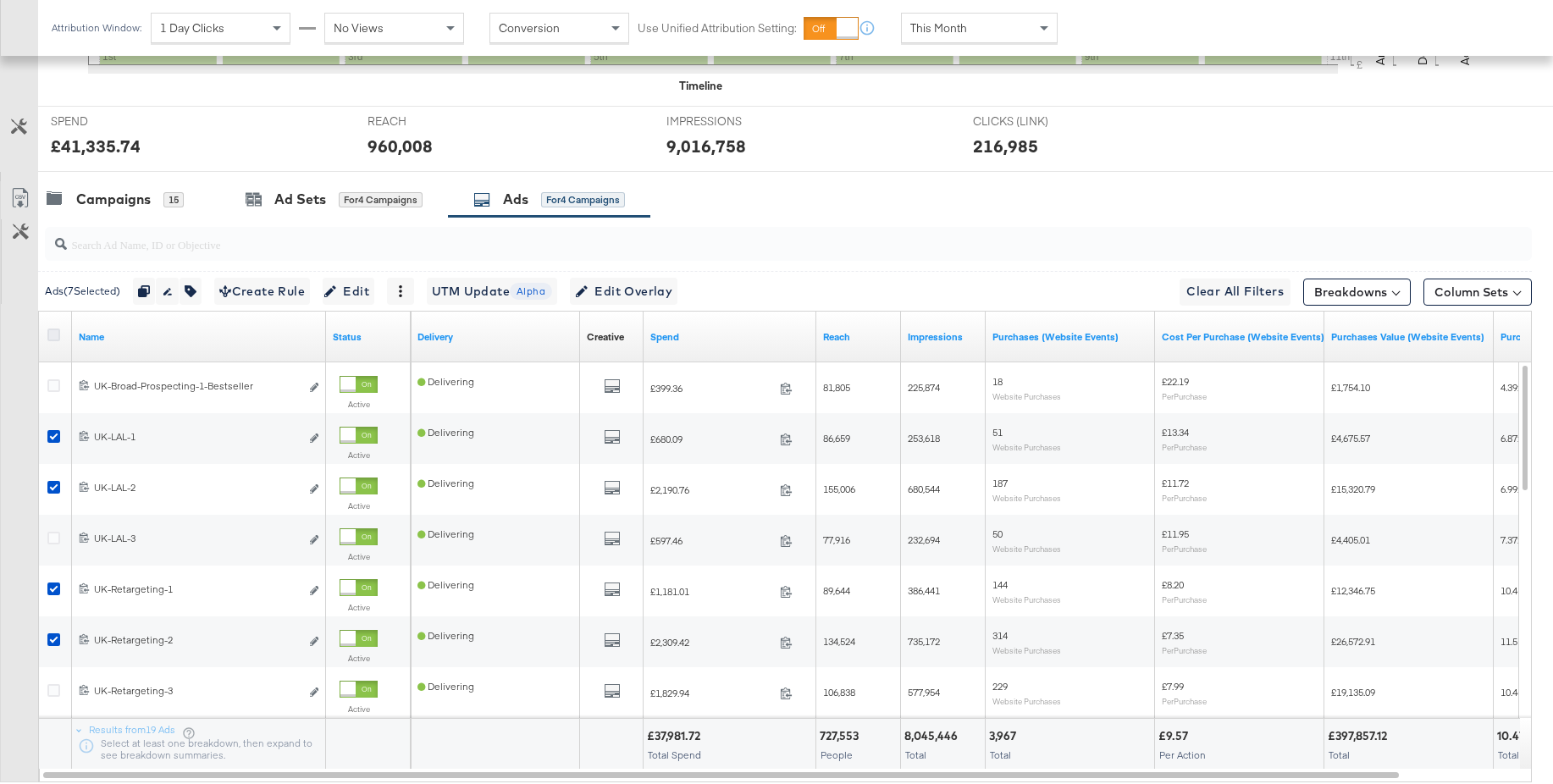
click at [49, 332] on icon at bounding box center [54, 335] width 13 height 13
click at [0, 0] on input "checkbox" at bounding box center [0, 0] width 0 height 0
click at [49, 332] on icon at bounding box center [54, 335] width 13 height 13
click at [0, 0] on input "checkbox" at bounding box center [0, 0] width 0 height 0
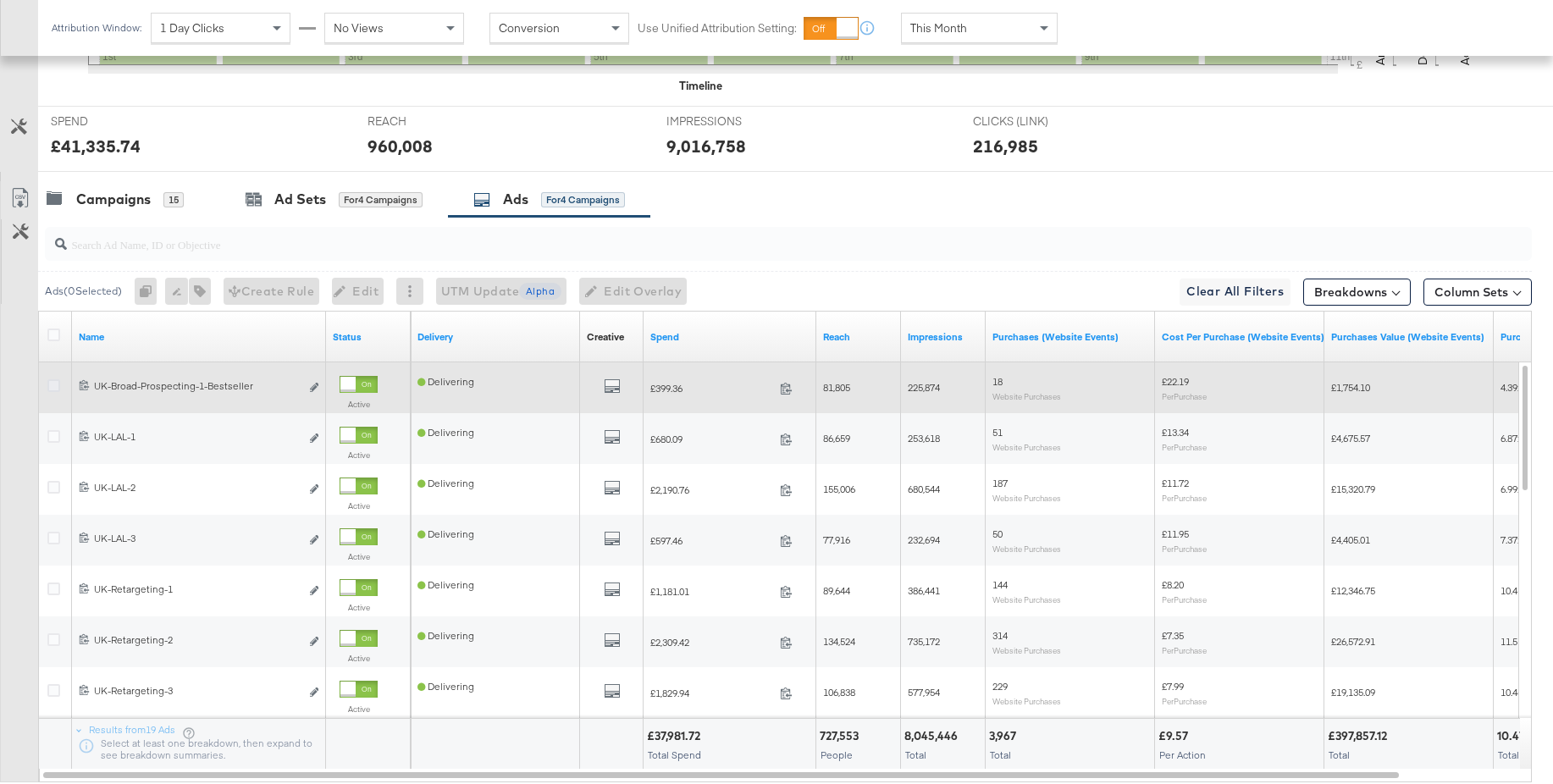
click at [54, 389] on icon at bounding box center [54, 385] width 13 height 13
click at [0, 0] on input "checkbox" at bounding box center [0, 0] width 0 height 0
click at [613, 384] on icon "default" at bounding box center [612, 385] width 17 height 17
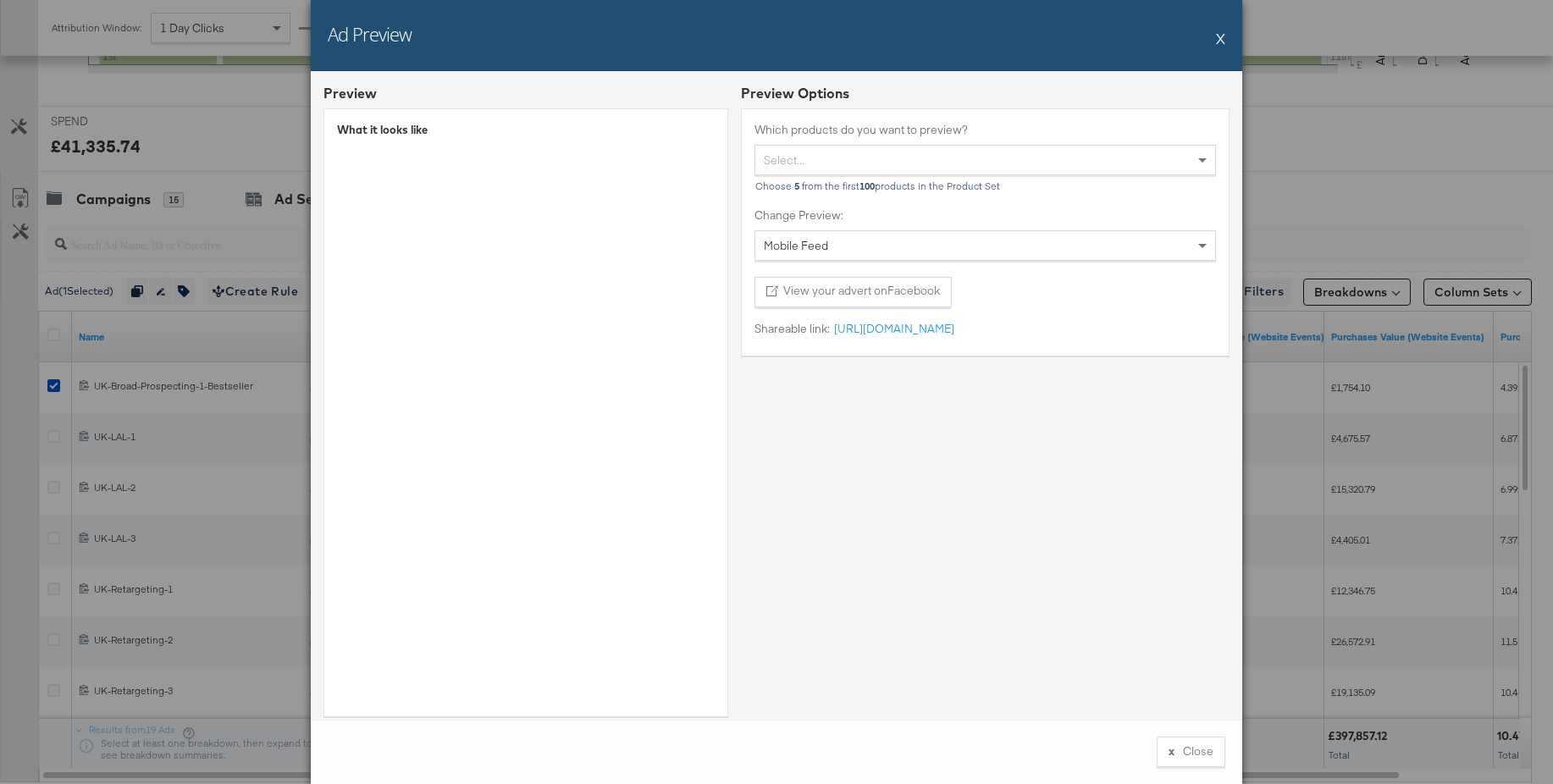
click at [1221, 39] on button "X" at bounding box center [1221, 39] width 9 height 34
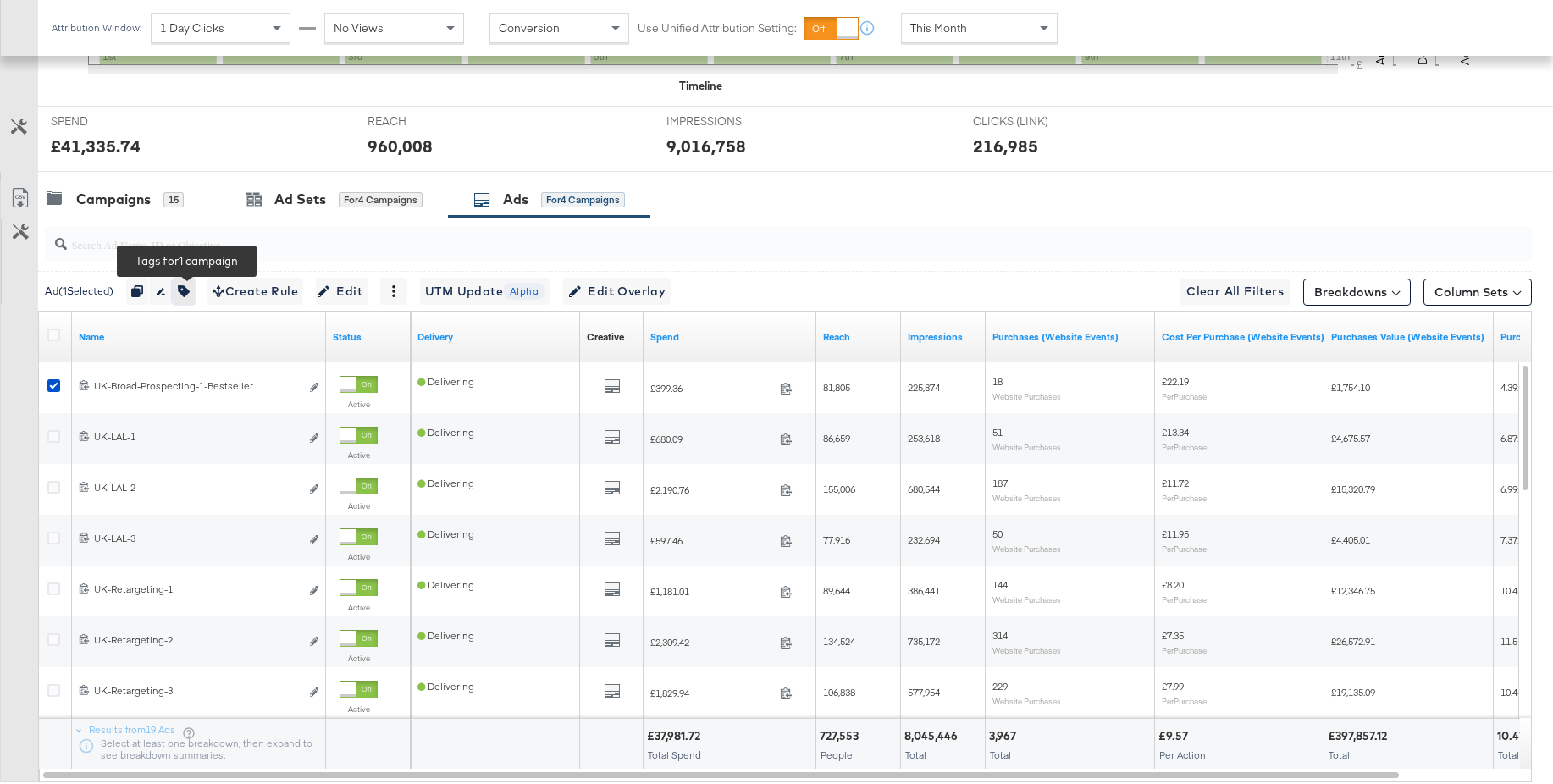
click at [194, 291] on button "button" at bounding box center [184, 291] width 22 height 27
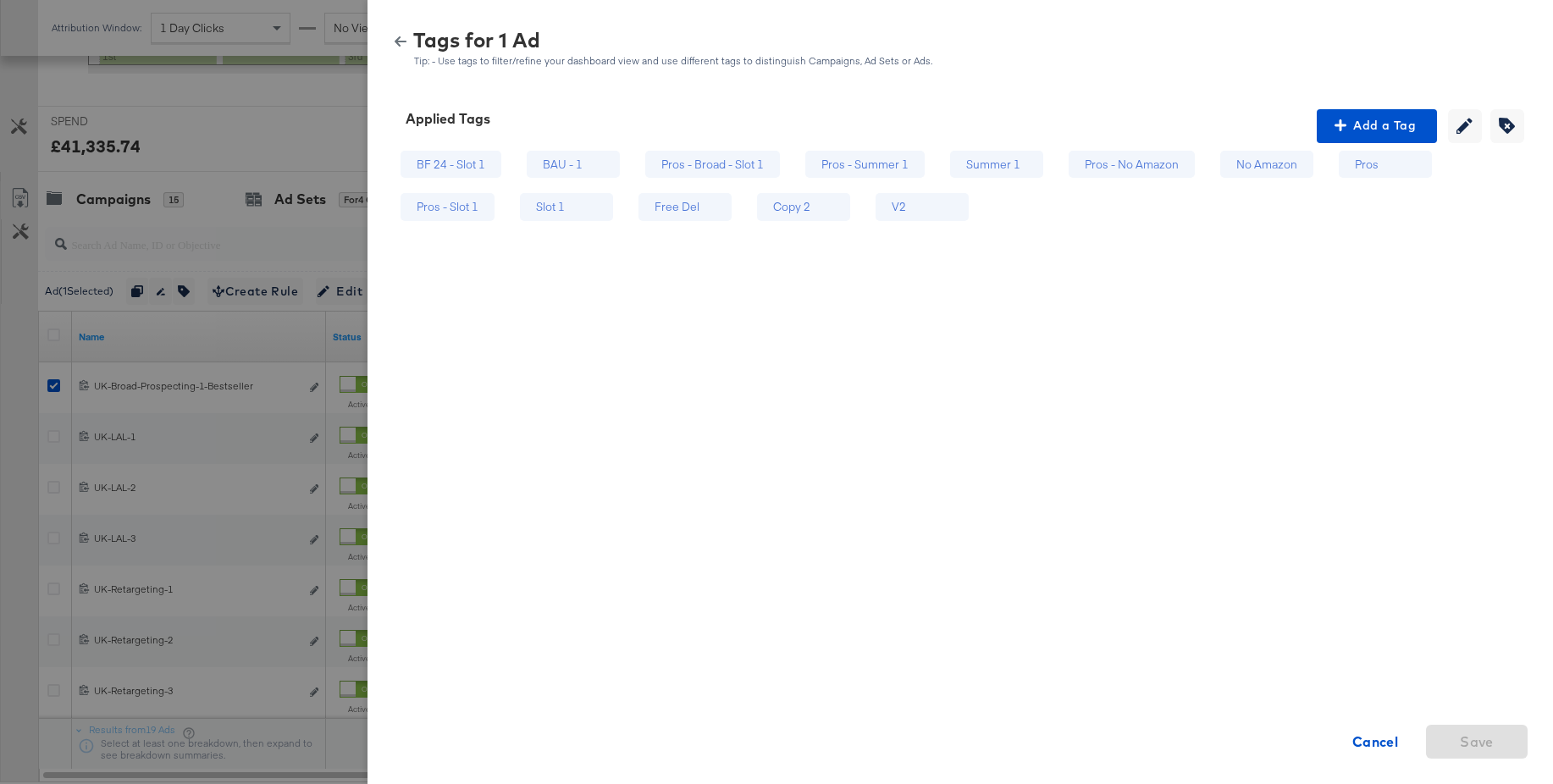
click at [1146, 245] on div "BF 24 - Slot 1 BAU - 1 Pros - Broad - Slot 1 Pros - Summer 1 Summer 1 Pros - No…" at bounding box center [955, 431] width 1135 height 576
click at [1371, 131] on span "Add a Tag" at bounding box center [1376, 126] width 107 height 22
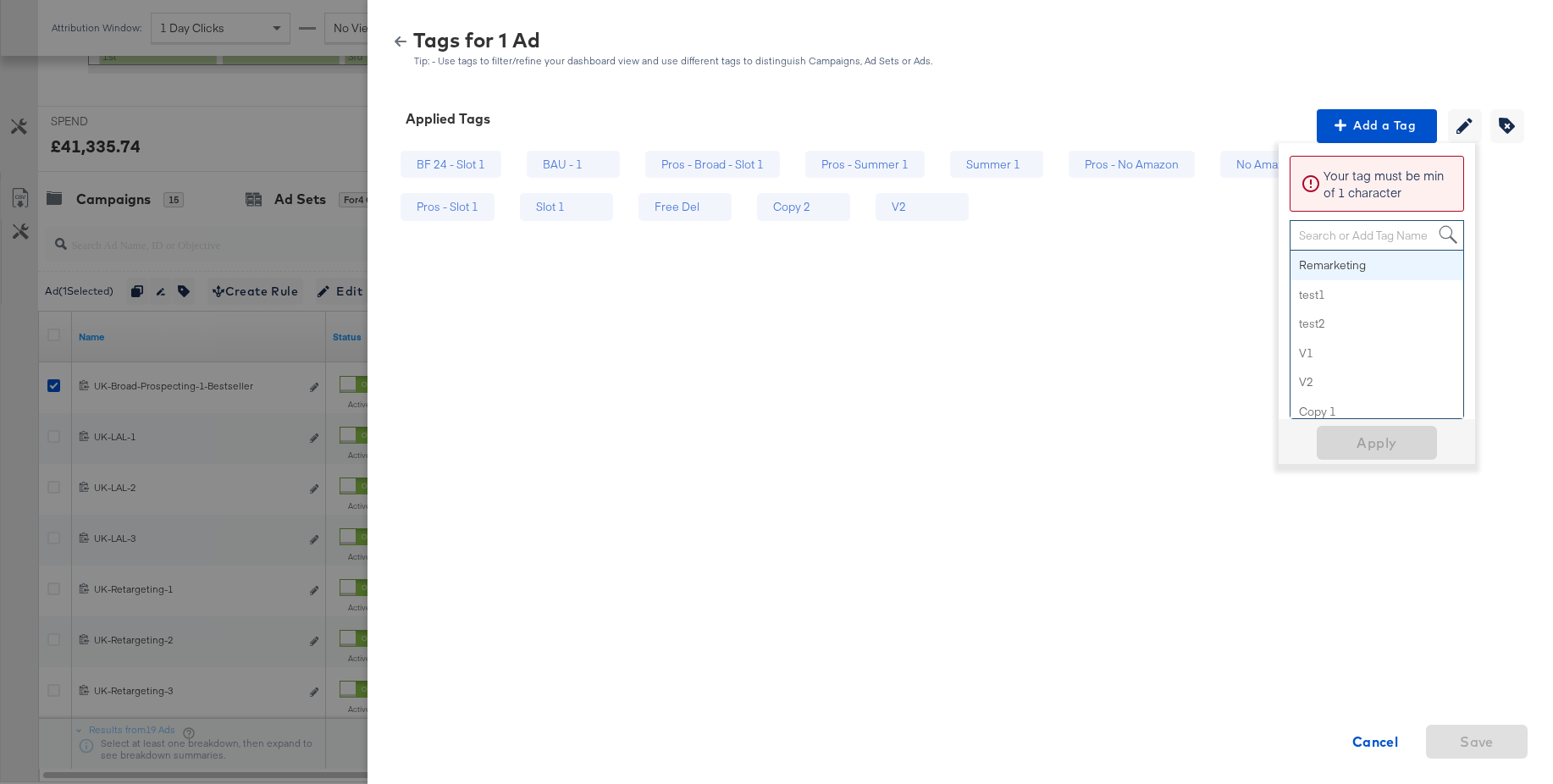
click at [1335, 236] on div "Search or Add Tag Name" at bounding box center [1376, 236] width 173 height 29
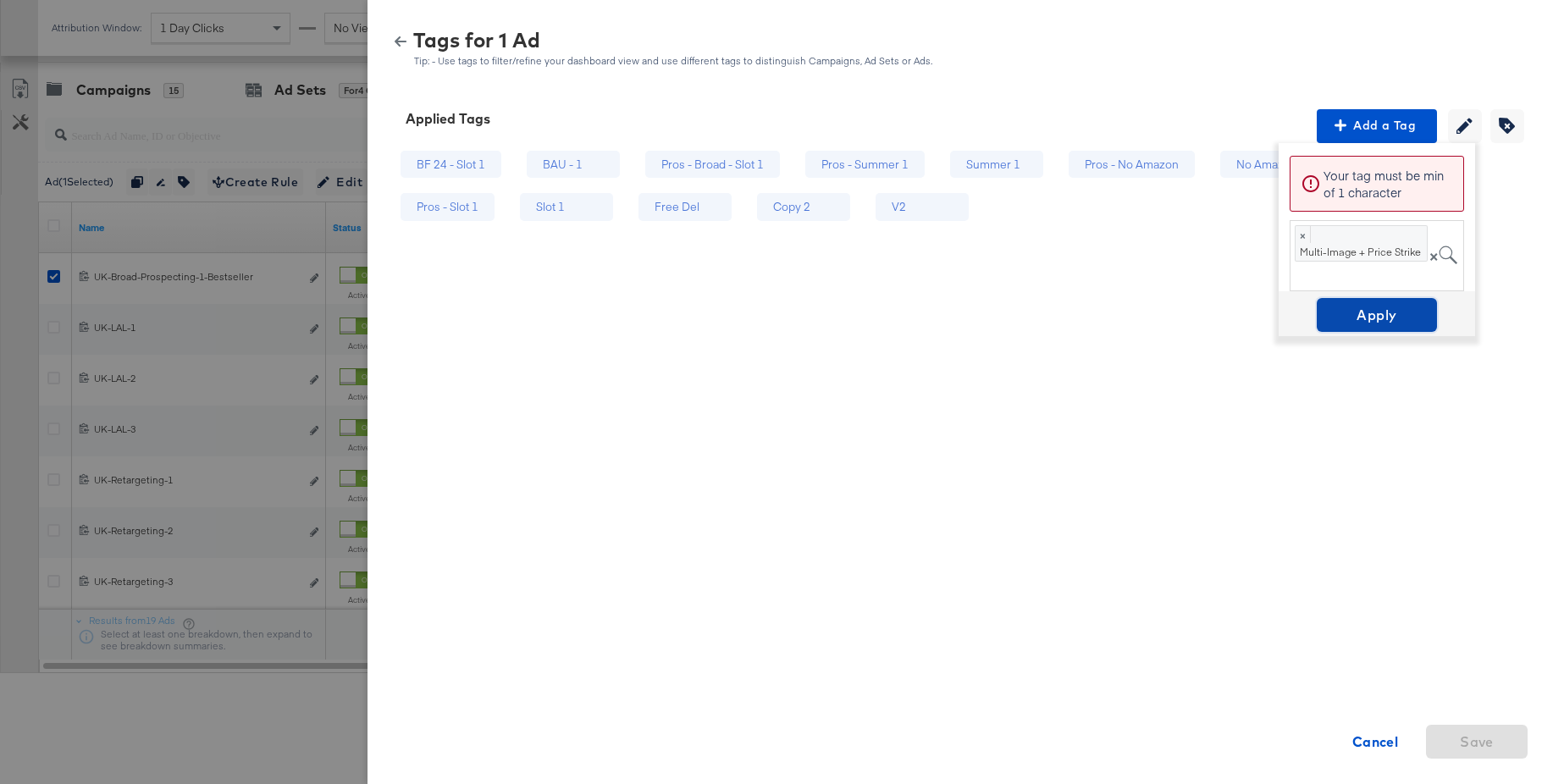
click at [1364, 324] on span "Apply" at bounding box center [1376, 314] width 107 height 23
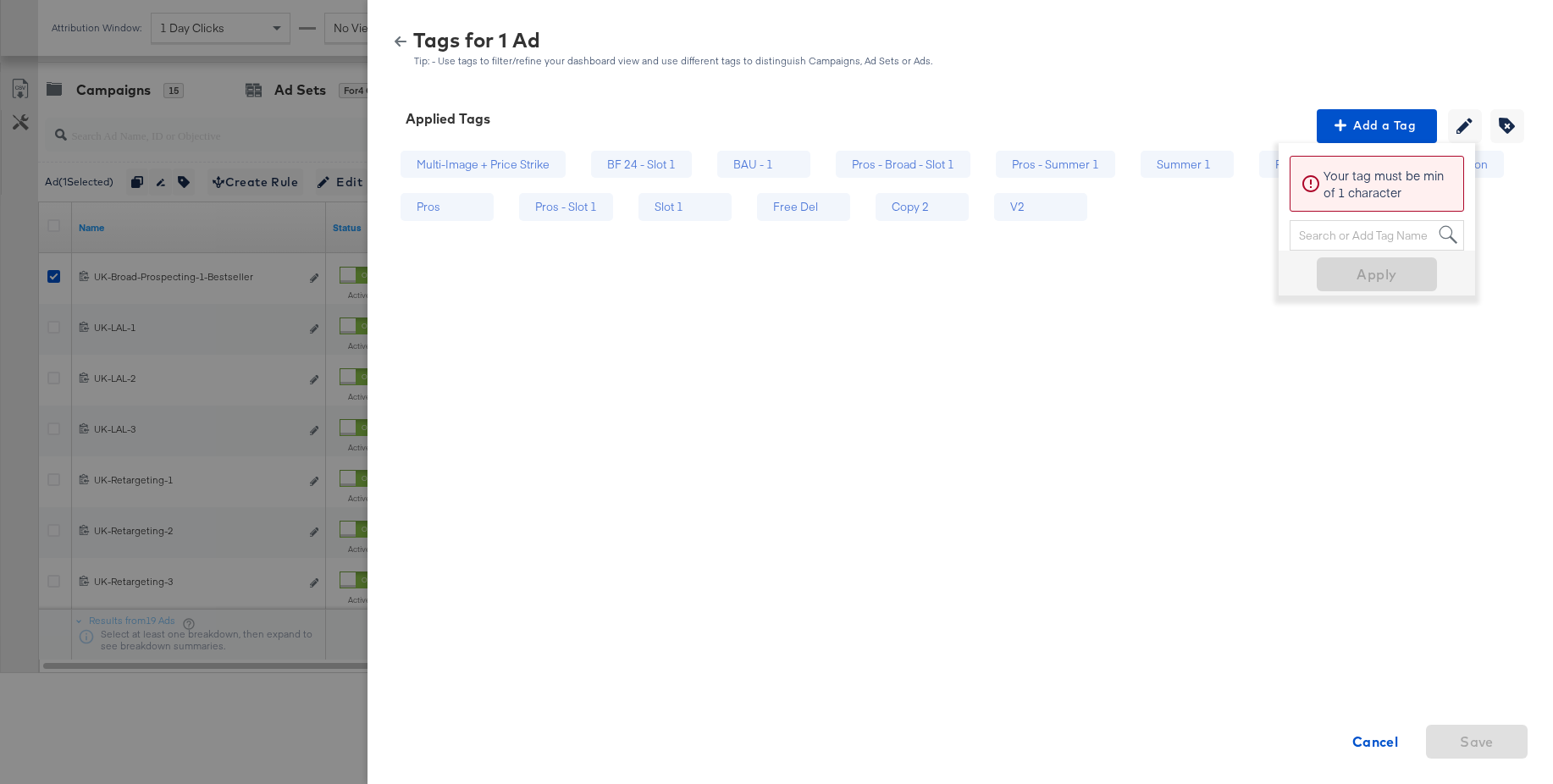
drag, startPoint x: 405, startPoint y: 44, endPoint x: 398, endPoint y: 56, distance: 13.9
click at [405, 44] on icon "button" at bounding box center [400, 41] width 12 height 12
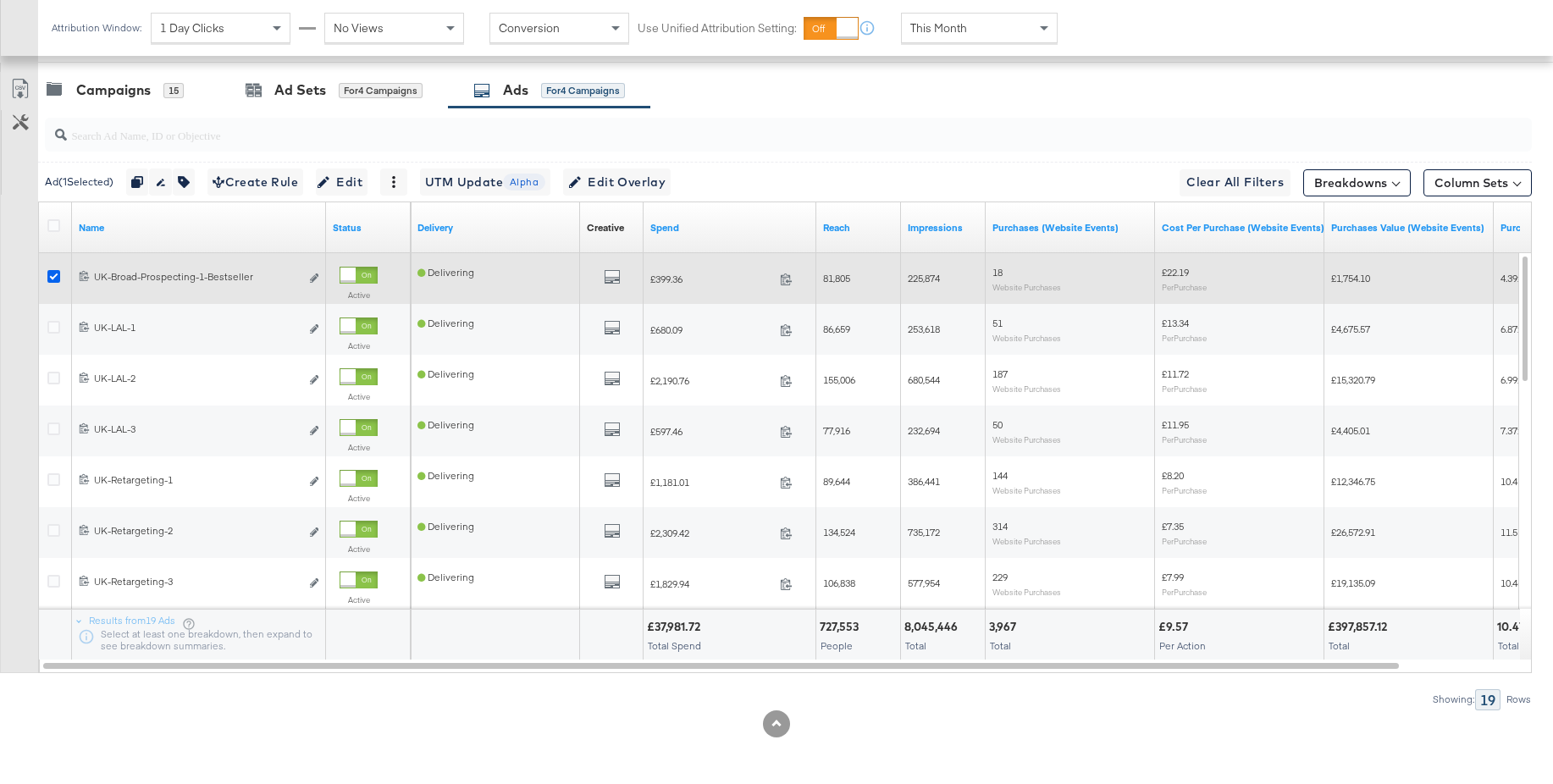
click at [54, 277] on icon at bounding box center [54, 276] width 13 height 13
click at [0, 0] on input "checkbox" at bounding box center [0, 0] width 0 height 0
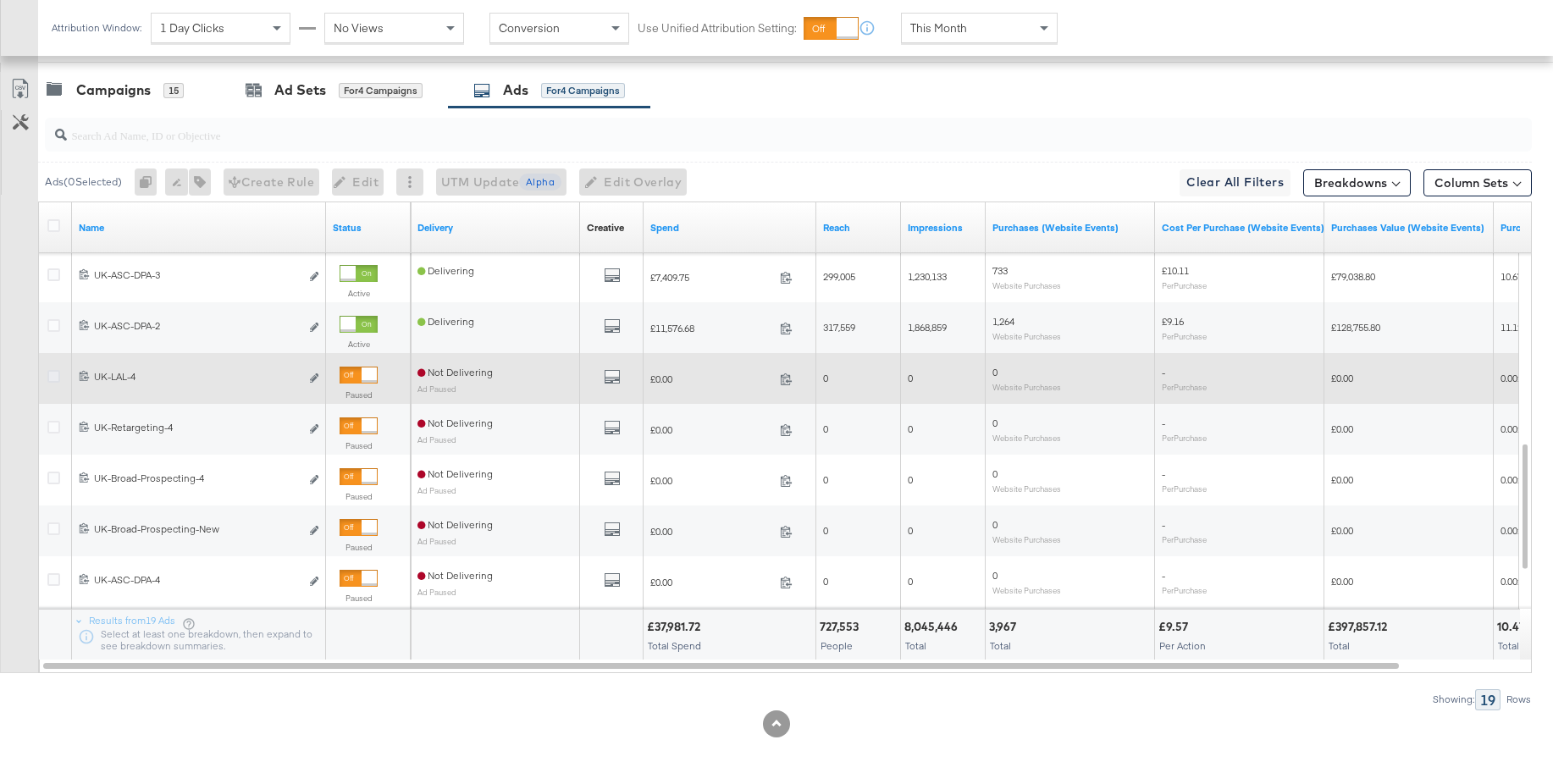
click at [47, 376] on icon at bounding box center [54, 376] width 13 height 13
click at [0, 0] on input "checkbox" at bounding box center [0, 0] width 0 height 0
click at [616, 377] on icon "default" at bounding box center [612, 376] width 17 height 17
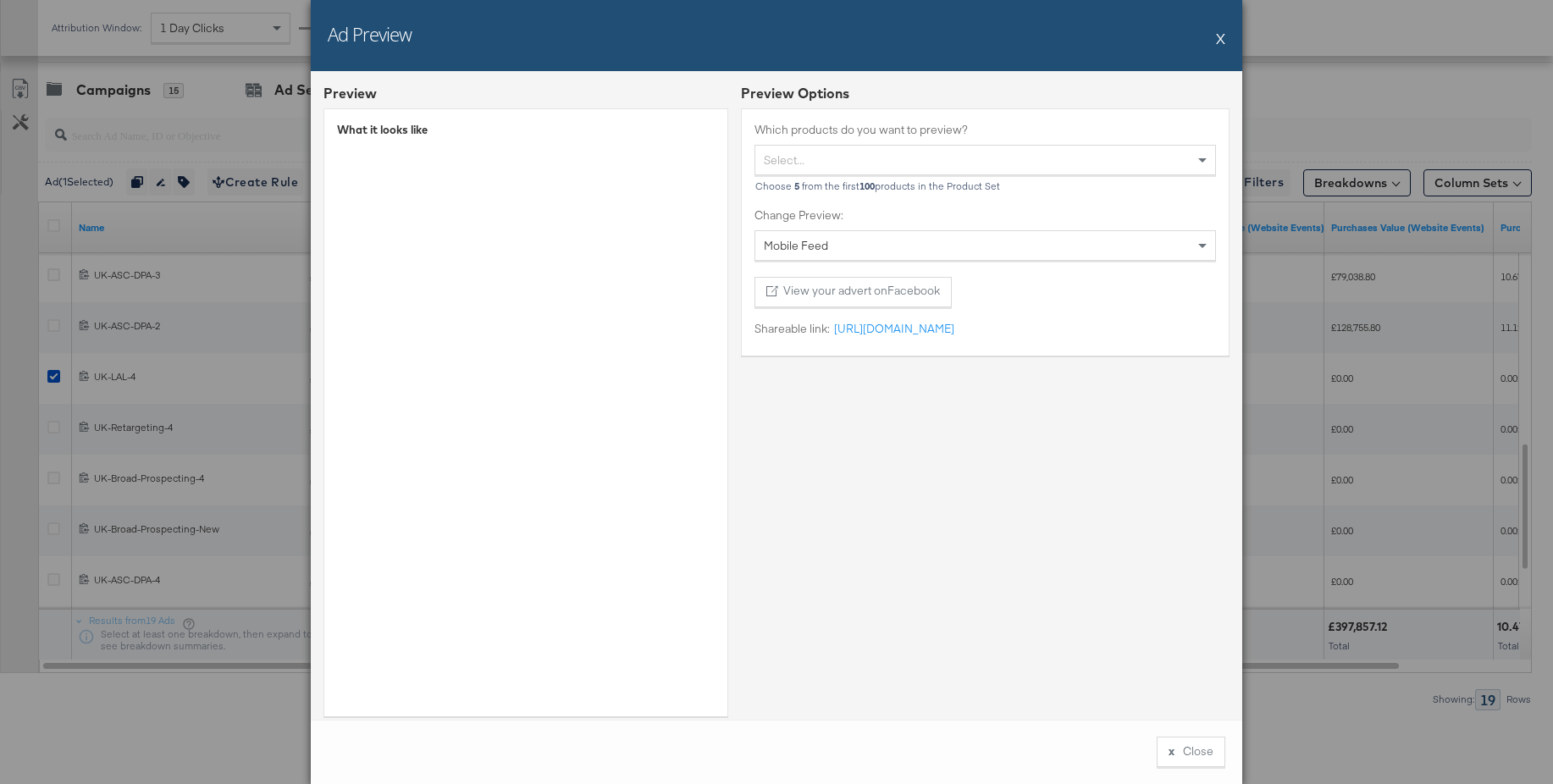
click at [1223, 39] on button "X" at bounding box center [1221, 39] width 9 height 34
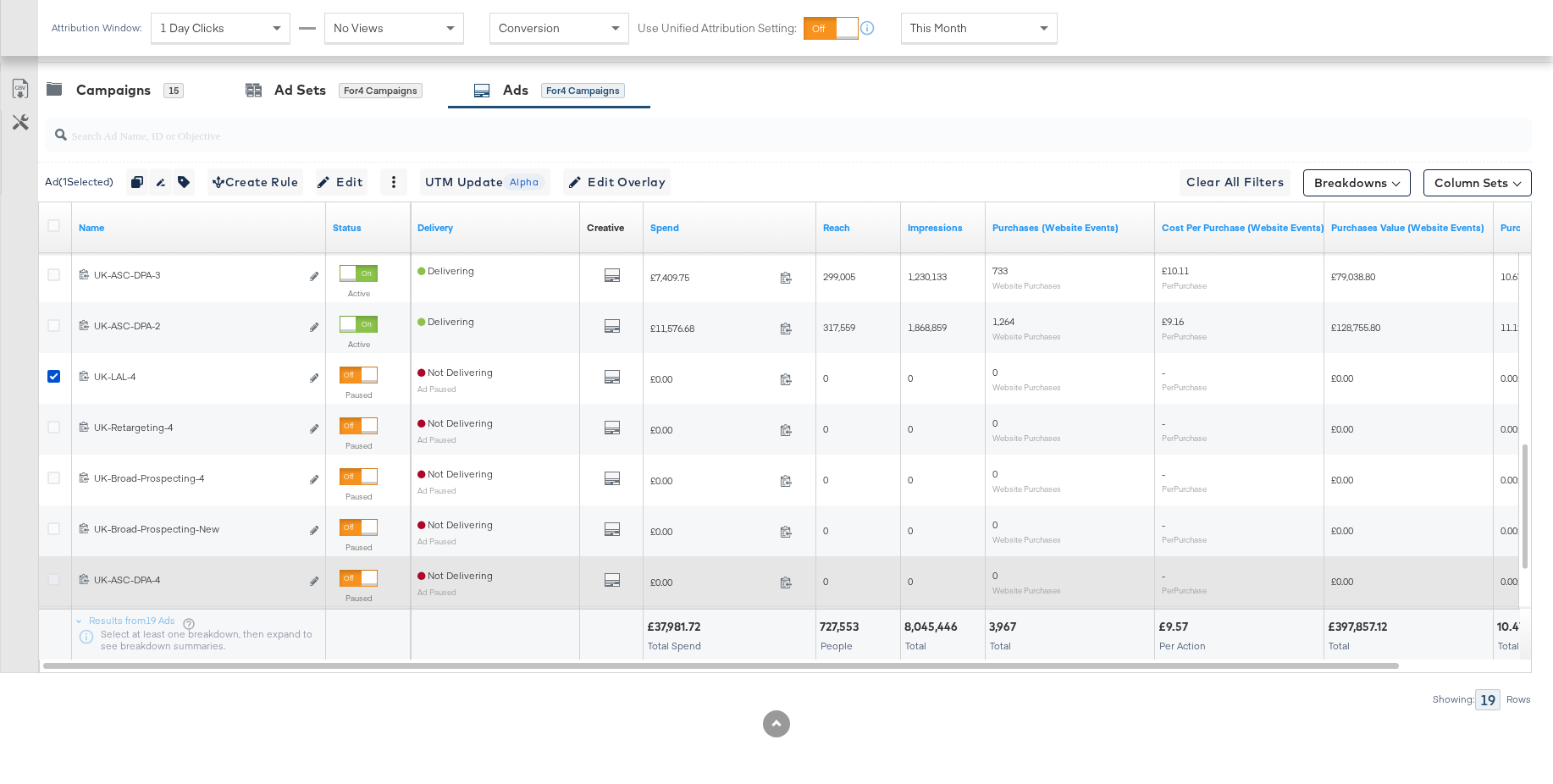
click at [53, 582] on icon at bounding box center [54, 580] width 13 height 13
click at [0, 0] on input "checkbox" at bounding box center [0, 0] width 0 height 0
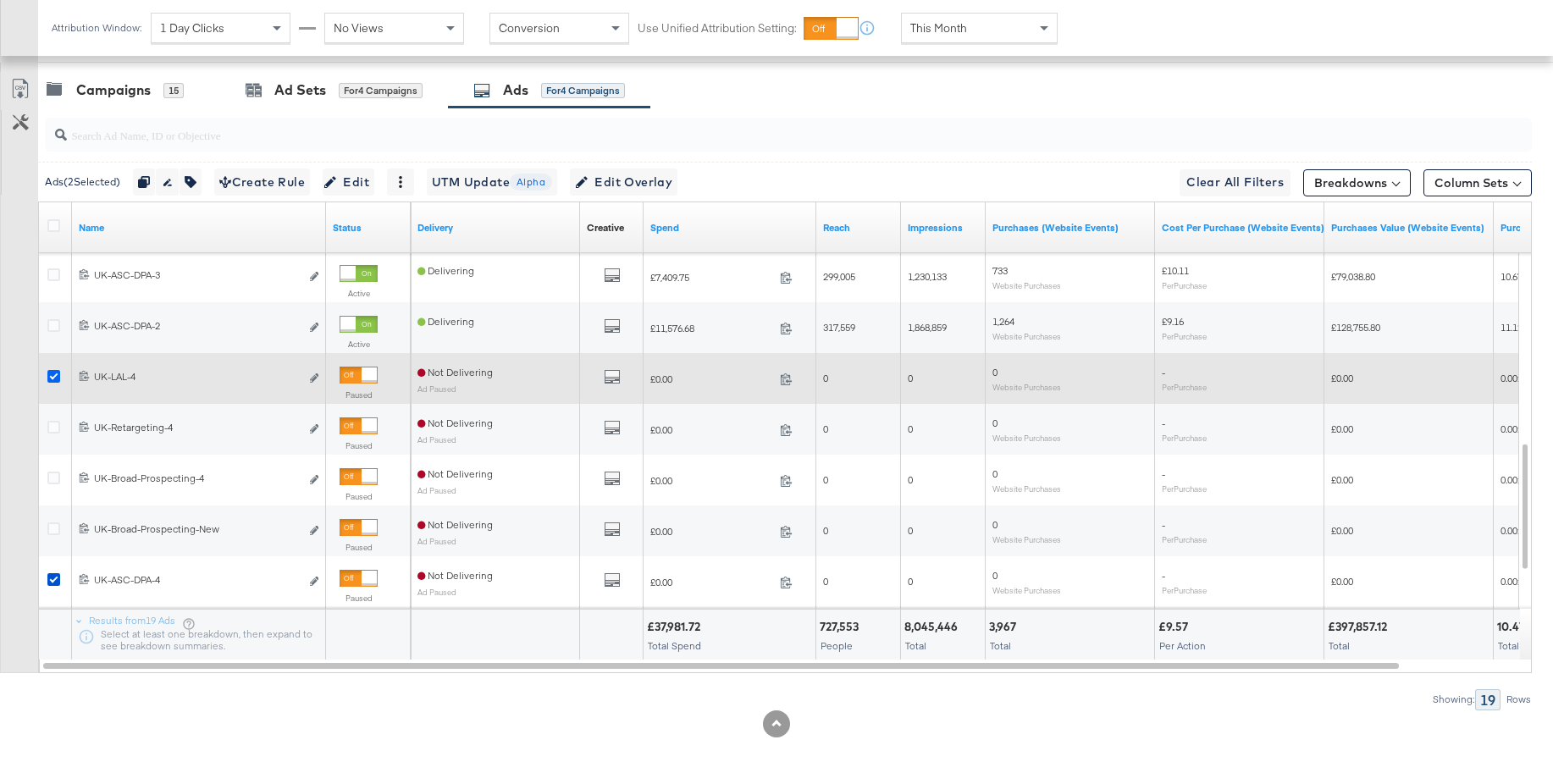
click at [54, 377] on icon at bounding box center [54, 376] width 13 height 13
click at [0, 0] on input "checkbox" at bounding box center [0, 0] width 0 height 0
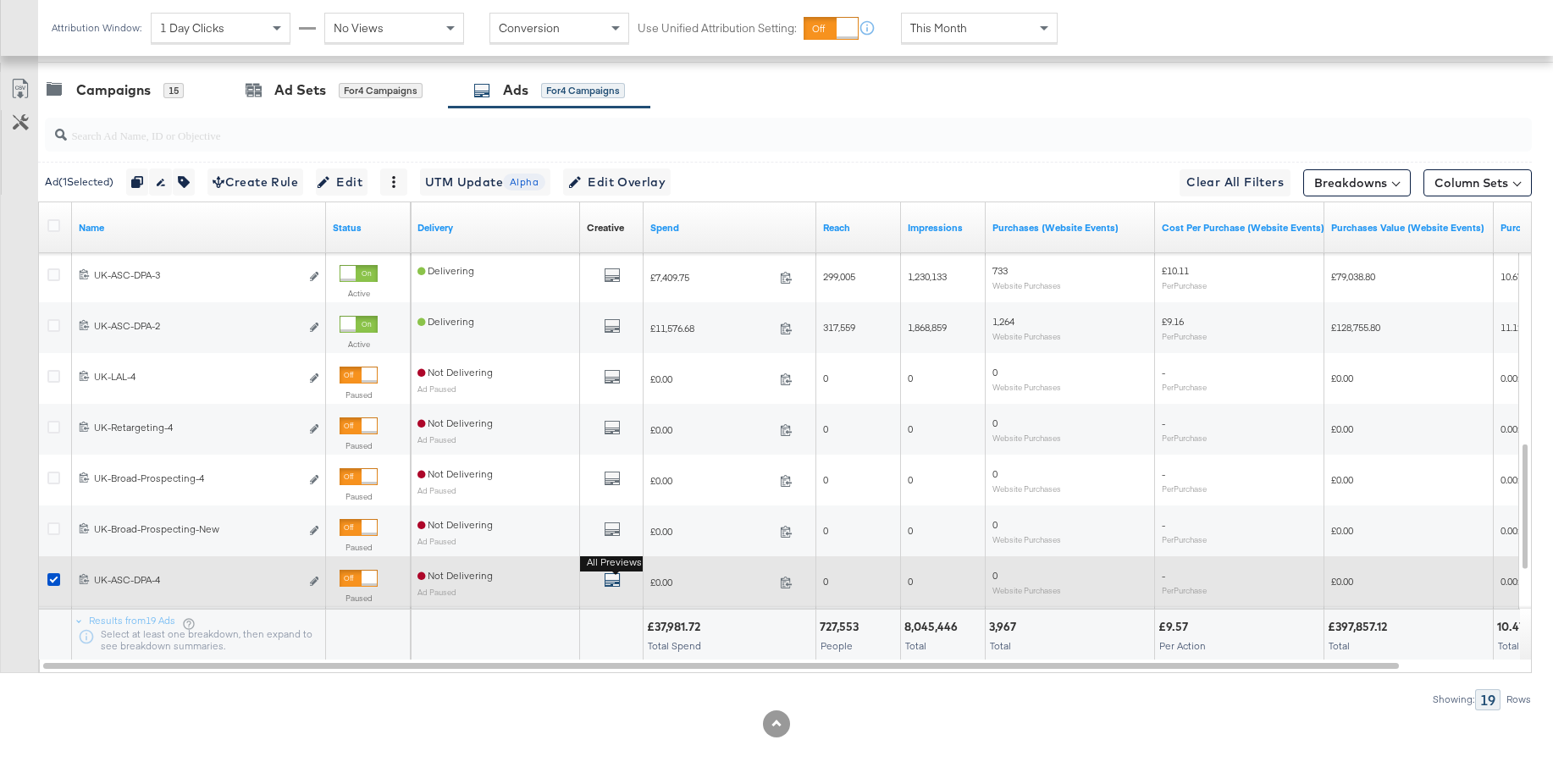
click at [612, 582] on icon "default" at bounding box center [612, 580] width 17 height 17
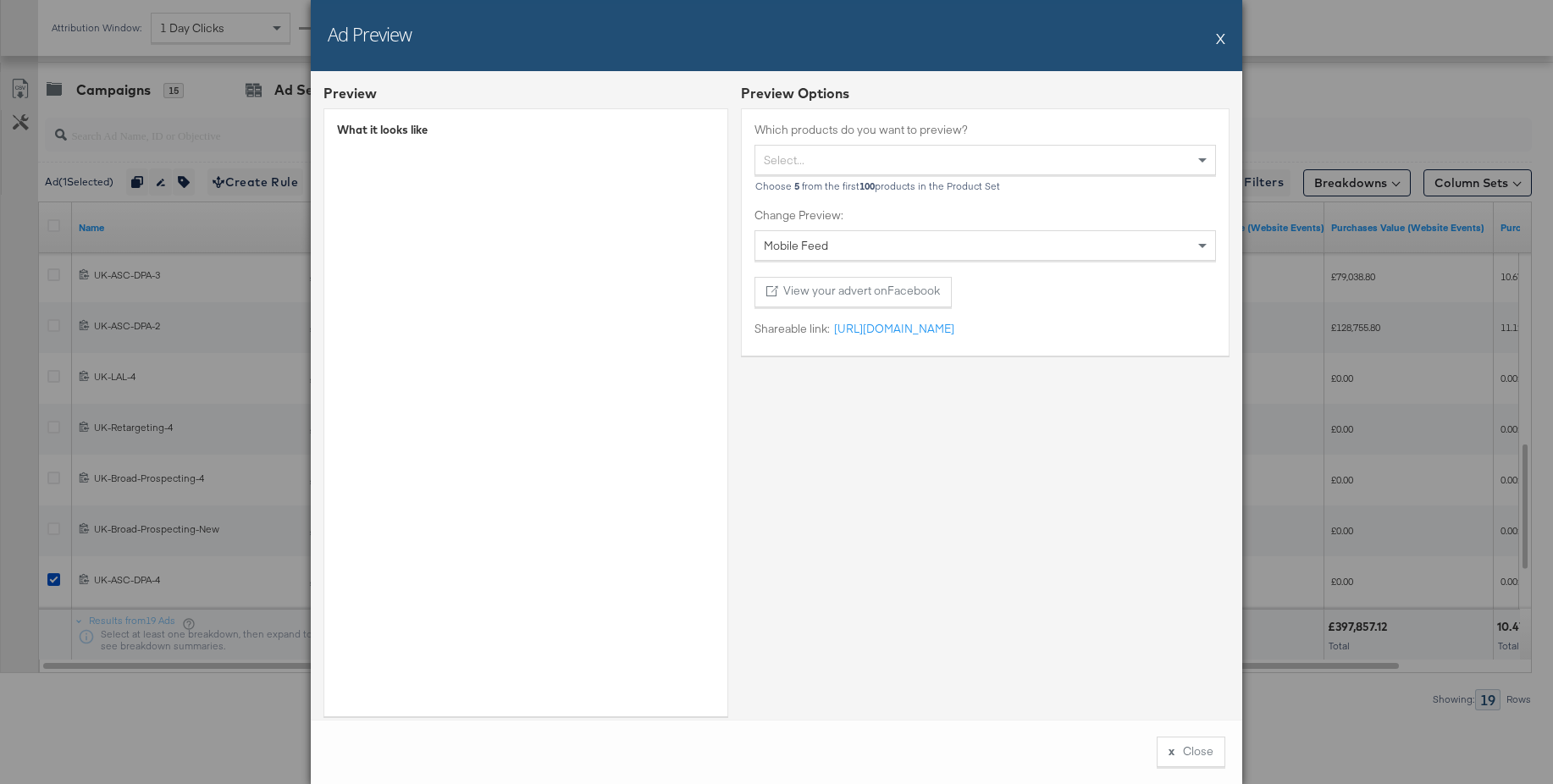
click at [1221, 38] on button "X" at bounding box center [1221, 39] width 9 height 34
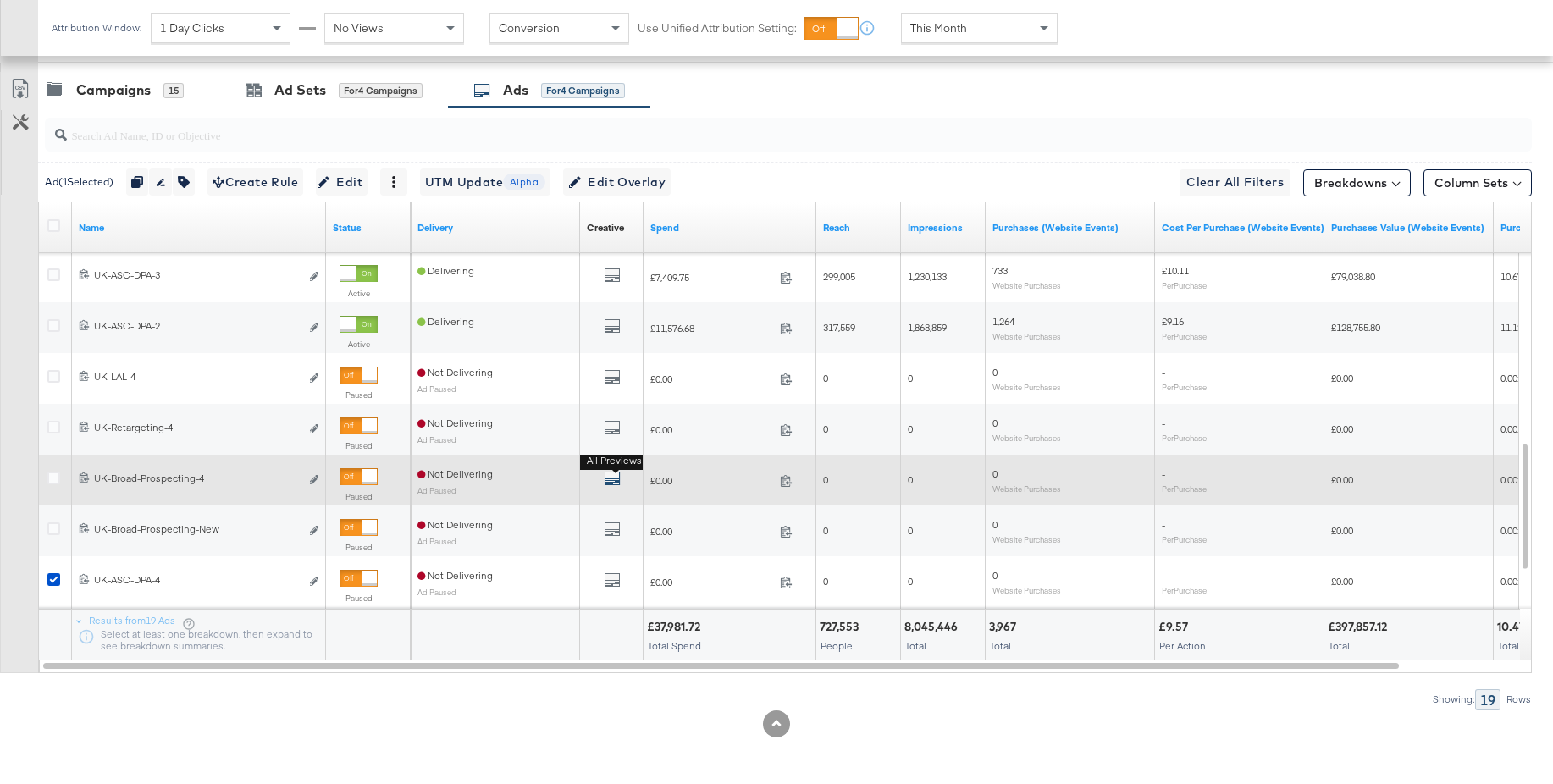
click at [607, 478] on icon "default" at bounding box center [612, 478] width 17 height 17
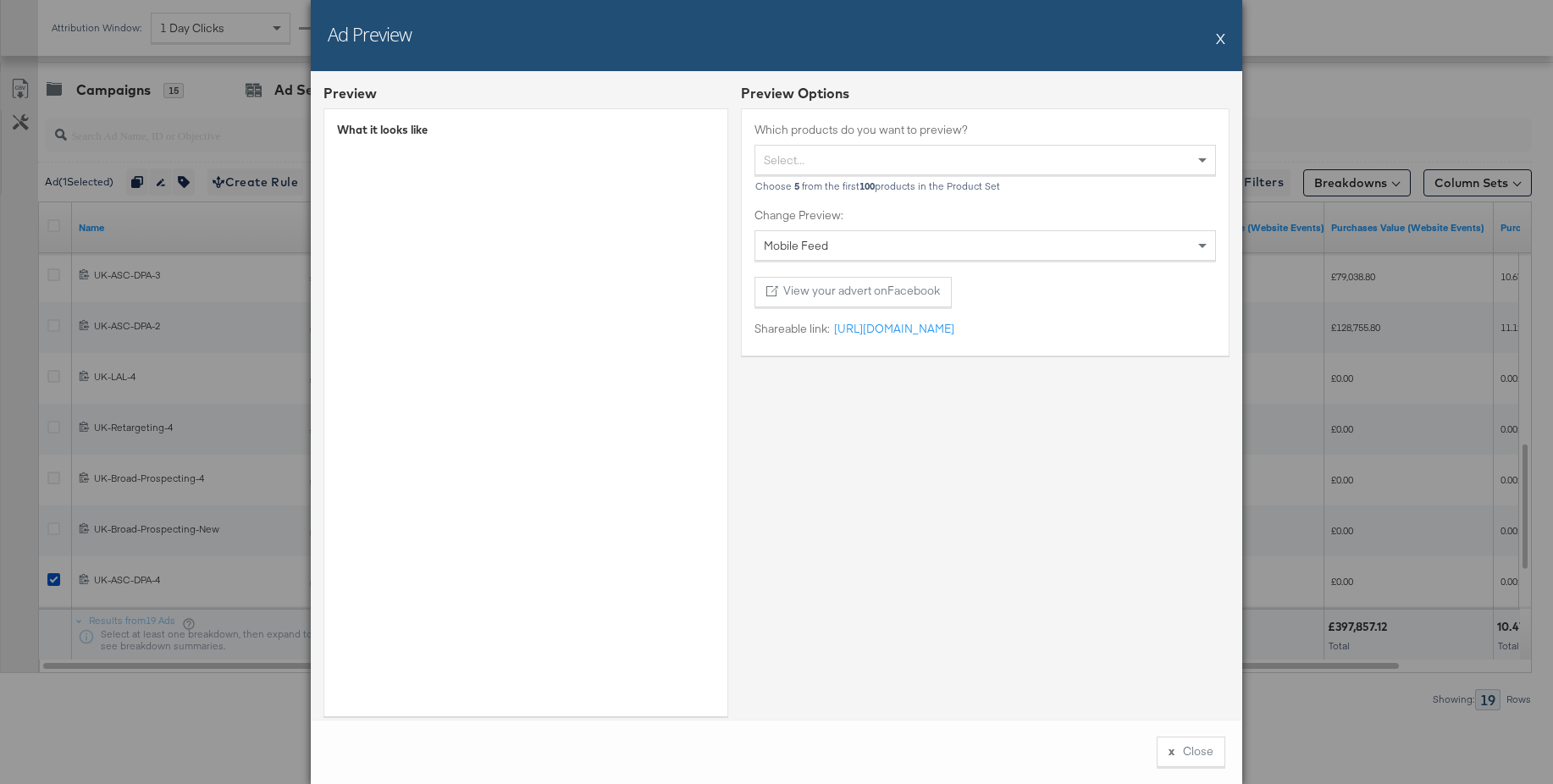
click at [1223, 37] on button "X" at bounding box center [1221, 39] width 9 height 34
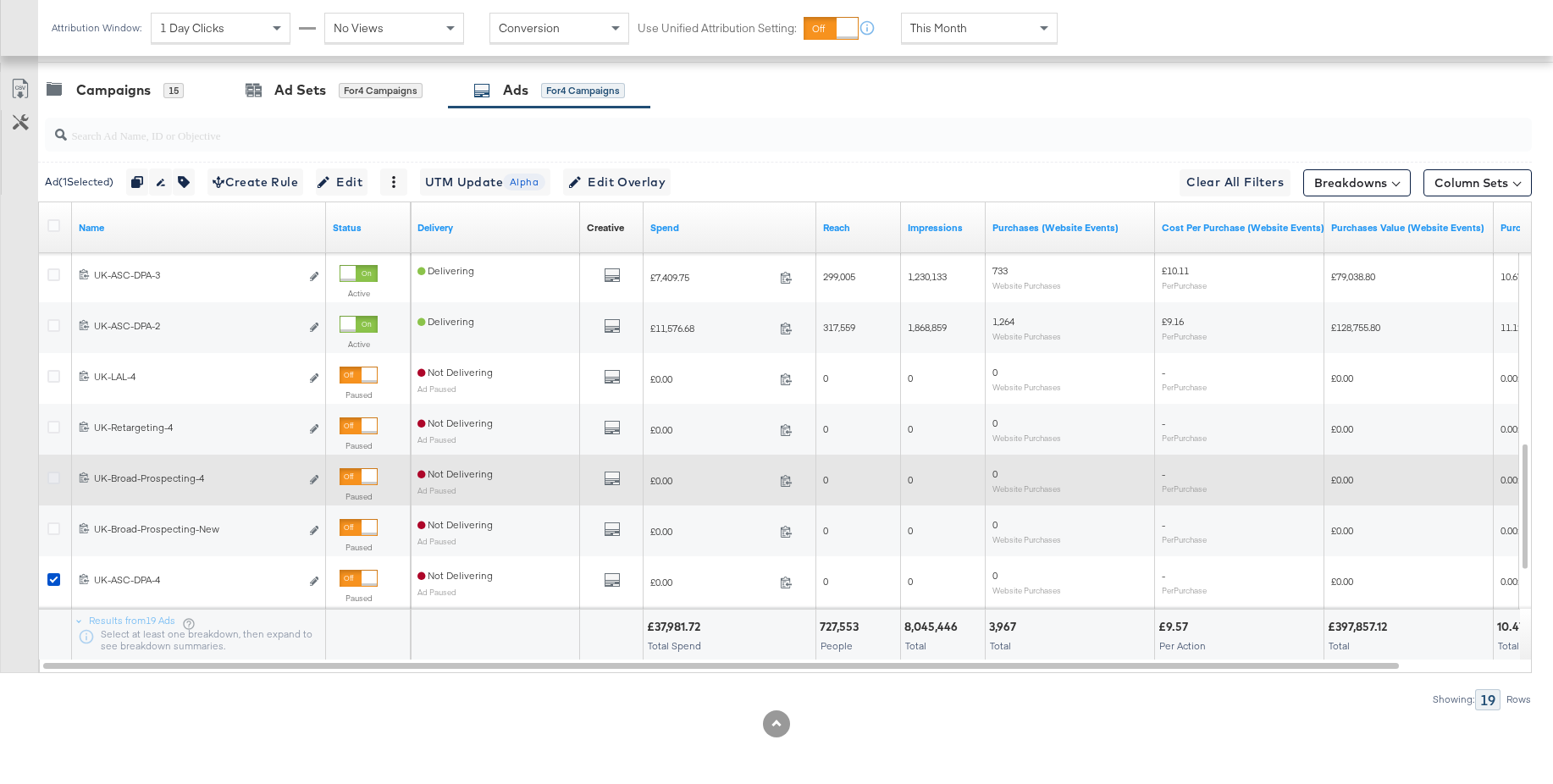
click at [49, 479] on icon at bounding box center [54, 478] width 13 height 13
click at [0, 0] on input "checkbox" at bounding box center [0, 0] width 0 height 0
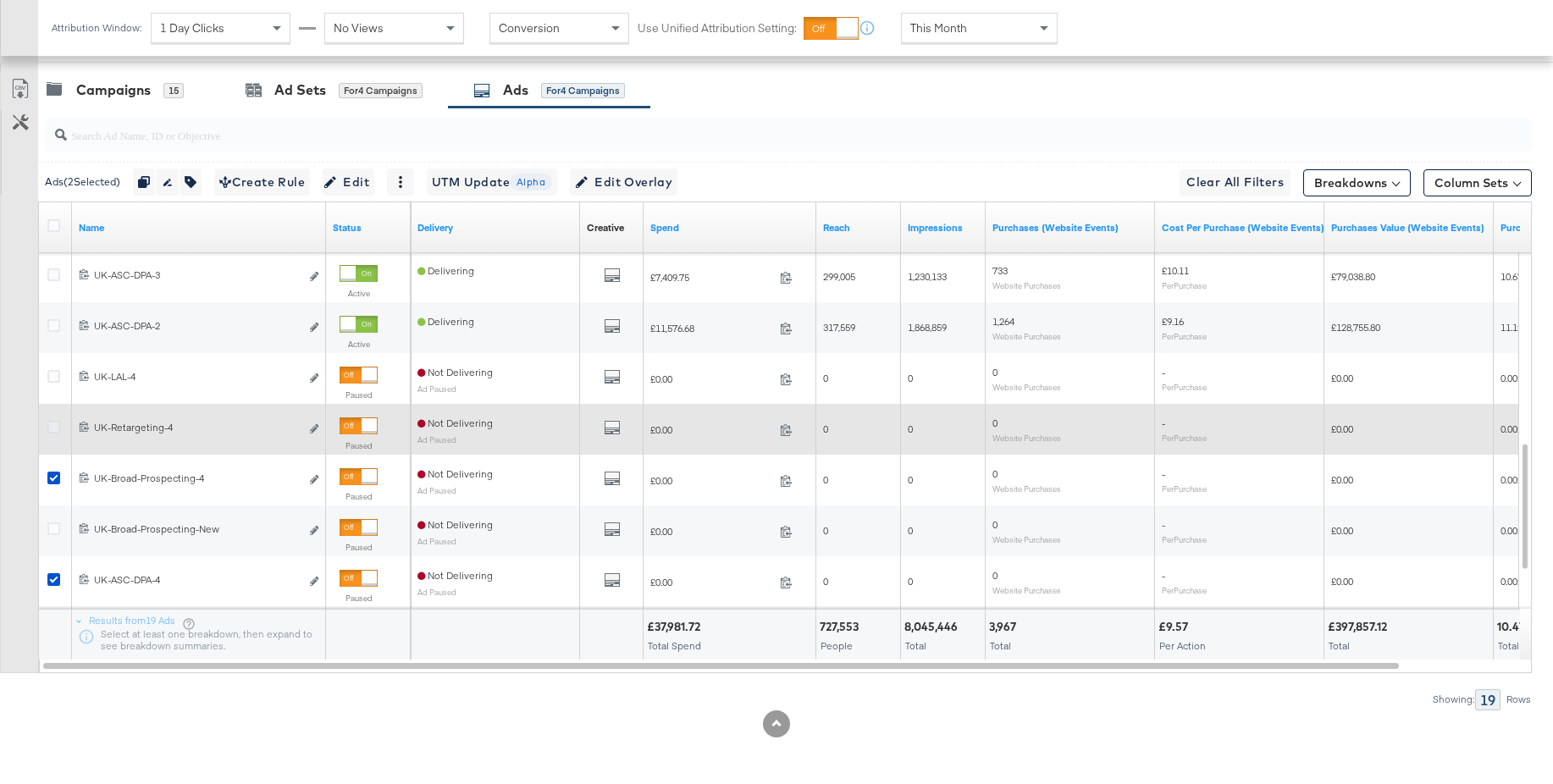
click at [54, 427] on icon at bounding box center [54, 427] width 13 height 13
click at [0, 0] on input "checkbox" at bounding box center [0, 0] width 0 height 0
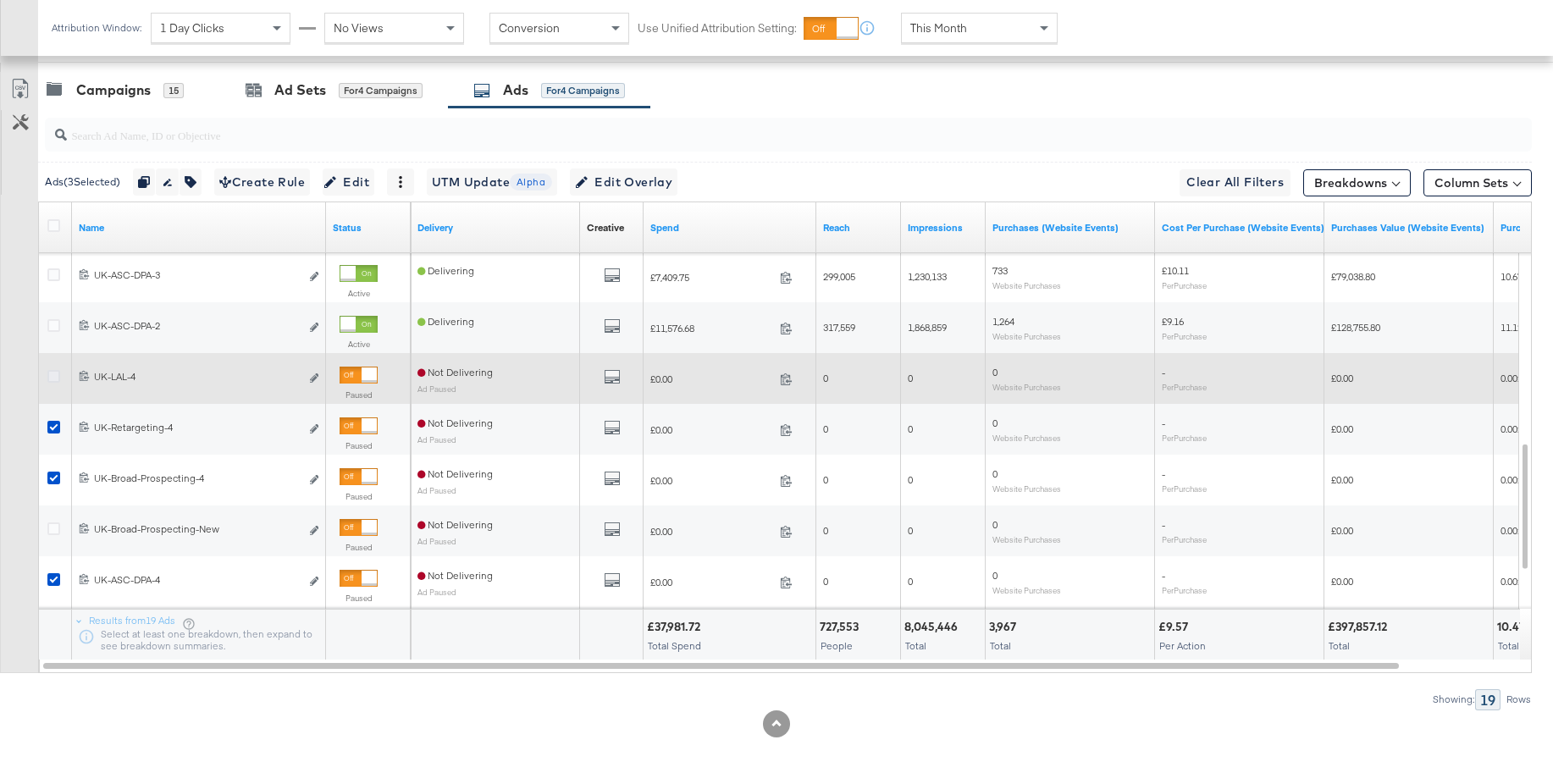
click at [51, 375] on icon at bounding box center [54, 376] width 13 height 13
click at [0, 0] on input "checkbox" at bounding box center [0, 0] width 0 height 0
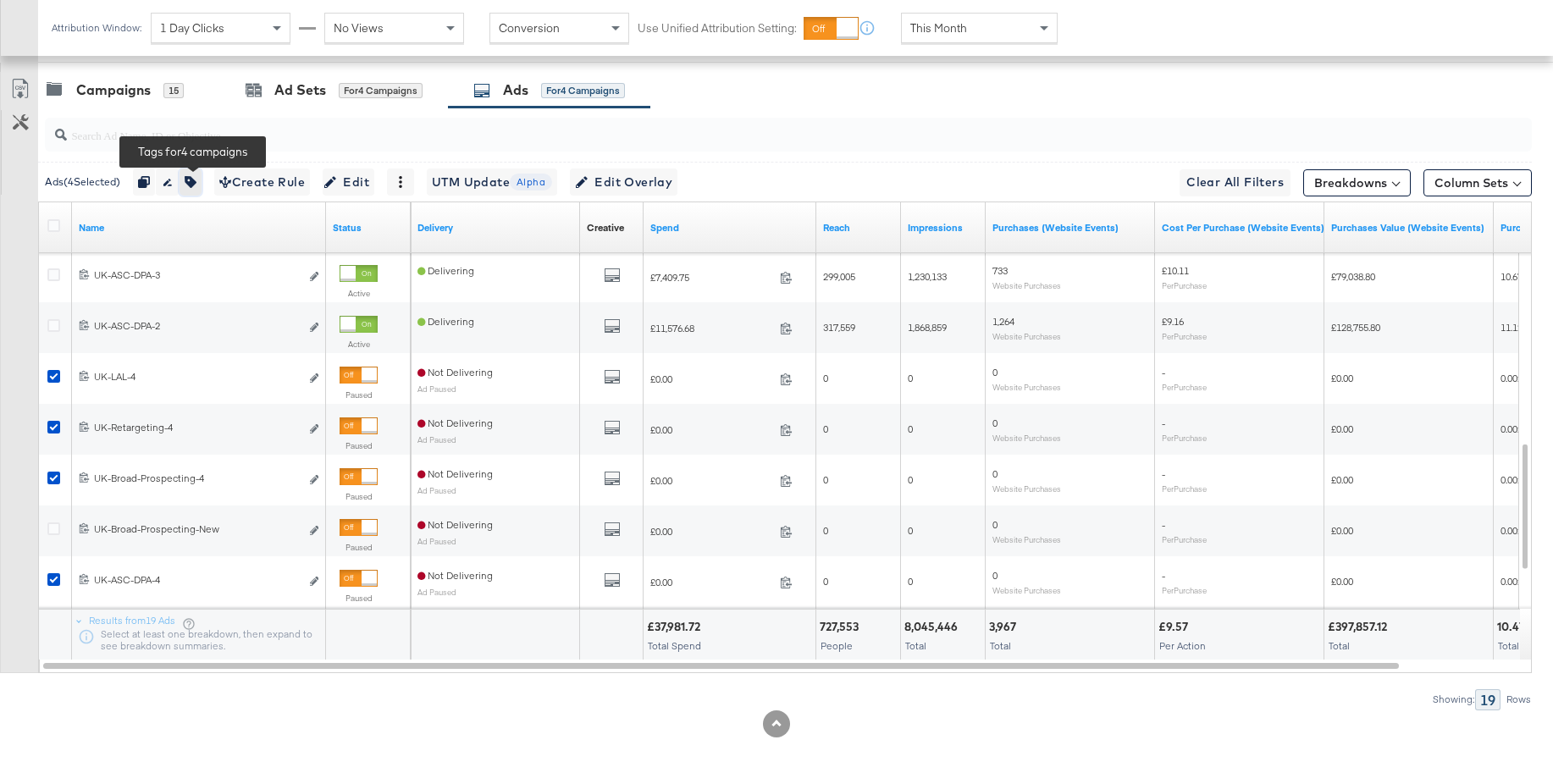
click at [202, 184] on button "button" at bounding box center [190, 182] width 22 height 27
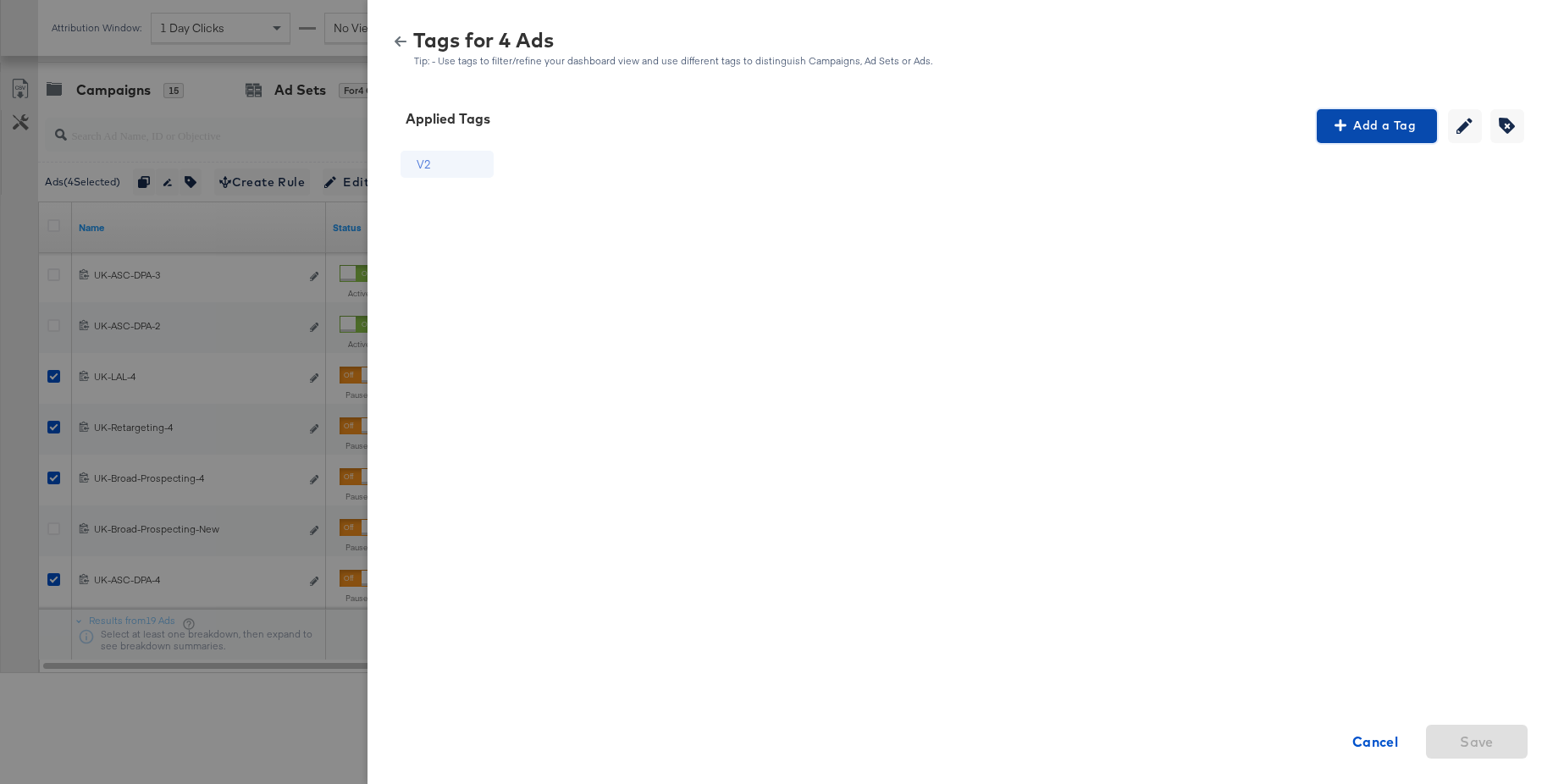
click at [1371, 132] on span "Add a Tag" at bounding box center [1376, 126] width 107 height 22
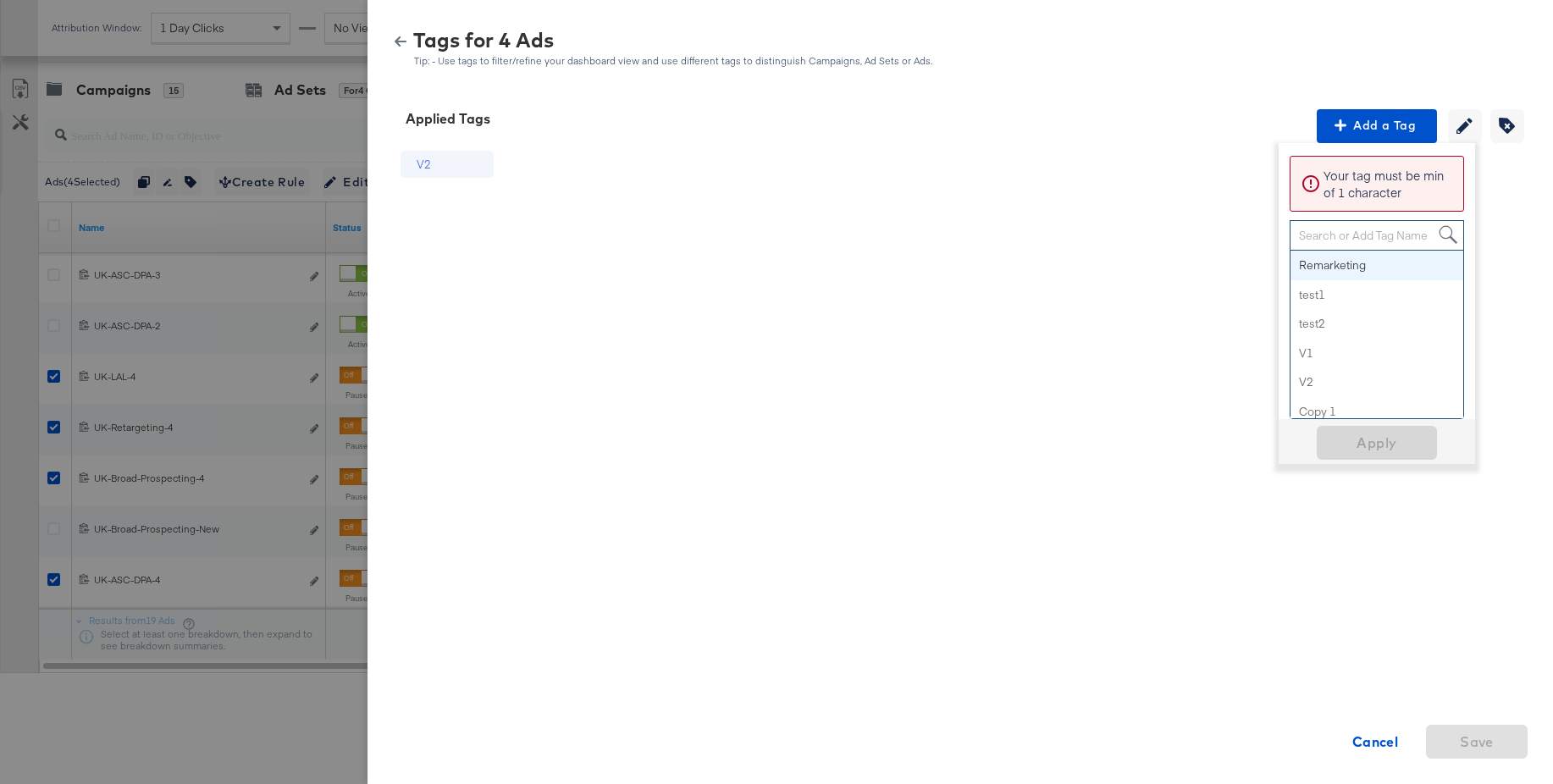
click at [1352, 231] on div "Search or Add Tag Name" at bounding box center [1376, 236] width 173 height 29
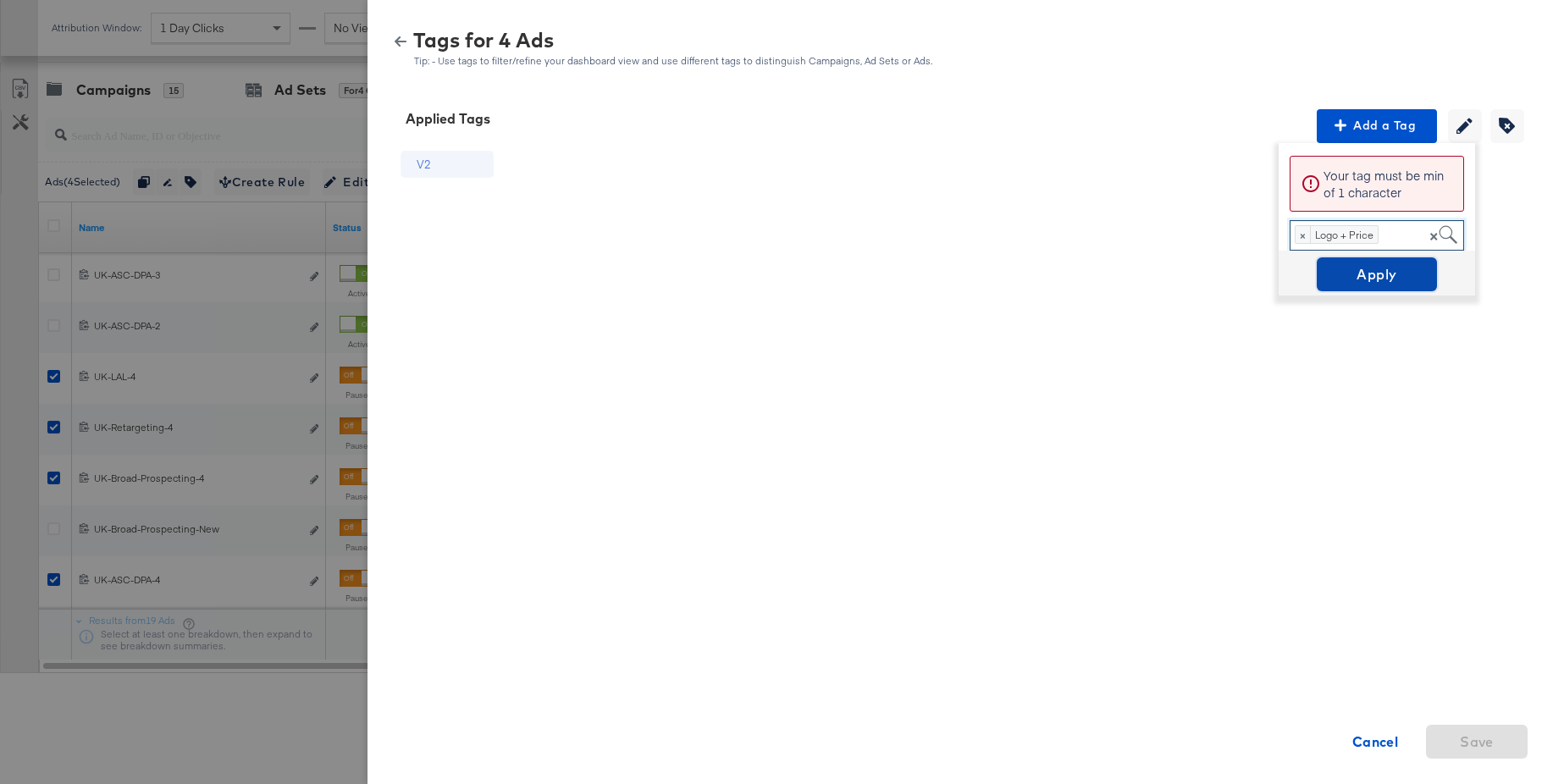
click at [1365, 276] on span "Apply" at bounding box center [1376, 274] width 107 height 23
drag, startPoint x: 400, startPoint y: 42, endPoint x: 401, endPoint y: 66, distance: 24.0
click at [400, 42] on icon "button" at bounding box center [400, 41] width 12 height 12
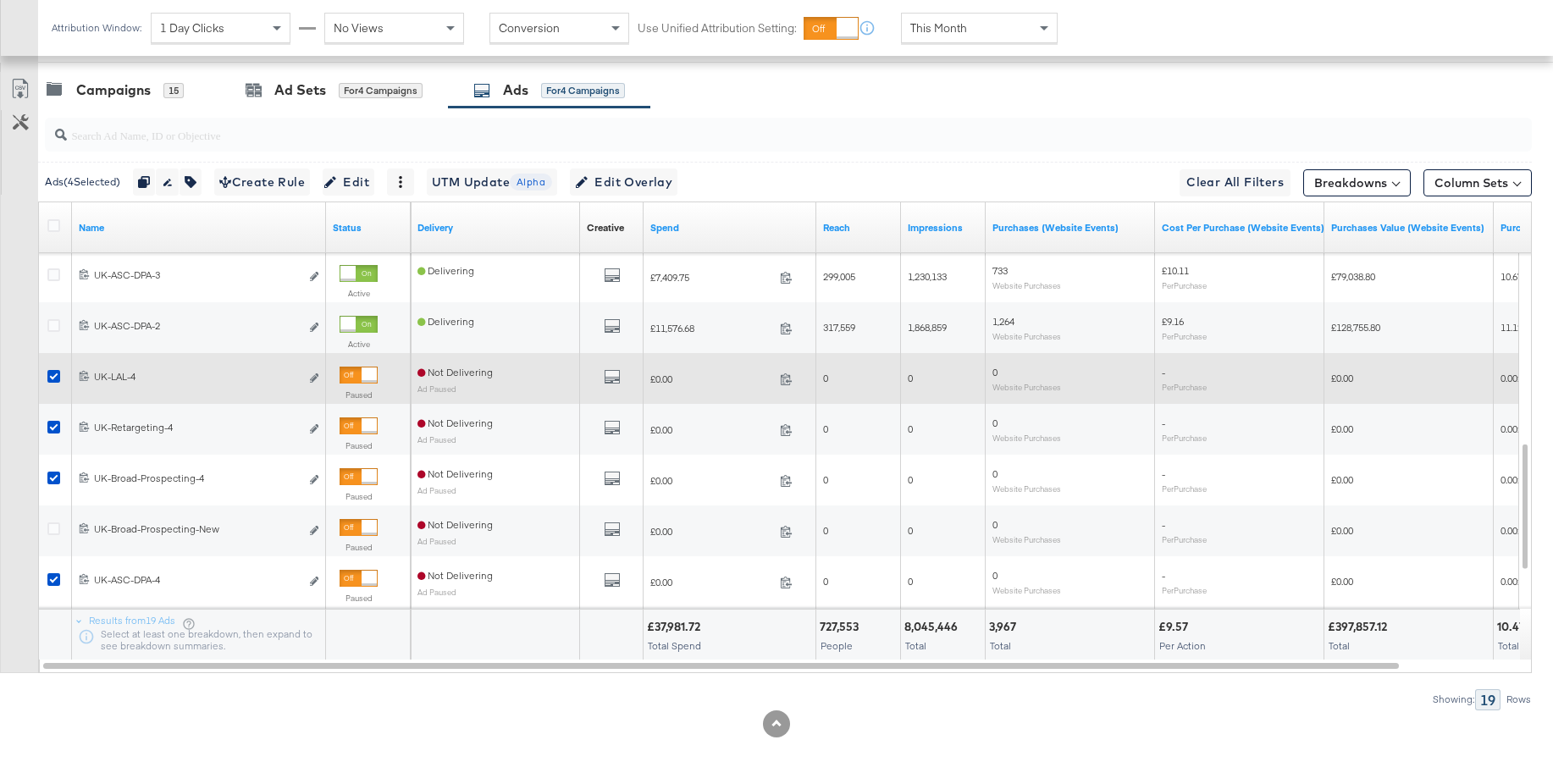
drag, startPoint x: 51, startPoint y: 375, endPoint x: 54, endPoint y: 392, distance: 17.3
click at [51, 376] on icon at bounding box center [54, 376] width 13 height 13
click at [0, 0] on input "checkbox" at bounding box center [0, 0] width 0 height 0
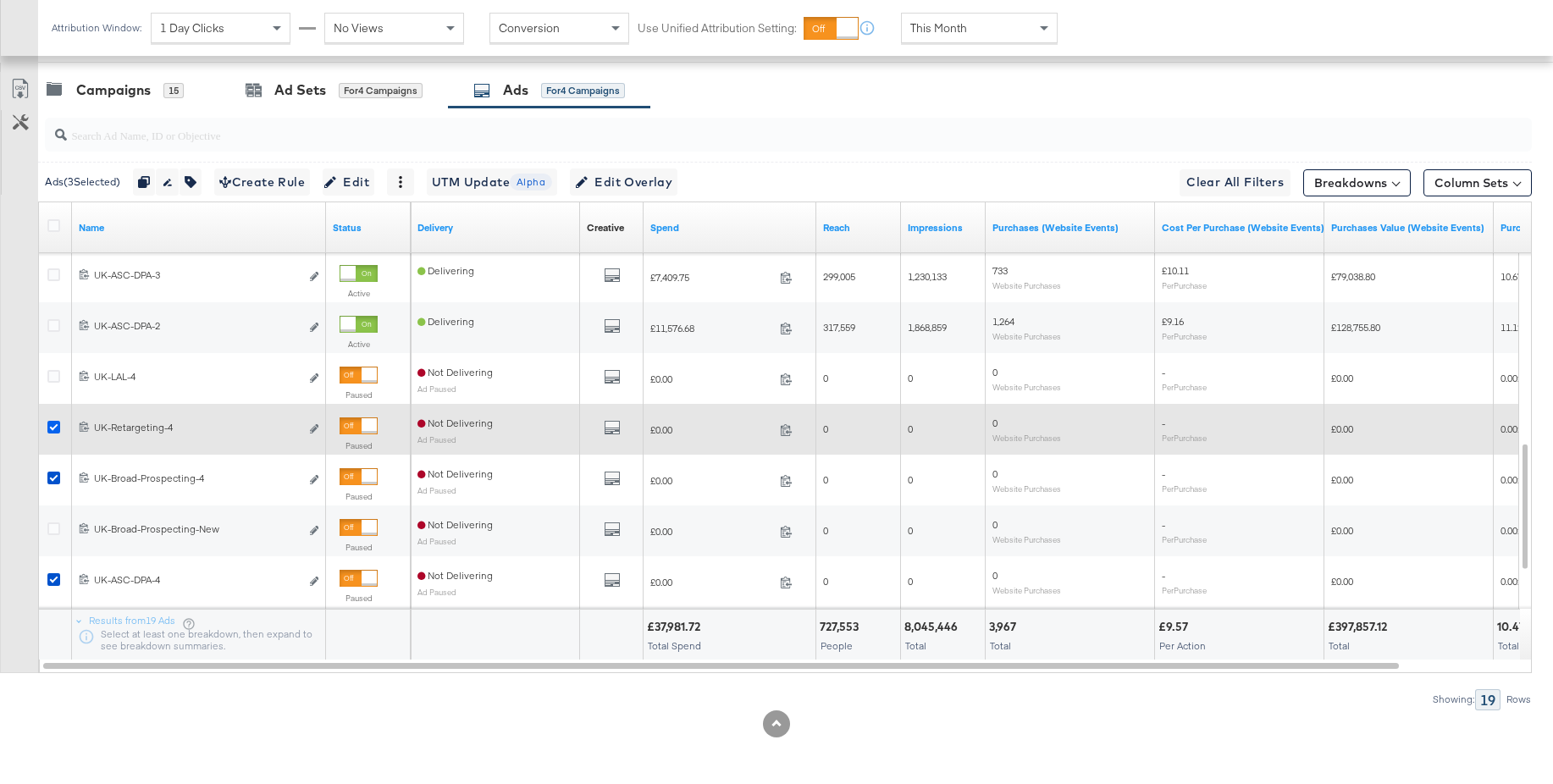
click at [54, 429] on icon at bounding box center [54, 427] width 13 height 13
click at [0, 0] on input "checkbox" at bounding box center [0, 0] width 0 height 0
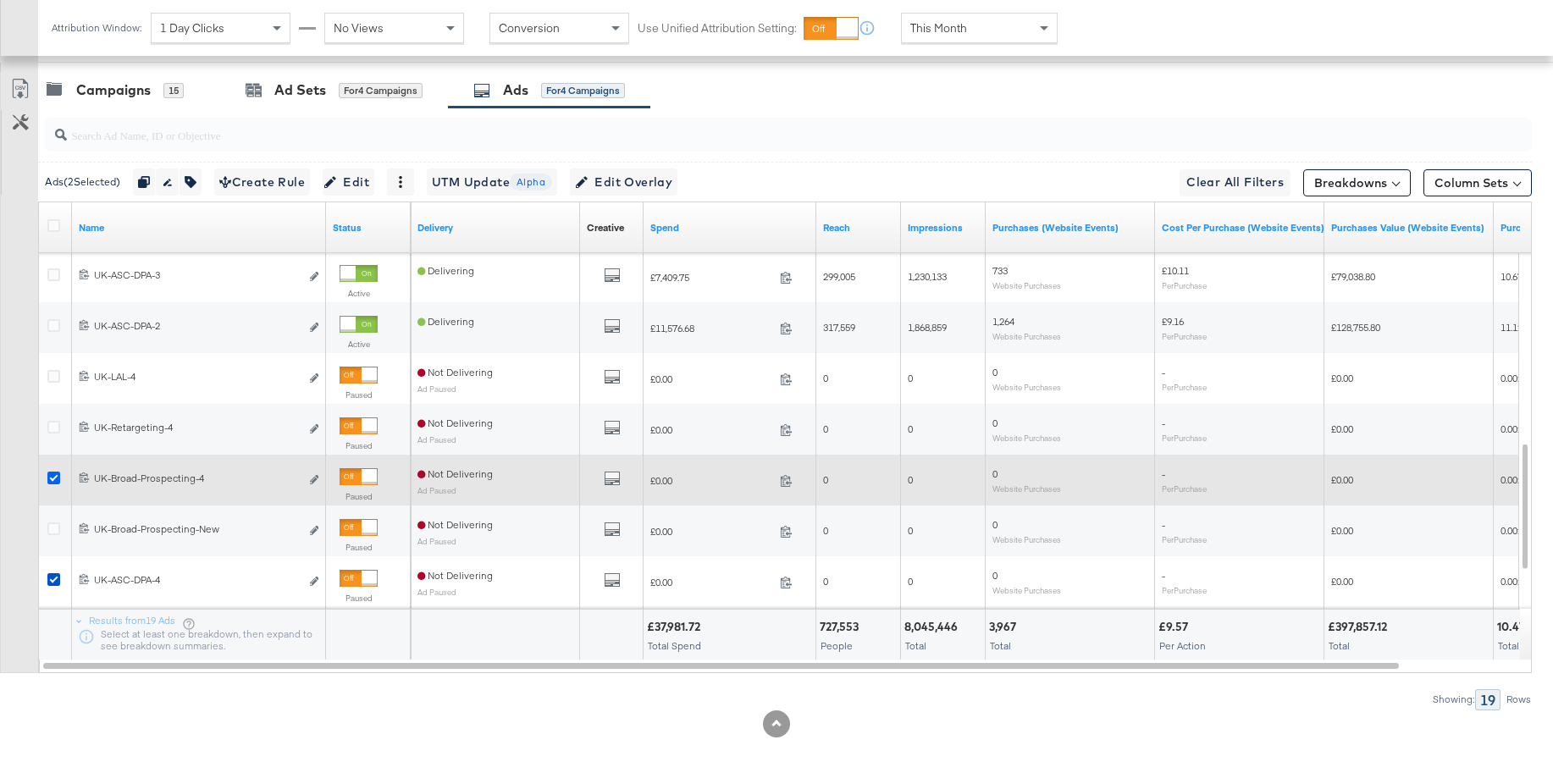
click at [56, 475] on icon at bounding box center [54, 478] width 13 height 13
click at [0, 0] on input "checkbox" at bounding box center [0, 0] width 0 height 0
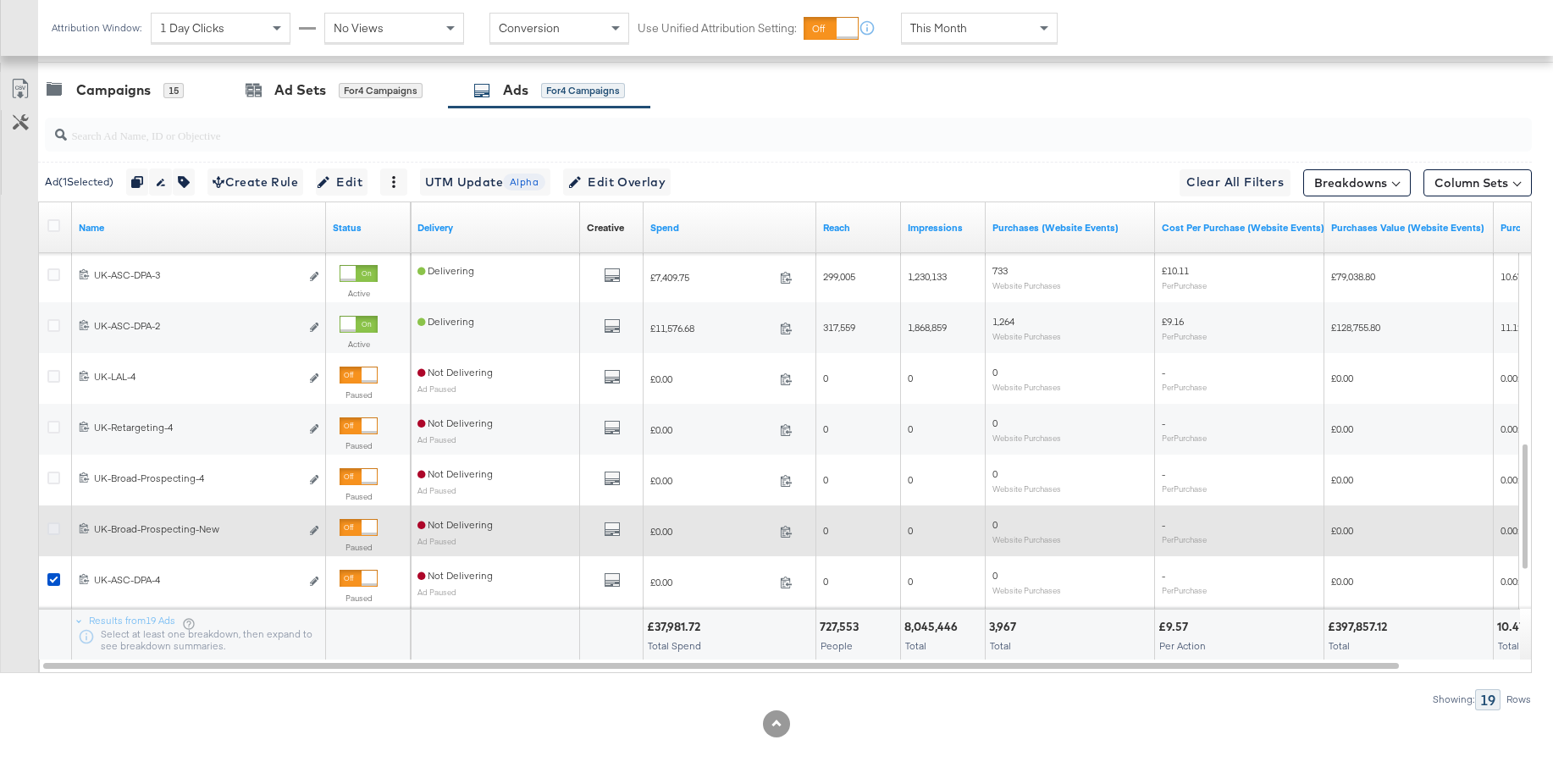
click at [54, 527] on icon at bounding box center [54, 529] width 13 height 13
click at [0, 0] on input "checkbox" at bounding box center [0, 0] width 0 height 0
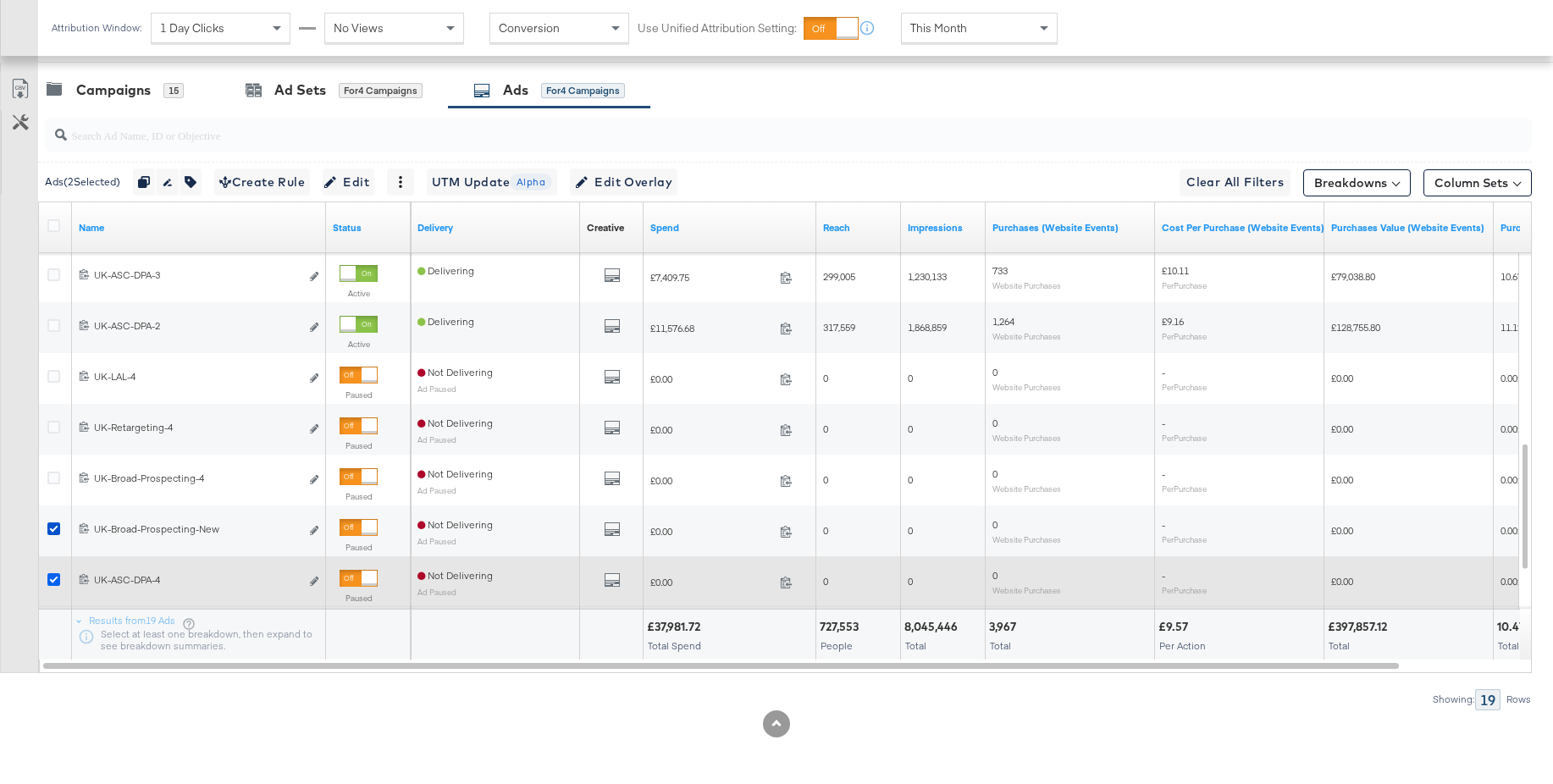
click at [56, 577] on icon at bounding box center [54, 580] width 13 height 13
click at [0, 0] on input "checkbox" at bounding box center [0, 0] width 0 height 0
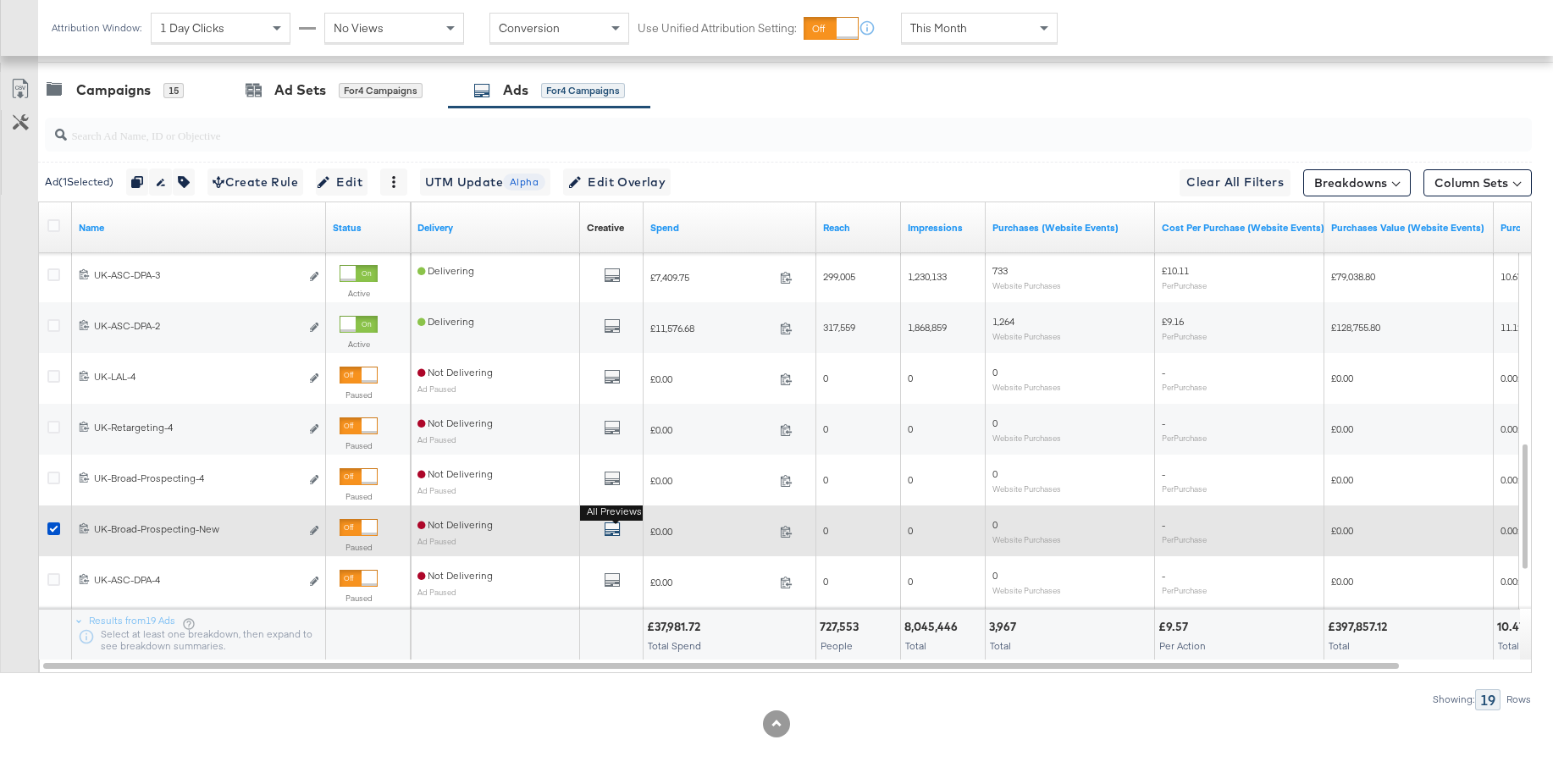
click at [613, 529] on icon "default" at bounding box center [612, 529] width 17 height 17
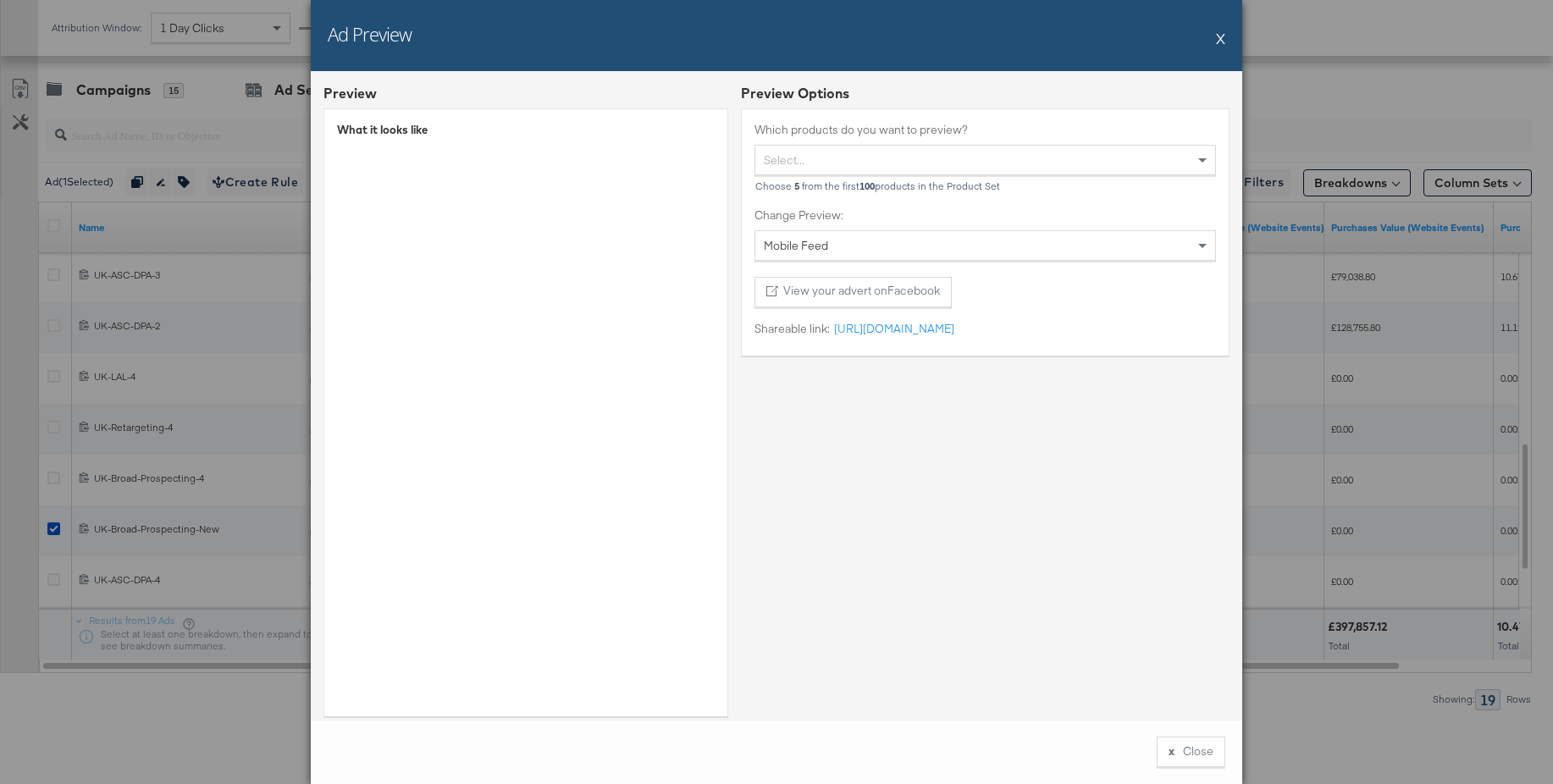
drag, startPoint x: 1219, startPoint y: 39, endPoint x: 1204, endPoint y: 39, distance: 15.0
click at [1219, 39] on button "X" at bounding box center [1221, 39] width 9 height 34
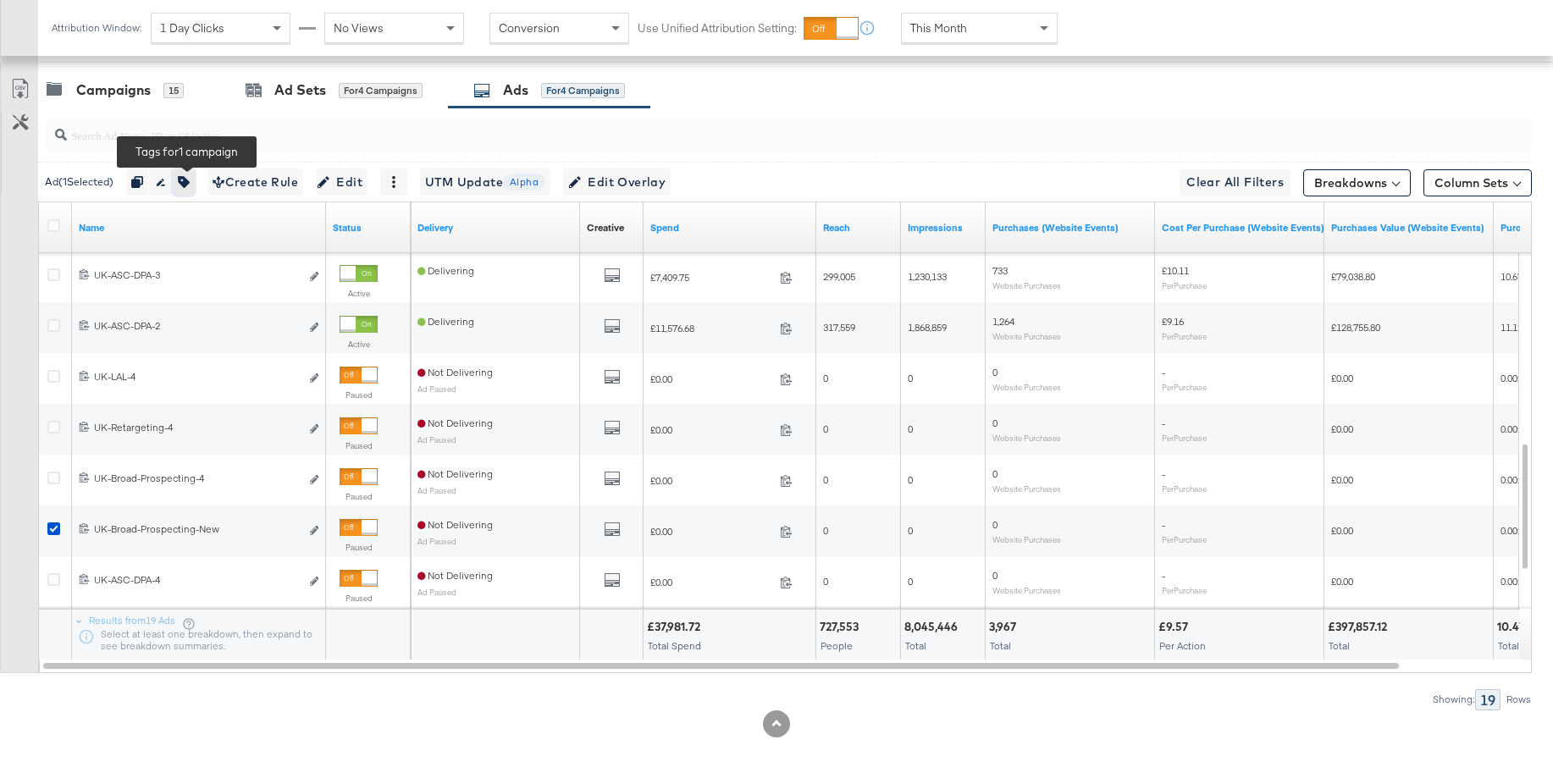
click at [189, 184] on icon "button" at bounding box center [183, 182] width 12 height 12
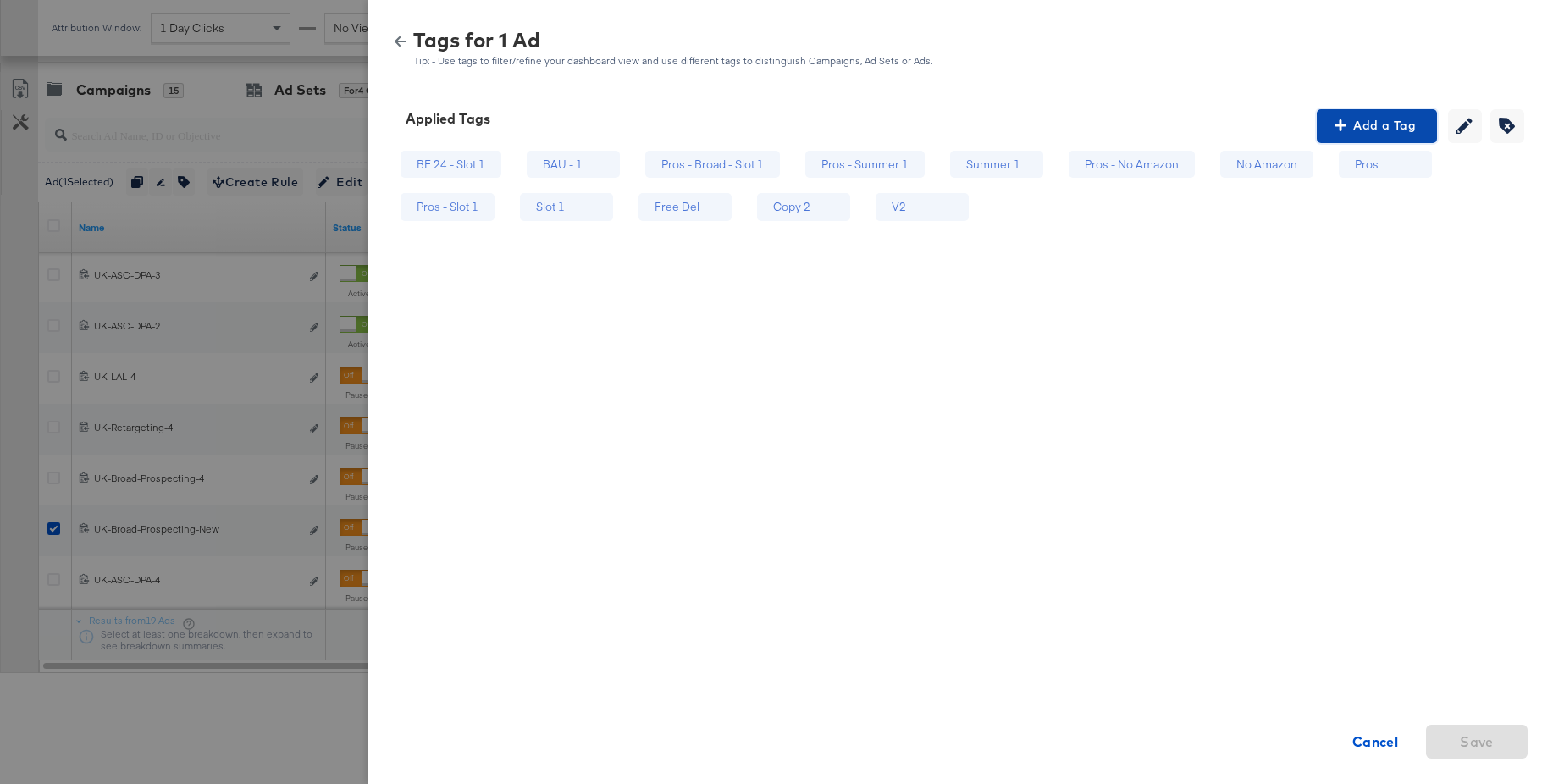
click at [1373, 127] on span "Add a Tag" at bounding box center [1376, 126] width 107 height 22
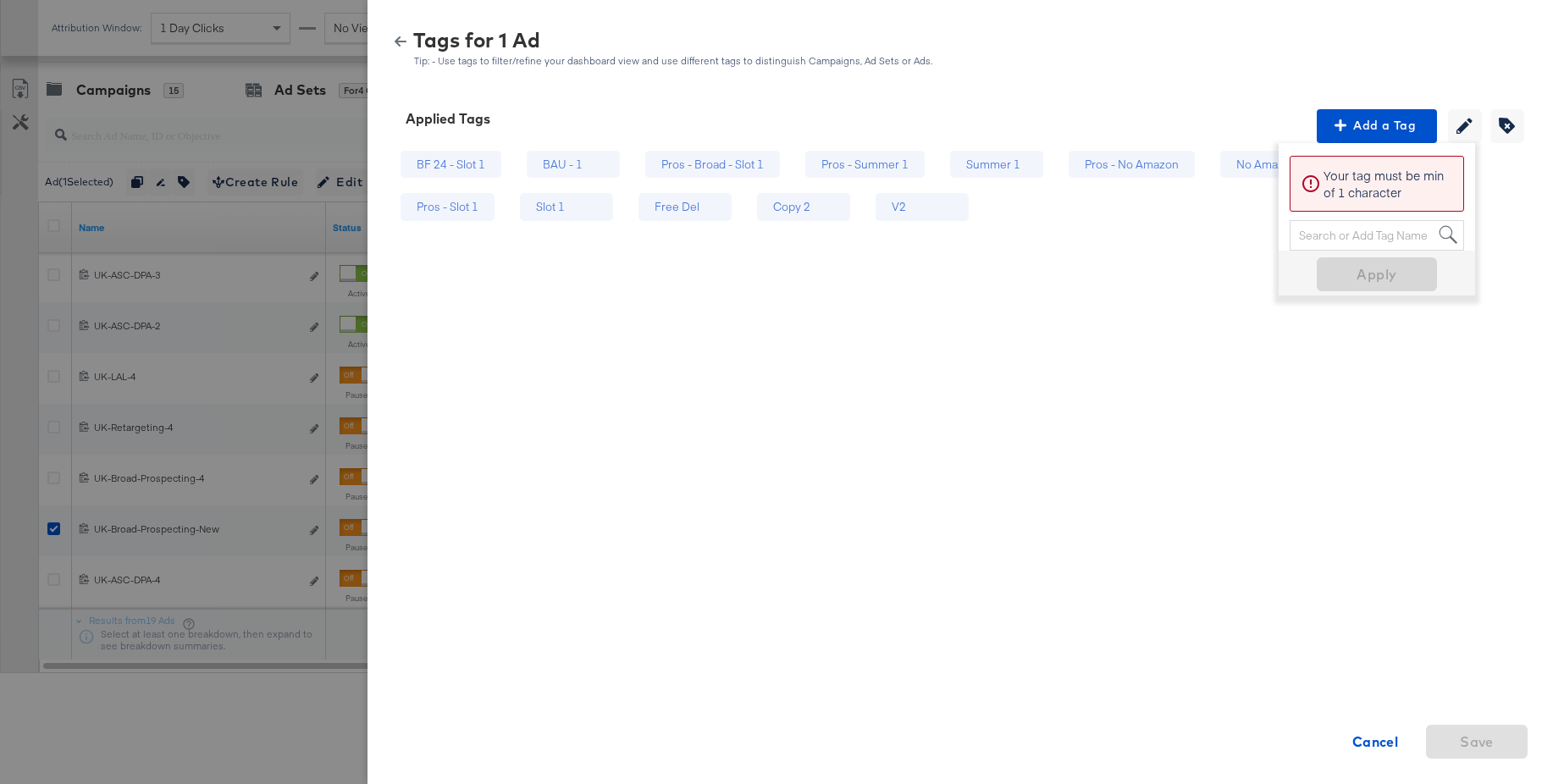
click at [1377, 236] on div "Search or Add Tag Name" at bounding box center [1376, 236] width 173 height 29
click at [1364, 273] on span "Apply" at bounding box center [1376, 274] width 107 height 23
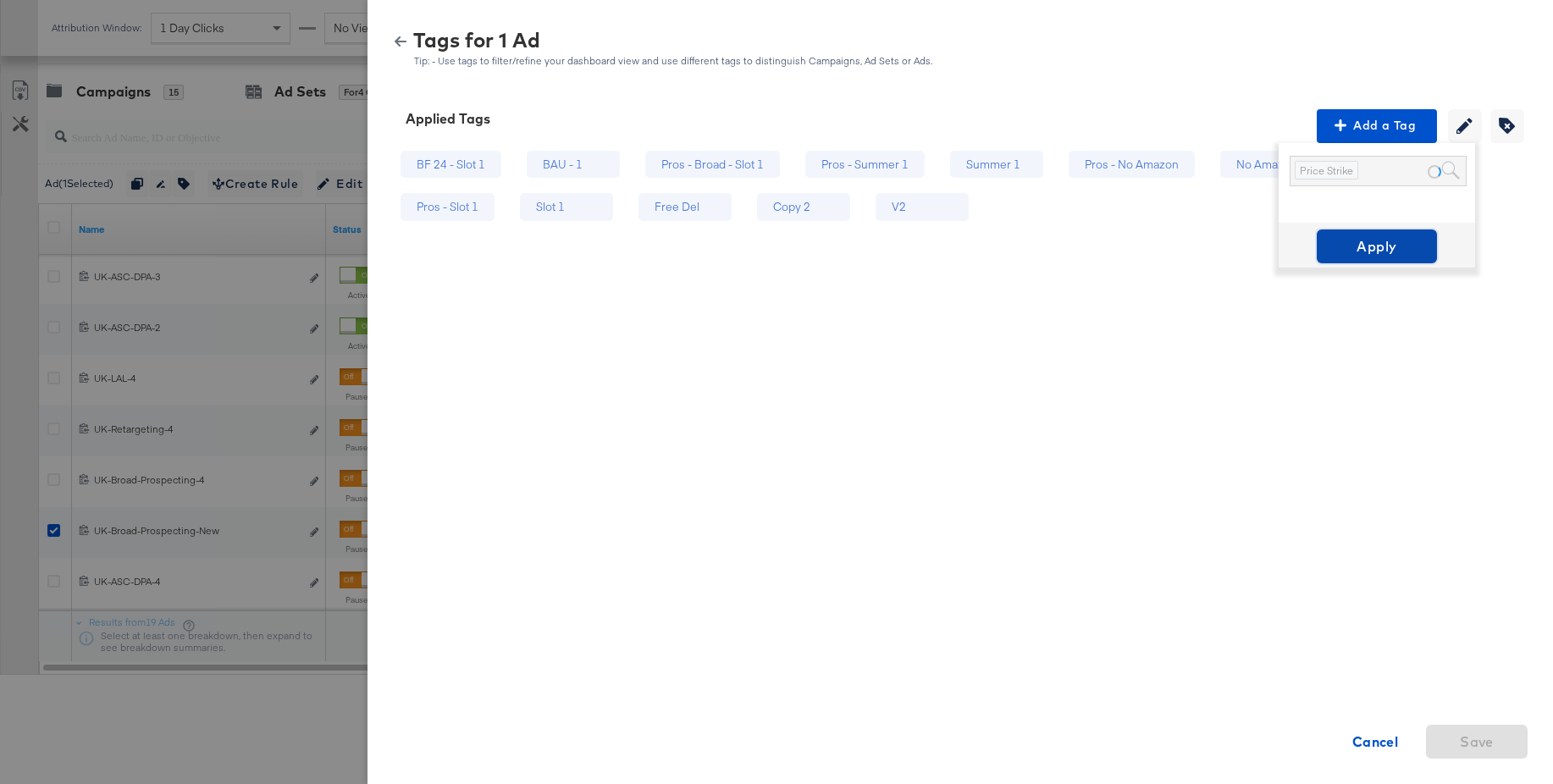
scroll to position [780, 0]
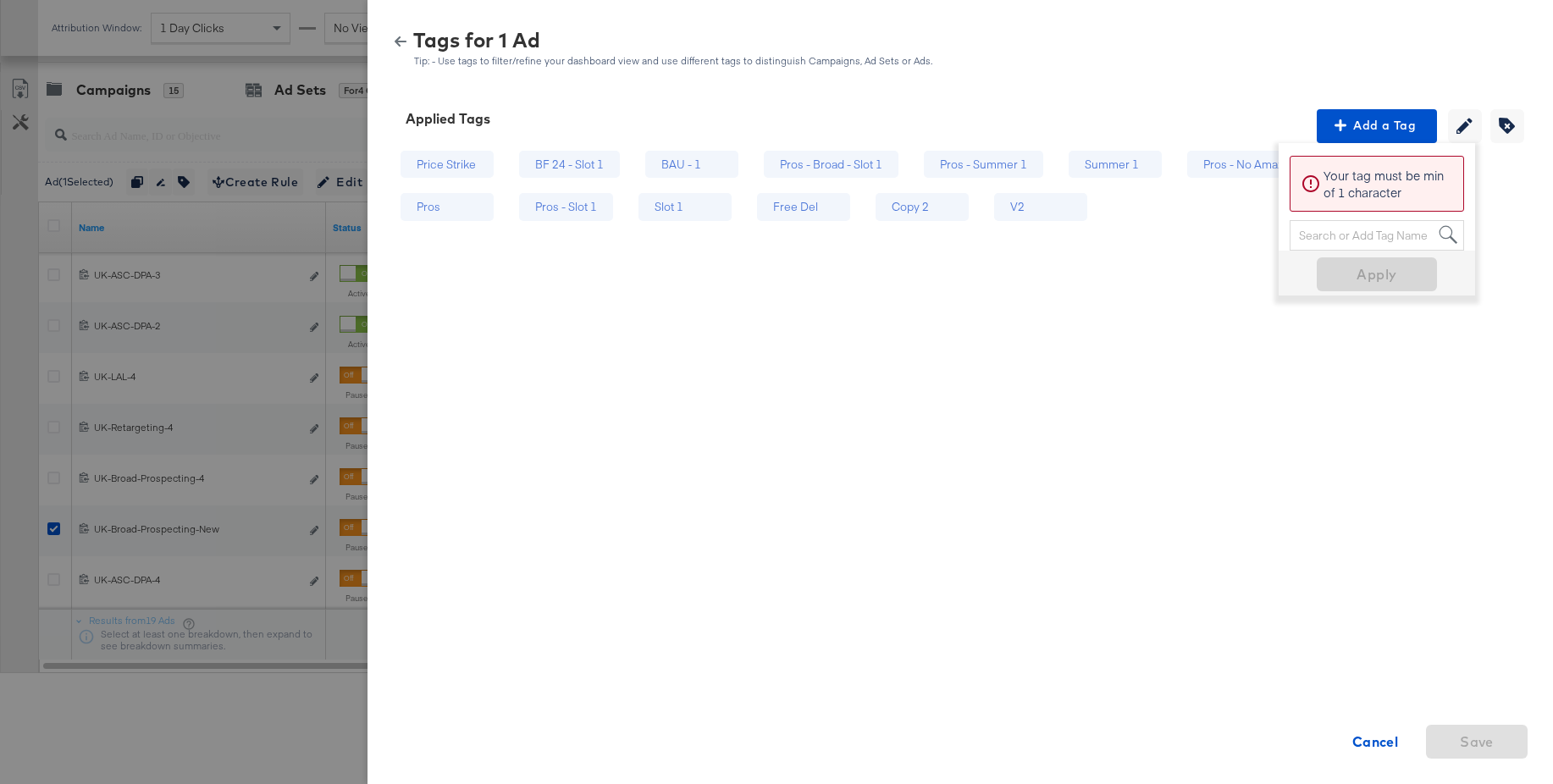
click at [401, 45] on icon "button" at bounding box center [400, 41] width 12 height 12
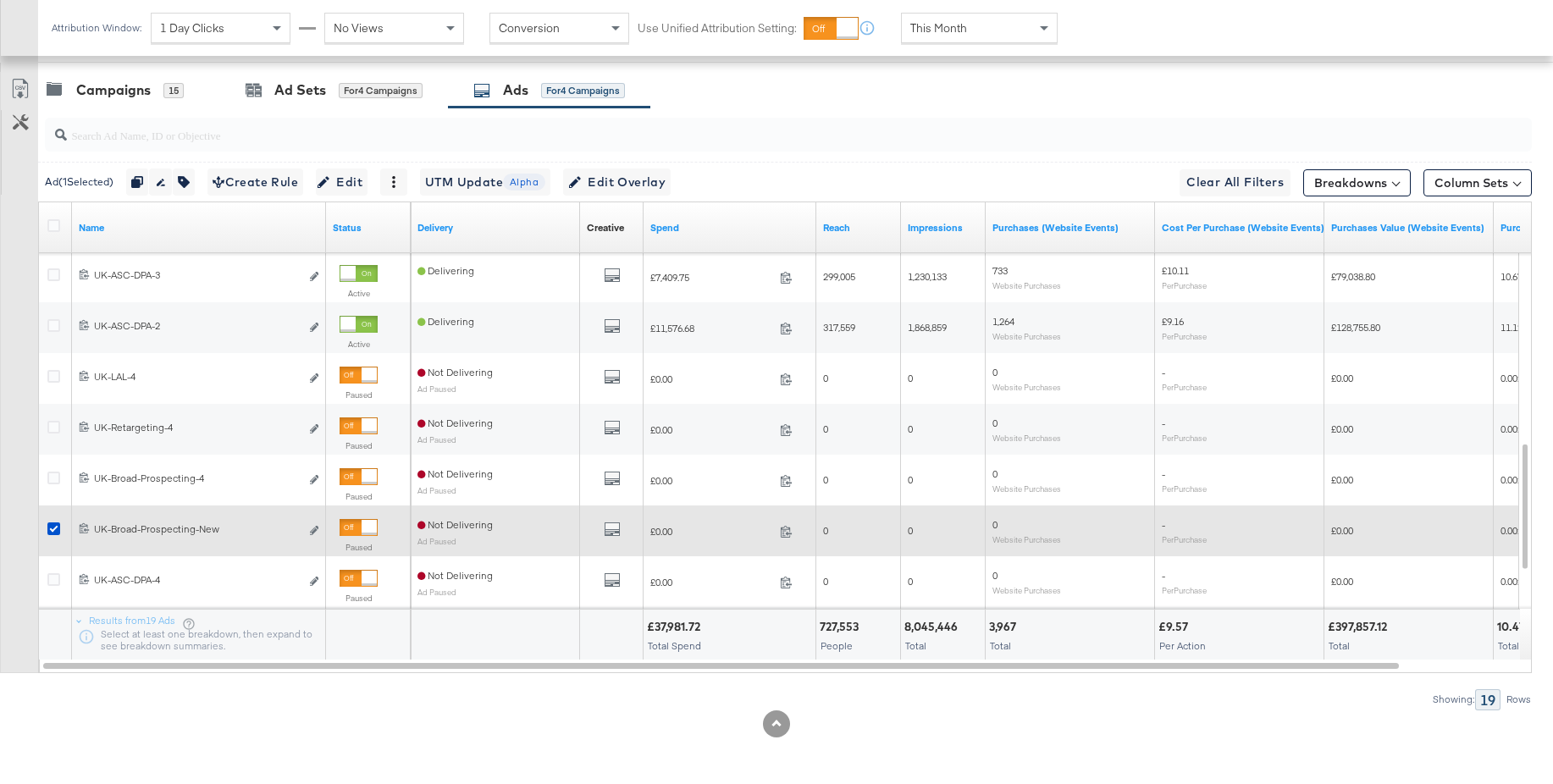
drag, startPoint x: 54, startPoint y: 526, endPoint x: 118, endPoint y: 508, distance: 66.5
click at [56, 525] on icon at bounding box center [54, 529] width 13 height 13
click at [0, 0] on input "checkbox" at bounding box center [0, 0] width 0 height 0
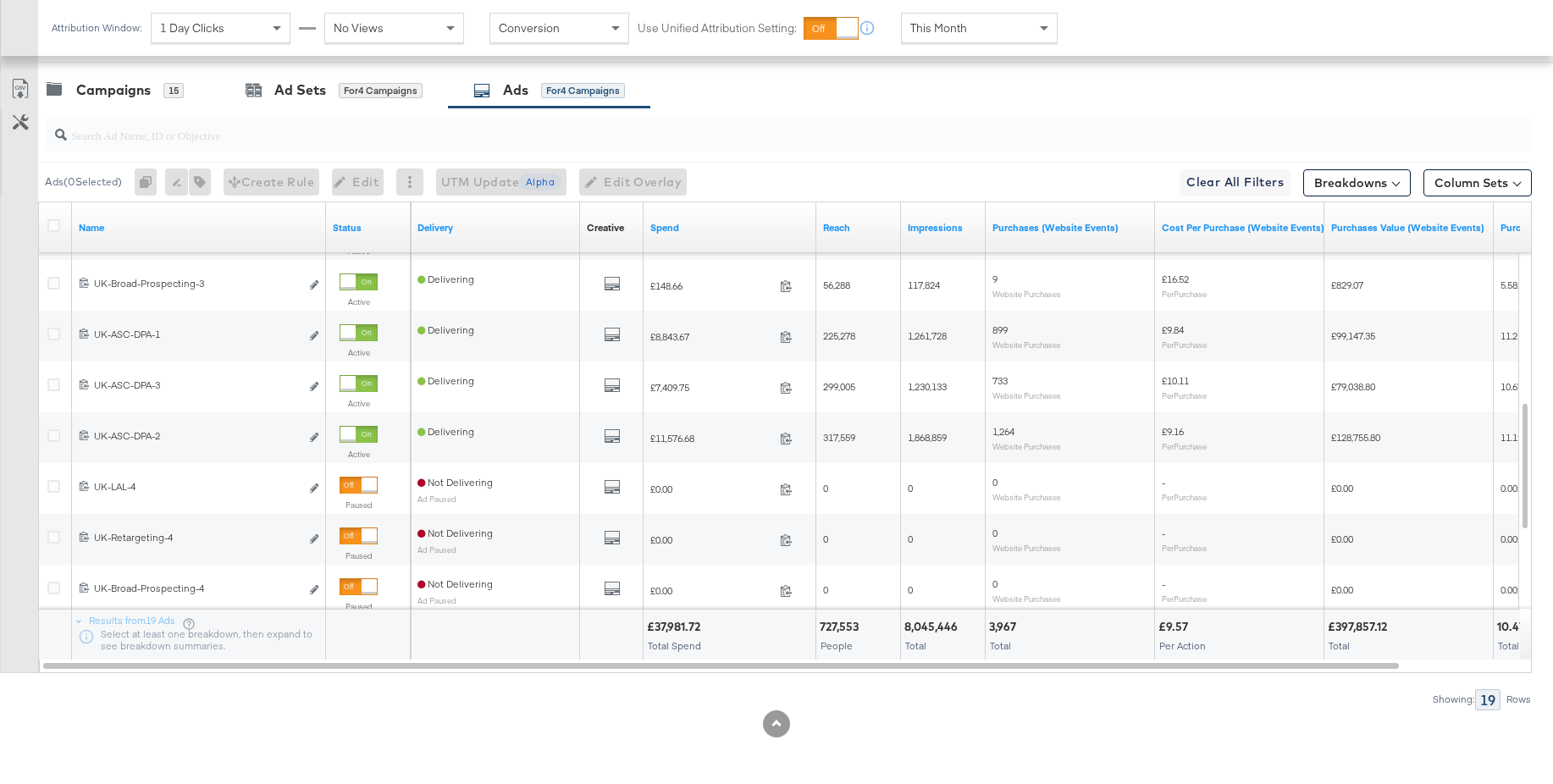
click at [116, 134] on input "search" at bounding box center [732, 128] width 1330 height 33
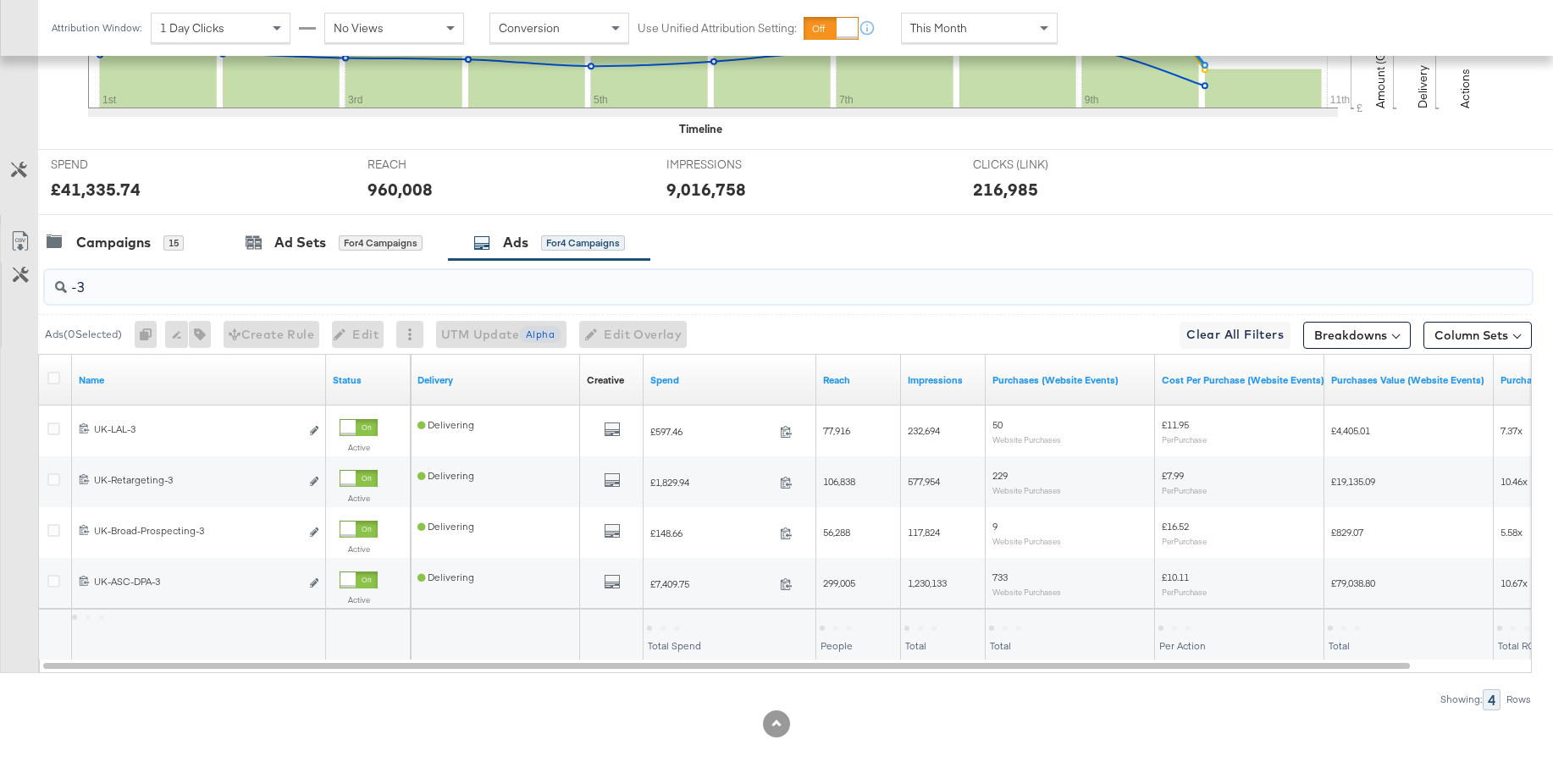
scroll to position [627, 0]
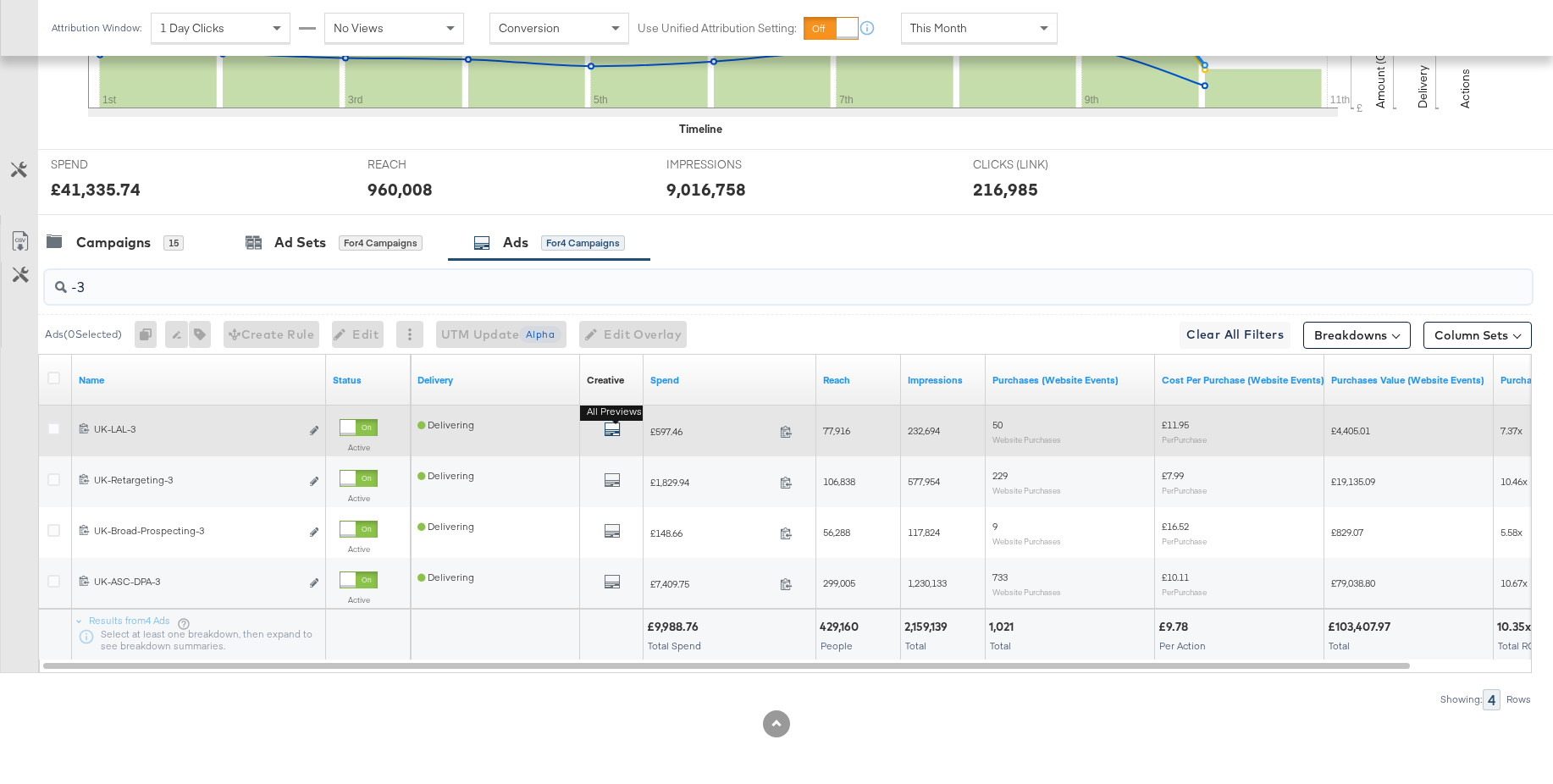
type input "-3"
click at [617, 433] on icon "default" at bounding box center [612, 429] width 17 height 17
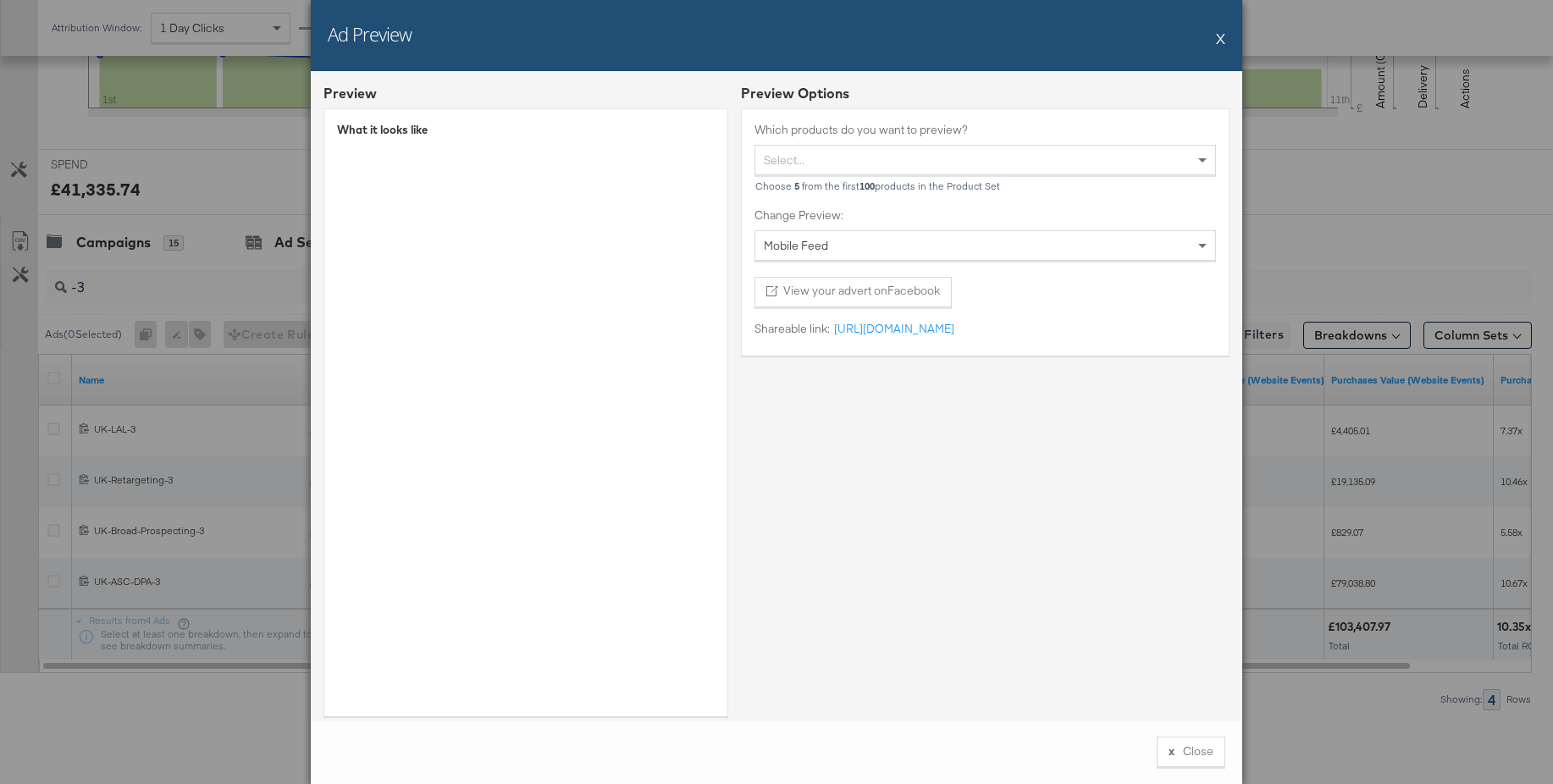
drag, startPoint x: 1221, startPoint y: 39, endPoint x: 851, endPoint y: 224, distance: 413.7
click at [1221, 39] on button "X" at bounding box center [1221, 39] width 9 height 34
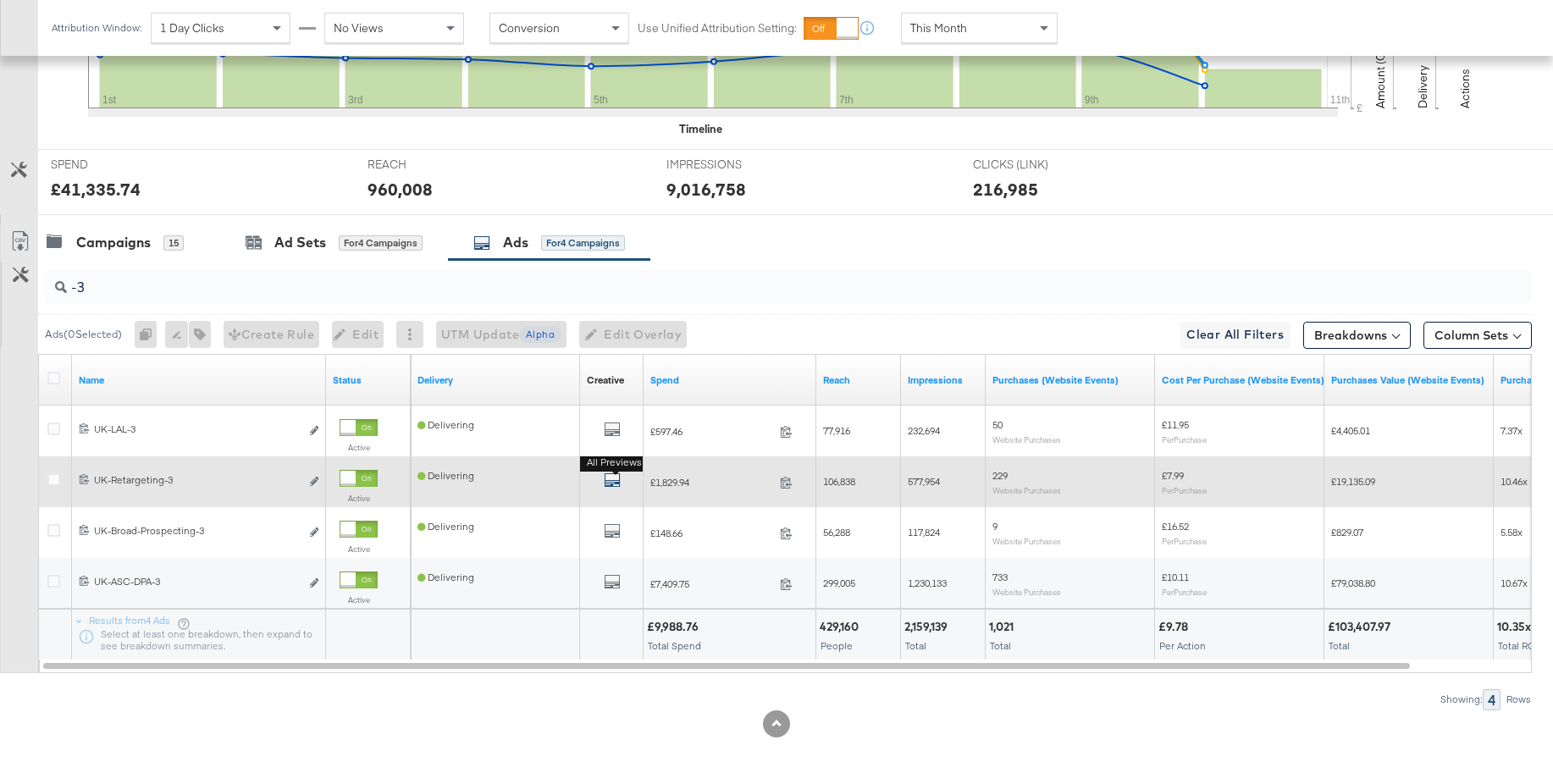
click at [613, 480] on icon "default" at bounding box center [612, 479] width 17 height 17
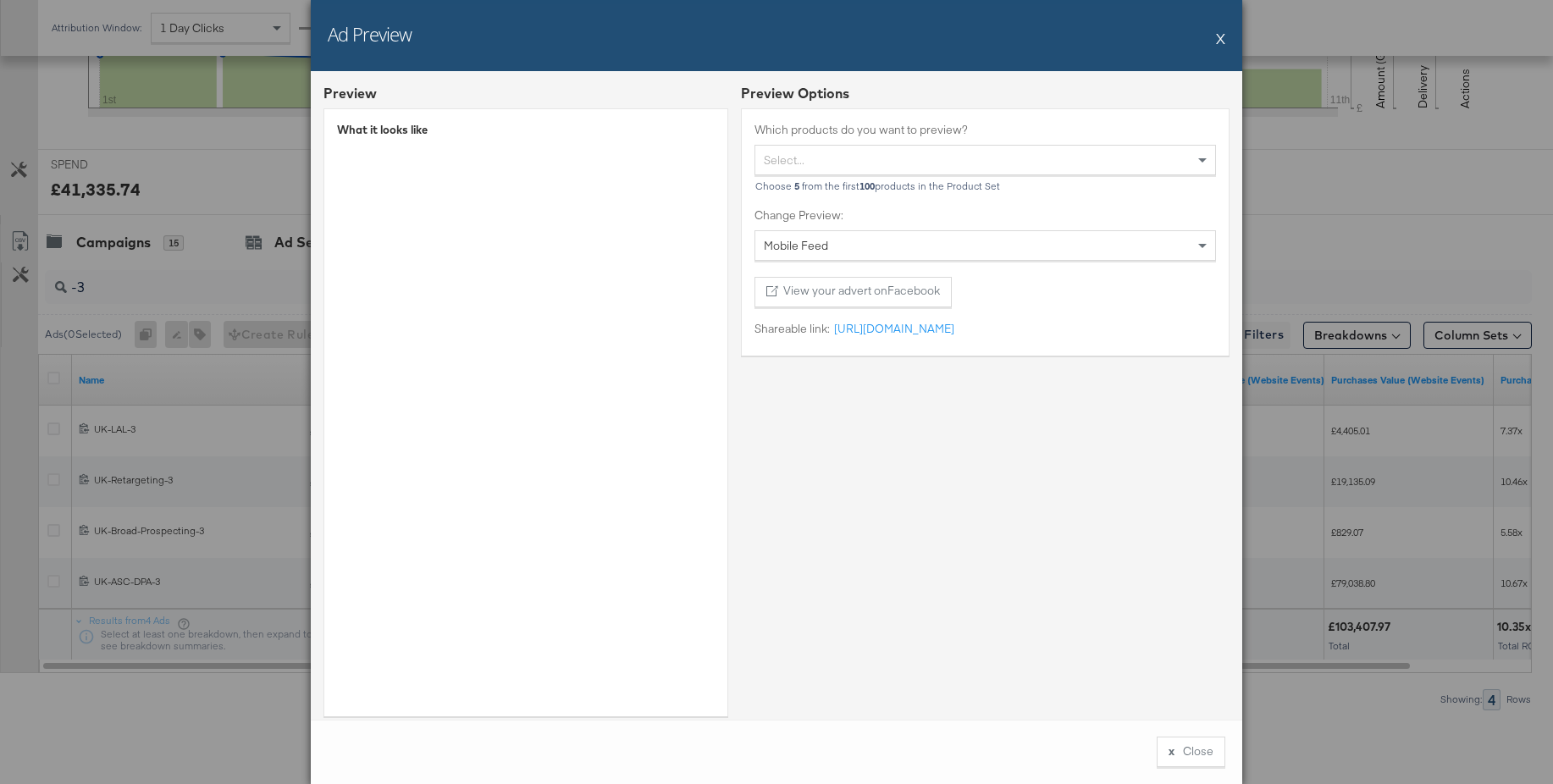
drag, startPoint x: 1223, startPoint y: 39, endPoint x: 1106, endPoint y: 110, distance: 136.9
click at [1223, 39] on button "X" at bounding box center [1221, 39] width 9 height 34
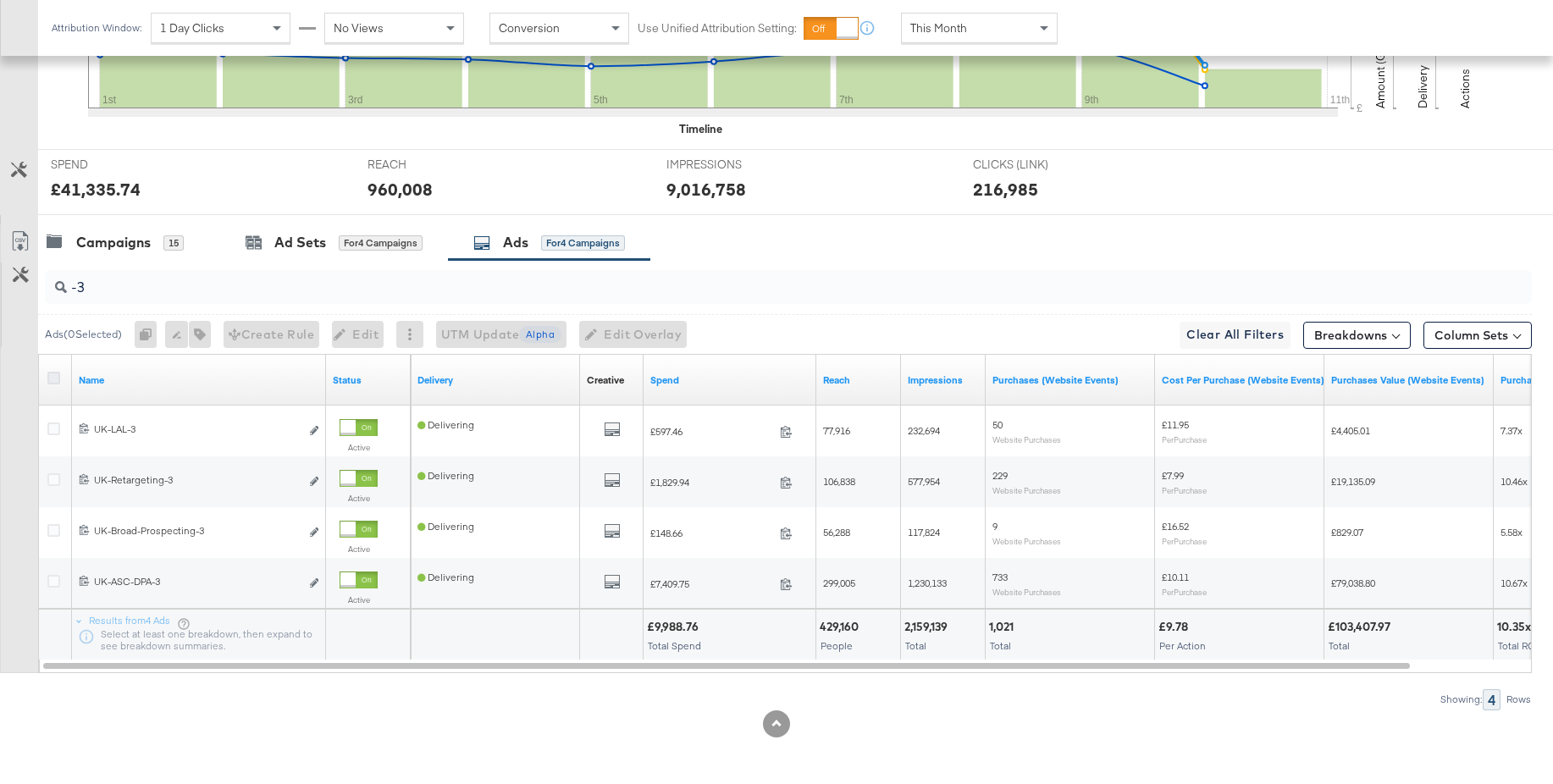
click at [54, 375] on icon at bounding box center [54, 378] width 13 height 13
click at [0, 0] on input "checkbox" at bounding box center [0, 0] width 0 height 0
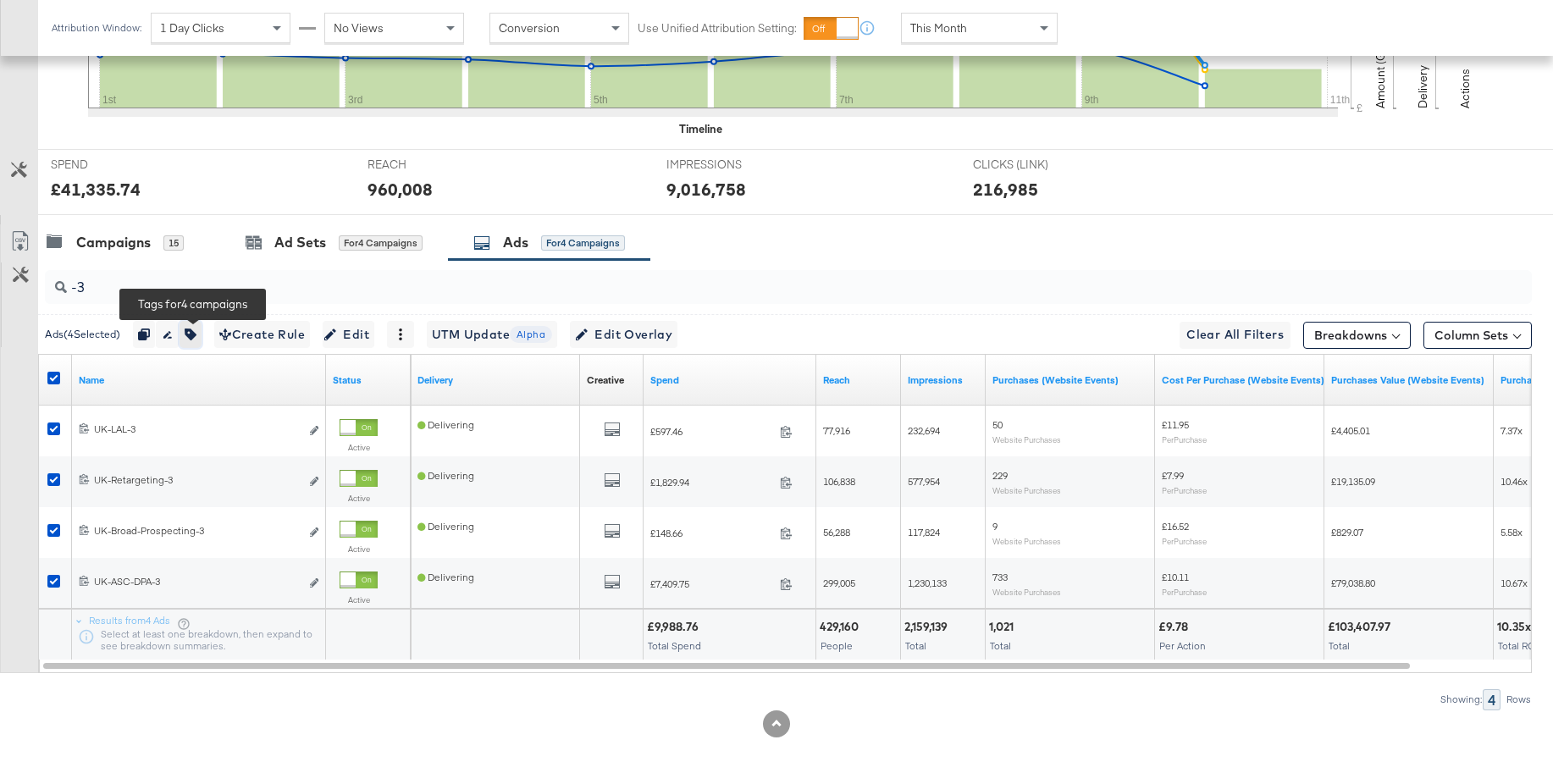
click at [194, 335] on icon "button" at bounding box center [190, 334] width 12 height 12
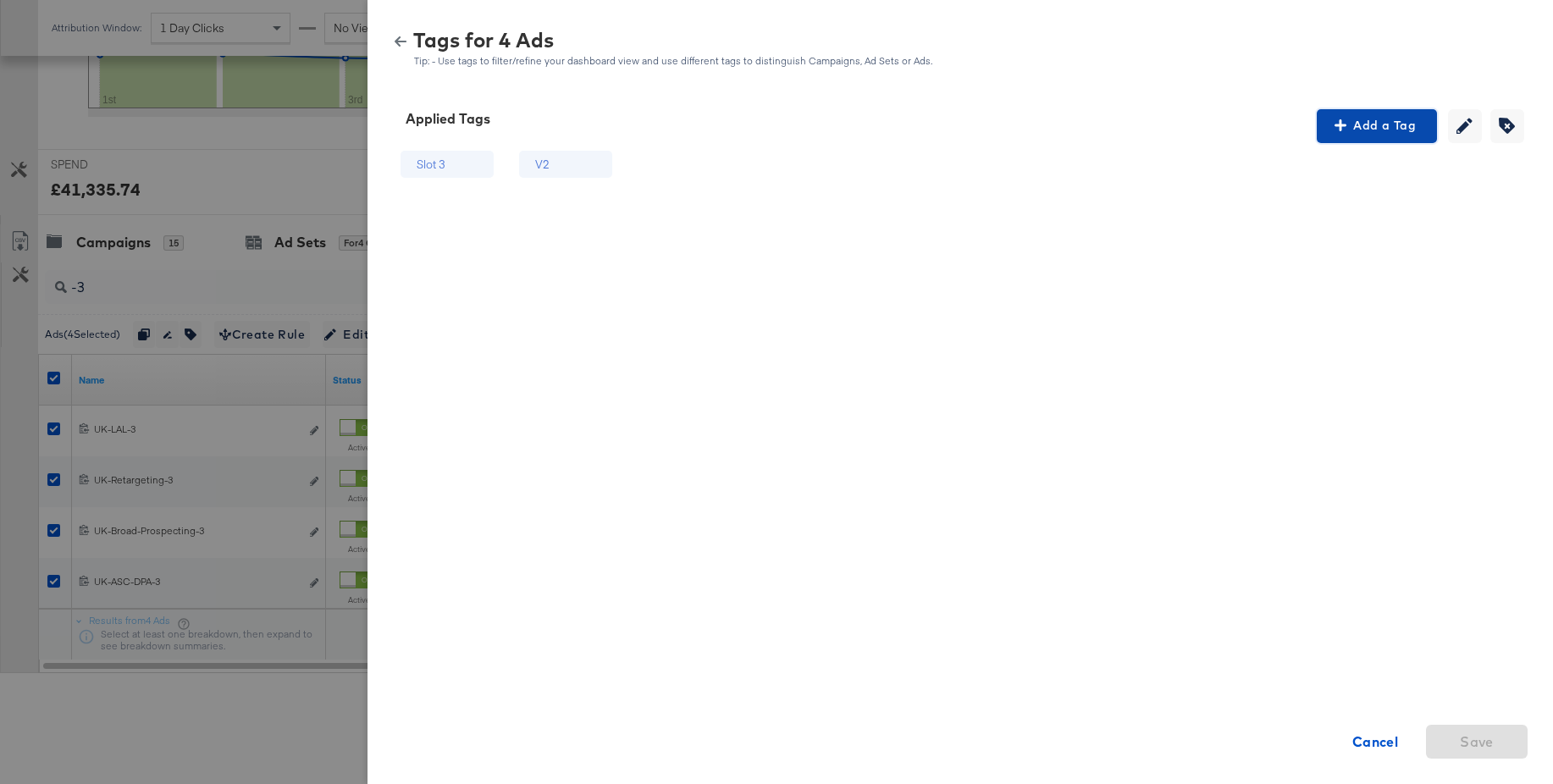
click at [1356, 134] on span "Add a Tag" at bounding box center [1376, 126] width 107 height 22
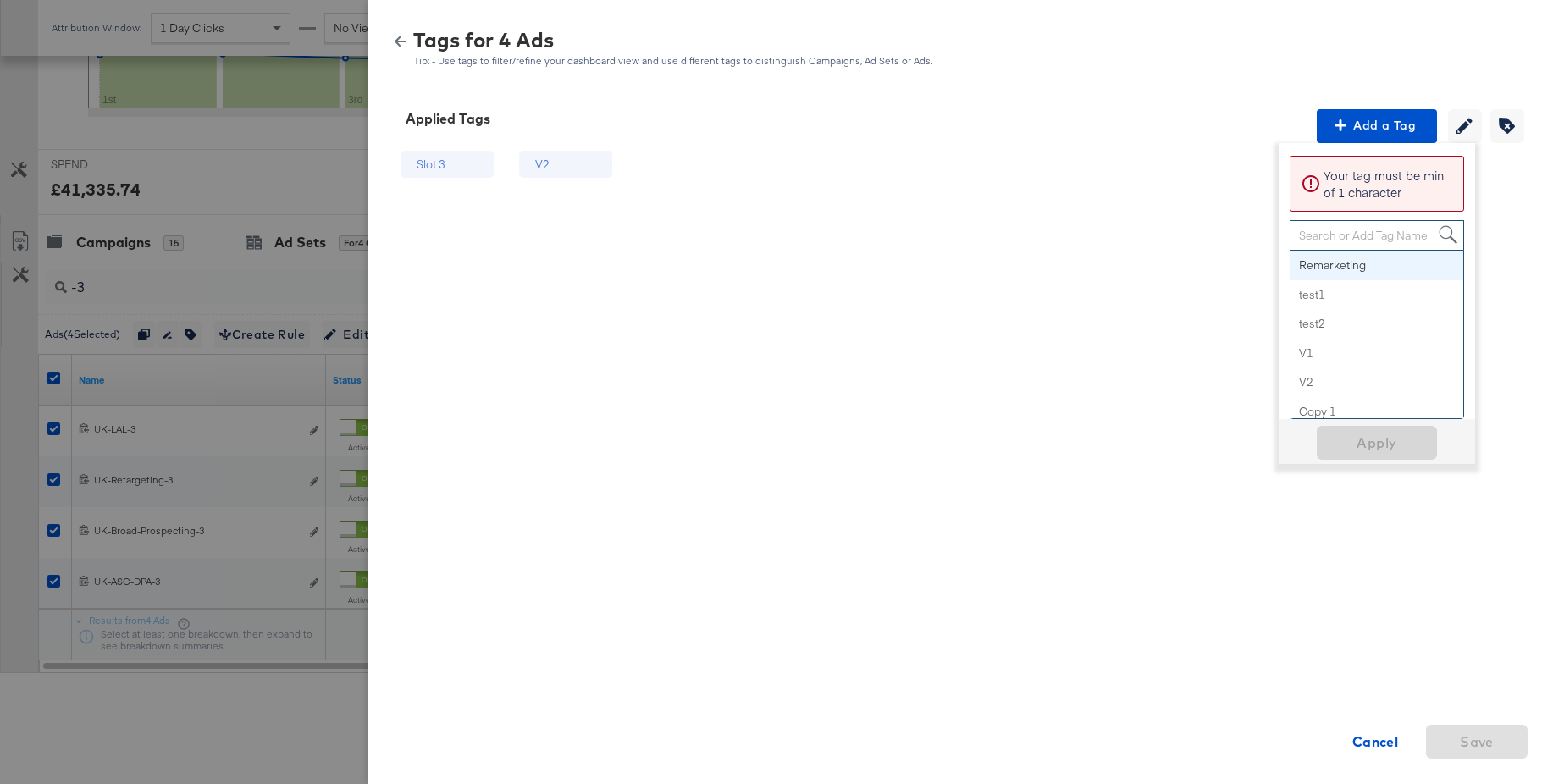
click at [1355, 237] on div "Search or Add Tag Name" at bounding box center [1376, 236] width 173 height 29
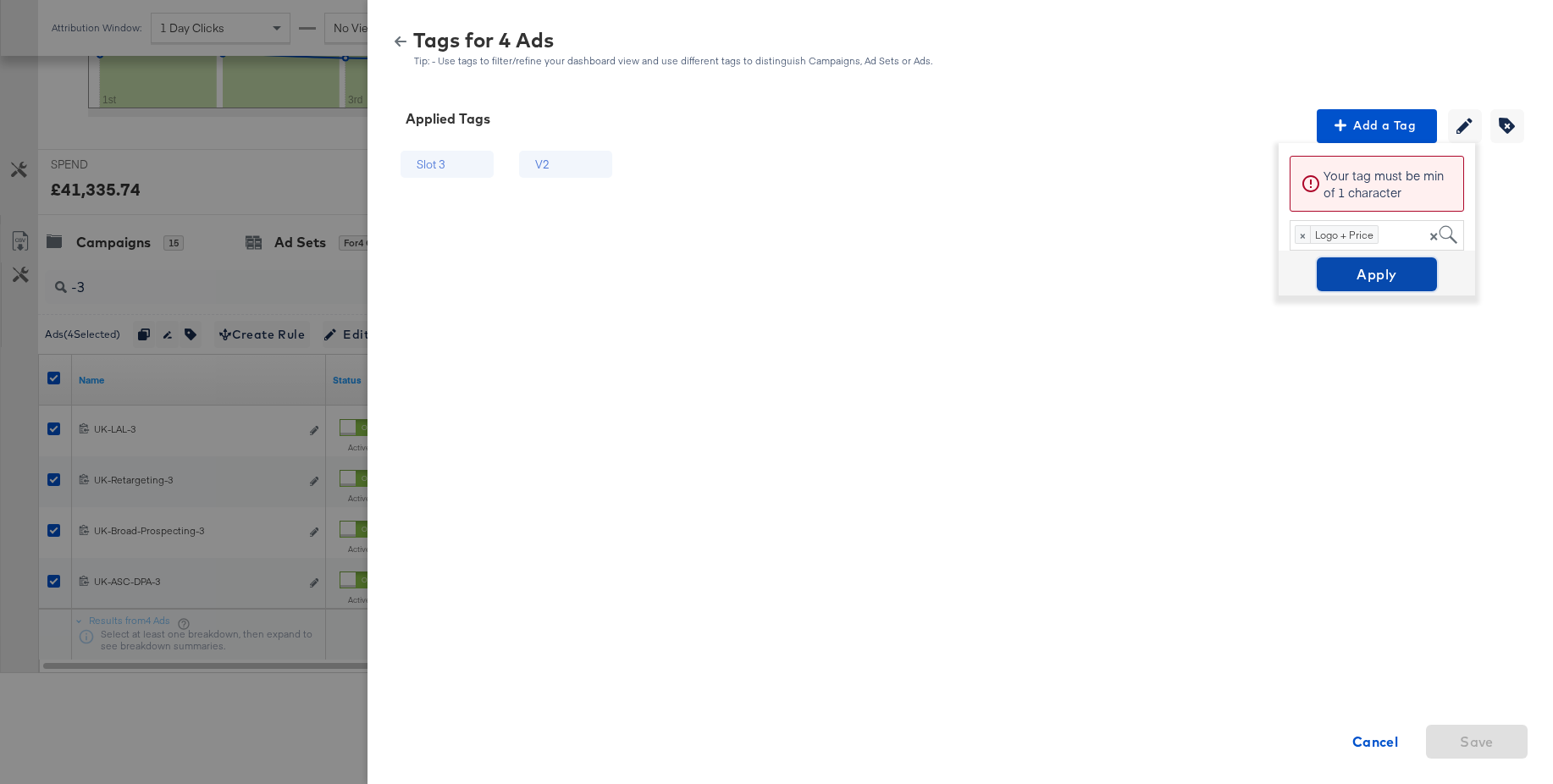
click at [1376, 278] on span "Apply" at bounding box center [1376, 274] width 107 height 23
click at [401, 43] on icon "button" at bounding box center [400, 41] width 12 height 12
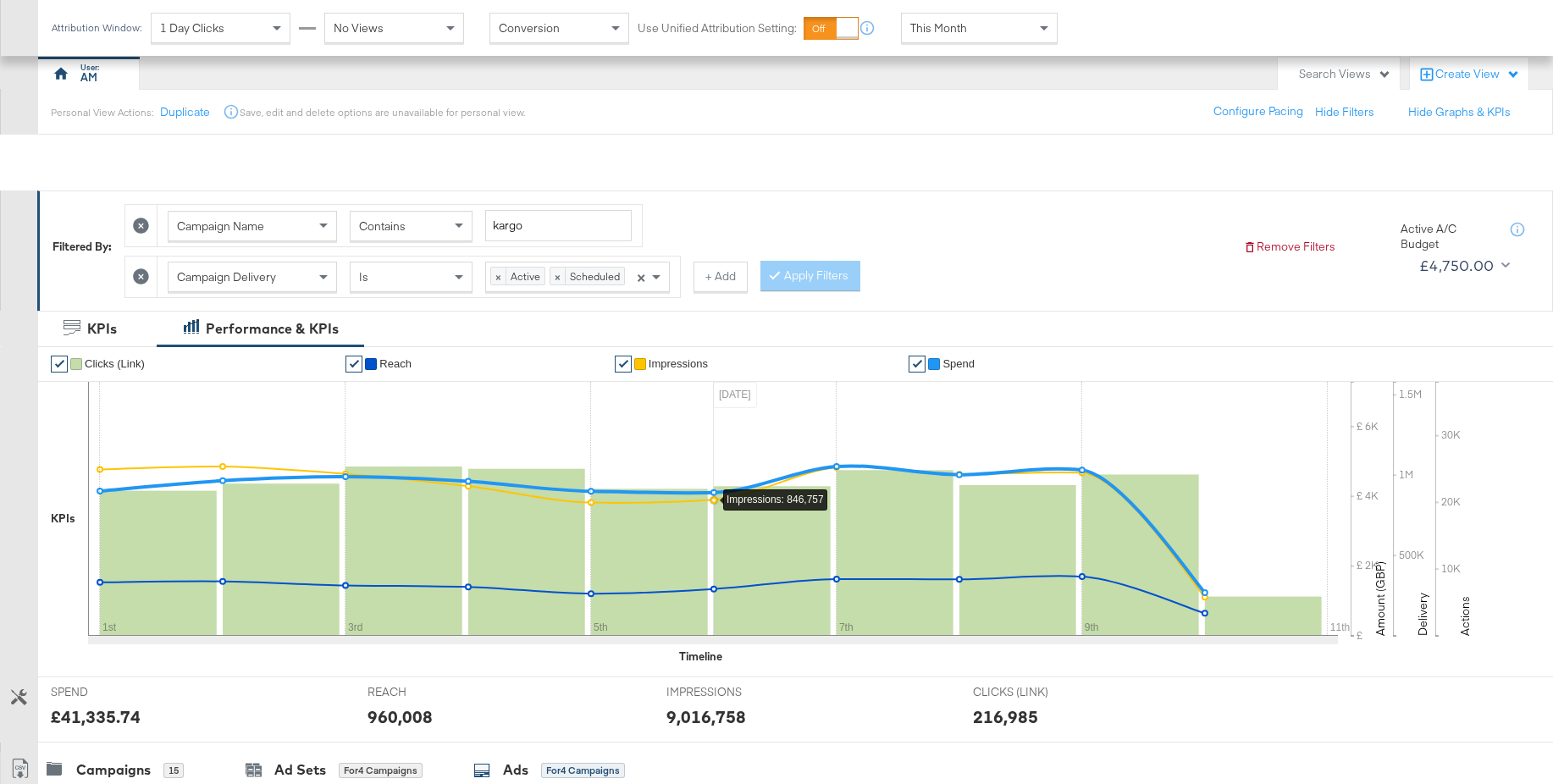
scroll to position [0, 0]
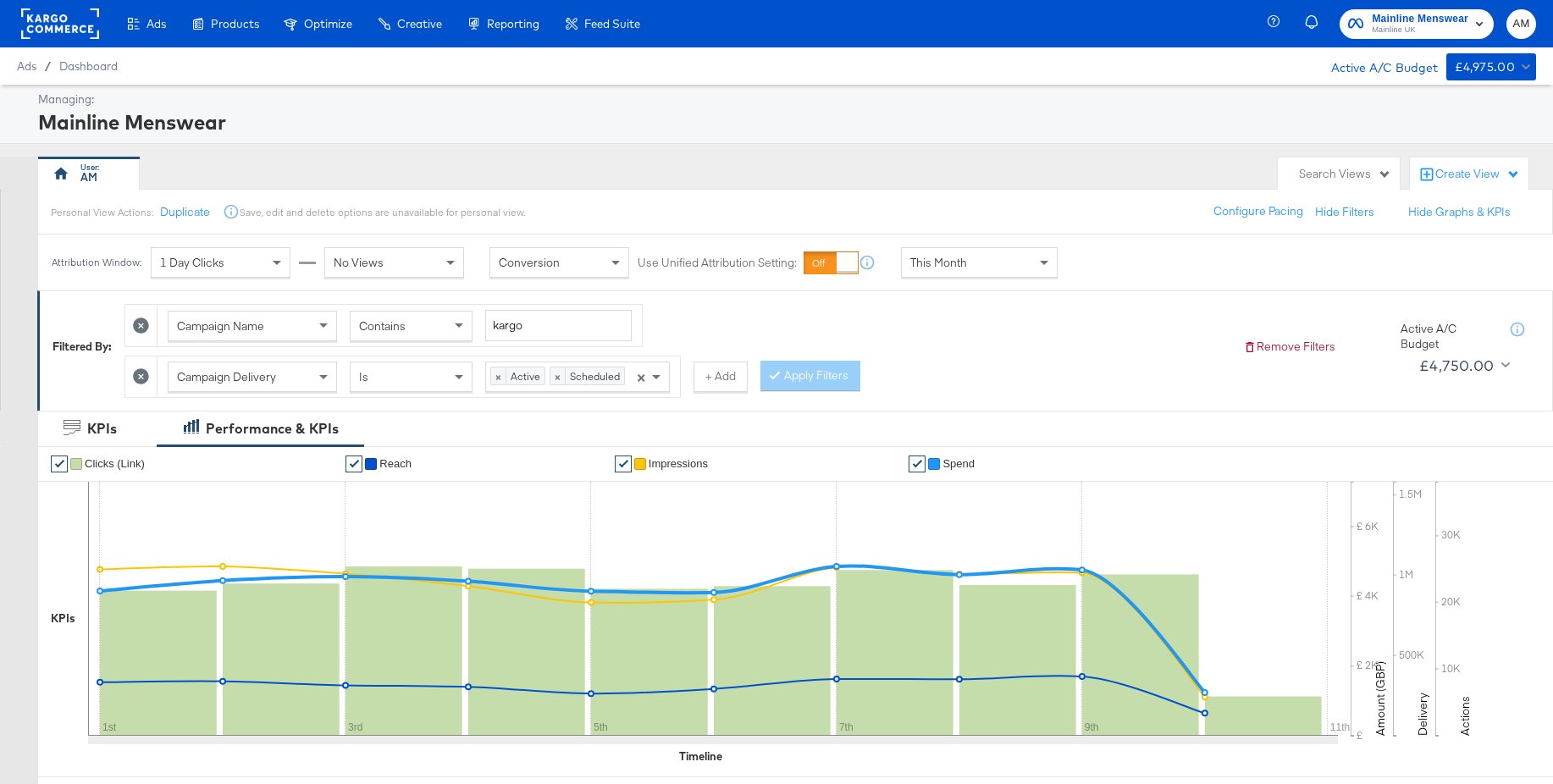
click at [62, 30] on rect at bounding box center [60, 23] width 78 height 30
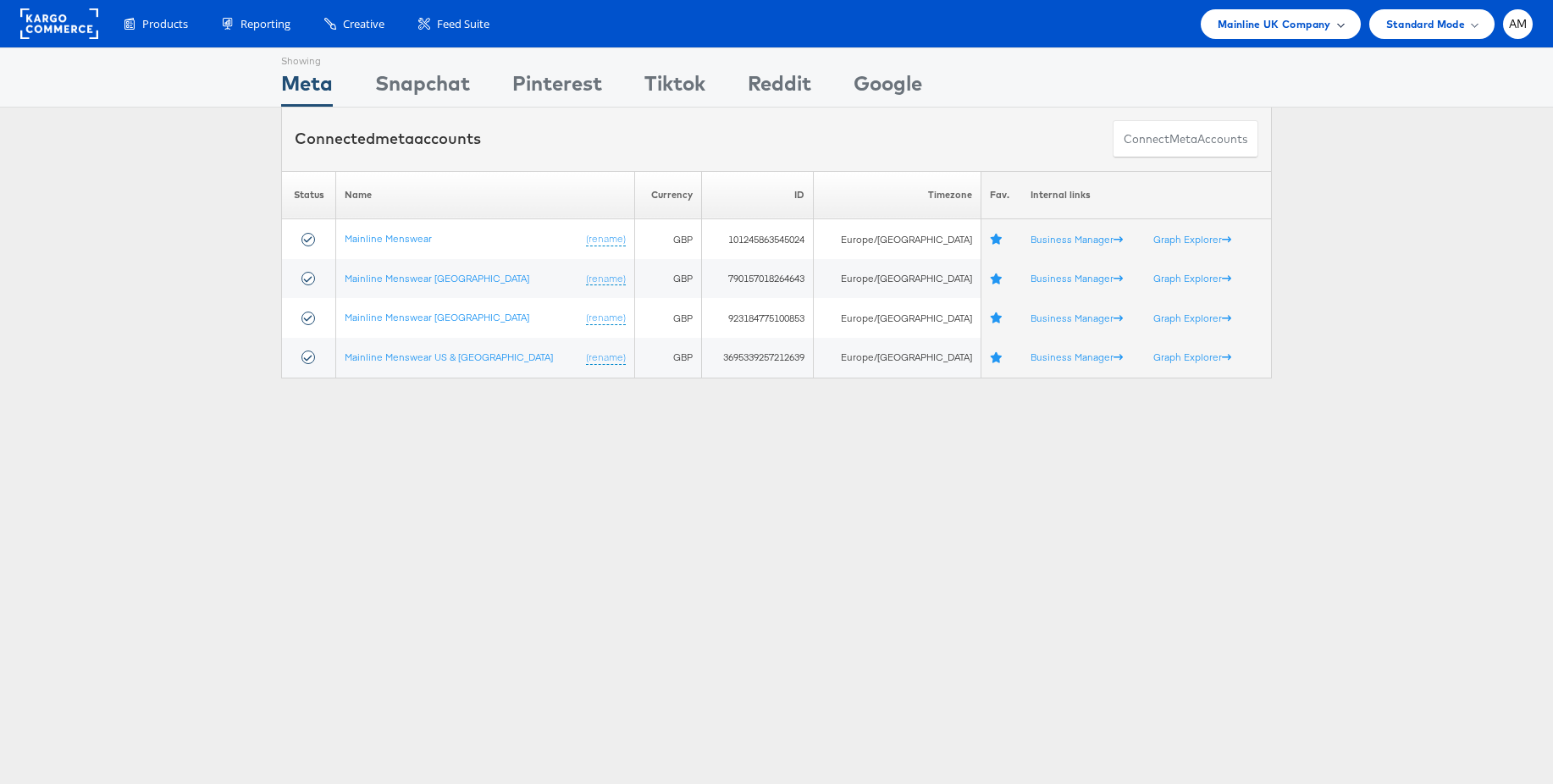
click at [1316, 16] on span "Mainline UK Company" at bounding box center [1274, 24] width 114 height 18
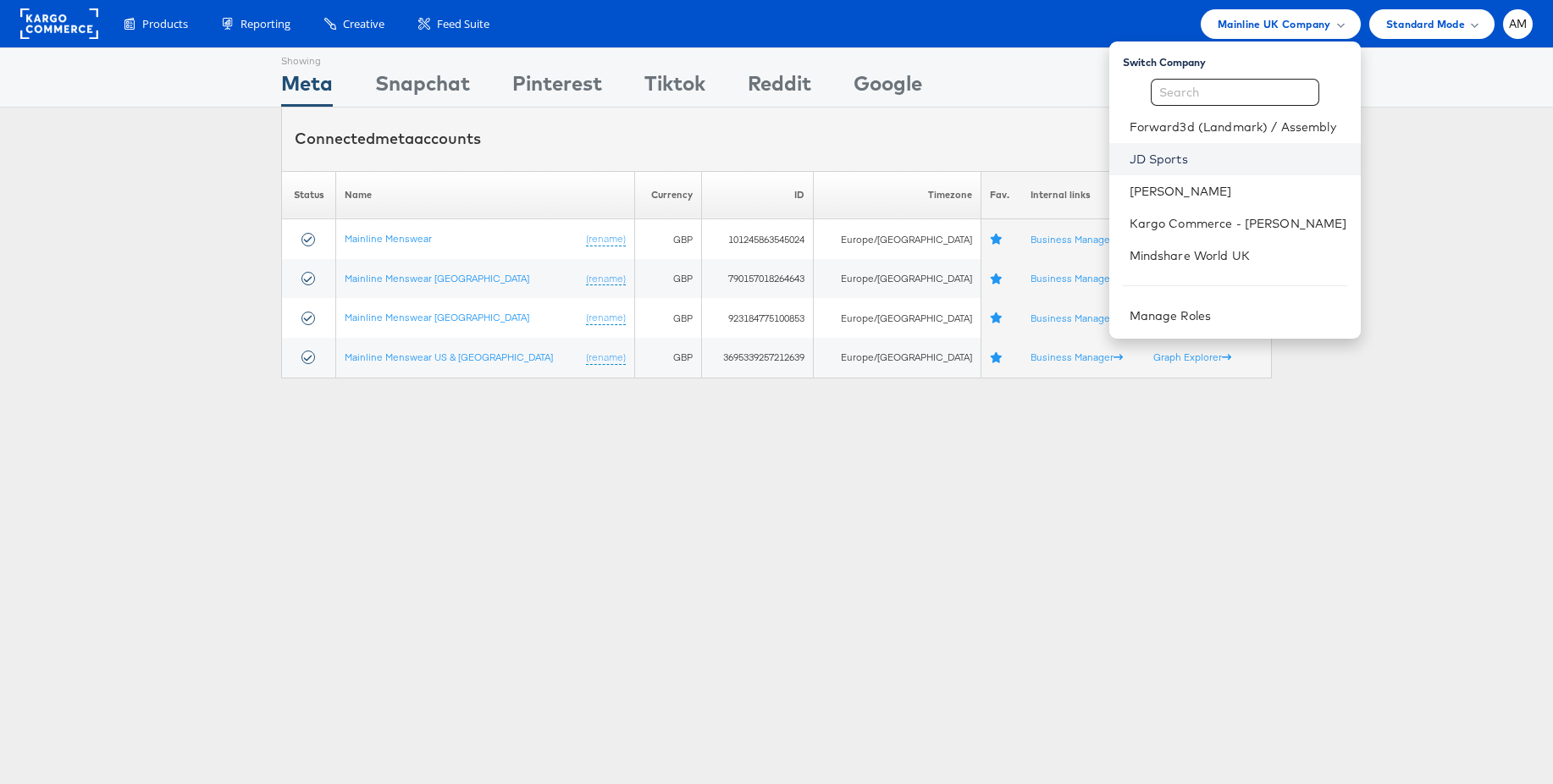
click at [1195, 162] on link "JD Sports" at bounding box center [1238, 159] width 218 height 17
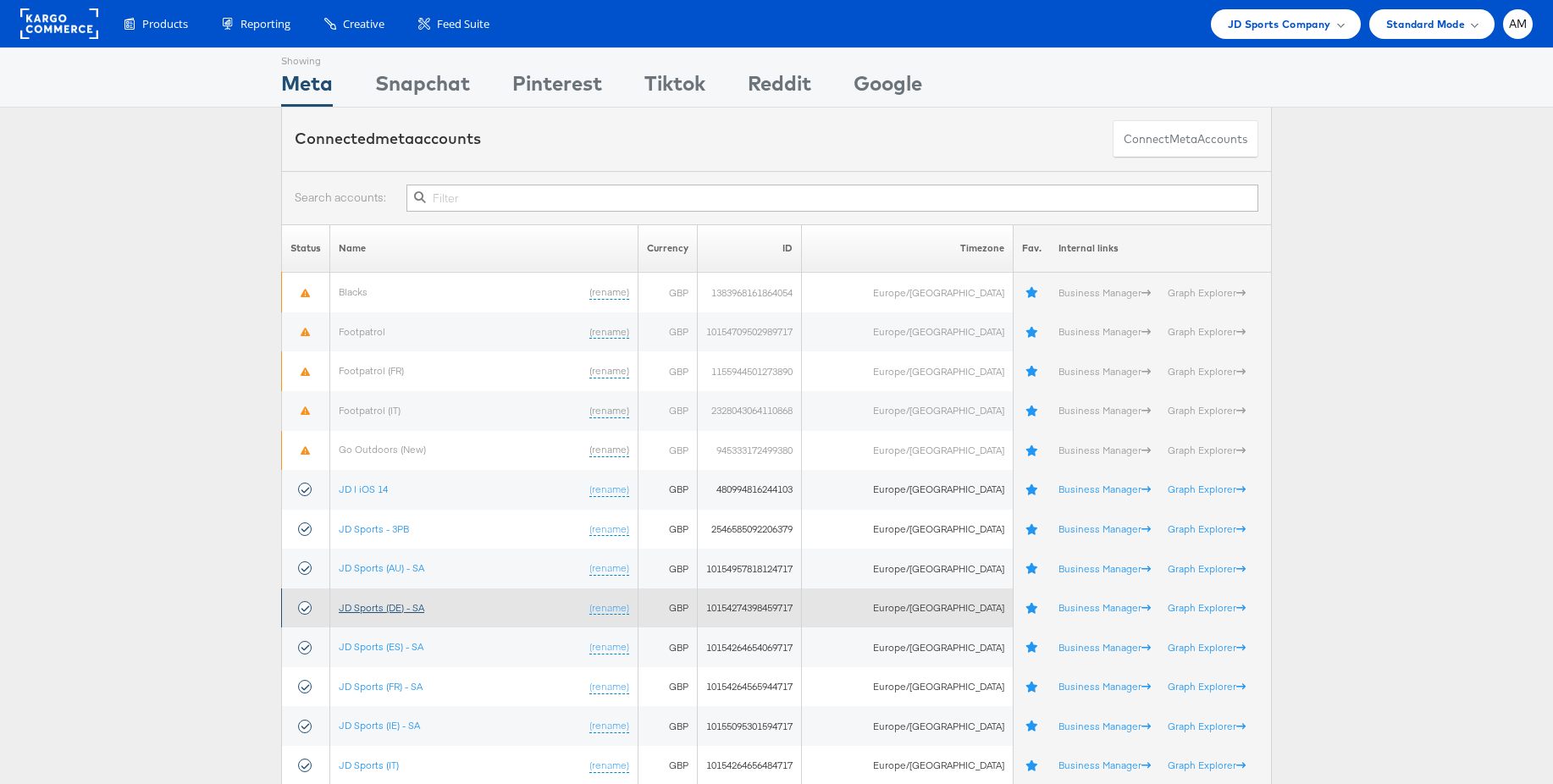
click at [391, 607] on link "JD Sports (DE) - SA" at bounding box center [381, 607] width 85 height 13
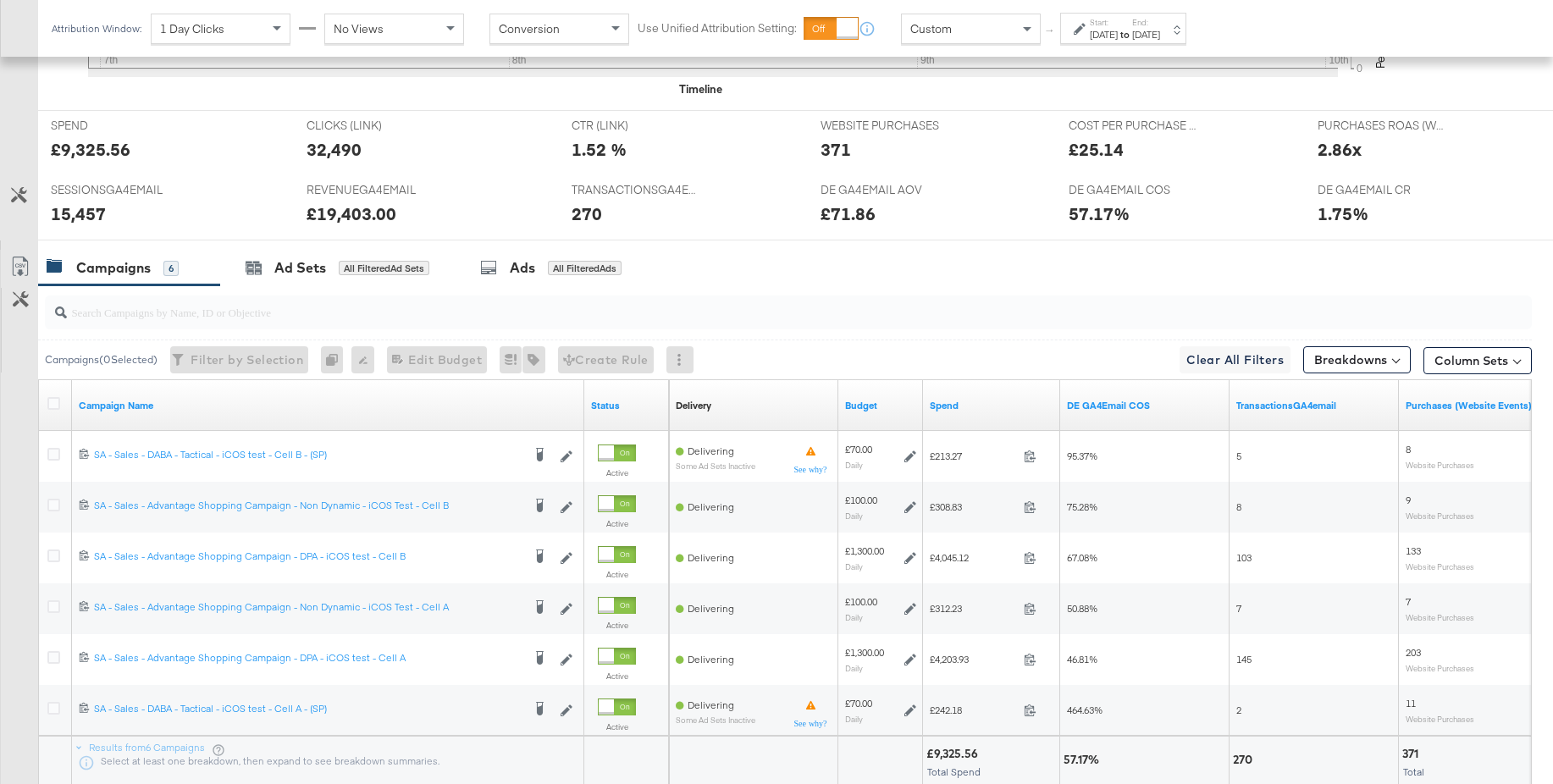
scroll to position [791, 0]
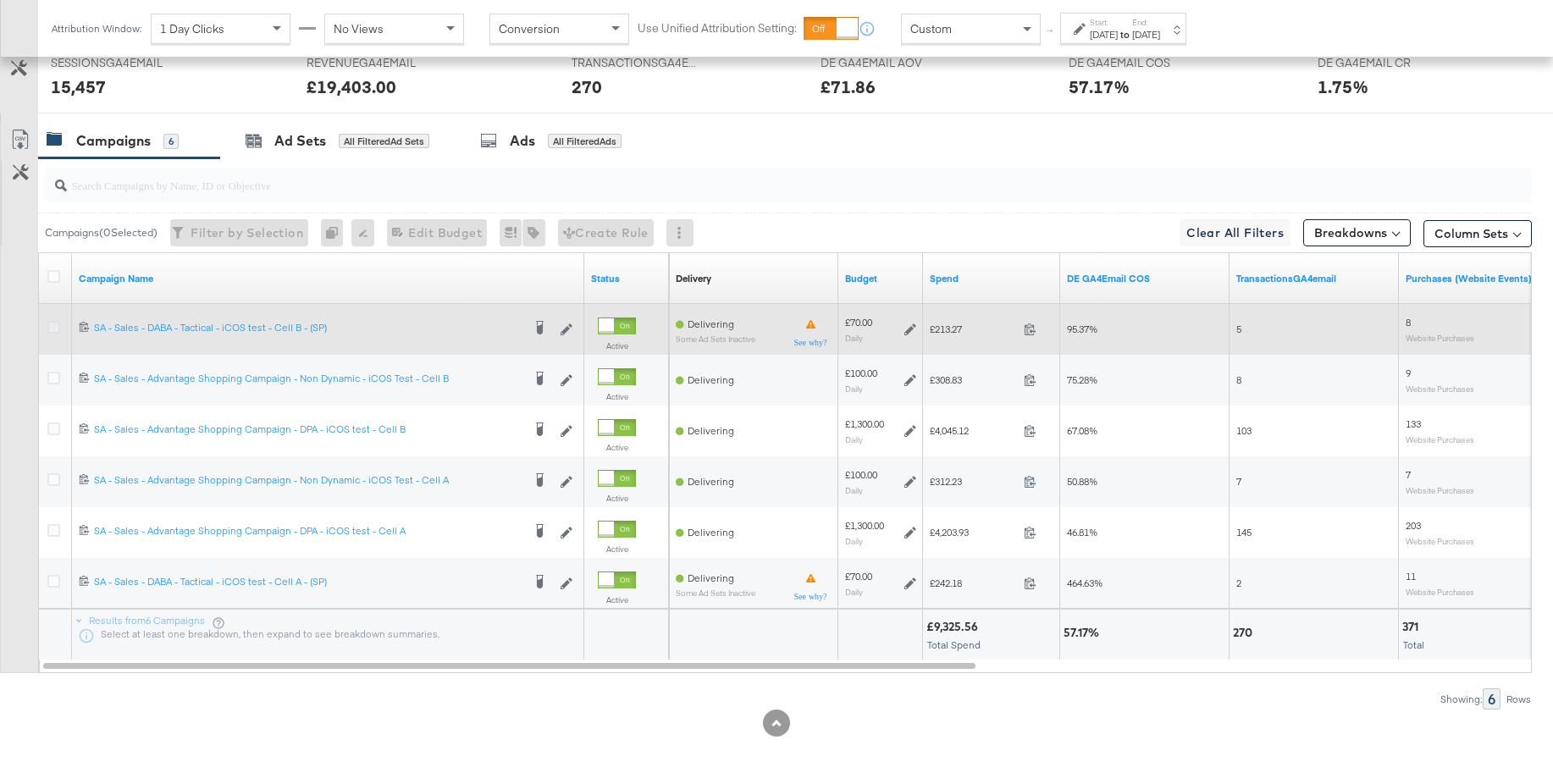
click at [52, 326] on icon at bounding box center [54, 327] width 13 height 13
click at [0, 0] on input "checkbox" at bounding box center [0, 0] width 0 height 0
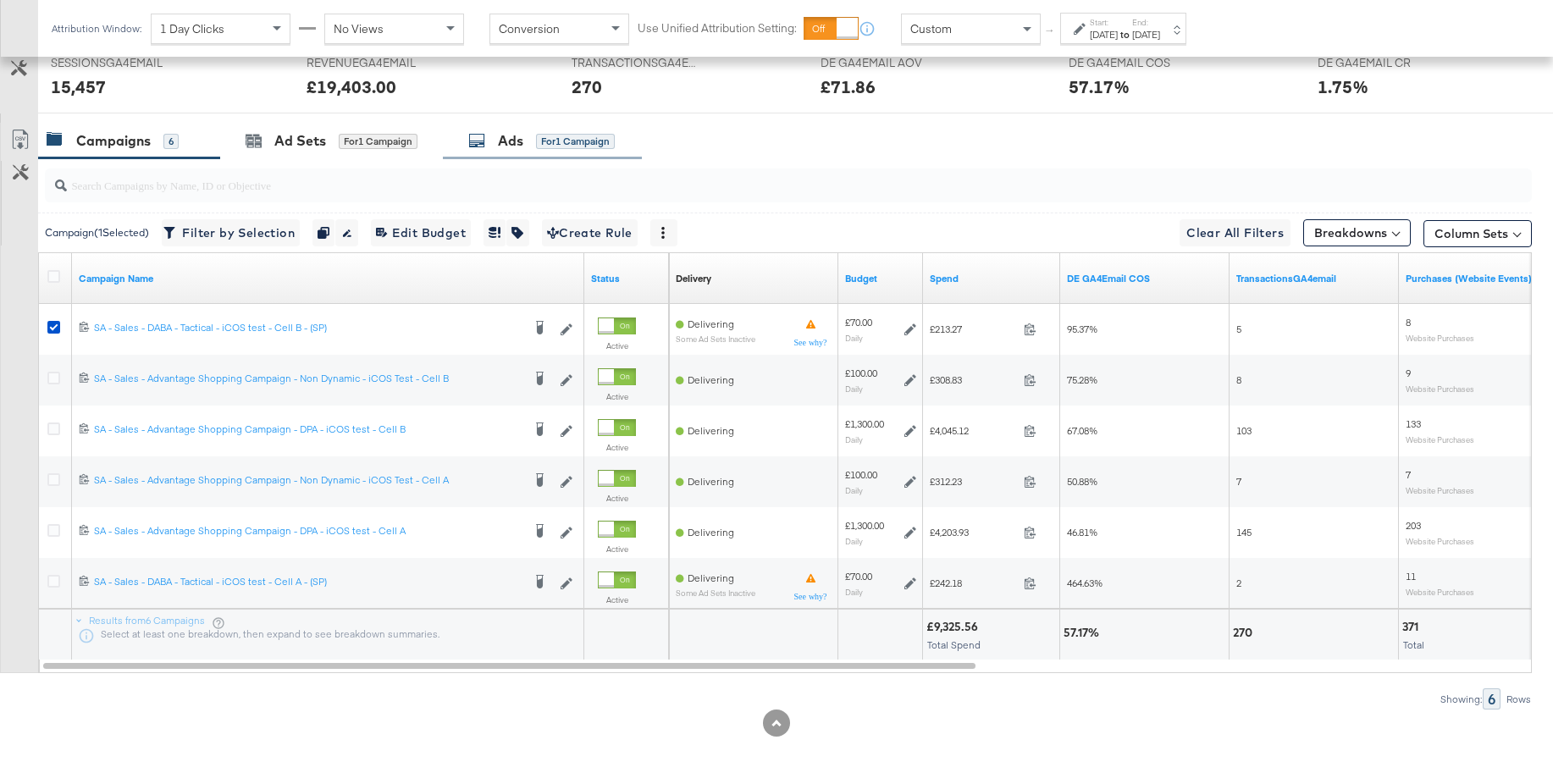
click at [504, 144] on div "Ads" at bounding box center [511, 141] width 25 height 20
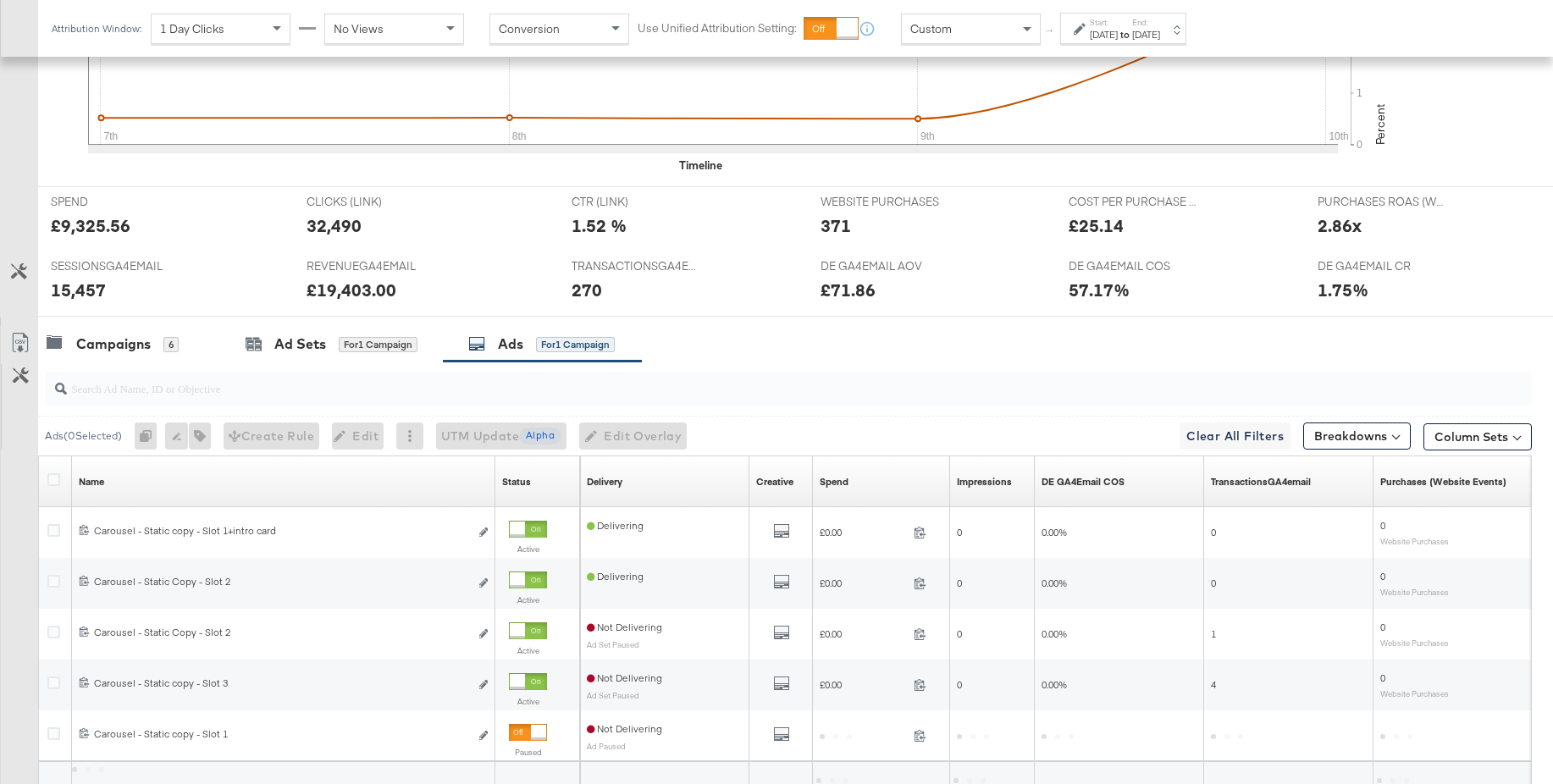
scroll to position [740, 0]
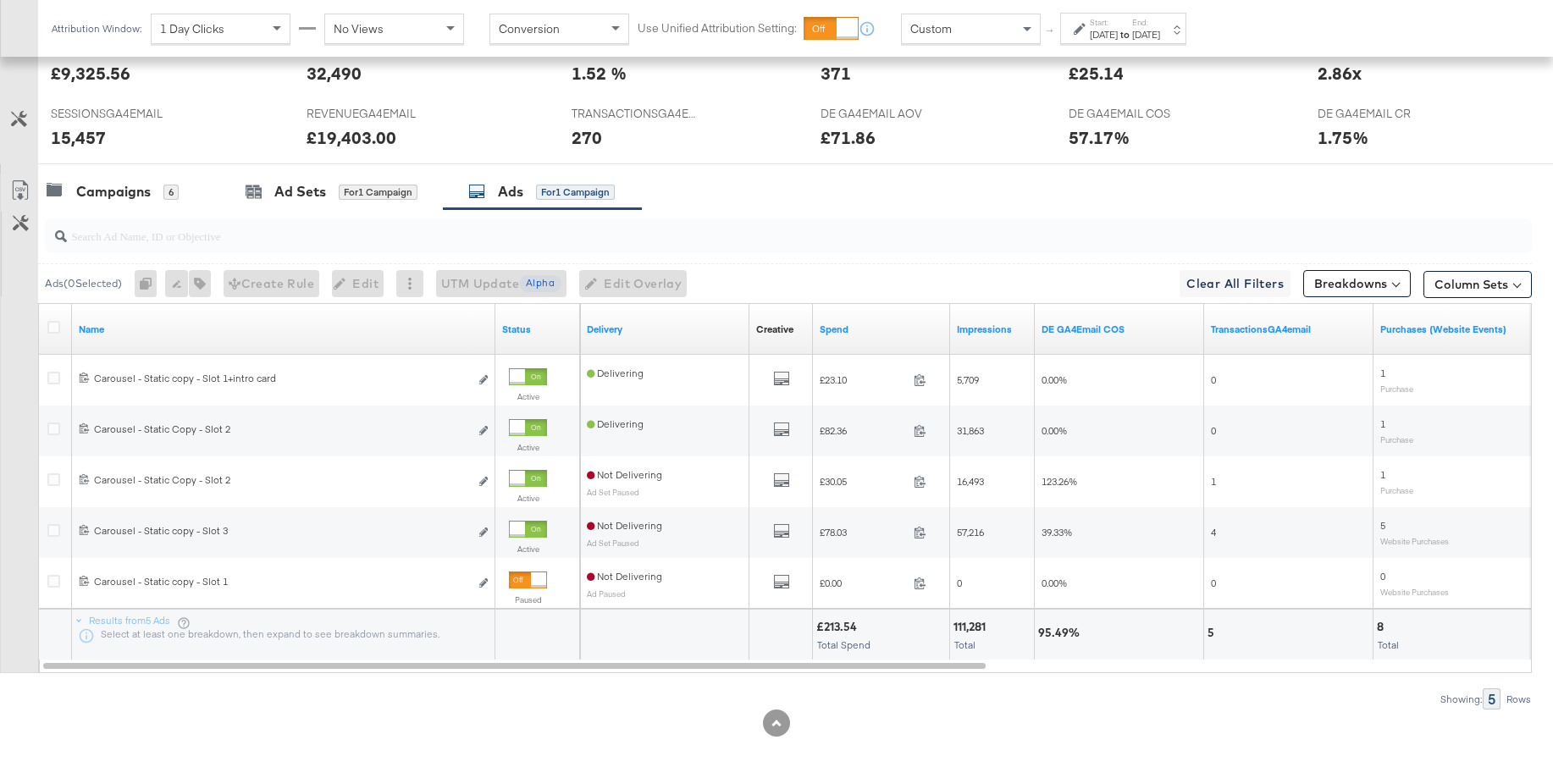
click at [957, 29] on div "Custom" at bounding box center [971, 29] width 138 height 29
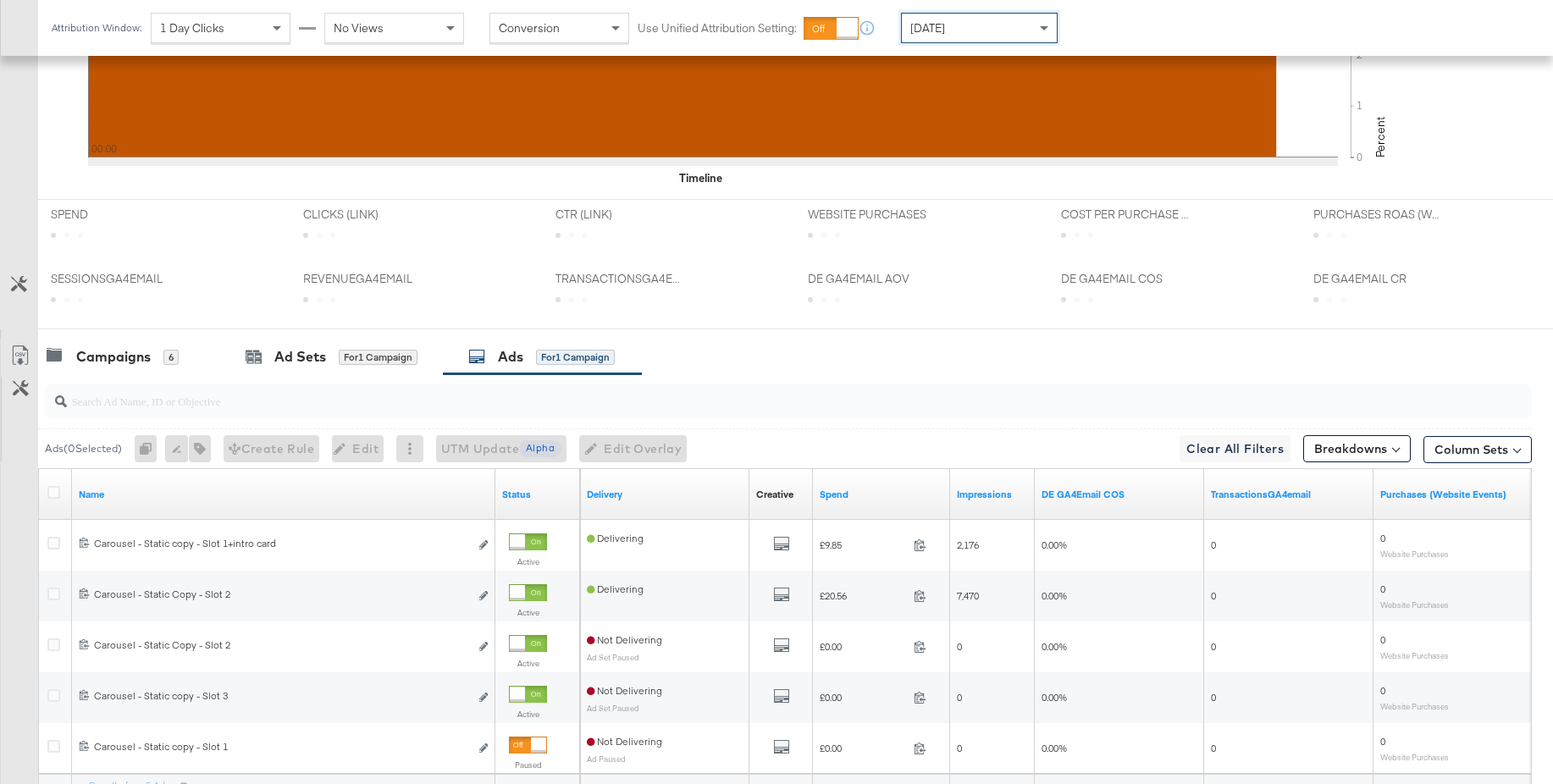
scroll to position [739, 0]
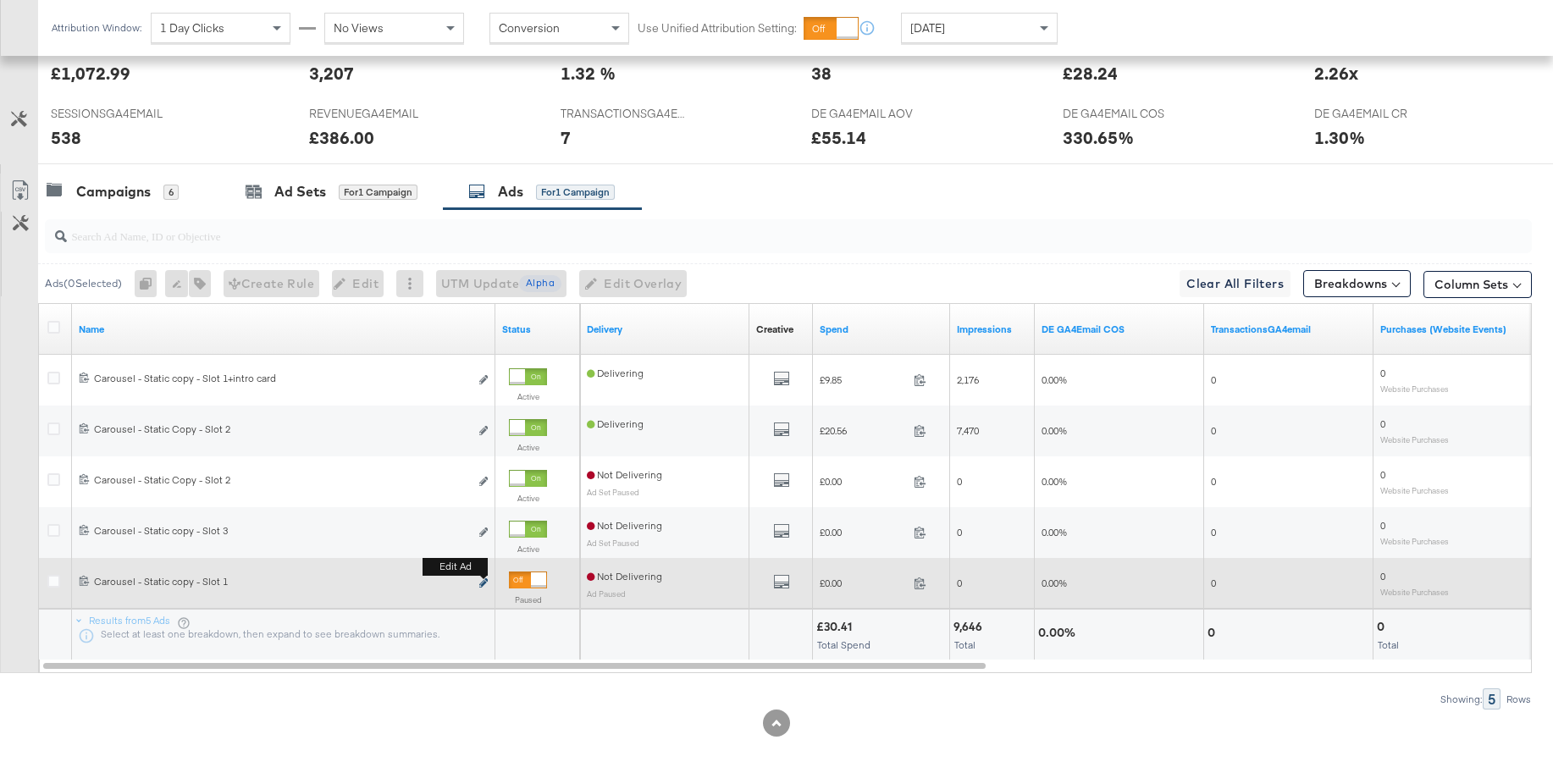
click at [485, 582] on icon "link" at bounding box center [483, 582] width 8 height 9
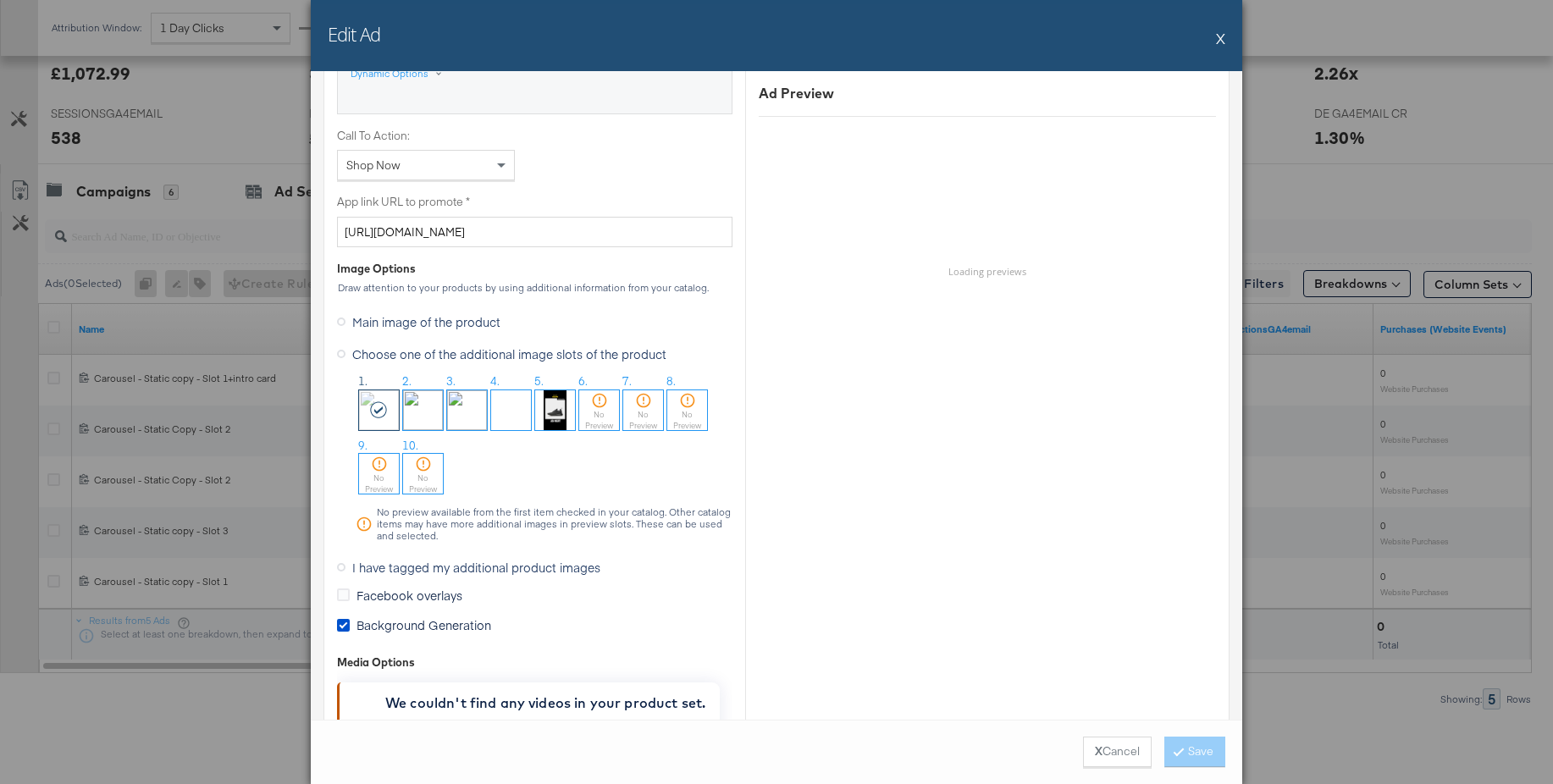
scroll to position [1395, 0]
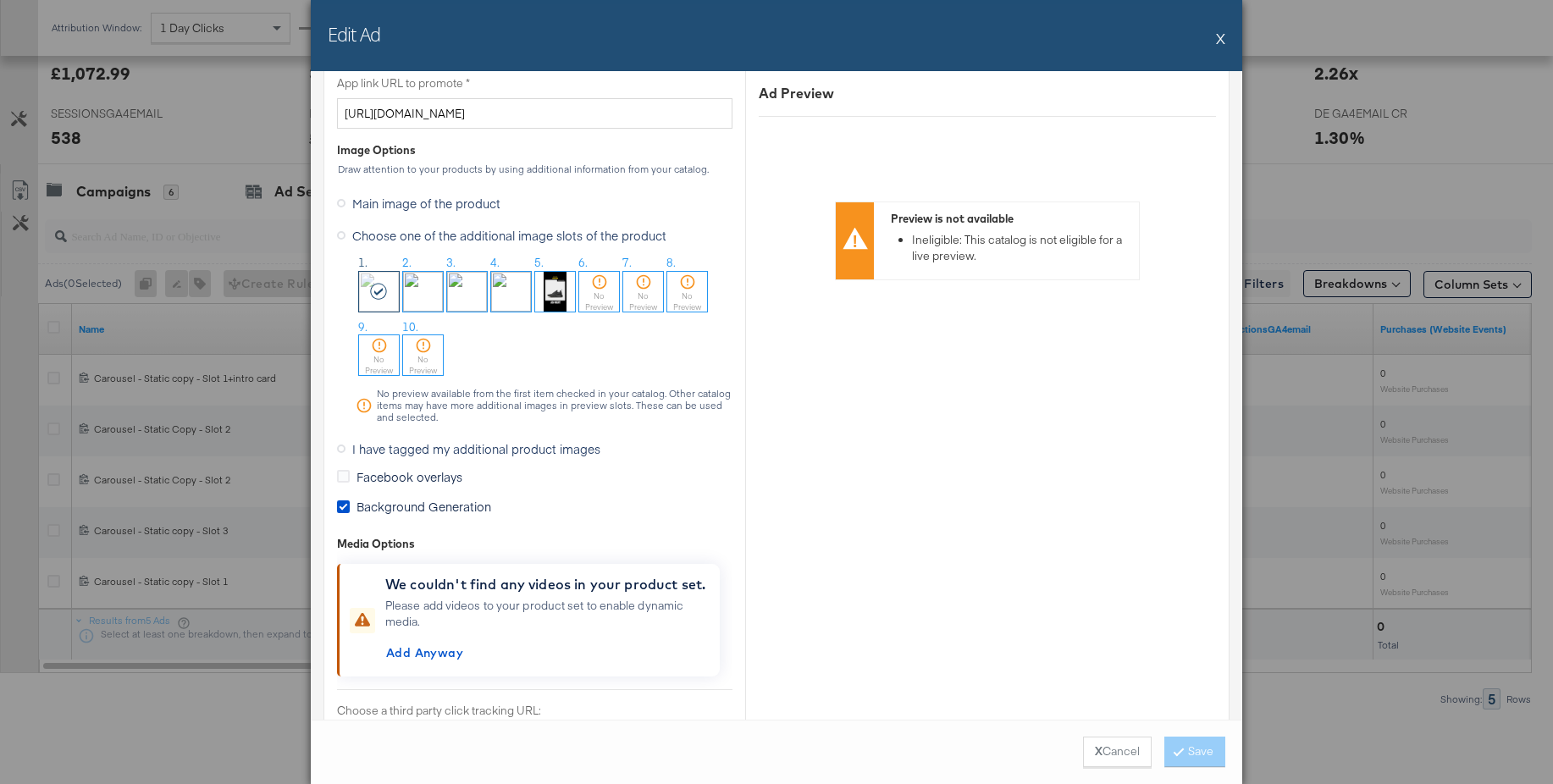
click at [343, 451] on icon at bounding box center [341, 448] width 8 height 8
click at [0, 0] on input "I have tagged my additional product images" at bounding box center [0, 0] width 0 height 0
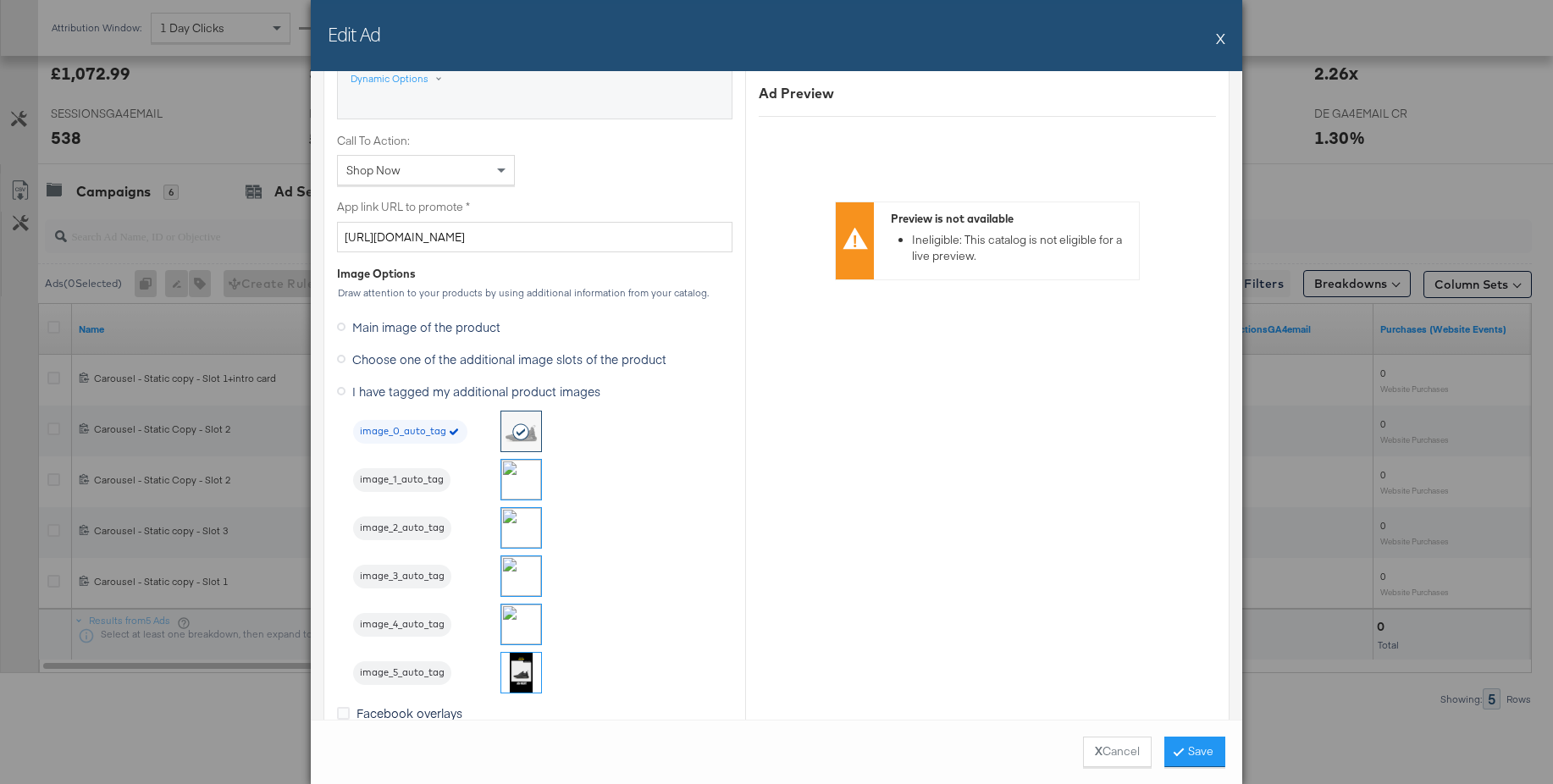
scroll to position [1228, 0]
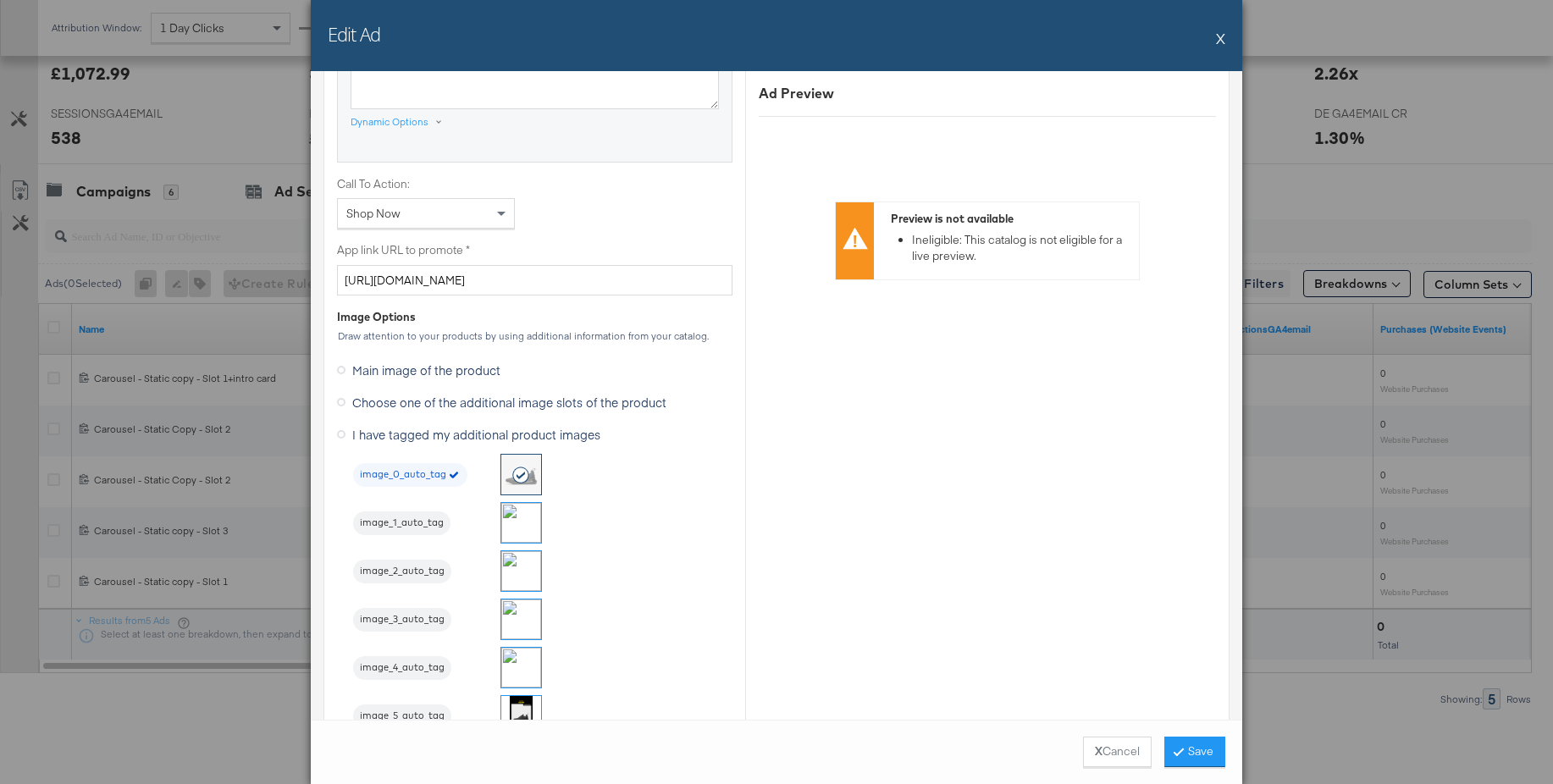
click at [522, 511] on img at bounding box center [521, 522] width 39 height 39
click at [1190, 745] on button "Save" at bounding box center [1195, 752] width 61 height 30
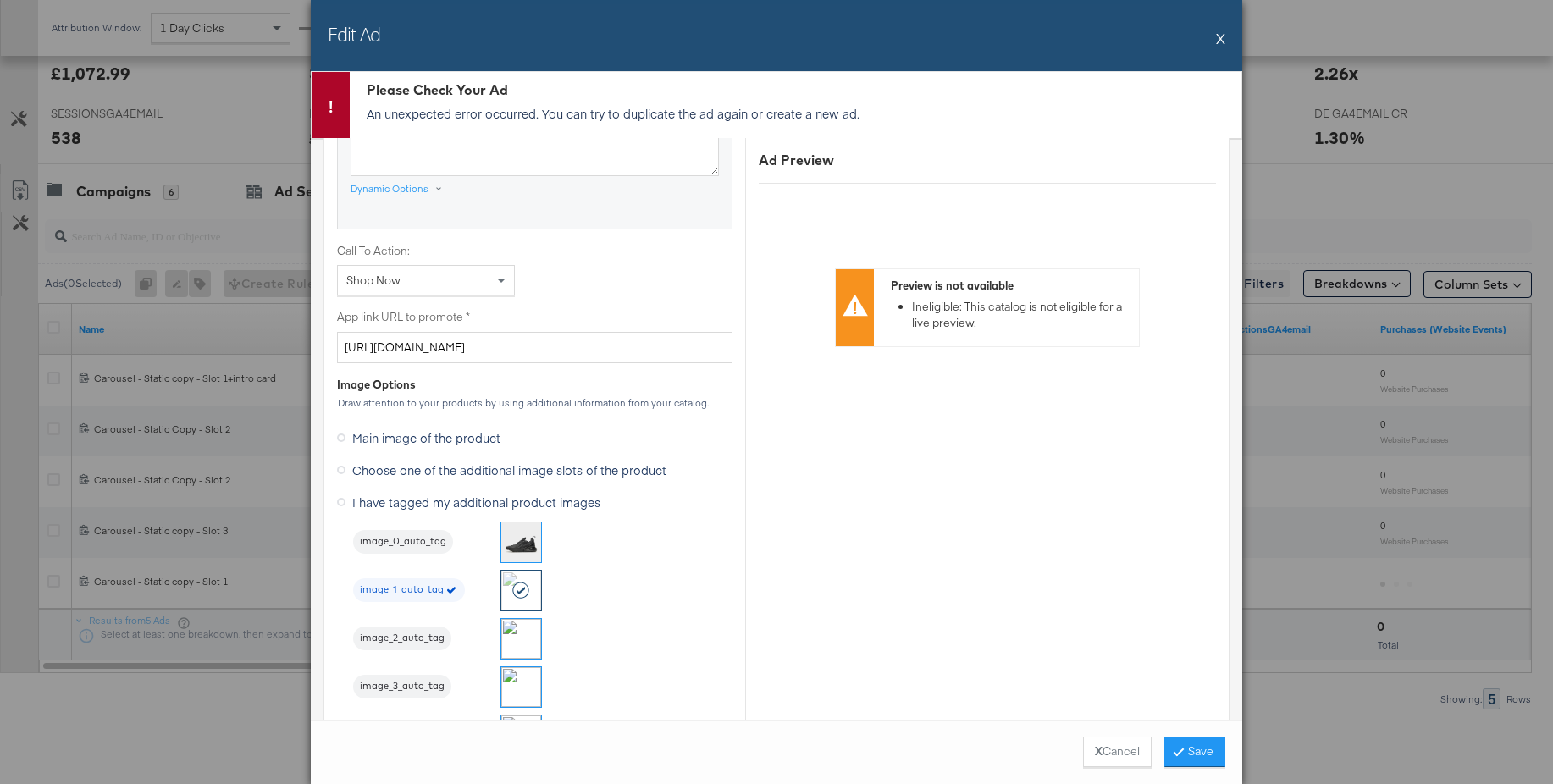
click at [1225, 38] on div "Edit Ad X" at bounding box center [776, 35] width 931 height 71
click at [1222, 35] on button "X" at bounding box center [1221, 39] width 9 height 34
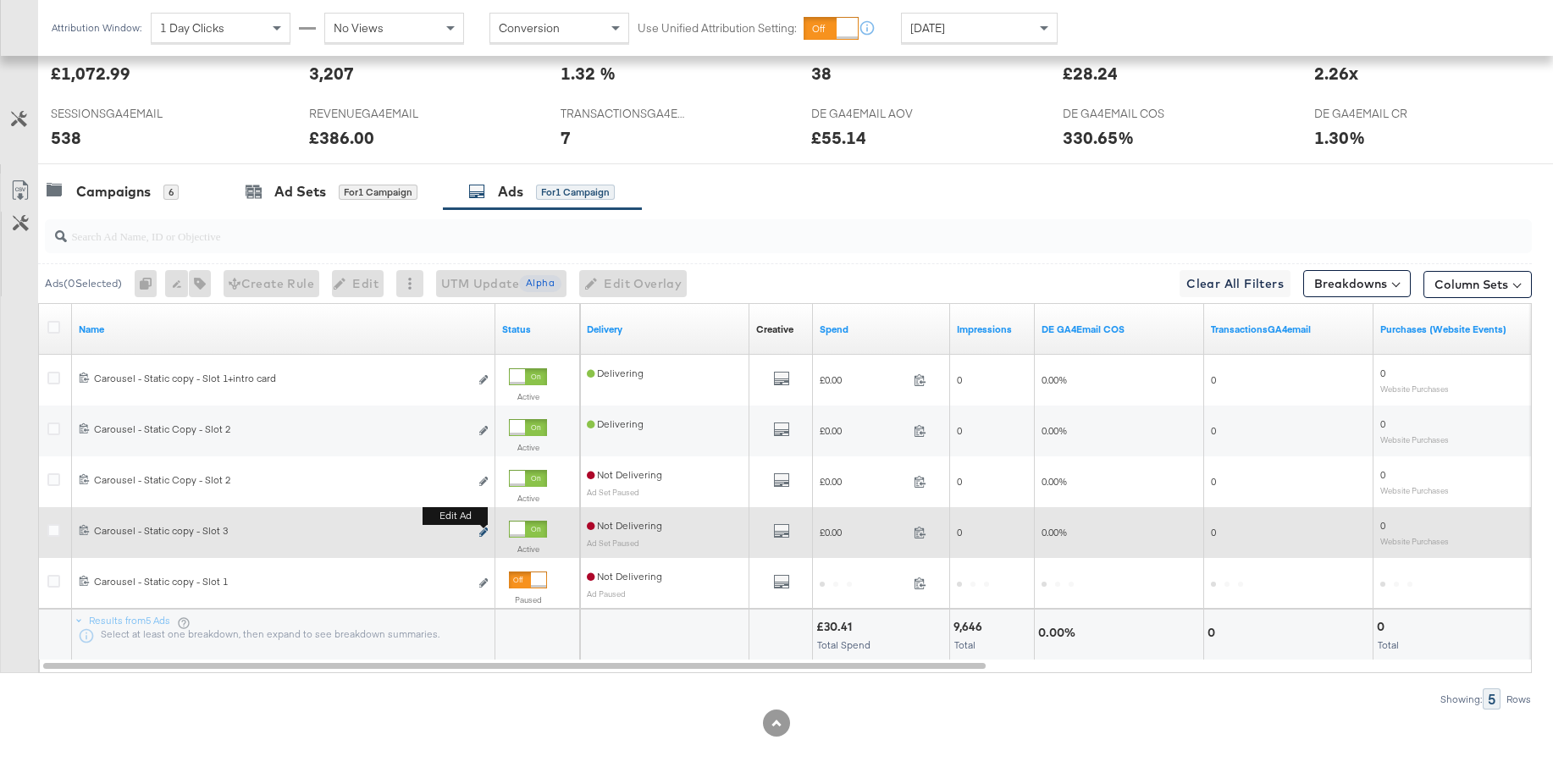
click at [485, 533] on icon "link" at bounding box center [483, 532] width 8 height 9
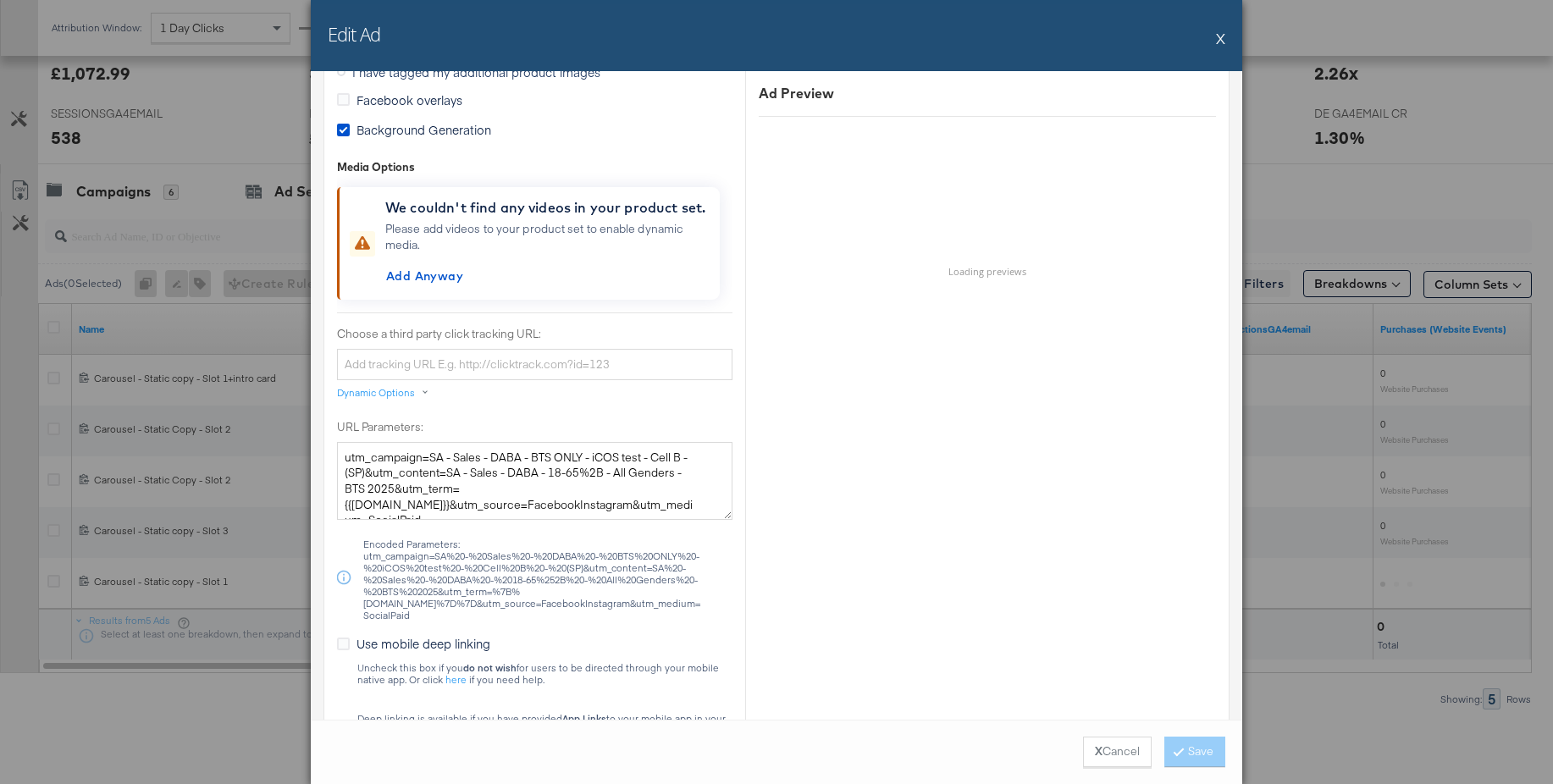
scroll to position [1714, 0]
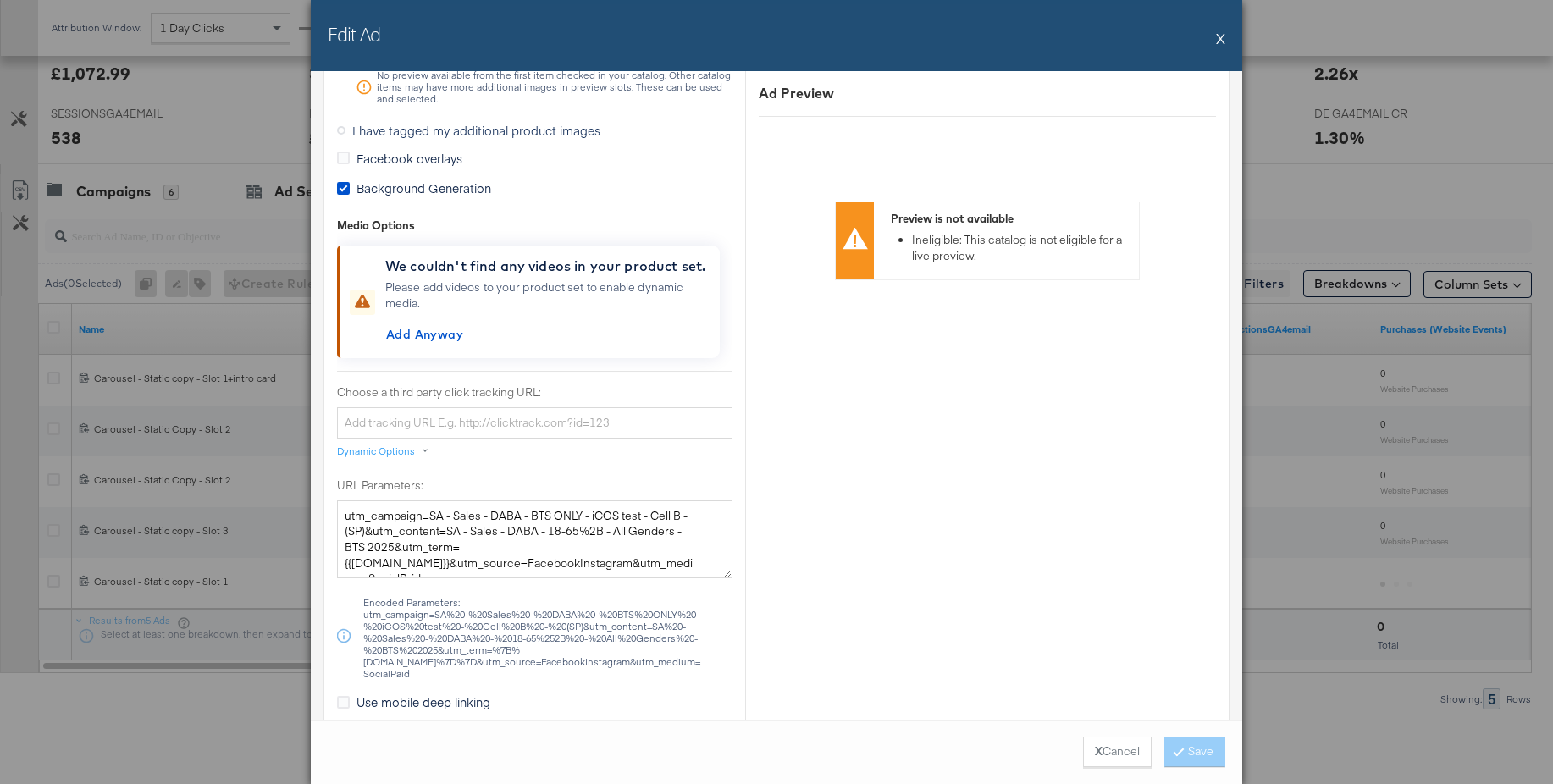
click at [342, 131] on icon at bounding box center [341, 130] width 8 height 8
click at [0, 0] on input "I have tagged my additional product images" at bounding box center [0, 0] width 0 height 0
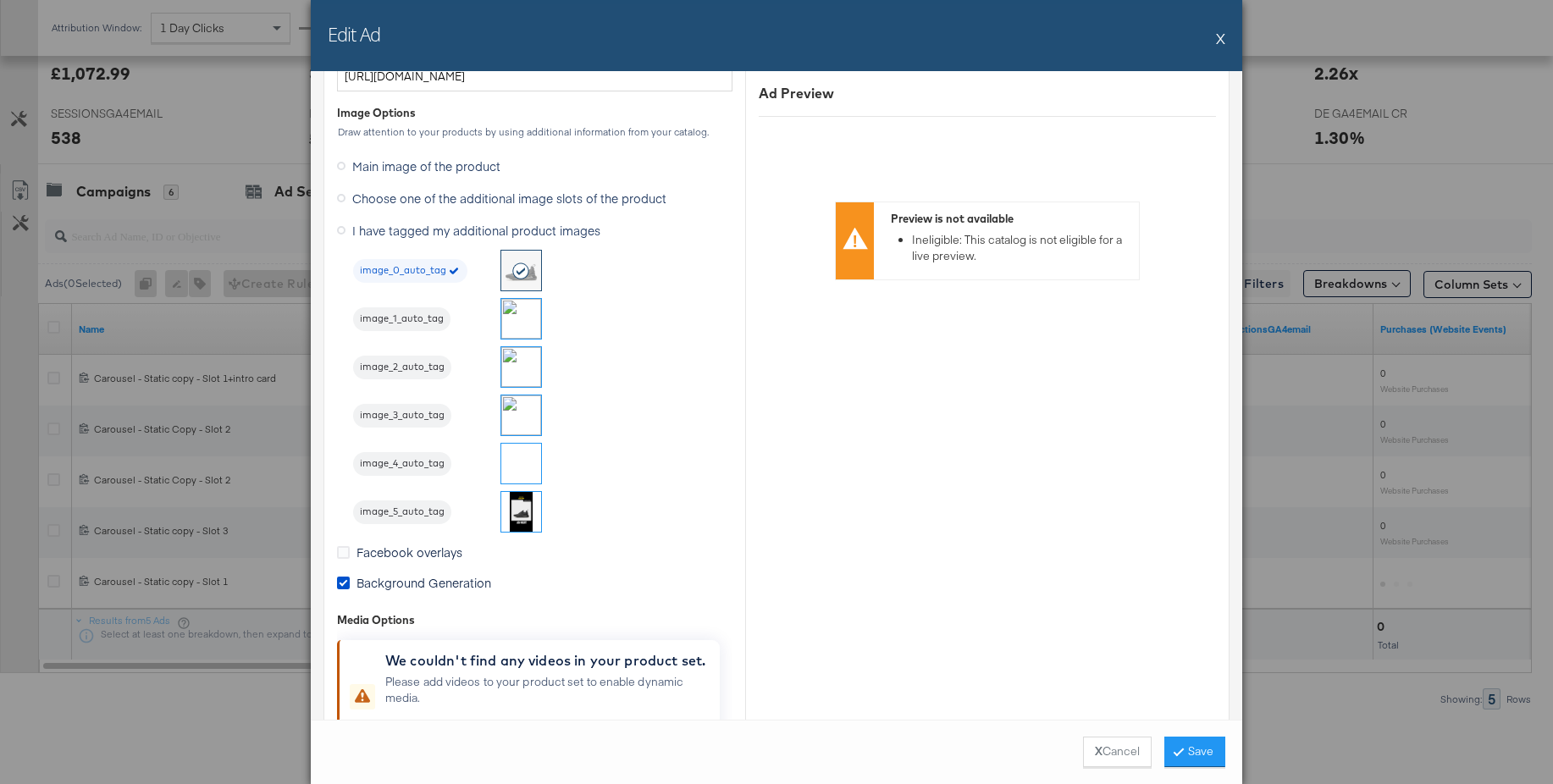
scroll to position [1432, 0]
click at [520, 411] on img at bounding box center [521, 416] width 39 height 39
click at [1190, 745] on button "Save" at bounding box center [1195, 752] width 61 height 30
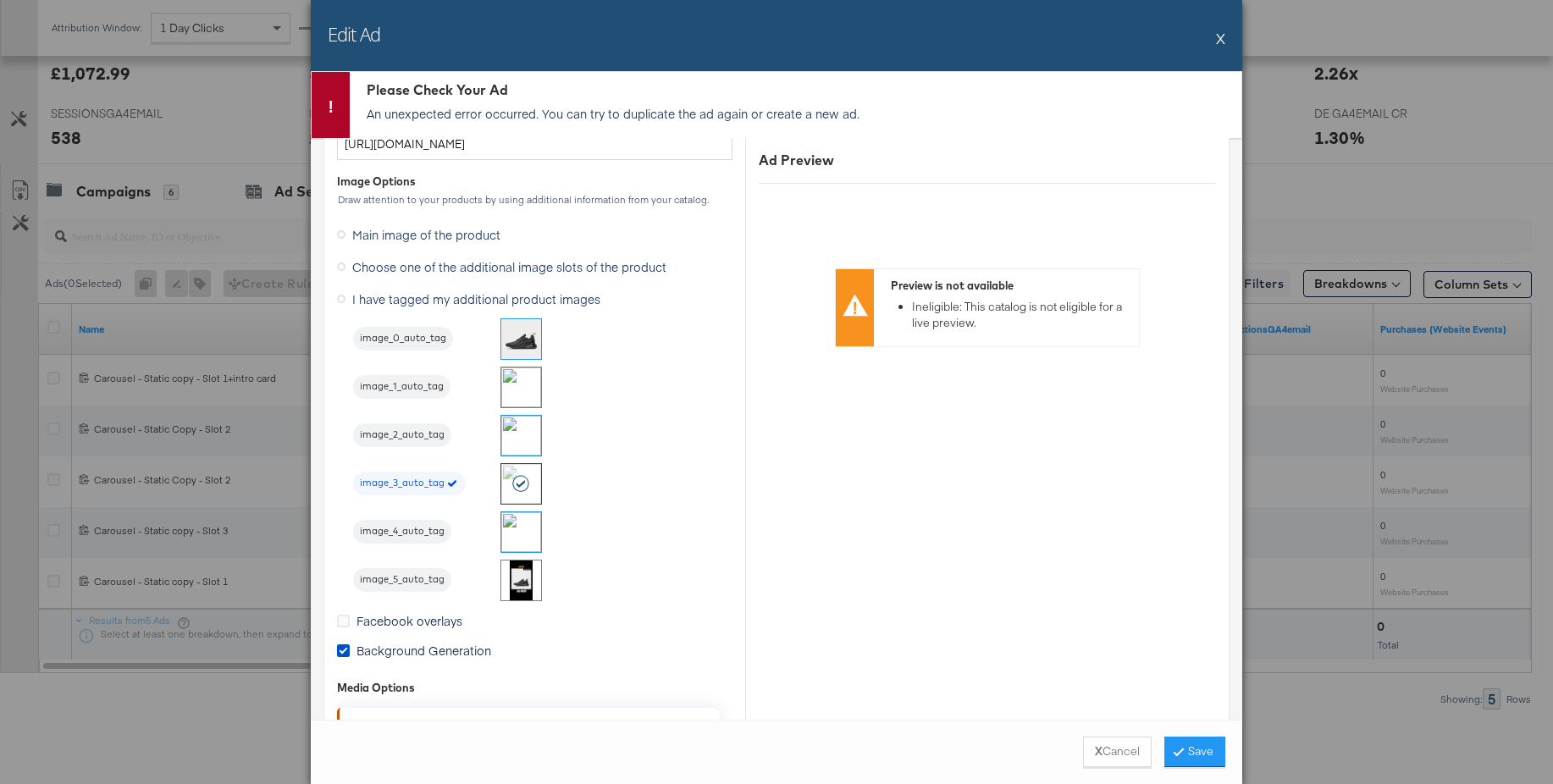
click at [1218, 39] on button "X" at bounding box center [1221, 39] width 9 height 34
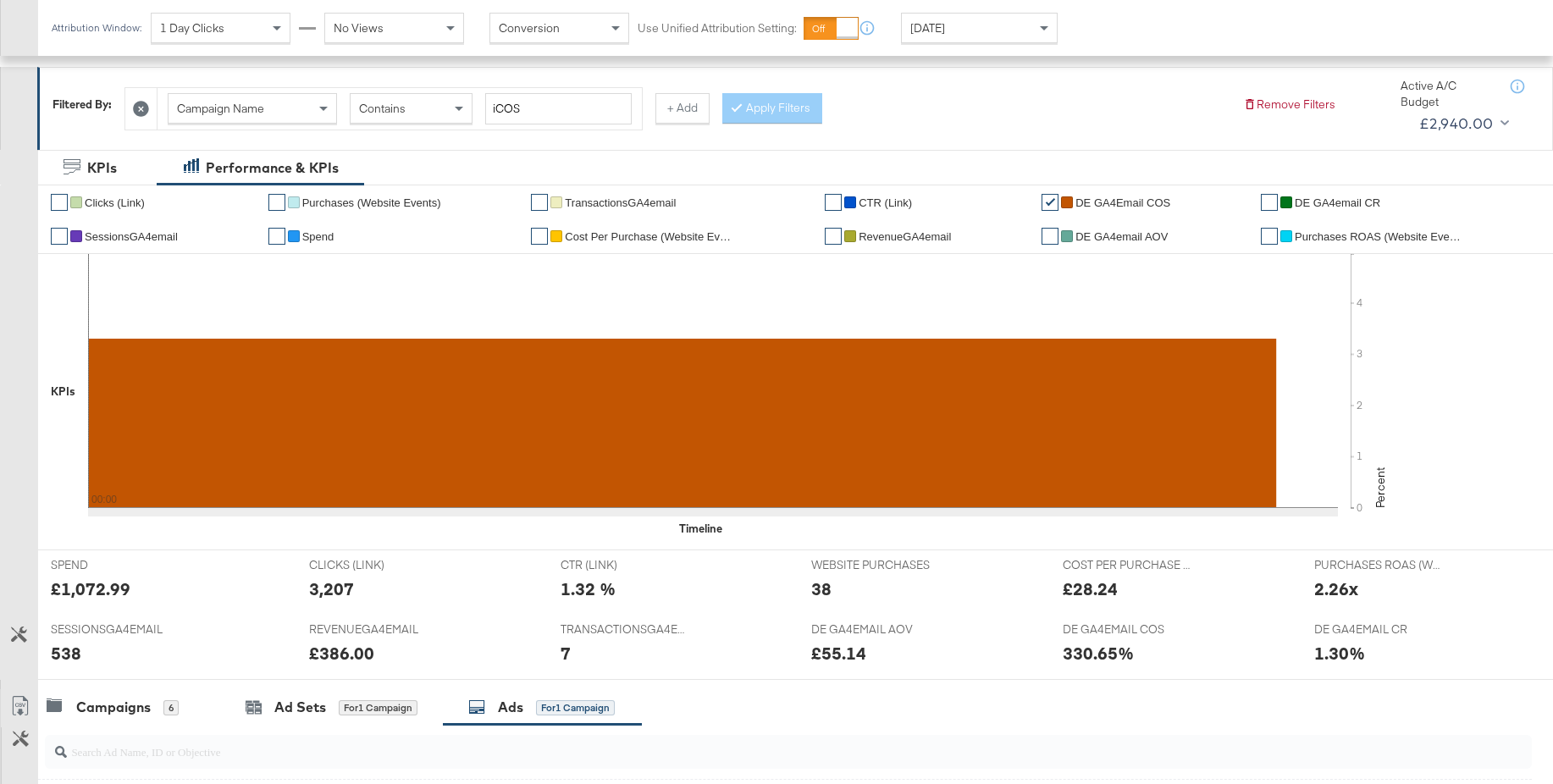
scroll to position [0, 0]
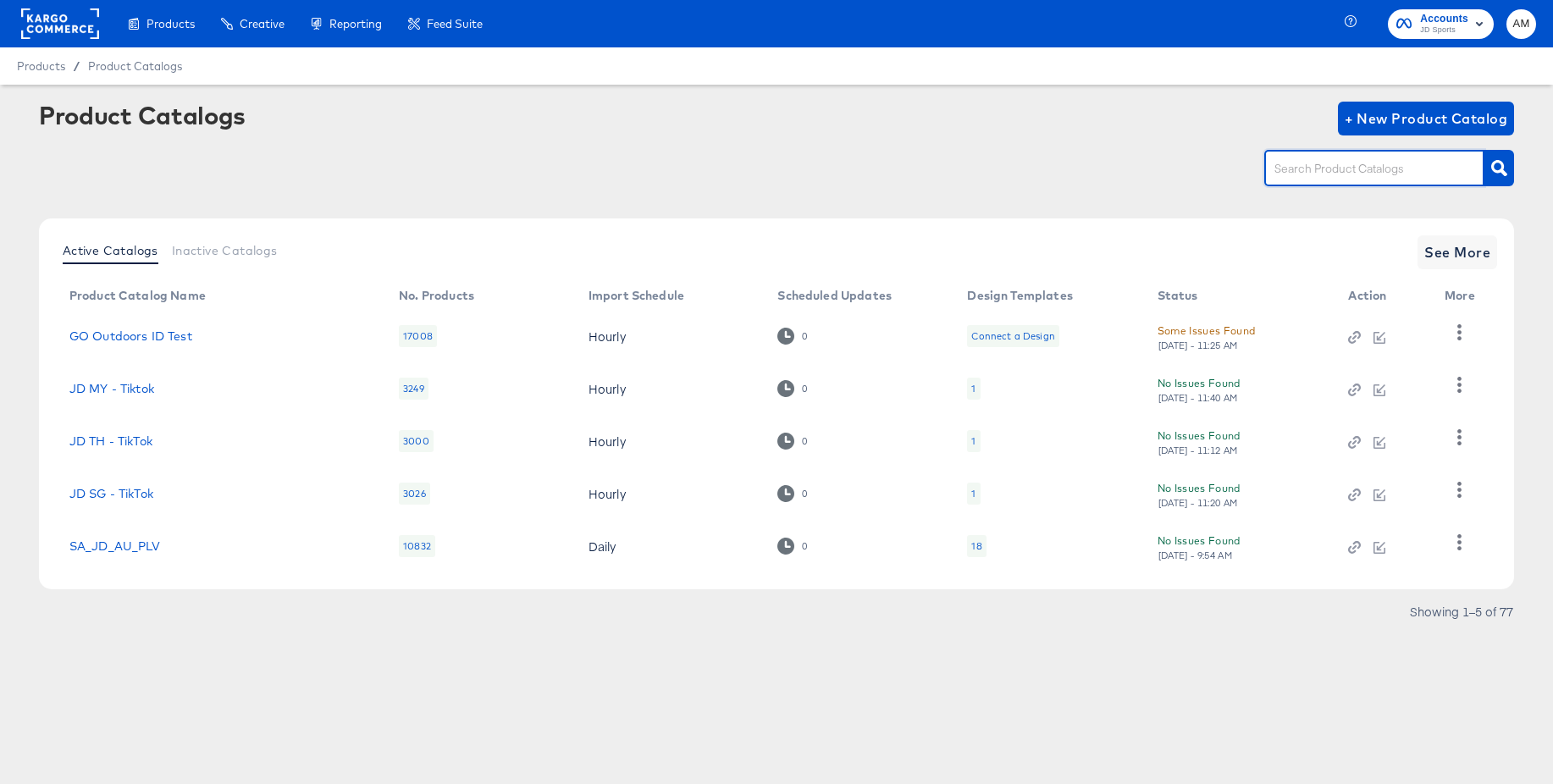
click at [1298, 172] on input "text" at bounding box center [1360, 169] width 180 height 20
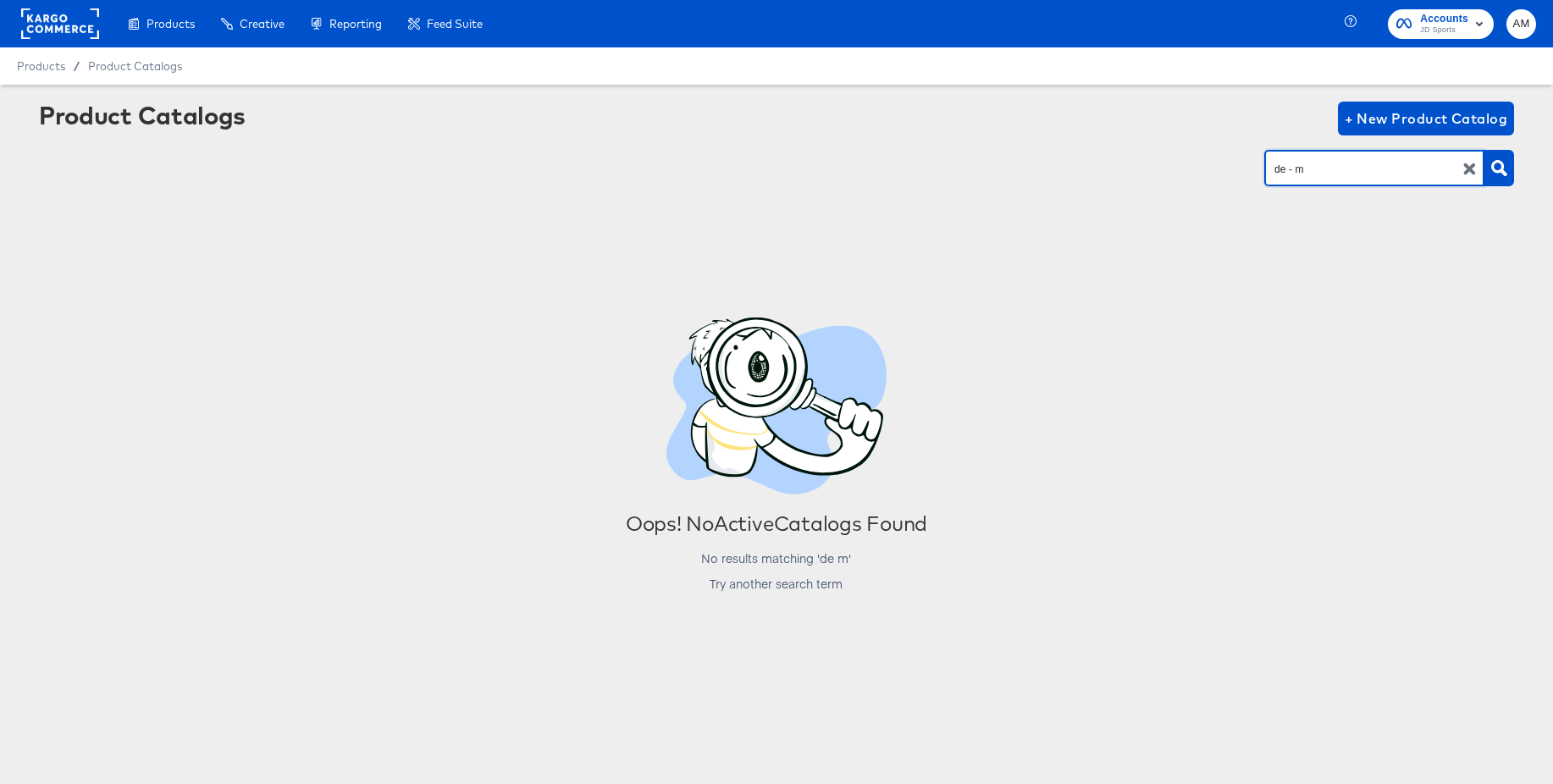
type input "de - m"
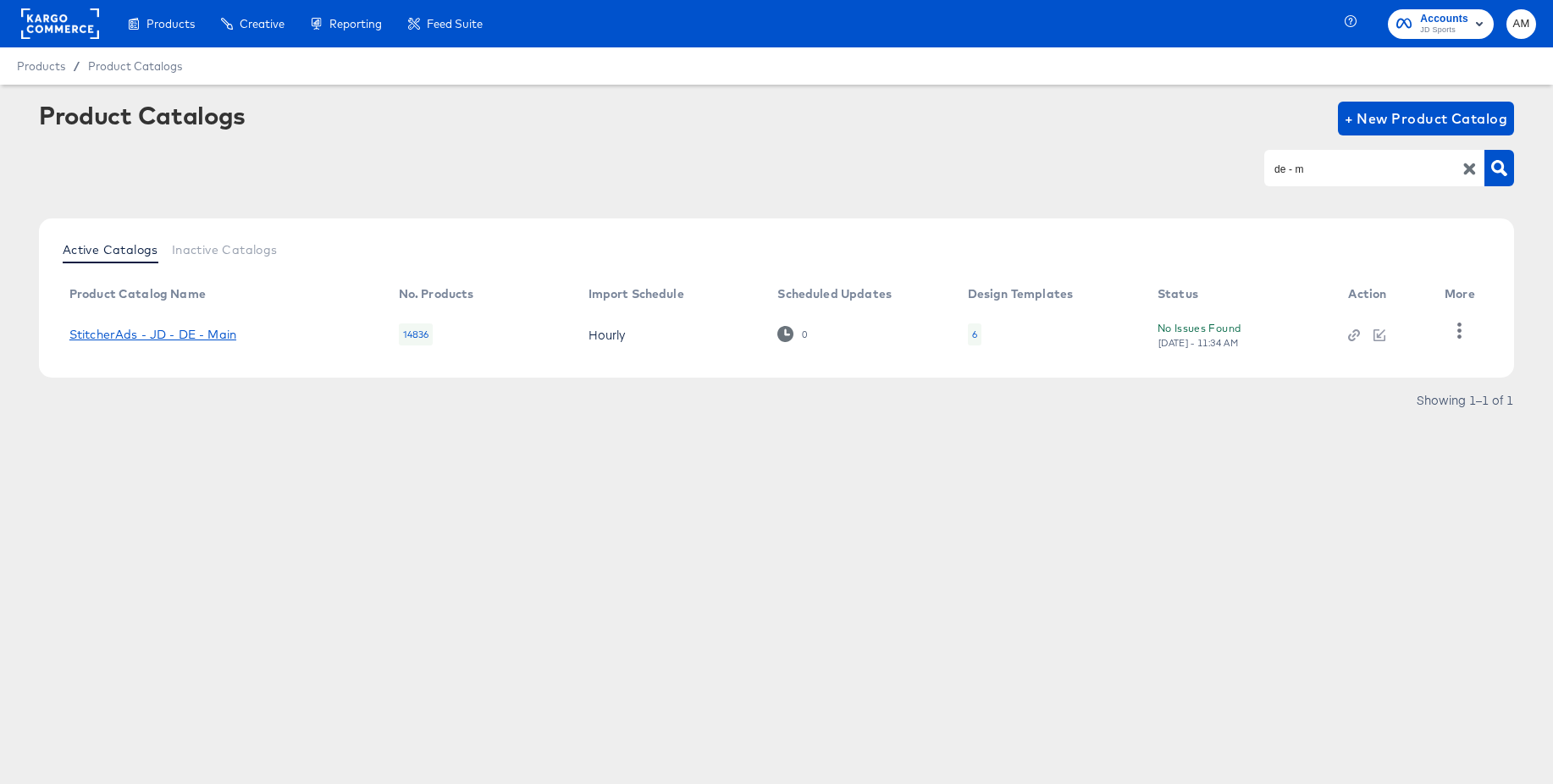
drag, startPoint x: 170, startPoint y: 336, endPoint x: 497, endPoint y: 482, distance: 358.1
click at [170, 337] on link "StitcherAds - JD - DE - Main" at bounding box center [152, 334] width 167 height 13
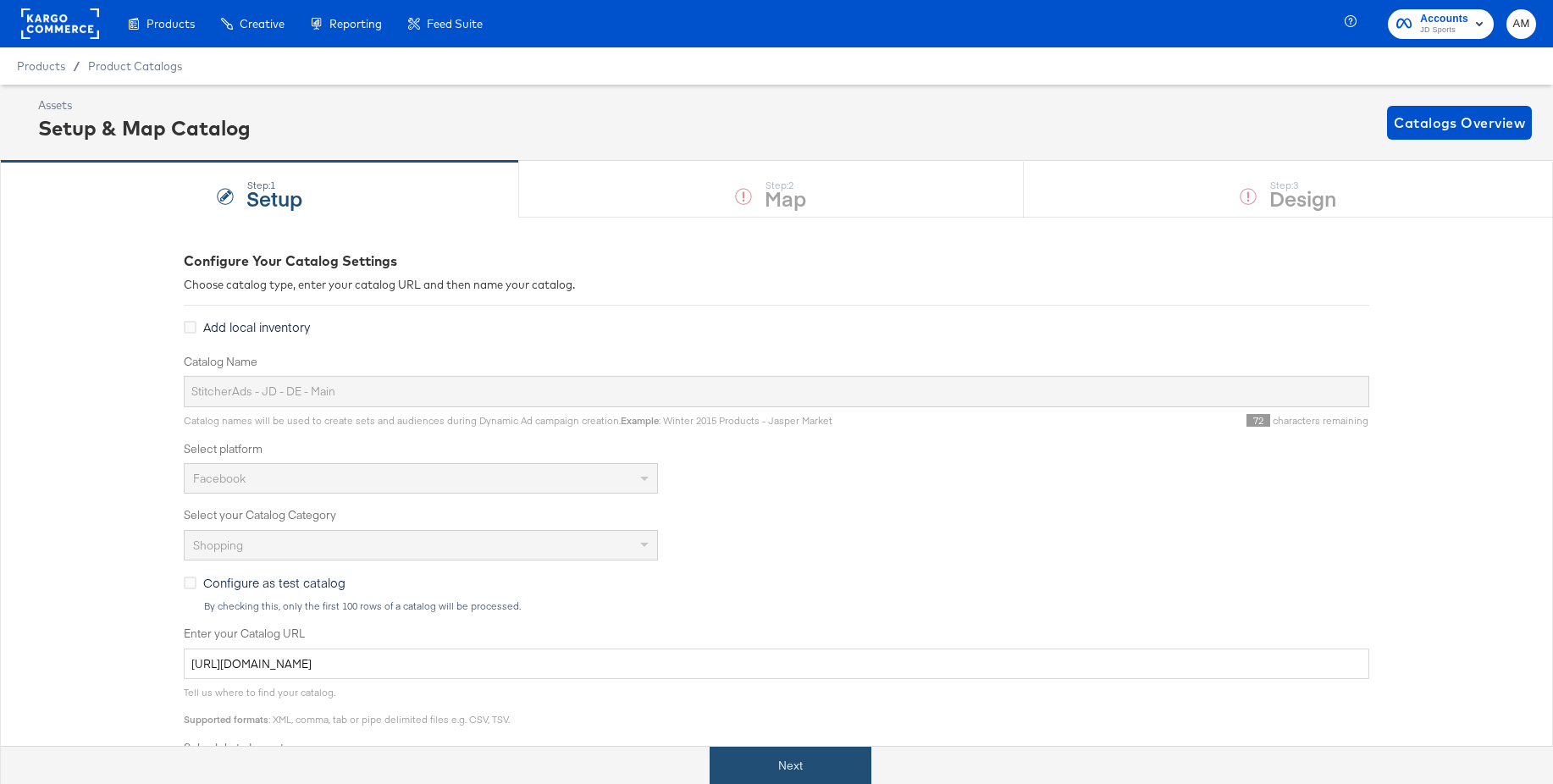
click at [796, 772] on button "Next" at bounding box center [790, 765] width 161 height 39
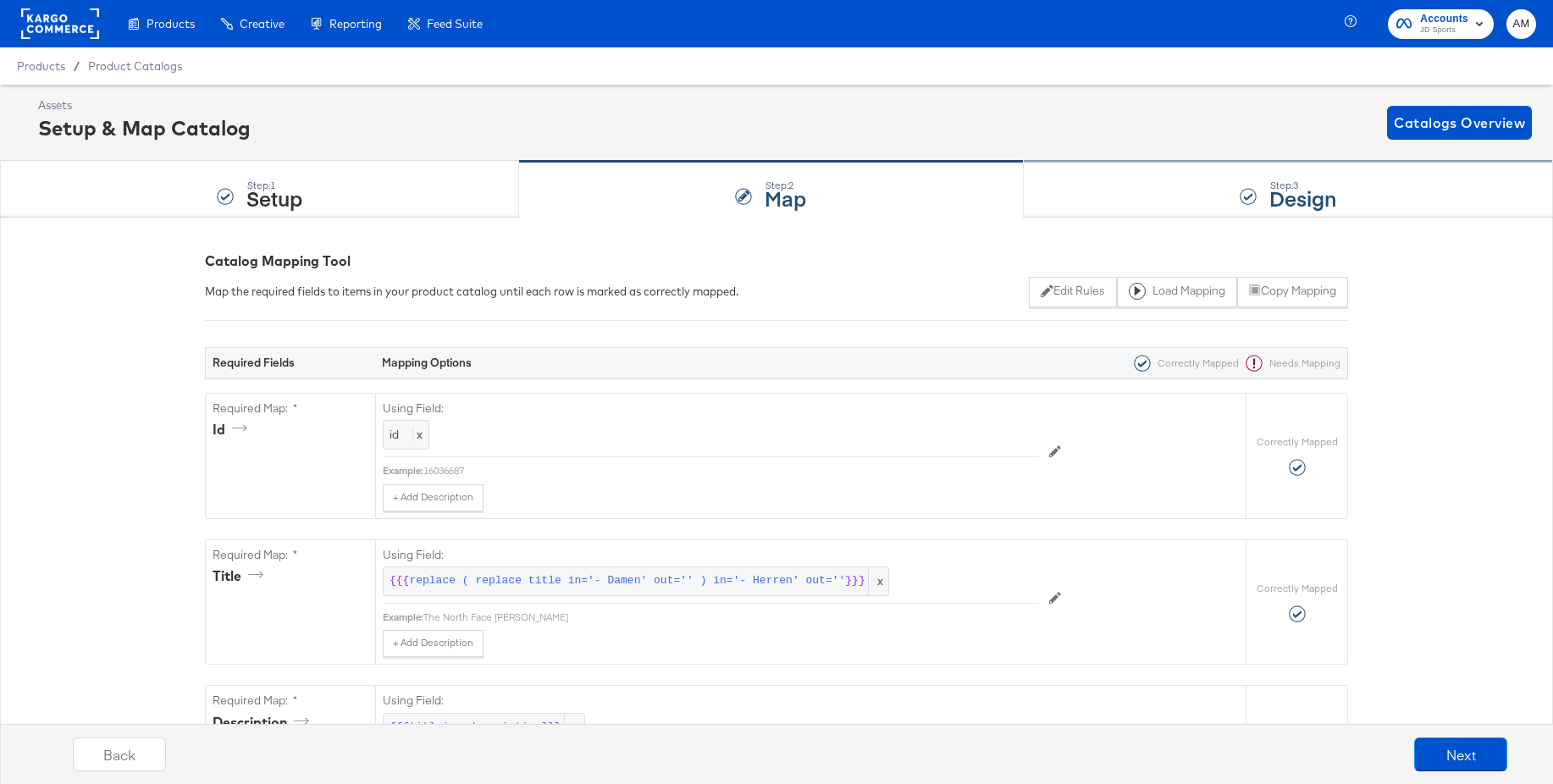
click at [1290, 188] on strong "Design" at bounding box center [1302, 197] width 67 height 28
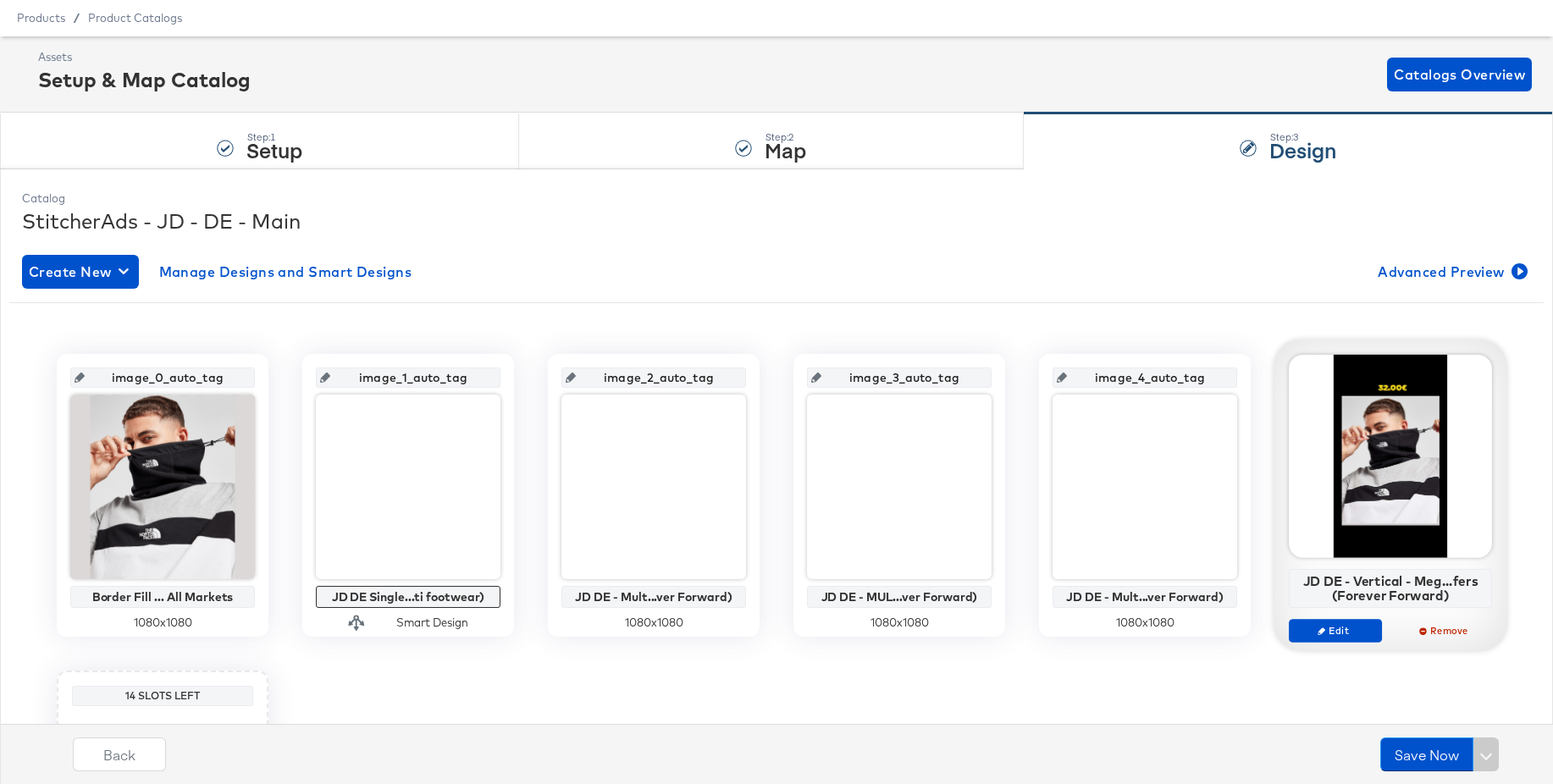
scroll to position [29, 0]
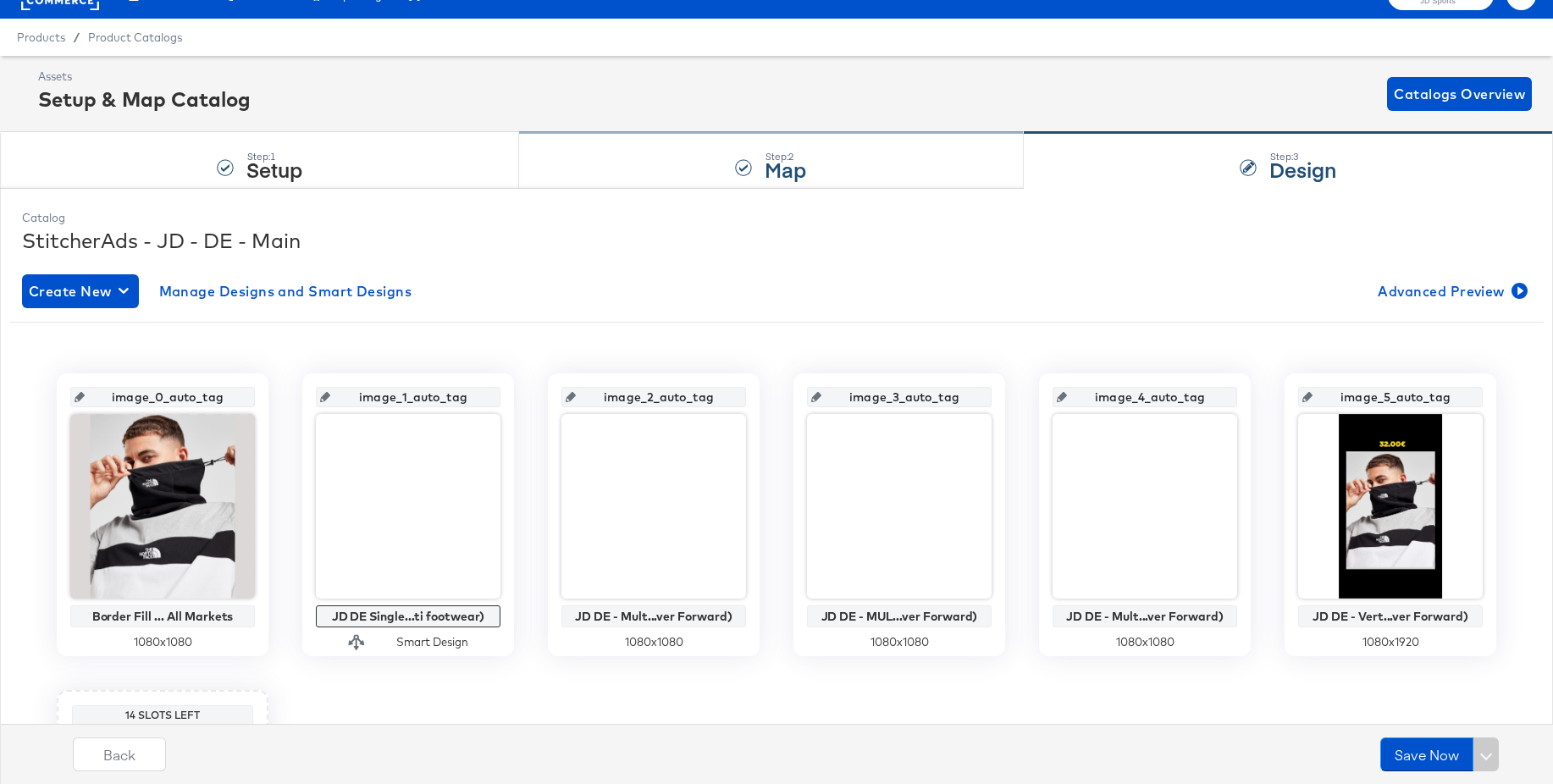
click at [723, 168] on div "Step: 2 Map" at bounding box center [771, 160] width 504 height 56
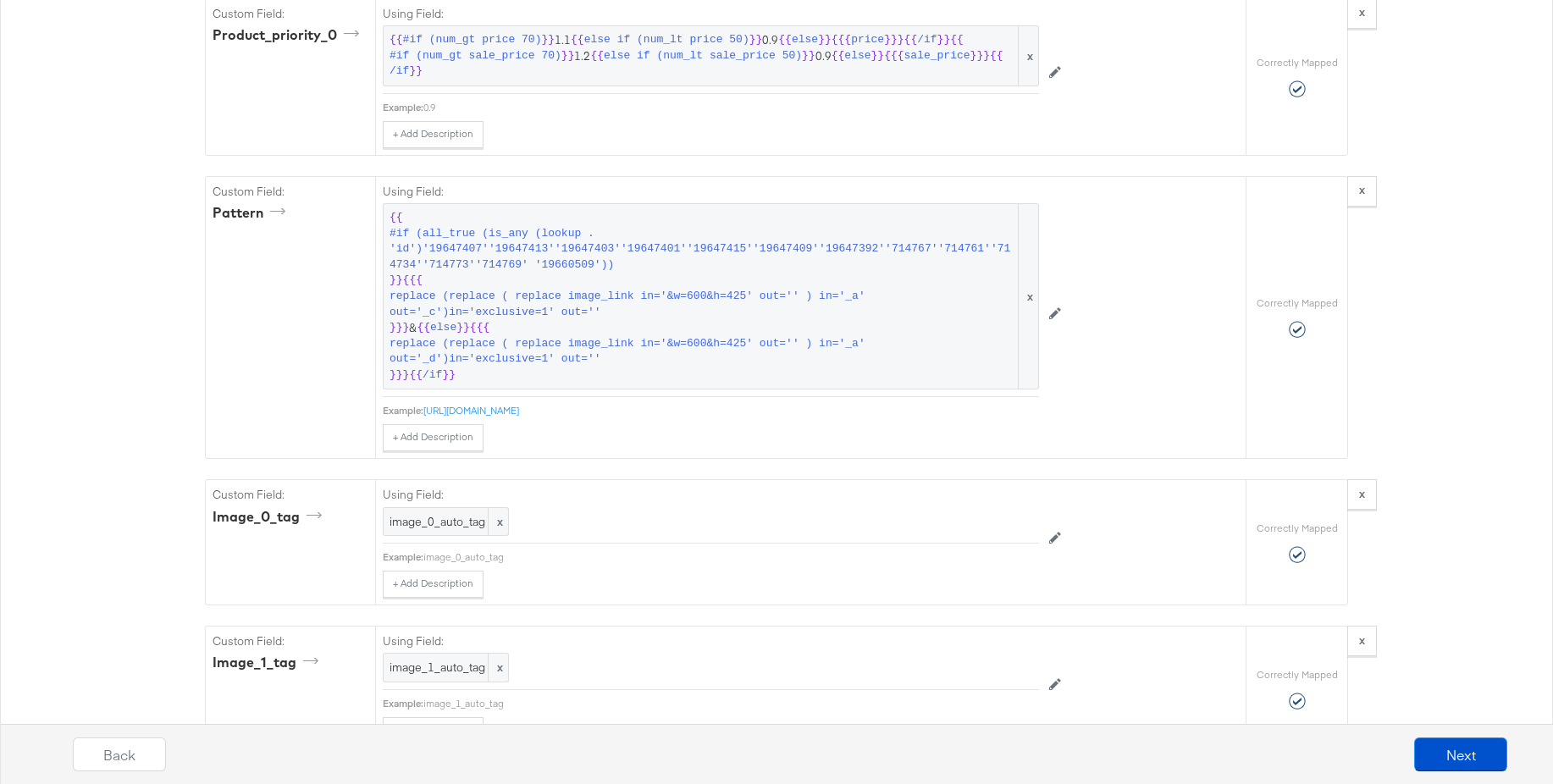
scroll to position [4487, 0]
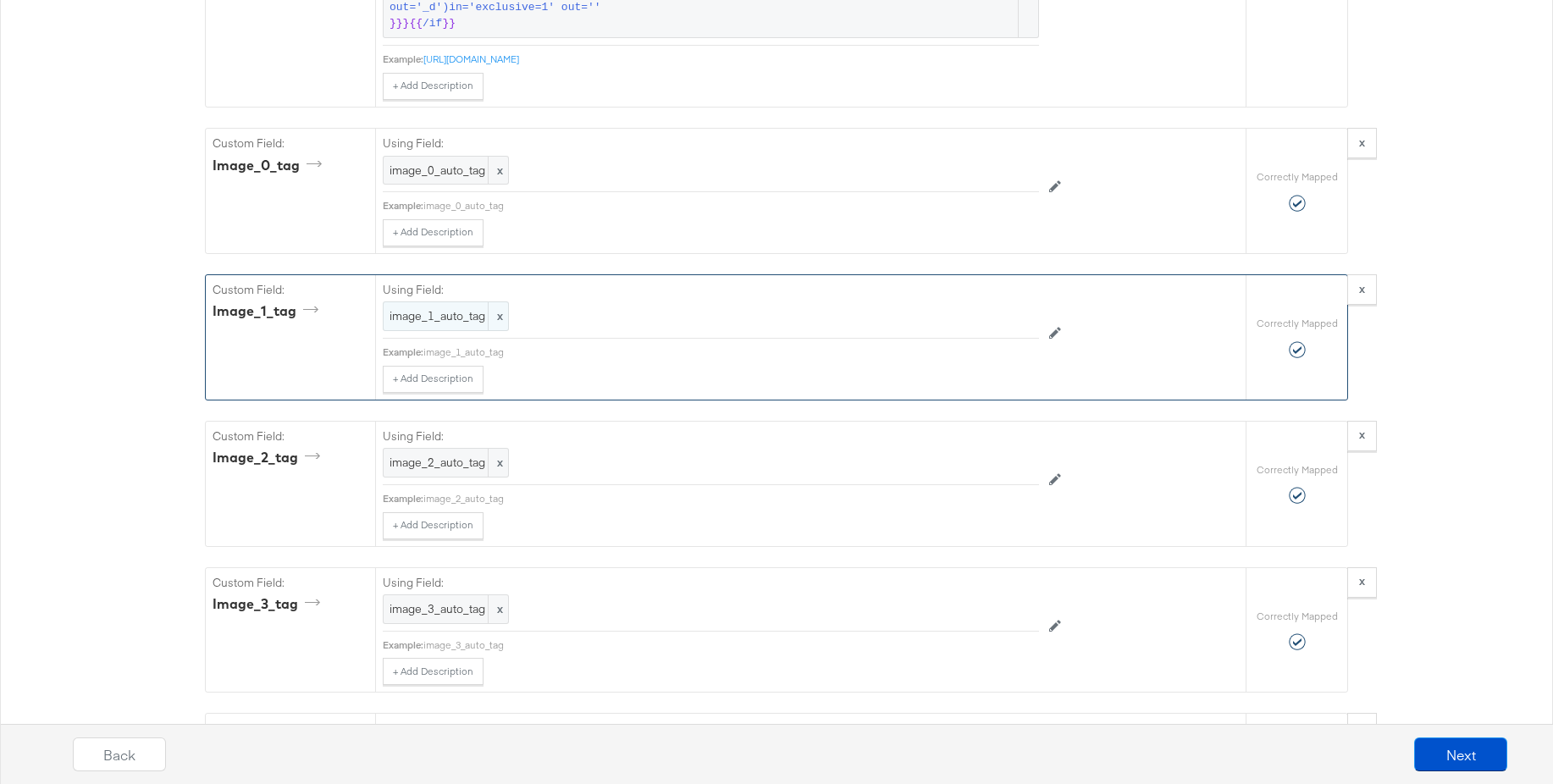
click at [470, 311] on span "image_1_auto_tag" at bounding box center [446, 316] width 113 height 16
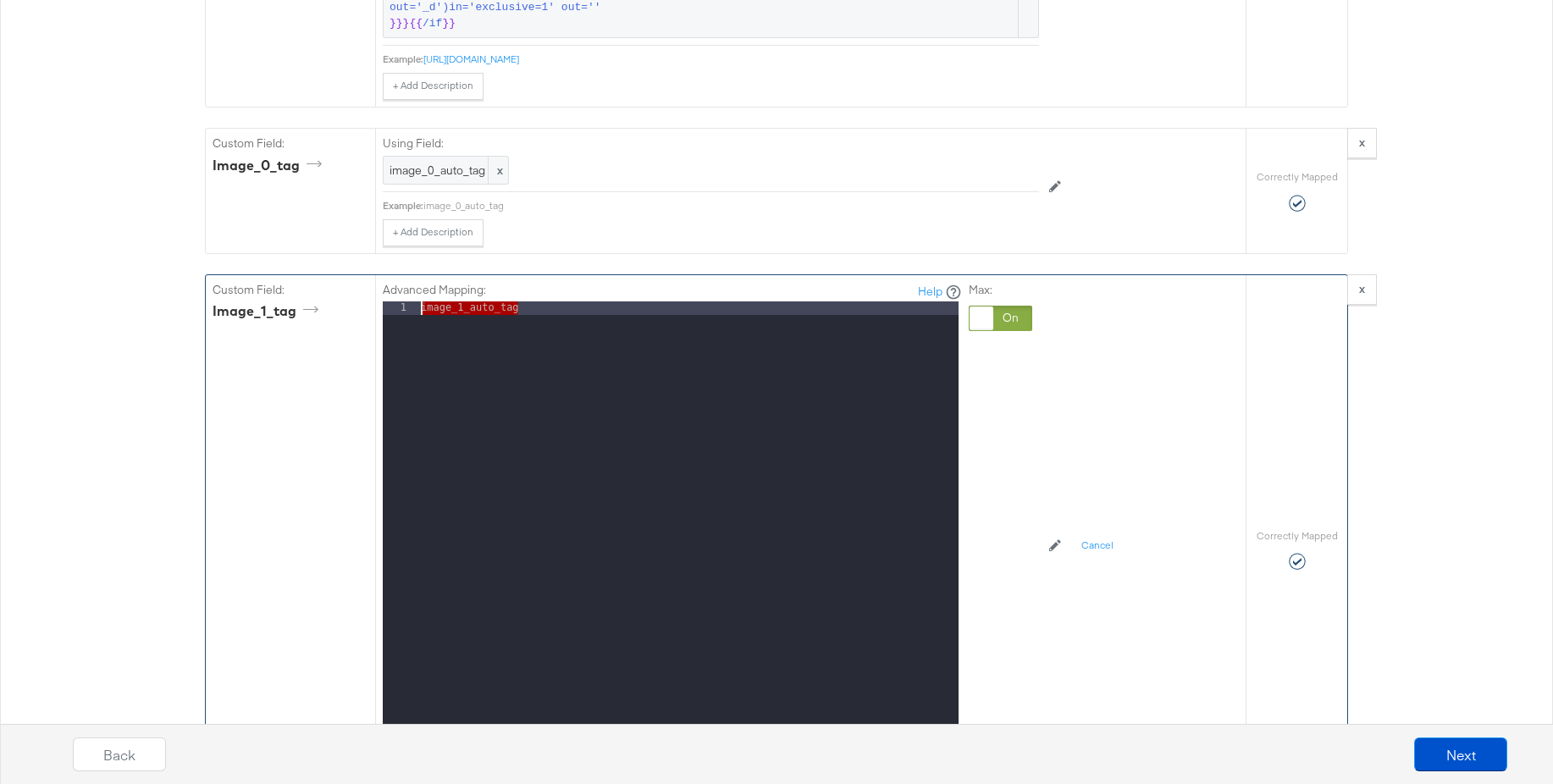
drag, startPoint x: 556, startPoint y: 313, endPoint x: 349, endPoint y: 302, distance: 207.3
click at [349, 302] on div "Custom Field: image_1_tag Advanced Mapping: Help 1 image_1_auto_tag XXXXXXXXXXX…" at bounding box center [726, 549] width 1040 height 548
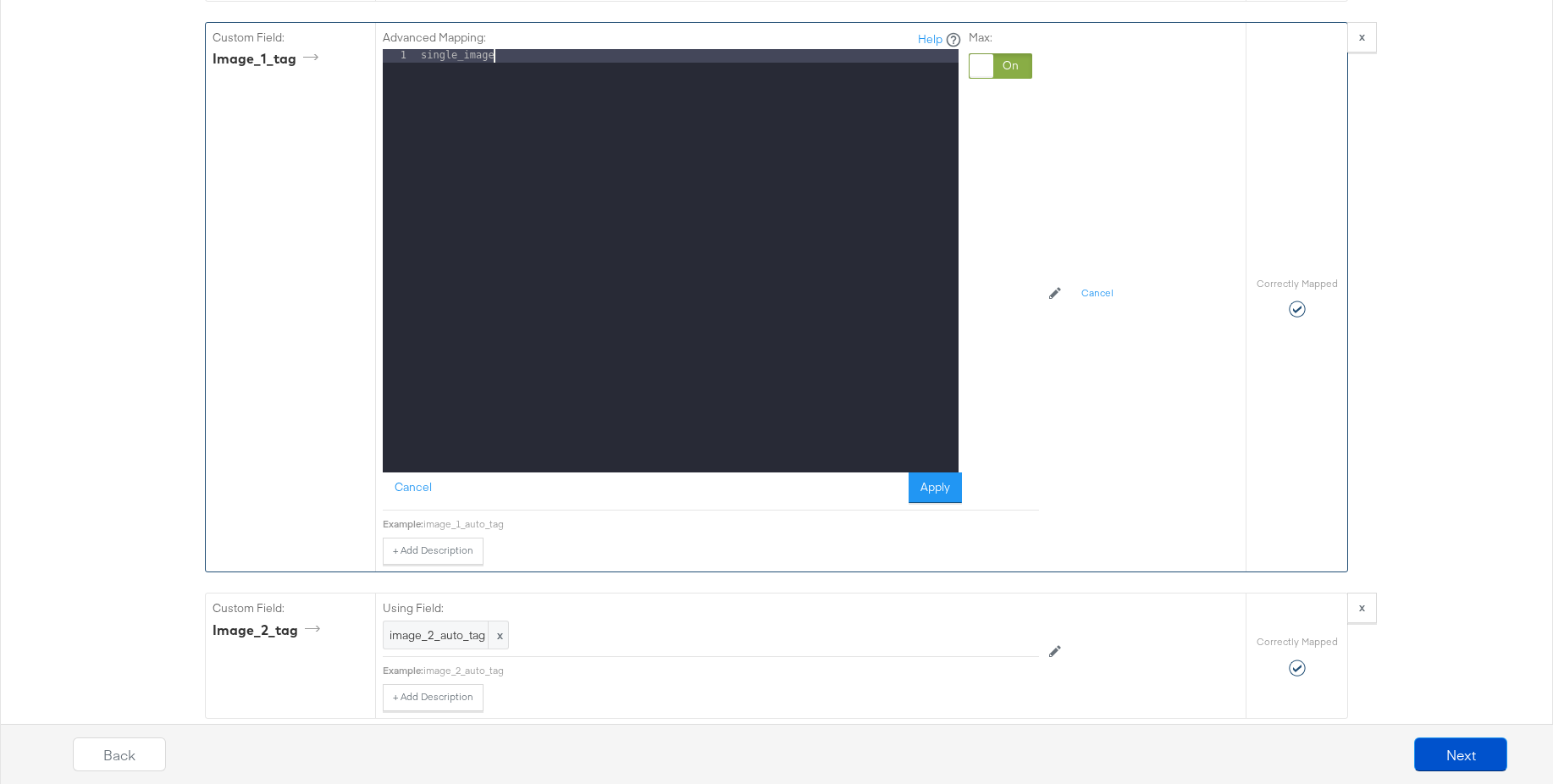
scroll to position [4772, 0]
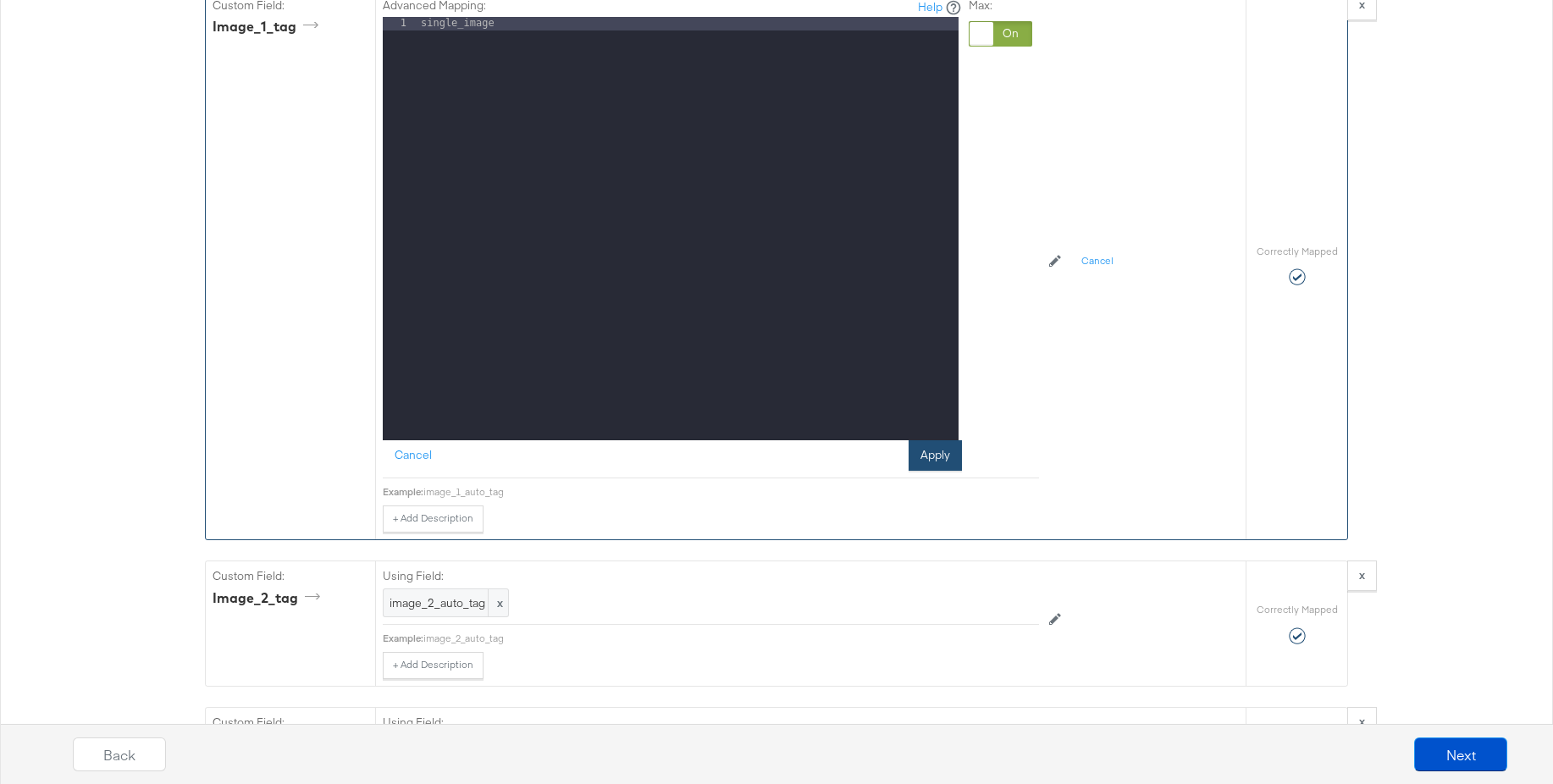
click at [933, 453] on button "Apply" at bounding box center [936, 455] width 54 height 30
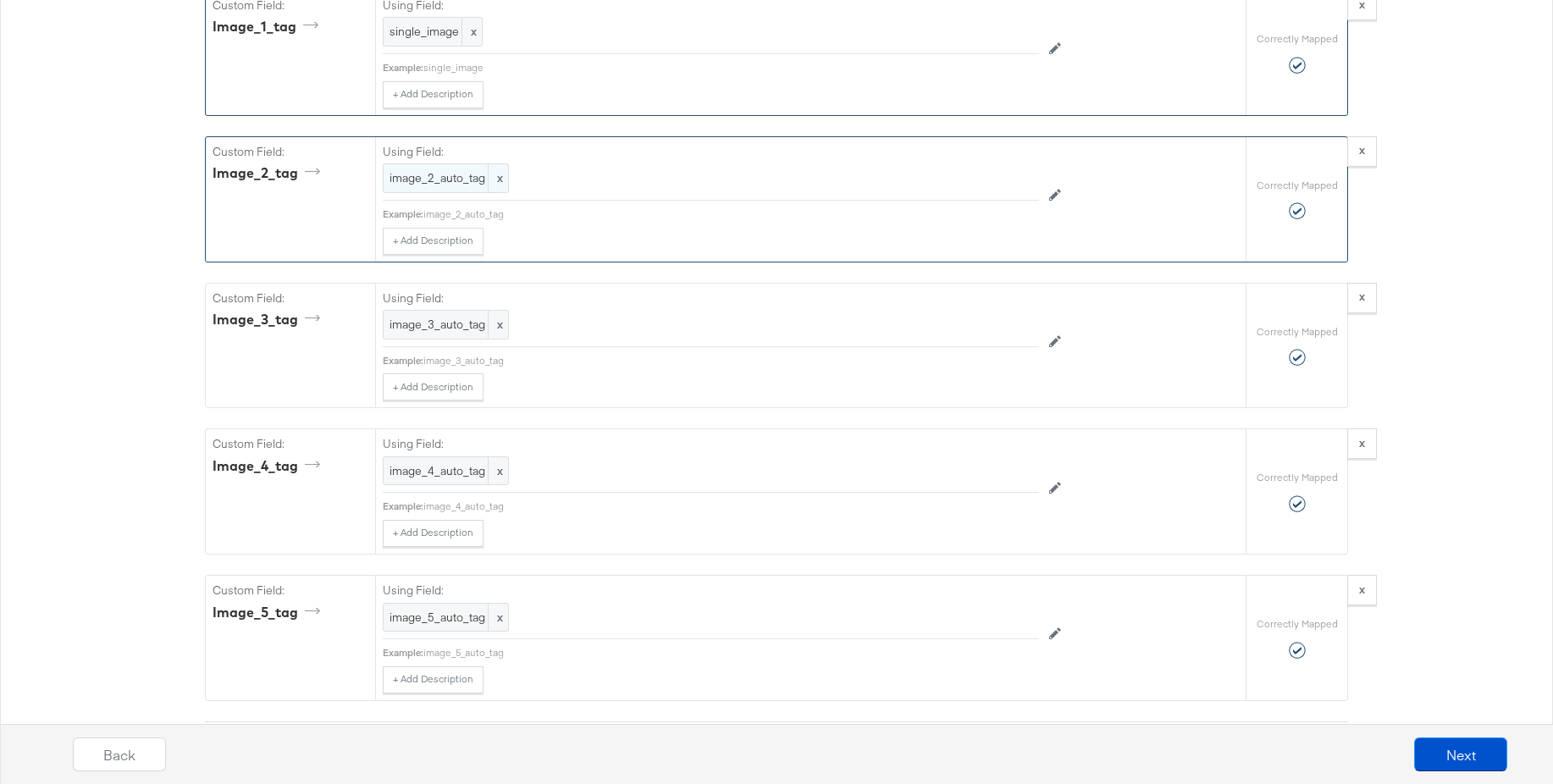
click at [441, 179] on span "image_2_auto_tag" at bounding box center [446, 178] width 113 height 16
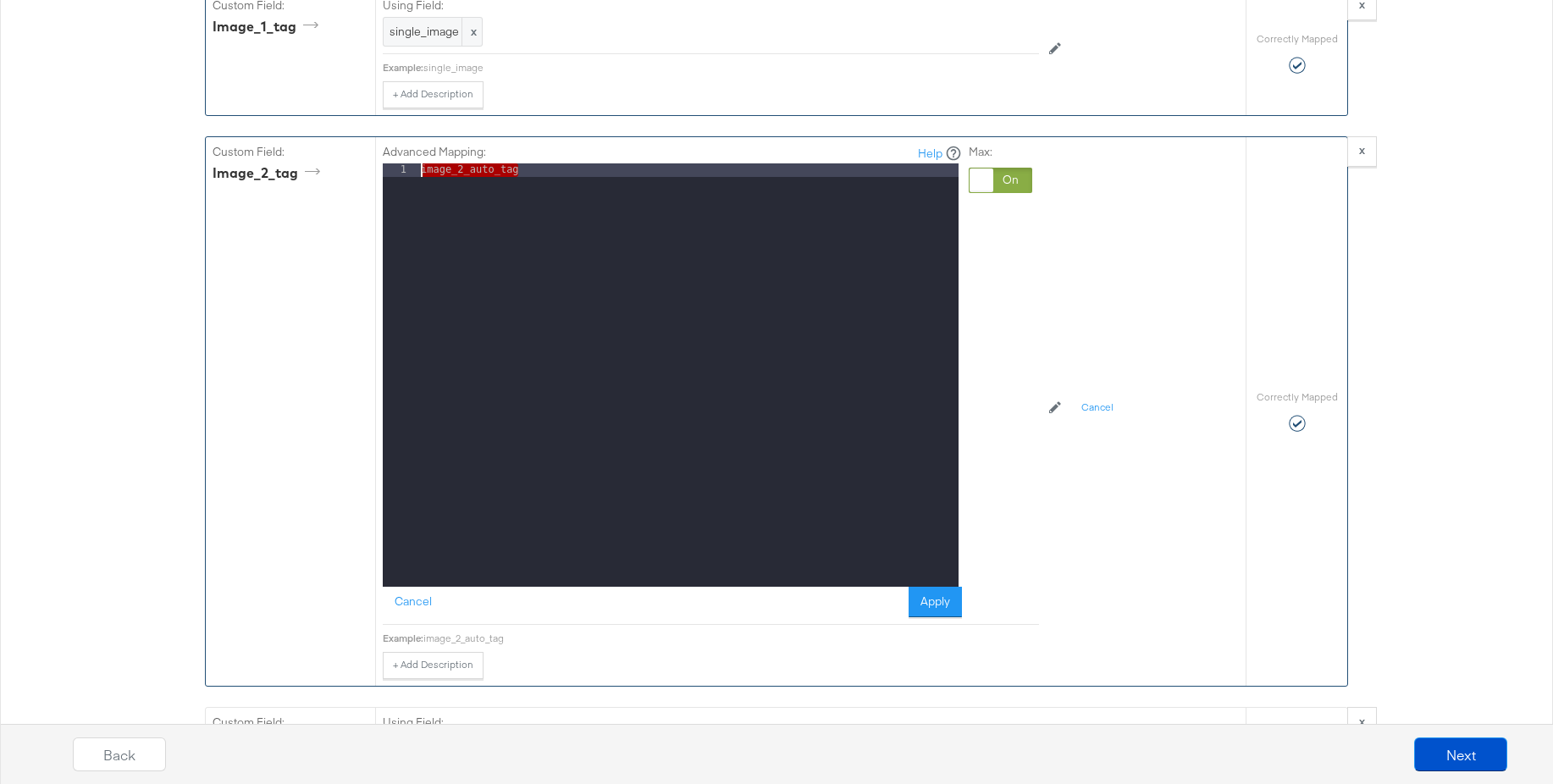
drag, startPoint x: 557, startPoint y: 175, endPoint x: 330, endPoint y: 168, distance: 227.1
click at [330, 168] on div "Custom Field: image_2_tag Advanced Mapping: Help 1 image_2_auto_tag XXXXXXXXXXX…" at bounding box center [726, 411] width 1040 height 548
click at [941, 597] on button "Apply" at bounding box center [936, 602] width 54 height 30
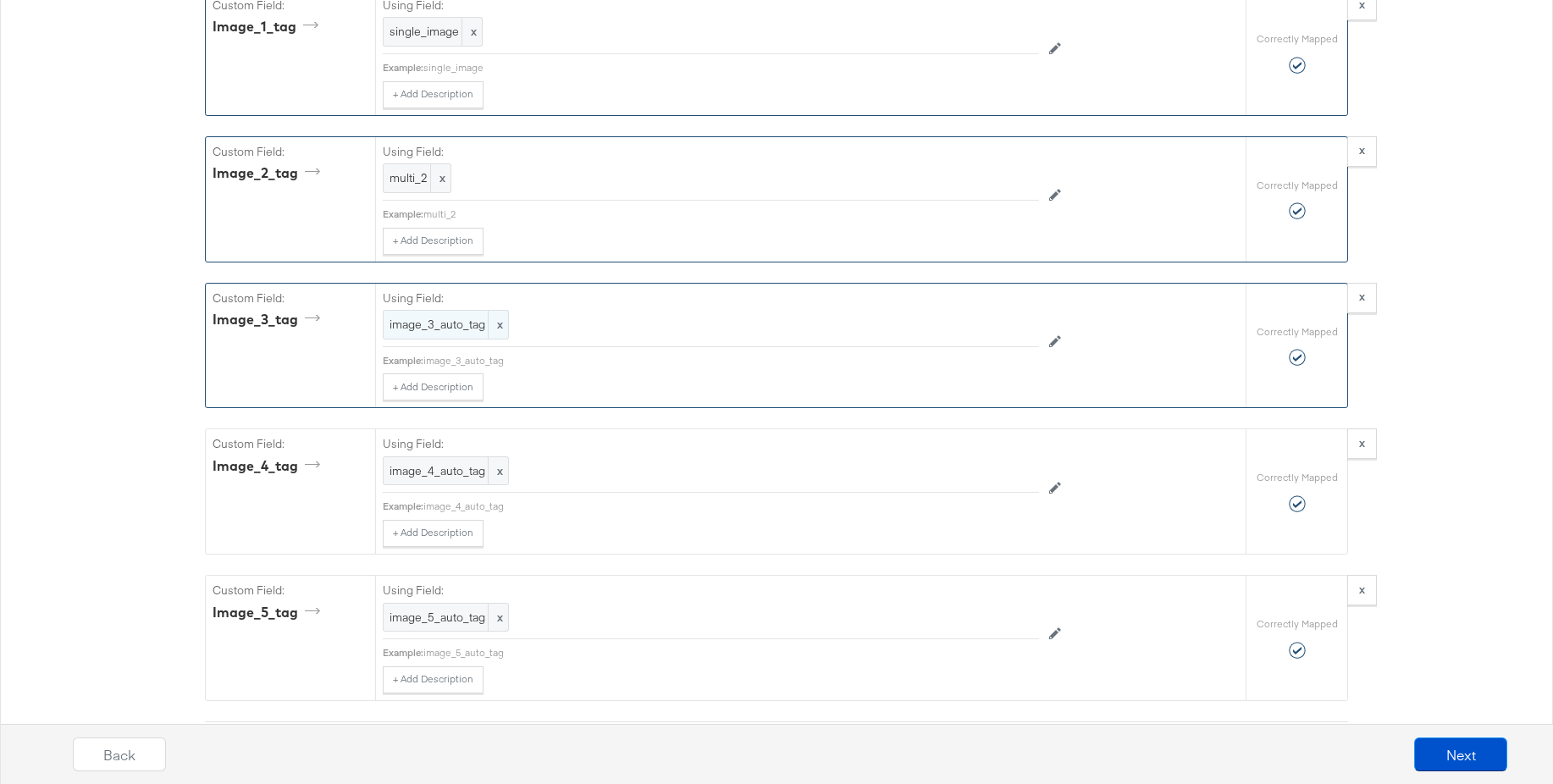
click at [455, 316] on span "image_3_auto_tag" at bounding box center [446, 324] width 113 height 16
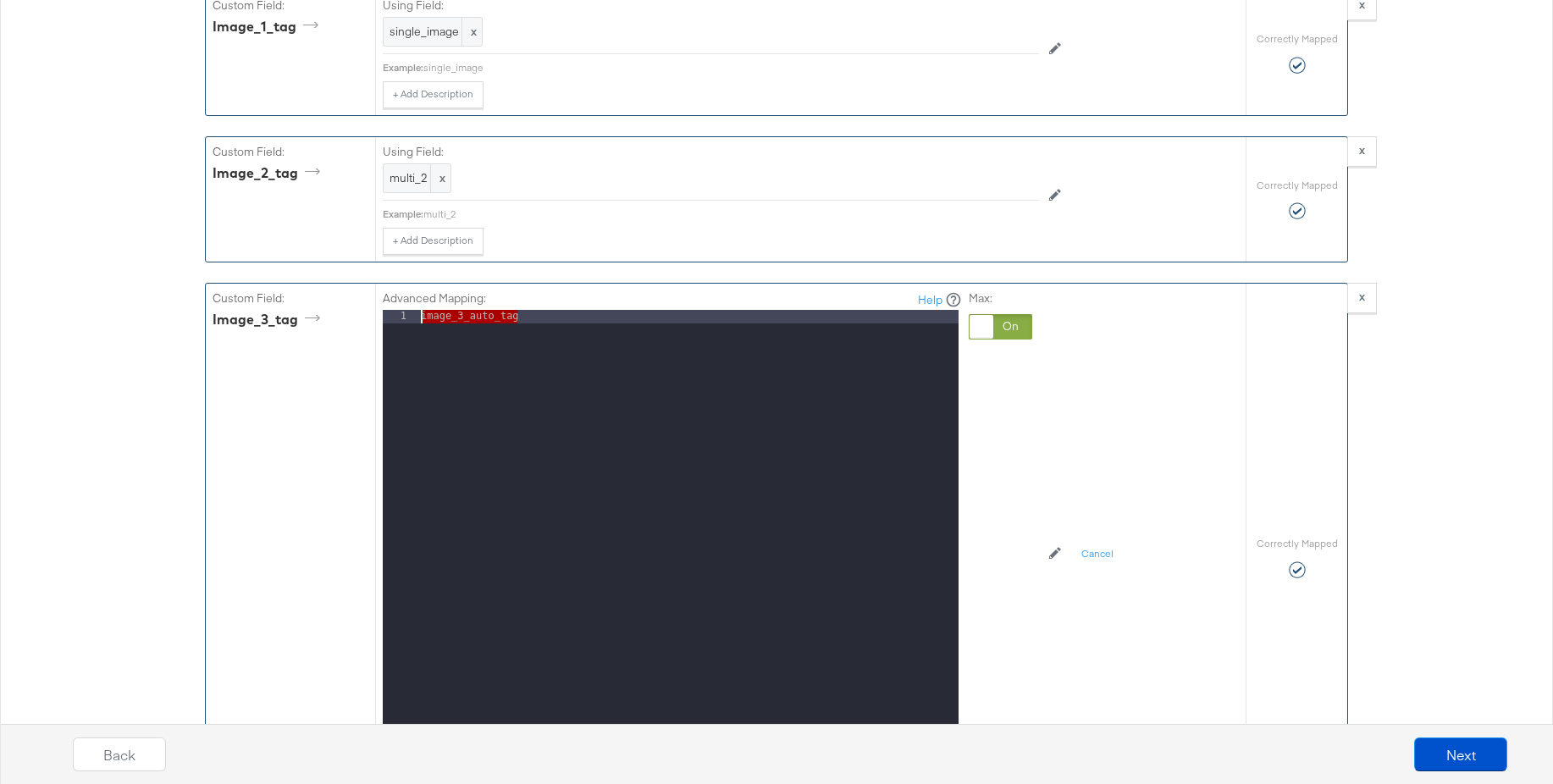
drag, startPoint x: 590, startPoint y: 318, endPoint x: 374, endPoint y: 314, distance: 216.0
click at [374, 314] on div "Custom Field: image_3_tag Advanced Mapping: Help 1 image_3_auto_tag XXXXXXXXXXX…" at bounding box center [726, 558] width 1040 height 548
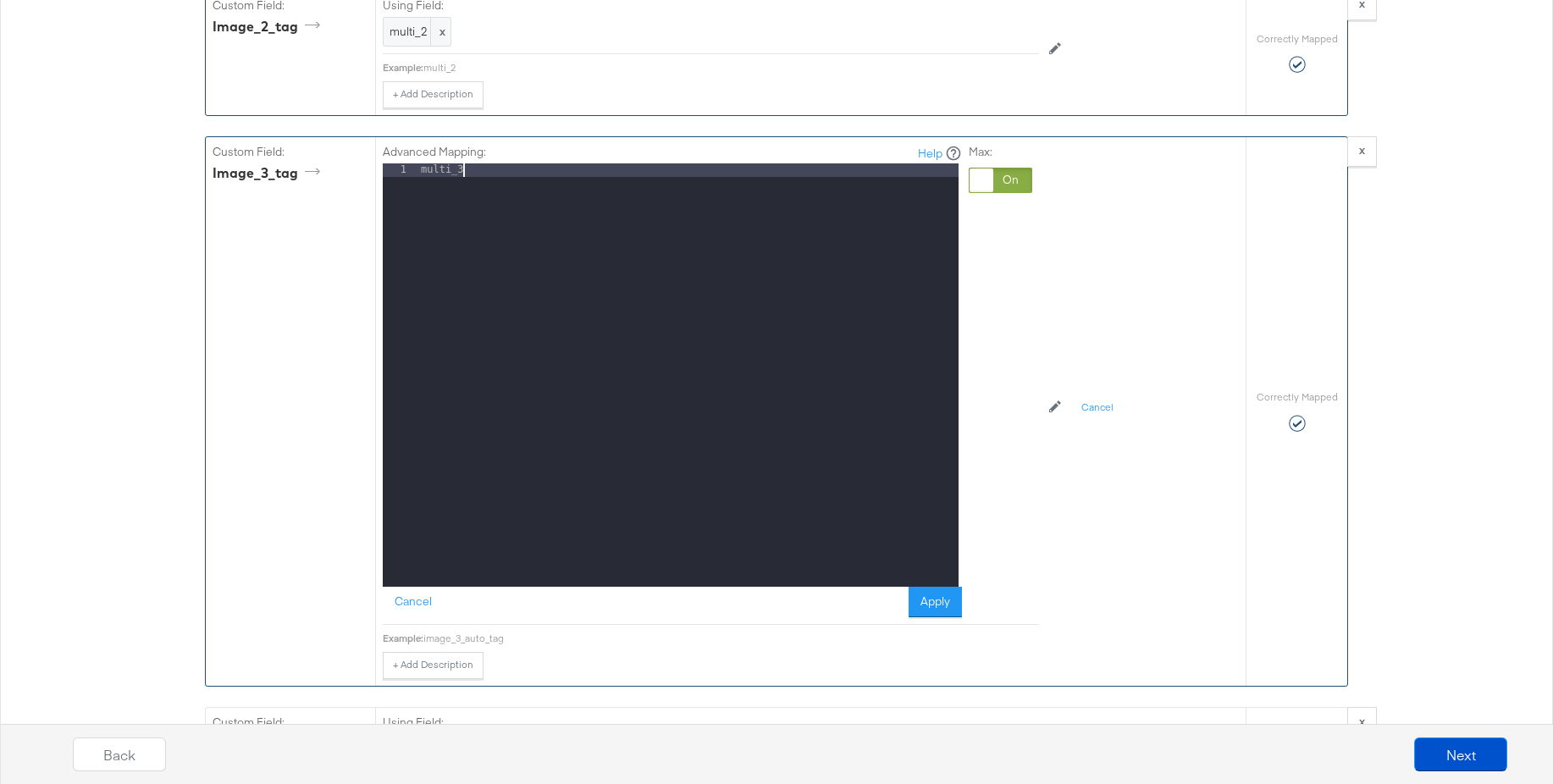
scroll to position [5018, 0]
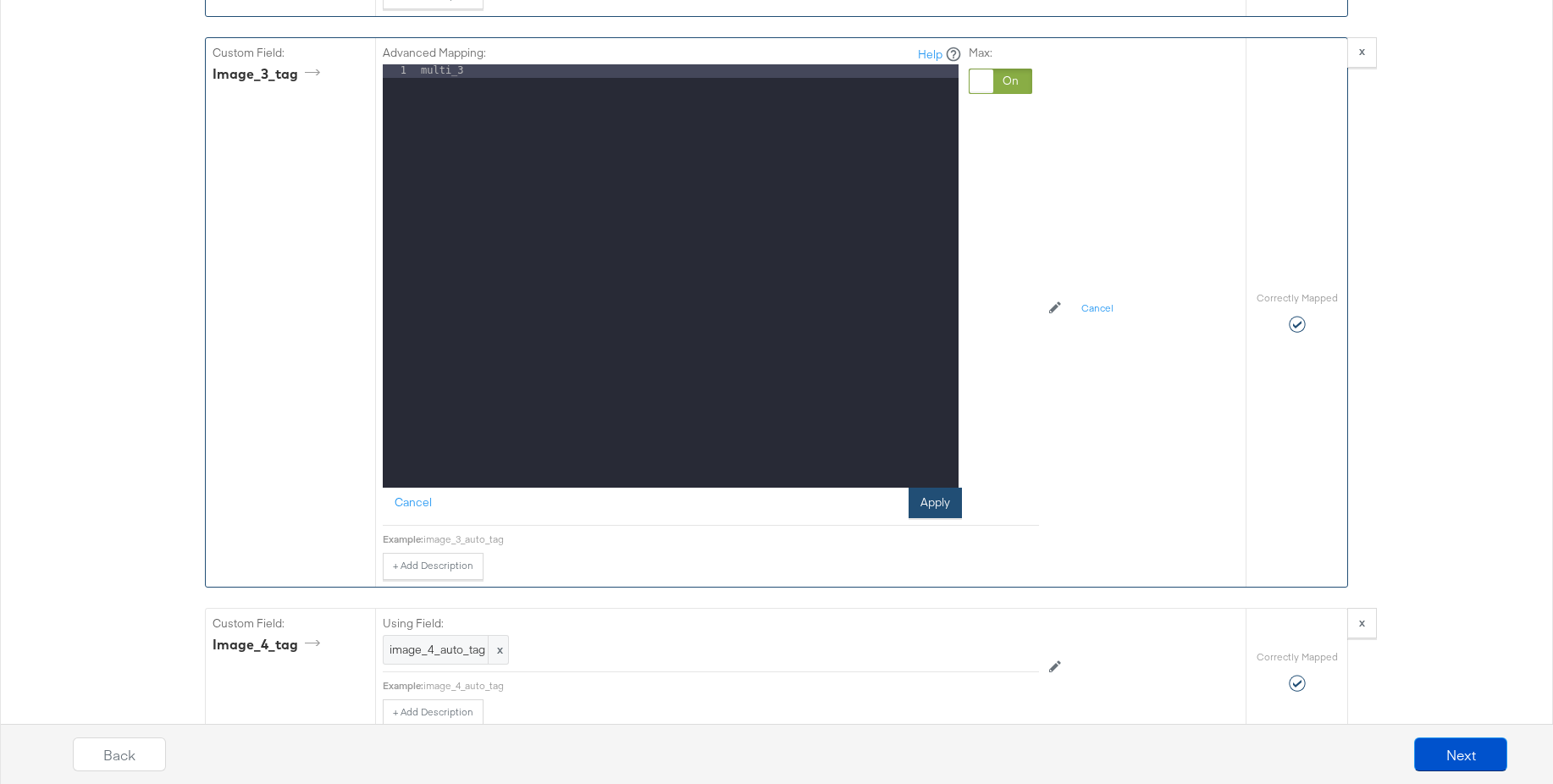
click at [930, 512] on button "Apply" at bounding box center [936, 503] width 54 height 30
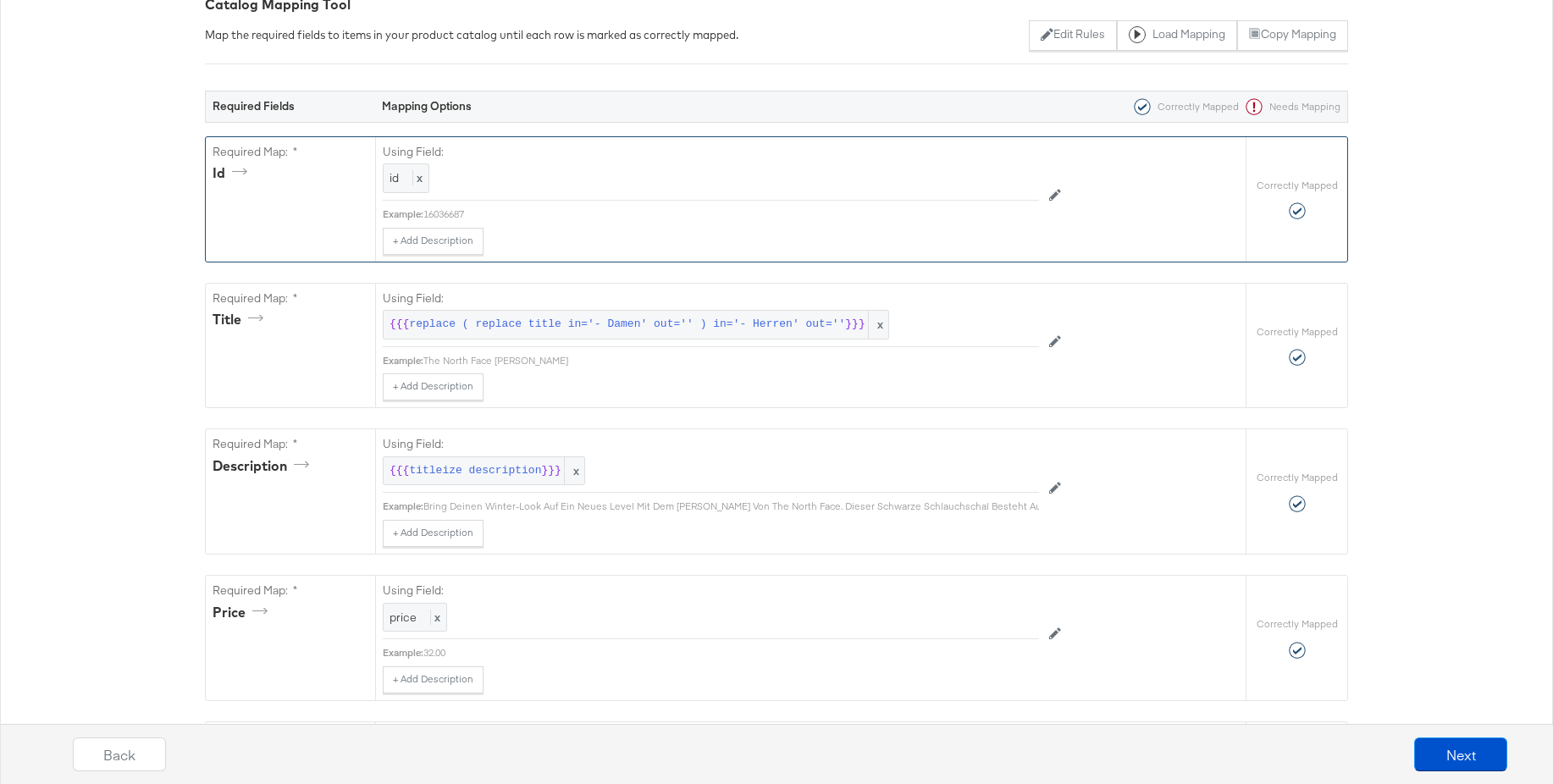
scroll to position [0, 0]
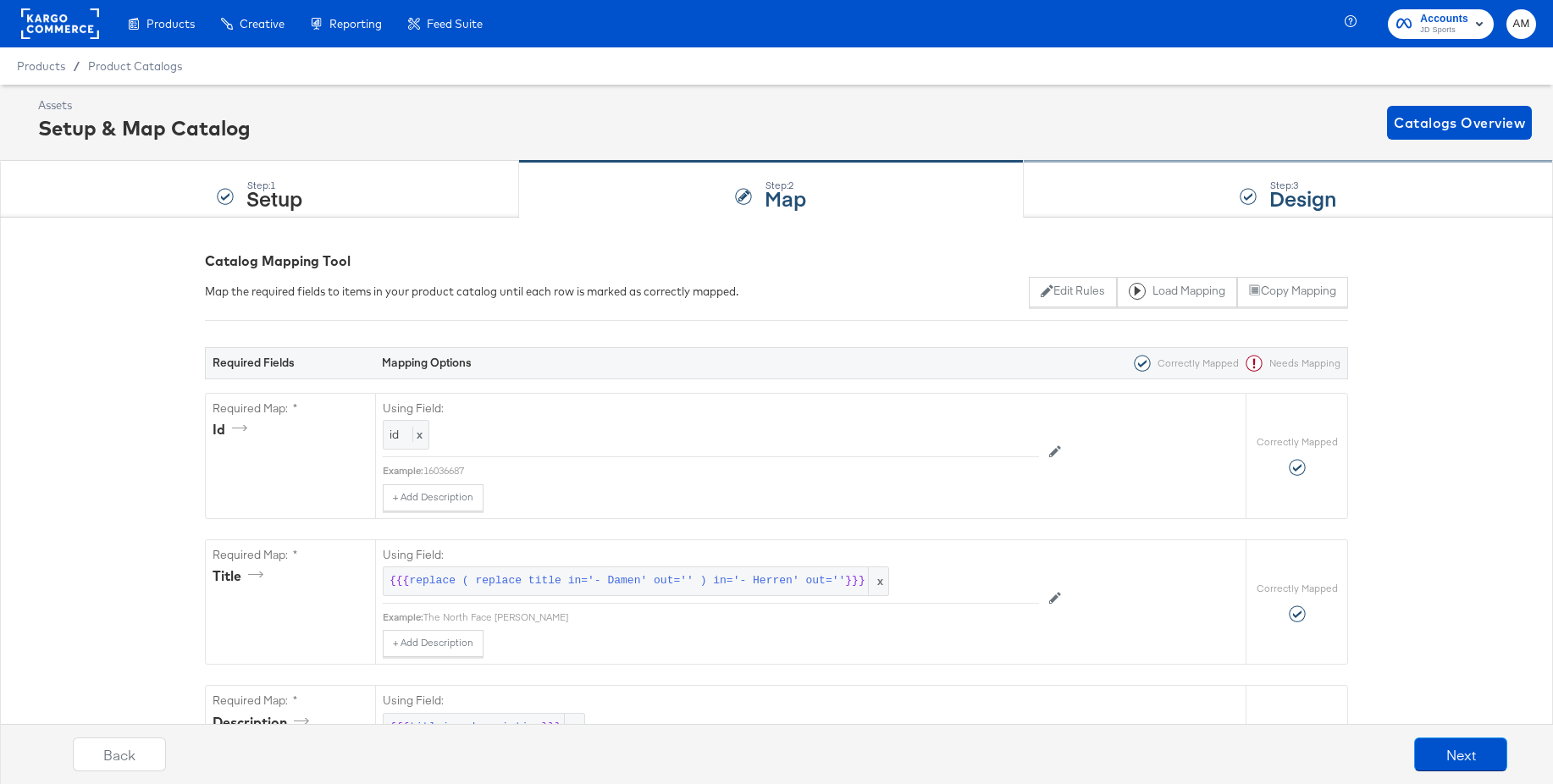
click at [1316, 185] on strong "Design" at bounding box center [1302, 197] width 67 height 28
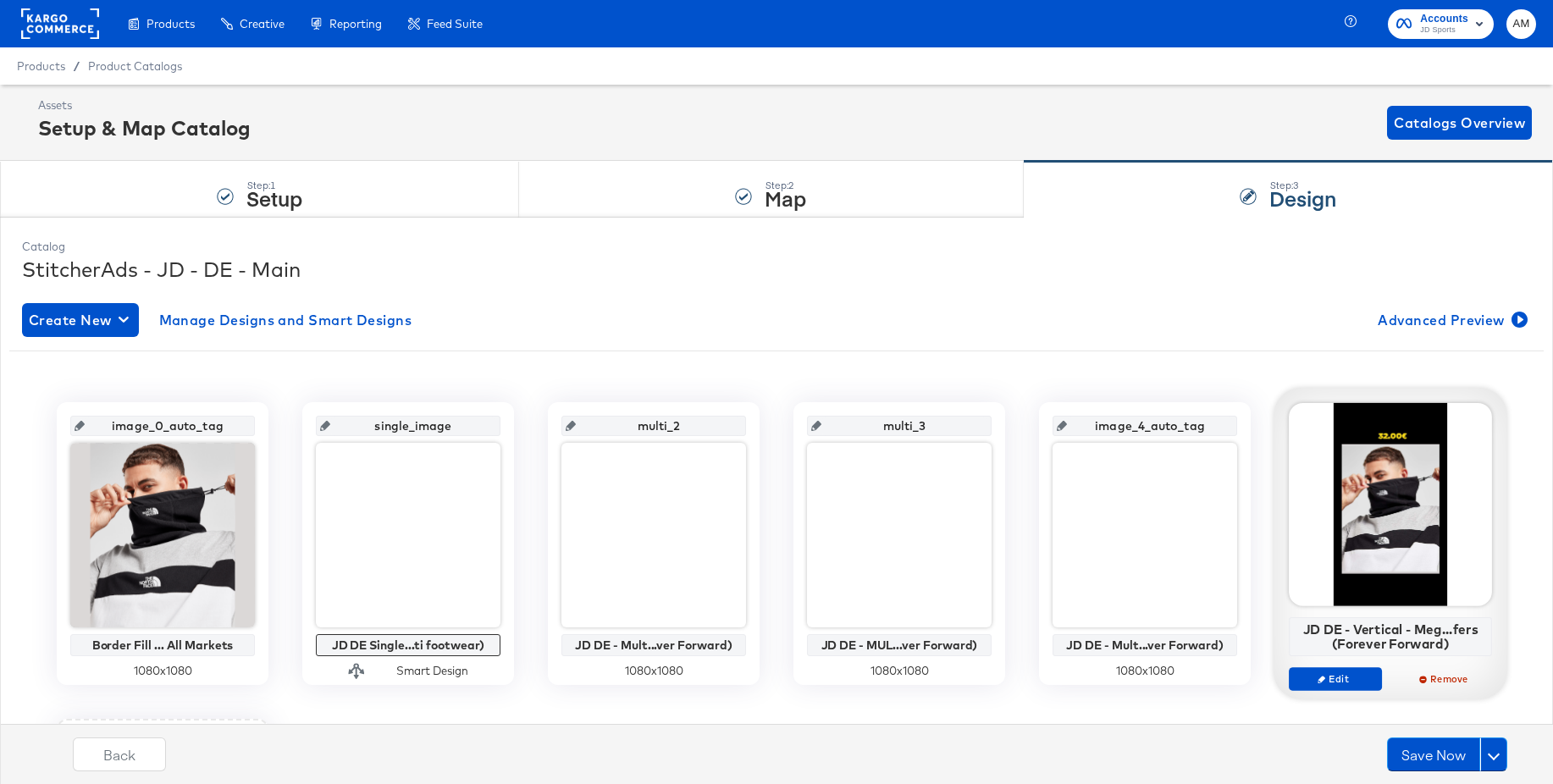
scroll to position [3, 0]
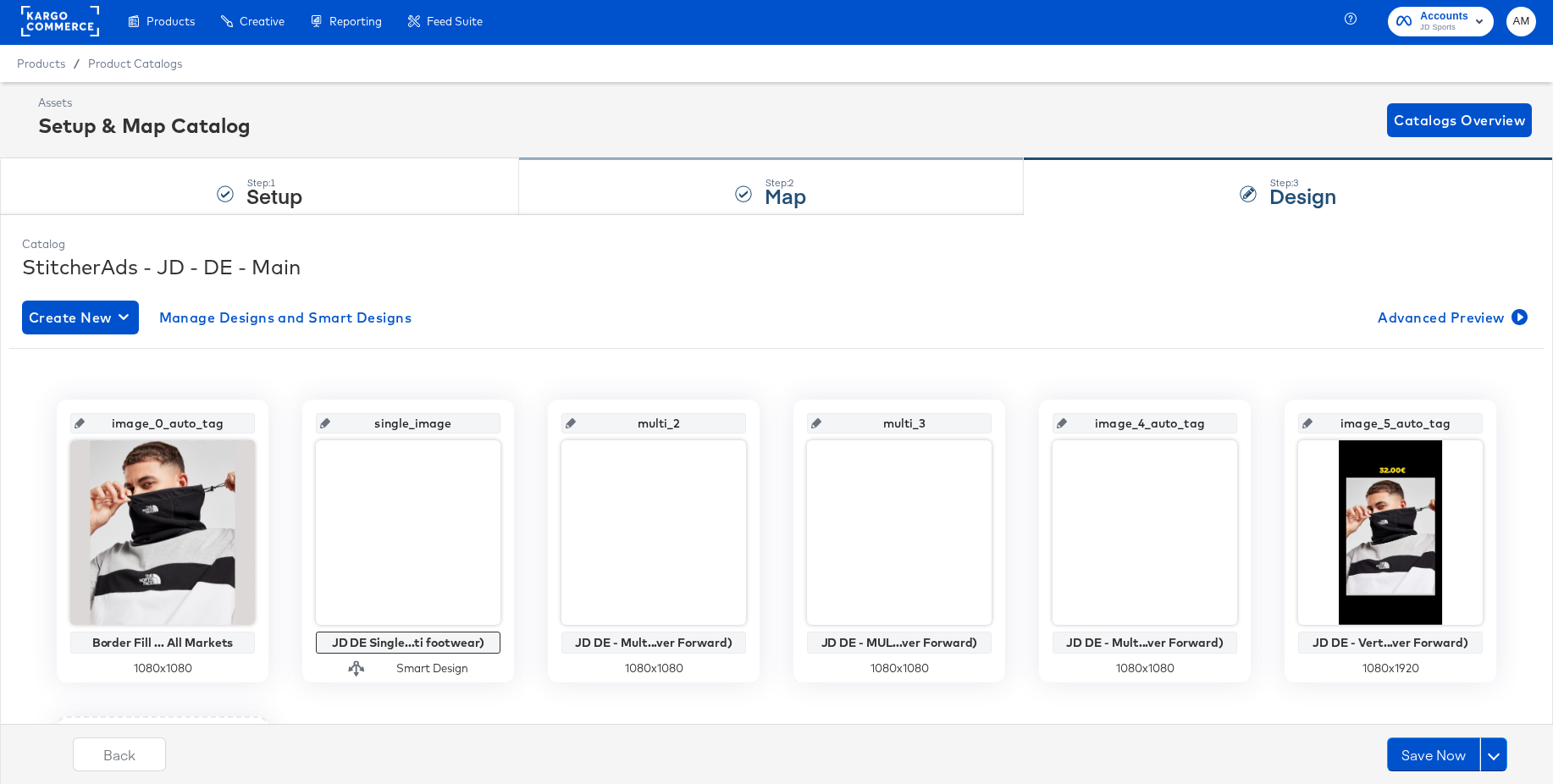
click at [702, 193] on div "Step: 2 Map" at bounding box center [771, 187] width 504 height 56
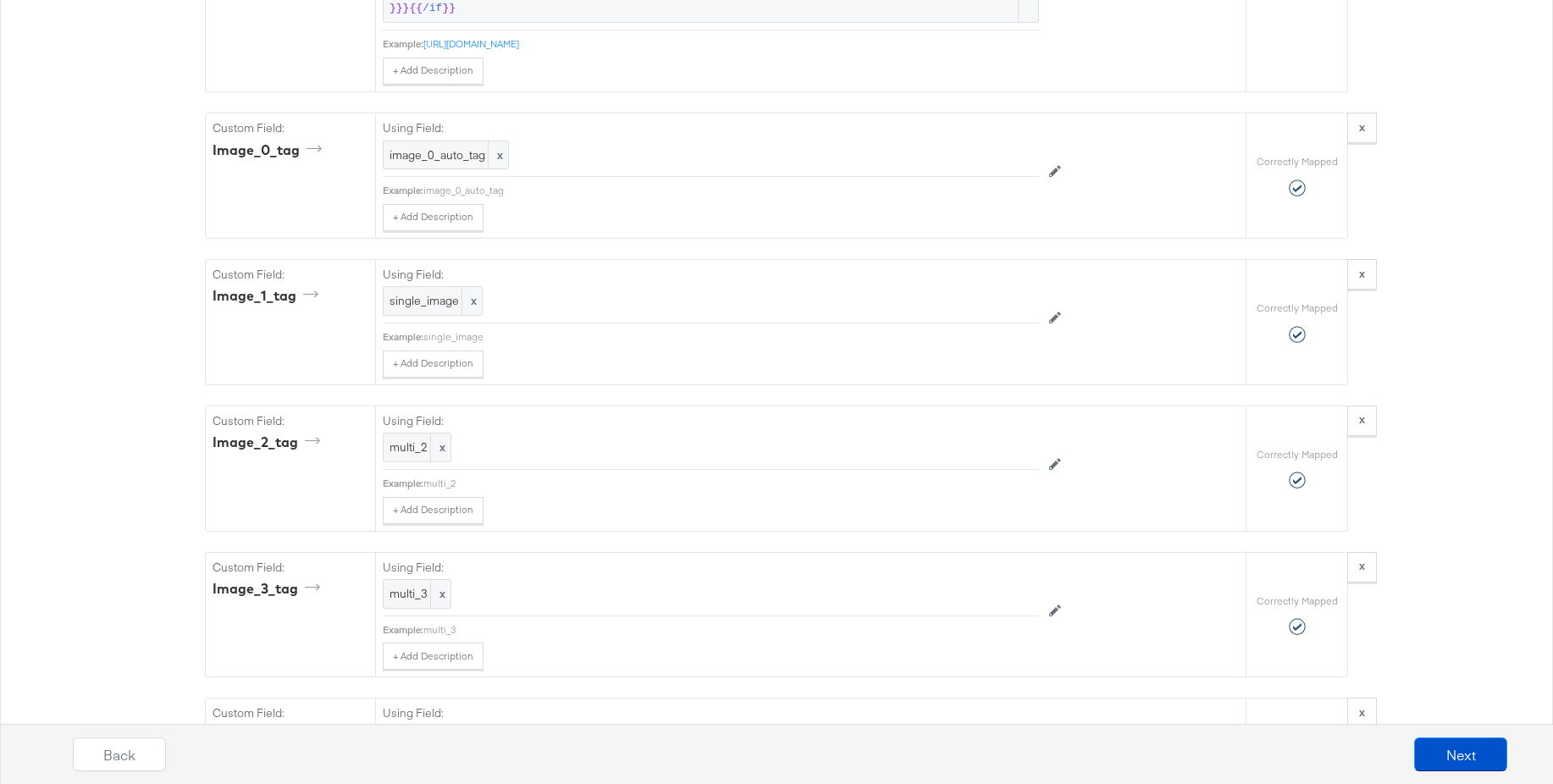
scroll to position [4941, 0]
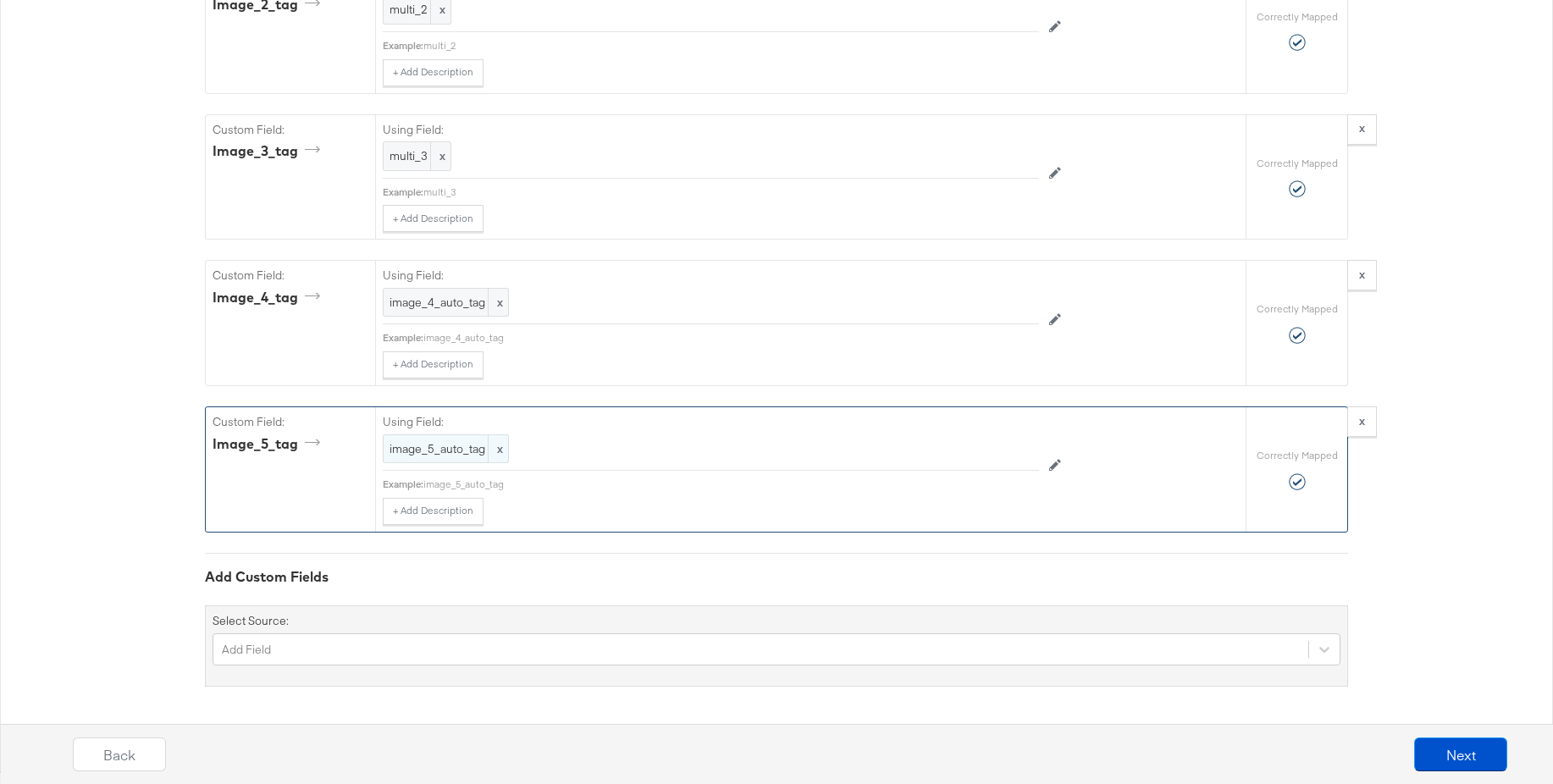
click at [444, 452] on span "image_5_auto_tag" at bounding box center [446, 449] width 113 height 16
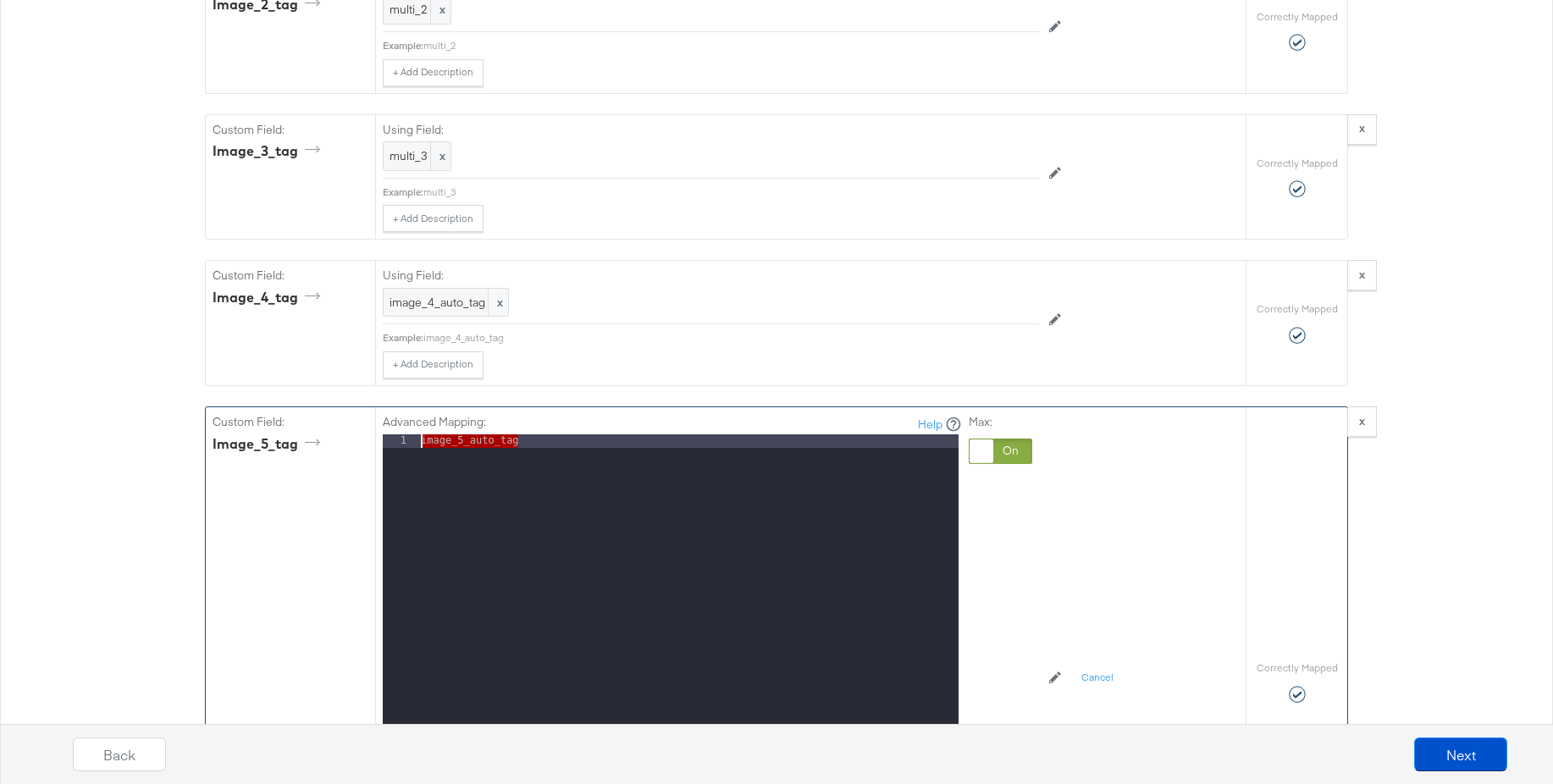
drag, startPoint x: 544, startPoint y: 444, endPoint x: 388, endPoint y: 442, distance: 156.0
click at [388, 442] on div "1 image_5_auto_tag XXXXXXXXXXXXXXXXXXXXXXXXXXXXXXXXXXXXXXXXXXXXXXXXXX" at bounding box center [670, 646] width 576 height 423
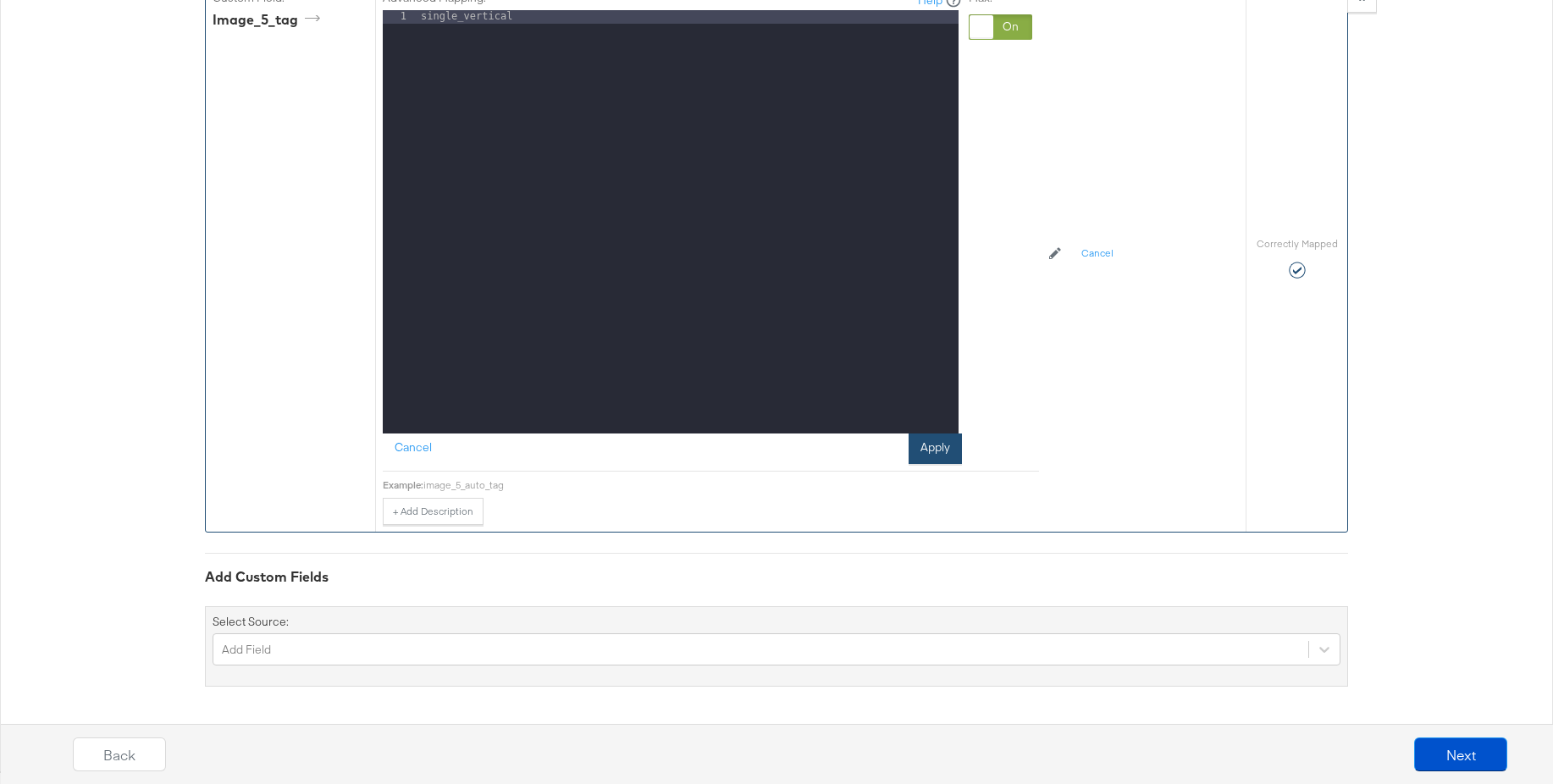
click at [917, 449] on button "Apply" at bounding box center [936, 449] width 54 height 30
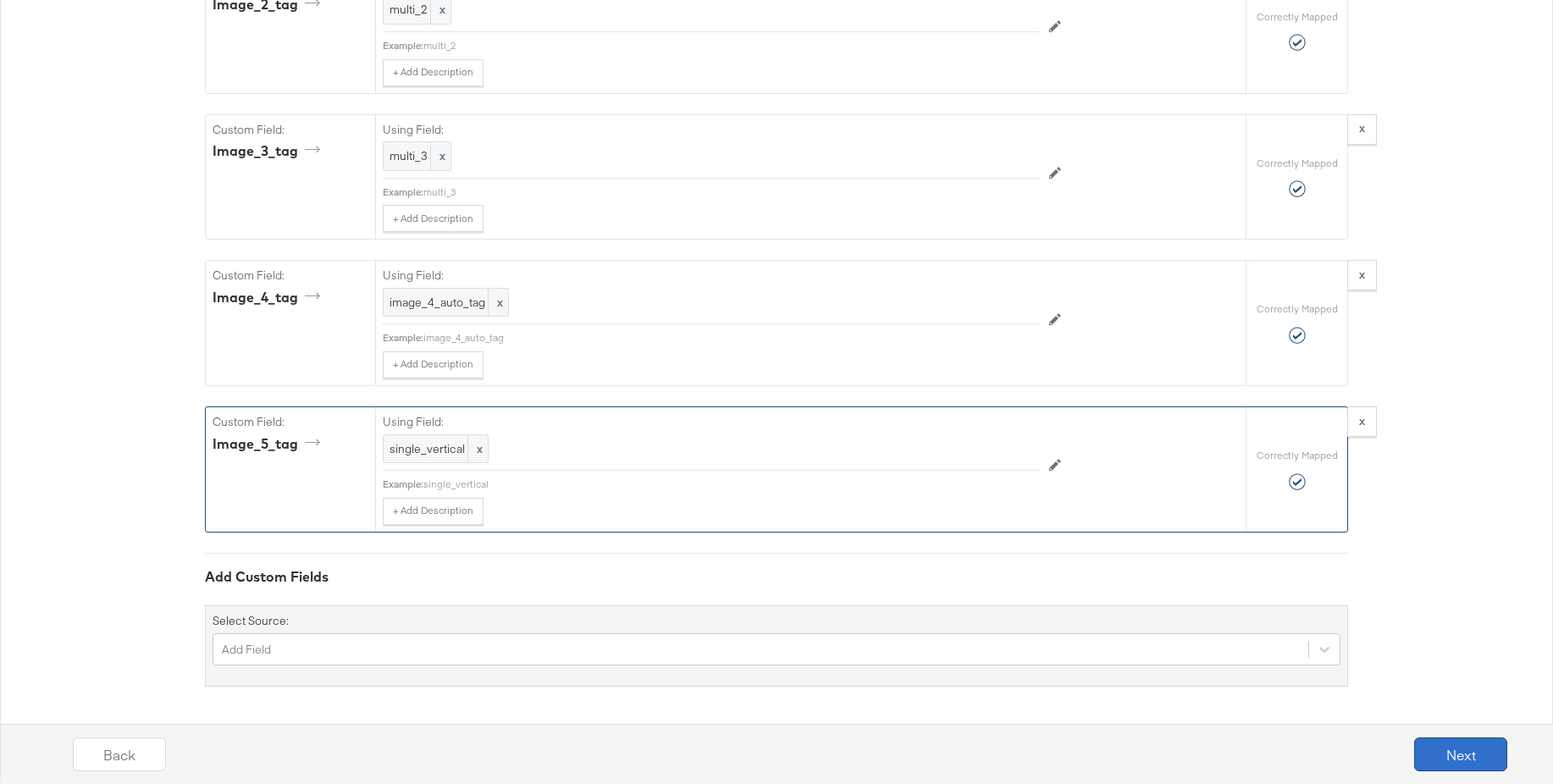
click at [1461, 754] on button "Next" at bounding box center [1461, 754] width 93 height 34
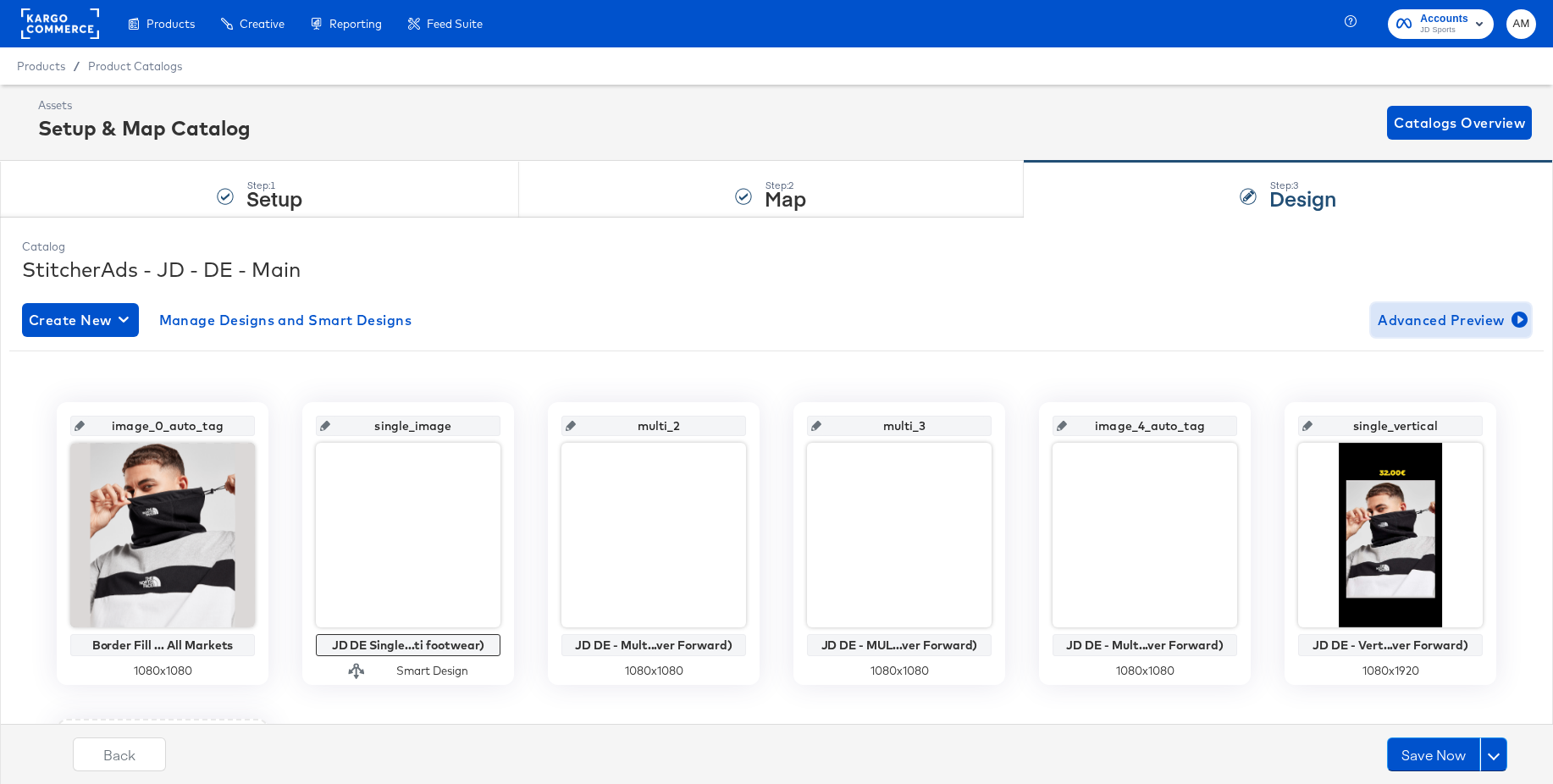
click at [1433, 321] on span "Advanced Preview" at bounding box center [1450, 320] width 146 height 23
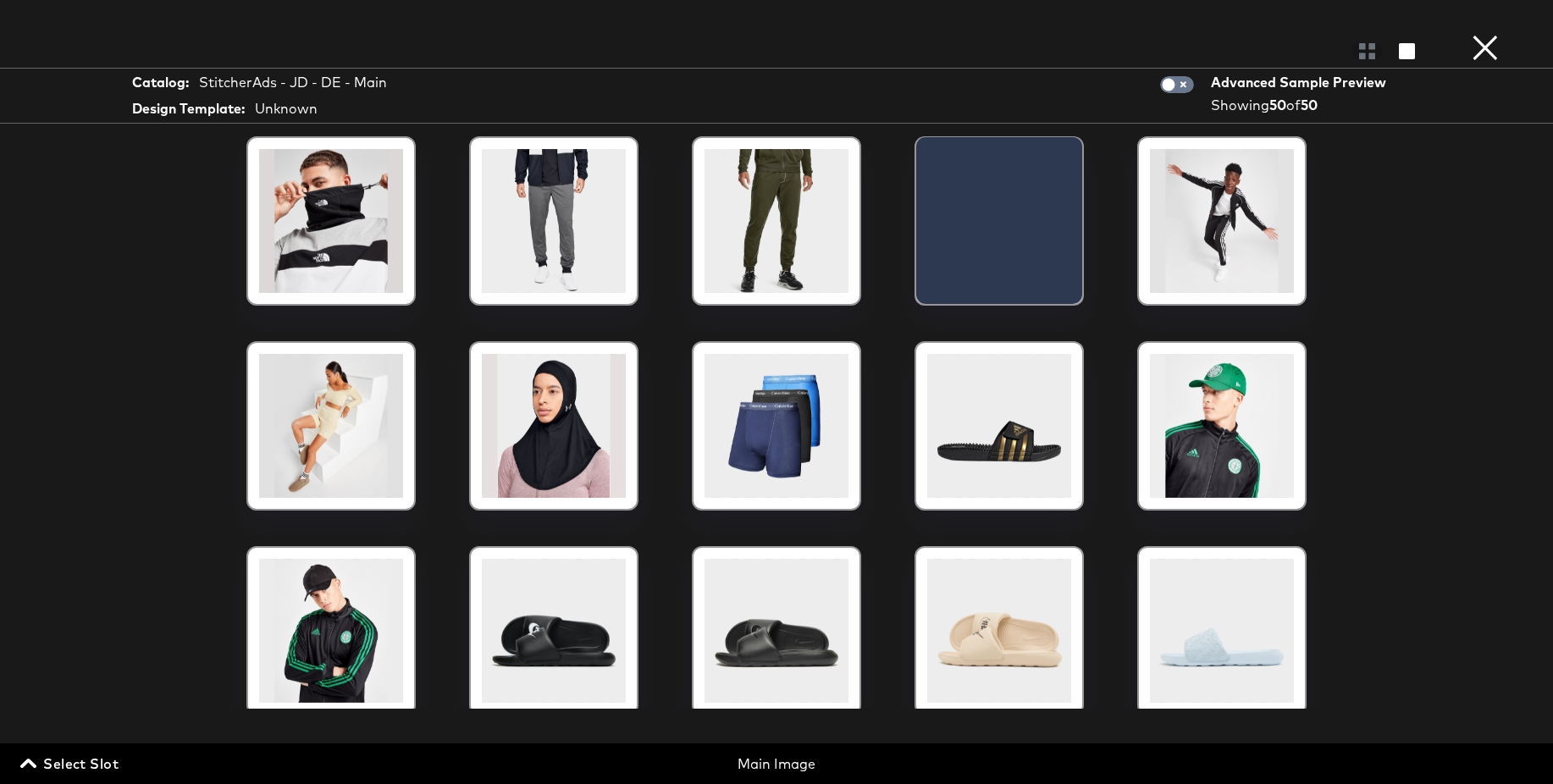
click at [84, 762] on span "Select Slot" at bounding box center [71, 763] width 95 height 23
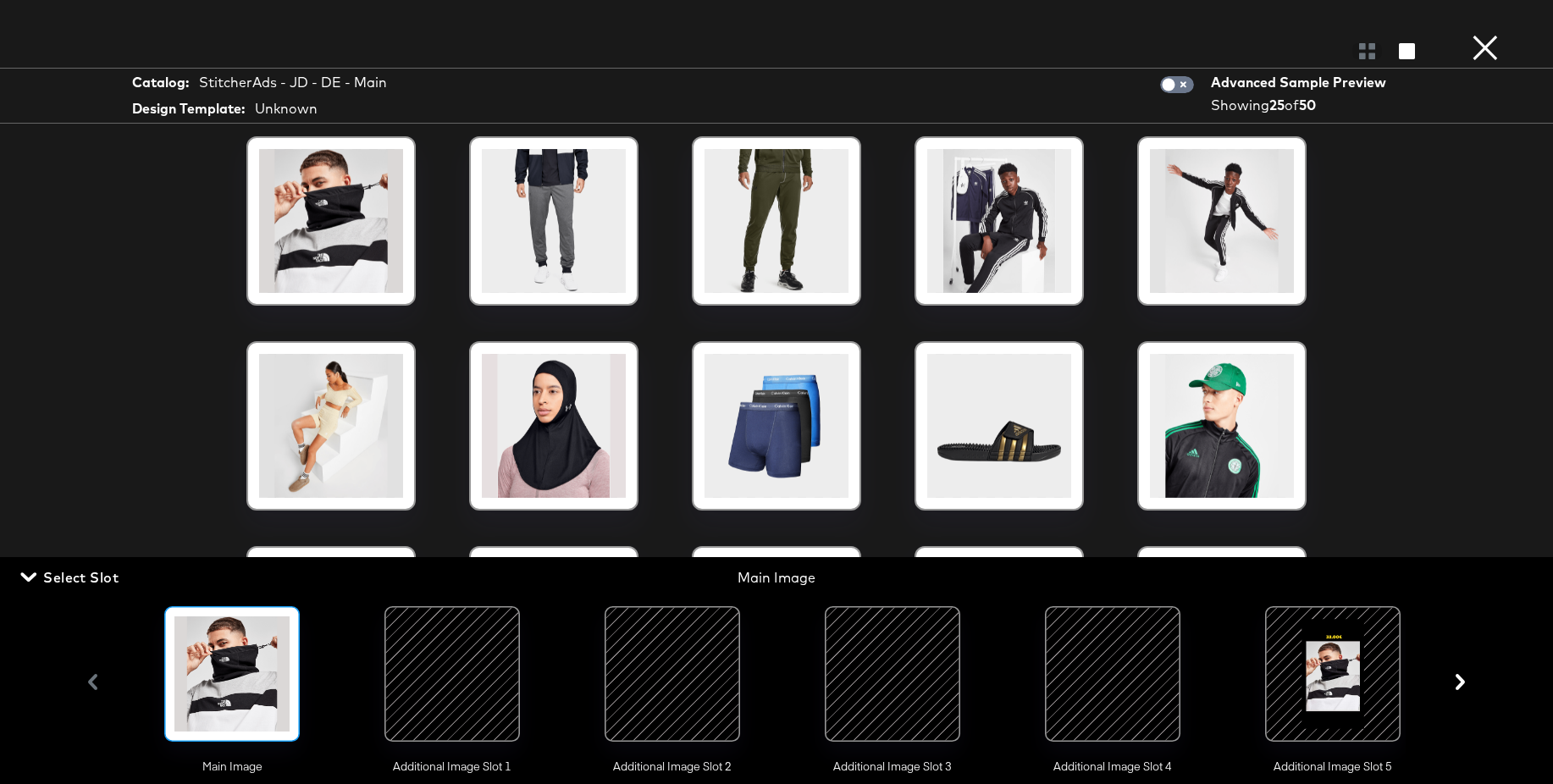
click at [700, 671] on div at bounding box center [672, 674] width 116 height 116
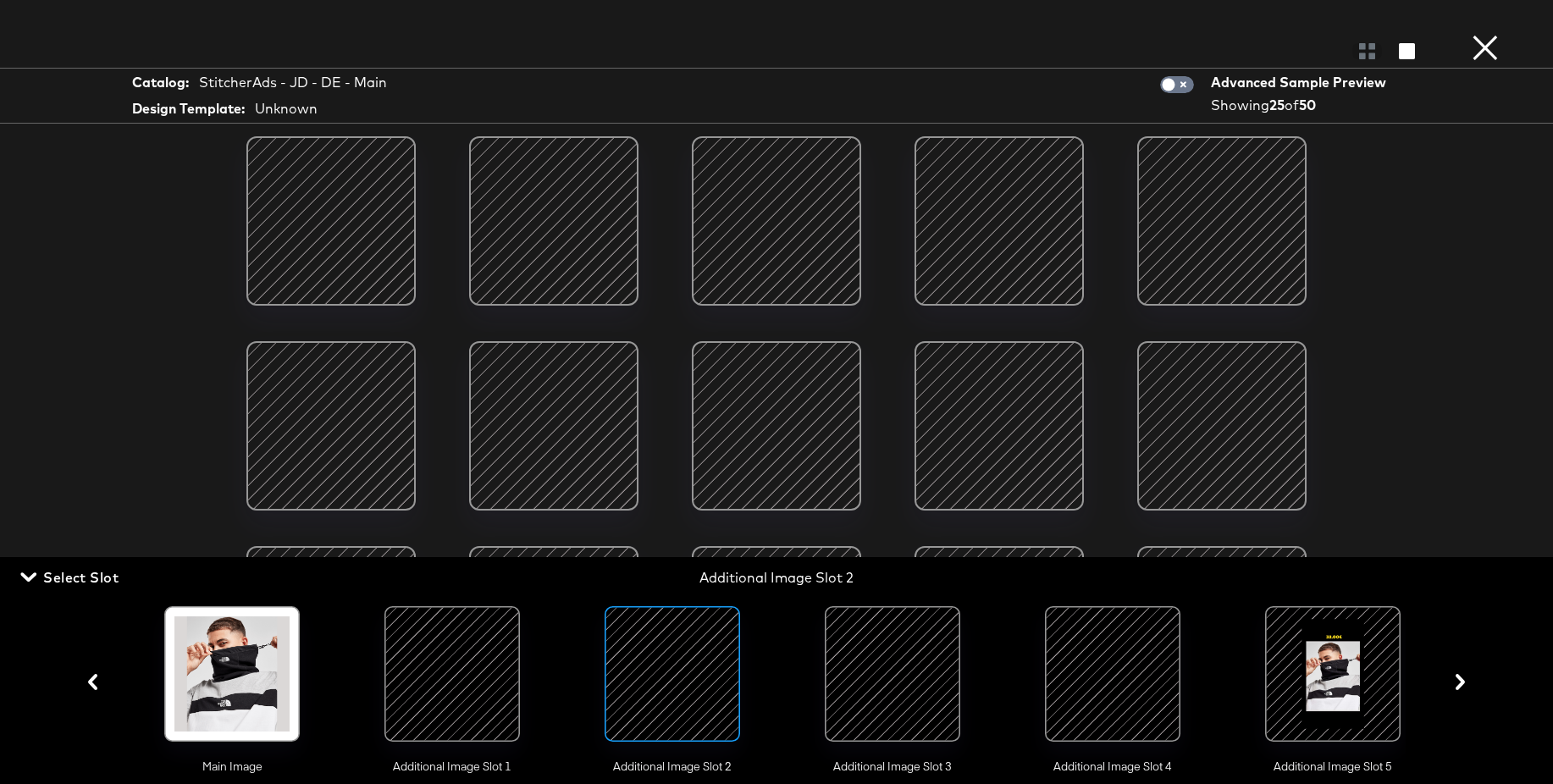
scroll to position [2, 0]
click at [1109, 663] on div at bounding box center [1112, 674] width 116 height 116
click at [1488, 34] on button "×" at bounding box center [1486, 17] width 34 height 34
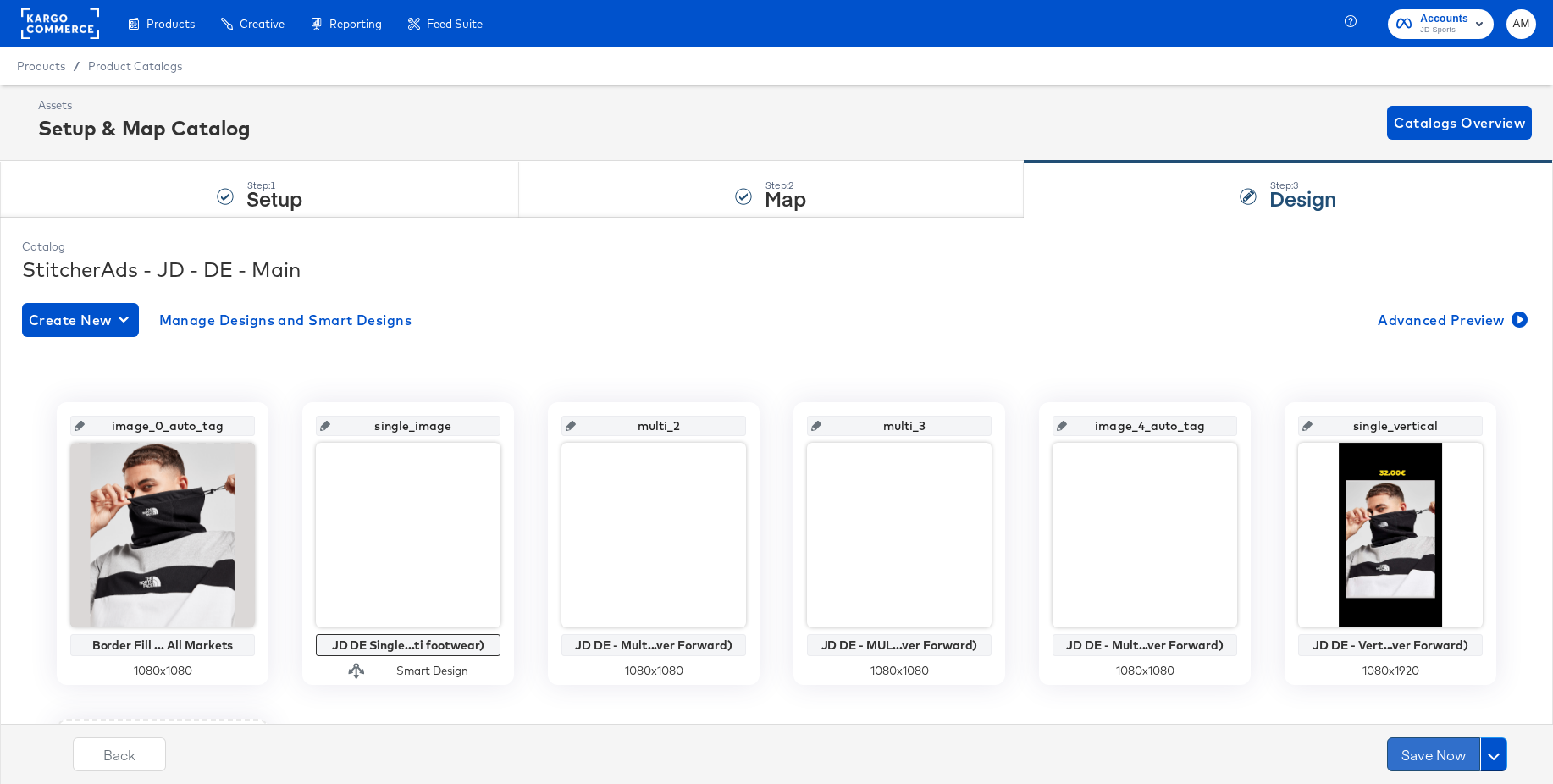
click at [1411, 746] on button "Save Now" at bounding box center [1434, 754] width 93 height 34
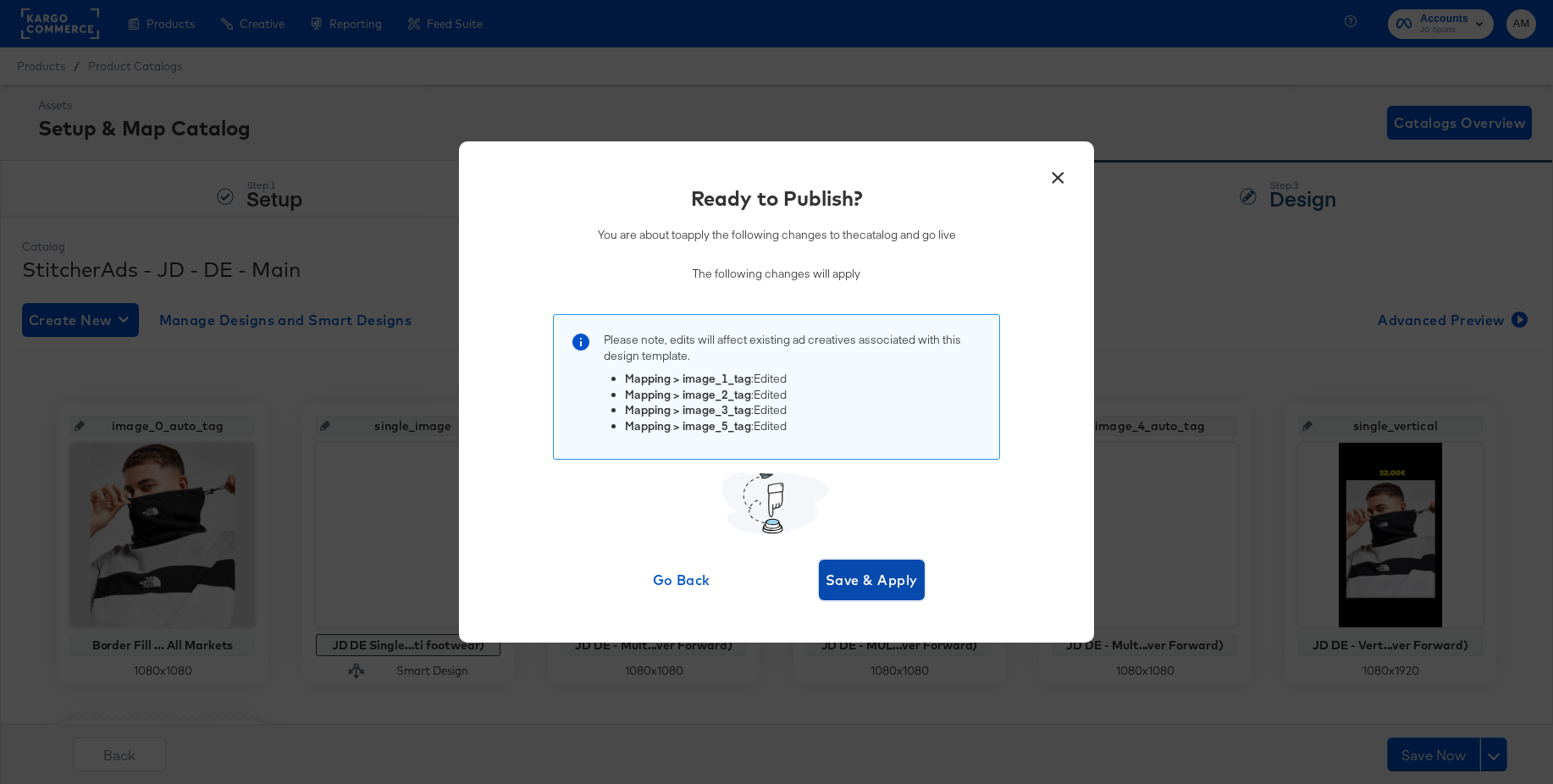
click at [874, 576] on span "Save & Apply" at bounding box center [871, 580] width 92 height 23
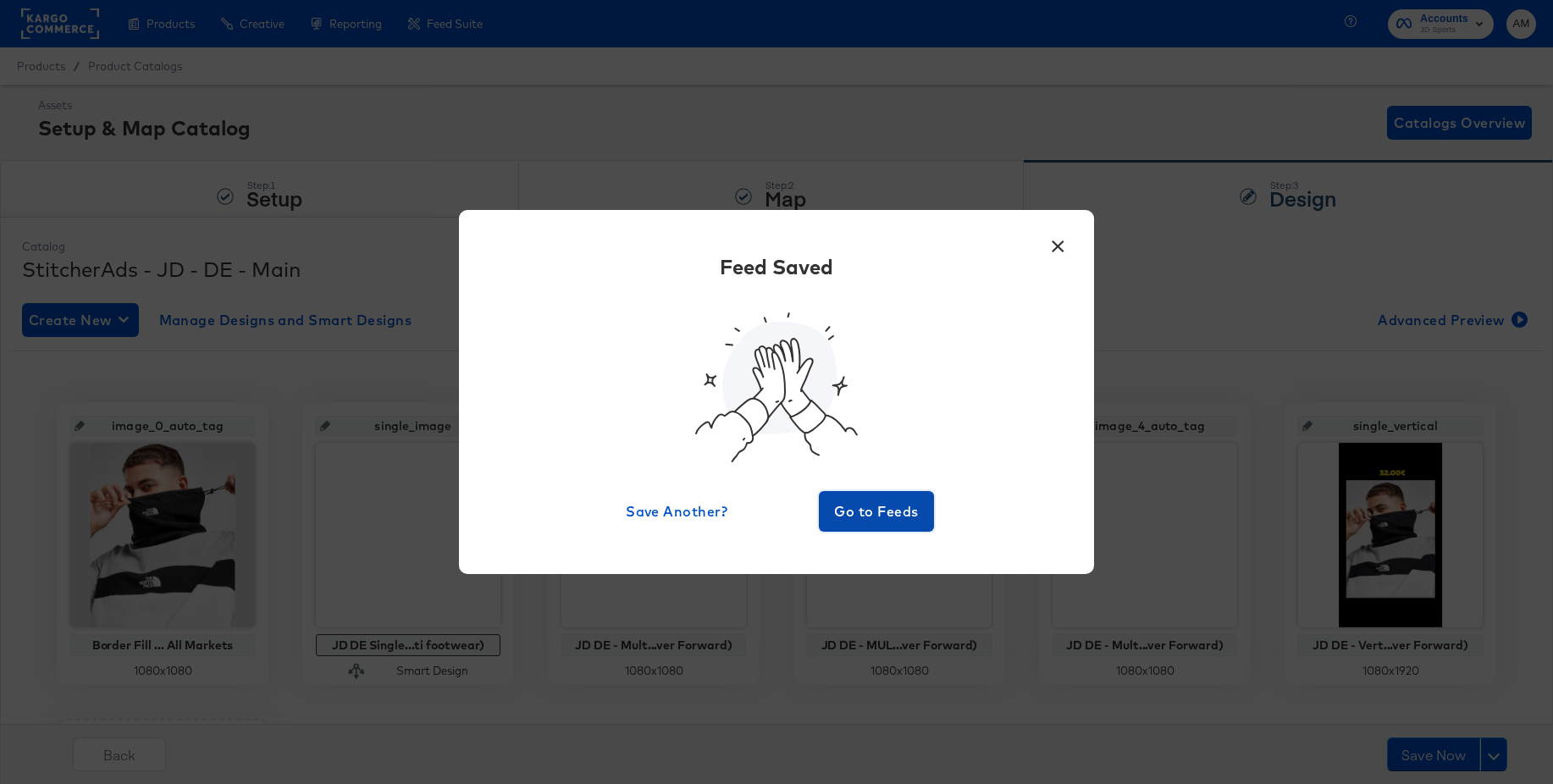
click at [871, 509] on span "Go to Feeds" at bounding box center [876, 512] width 101 height 23
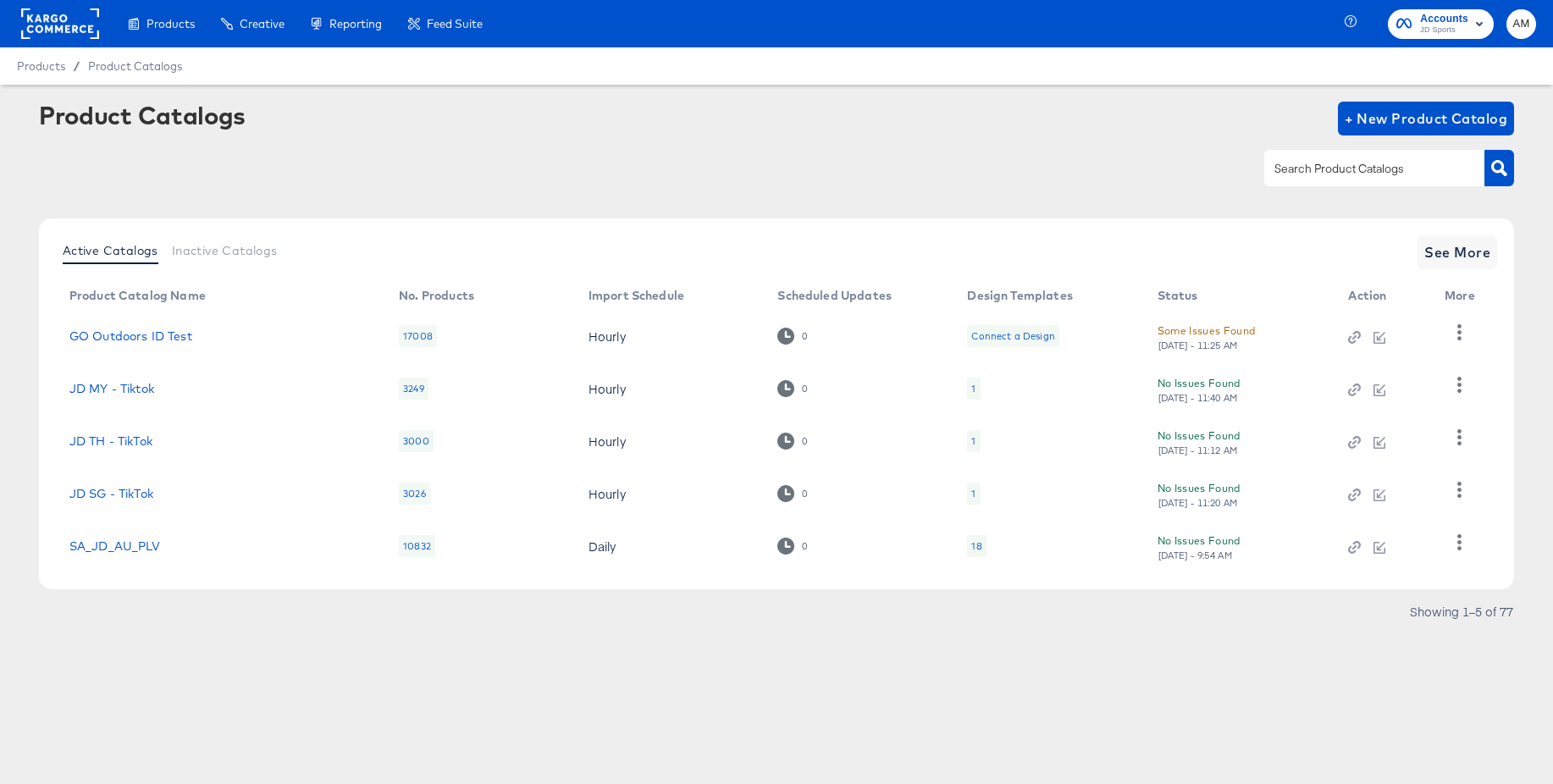
click at [1343, 168] on input "text" at bounding box center [1360, 169] width 180 height 20
type input "jd_es"
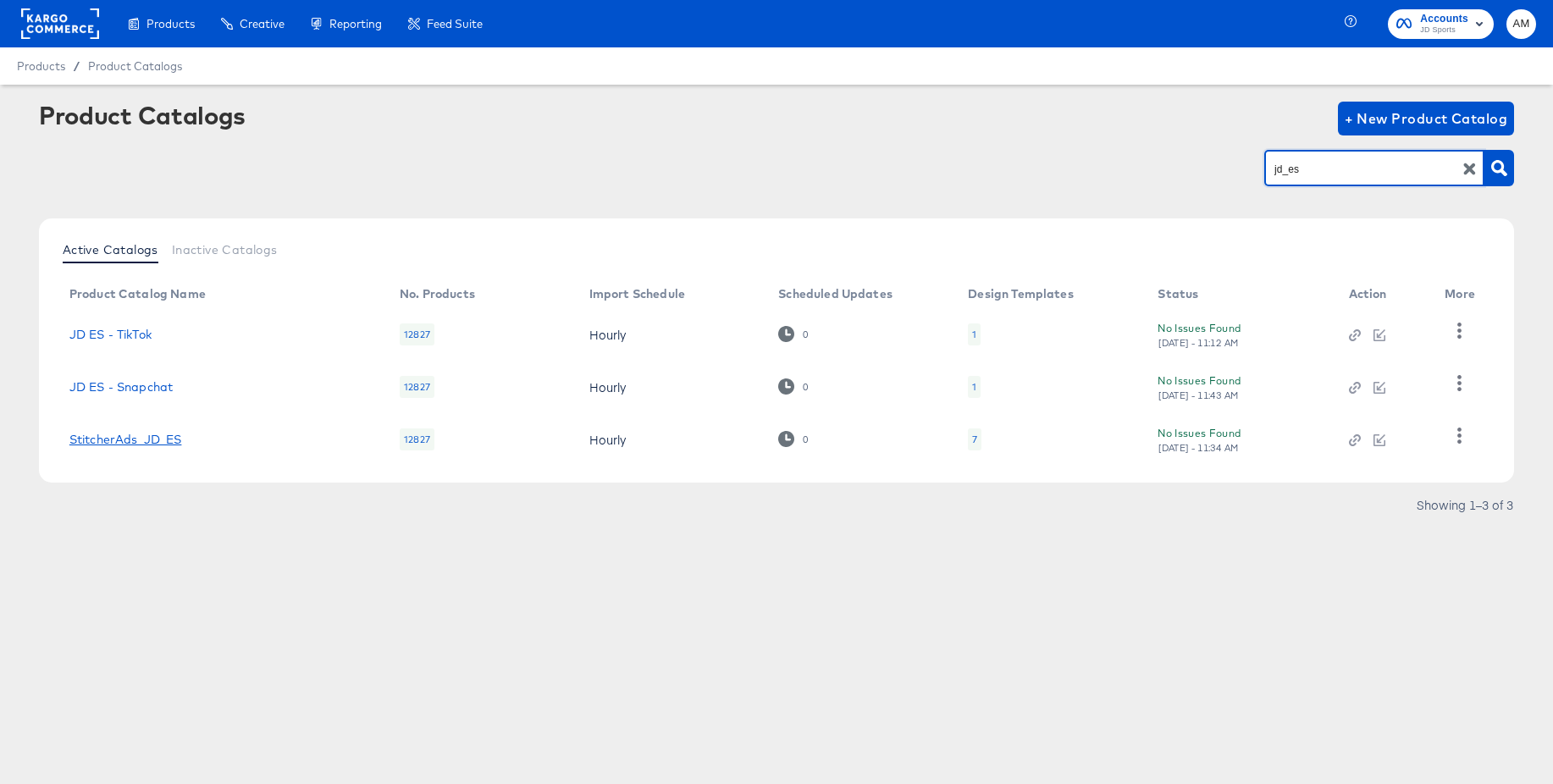
click at [168, 439] on link "StitcherAds_JD_ES" at bounding box center [125, 439] width 113 height 13
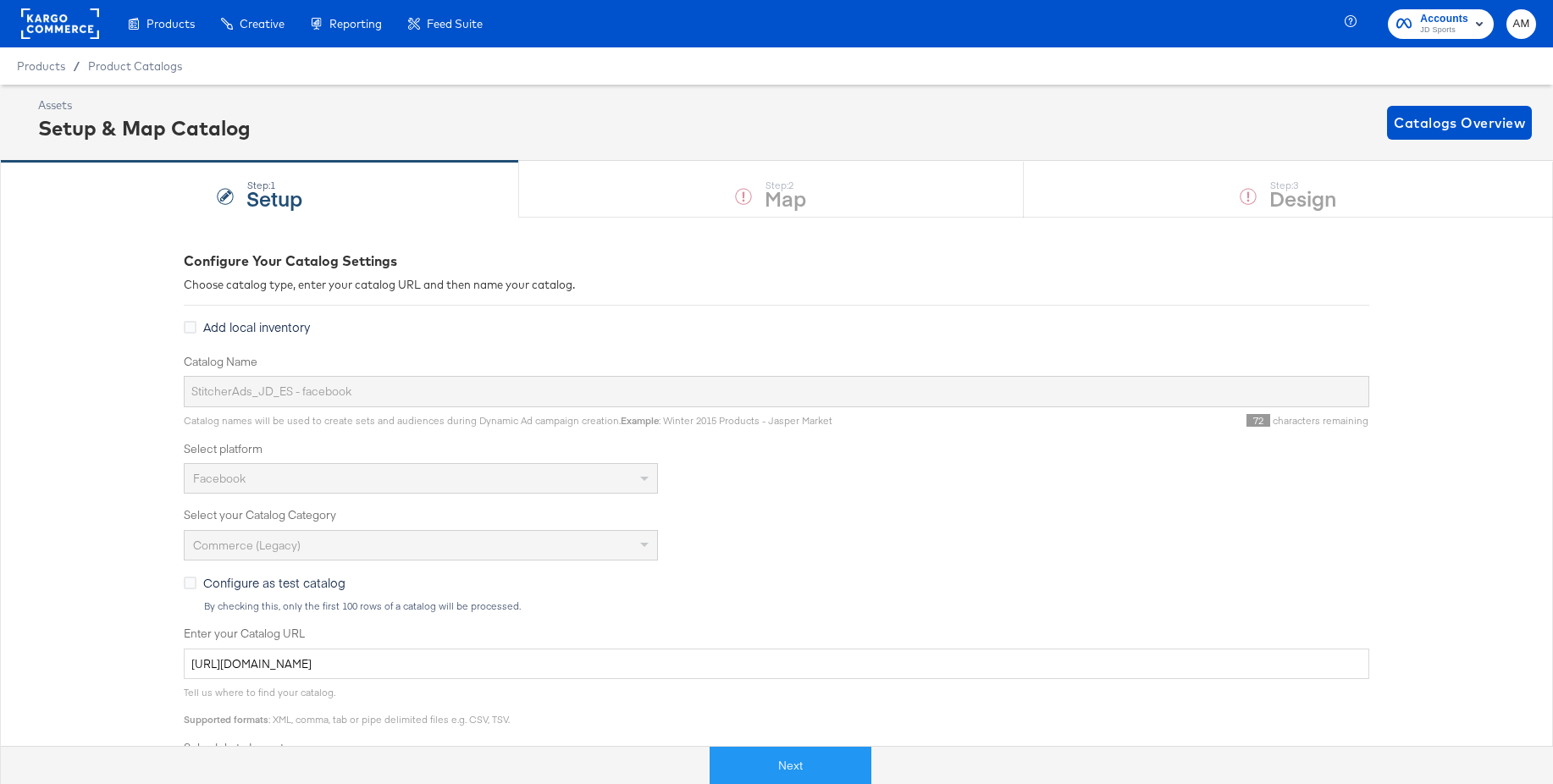
drag, startPoint x: 770, startPoint y: 762, endPoint x: 767, endPoint y: 730, distance: 32.1
click at [770, 762] on button "Next" at bounding box center [790, 765] width 161 height 39
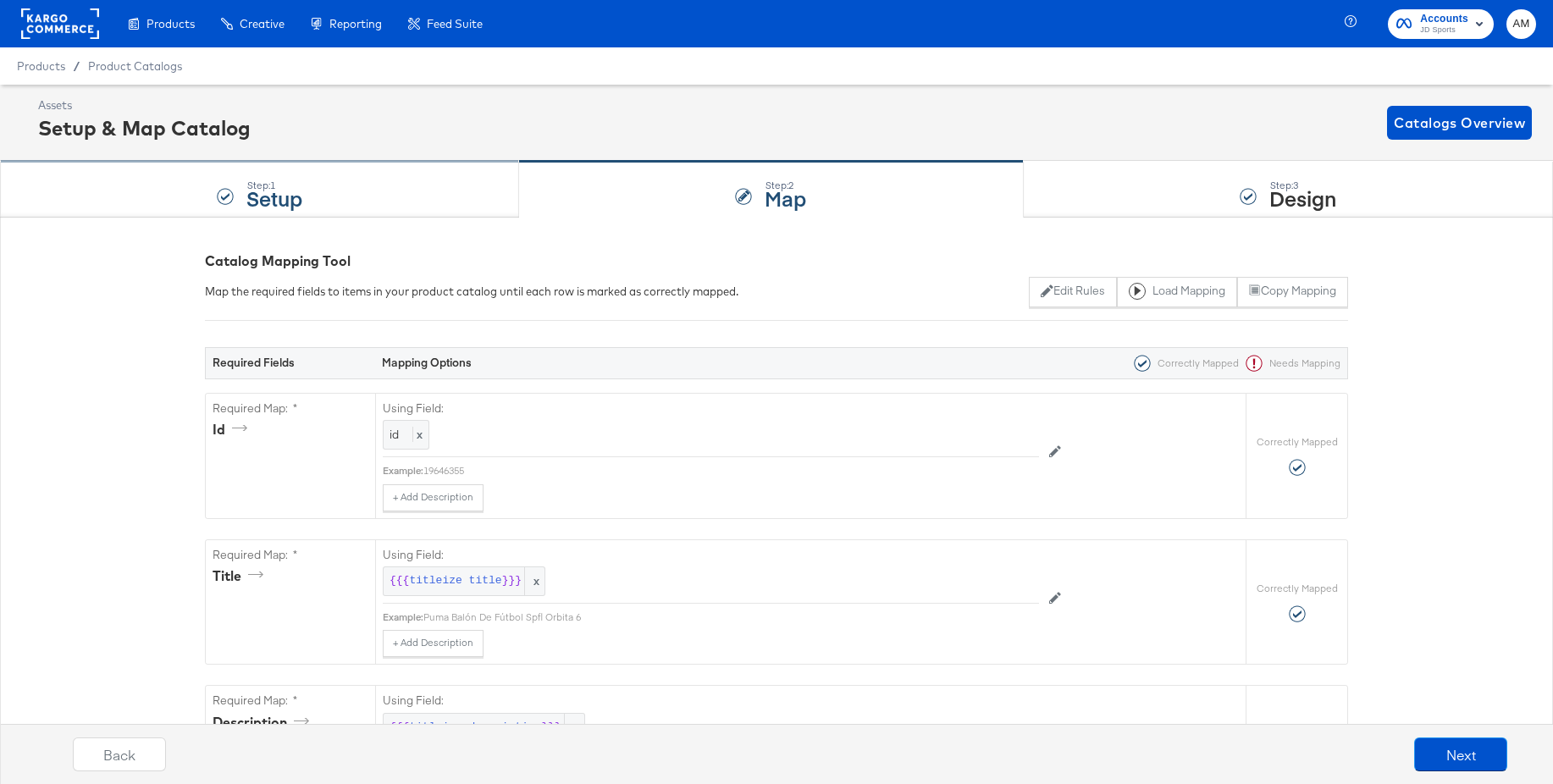
click at [288, 190] on strong "Setup" at bounding box center [274, 197] width 56 height 28
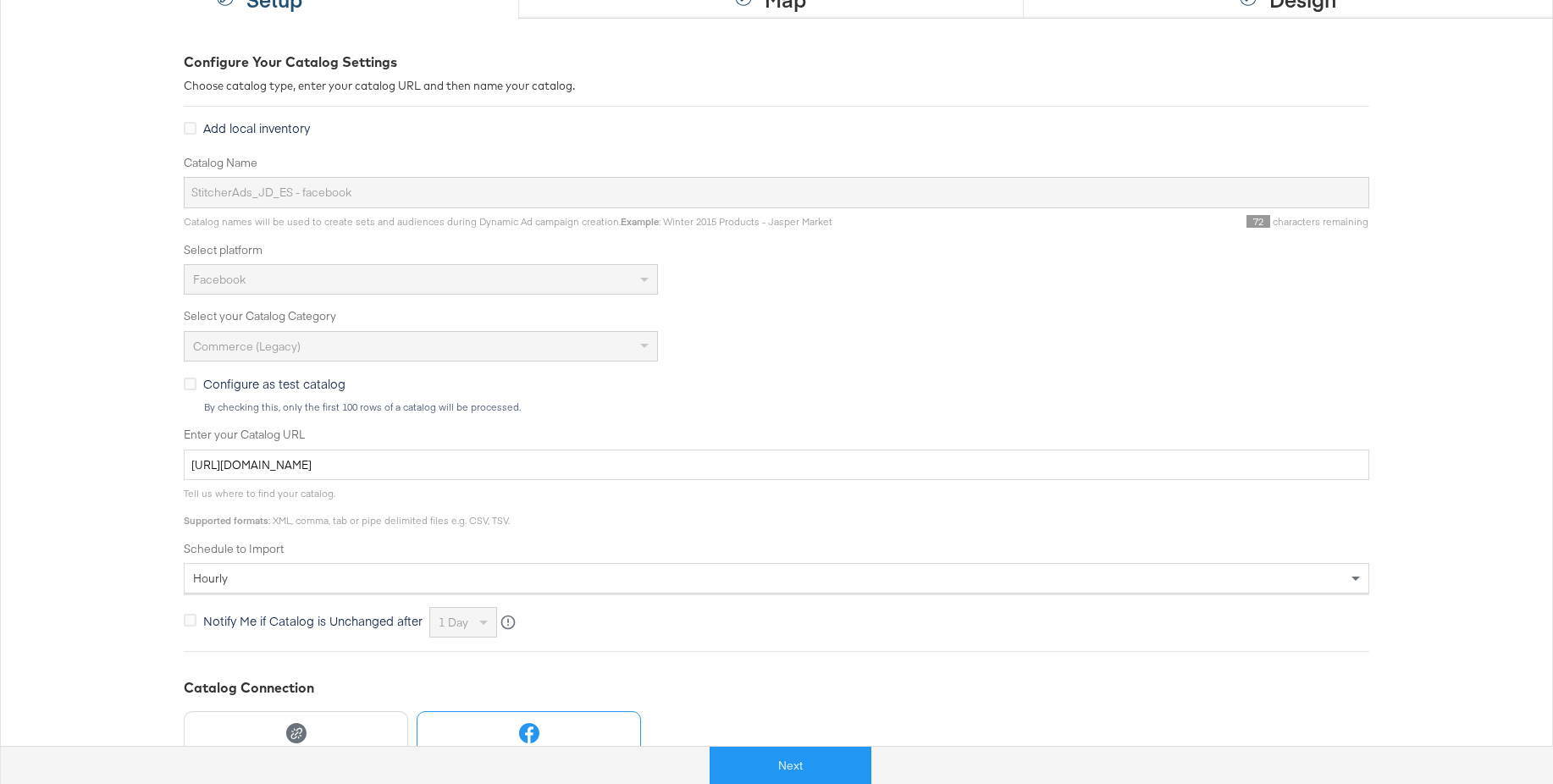
scroll to position [205, 0]
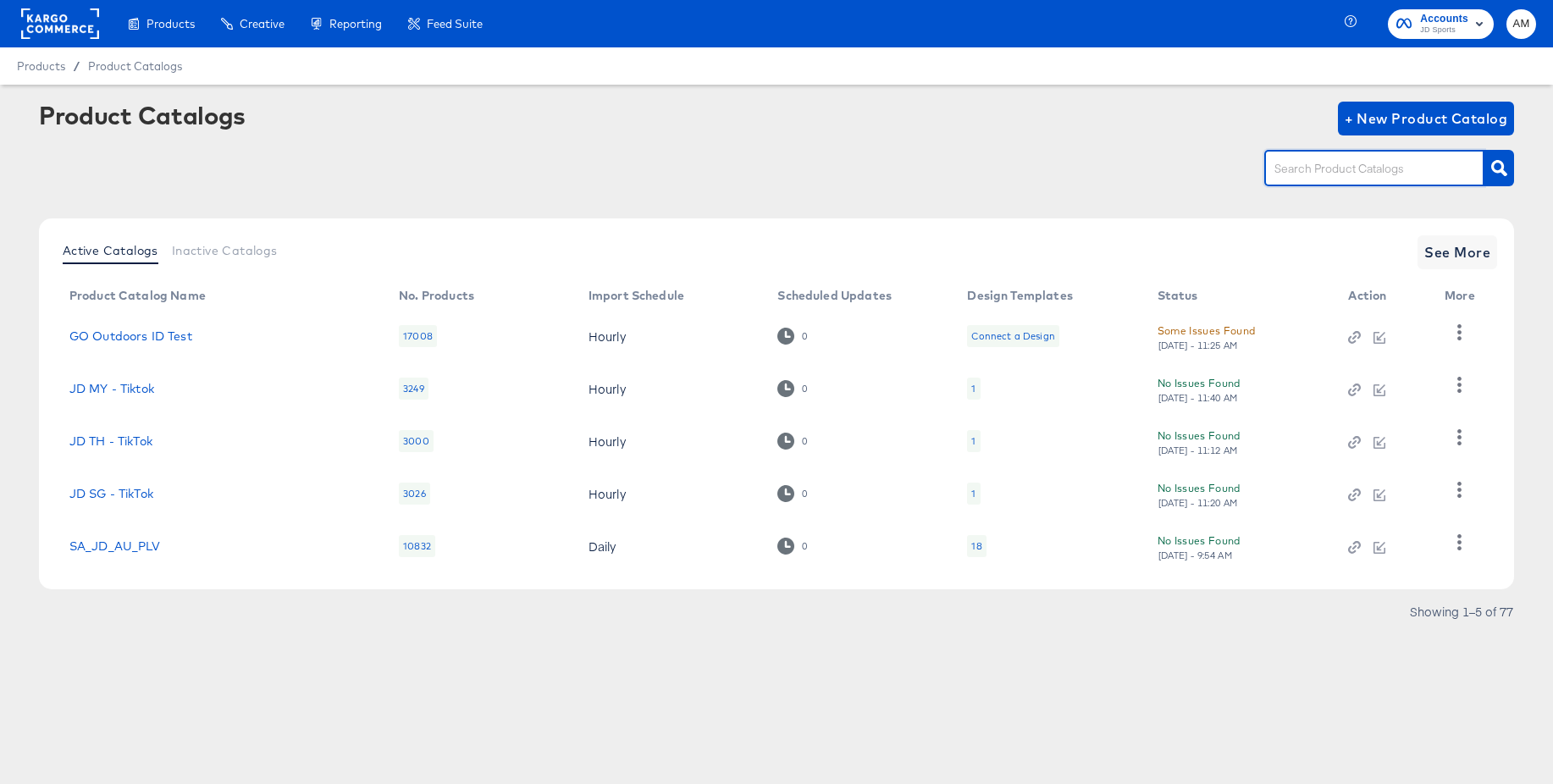
click at [1324, 173] on input "text" at bounding box center [1360, 169] width 180 height 20
type input "de - m"
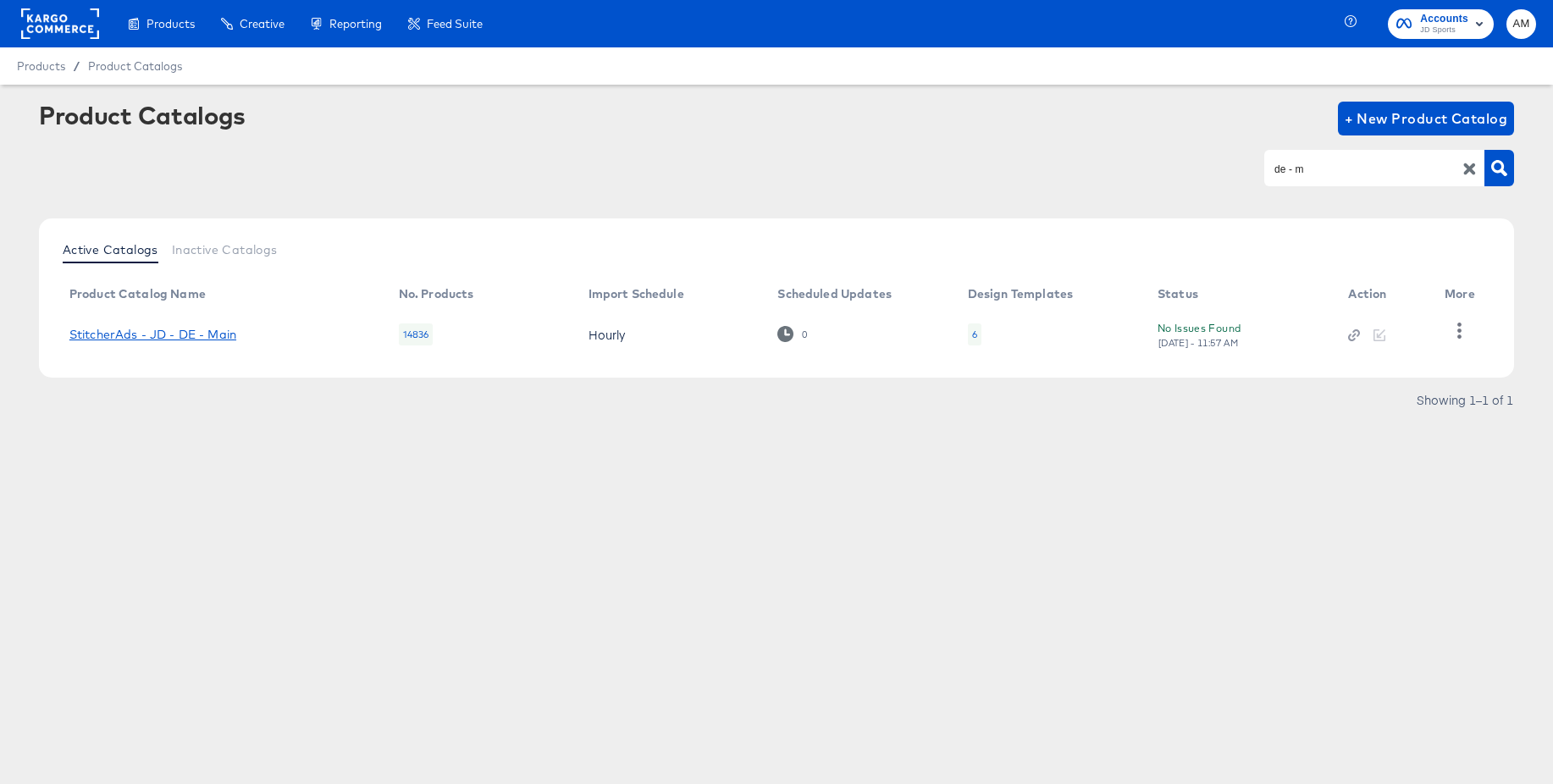
click at [105, 332] on link "StitcherAds - JD - DE - Main" at bounding box center [152, 334] width 167 height 13
